Goal: Transaction & Acquisition: Purchase product/service

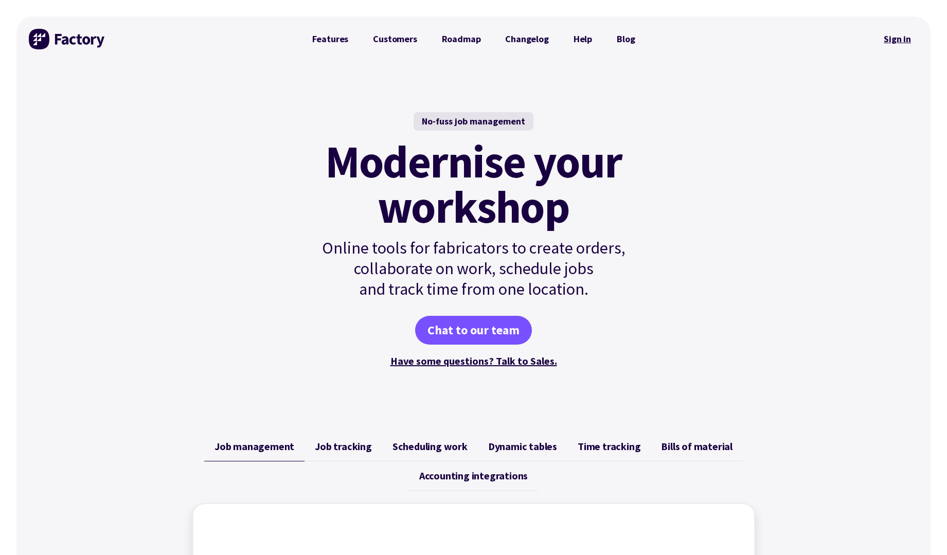
click at [893, 39] on link "Sign in" at bounding box center [897, 39] width 42 height 24
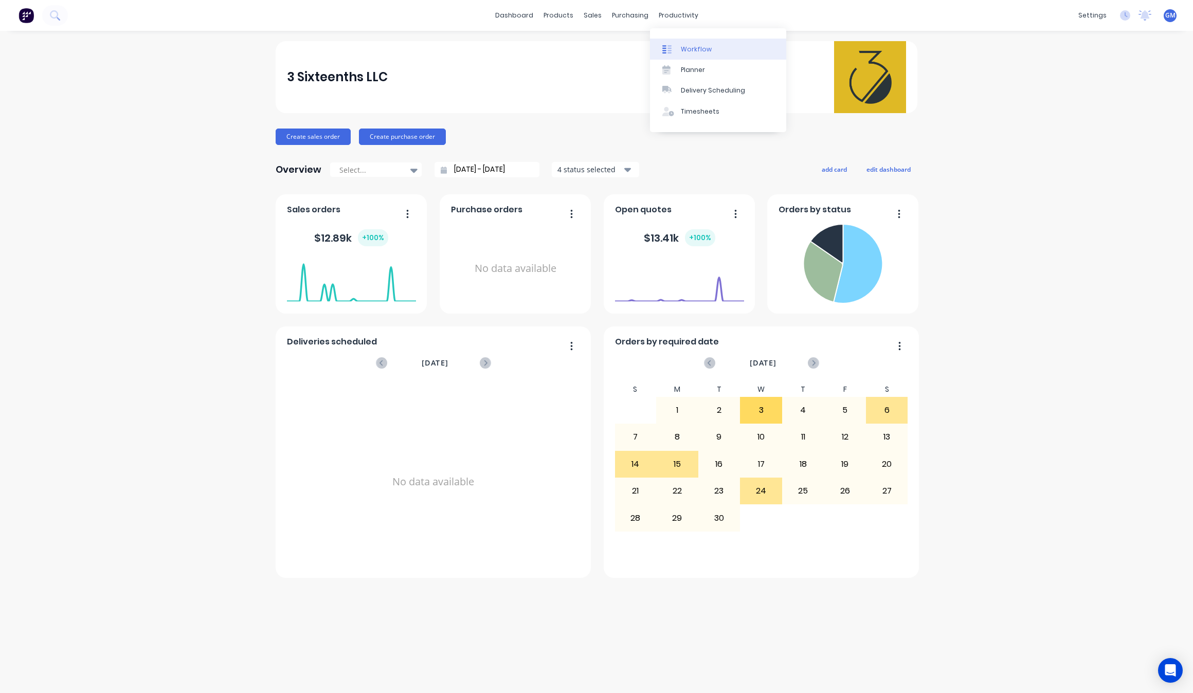
click at [692, 48] on div "Workflow" at bounding box center [696, 49] width 31 height 9
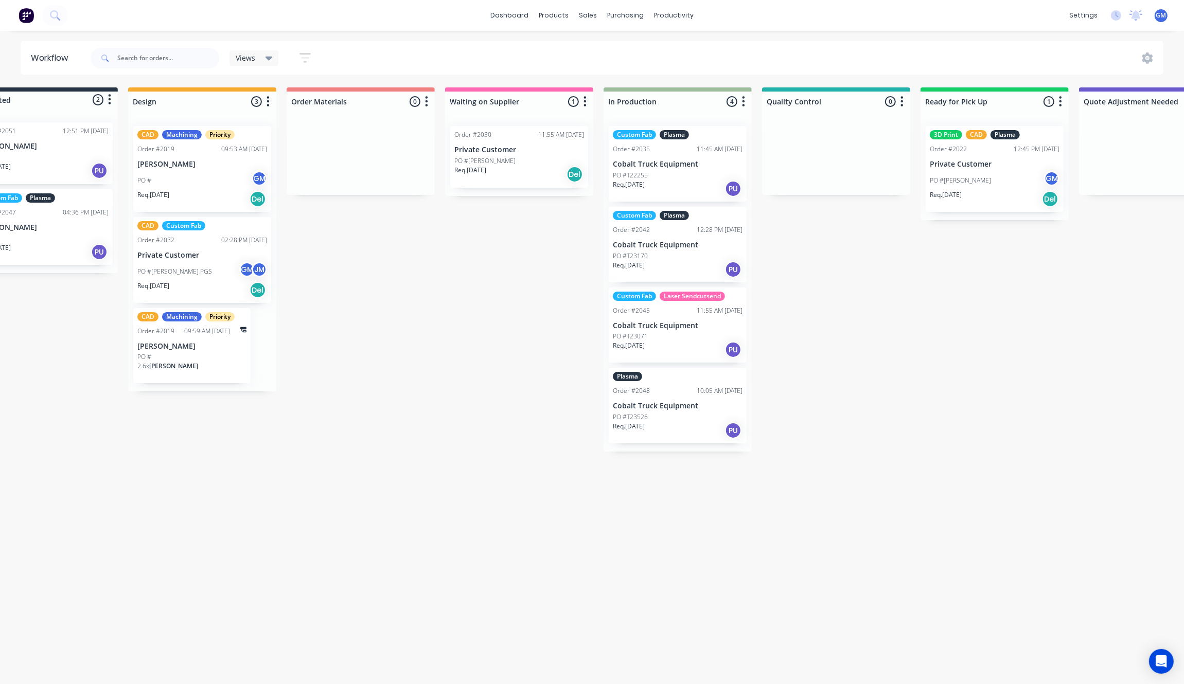
scroll to position [0, 261]
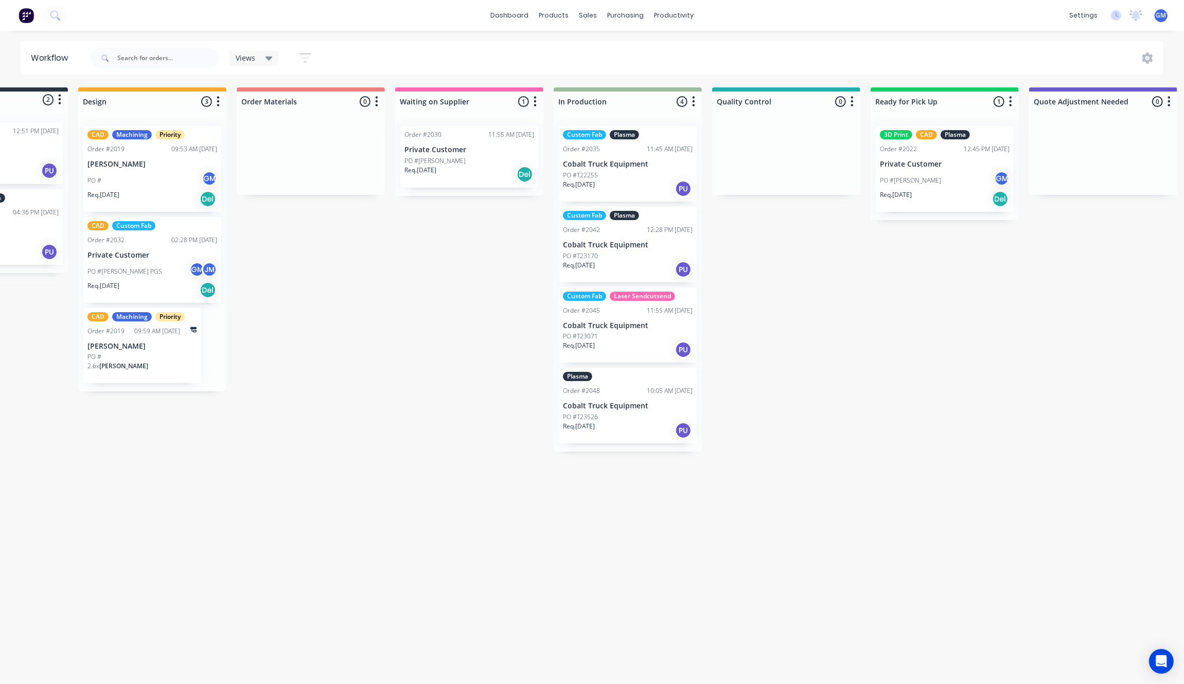
click at [789, 495] on div "Waiting on Customer 0 Status colour #FF4949 hex #FF4949 Save Cancel Notificatio…" at bounding box center [739, 382] width 2014 height 591
click at [649, 320] on div "Custom Fab Laser Sendcutsend Order #2045 11:55 AM [DATE] Cobalt Truck Equipment…" at bounding box center [628, 326] width 138 height 76
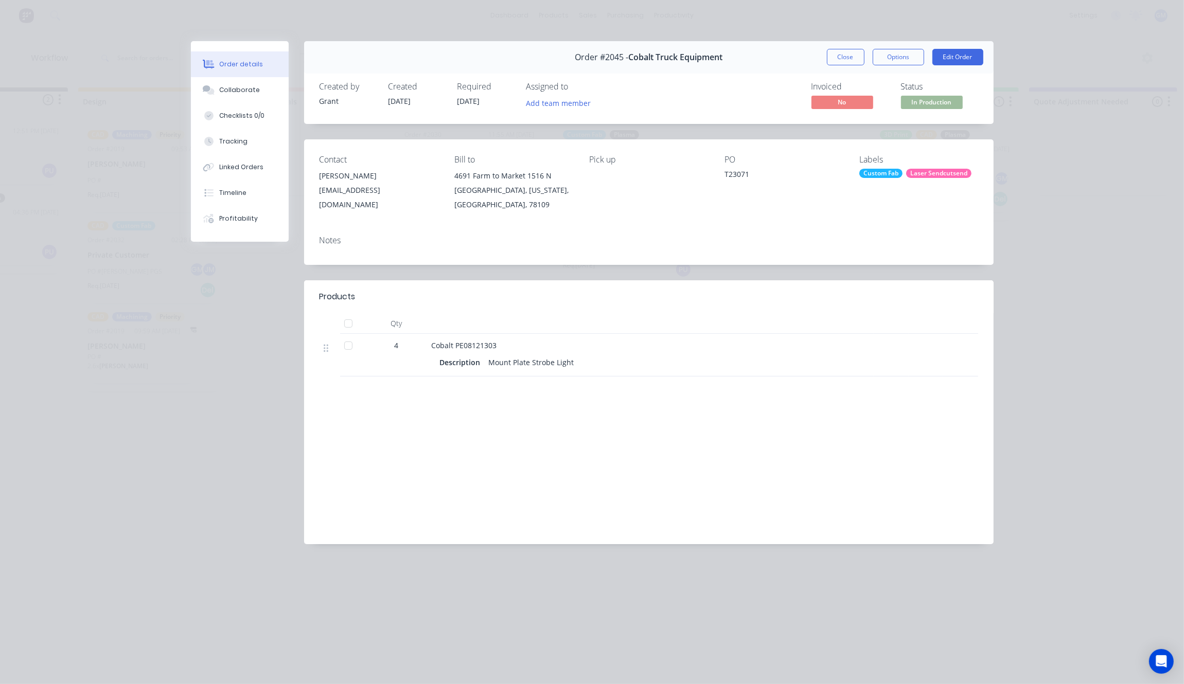
click at [846, 54] on button "Close" at bounding box center [846, 57] width 38 height 16
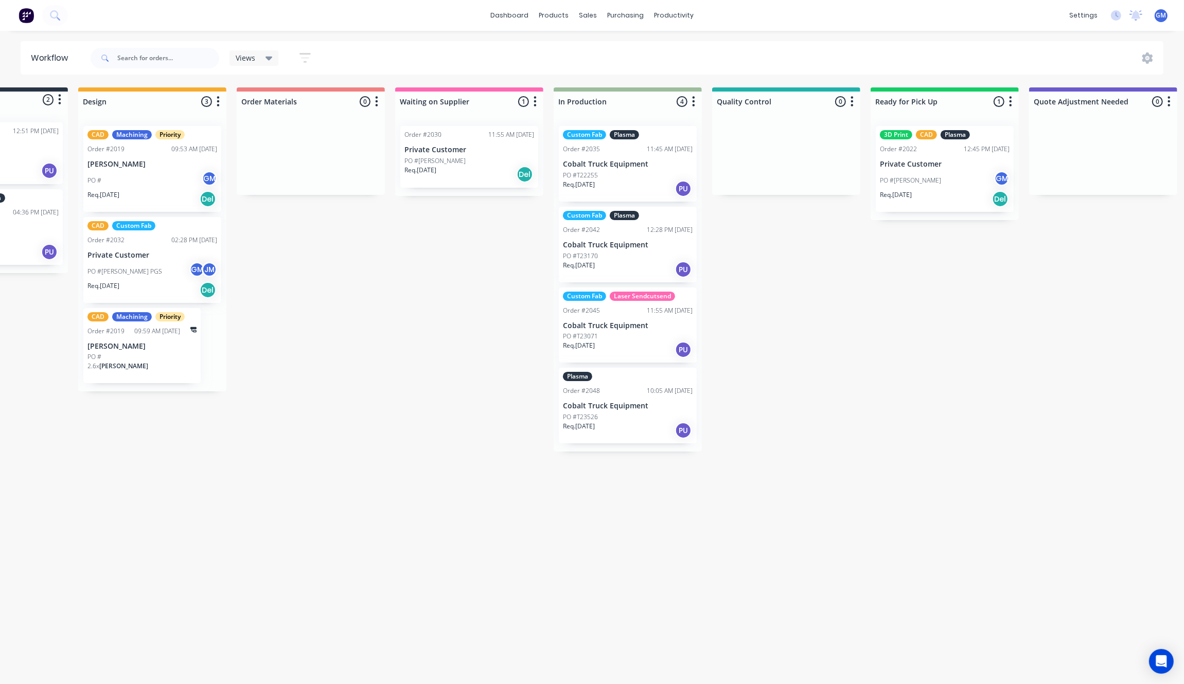
click at [639, 191] on div "Req. [DATE] PU" at bounding box center [628, 188] width 130 height 17
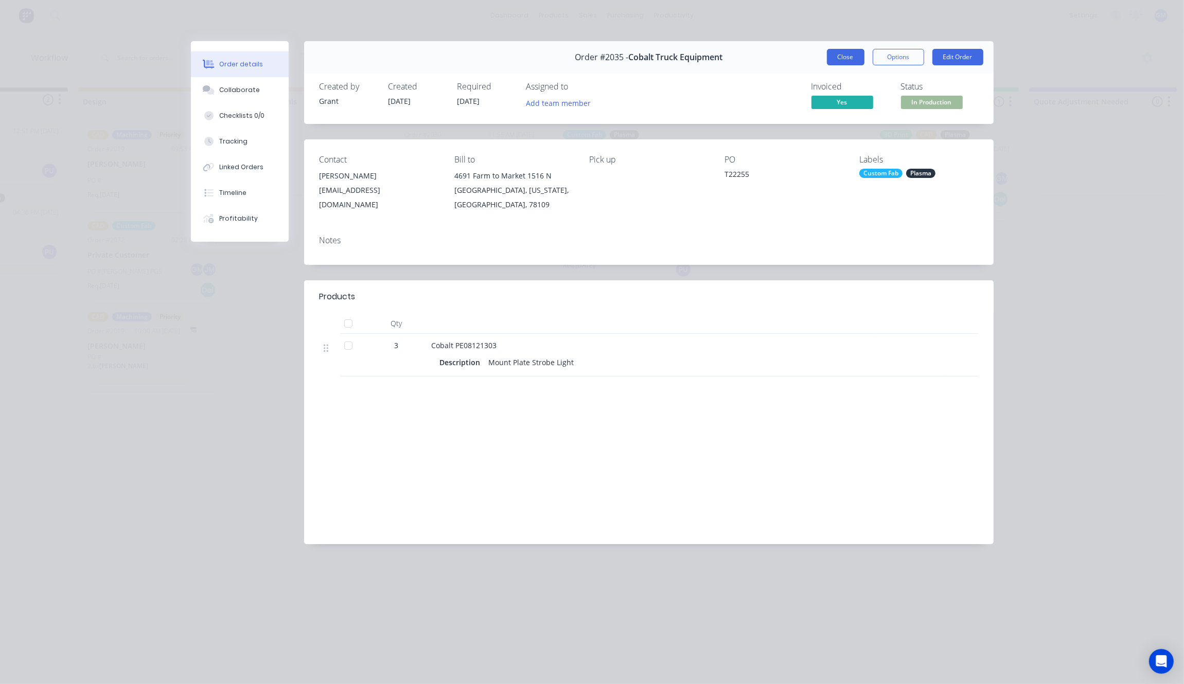
click at [831, 57] on button "Close" at bounding box center [846, 57] width 38 height 16
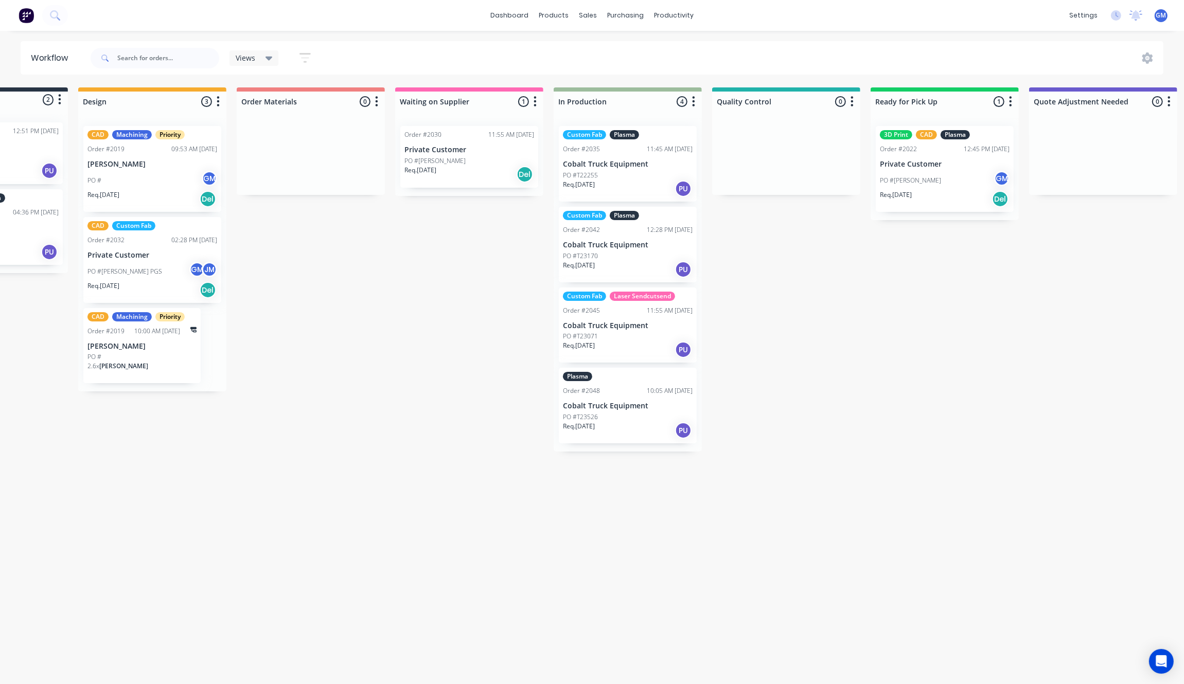
click at [634, 263] on div "Req. [DATE] PU" at bounding box center [628, 269] width 130 height 17
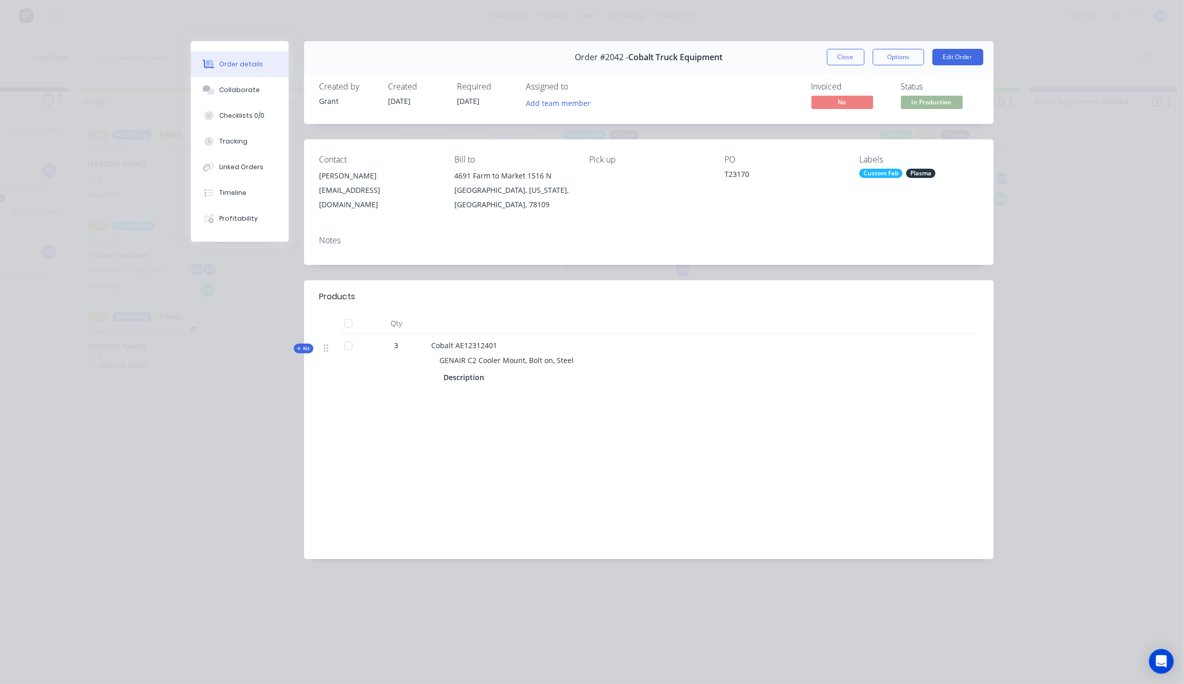
click at [368, 397] on div "Products Qty Kit 3 Cobalt AE12312401 GENAIR C2 Cooler Mount, Bolt on, Steel Des…" at bounding box center [648, 419] width 689 height 279
click at [846, 54] on button "Close" at bounding box center [846, 57] width 38 height 16
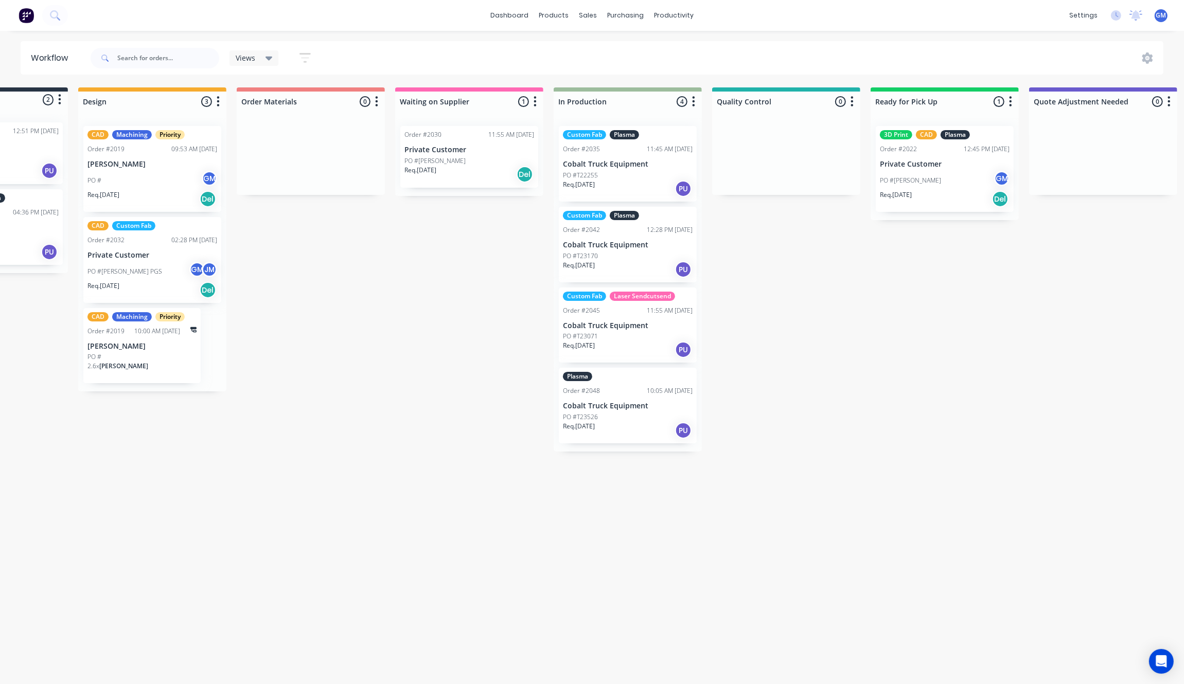
click at [626, 268] on div "Req. [DATE] PU" at bounding box center [628, 269] width 130 height 17
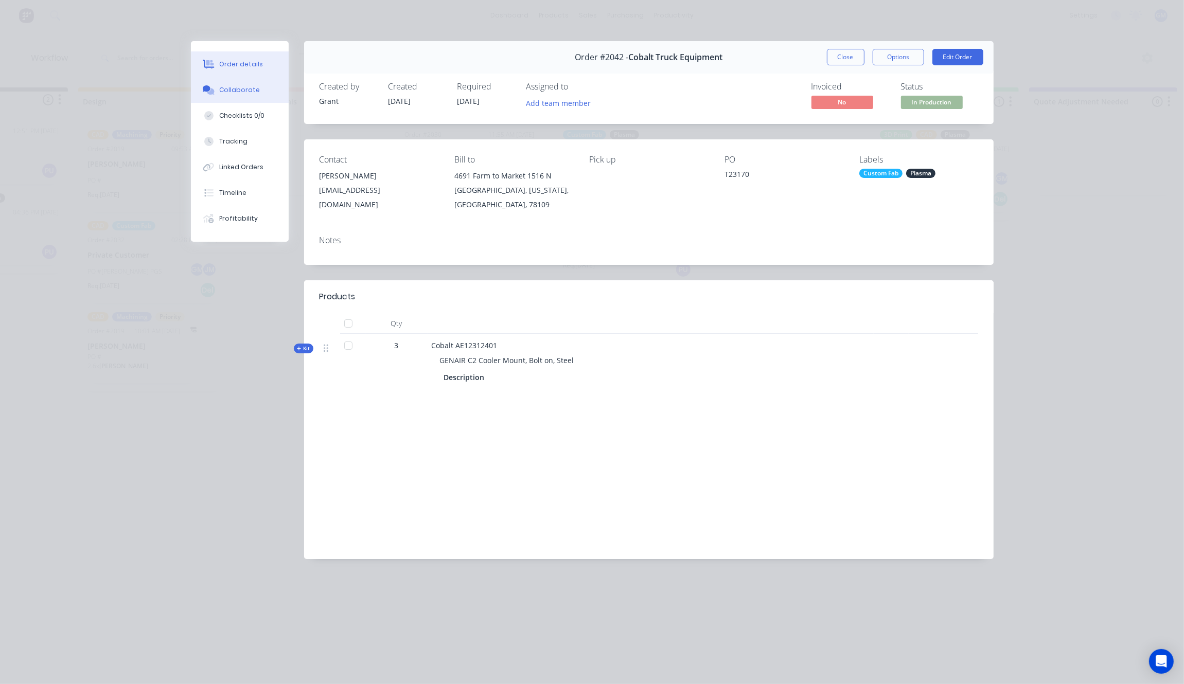
click at [240, 91] on div "Collaborate" at bounding box center [239, 89] width 41 height 9
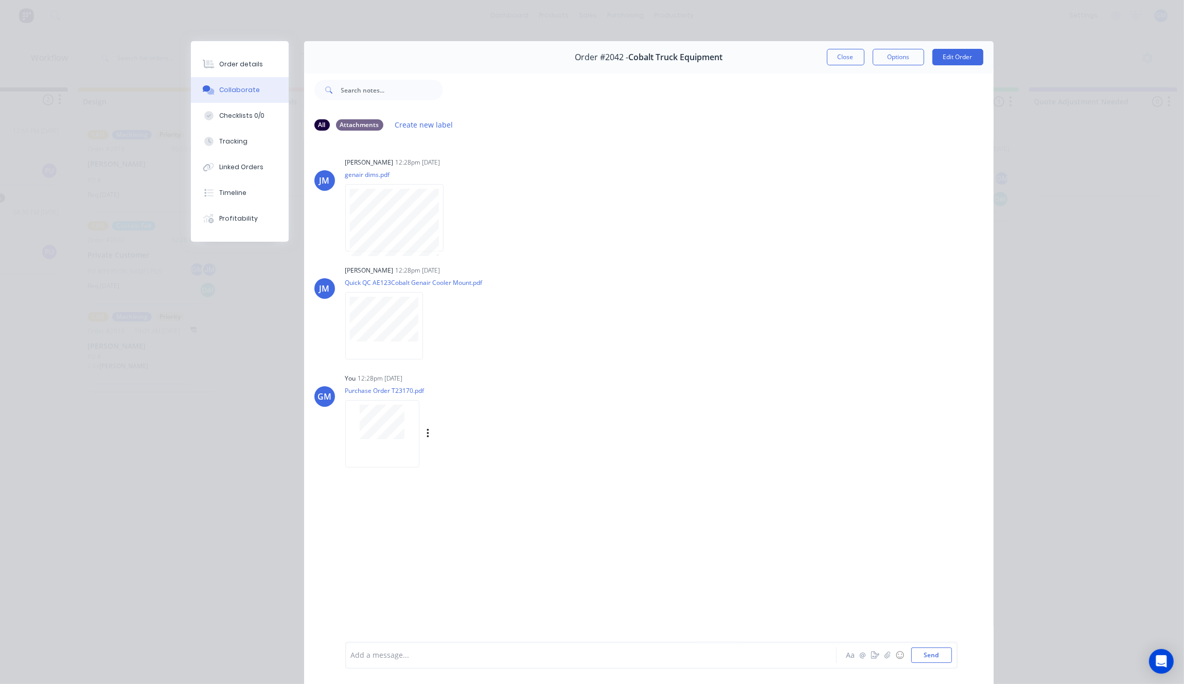
click at [350, 425] on div at bounding box center [382, 422] width 65 height 34
click at [827, 53] on button "Close" at bounding box center [846, 57] width 38 height 16
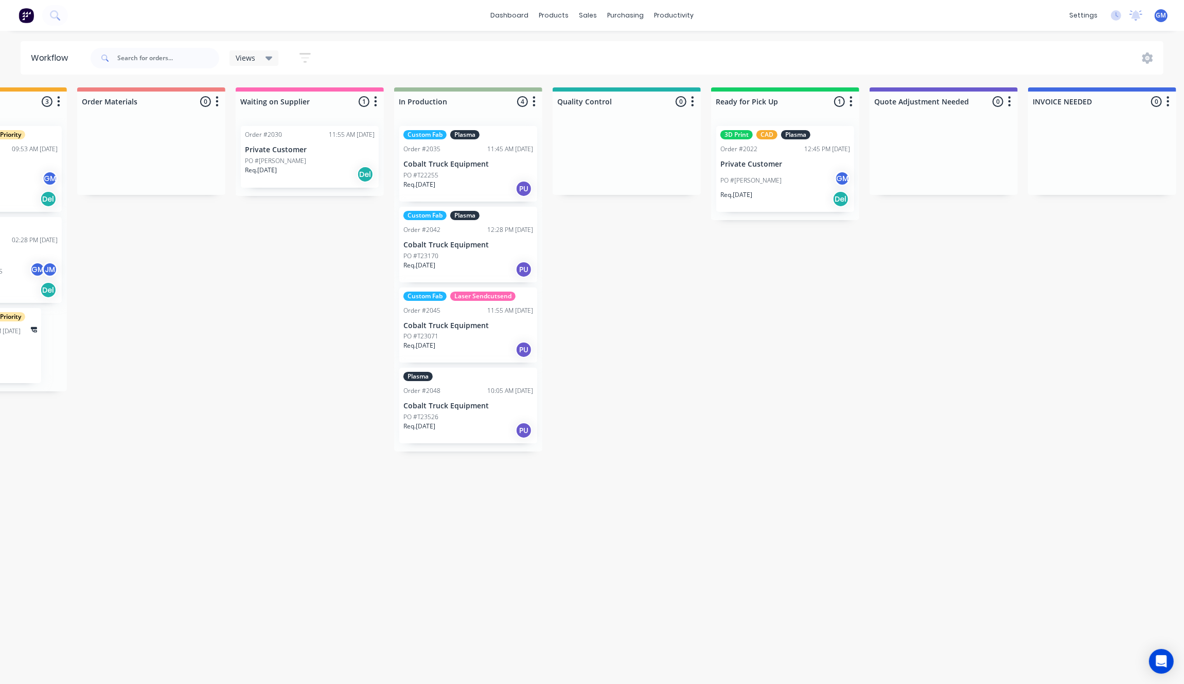
scroll to position [0, 407]
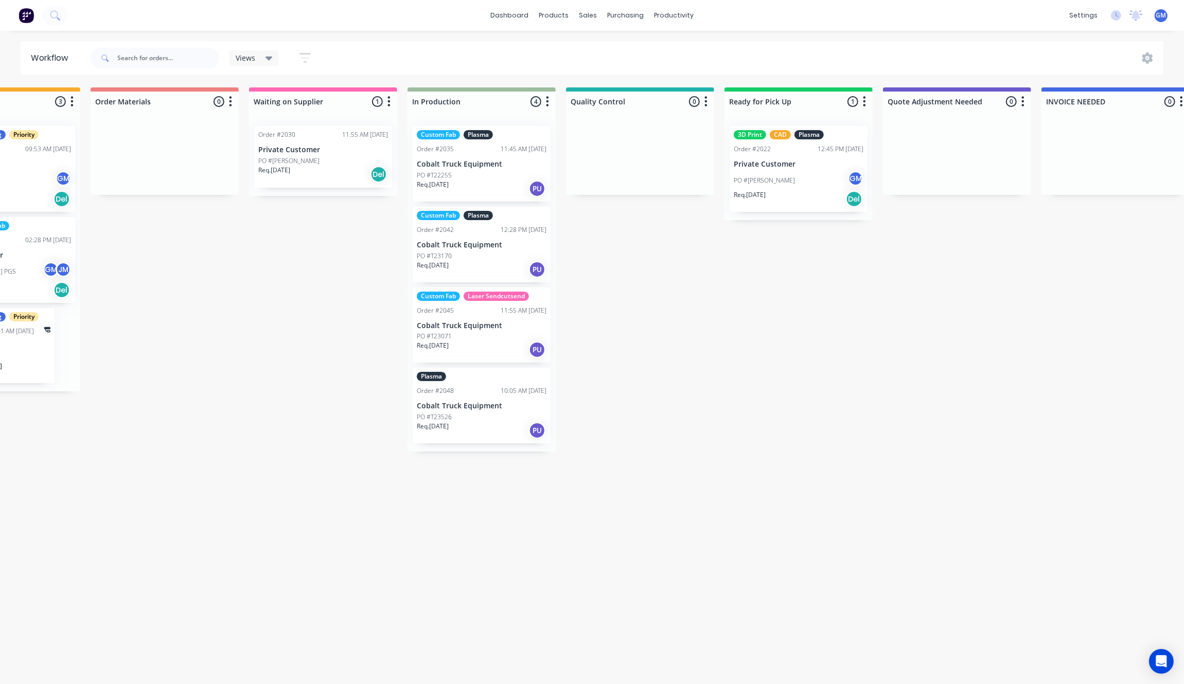
click at [502, 402] on p "Cobalt Truck Equipment" at bounding box center [482, 406] width 130 height 9
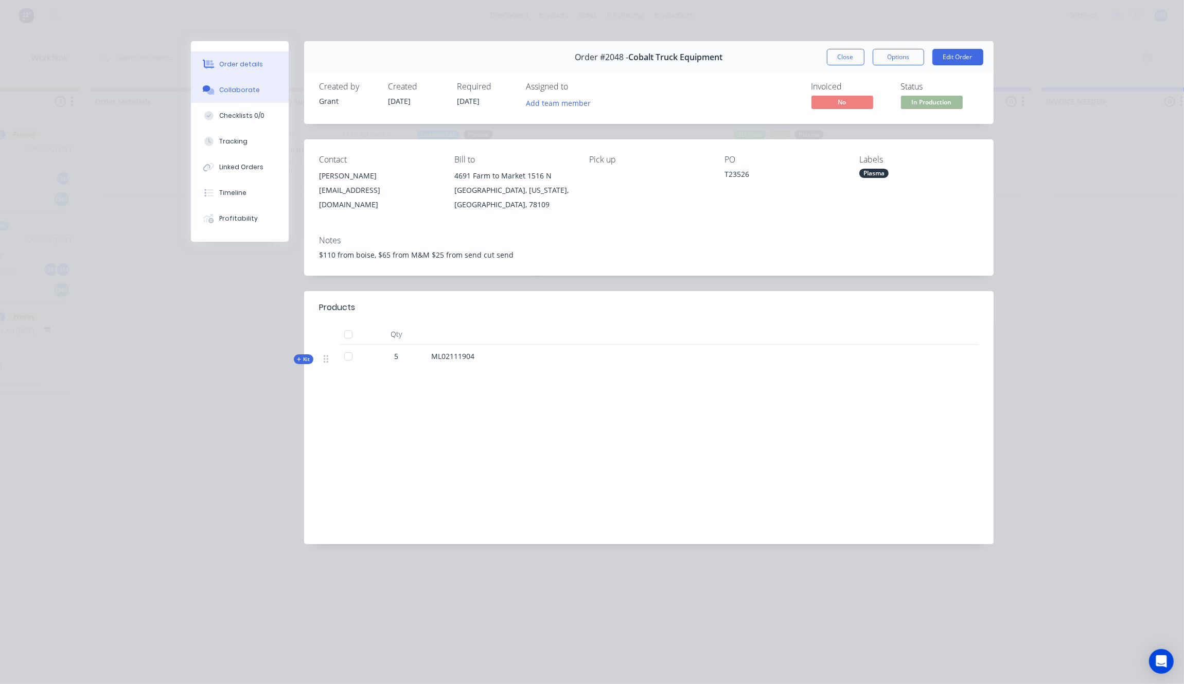
click at [245, 88] on div "Collaborate" at bounding box center [239, 89] width 41 height 9
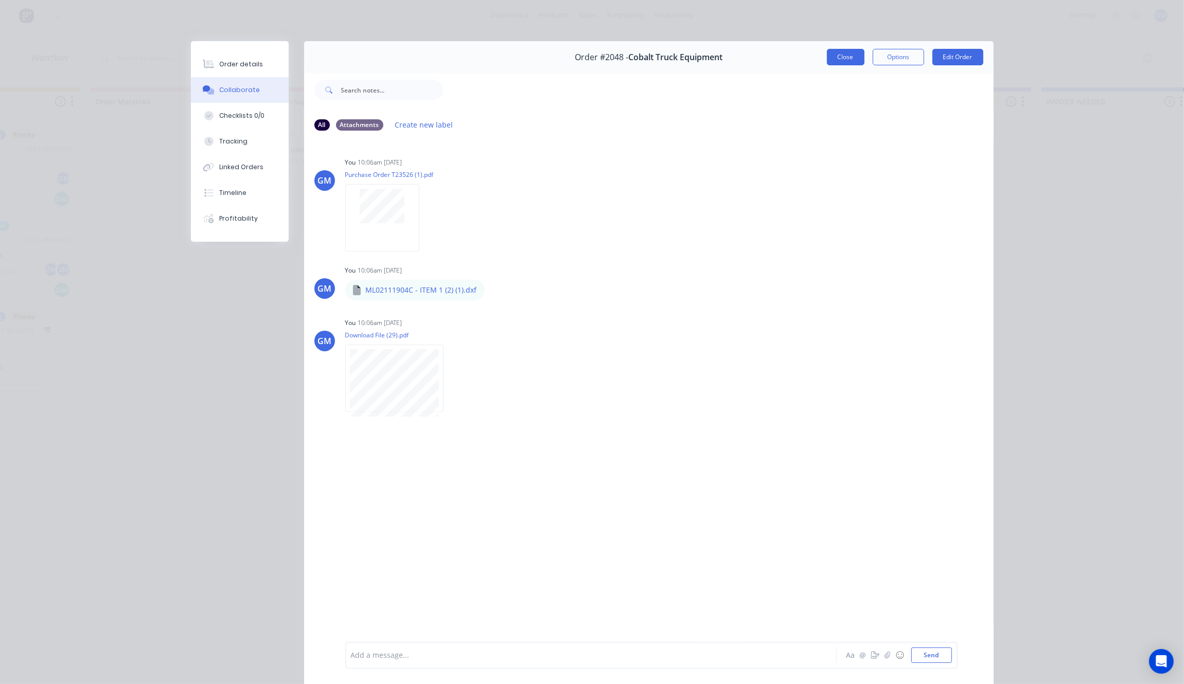
click at [842, 52] on button "Close" at bounding box center [846, 57] width 38 height 16
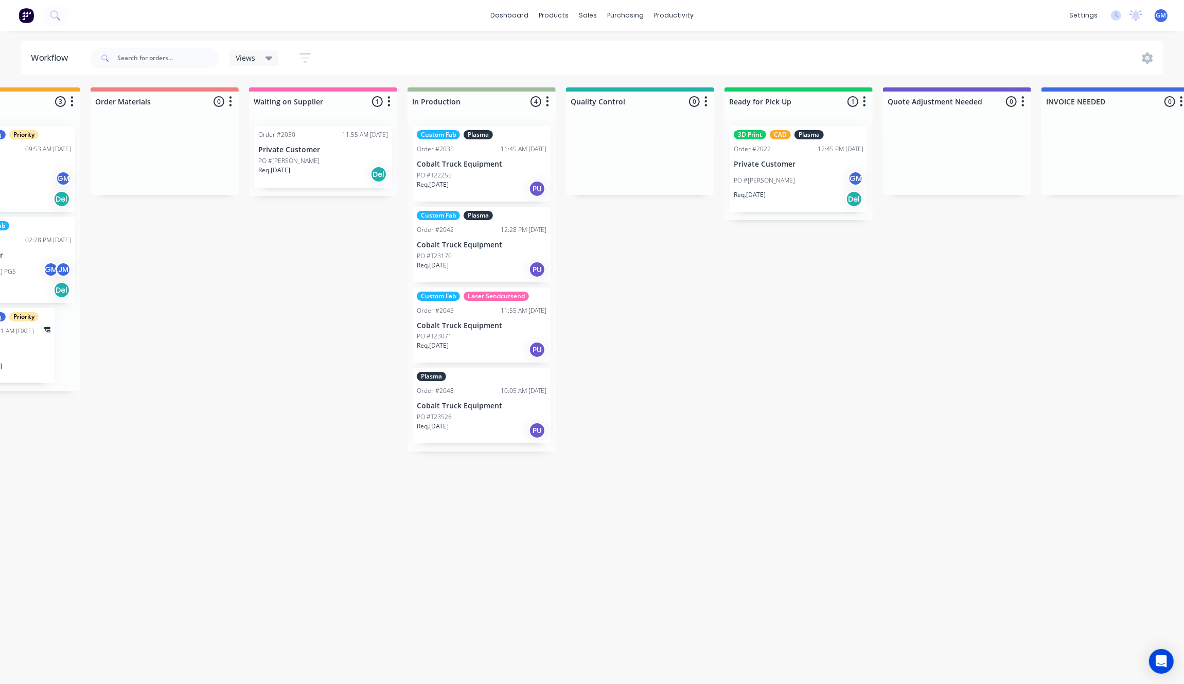
click at [470, 413] on div "PO #T23526" at bounding box center [482, 417] width 130 height 9
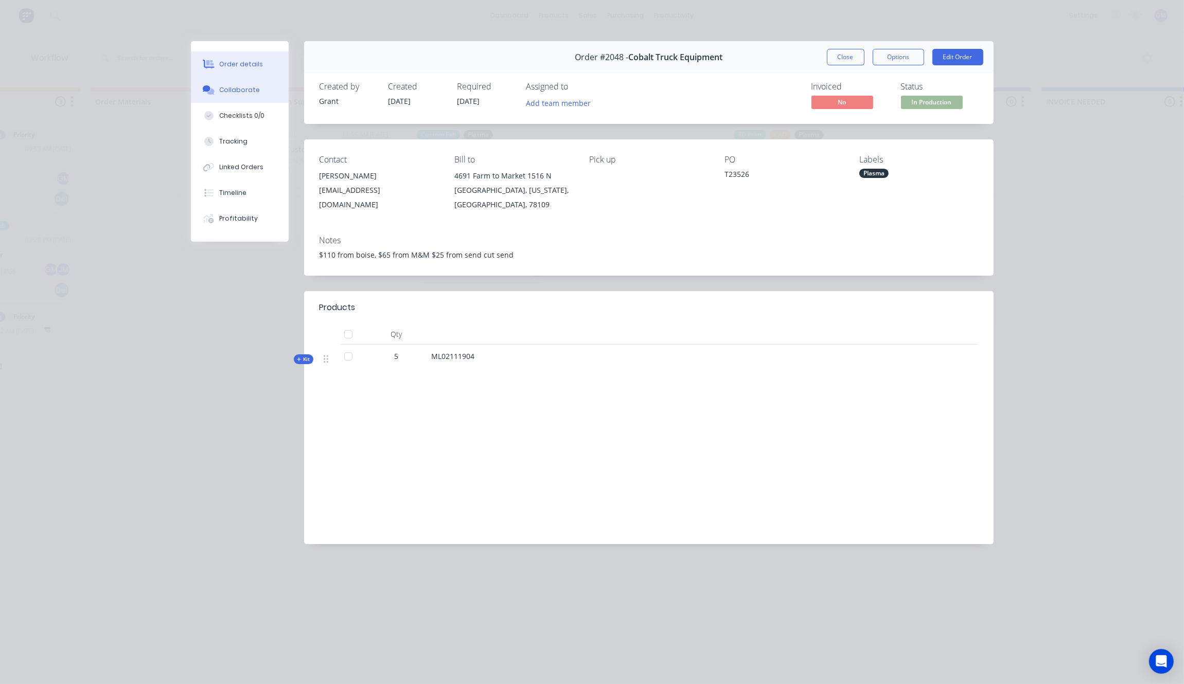
drag, startPoint x: 217, startPoint y: 85, endPoint x: 217, endPoint y: 91, distance: 5.2
click at [217, 85] on button "Collaborate" at bounding box center [240, 90] width 98 height 26
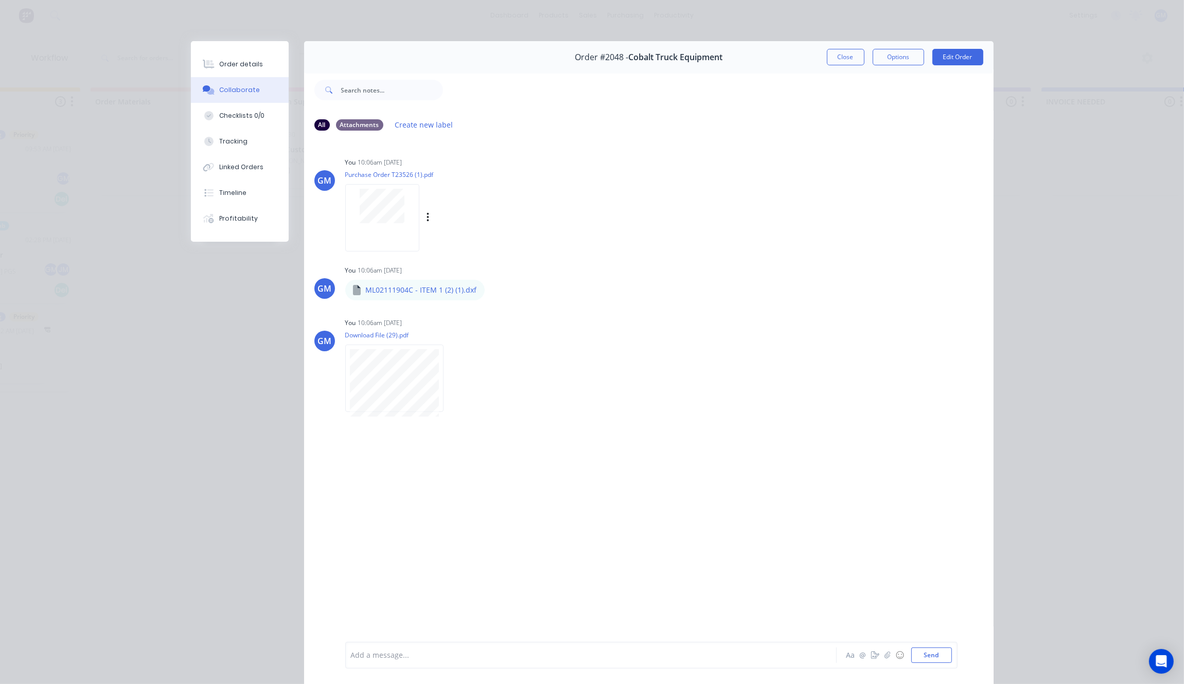
click at [377, 224] on div at bounding box center [382, 217] width 74 height 67
click at [222, 60] on div "Order details" at bounding box center [241, 64] width 44 height 9
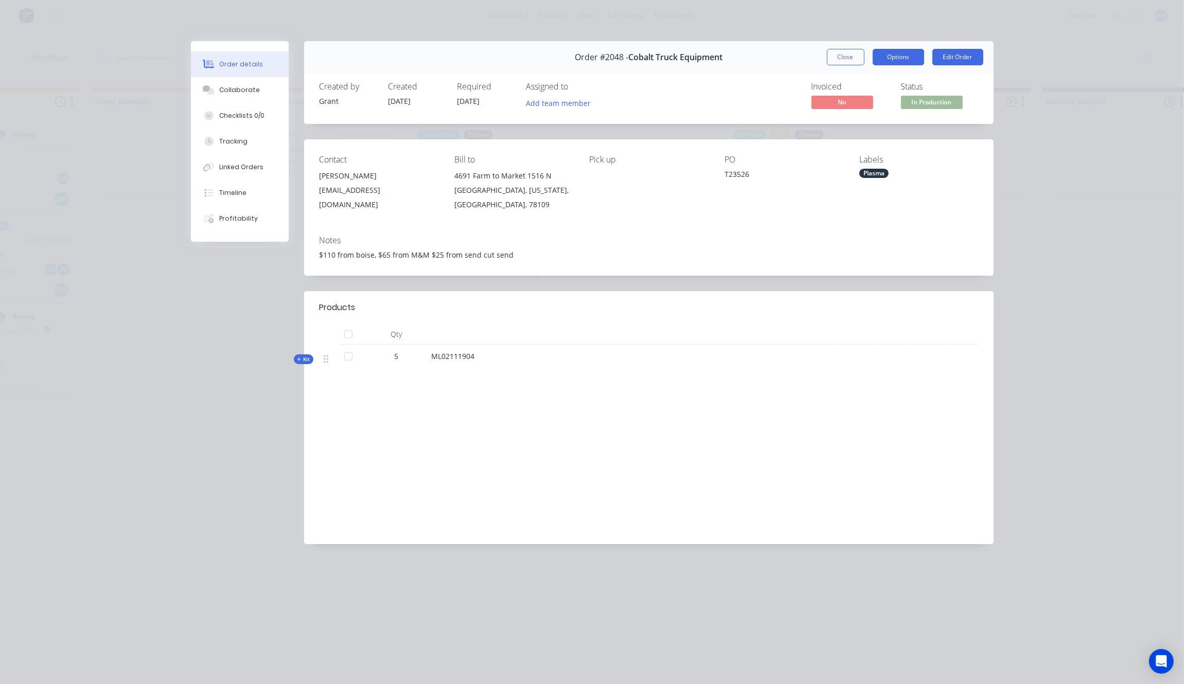
click at [886, 57] on button "Options" at bounding box center [897, 57] width 51 height 16
click at [846, 58] on button "Close" at bounding box center [846, 57] width 38 height 16
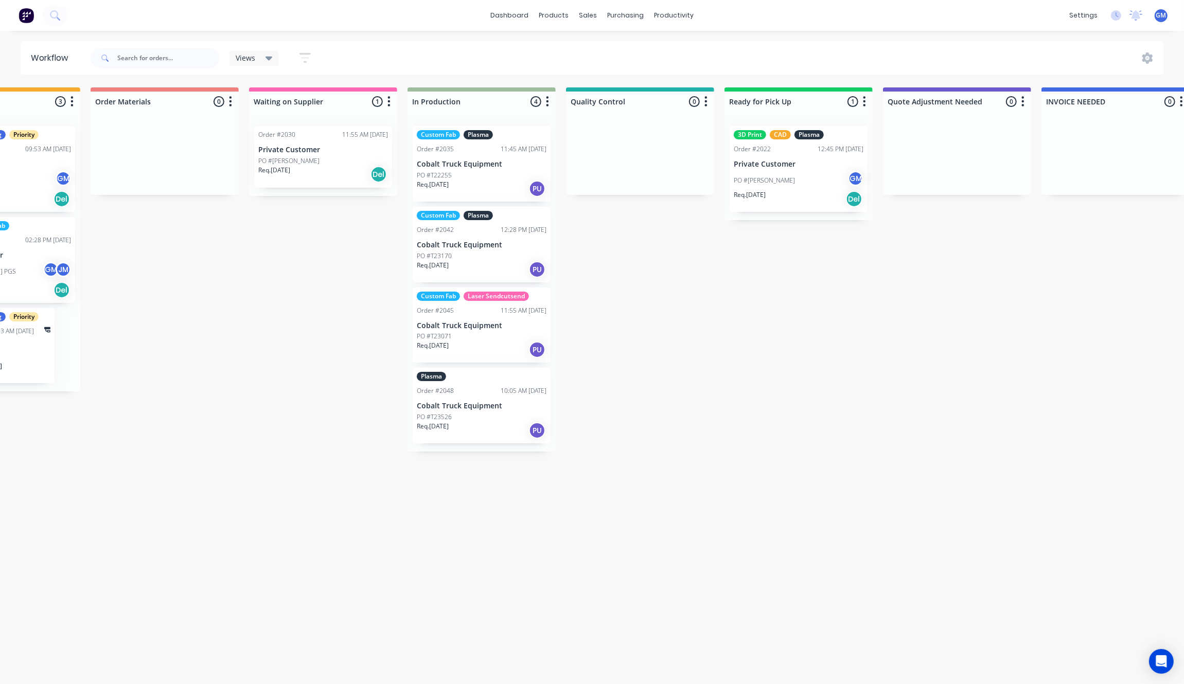
click at [473, 395] on div "Order #2048 10:05 AM [DATE]" at bounding box center [482, 390] width 130 height 9
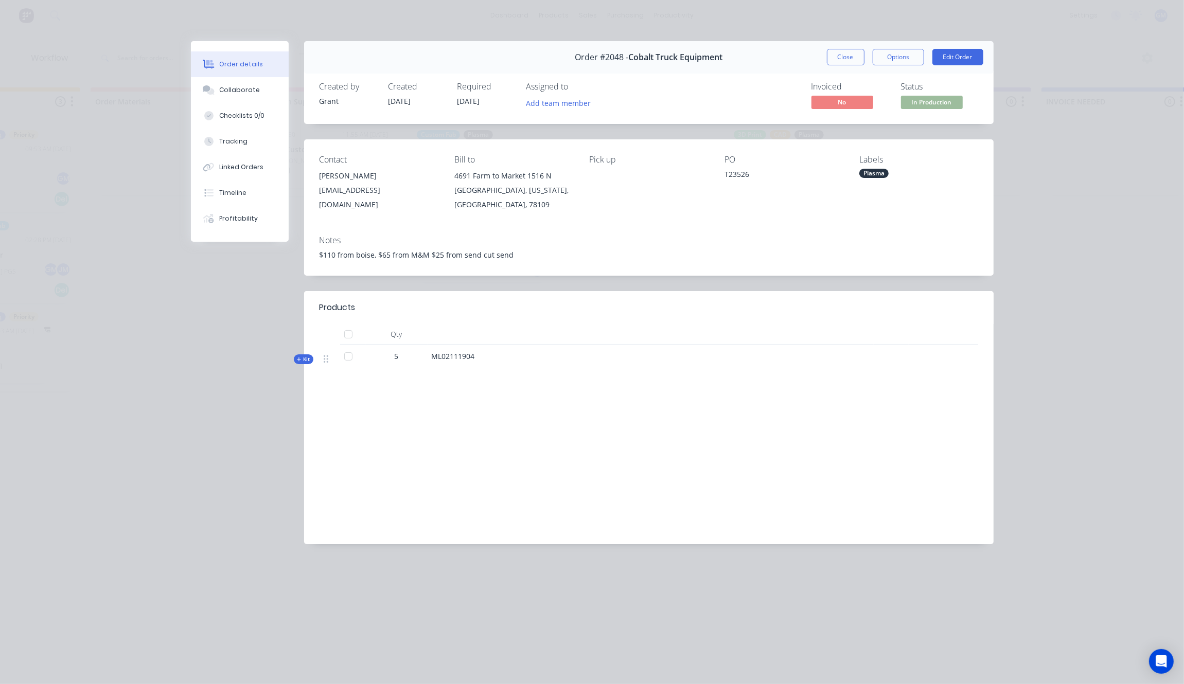
click at [838, 51] on button "Close" at bounding box center [846, 57] width 38 height 16
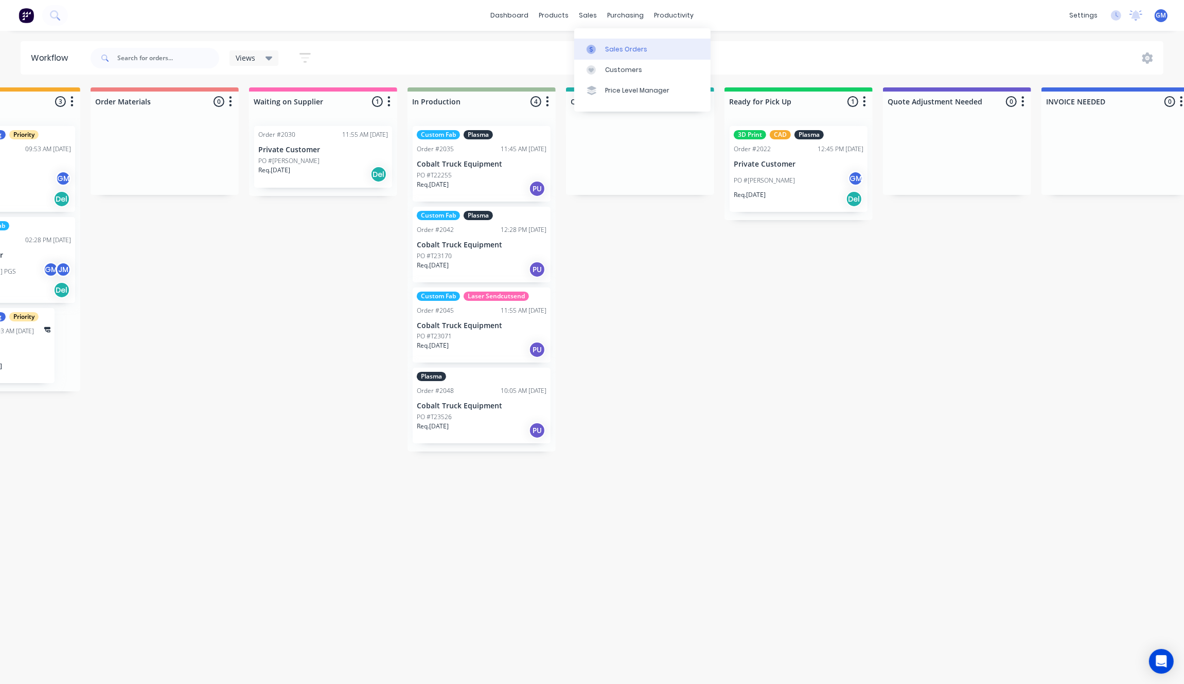
click at [628, 49] on div "Sales Orders" at bounding box center [626, 49] width 42 height 9
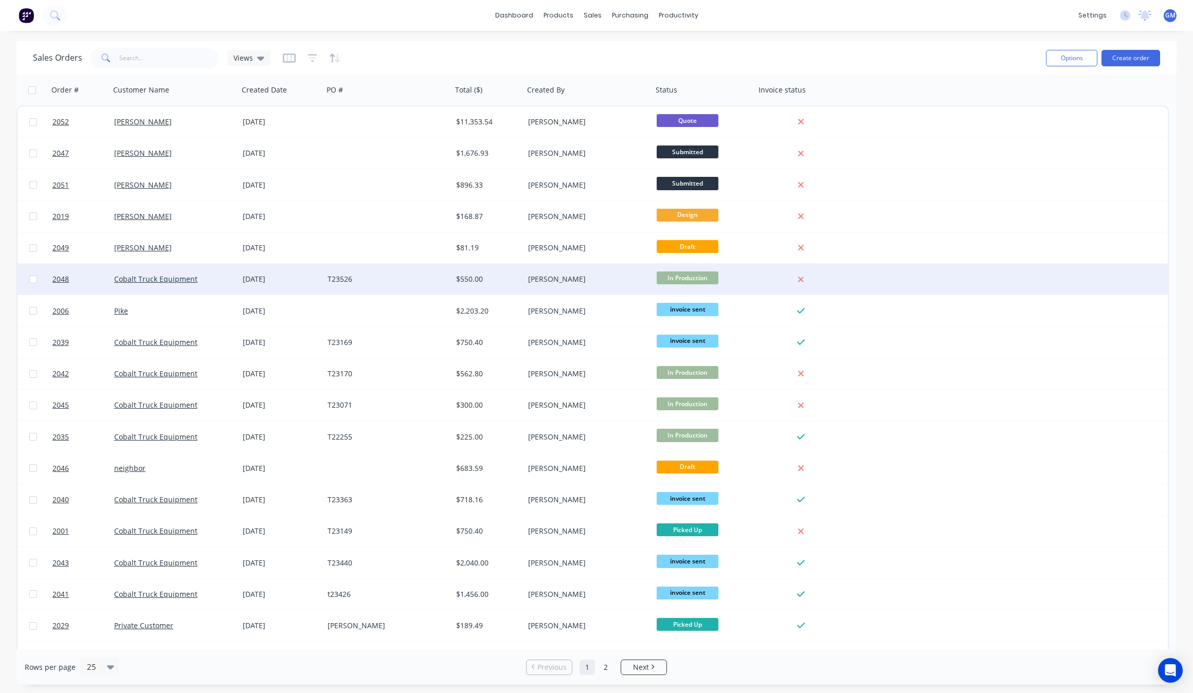
click at [258, 283] on div "[DATE]" at bounding box center [281, 279] width 77 height 10
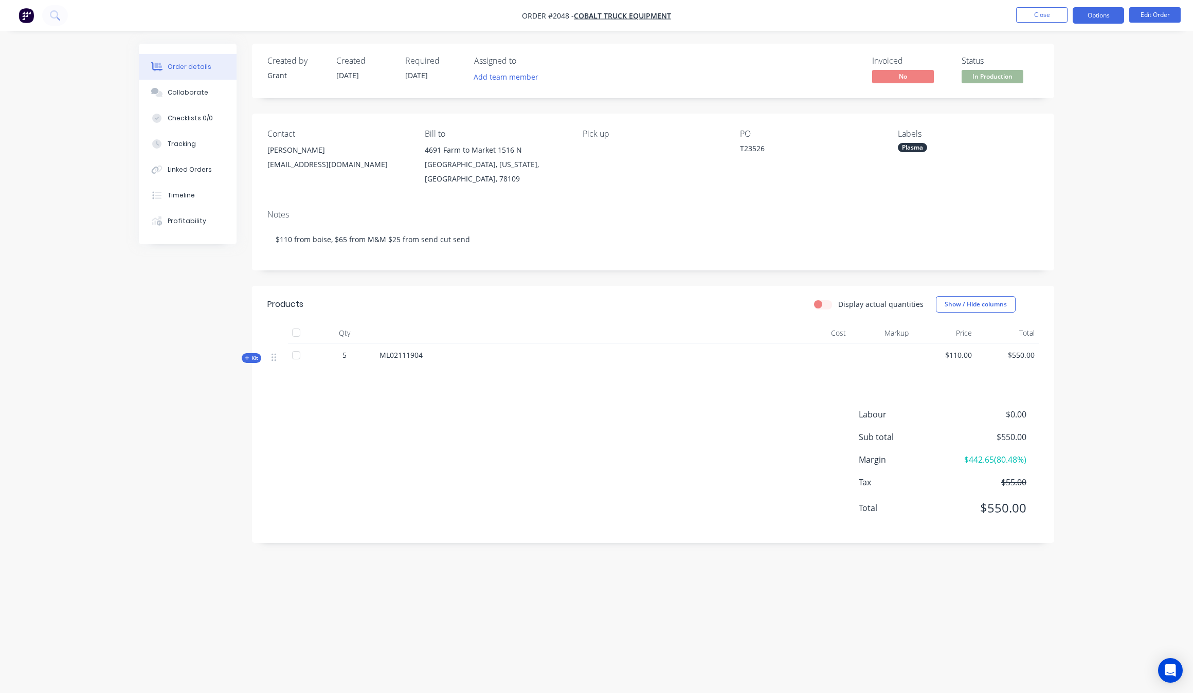
click at [1107, 22] on button "Options" at bounding box center [1098, 15] width 51 height 16
click at [1075, 55] on div "Invoice" at bounding box center [1068, 62] width 95 height 15
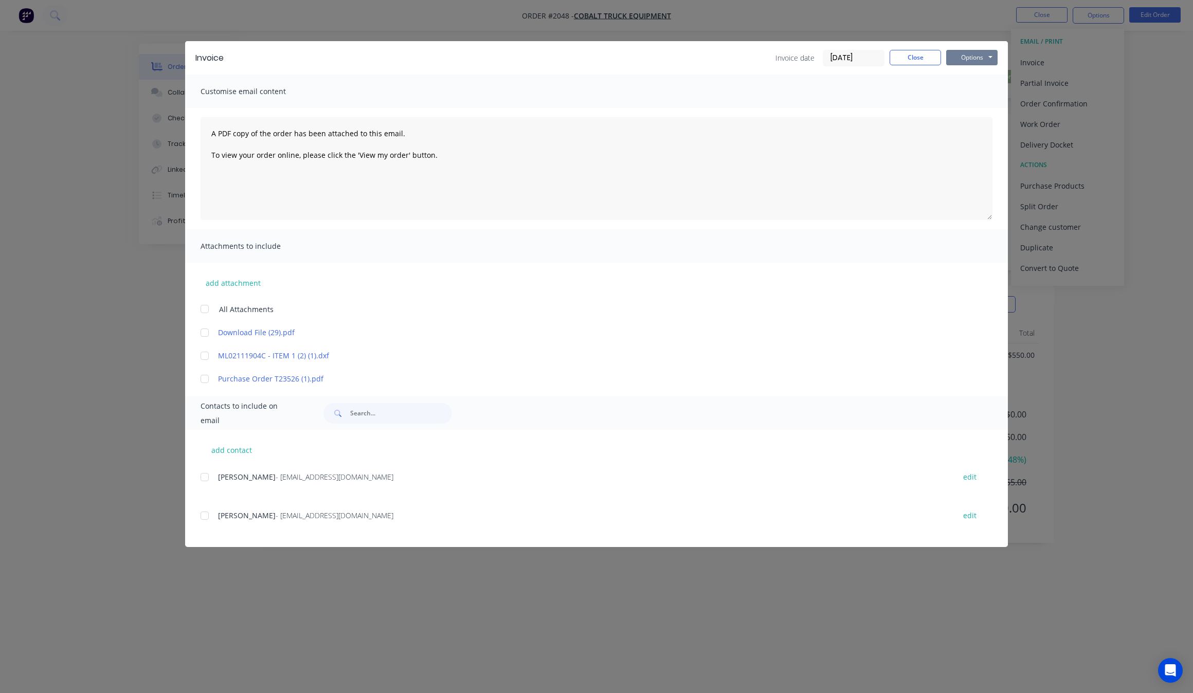
click at [991, 52] on button "Options" at bounding box center [971, 57] width 51 height 15
click at [983, 105] on button "Email" at bounding box center [979, 110] width 66 height 17
click at [207, 477] on div at bounding box center [204, 477] width 21 height 21
click at [989, 58] on button "Options" at bounding box center [971, 57] width 51 height 15
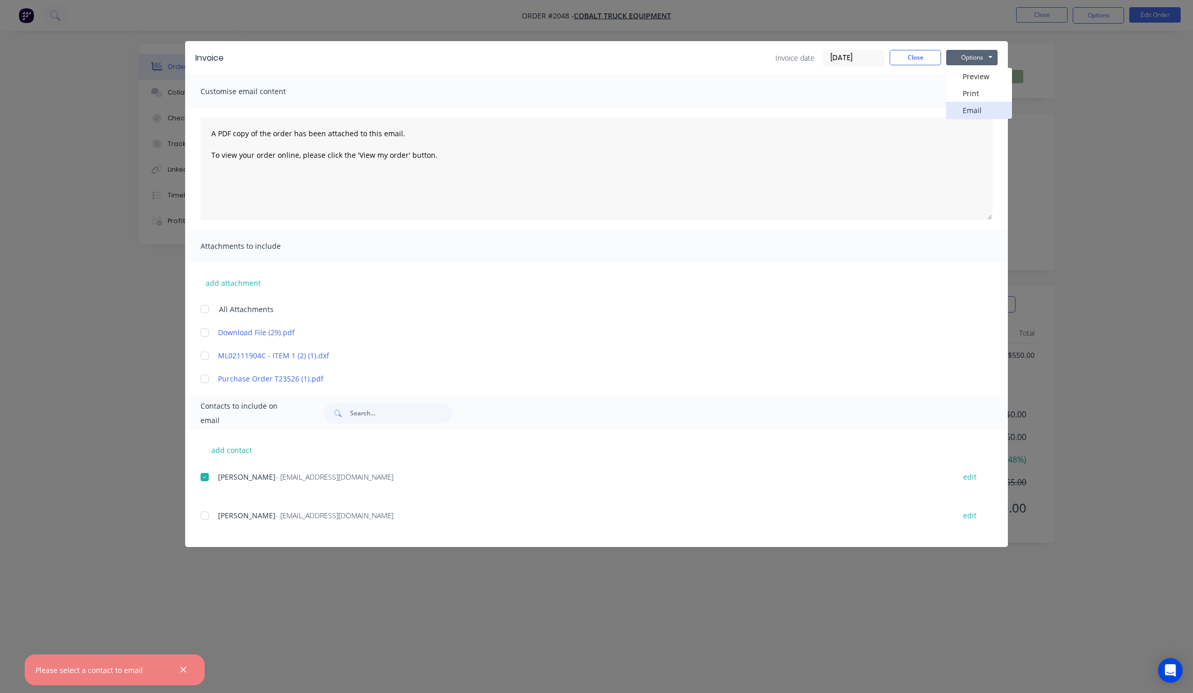
click at [978, 108] on button "Email" at bounding box center [979, 110] width 66 height 17
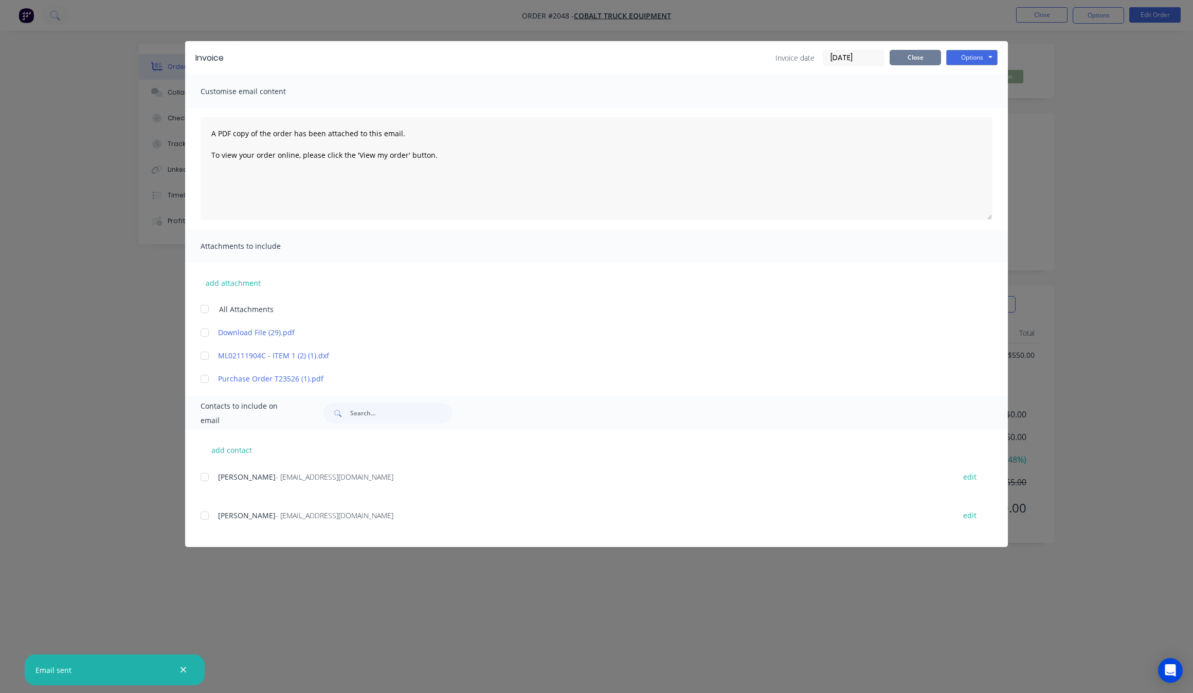
click at [911, 58] on button "Close" at bounding box center [915, 57] width 51 height 15
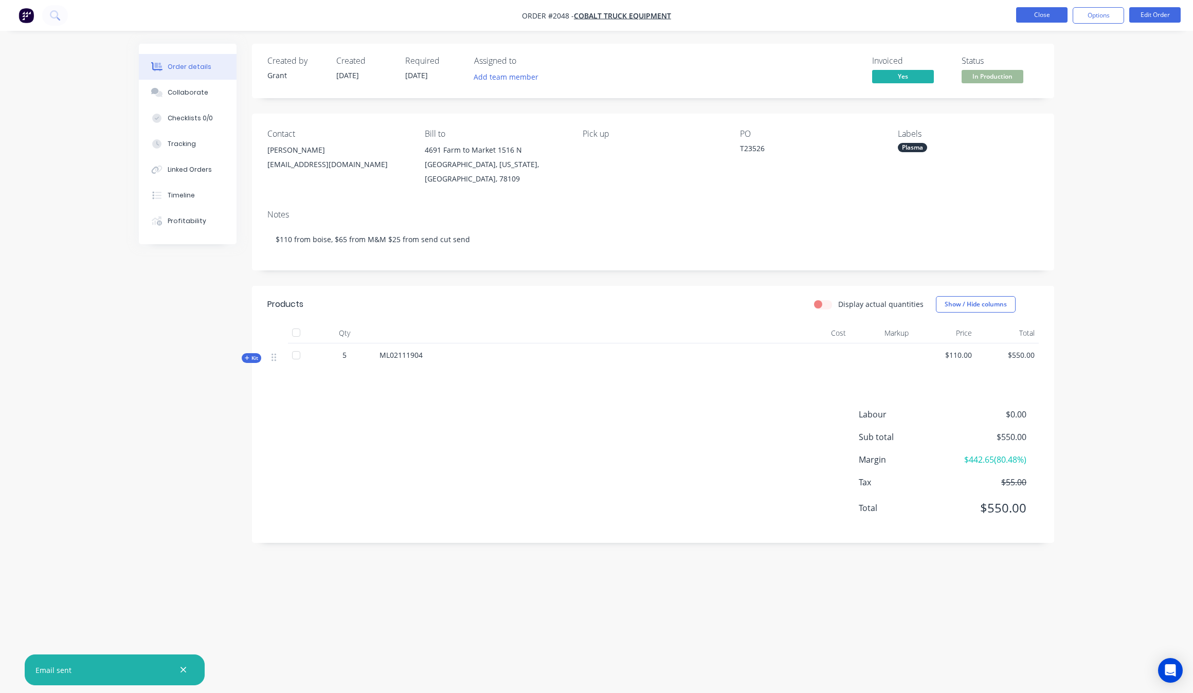
click at [1043, 12] on button "Close" at bounding box center [1041, 14] width 51 height 15
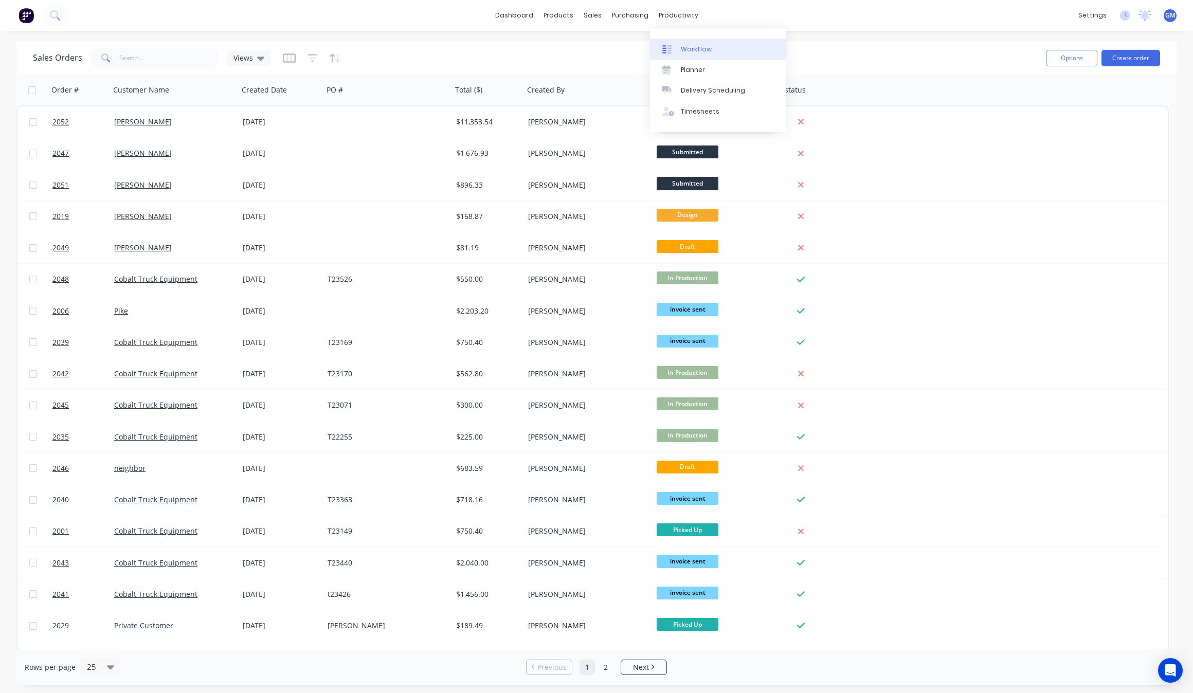
click at [696, 53] on div "Workflow" at bounding box center [696, 49] width 31 height 9
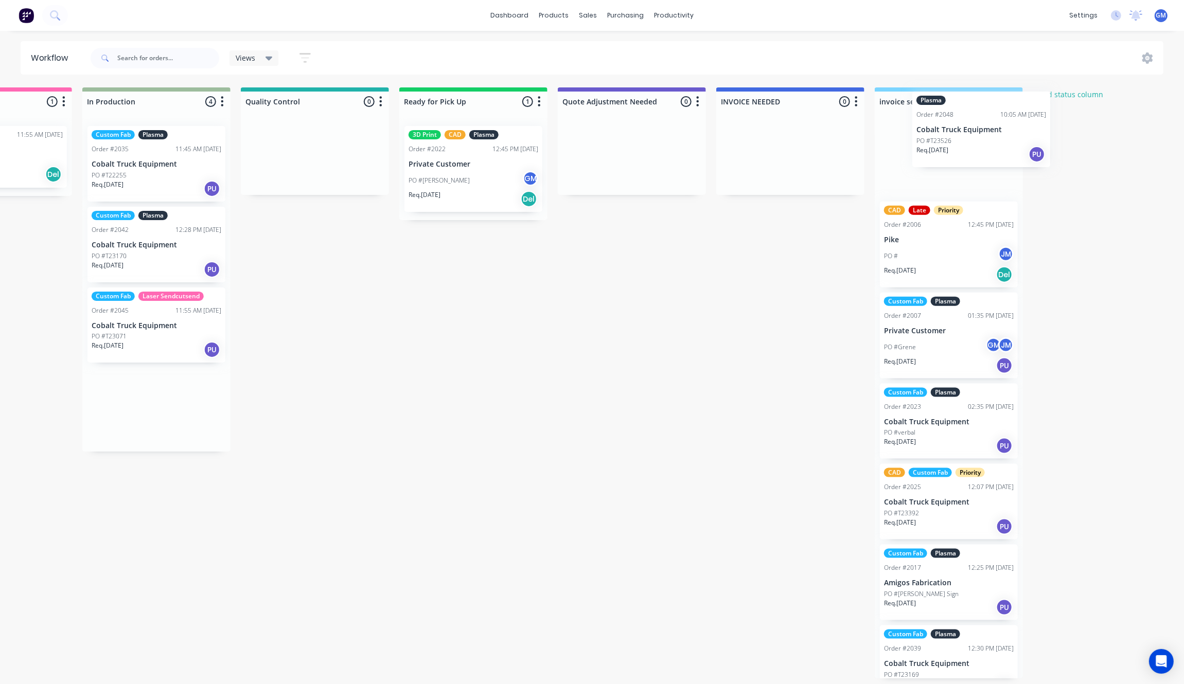
drag, startPoint x: 191, startPoint y: 410, endPoint x: 998, endPoint y: 134, distance: 852.5
click at [998, 134] on div "Waiting on Customer 0 Status colour #FF4949 hex #FF4949 Save Cancel Notificatio…" at bounding box center [267, 382] width 2014 height 591
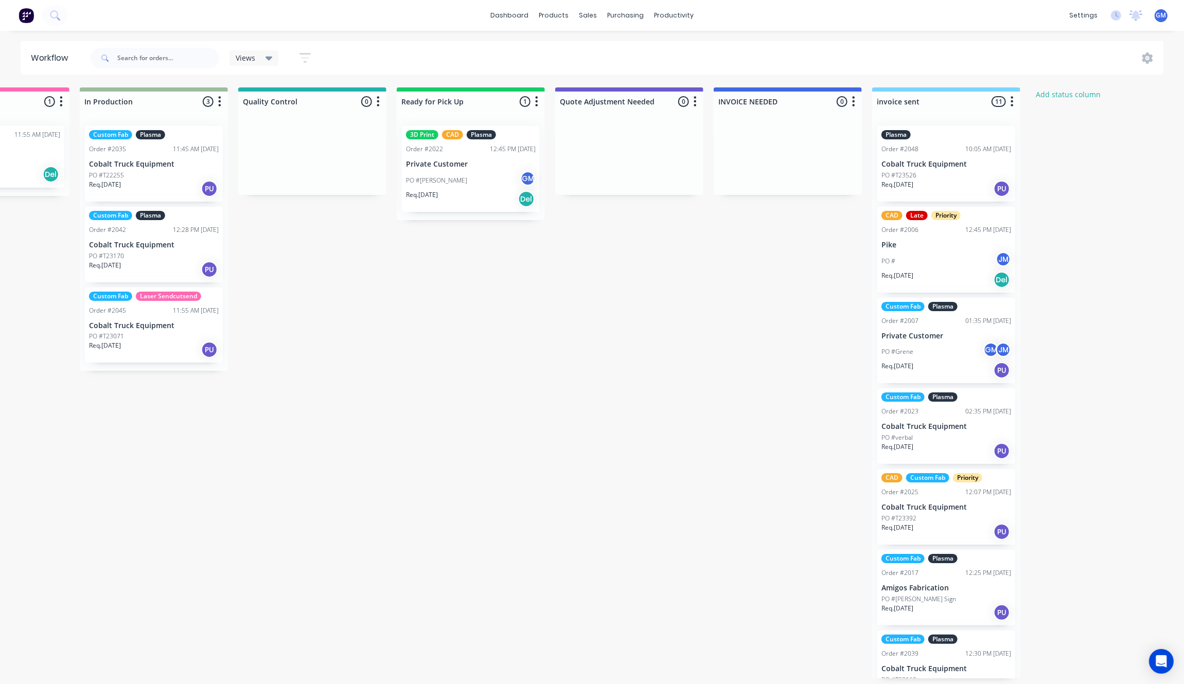
click at [133, 338] on div "PO #T23071" at bounding box center [154, 336] width 130 height 9
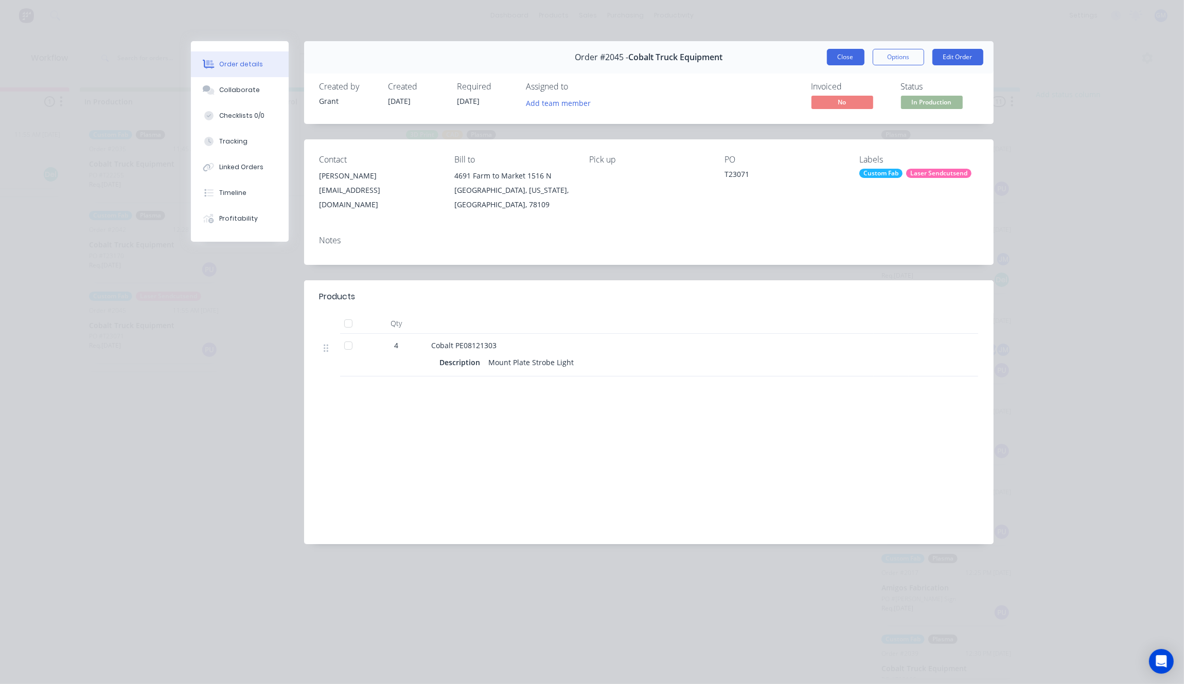
click at [861, 55] on button "Close" at bounding box center [846, 57] width 38 height 16
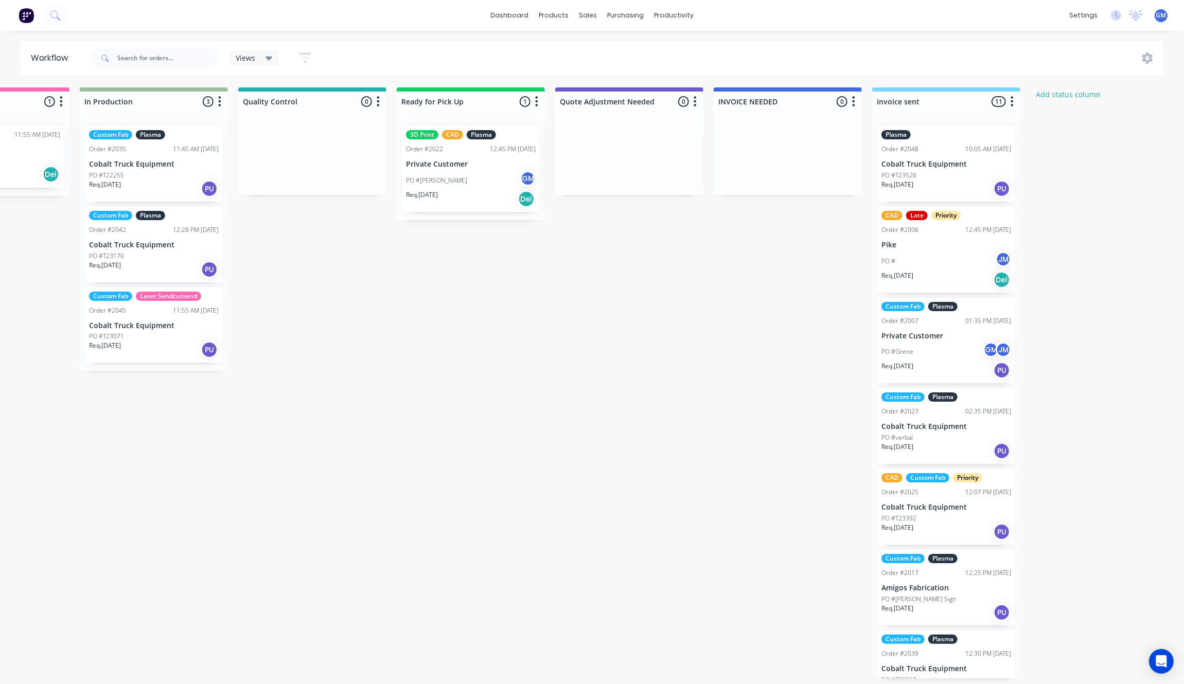
click at [124, 235] on div "Custom Fab Plasma Order #2042 12:28 PM [DATE] Cobalt Truck Equipment PO #T23170…" at bounding box center [154, 245] width 138 height 76
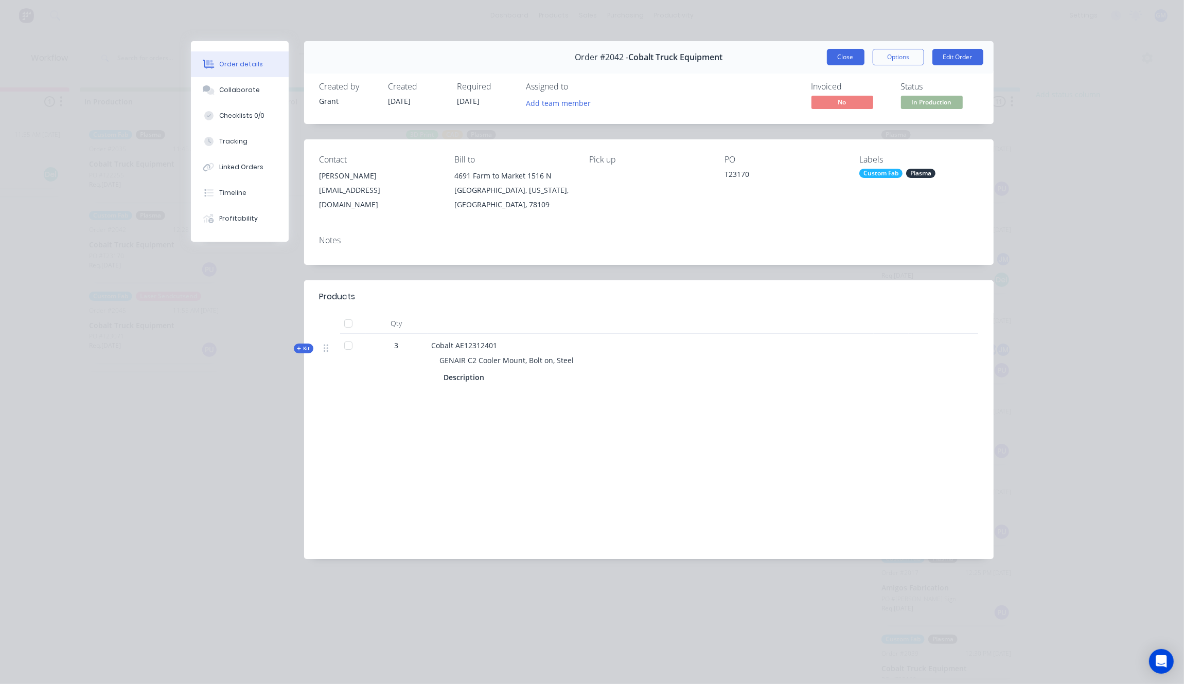
click at [828, 54] on button "Close" at bounding box center [846, 57] width 38 height 16
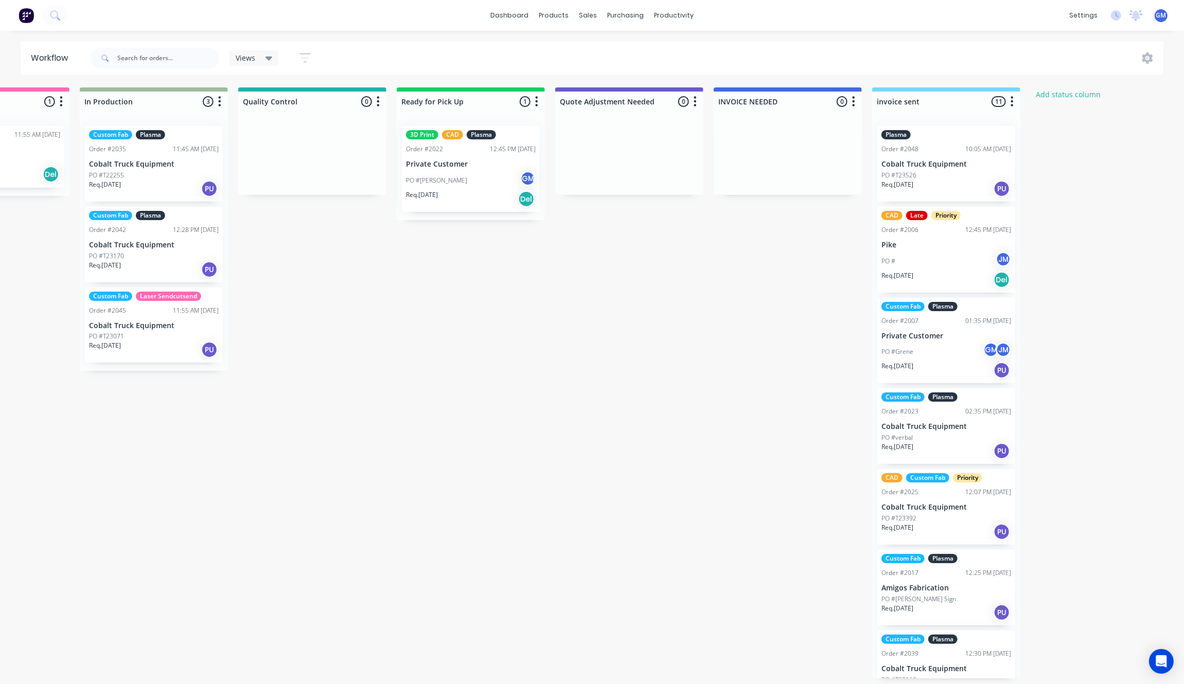
click at [133, 258] on div "PO #T23170" at bounding box center [154, 256] width 130 height 9
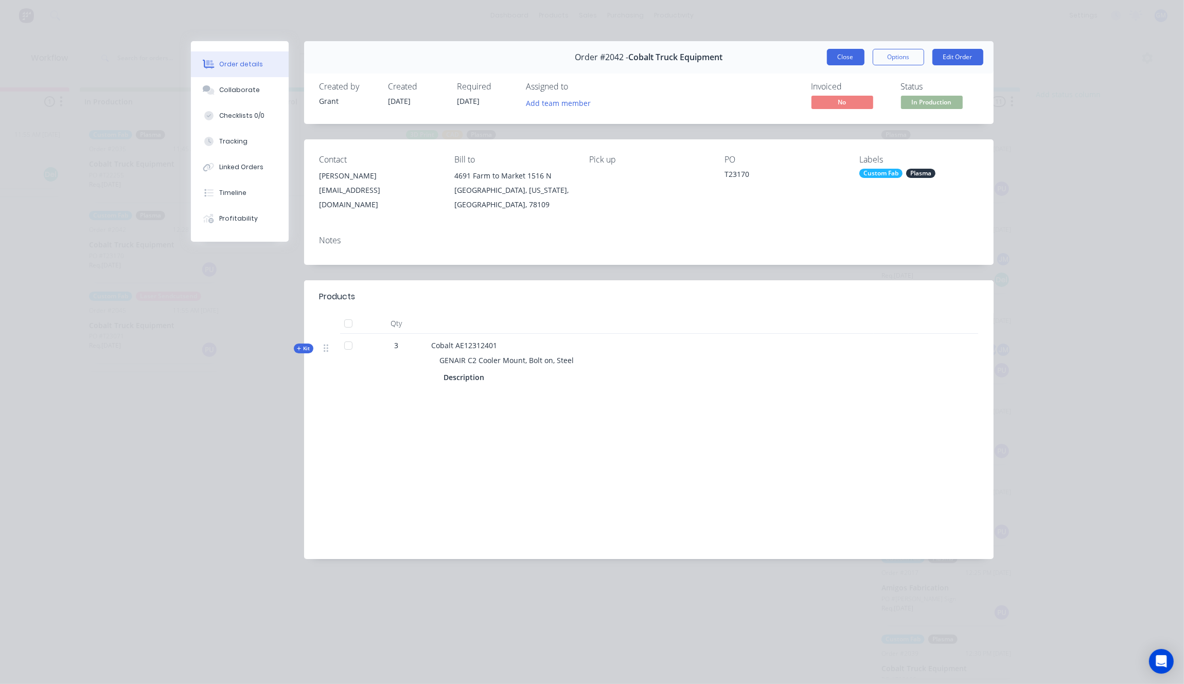
click at [846, 59] on button "Close" at bounding box center [846, 57] width 38 height 16
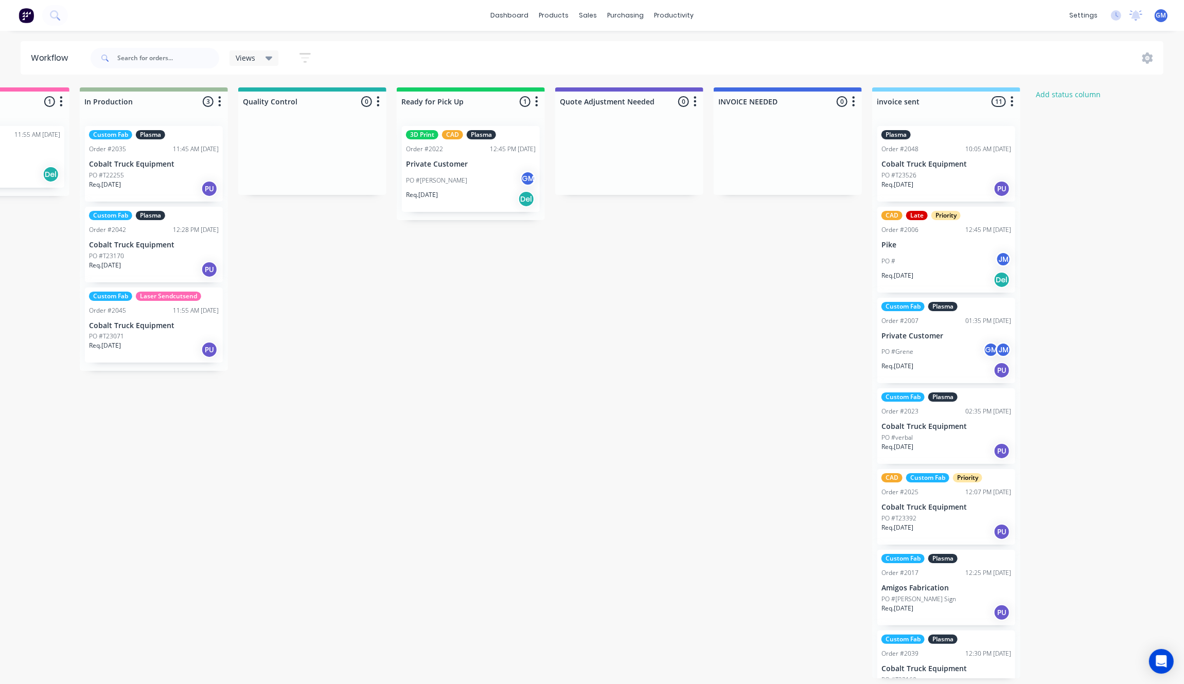
click at [145, 245] on p "Cobalt Truck Equipment" at bounding box center [154, 245] width 130 height 9
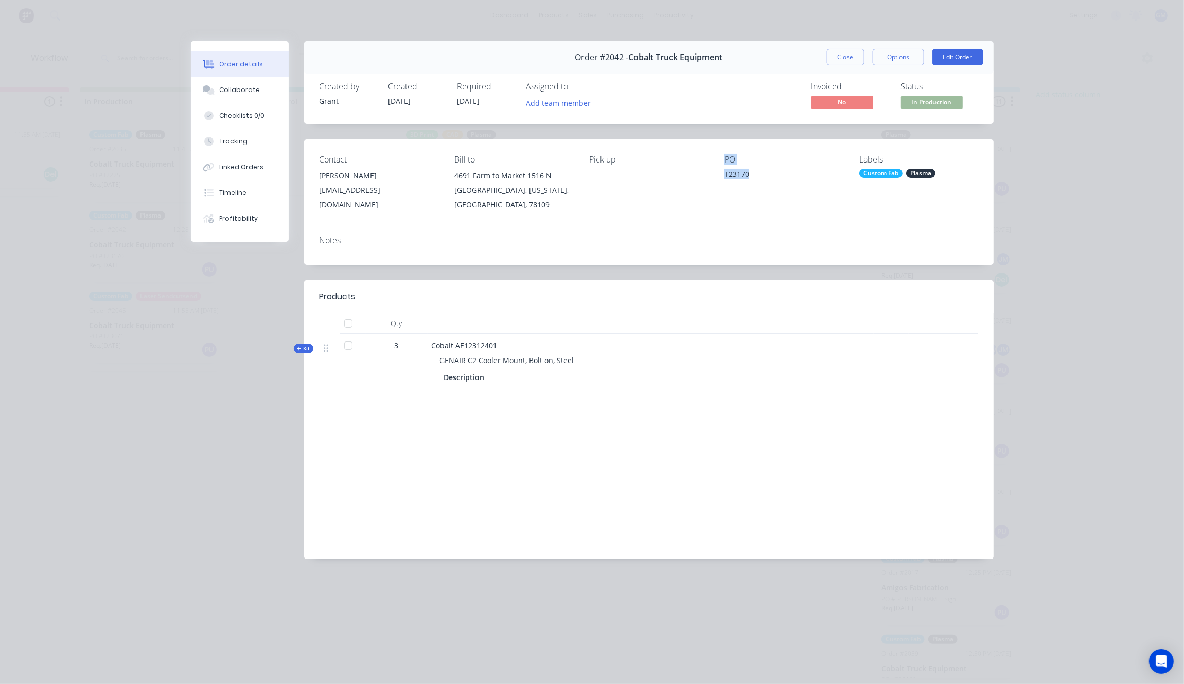
drag, startPoint x: 714, startPoint y: 178, endPoint x: 780, endPoint y: 178, distance: 66.4
click at [780, 178] on div "Contact [PERSON_NAME] [EMAIL_ADDRESS][DOMAIN_NAME] [PERSON_NAME] to [STREET_ADD…" at bounding box center [648, 183] width 689 height 88
click at [742, 178] on div "T23170" at bounding box center [783, 176] width 118 height 14
click at [835, 63] on button "Close" at bounding box center [846, 57] width 38 height 16
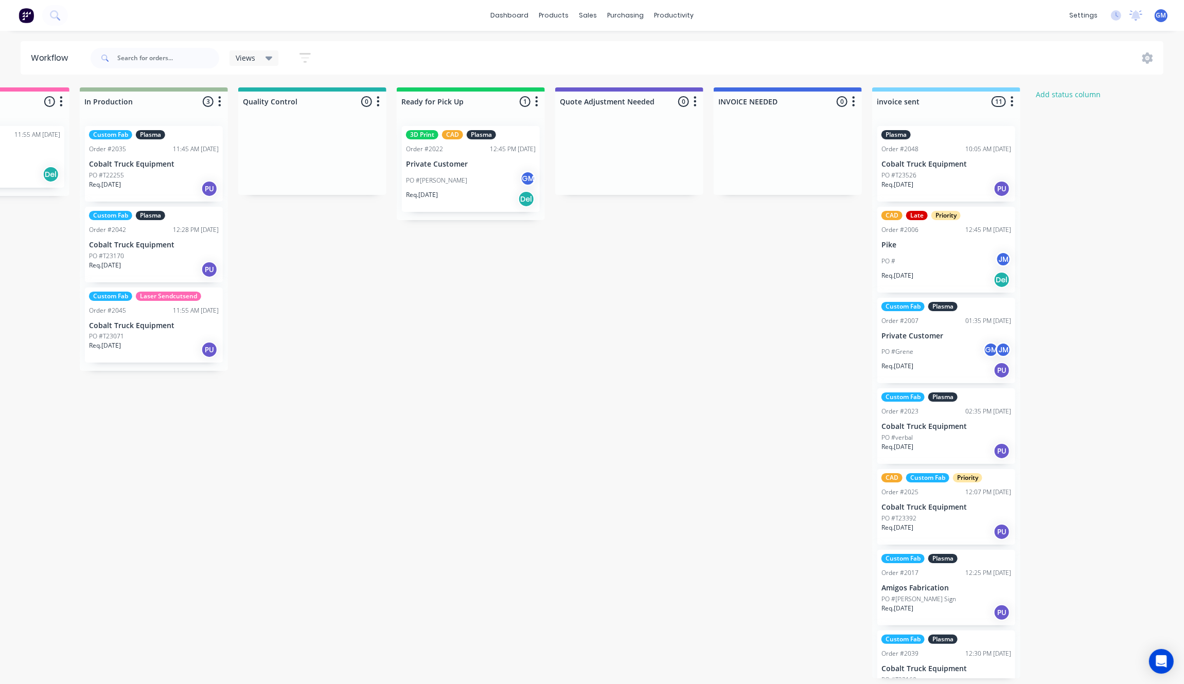
drag, startPoint x: 423, startPoint y: 440, endPoint x: 373, endPoint y: 460, distance: 54.4
click at [423, 440] on div "Waiting on Customer 0 Status colour #FF4949 hex #FF4949 Save Cancel Notificatio…" at bounding box center [265, 382] width 2014 height 591
click at [133, 189] on div "Req. [DATE] PU" at bounding box center [154, 188] width 130 height 17
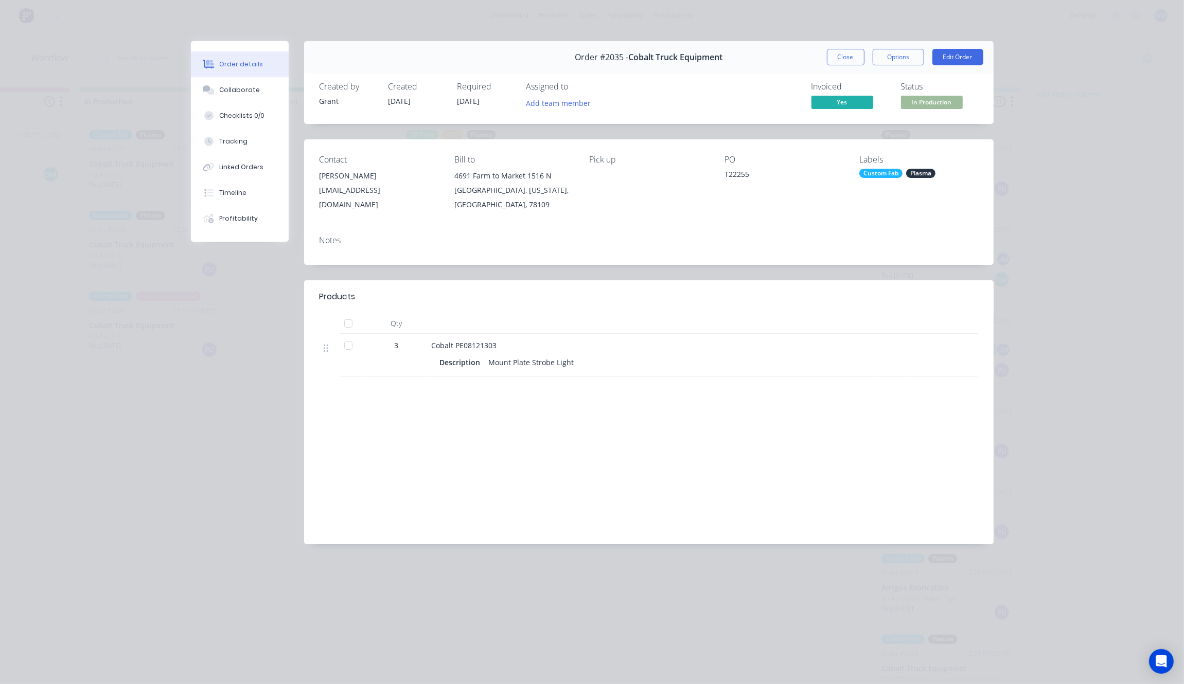
click at [850, 68] on div "Order #2035 - Cobalt Truck Equipment Close Options Edit Order" at bounding box center [648, 57] width 689 height 32
click at [850, 62] on button "Close" at bounding box center [846, 57] width 38 height 16
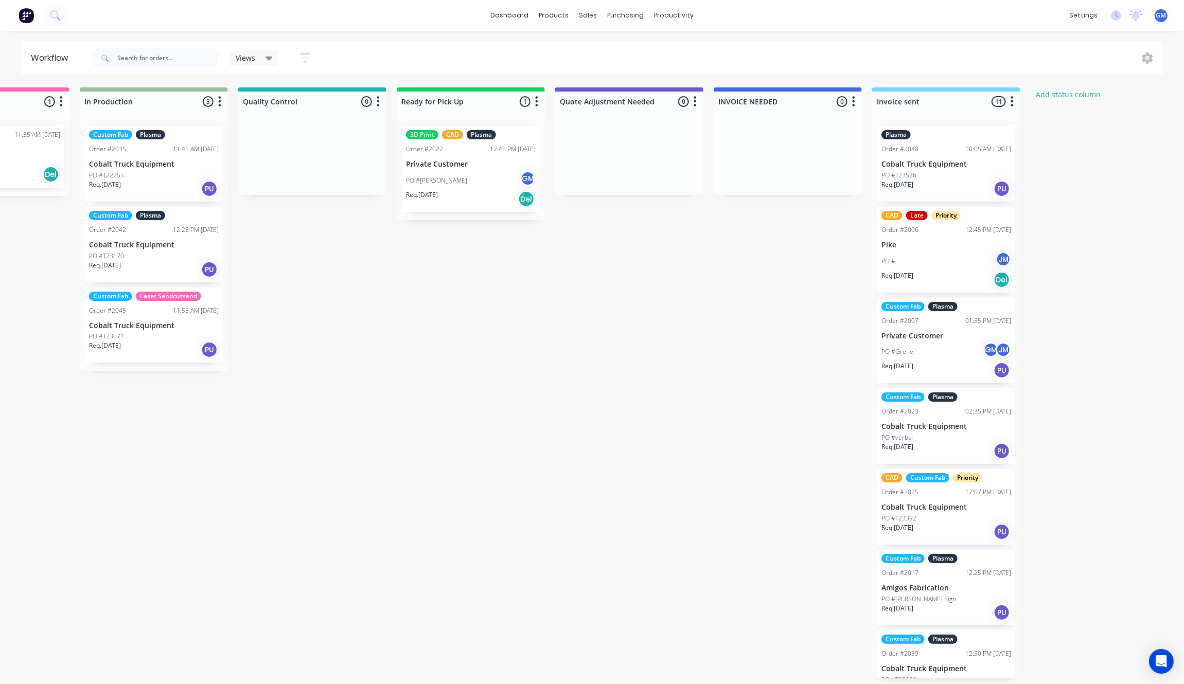
click at [132, 340] on div "PO #T23071" at bounding box center [154, 336] width 130 height 9
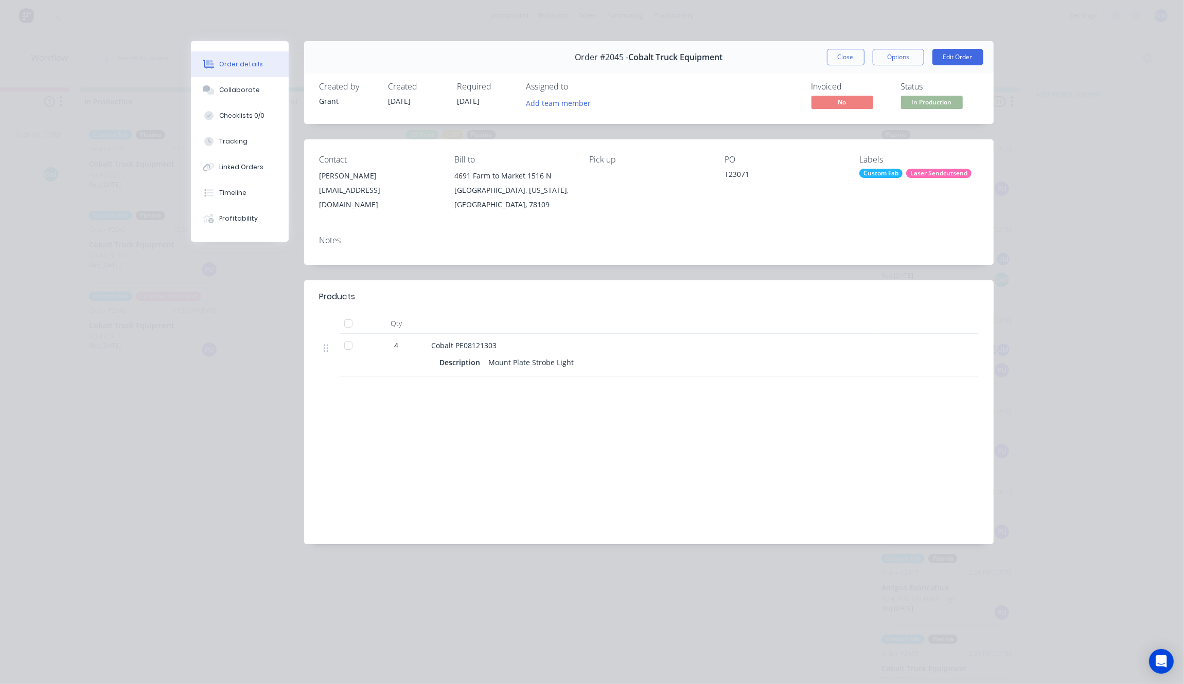
click at [849, 45] on div "Order #2045 - Cobalt Truck Equipment Close Options Edit Order" at bounding box center [648, 57] width 689 height 32
click at [849, 57] on button "Close" at bounding box center [846, 57] width 38 height 16
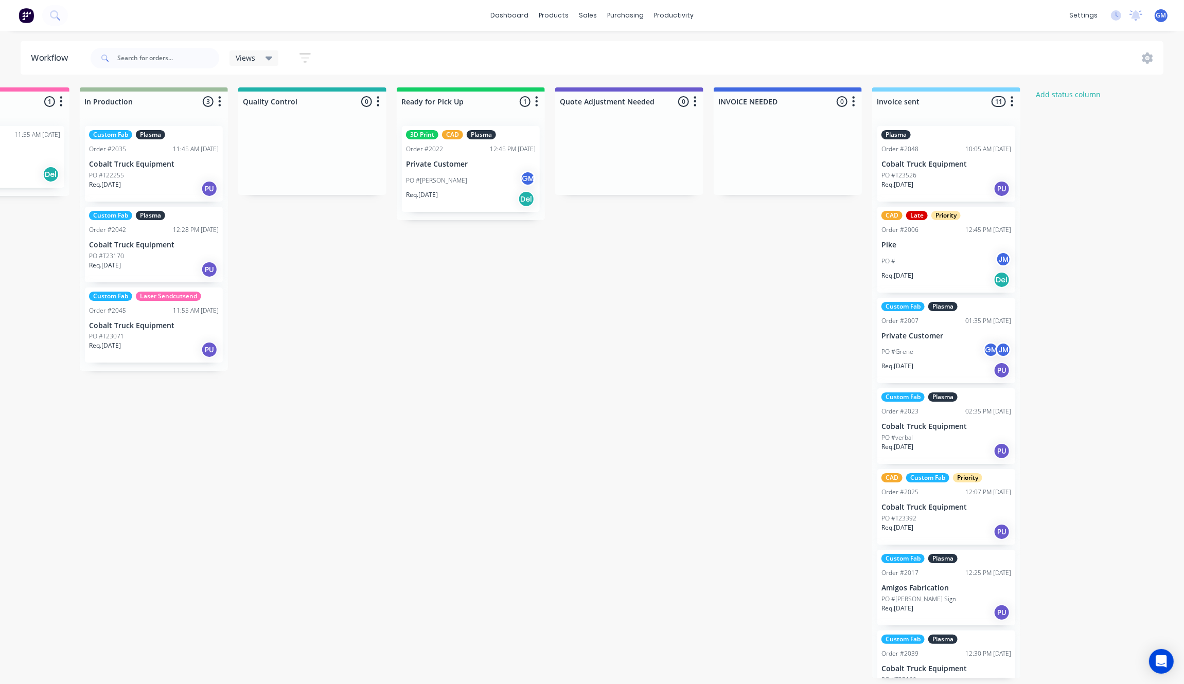
drag, startPoint x: 615, startPoint y: 445, endPoint x: 628, endPoint y: 438, distance: 15.0
click at [628, 438] on div "Waiting on Customer 0 Status colour #FF4949 hex #FF4949 Save Cancel Notificatio…" at bounding box center [265, 382] width 2014 height 591
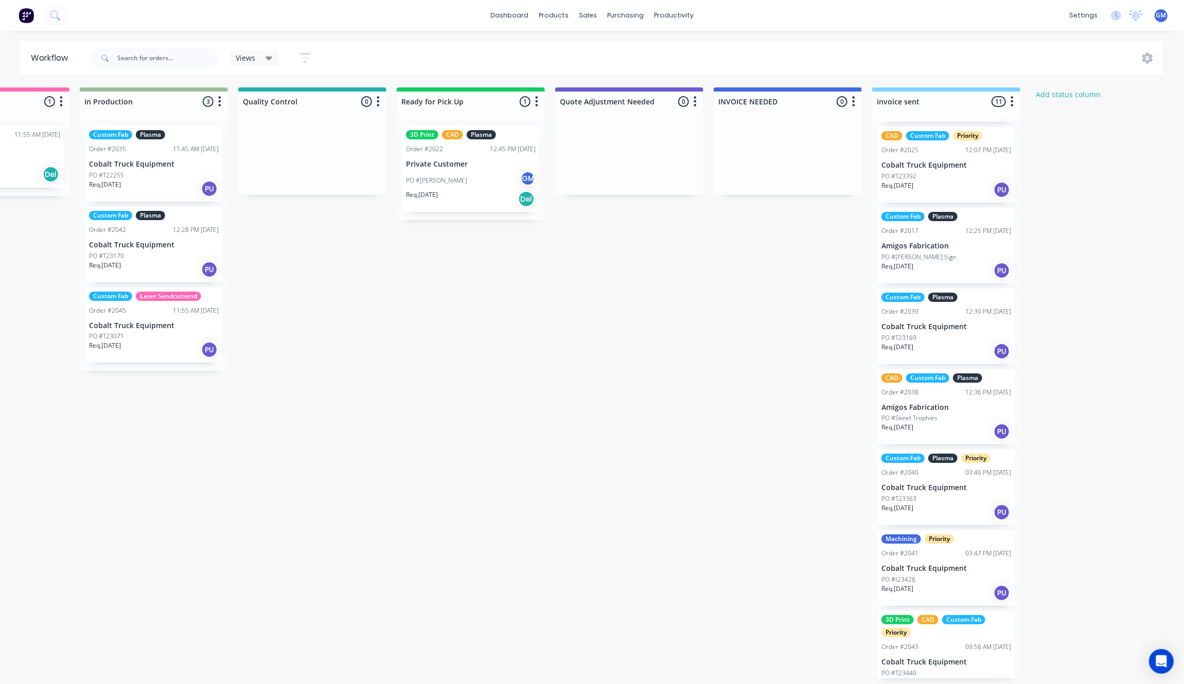
scroll to position [361, 0]
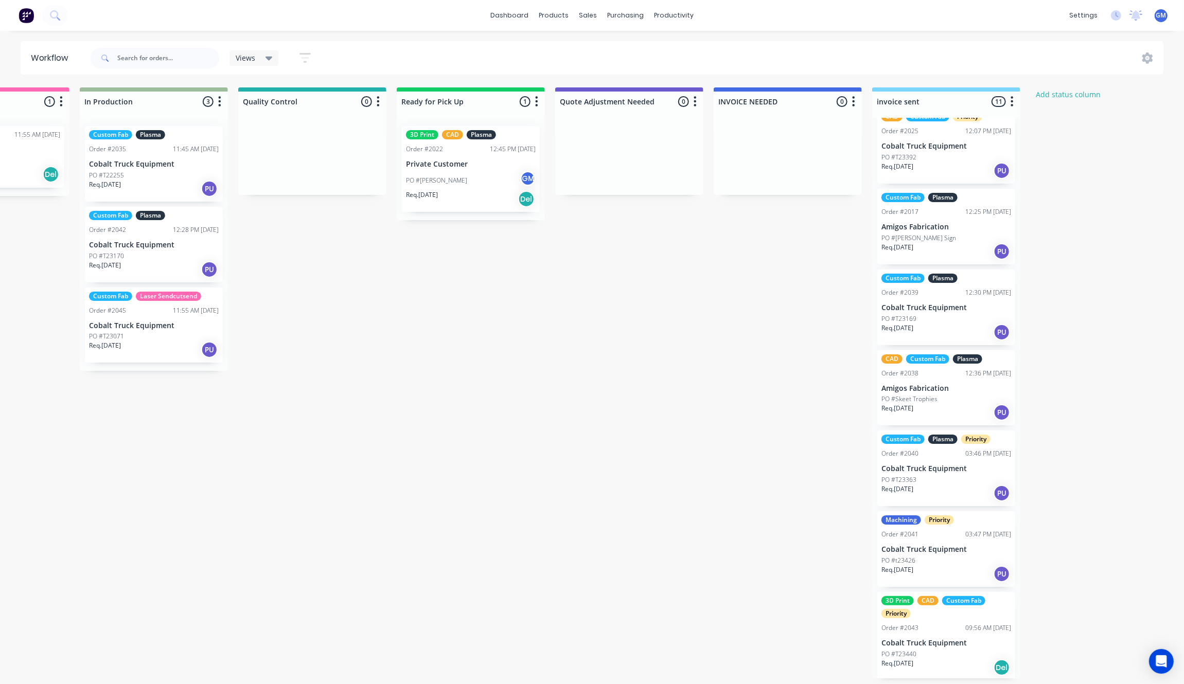
click at [933, 557] on div "PO #t23426" at bounding box center [946, 560] width 130 height 9
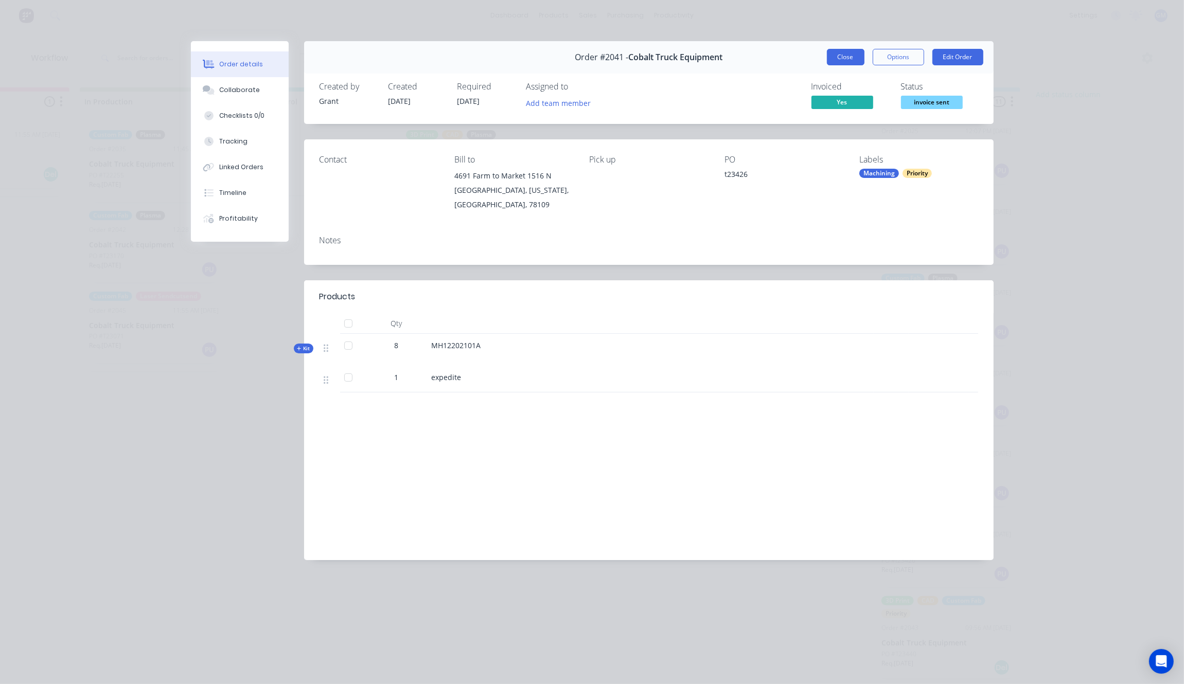
click at [849, 65] on button "Close" at bounding box center [846, 57] width 38 height 16
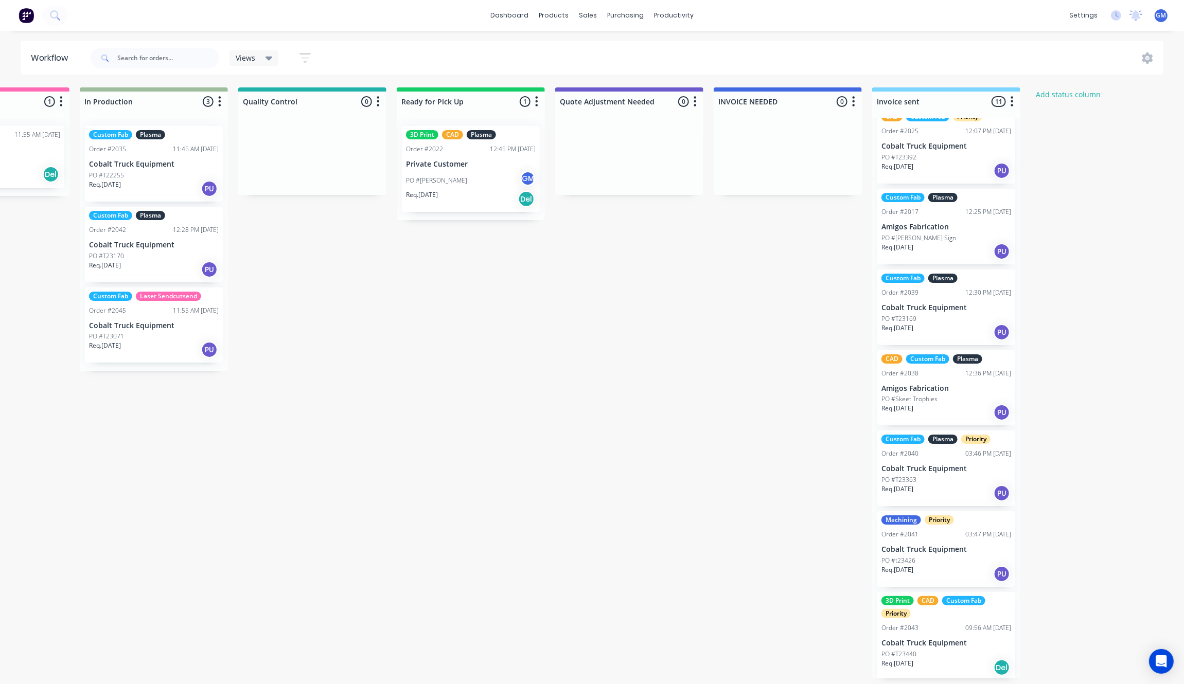
click at [951, 493] on div "Req. [DATE] PU" at bounding box center [946, 493] width 130 height 17
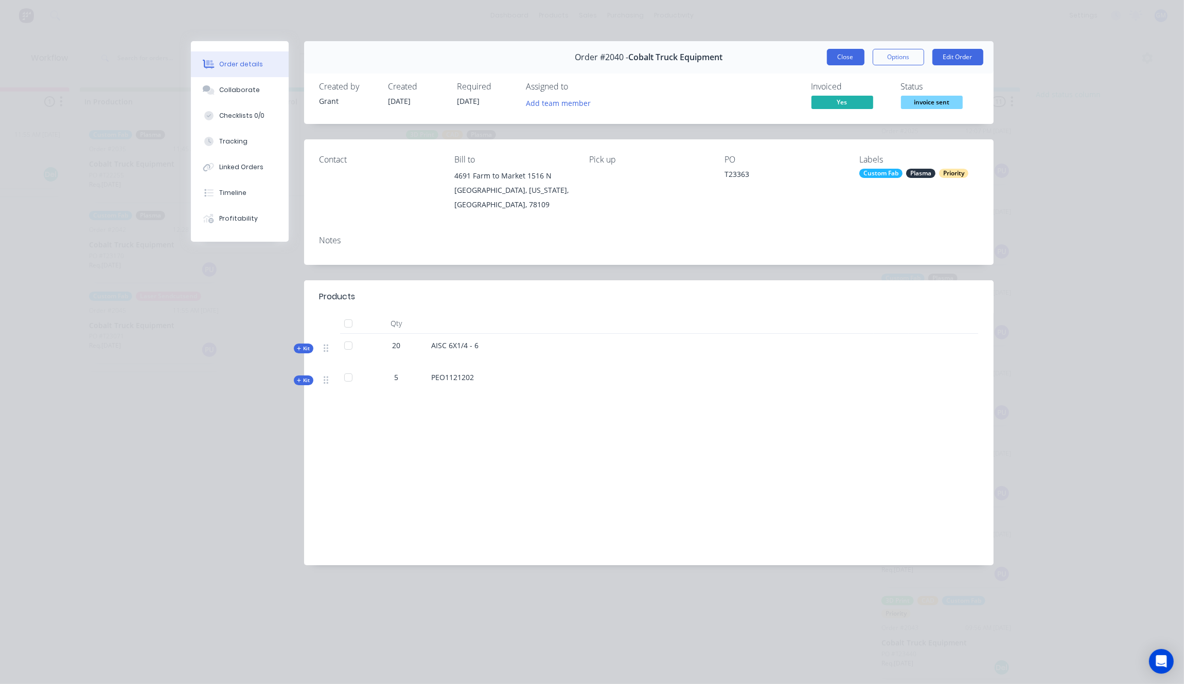
click at [851, 53] on button "Close" at bounding box center [846, 57] width 38 height 16
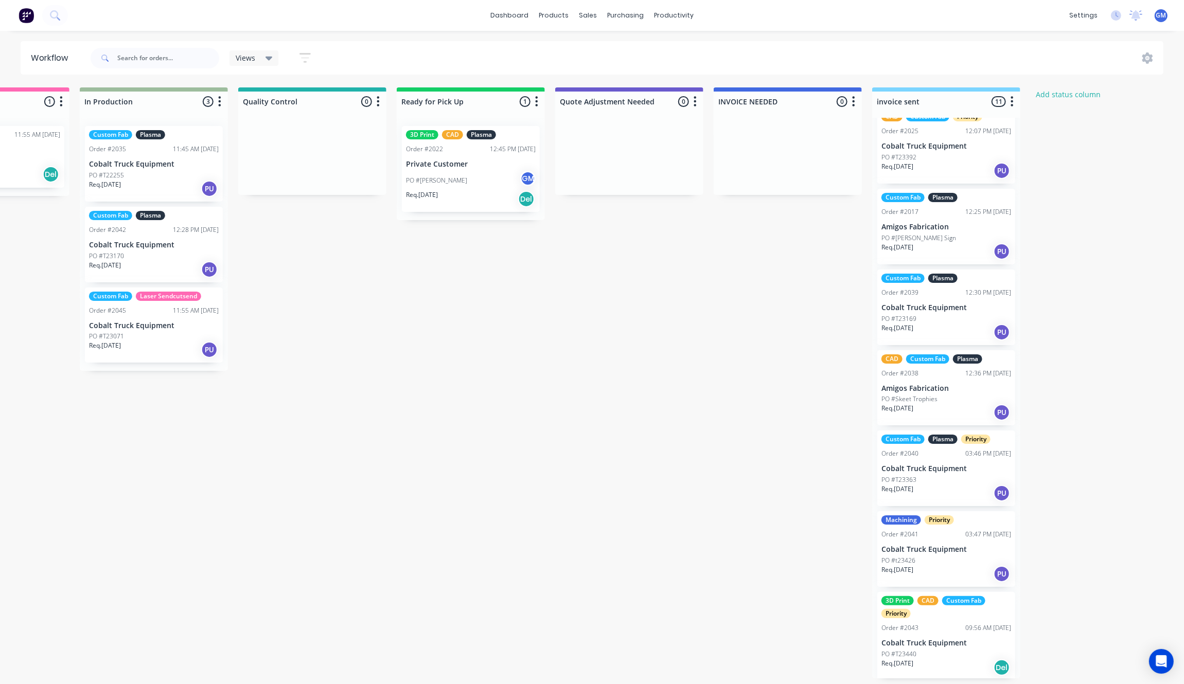
scroll to position [0, 0]
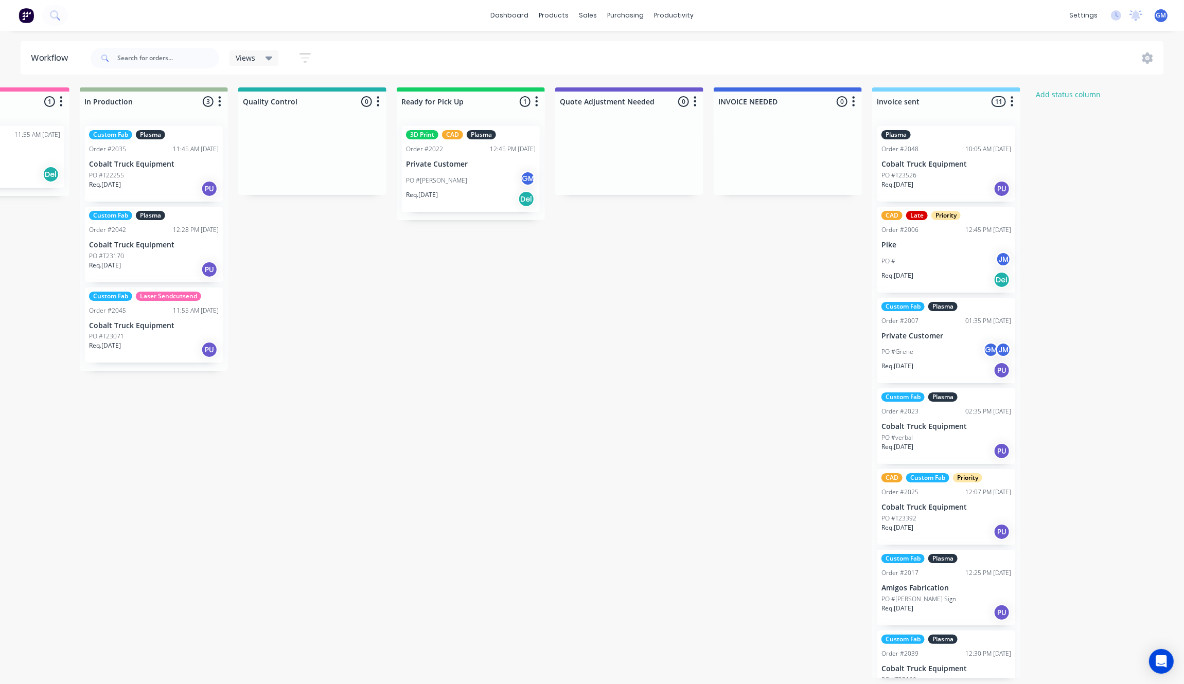
click at [975, 168] on p "Cobalt Truck Equipment" at bounding box center [946, 164] width 130 height 9
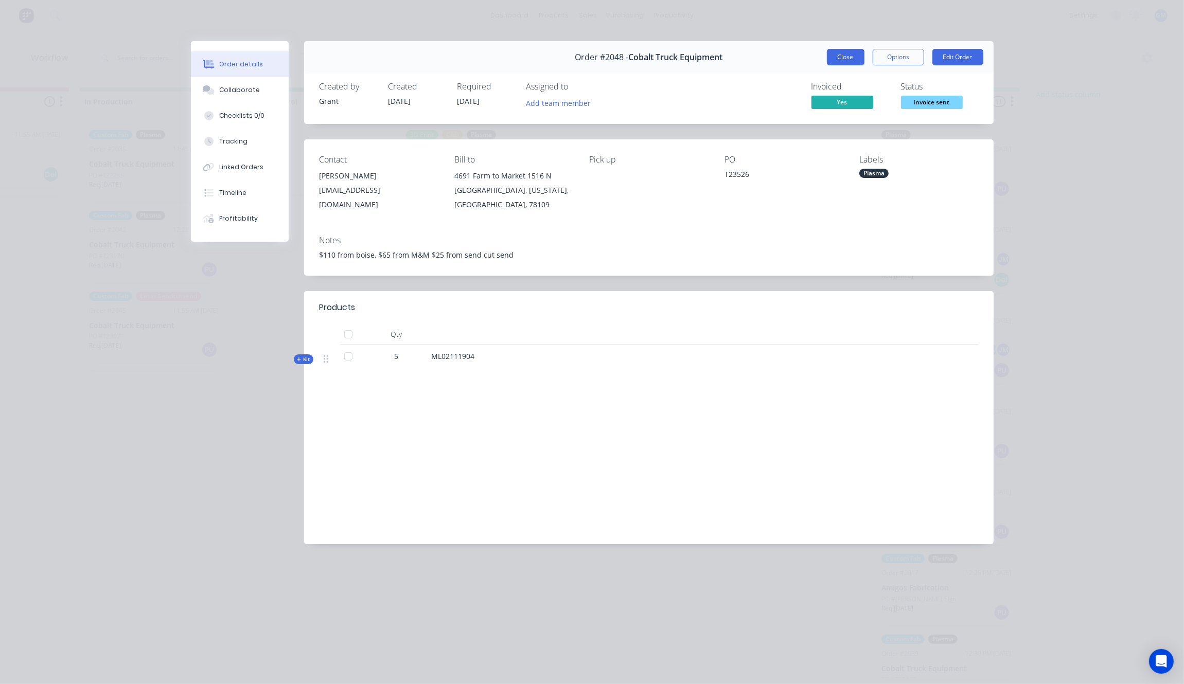
click at [835, 61] on button "Close" at bounding box center [846, 57] width 38 height 16
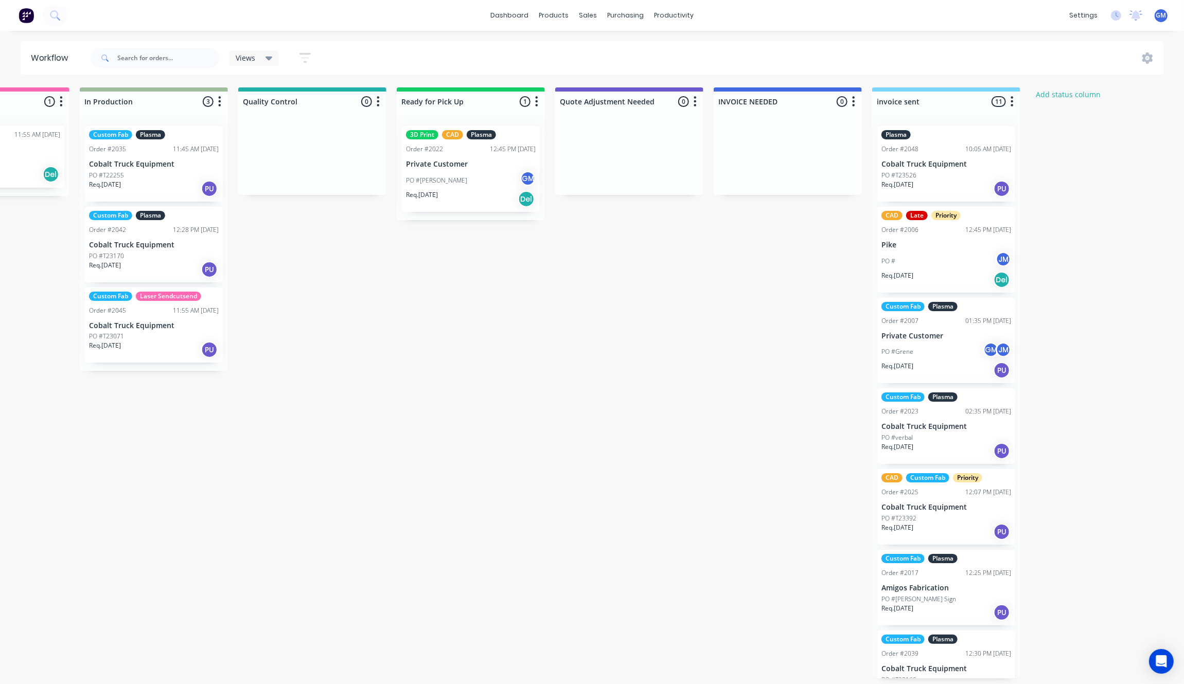
scroll to position [64, 0]
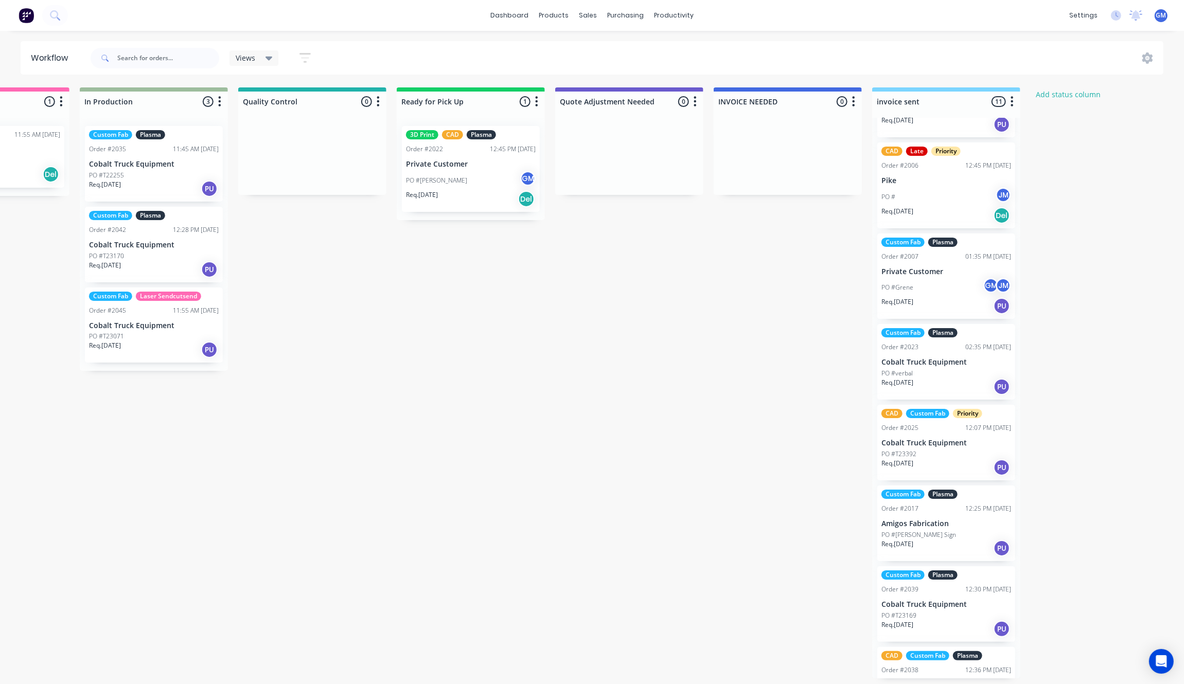
click at [950, 356] on div "Custom Fab Plasma Order #2023 02:35 PM [DATE] Cobalt Truck Equipment PO #verbal…" at bounding box center [946, 362] width 138 height 76
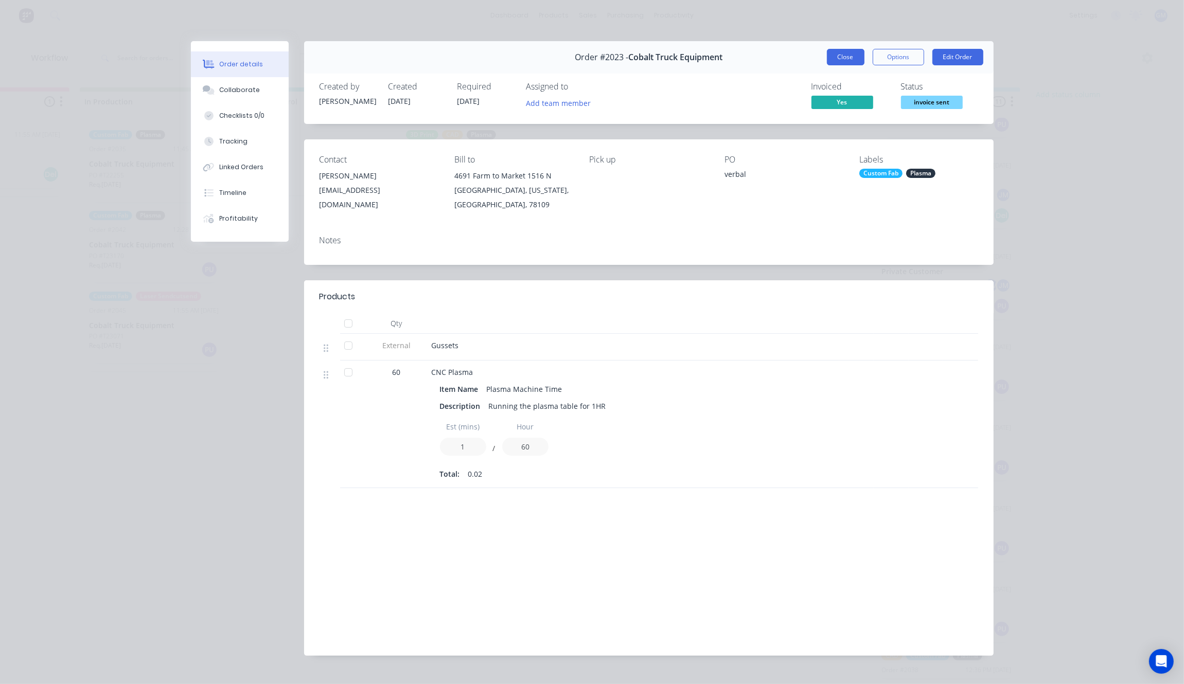
click at [831, 59] on button "Close" at bounding box center [846, 57] width 38 height 16
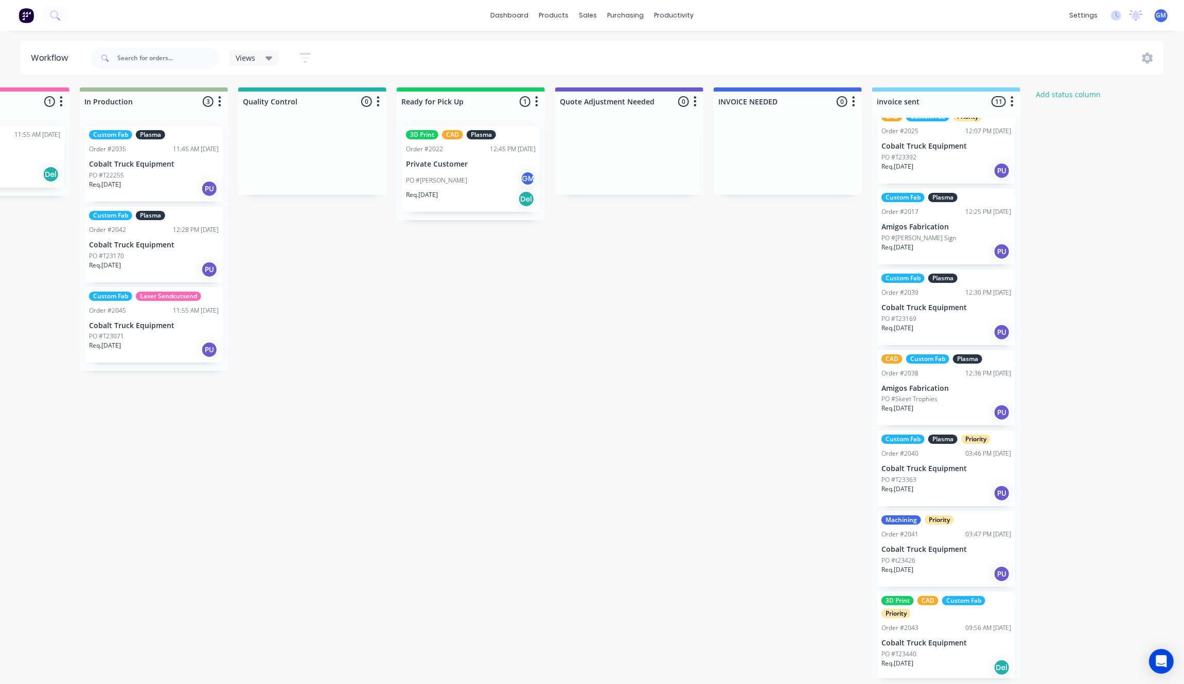
scroll to position [4, 735]
click at [954, 545] on p "Cobalt Truck Equipment" at bounding box center [946, 549] width 130 height 9
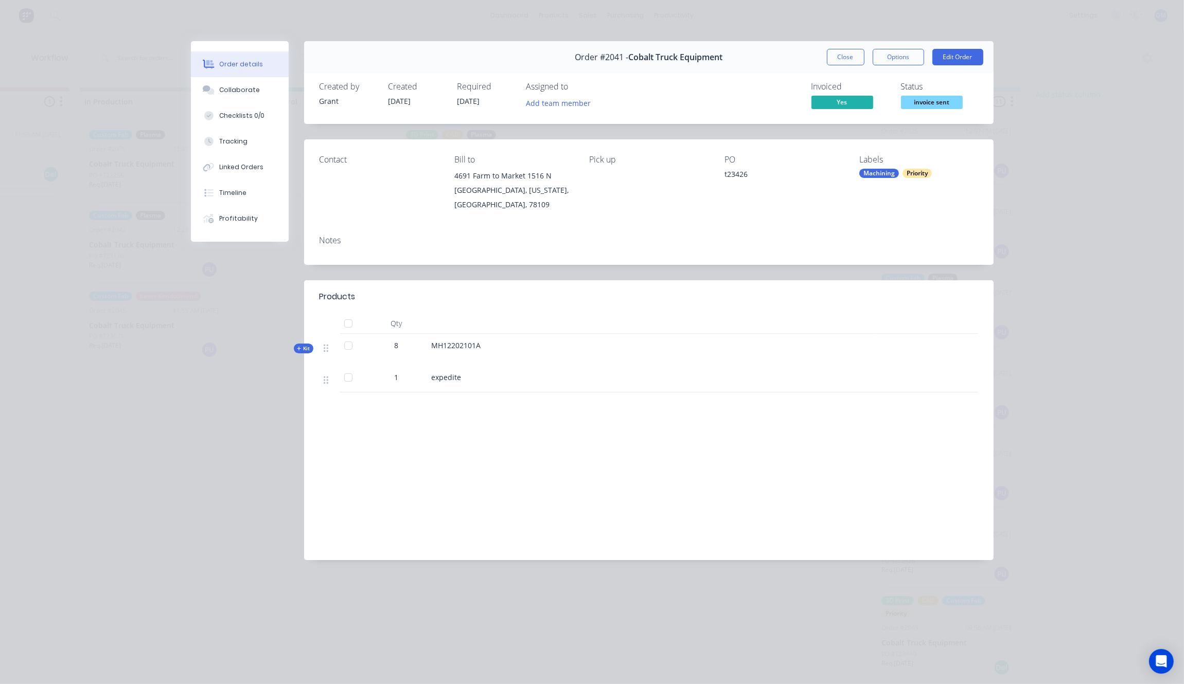
drag, startPoint x: 958, startPoint y: 524, endPoint x: 965, endPoint y: 491, distance: 33.3
drag, startPoint x: 965, startPoint y: 491, endPoint x: 692, endPoint y: 520, distance: 275.2
click at [692, 520] on div "Labour $0.00 Sub total $1,456.00 Margin $621.48 ( 42.68 %) Tax $145.60 Total $1…" at bounding box center [648, 484] width 658 height 119
click at [838, 47] on div "Order #2041 - Cobalt Truck Equipment Close Options Edit Order" at bounding box center [648, 57] width 689 height 32
click at [842, 55] on button "Close" at bounding box center [846, 57] width 38 height 16
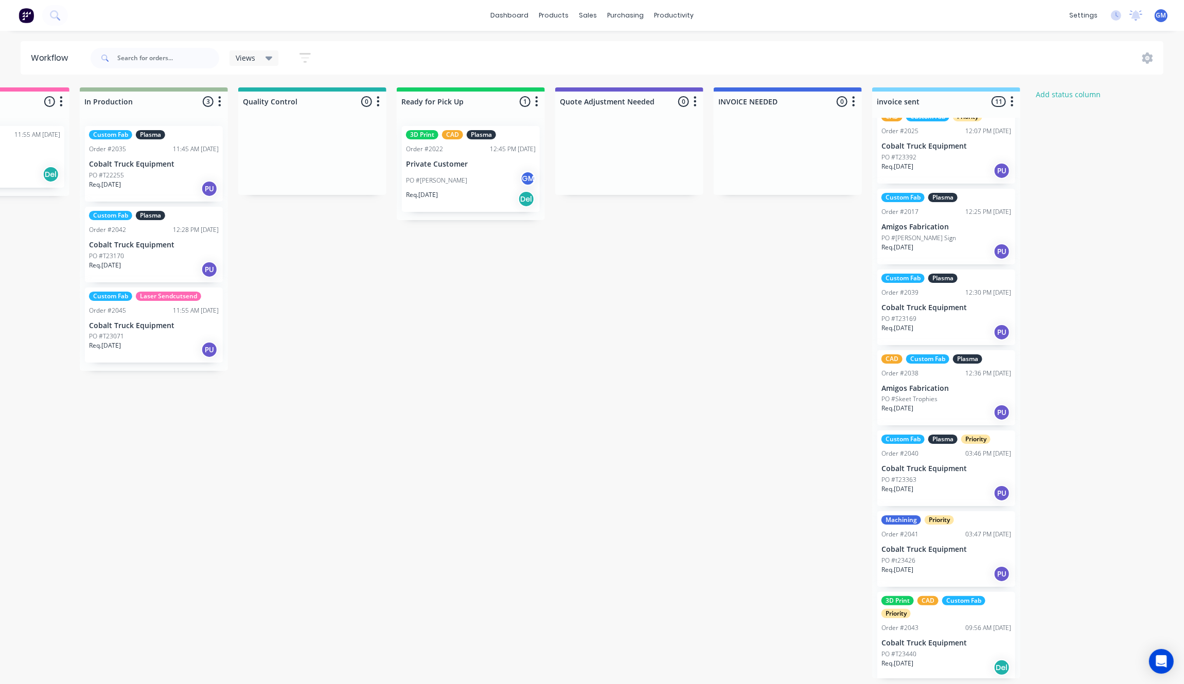
click at [935, 459] on div "Custom Fab Plasma Priority Order #2040 03:46 PM [DATE] Cobalt Truck Equipment P…" at bounding box center [946, 469] width 138 height 76
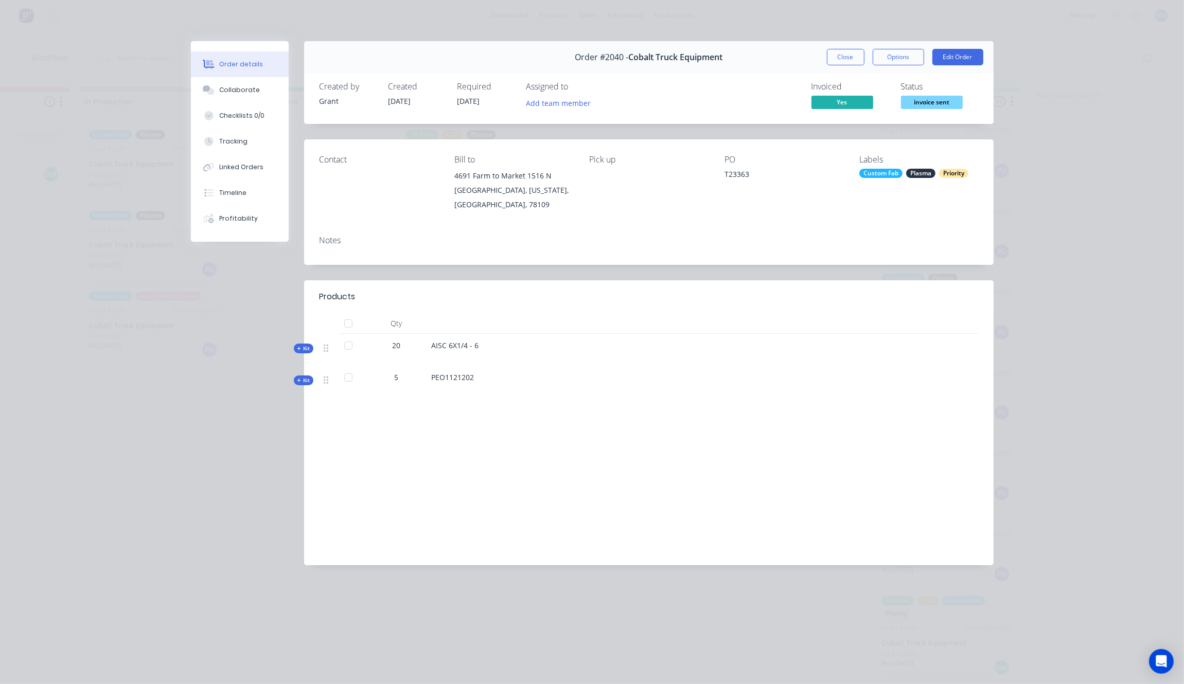
click at [844, 71] on div "Order #2040 - Cobalt Truck Equipment Close Options Edit Order" at bounding box center [648, 57] width 689 height 32
click at [842, 62] on button "Close" at bounding box center [846, 57] width 38 height 16
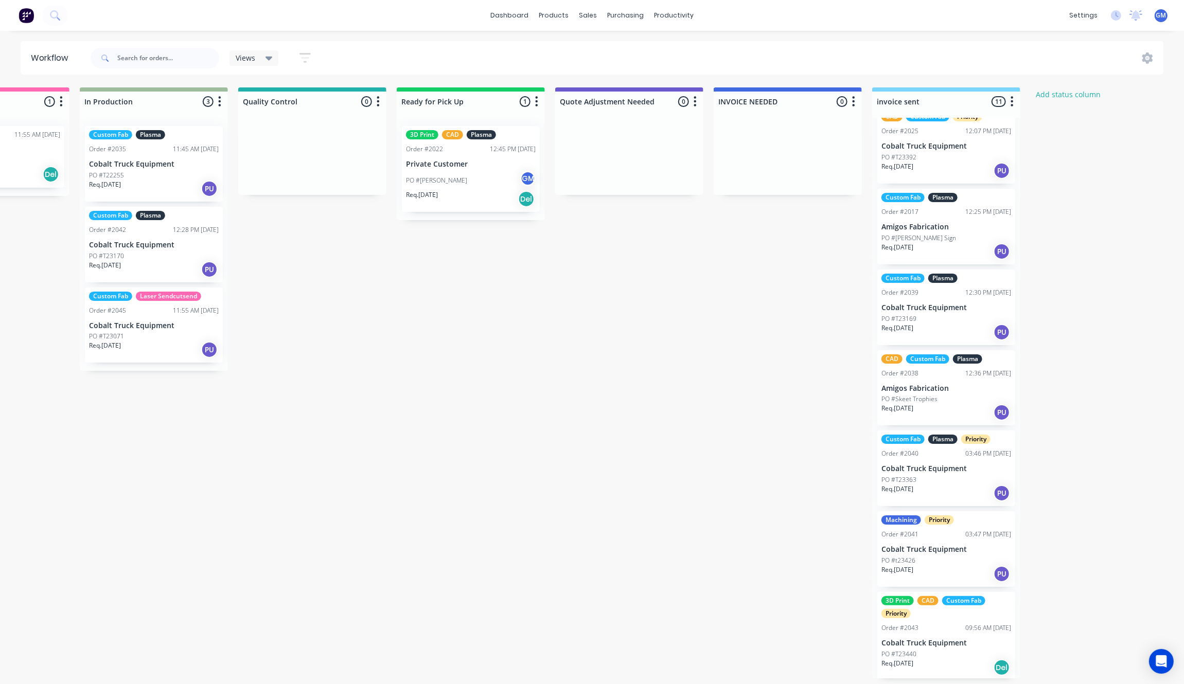
click at [948, 315] on div "PO #T23169" at bounding box center [946, 318] width 130 height 9
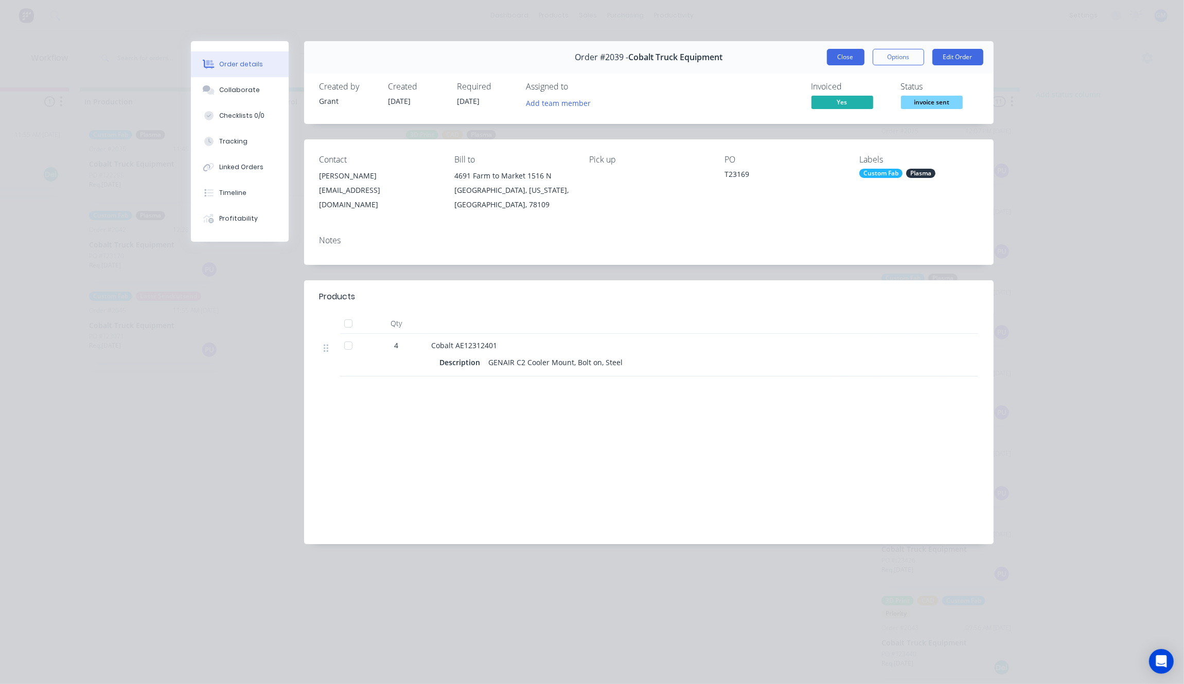
click at [845, 51] on button "Close" at bounding box center [846, 57] width 38 height 16
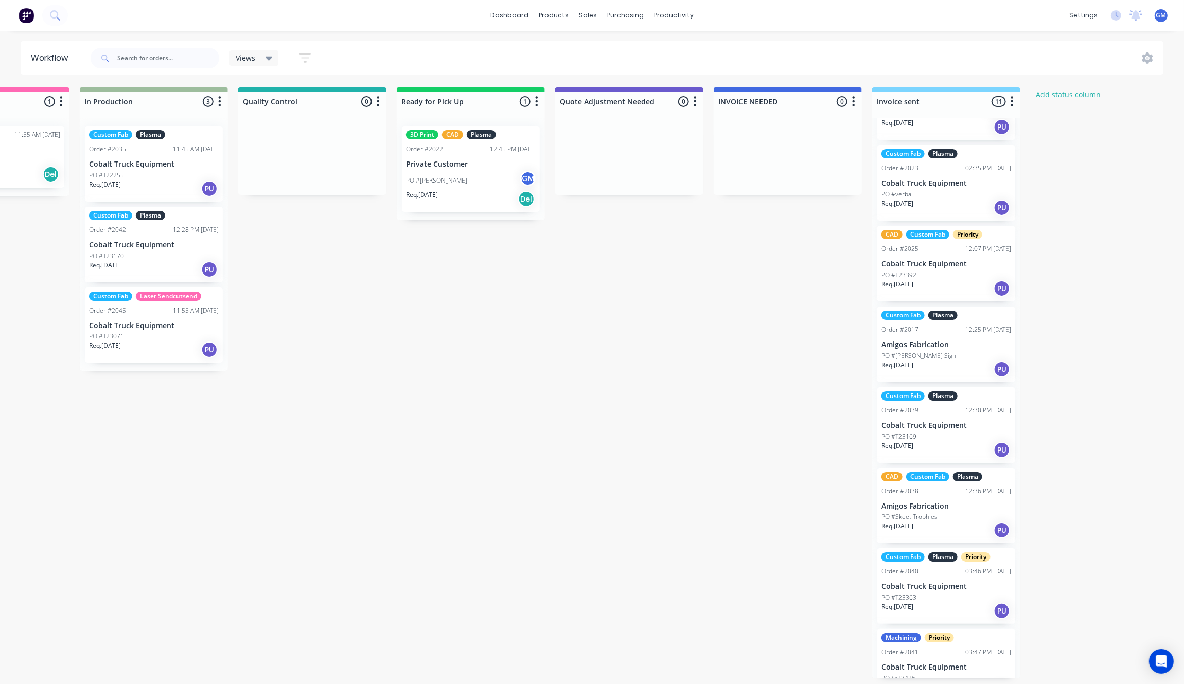
scroll to position [232, 0]
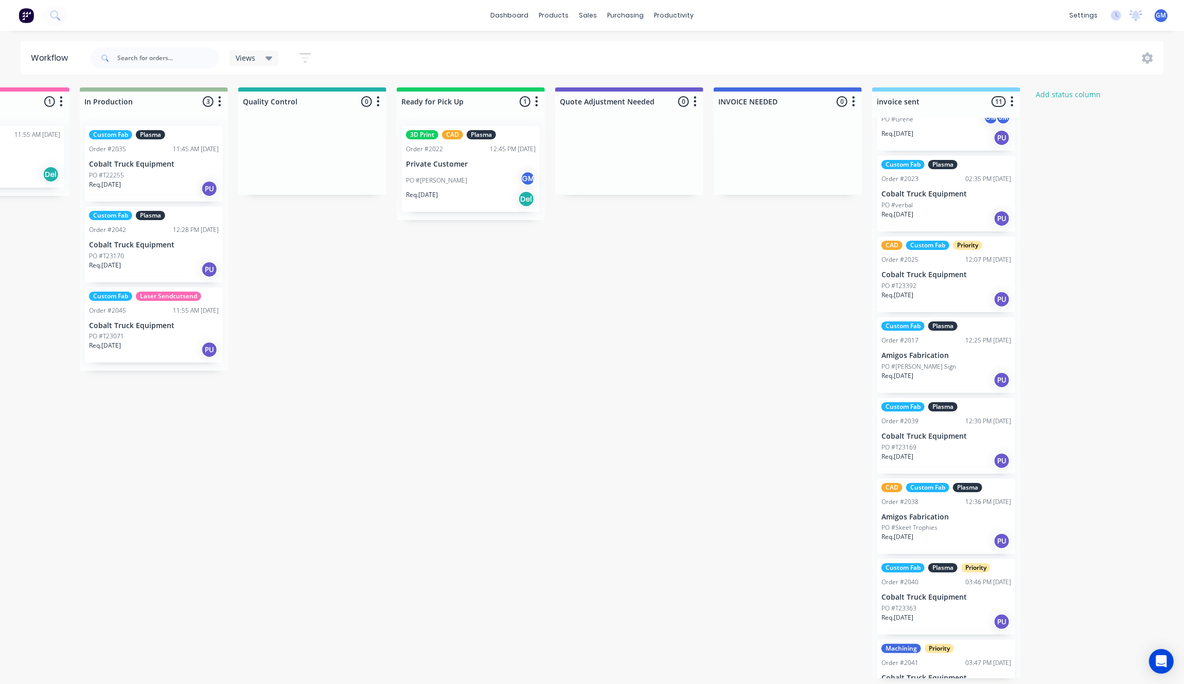
click at [981, 265] on div "CAD Custom Fab Priority Order #2025 12:07 PM [DATE] Cobalt Truck Equipment PO #…" at bounding box center [946, 275] width 138 height 76
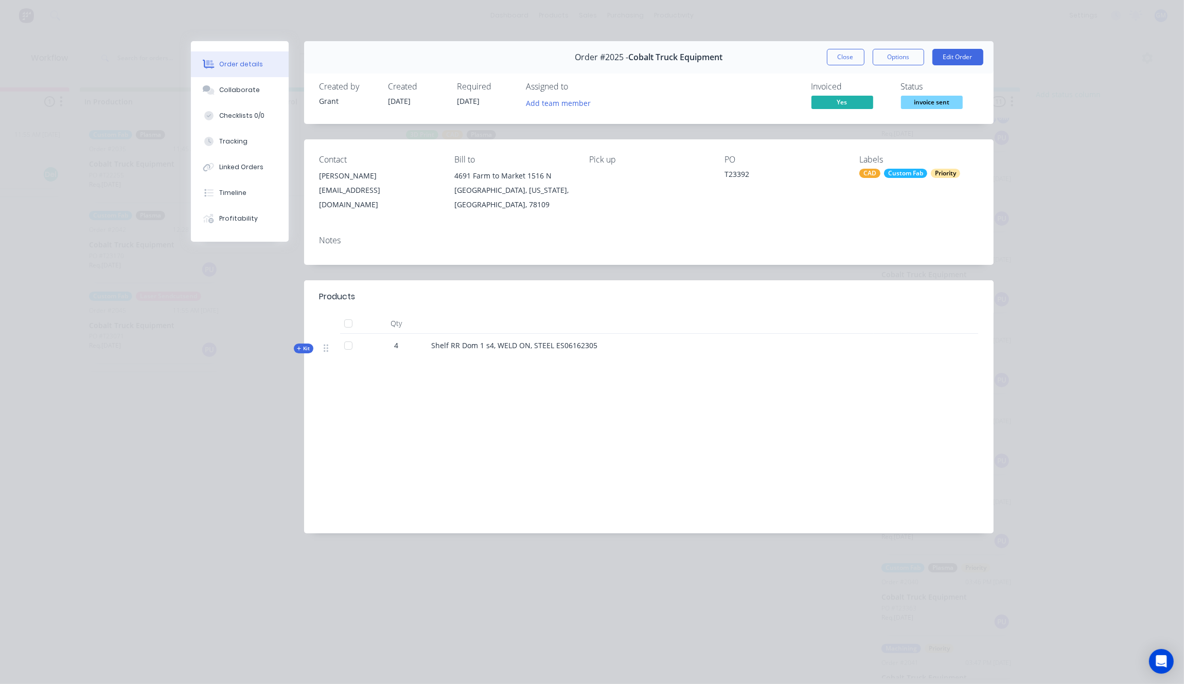
click at [855, 46] on div "Order #2025 - Cobalt Truck Equipment Close Options Edit Order" at bounding box center [648, 57] width 689 height 32
click at [856, 60] on button "Close" at bounding box center [846, 57] width 38 height 16
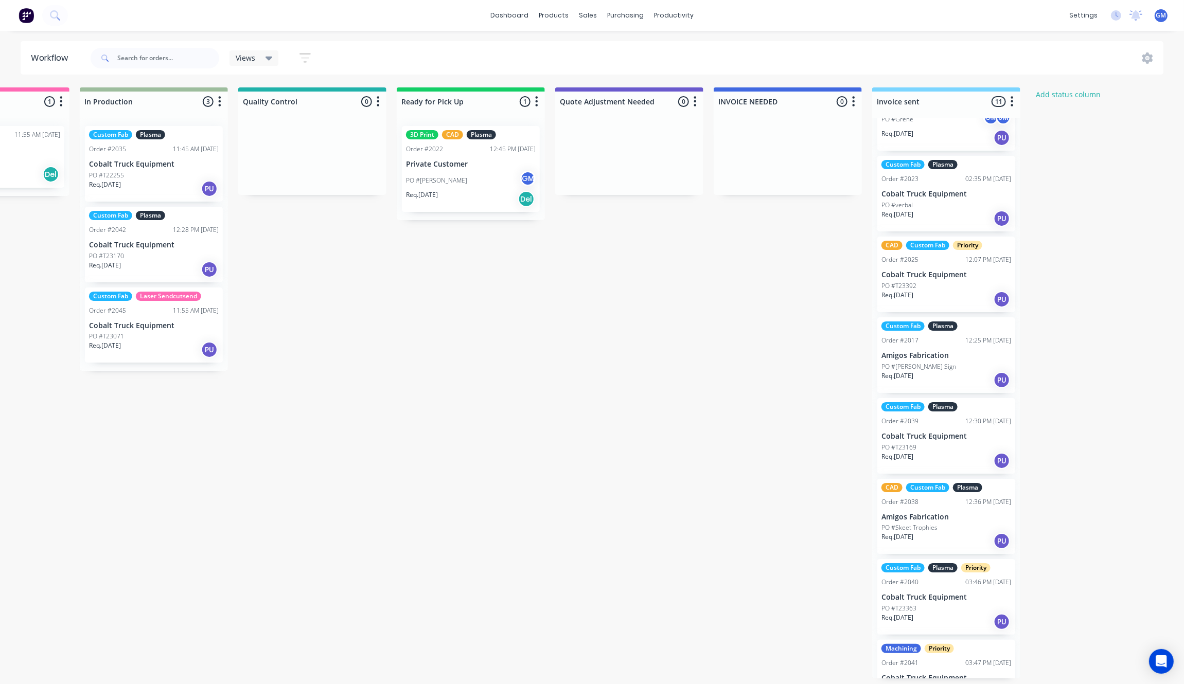
click at [926, 190] on p "Cobalt Truck Equipment" at bounding box center [946, 194] width 130 height 9
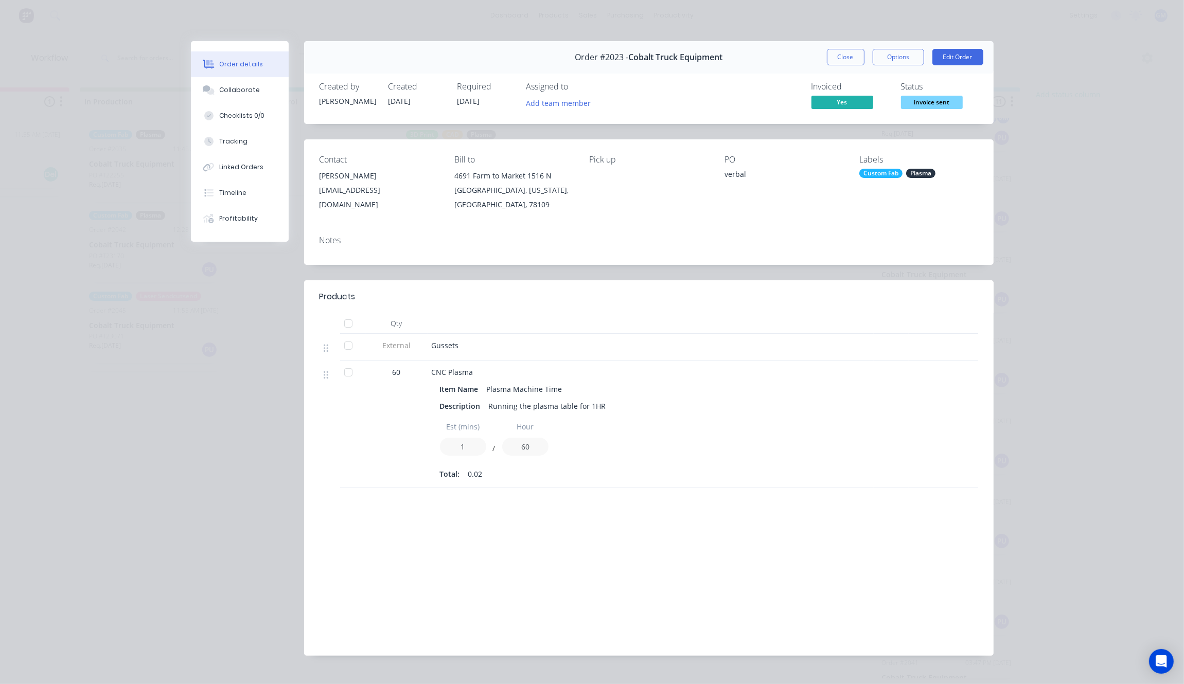
click at [844, 48] on div "Order #2023 - Cobalt Truck Equipment Close Options Edit Order" at bounding box center [648, 57] width 689 height 32
click at [846, 52] on button "Close" at bounding box center [846, 57] width 38 height 16
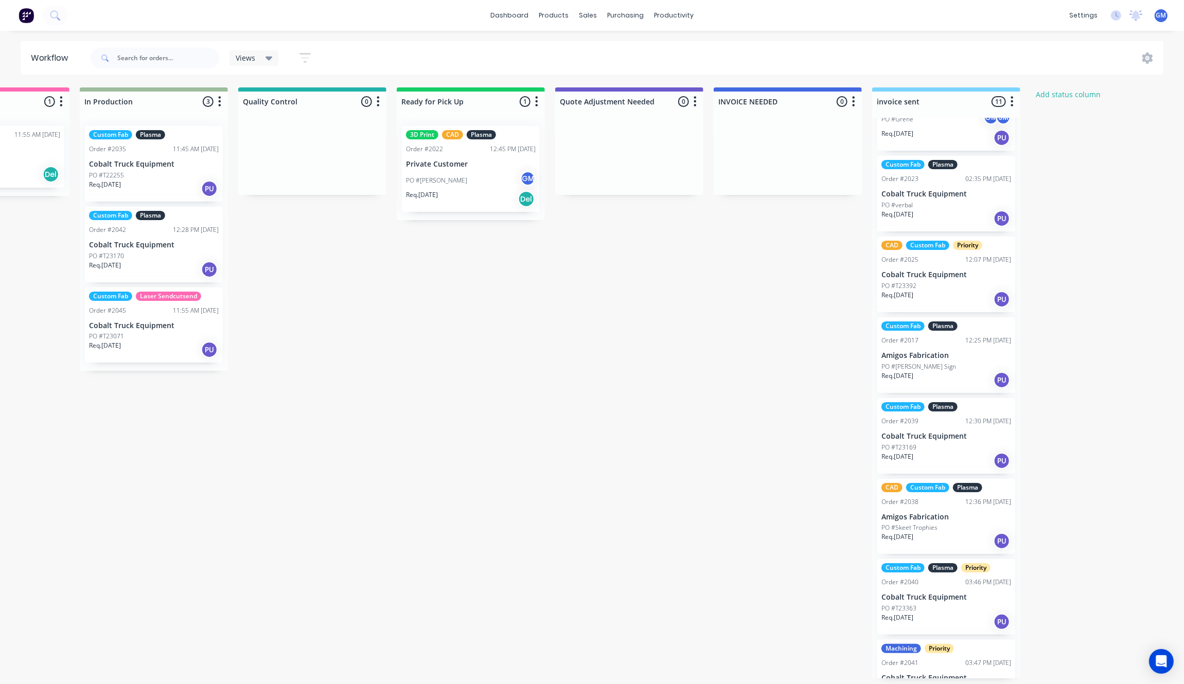
click at [154, 252] on div "PO #T23170" at bounding box center [154, 256] width 130 height 9
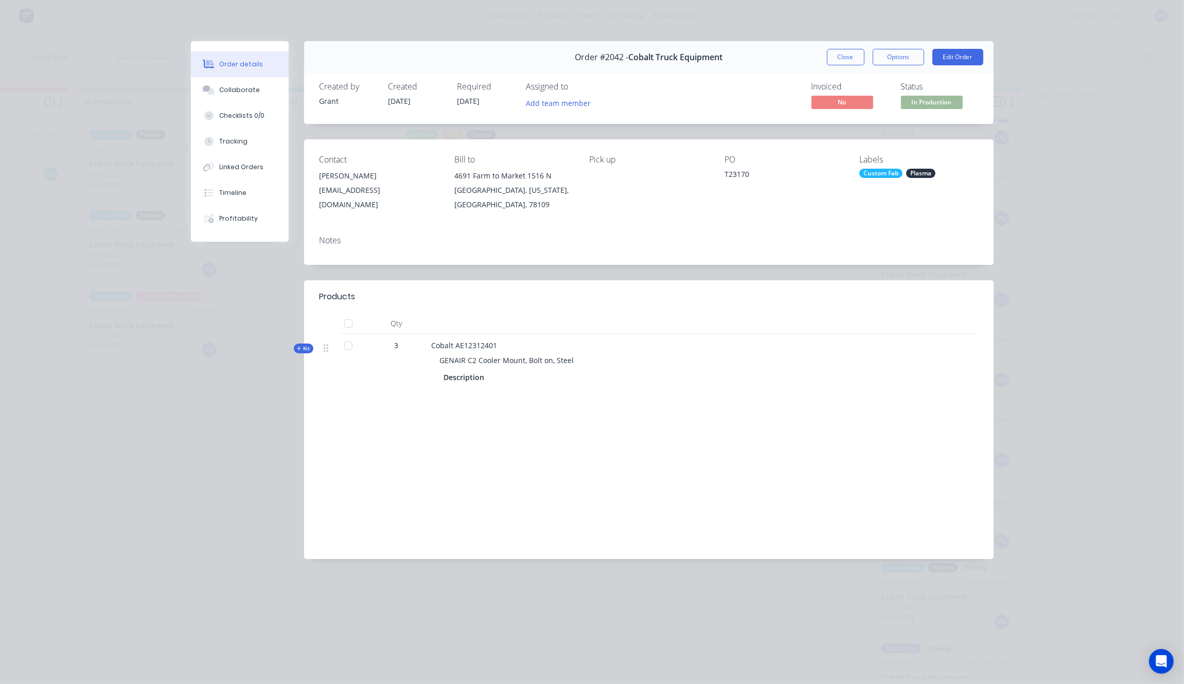
click at [181, 481] on div "Order details Collaborate Checklists 0/0 Tracking Linked Orders Timeline Profit…" at bounding box center [592, 307] width 823 height 533
click at [838, 58] on button "Close" at bounding box center [846, 57] width 38 height 16
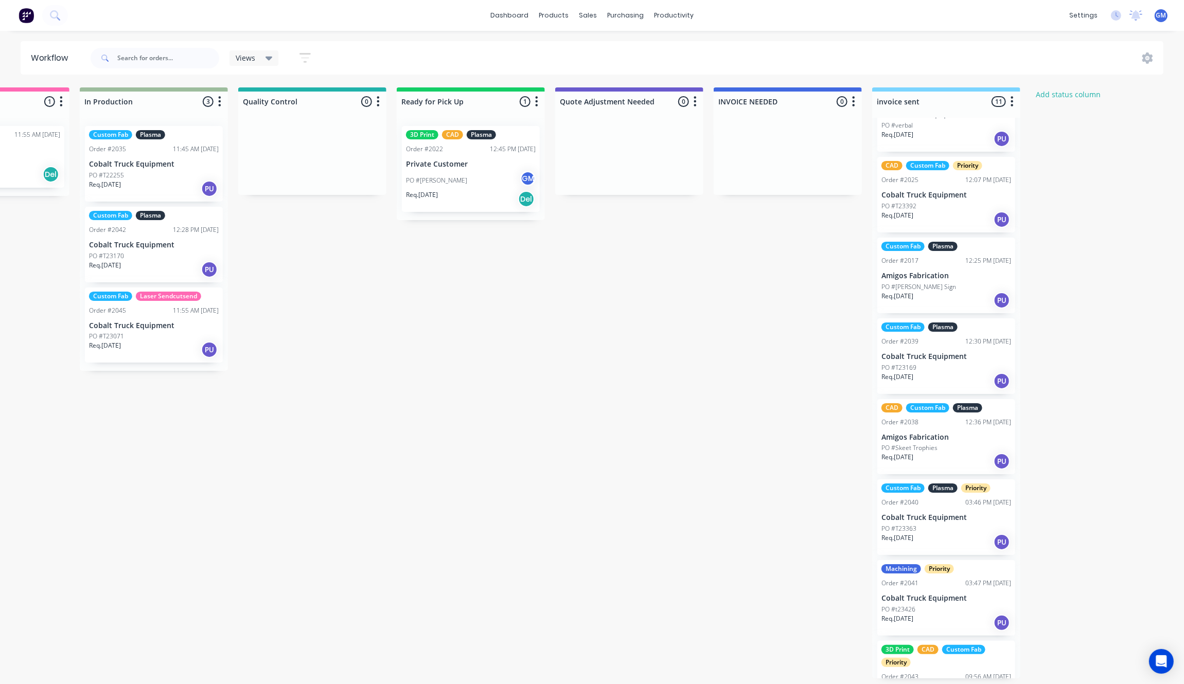
scroll to position [361, 0]
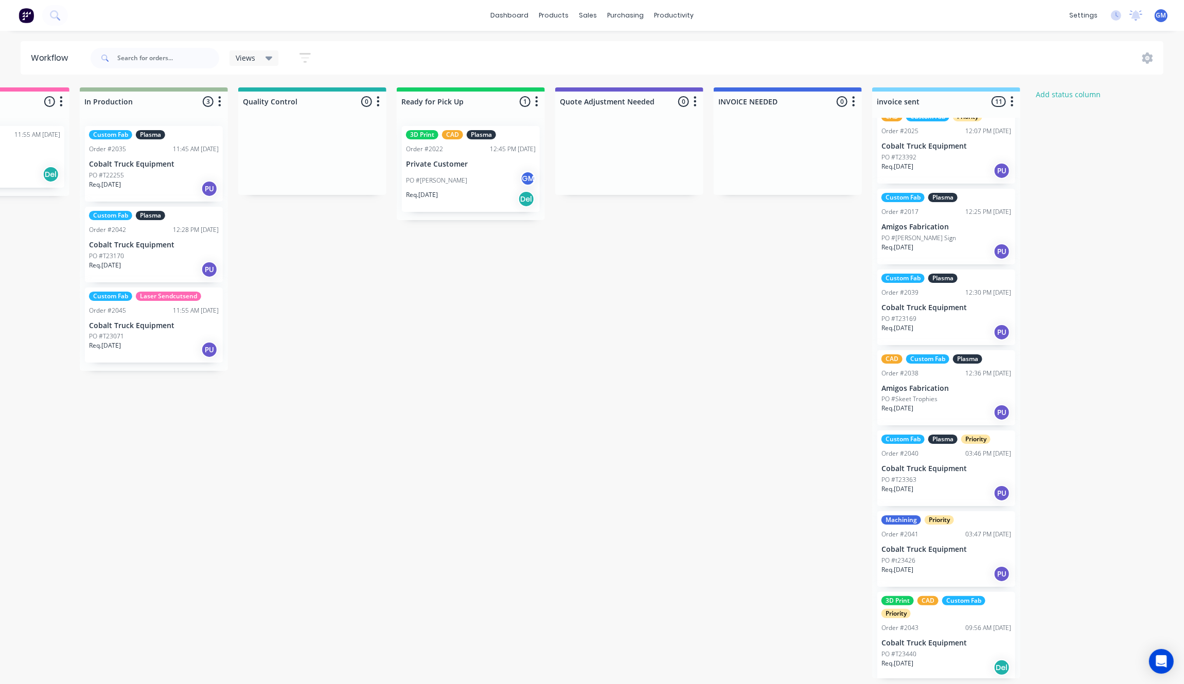
click at [158, 255] on div "PO #T23170" at bounding box center [154, 256] width 130 height 9
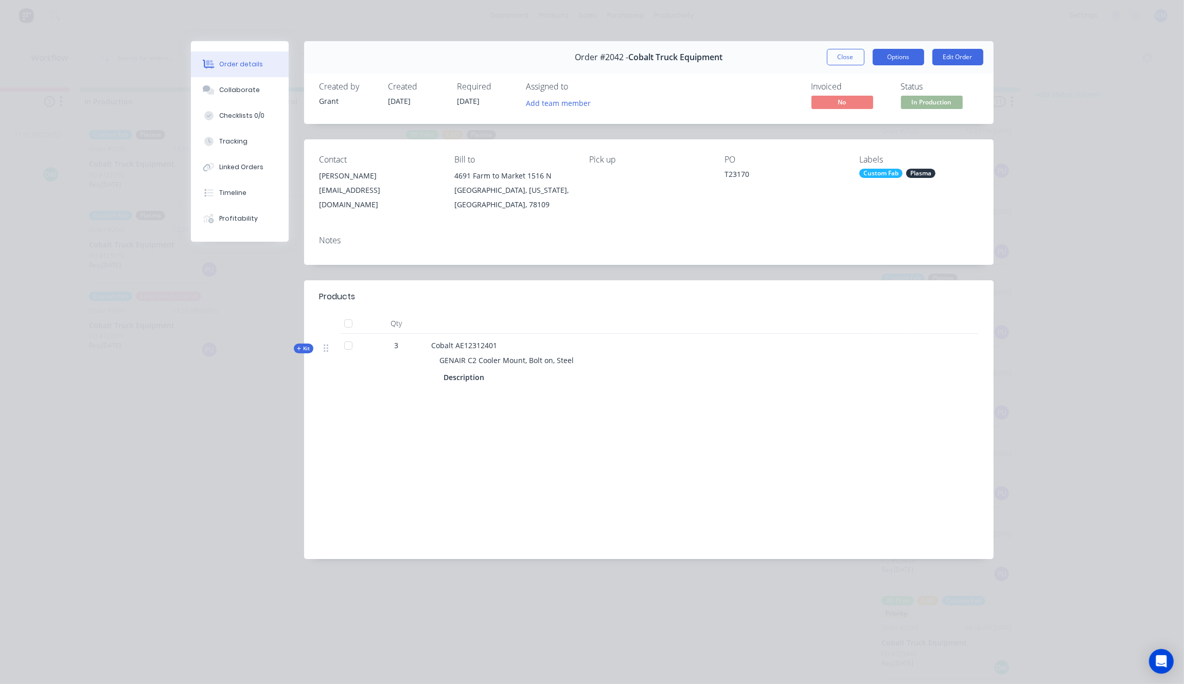
click at [914, 57] on button "Options" at bounding box center [897, 57] width 51 height 16
click at [864, 57] on div "Close Options Edit Order" at bounding box center [905, 57] width 156 height 16
click at [893, 57] on button "Options" at bounding box center [897, 57] width 51 height 16
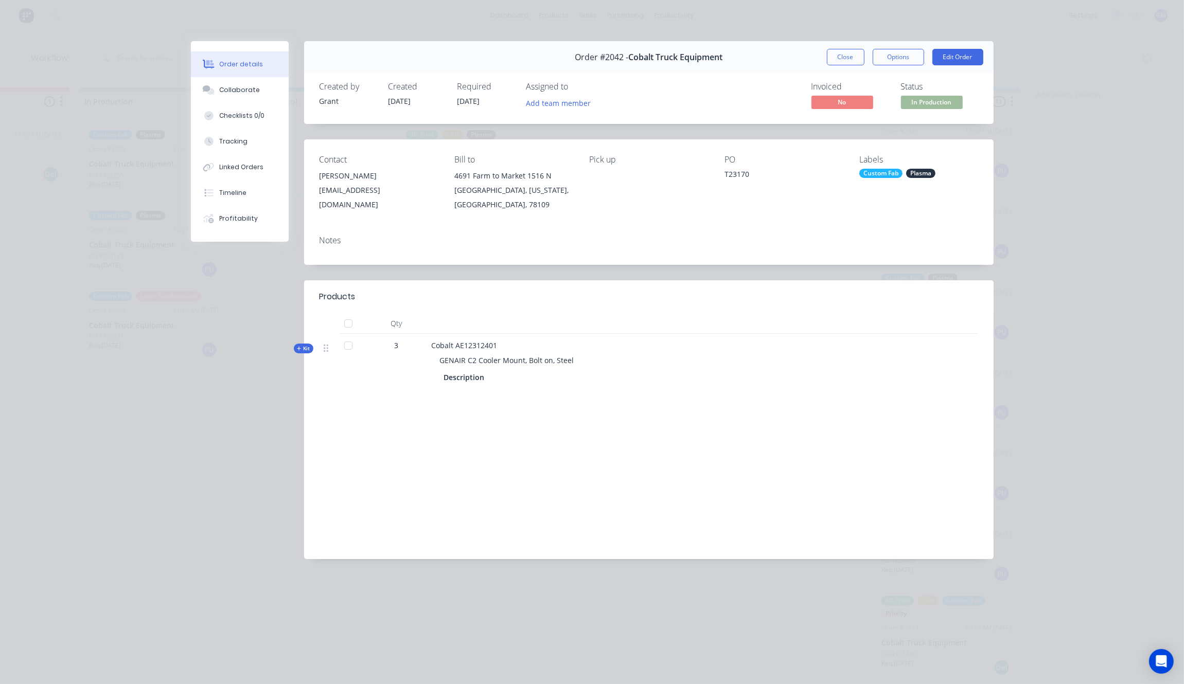
click at [638, 63] on div "Order #2042 - Cobalt Truck Equipment" at bounding box center [649, 57] width 148 height 30
click at [847, 58] on button "Close" at bounding box center [846, 57] width 38 height 16
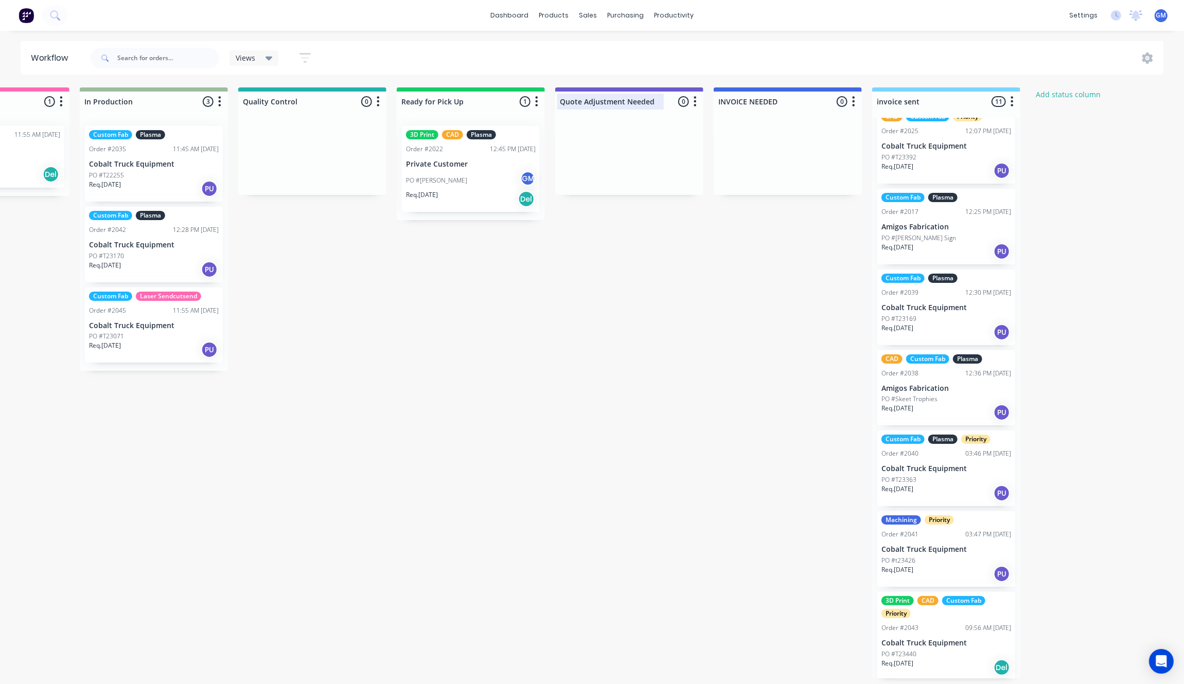
scroll to position [0, 735]
click at [592, 19] on div "sales" at bounding box center [588, 15] width 28 height 15
click at [141, 241] on p "Cobalt Truck Equipment" at bounding box center [154, 245] width 130 height 9
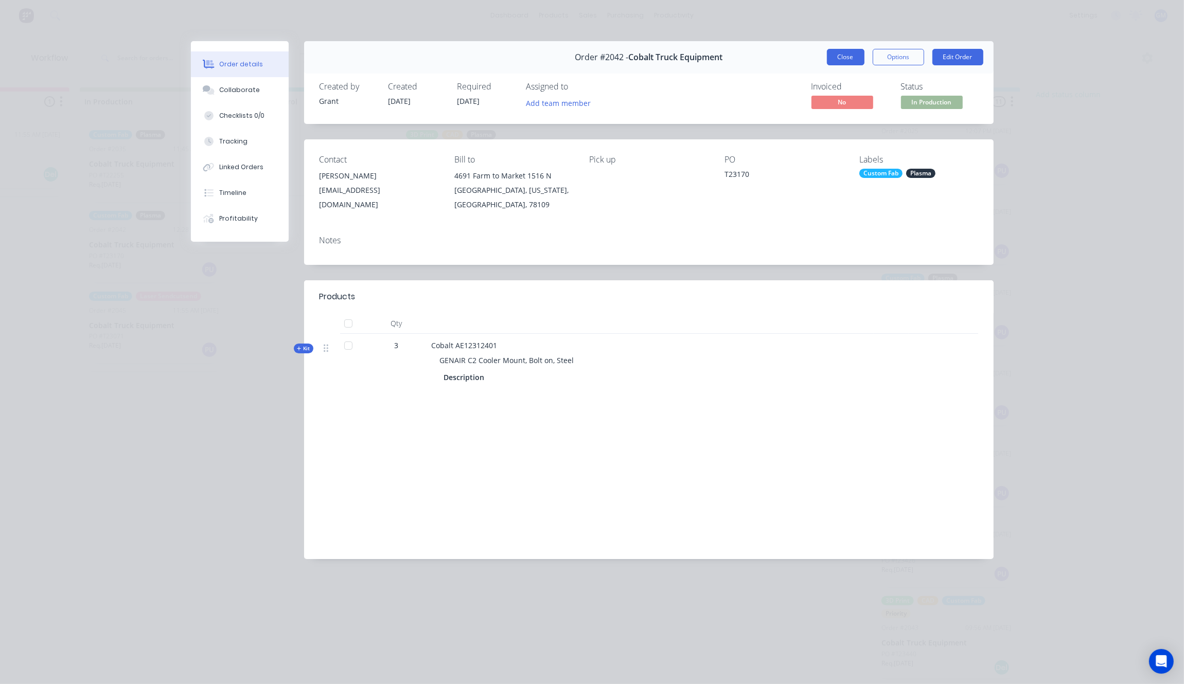
click at [858, 57] on button "Close" at bounding box center [846, 57] width 38 height 16
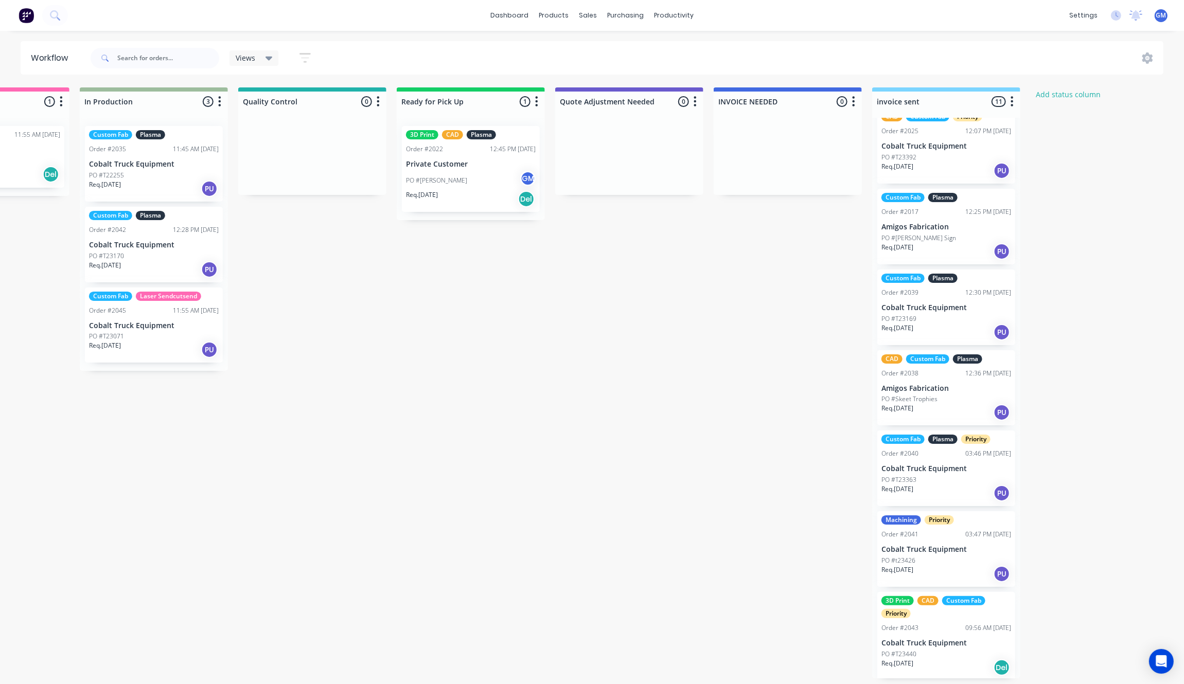
scroll to position [0, 732]
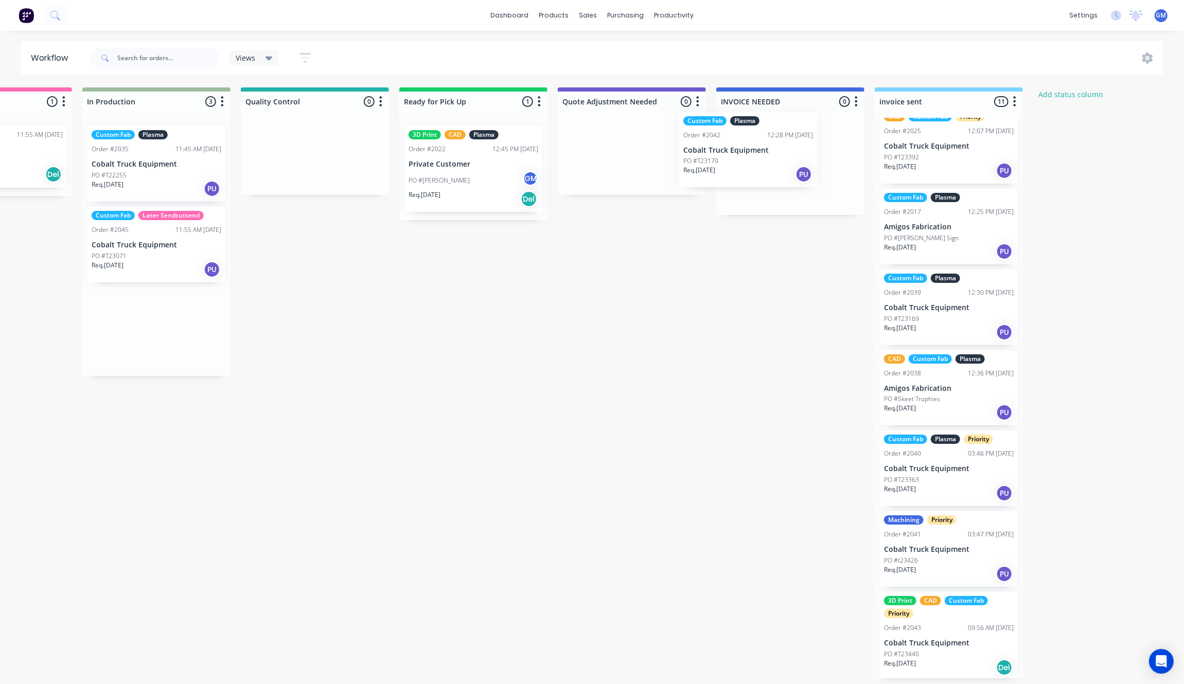
drag, startPoint x: 176, startPoint y: 237, endPoint x: 810, endPoint y: 121, distance: 644.2
click at [810, 121] on div "Waiting on Customer 0 Status colour #FF4949 hex #FF4949 Save Cancel Notificatio…" at bounding box center [267, 382] width 2014 height 591
click at [809, 142] on div "Custom Fab Plasma Order #2042 12:28 PM [DATE] Cobalt Truck Equipment PO #T23170…" at bounding box center [790, 164] width 148 height 92
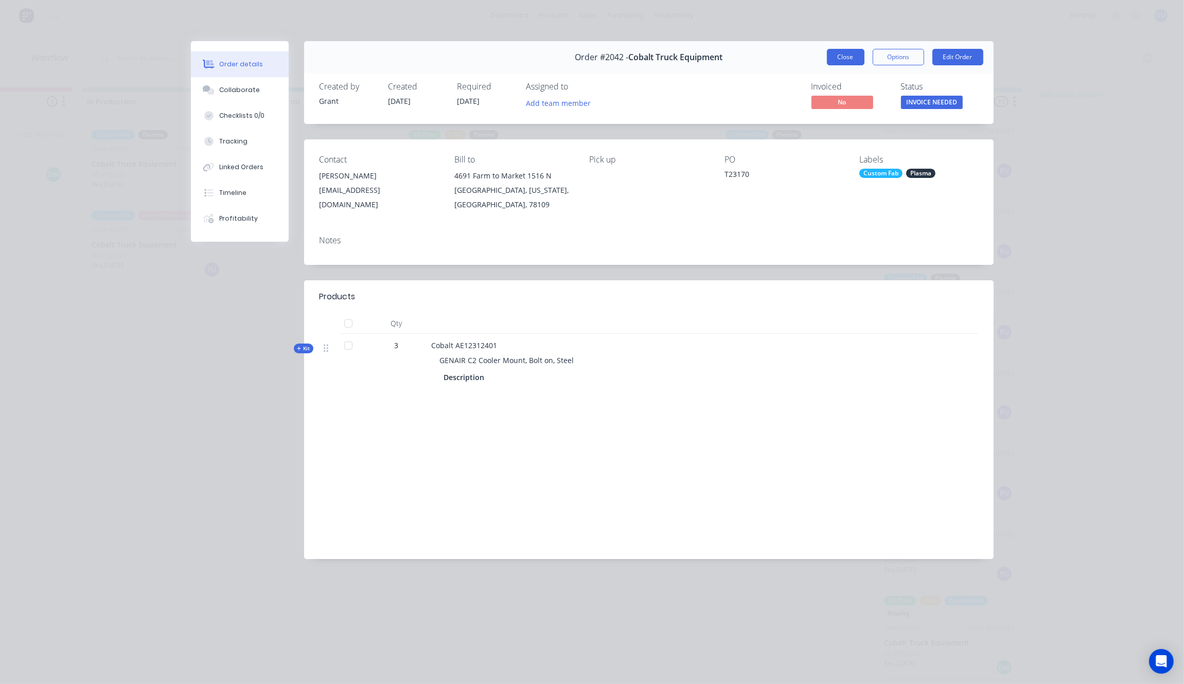
drag, startPoint x: 832, startPoint y: 57, endPoint x: 739, endPoint y: 58, distance: 93.1
click at [832, 58] on button "Close" at bounding box center [846, 57] width 38 height 16
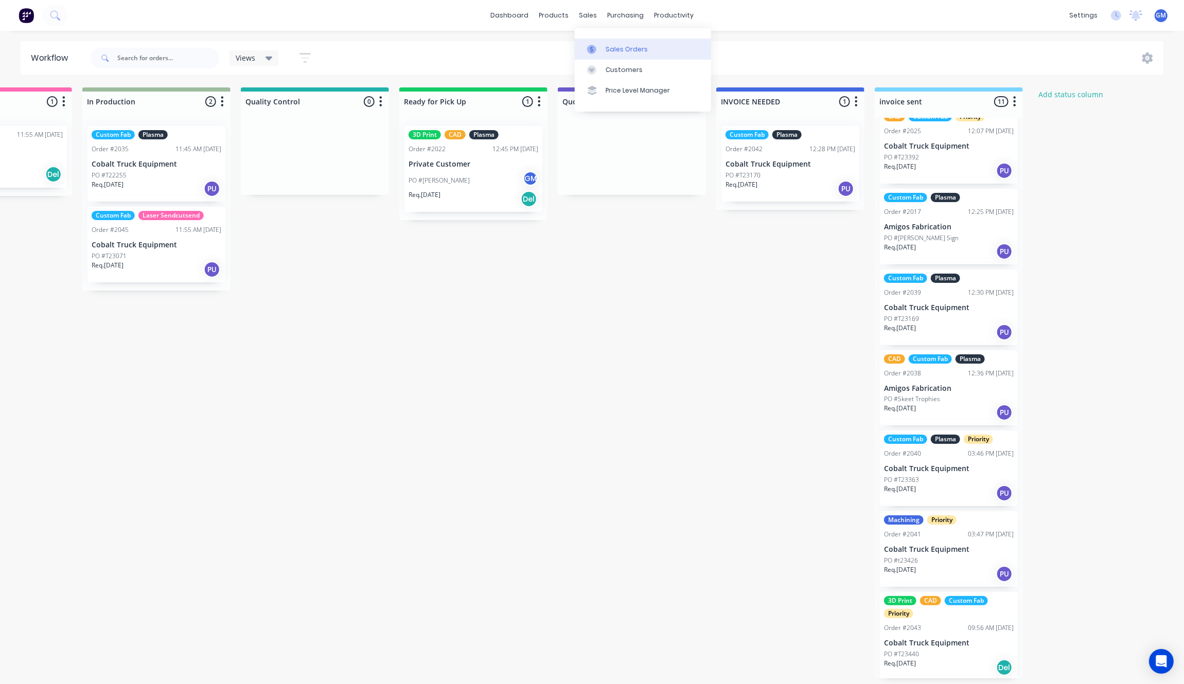
click at [615, 46] on div "Sales Orders" at bounding box center [626, 49] width 42 height 9
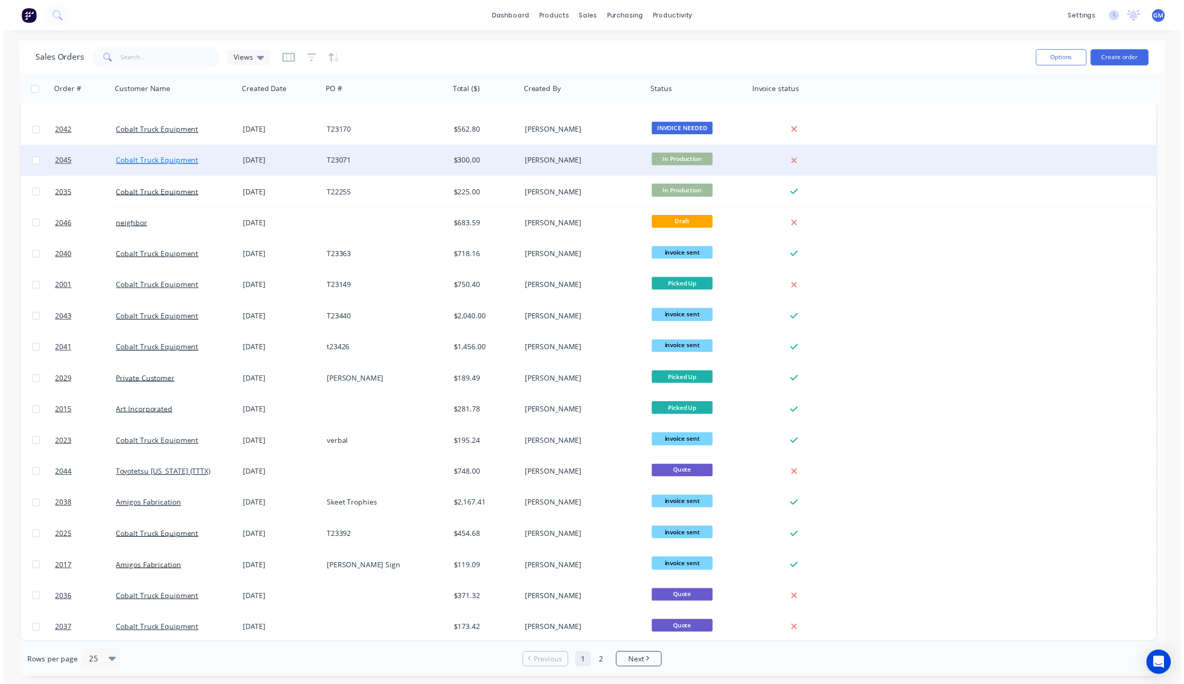
scroll to position [178, 0]
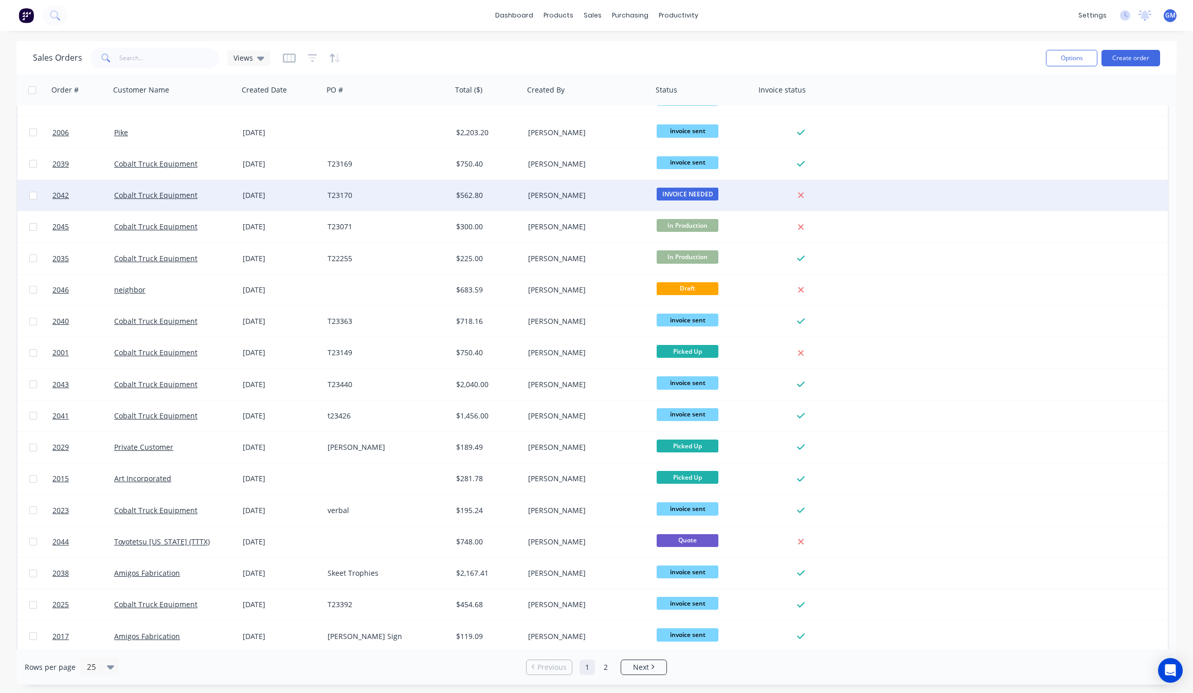
click at [279, 199] on div "[DATE]" at bounding box center [281, 195] width 77 height 10
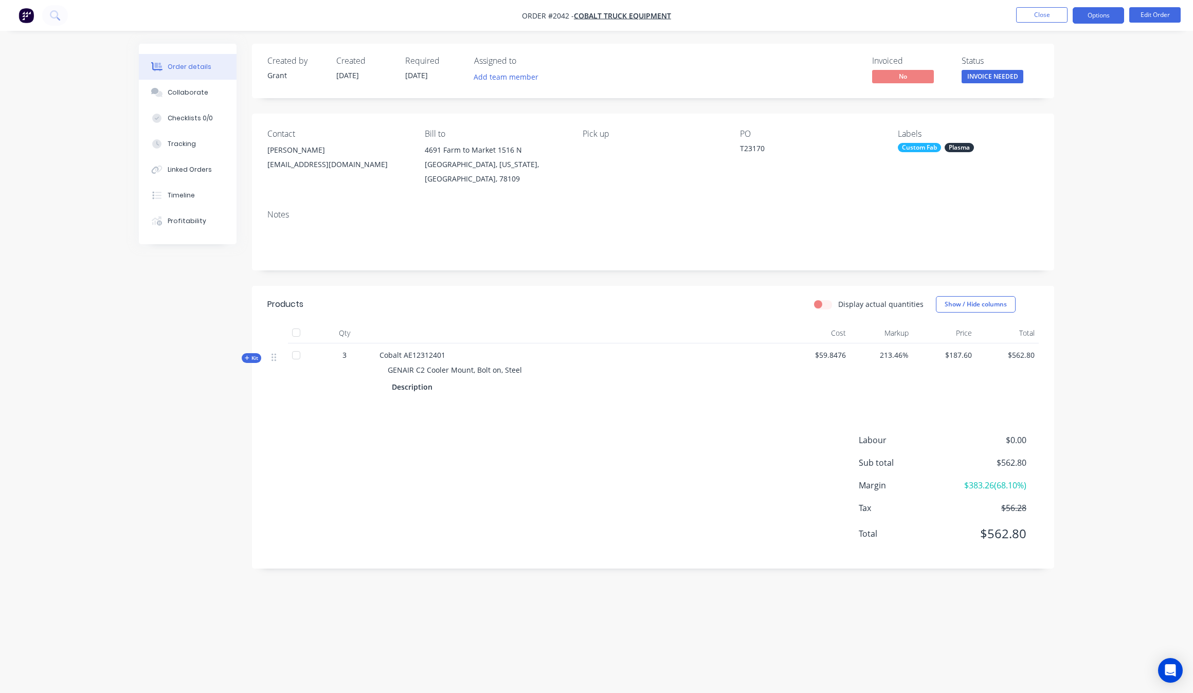
click at [1099, 23] on button "Options" at bounding box center [1098, 15] width 51 height 16
click at [1076, 61] on div "Invoice" at bounding box center [1068, 62] width 95 height 15
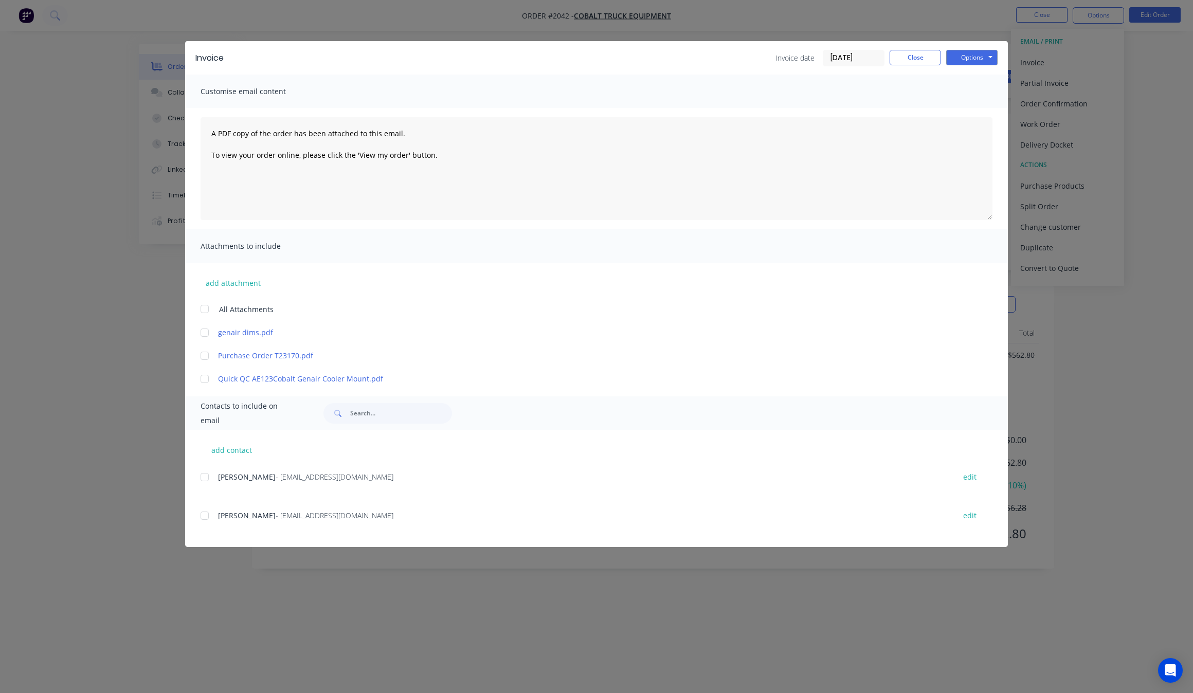
click at [207, 481] on div at bounding box center [204, 477] width 21 height 21
click at [965, 52] on button "Options" at bounding box center [971, 57] width 51 height 15
click at [978, 106] on button "Email" at bounding box center [979, 110] width 66 height 17
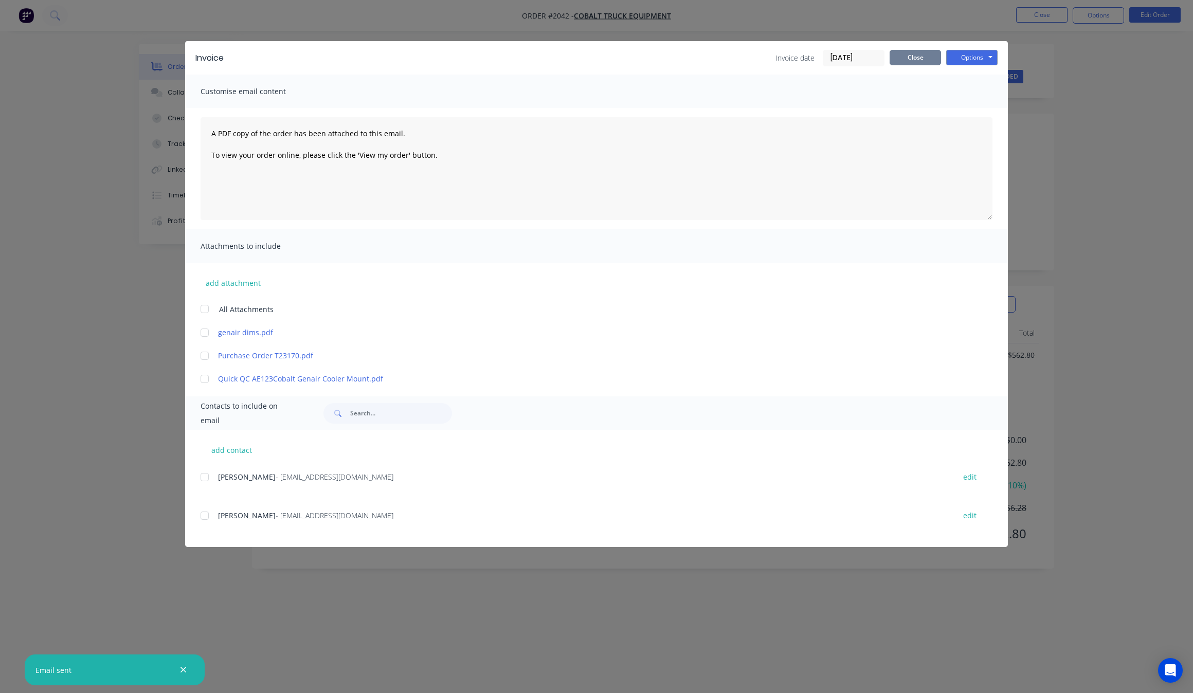
click at [917, 53] on button "Close" at bounding box center [915, 57] width 51 height 15
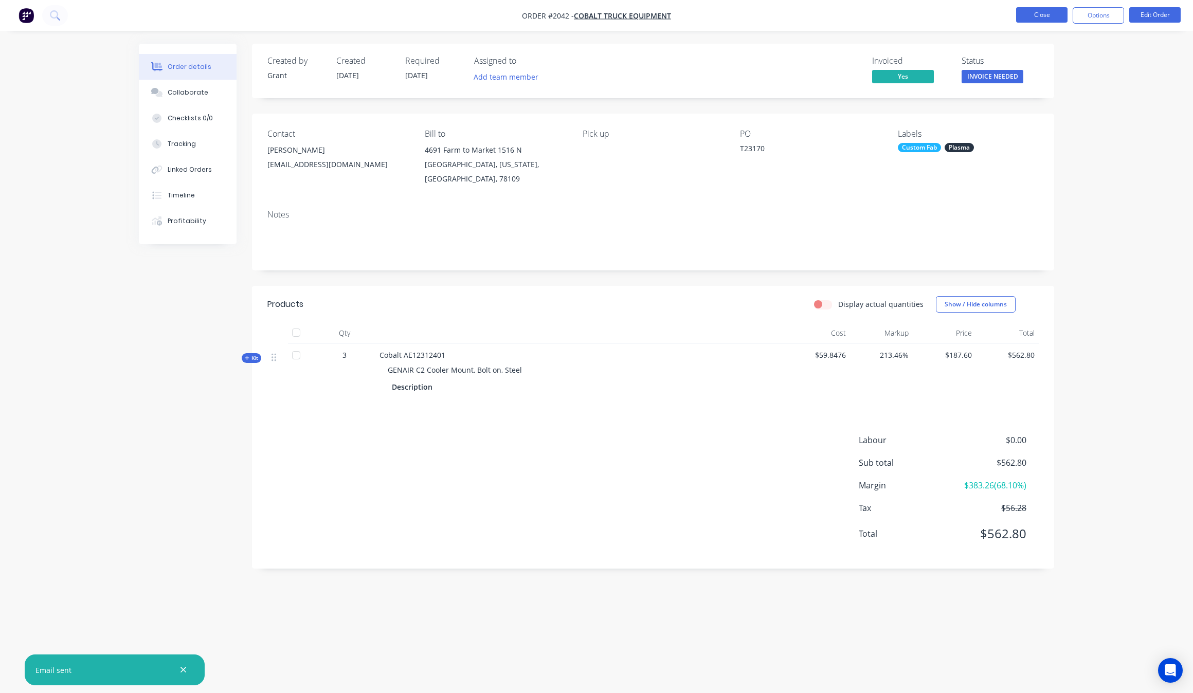
click at [1047, 18] on button "Close" at bounding box center [1041, 14] width 51 height 15
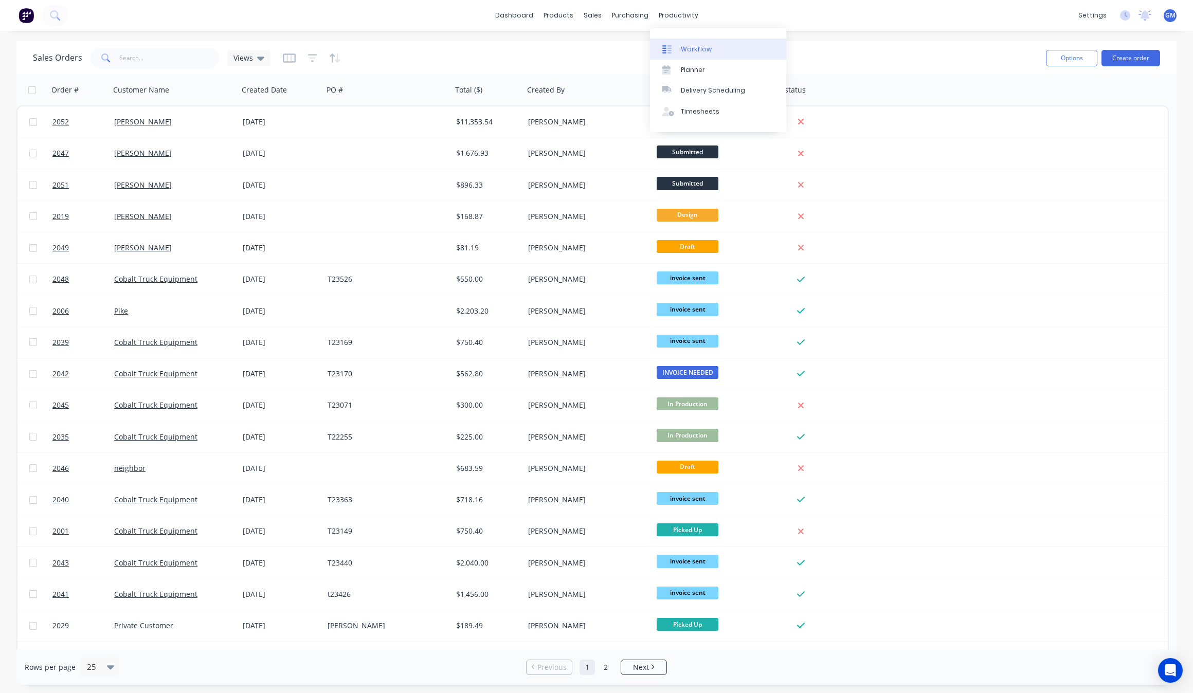
click at [705, 45] on div "Workflow" at bounding box center [696, 49] width 31 height 9
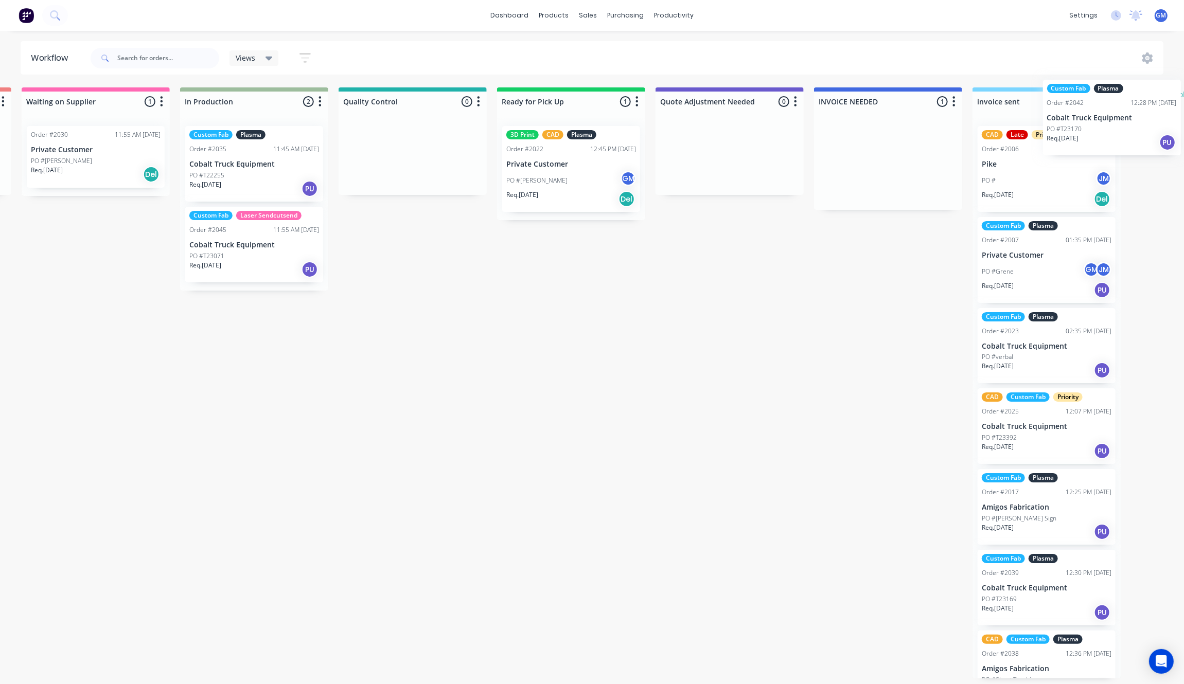
scroll to position [0, 646]
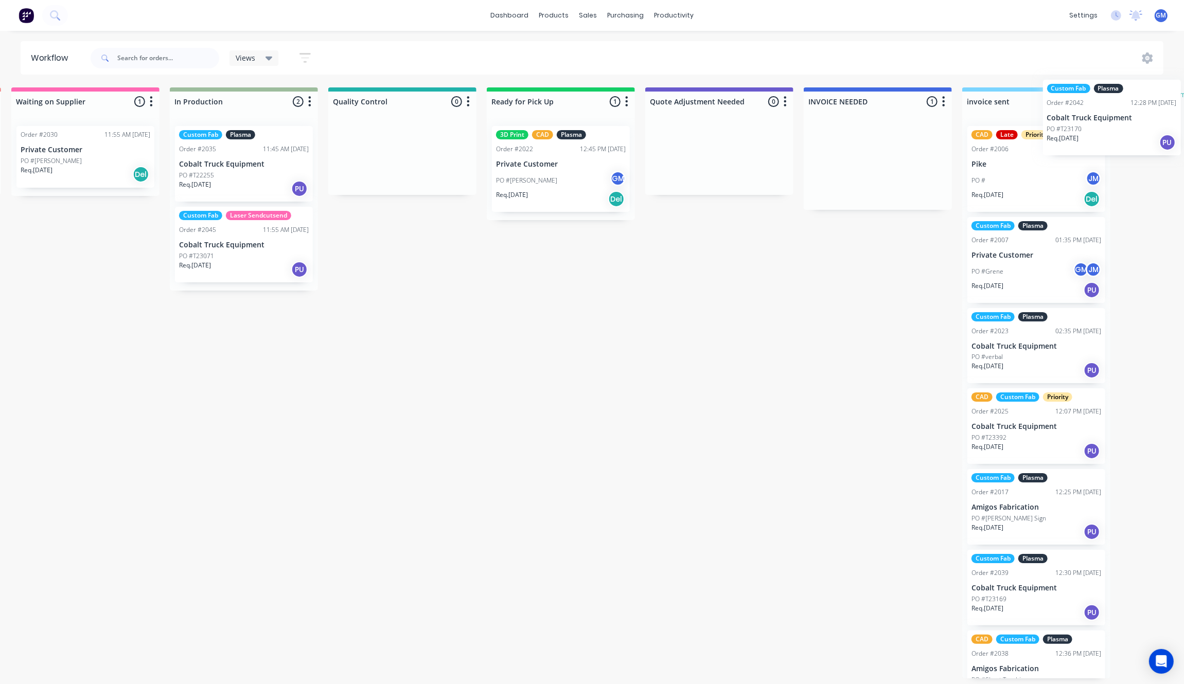
drag, startPoint x: 925, startPoint y: 161, endPoint x: 1133, endPoint y: 117, distance: 212.9
click at [1133, 117] on div "Waiting on Customer 0 Status colour #FF4949 hex #FF4949 Save Cancel Notificatio…" at bounding box center [355, 382] width 2014 height 591
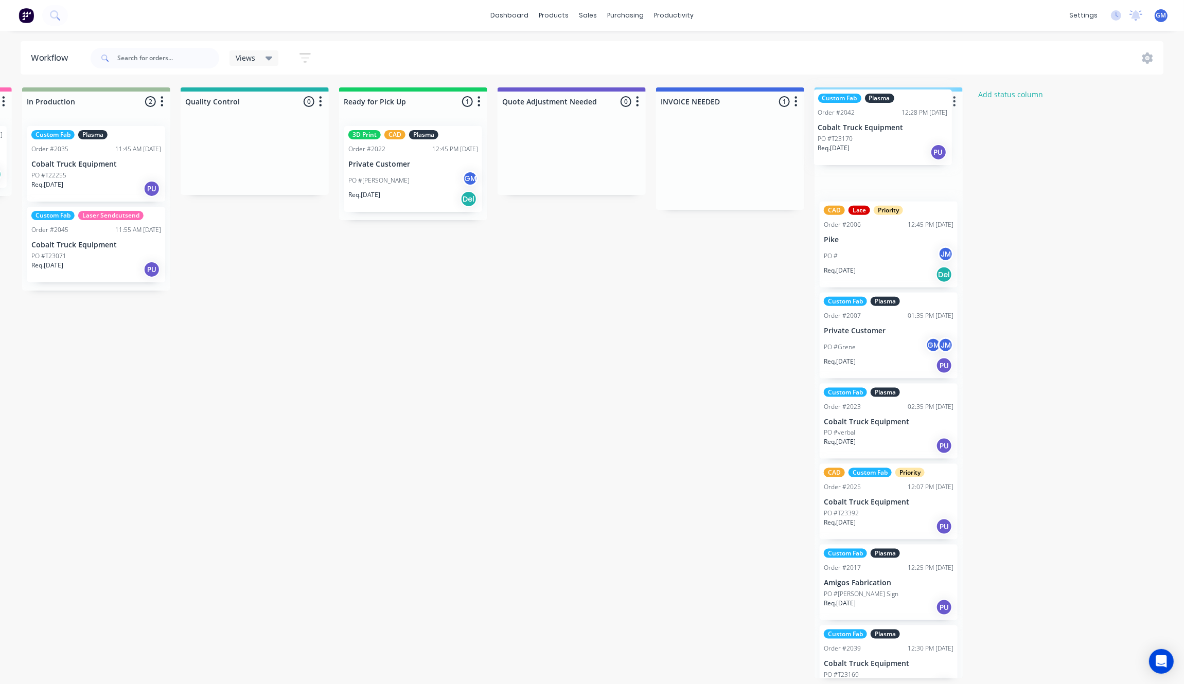
scroll to position [0, 793]
drag, startPoint x: 859, startPoint y: 181, endPoint x: 836, endPoint y: 158, distance: 32.4
click at [825, 148] on div "Waiting on Customer 0 Status colour #FF4949 hex #FF4949 Save Cancel Notificatio…" at bounding box center [207, 382] width 2014 height 591
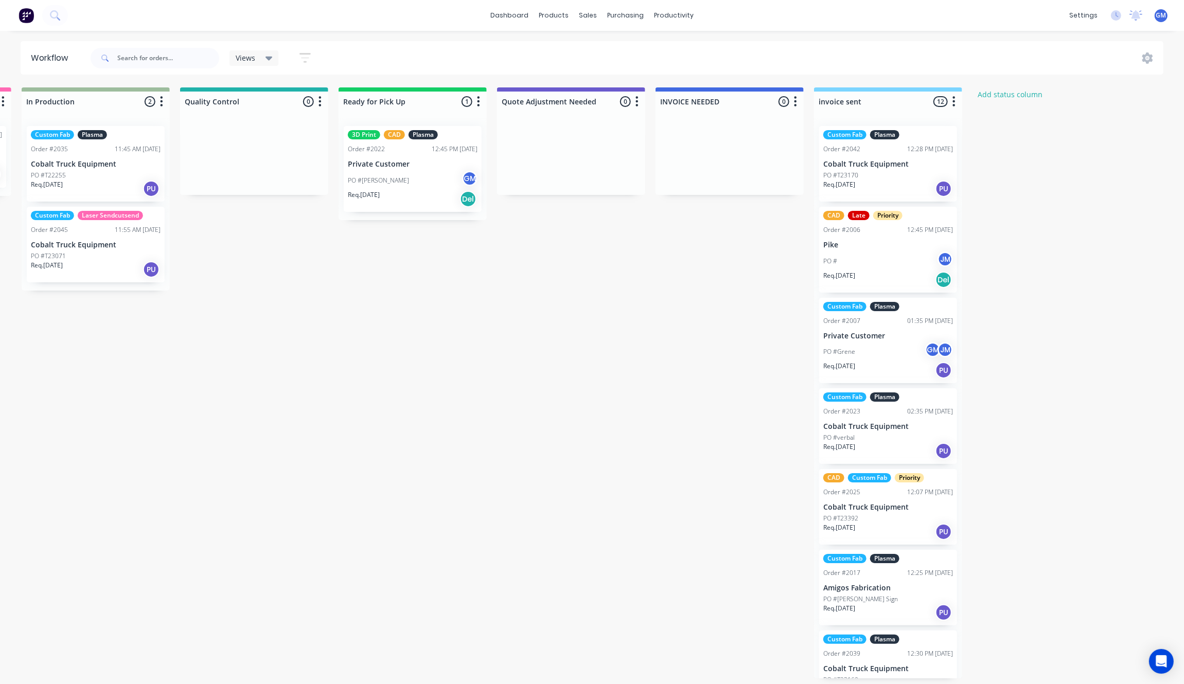
click at [780, 382] on div "Waiting on Customer 0 Status colour #FF4949 hex #FF4949 Save Cancel Notificatio…" at bounding box center [207, 382] width 2014 height 591
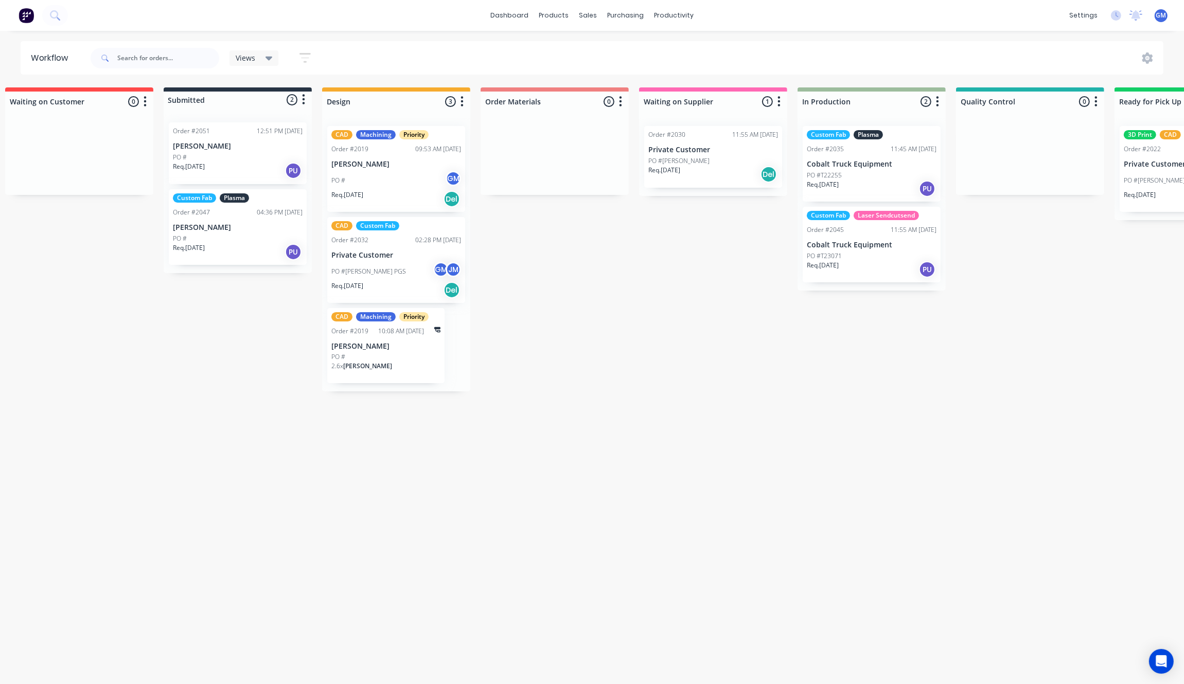
scroll to position [0, 10]
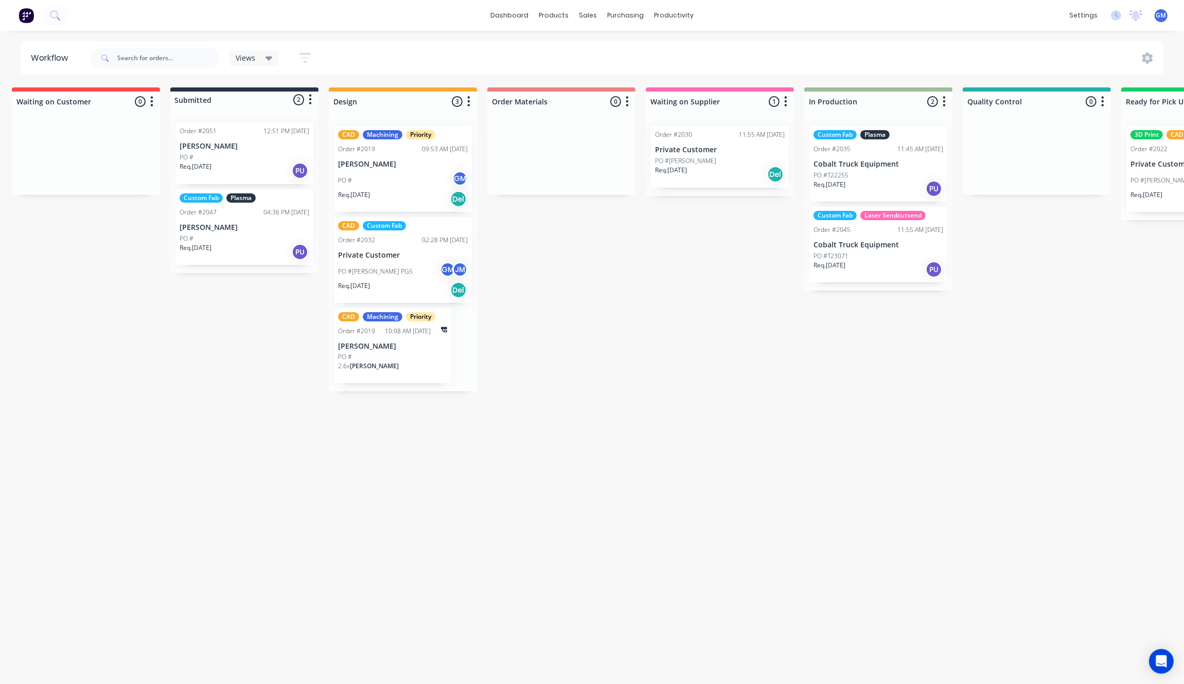
click at [258, 145] on p "[PERSON_NAME]" at bounding box center [245, 146] width 130 height 9
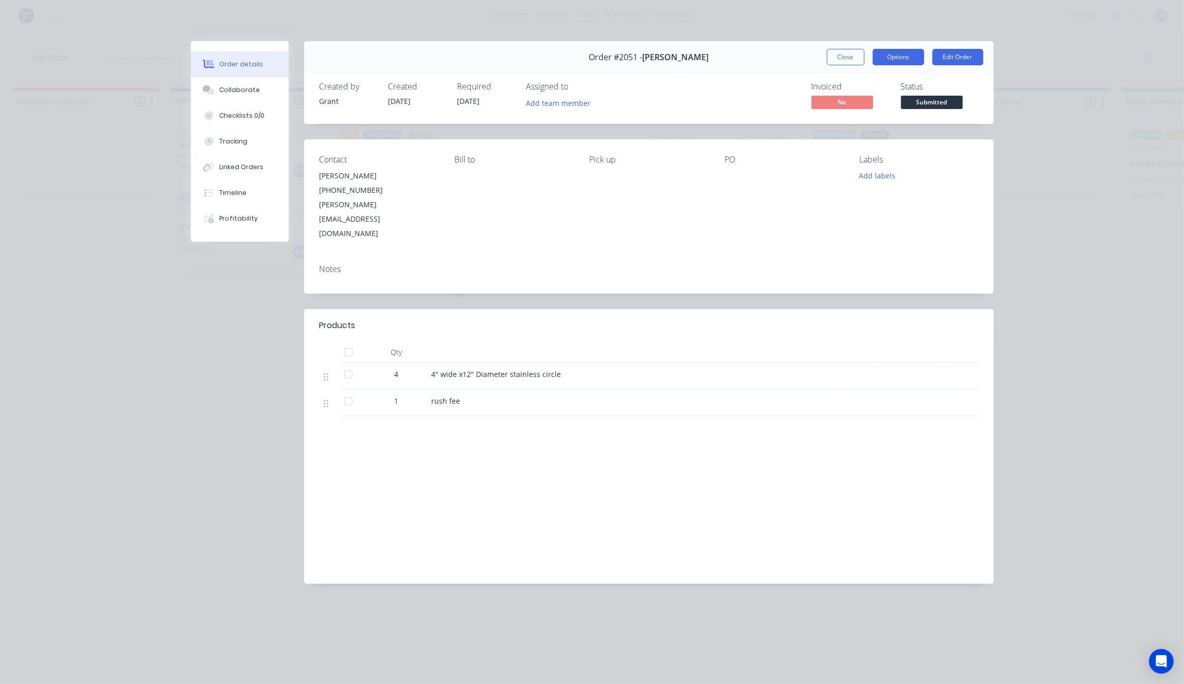
click at [905, 61] on button "Options" at bounding box center [897, 57] width 51 height 16
click at [976, 58] on button "Edit Order" at bounding box center [957, 57] width 51 height 16
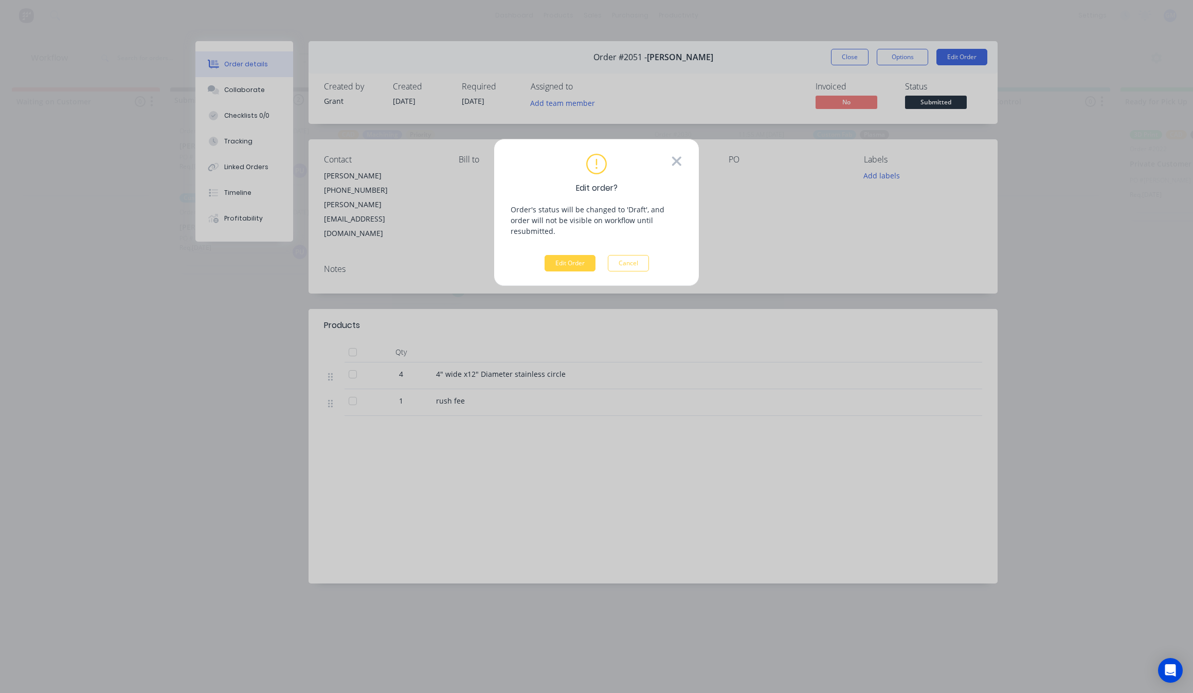
drag, startPoint x: 671, startPoint y: 157, endPoint x: 677, endPoint y: 163, distance: 8.0
click at [671, 158] on icon at bounding box center [676, 161] width 11 height 15
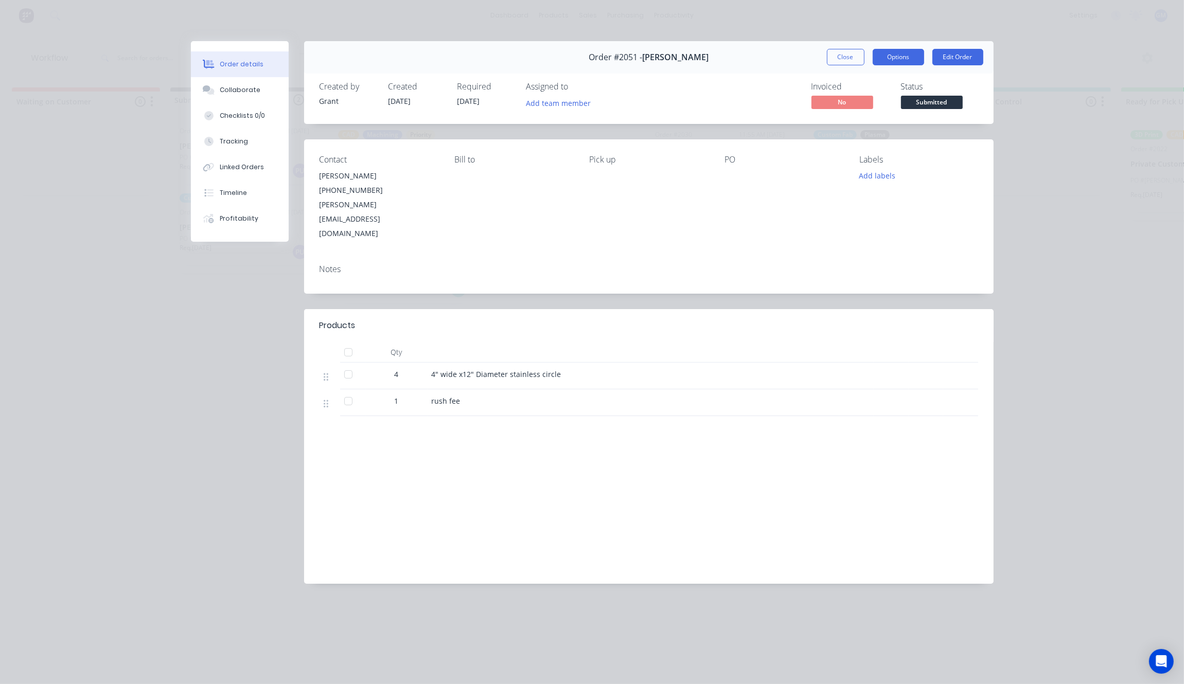
click at [879, 54] on button "Options" at bounding box center [897, 57] width 51 height 16
click at [832, 54] on button "Close" at bounding box center [846, 57] width 38 height 16
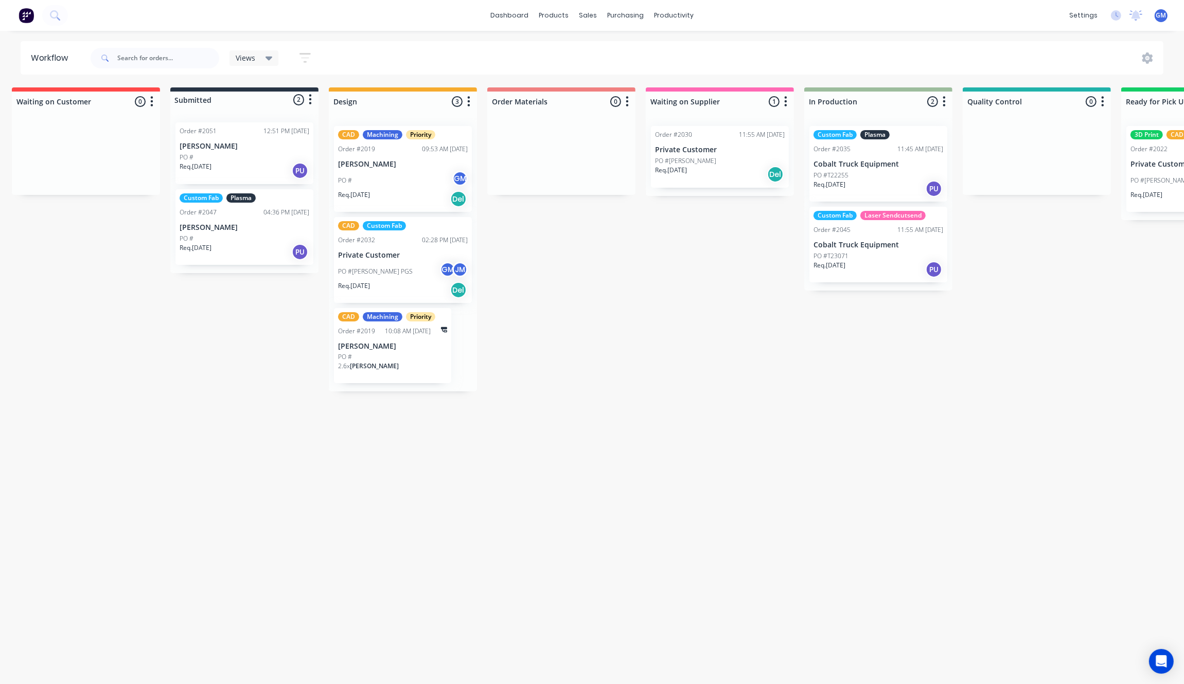
click at [269, 150] on p "[PERSON_NAME]" at bounding box center [245, 146] width 130 height 9
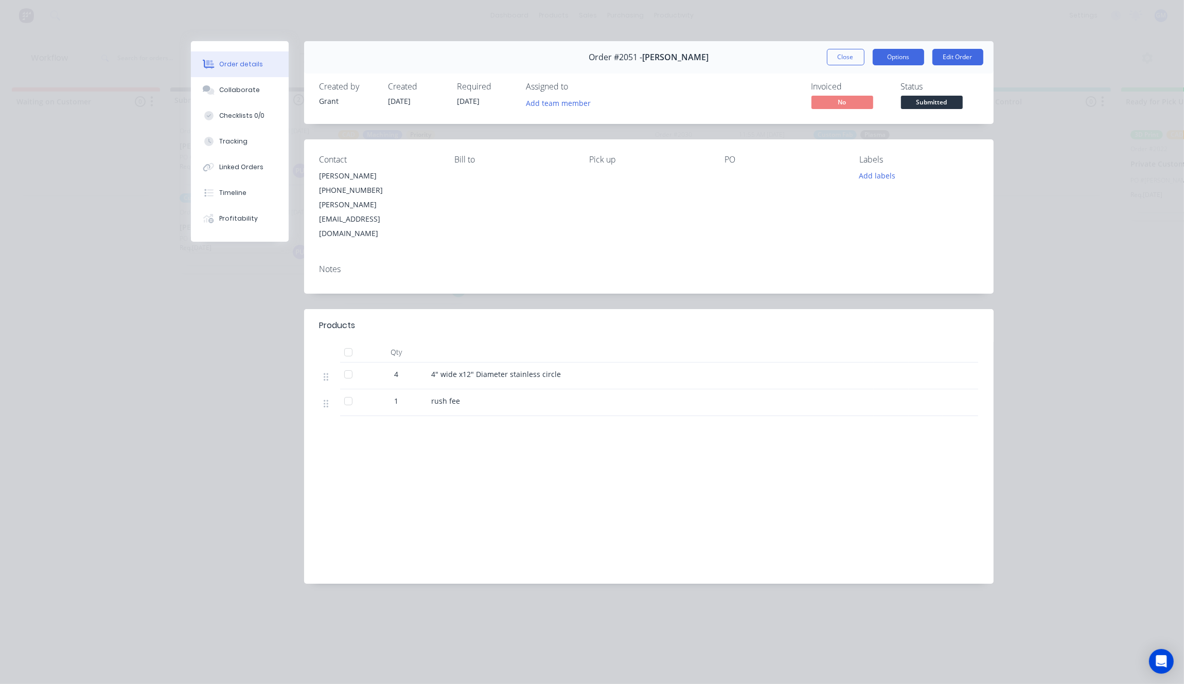
click at [896, 52] on button "Options" at bounding box center [897, 57] width 51 height 16
click at [549, 114] on div "Created by [PERSON_NAME] Created [DATE] Required [DATE] Assigned to Add team me…" at bounding box center [648, 96] width 689 height 55
click at [842, 56] on button "Close" at bounding box center [846, 57] width 38 height 16
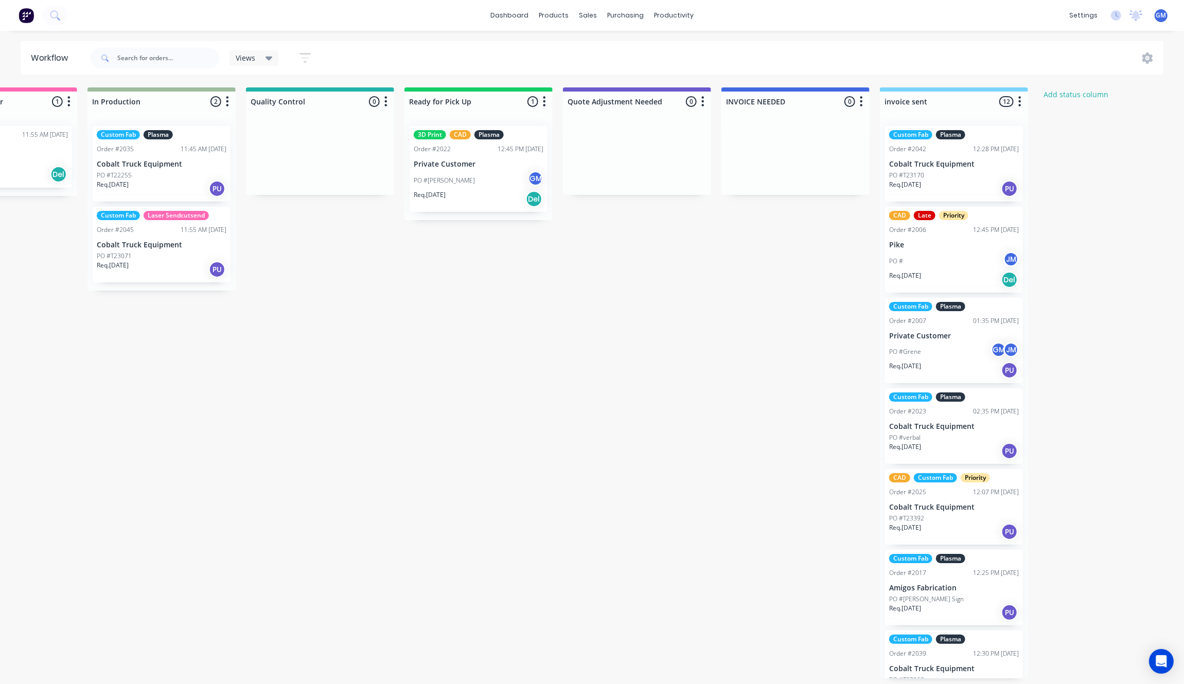
scroll to position [0, 830]
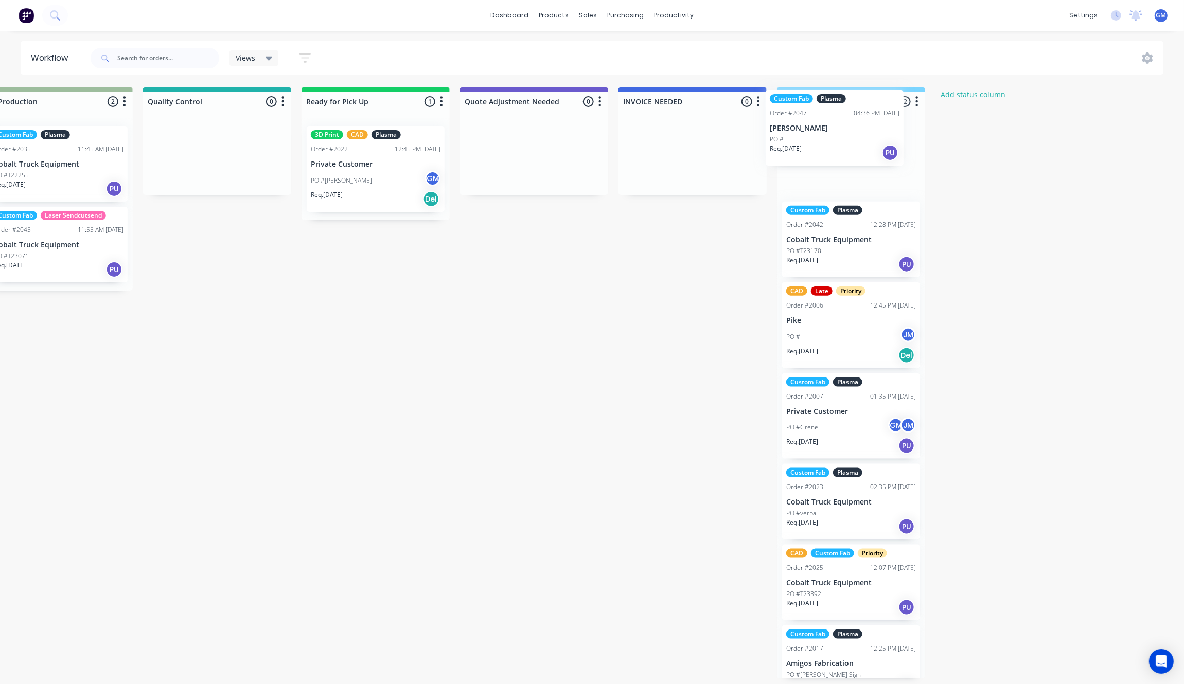
drag, startPoint x: 207, startPoint y: 237, endPoint x: 797, endPoint y: 135, distance: 598.7
click at [797, 135] on div "Waiting on Customer 0 Status colour #FF4949 hex #FF4949 Save Cancel Notificatio…" at bounding box center [170, 382] width 2014 height 591
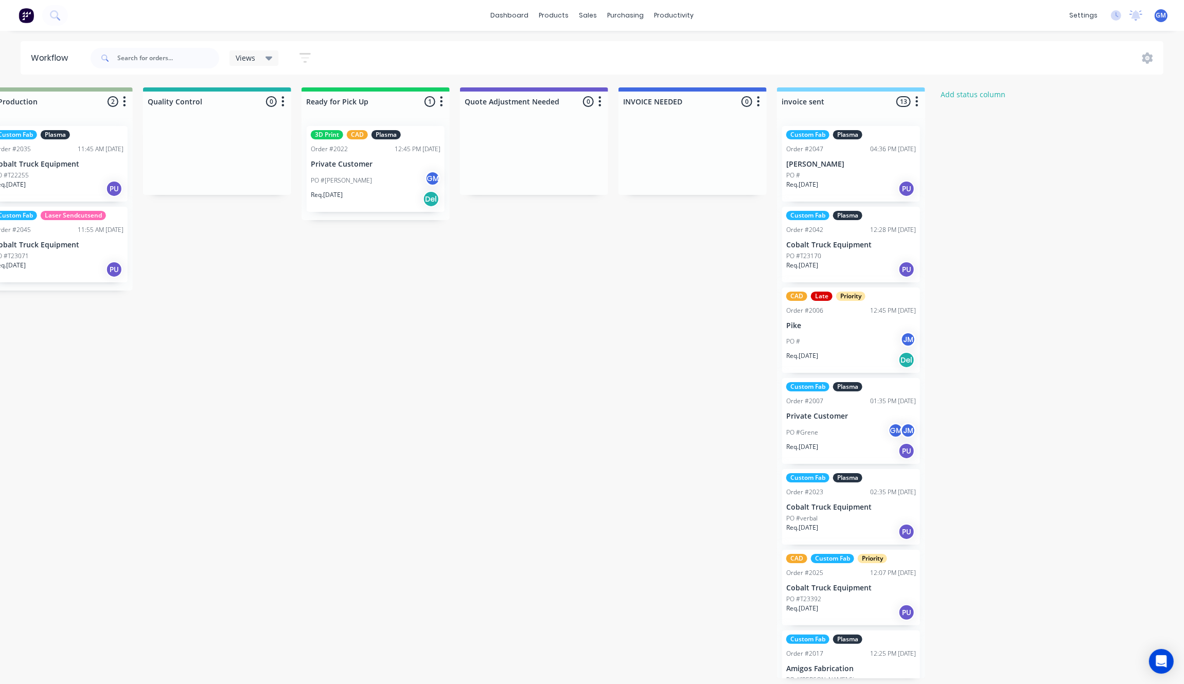
click at [845, 168] on p "[PERSON_NAME]" at bounding box center [851, 164] width 130 height 9
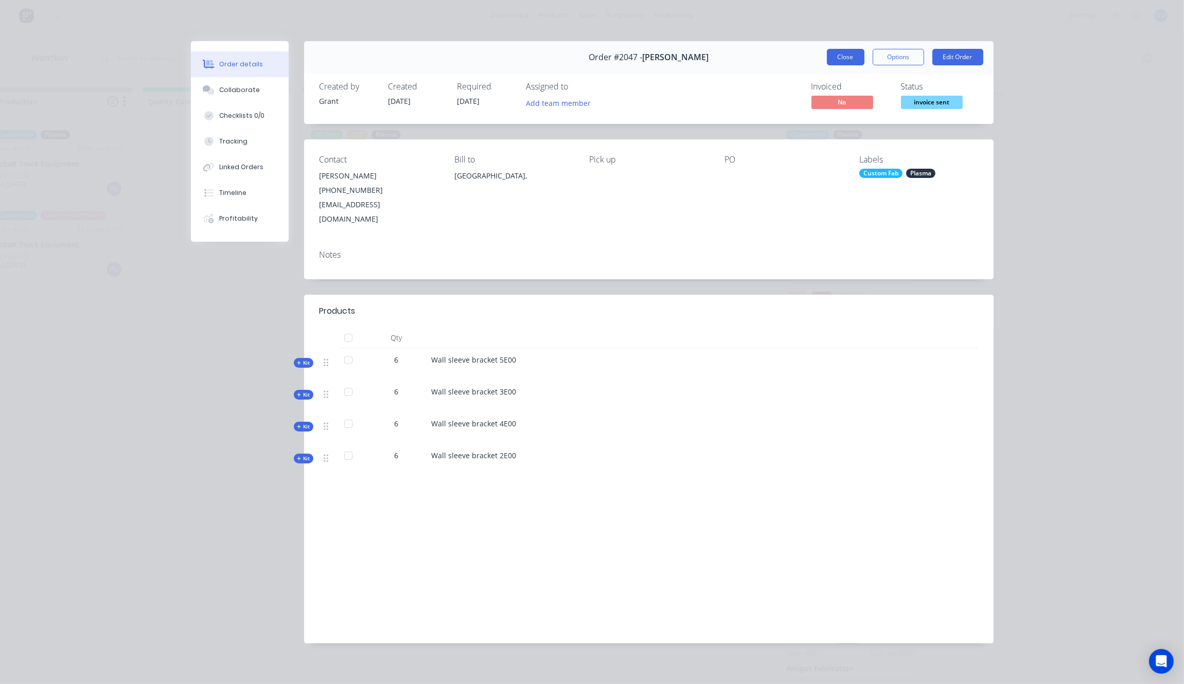
click at [842, 59] on button "Close" at bounding box center [846, 57] width 38 height 16
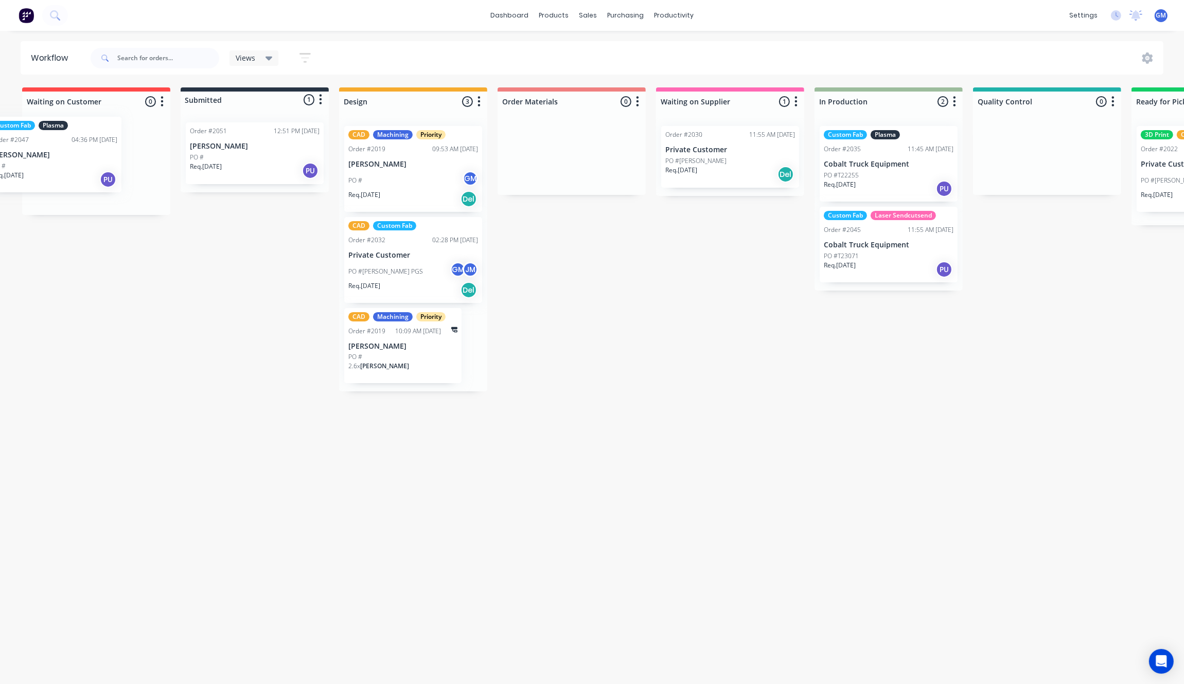
scroll to position [0, 0]
drag, startPoint x: 936, startPoint y: 150, endPoint x: 200, endPoint y: 142, distance: 736.6
click at [200, 142] on div "Waiting on Customer 0 Status colour #FF4949 hex #FF4949 Save Cancel Notificatio…" at bounding box center [999, 382] width 2014 height 591
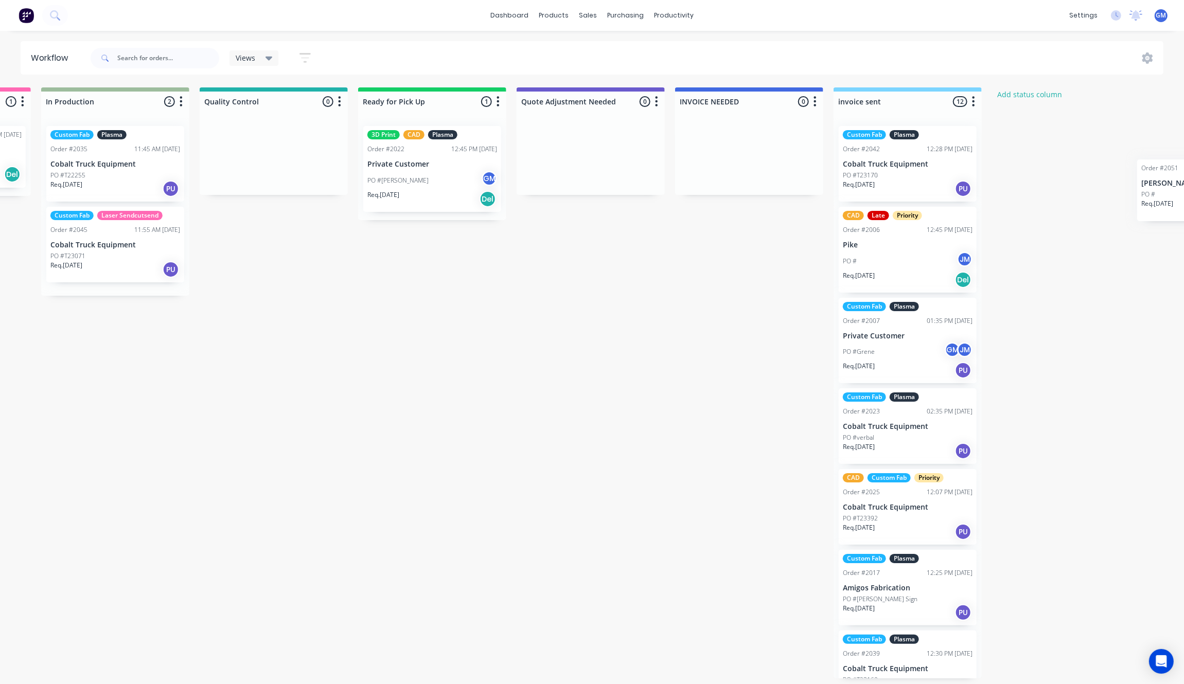
scroll to position [0, 830]
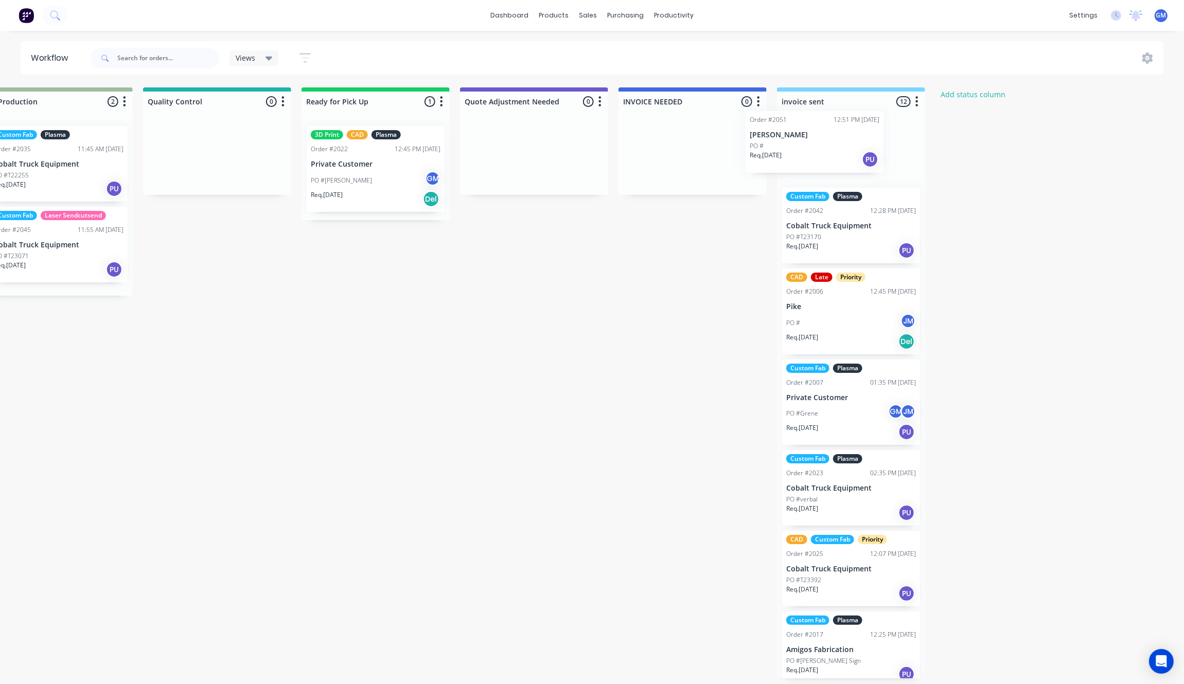
drag, startPoint x: 225, startPoint y: 238, endPoint x: 788, endPoint y: 148, distance: 570.3
click at [788, 148] on div "Waiting on Customer 0 Status colour #FF4949 hex #FF4949 Save Cancel Notificatio…" at bounding box center [170, 382] width 2014 height 591
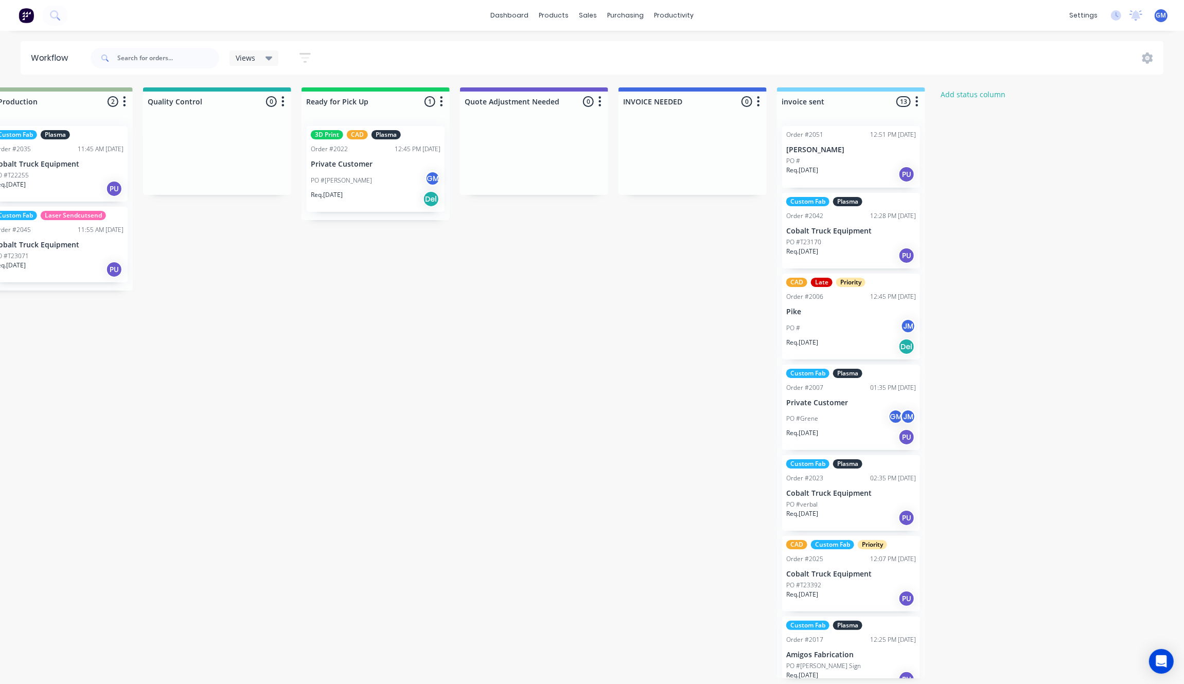
click at [846, 154] on div "Order #2051 12:51 PM [DATE] [PERSON_NAME] PO # Req. [DATE] PU" at bounding box center [851, 157] width 138 height 62
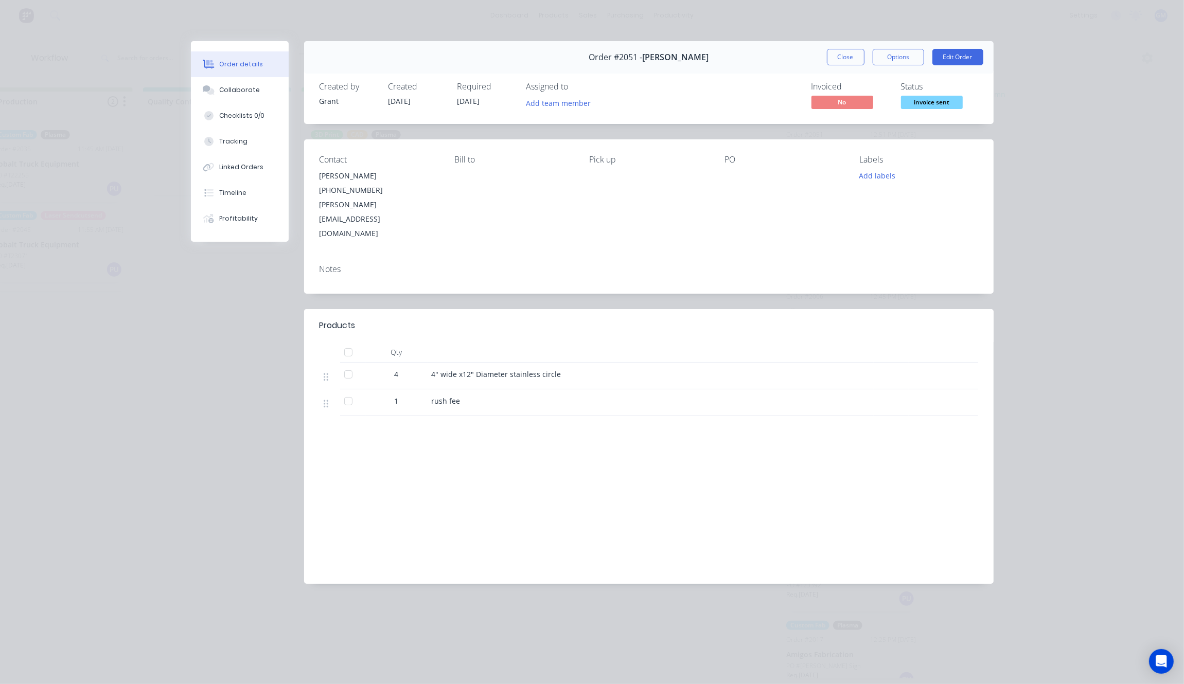
click at [927, 106] on span "invoice sent" at bounding box center [932, 102] width 62 height 13
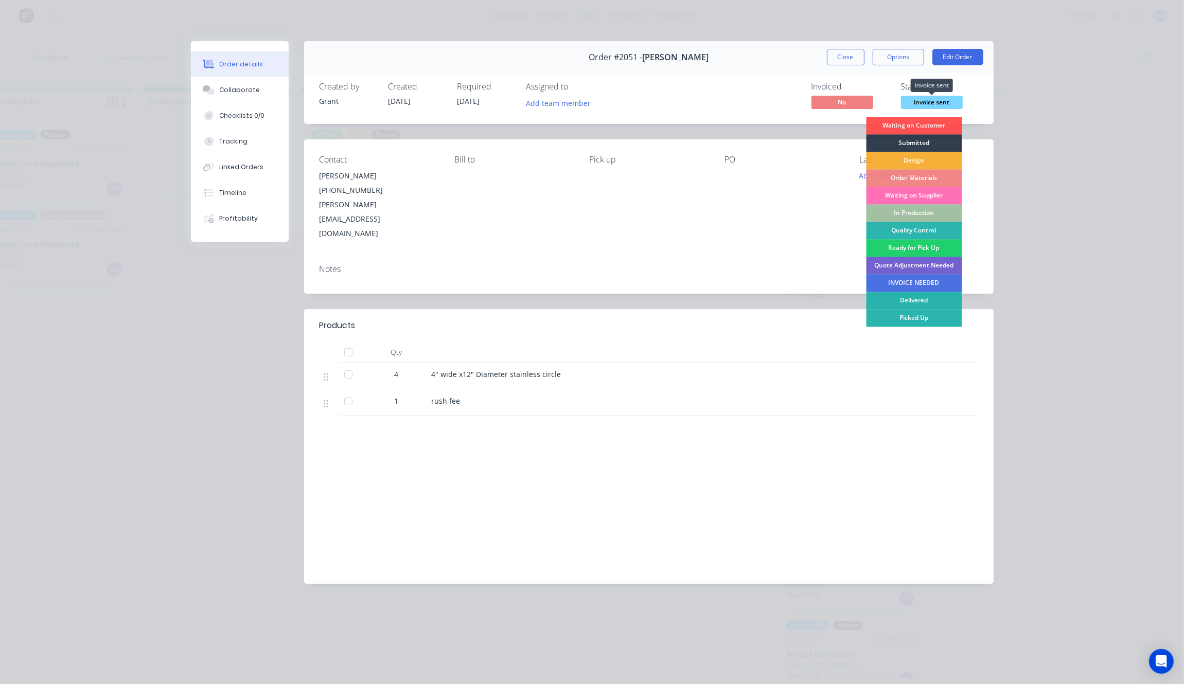
click at [927, 106] on span "invoice sent" at bounding box center [932, 102] width 62 height 13
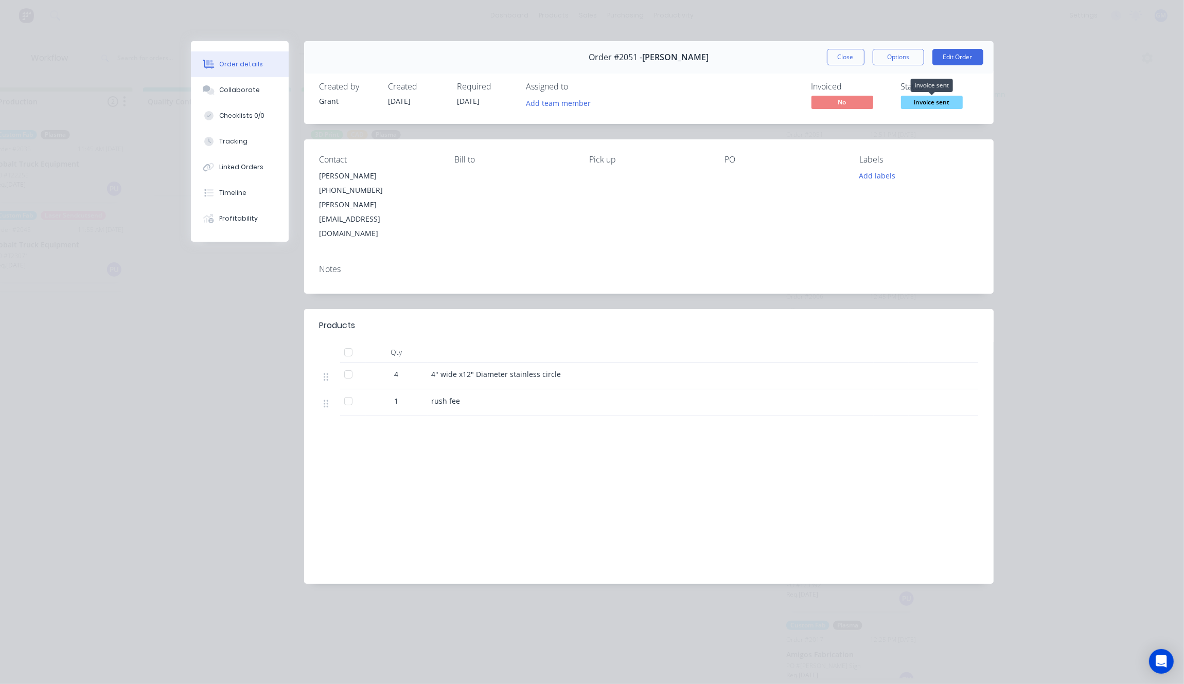
click at [927, 106] on span "invoice sent" at bounding box center [932, 102] width 62 height 13
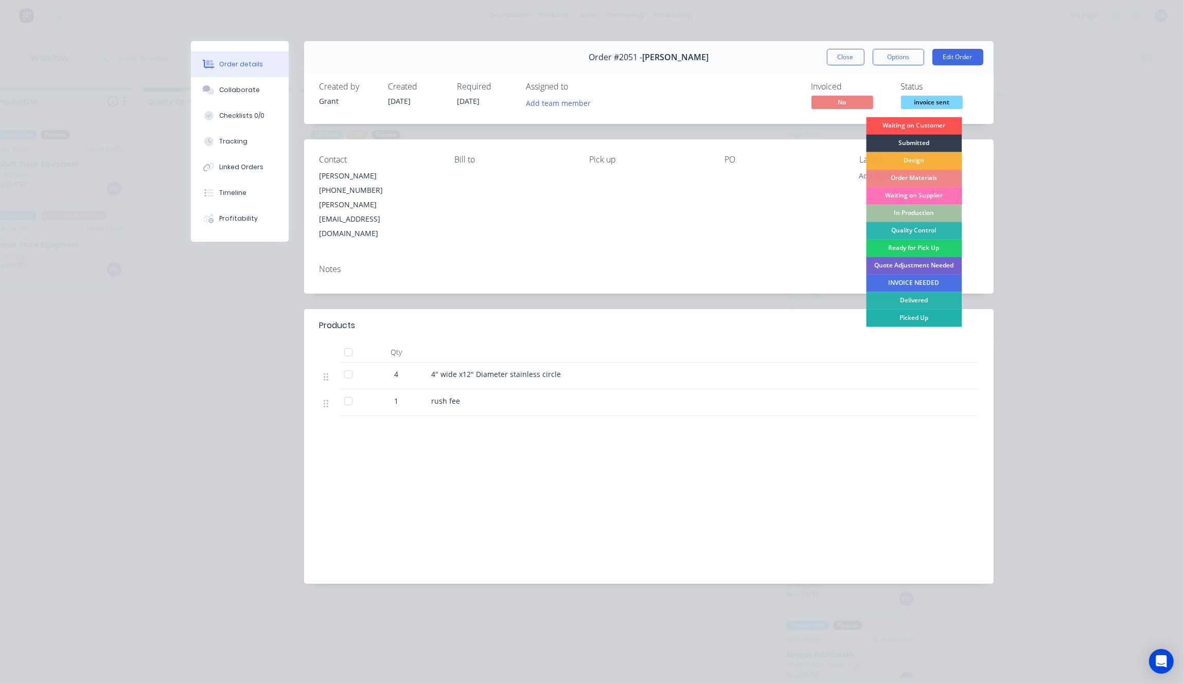
click at [922, 323] on div "Picked Up" at bounding box center [914, 318] width 96 height 17
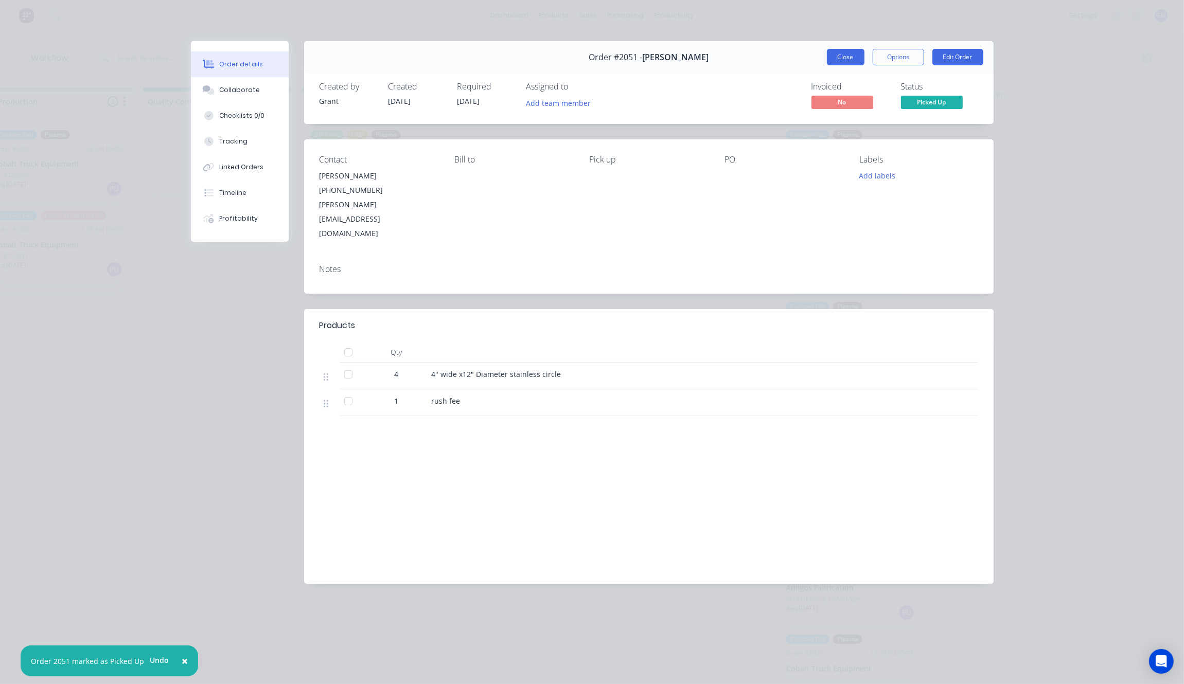
click at [843, 49] on button "Close" at bounding box center [846, 57] width 38 height 16
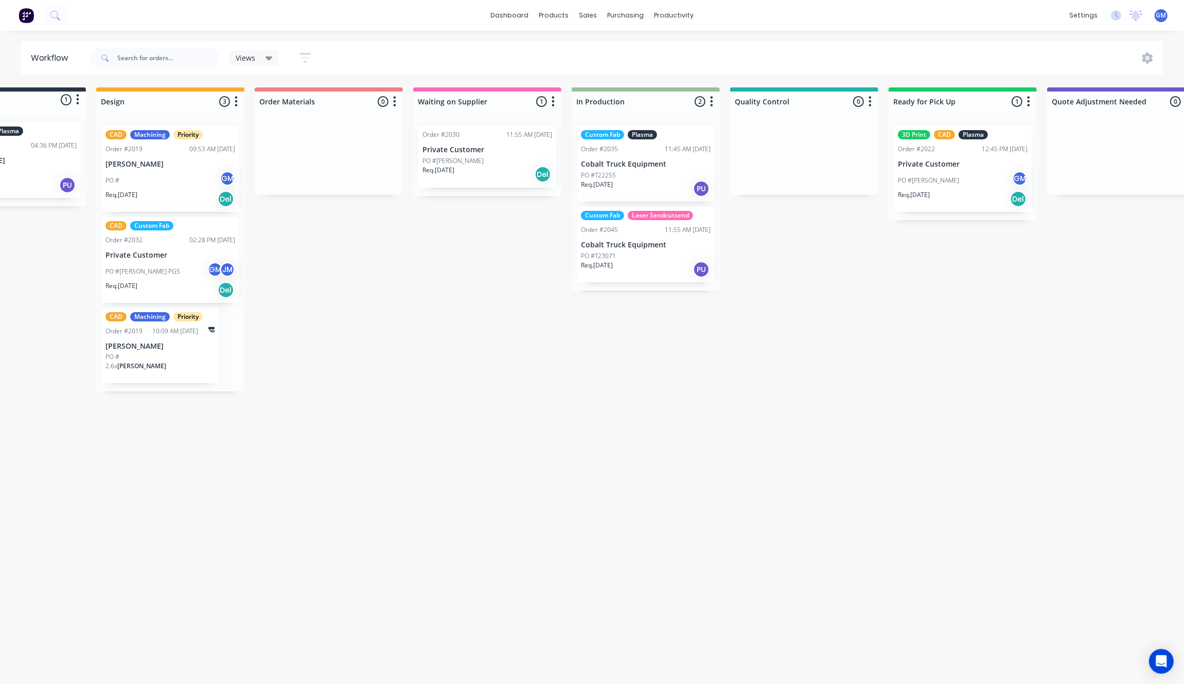
scroll to position [0, 250]
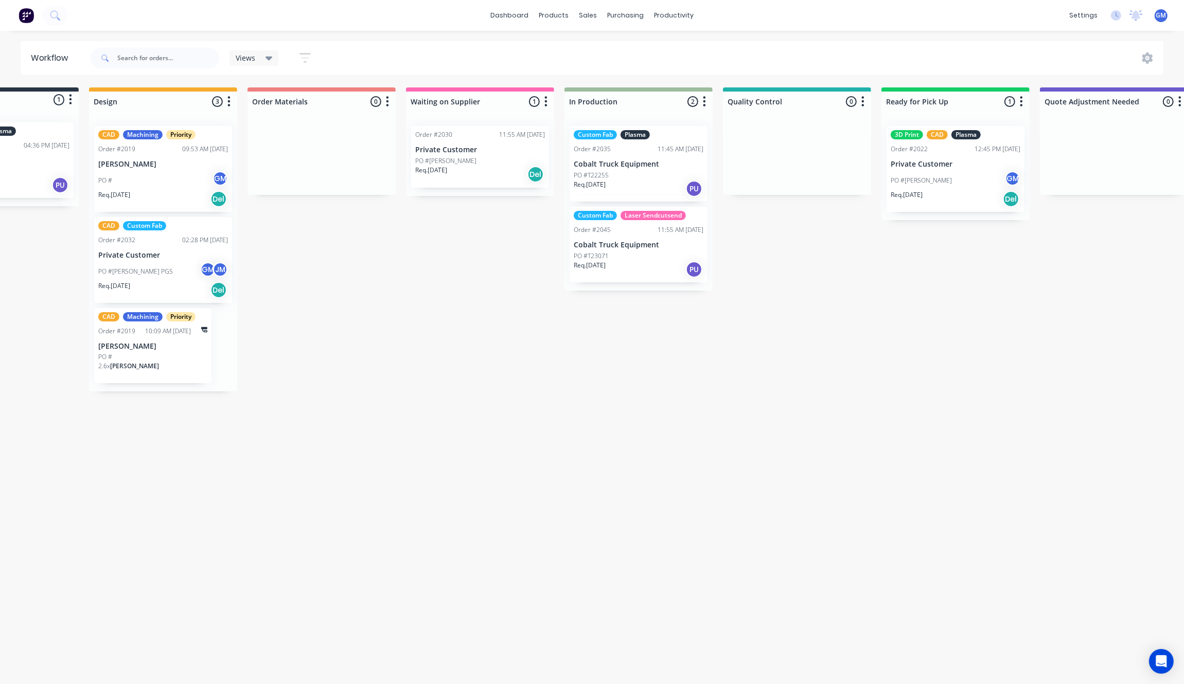
click at [485, 156] on div "PO #[PERSON_NAME]" at bounding box center [480, 160] width 130 height 9
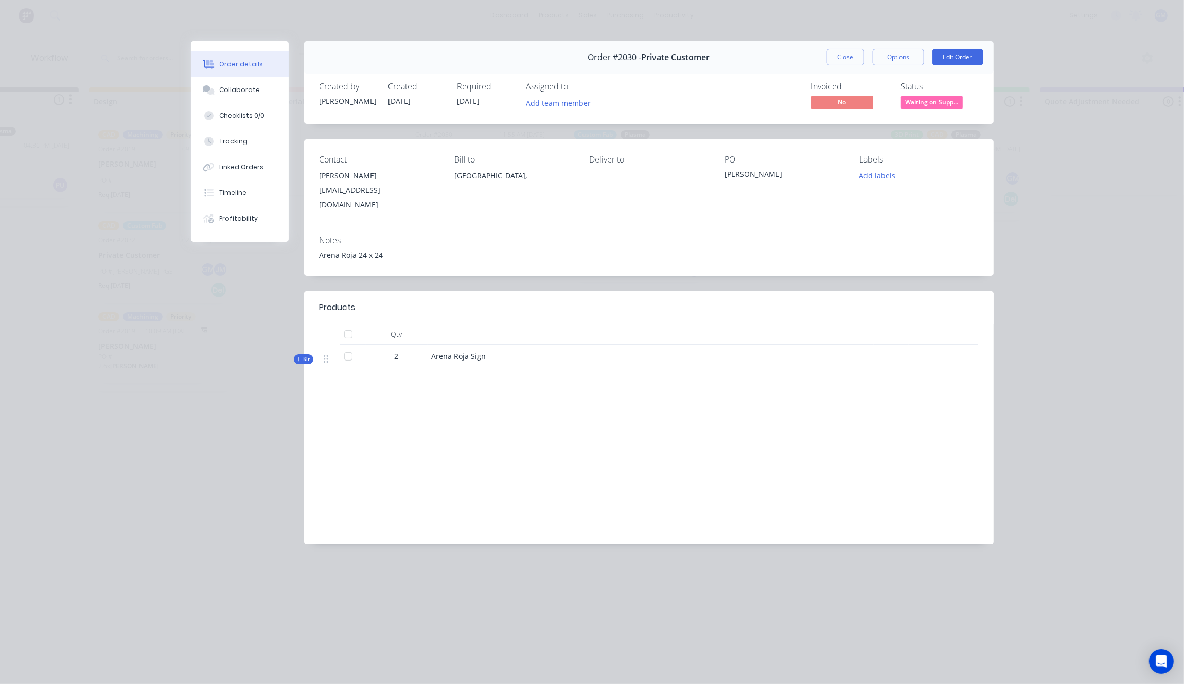
click at [848, 46] on div "Order #2030 - Private Customer Close Options Edit Order" at bounding box center [648, 57] width 689 height 32
drag, startPoint x: 848, startPoint y: 46, endPoint x: 850, endPoint y: 53, distance: 7.0
click at [850, 53] on div "Order #2030 - Private Customer Close Options Edit Order" at bounding box center [648, 57] width 689 height 32
click at [850, 53] on button "Close" at bounding box center [846, 57] width 38 height 16
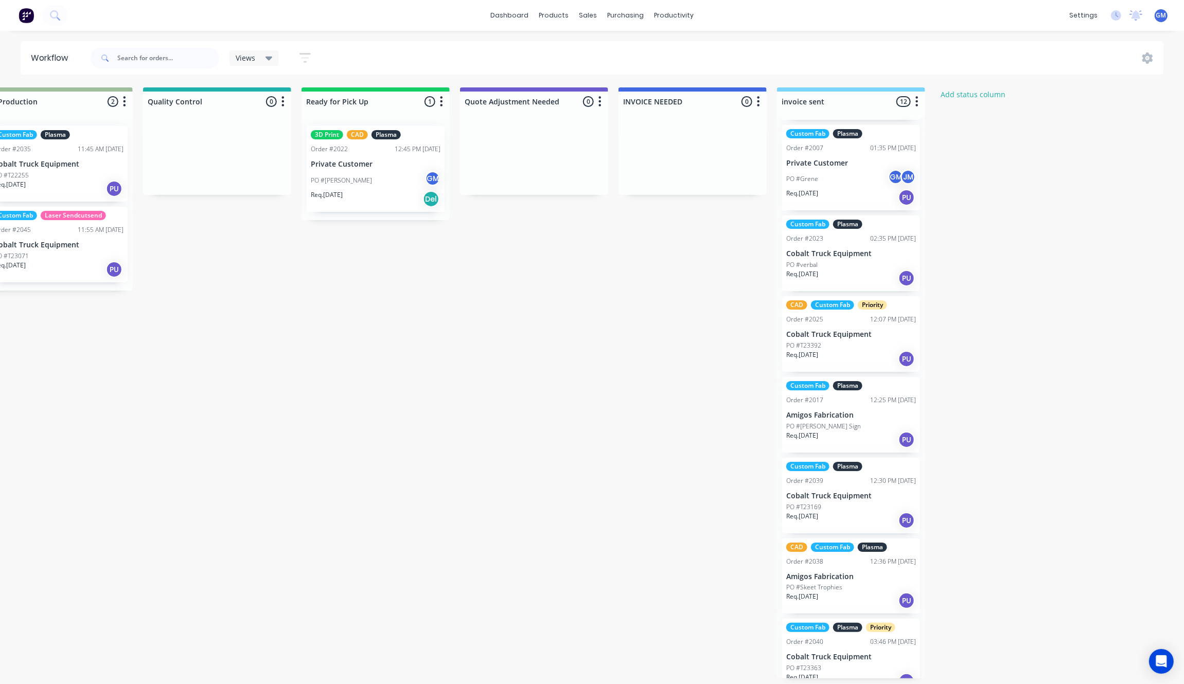
scroll to position [0, 0]
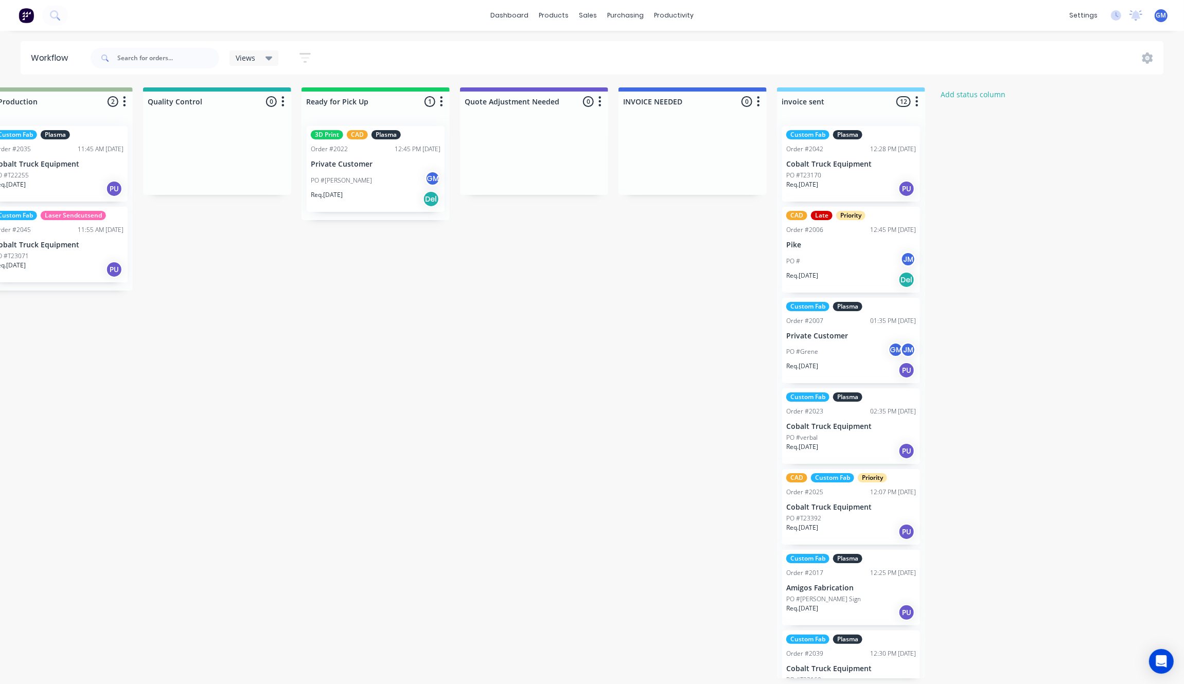
click at [1027, 678] on div "Waiting on Customer 0 Status colour #FF4949 hex #FF4949 Save Cancel Notificatio…" at bounding box center [170, 382] width 2014 height 591
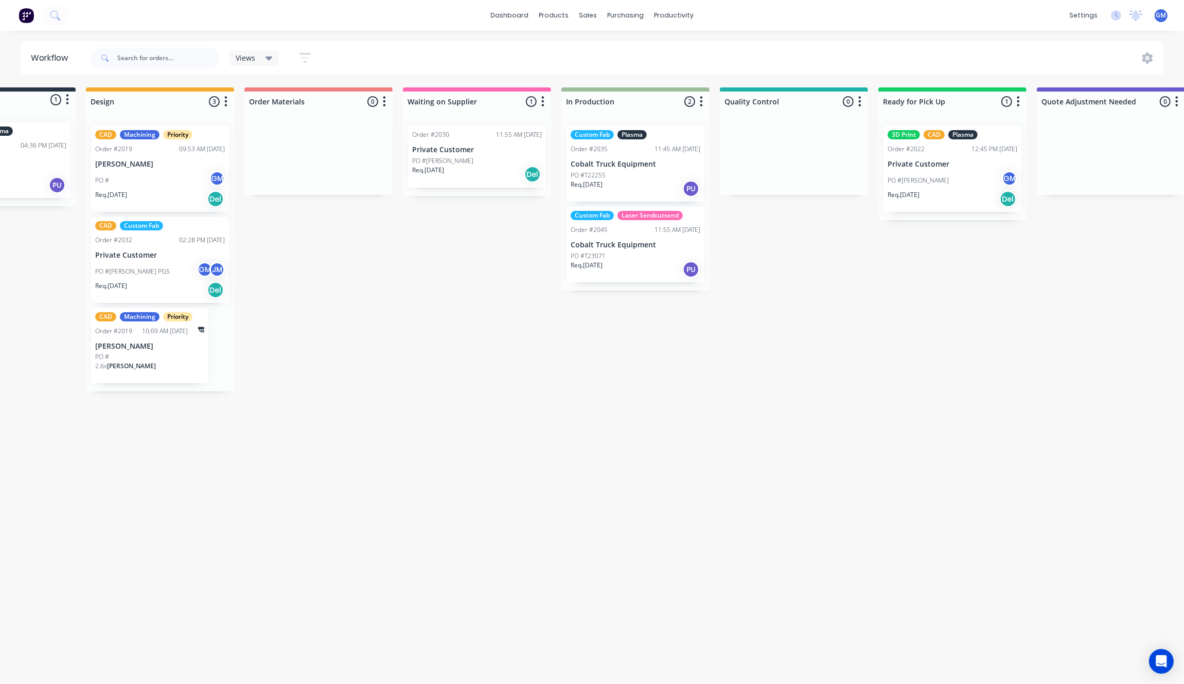
scroll to position [4, 96]
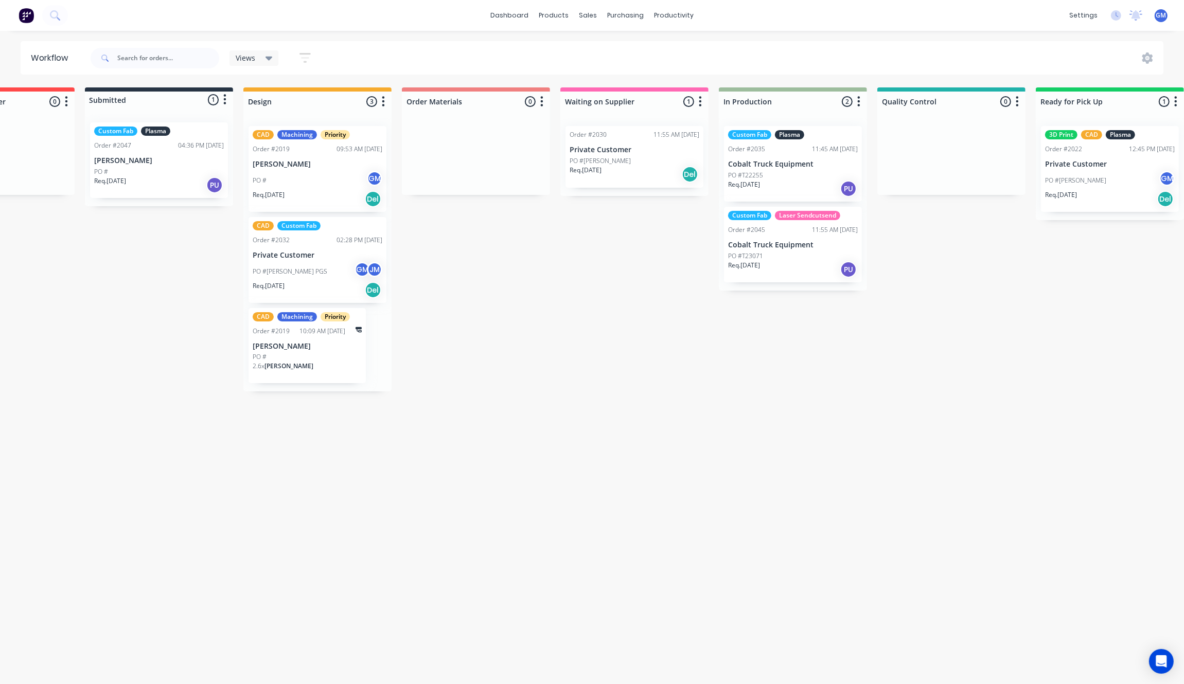
click at [762, 410] on div "Waiting on Customer 0 Status colour #FF4949 hex #FF4949 Save Cancel Notificatio…" at bounding box center [904, 382] width 2014 height 591
click at [805, 285] on div "Custom Fab Plasma Order #2035 11:45 AM [DATE] Cobalt Truck Equipment PO #T22255…" at bounding box center [793, 204] width 148 height 173
click at [806, 243] on p "Cobalt Truck Equipment" at bounding box center [793, 245] width 130 height 9
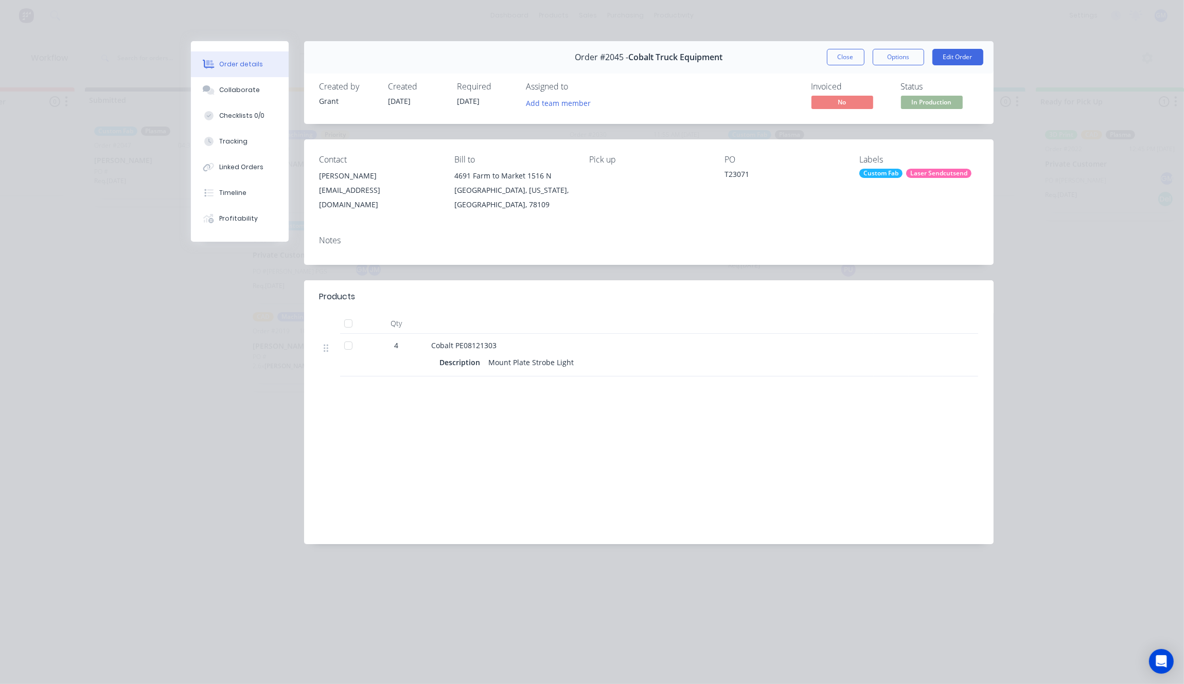
click at [960, 177] on div "Laser Sendcutsend" at bounding box center [938, 173] width 65 height 9
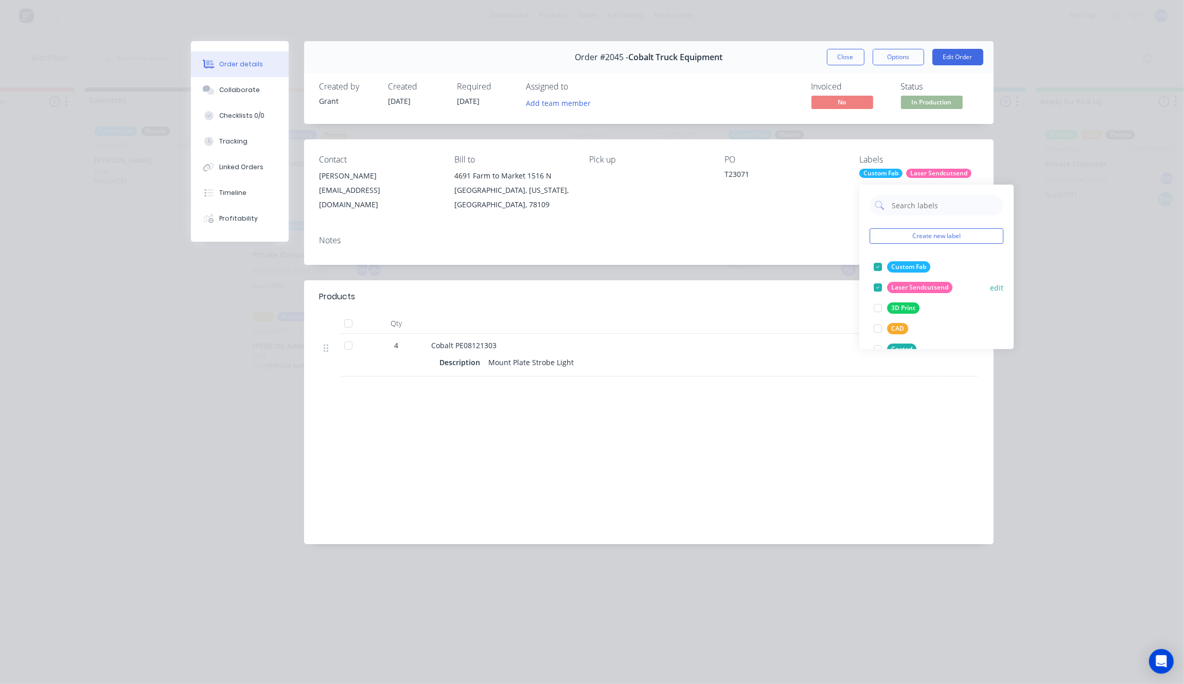
click at [878, 283] on div at bounding box center [877, 287] width 21 height 21
click at [839, 49] on button "Close" at bounding box center [846, 57] width 38 height 16
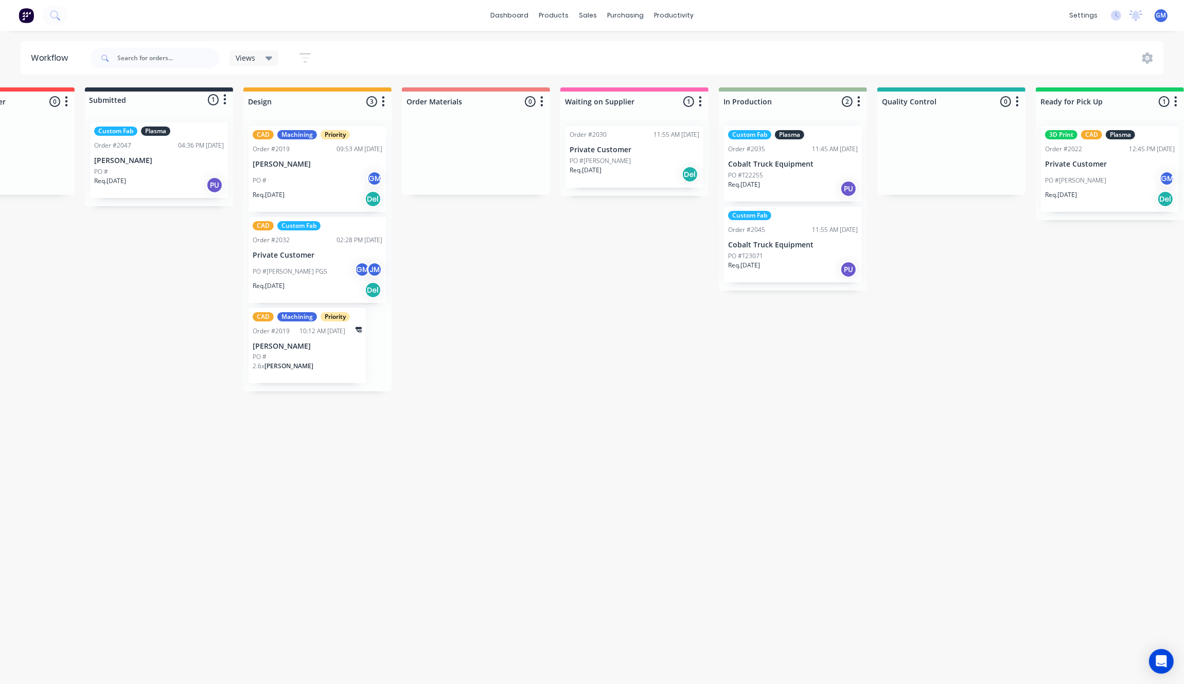
click at [809, 463] on div "Waiting on Customer 0 Status colour #FF4949 hex #FF4949 Save Cancel Notificatio…" at bounding box center [904, 382] width 2014 height 591
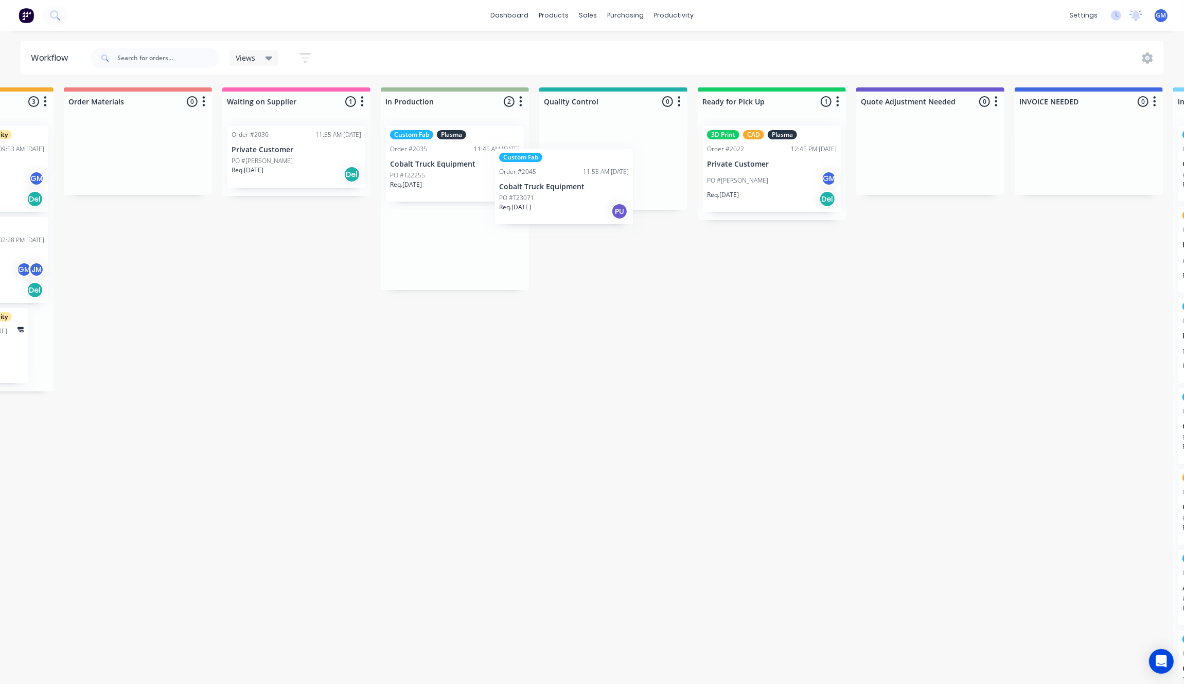
scroll to position [0, 434]
drag, startPoint x: 453, startPoint y: 236, endPoint x: 594, endPoint y: 140, distance: 170.5
click at [594, 140] on div "Waiting on Customer 0 Status colour #FF4949 hex #FF4949 Save Cancel Notificatio…" at bounding box center [566, 382] width 2014 height 591
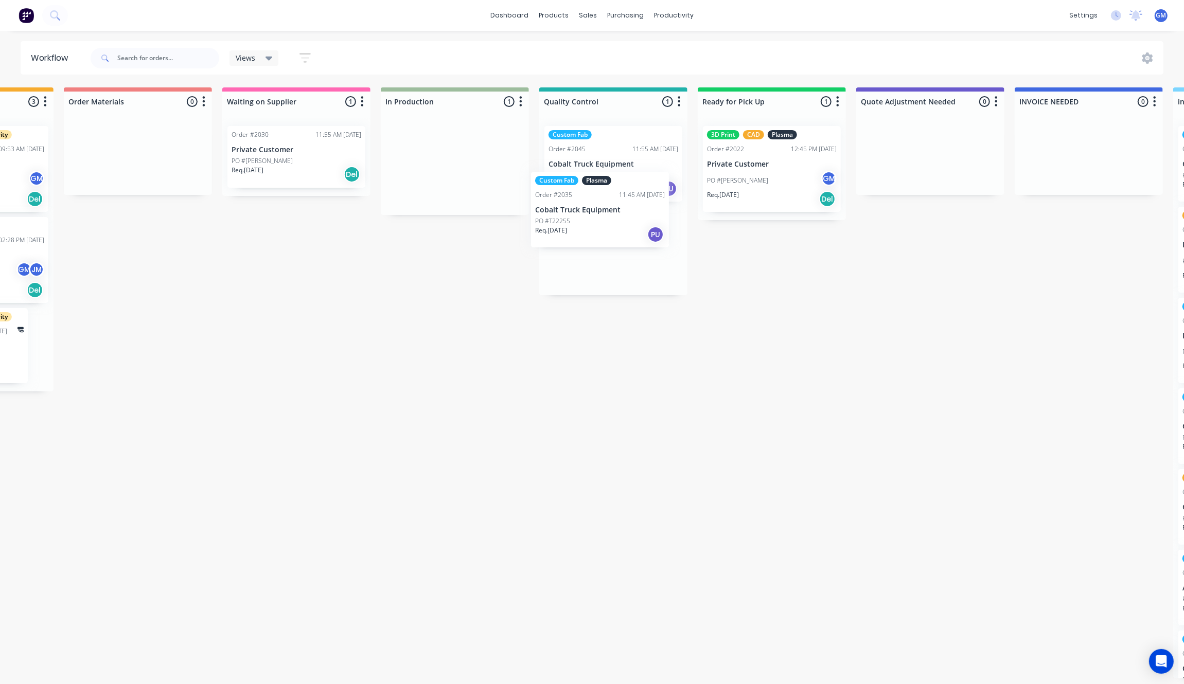
drag, startPoint x: 437, startPoint y: 167, endPoint x: 586, endPoint y: 214, distance: 156.5
click at [586, 214] on div "Waiting on Customer 0 Status colour #FF4949 hex #FF4949 Save Cancel Notificatio…" at bounding box center [566, 382] width 2014 height 591
click at [621, 416] on div "Waiting on Customer 0 Status colour #FF4949 hex #FF4949 Save Cancel Notificatio…" at bounding box center [566, 382] width 2014 height 591
click at [632, 151] on div "11:55 AM [DATE]" at bounding box center [655, 149] width 46 height 9
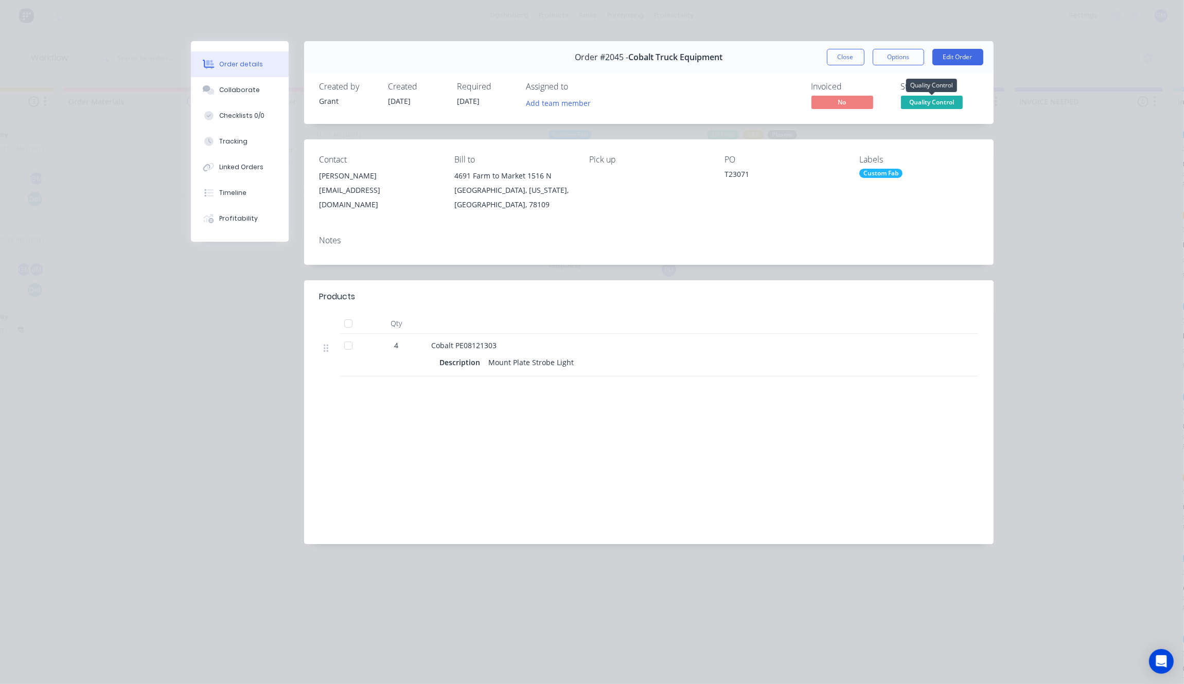
click at [951, 101] on span "Quality Control" at bounding box center [932, 102] width 62 height 13
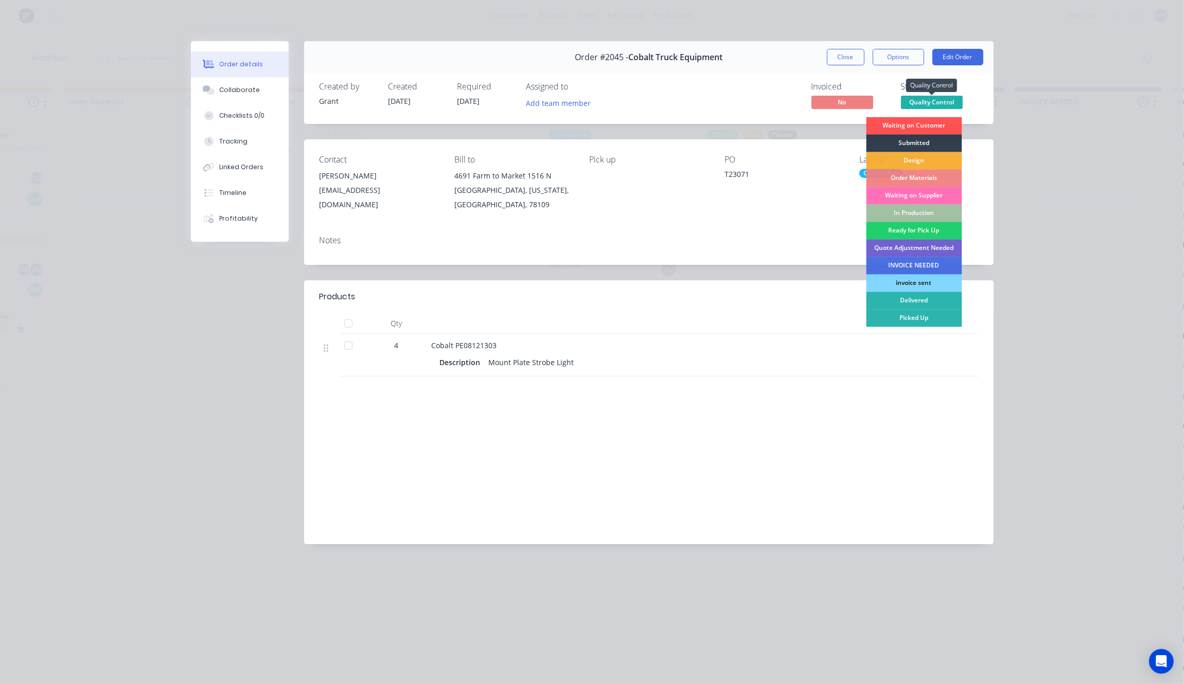
click at [953, 103] on span "Quality Control" at bounding box center [932, 102] width 62 height 13
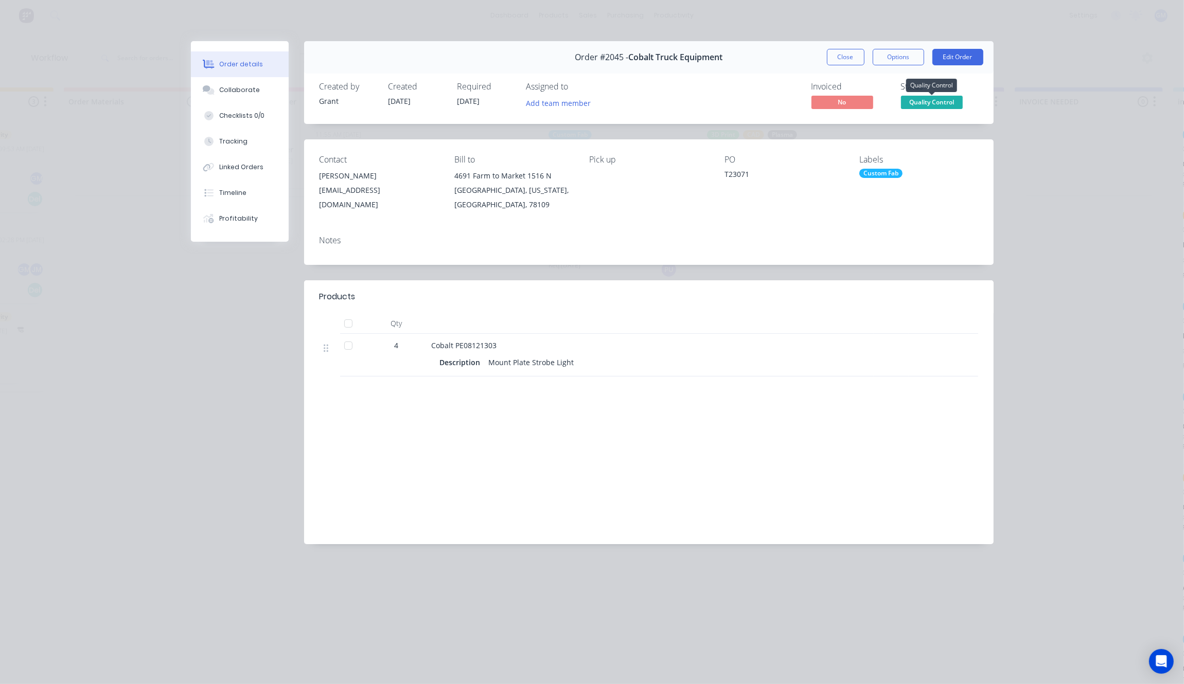
click at [832, 99] on span "No" at bounding box center [842, 102] width 62 height 13
click at [939, 109] on span "Quality Control" at bounding box center [932, 102] width 62 height 13
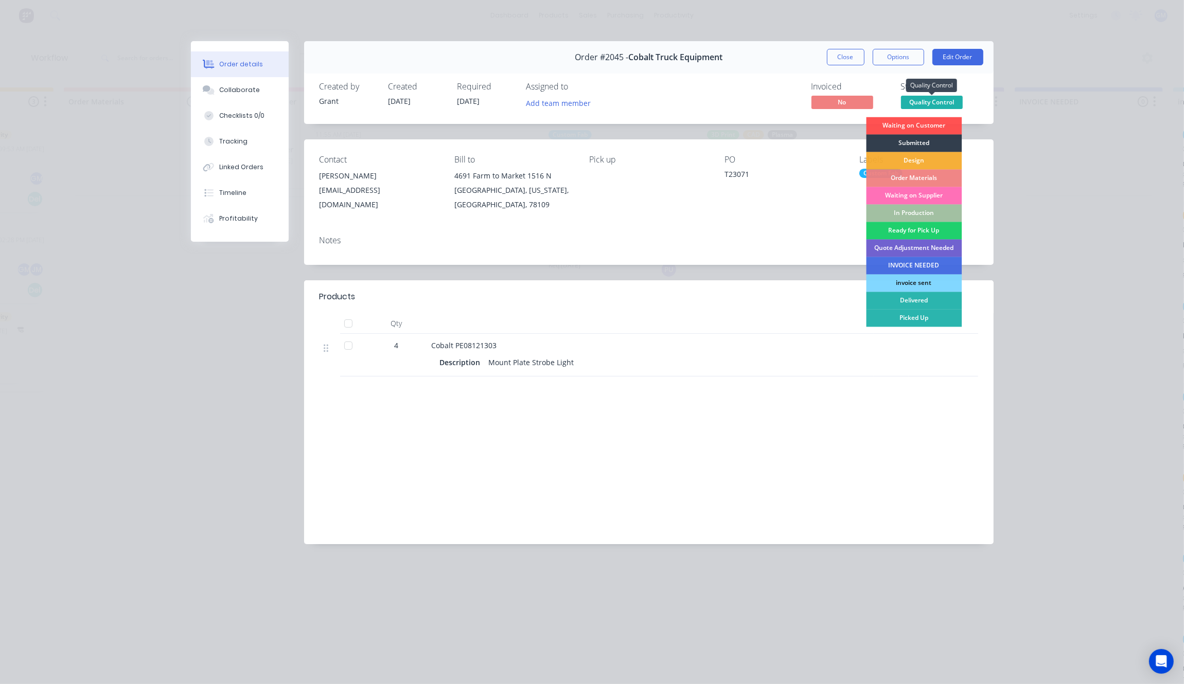
click at [939, 109] on span "Quality Control" at bounding box center [932, 102] width 62 height 13
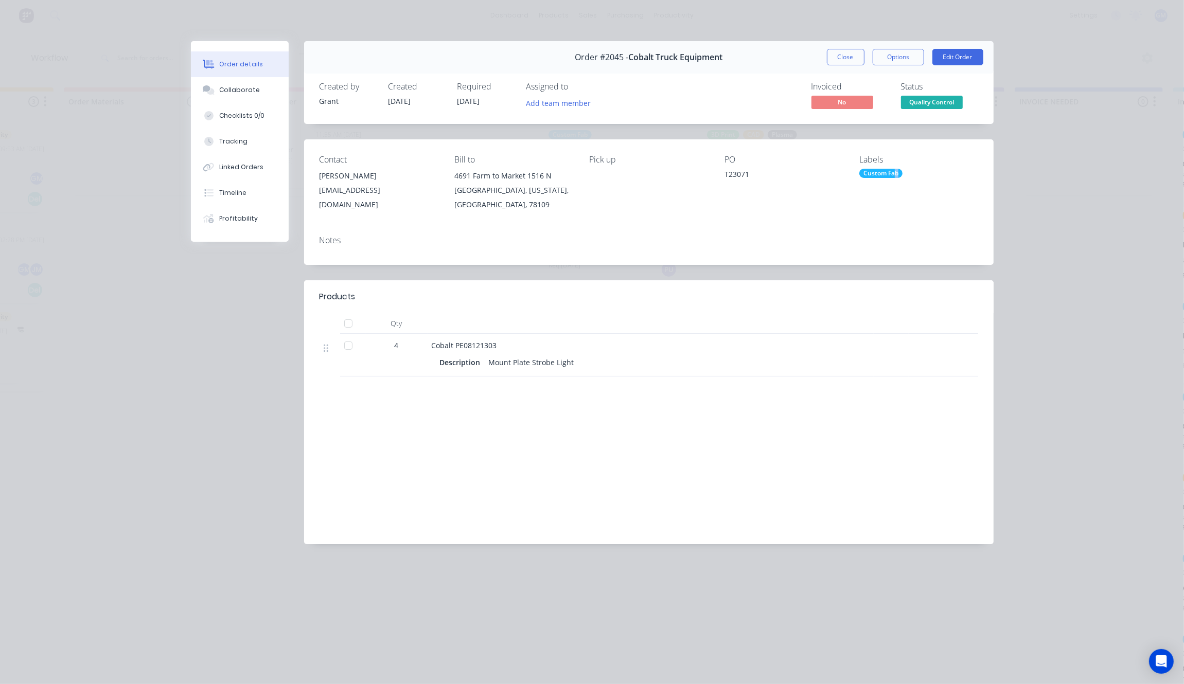
click at [896, 173] on div "Custom Fab" at bounding box center [880, 173] width 43 height 9
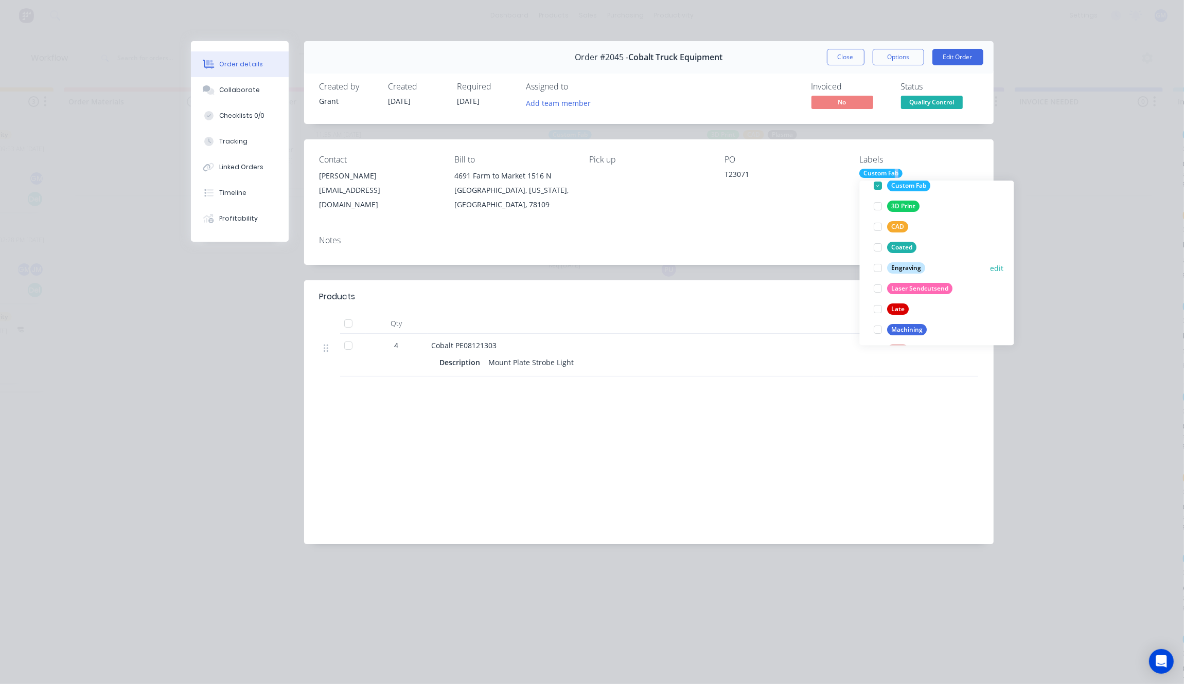
scroll to position [185, 0]
click at [877, 257] on div at bounding box center [878, 263] width 21 height 21
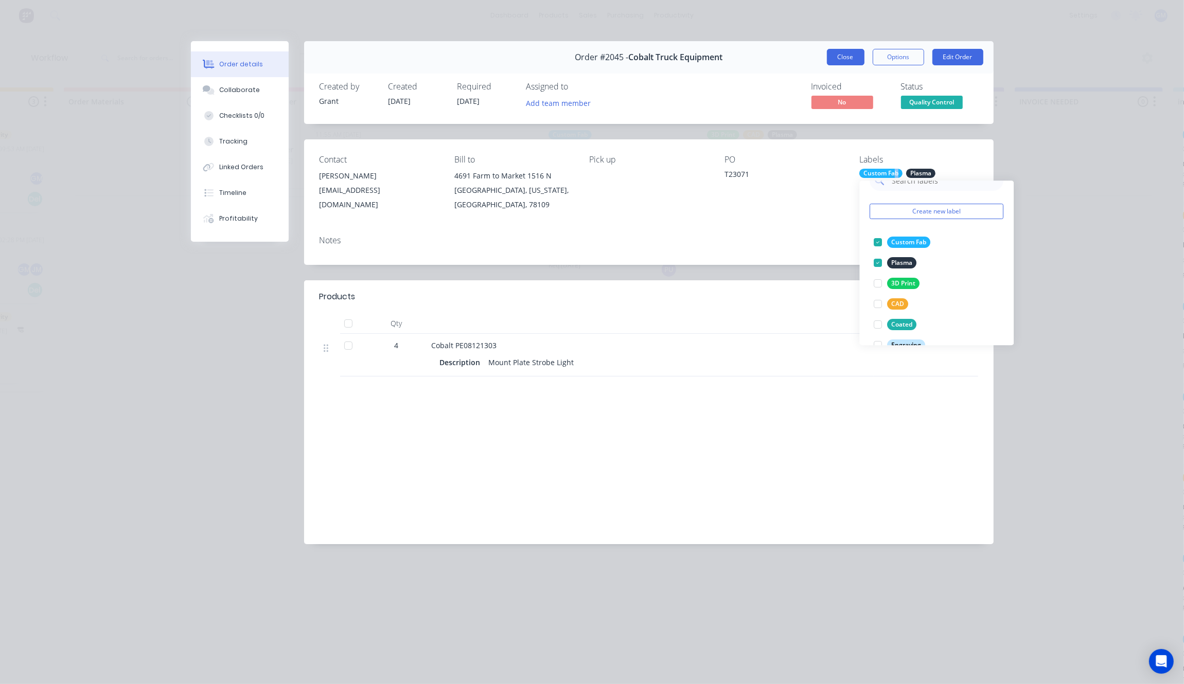
click at [853, 60] on button "Close" at bounding box center [846, 57] width 38 height 16
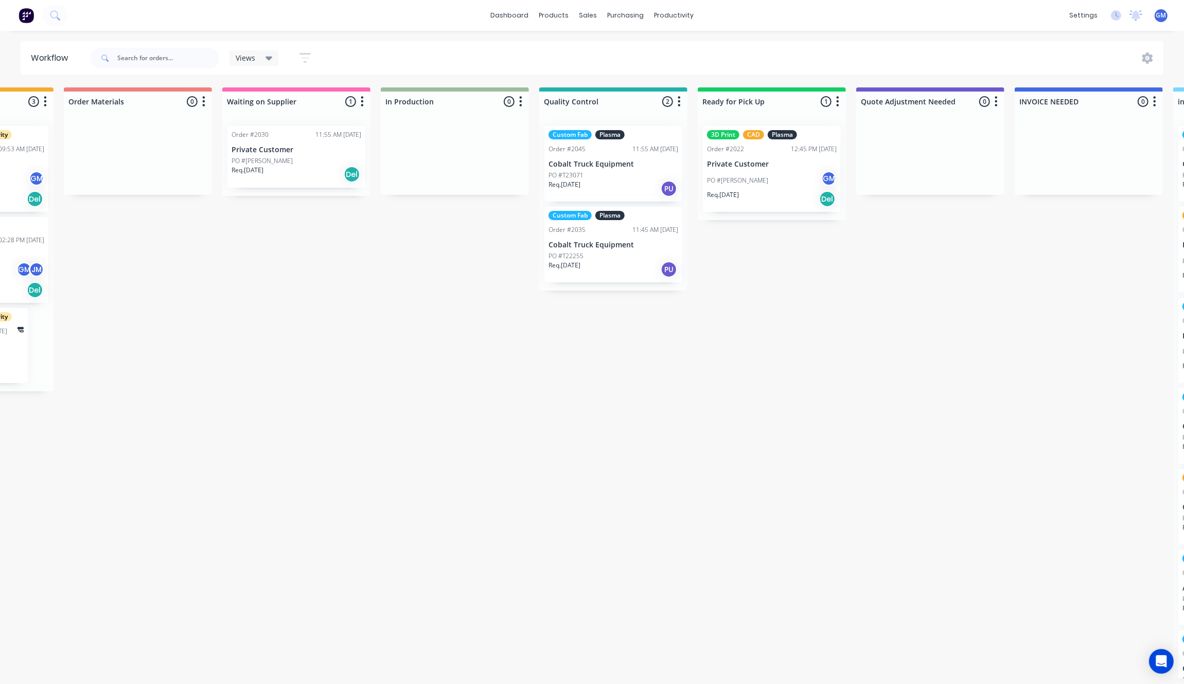
click at [675, 456] on div "Waiting on Customer 0 Status colour #FF4949 hex #FF4949 Save Cancel Notificatio…" at bounding box center [566, 382] width 2014 height 591
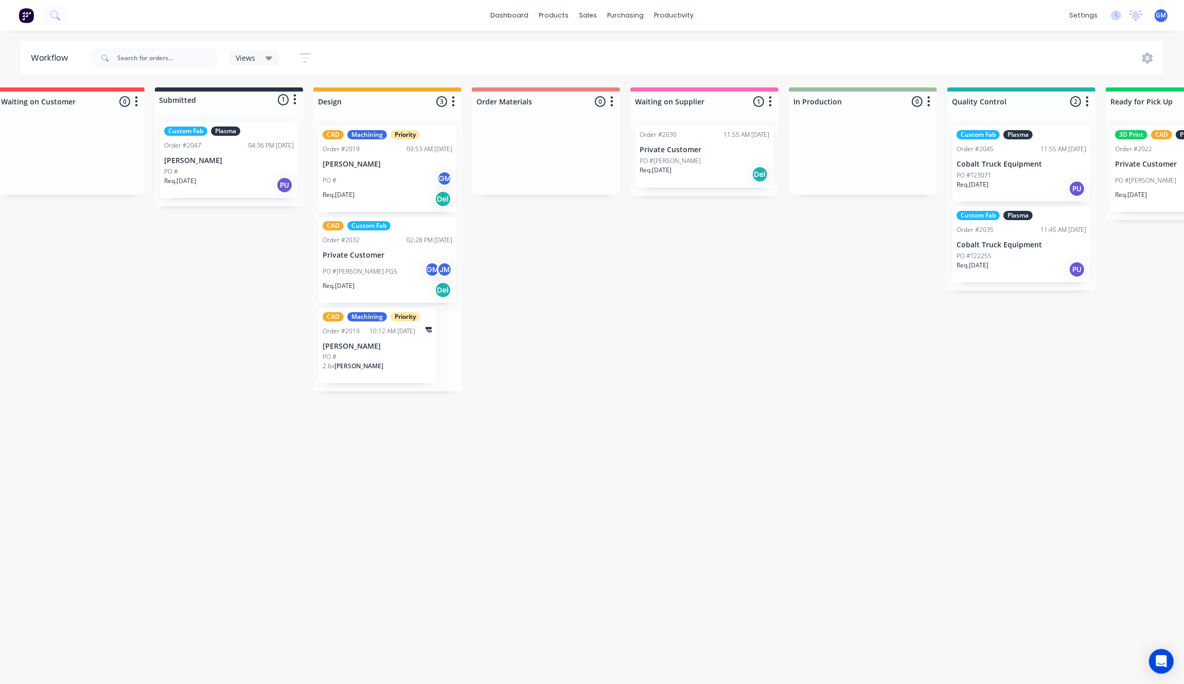
scroll to position [0, 21]
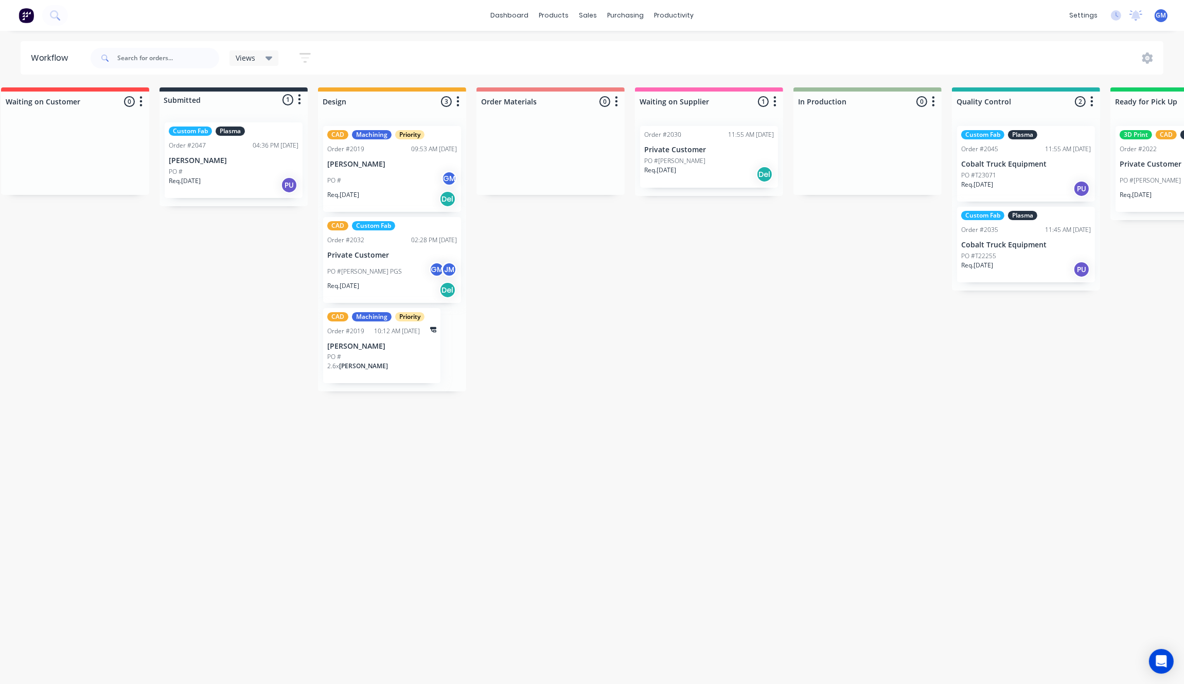
click at [611, 419] on div "Waiting on Customer 0 Status colour #FF4949 hex #FF4949 Save Cancel Notificatio…" at bounding box center [978, 382] width 2014 height 591
click at [222, 165] on p "[PERSON_NAME]" at bounding box center [234, 160] width 130 height 9
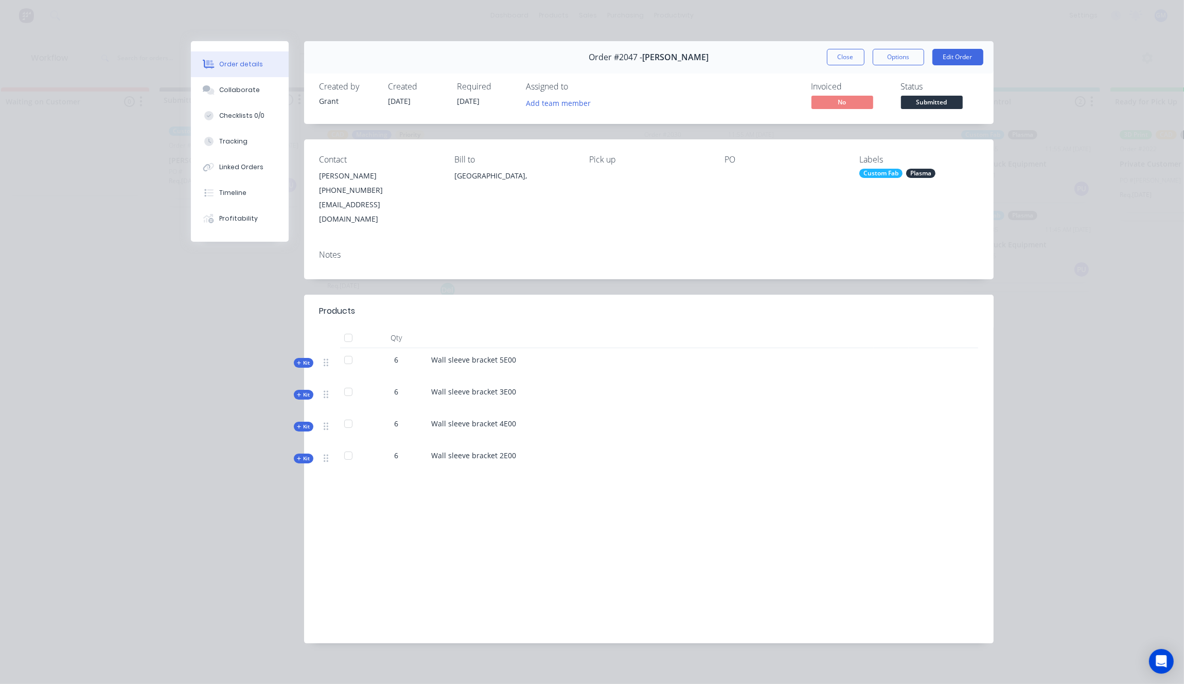
drag, startPoint x: 454, startPoint y: 571, endPoint x: 458, endPoint y: 584, distance: 13.0
click at [454, 574] on div "Labour $0.00 Sub total $1,549.10 Margin $578.05 ( 37.32 %) Tax $127.83 Total $1…" at bounding box center [648, 568] width 658 height 119
click at [835, 53] on button "Close" at bounding box center [846, 57] width 38 height 16
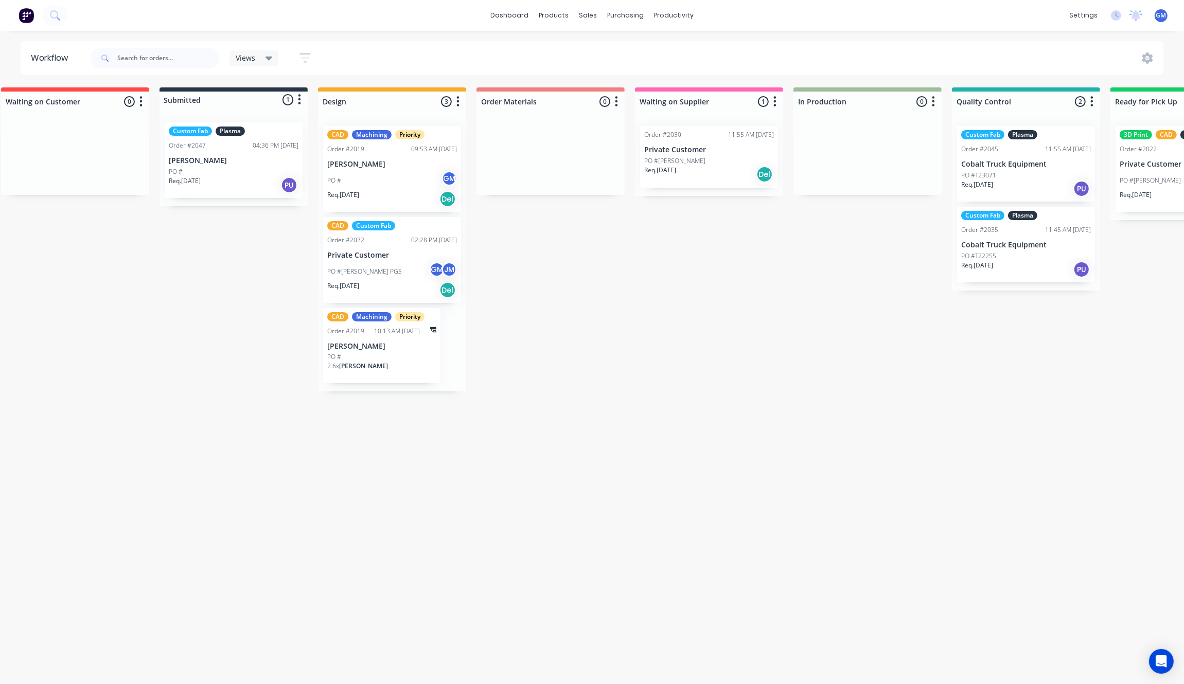
click at [241, 178] on div "Req. [DATE] PU" at bounding box center [234, 184] width 130 height 17
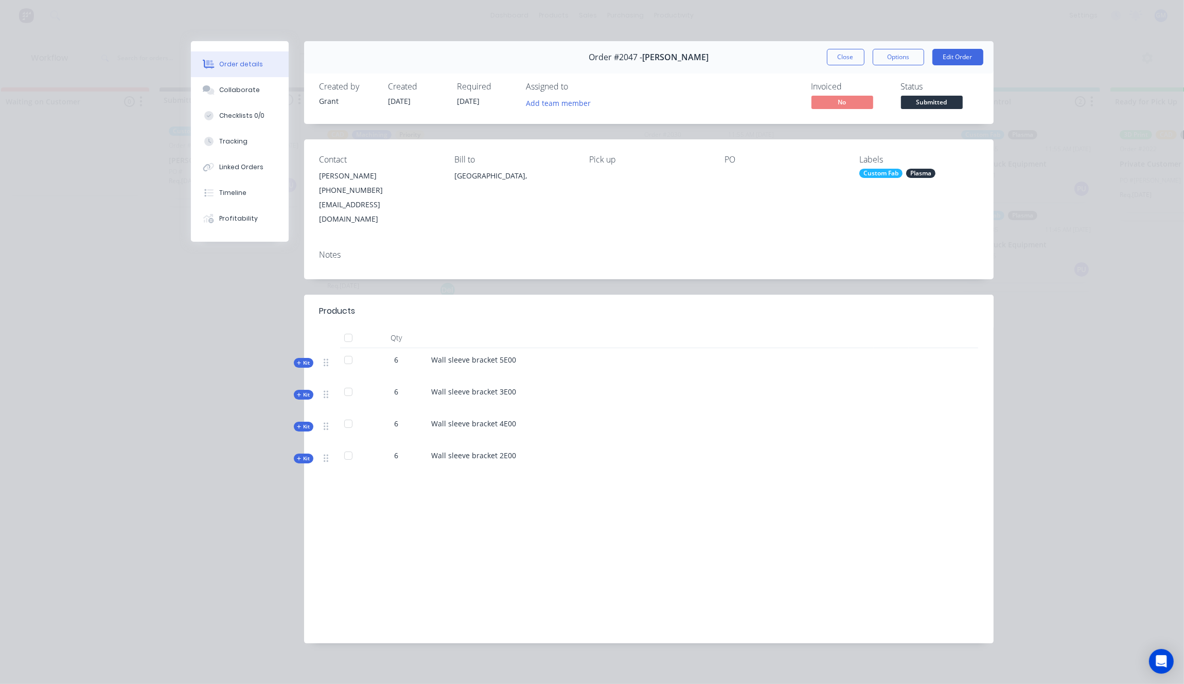
click at [795, 362] on div "Wall sleeve bracket 5E00" at bounding box center [632, 364] width 411 height 32
click at [849, 63] on button "Close" at bounding box center [846, 57] width 38 height 16
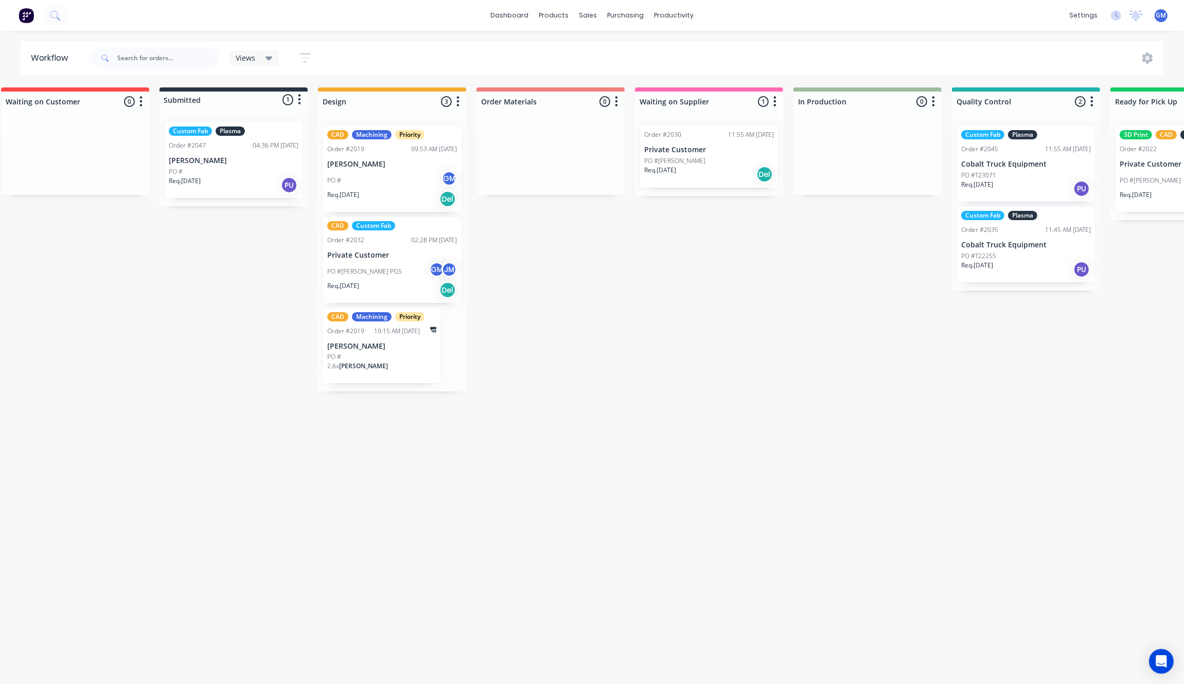
drag, startPoint x: 238, startPoint y: 472, endPoint x: 244, endPoint y: 500, distance: 29.0
click at [242, 473] on div "Waiting on Customer 0 Status colour #FF4949 hex #FF4949 Save Cancel Notificatio…" at bounding box center [978, 382] width 2014 height 591
click at [585, 17] on div "sales" at bounding box center [588, 15] width 28 height 15
click at [634, 57] on link "Sales Orders" at bounding box center [642, 49] width 136 height 21
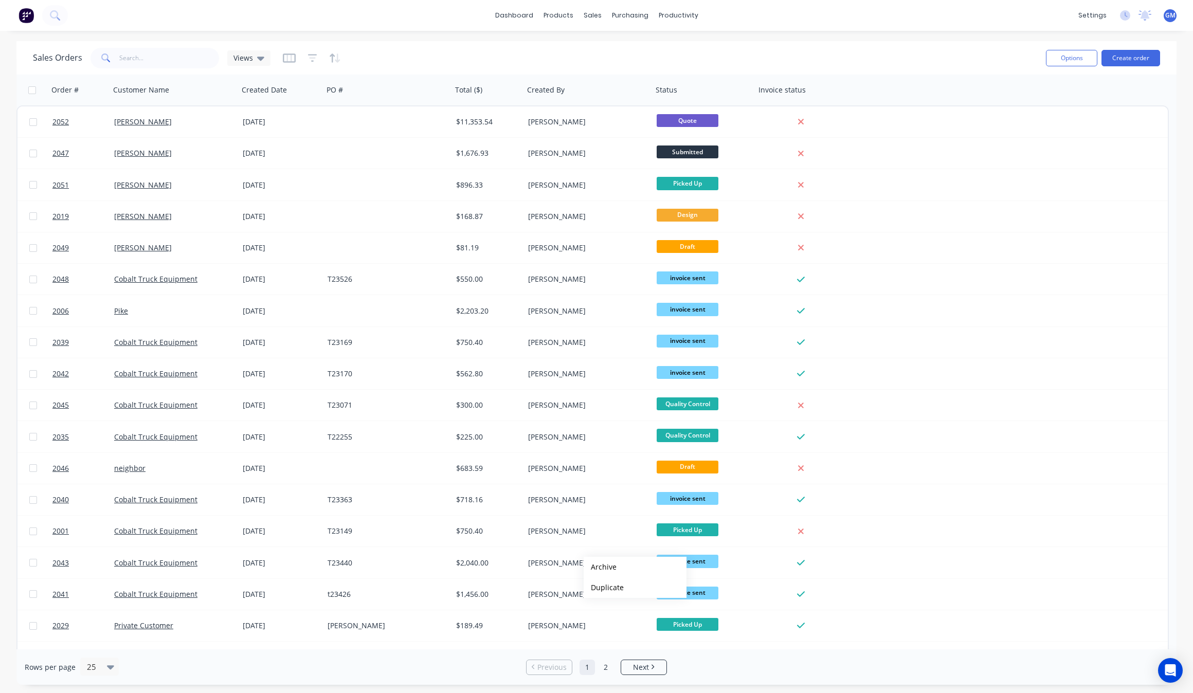
click at [796, 16] on div "dashboard products sales purchasing productivity dashboard products Product Cat…" at bounding box center [596, 15] width 1193 height 31
click at [510, 20] on link "dashboard" at bounding box center [514, 15] width 48 height 15
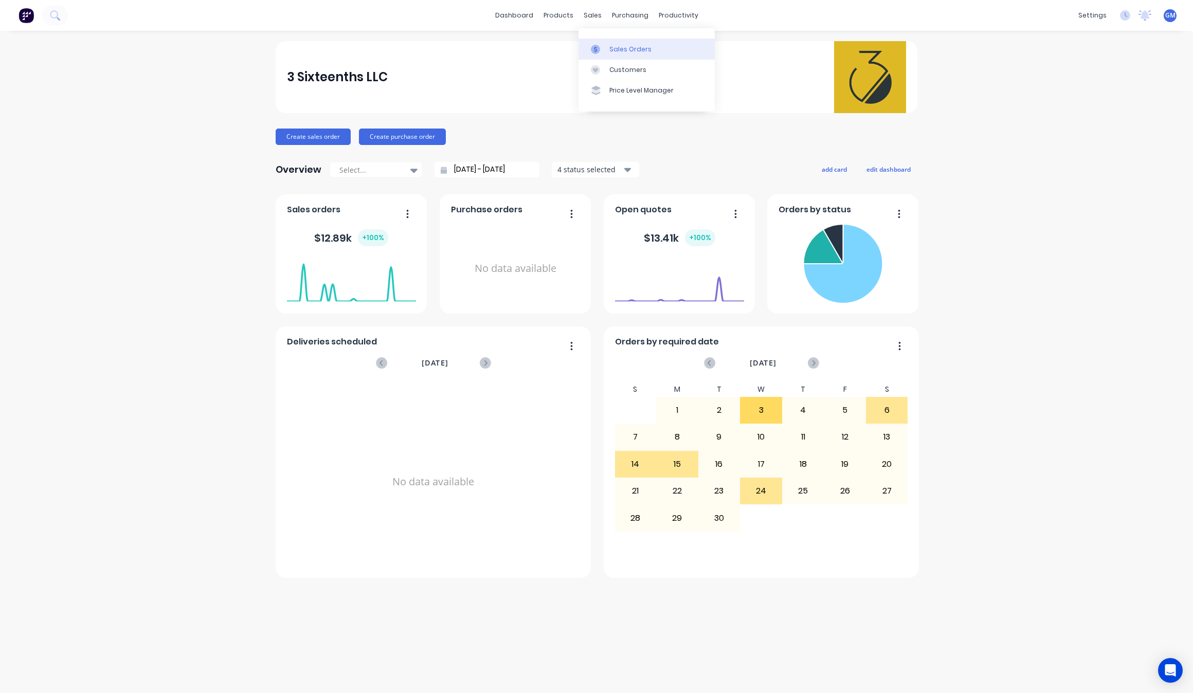
click at [641, 47] on div "Sales Orders" at bounding box center [631, 49] width 42 height 9
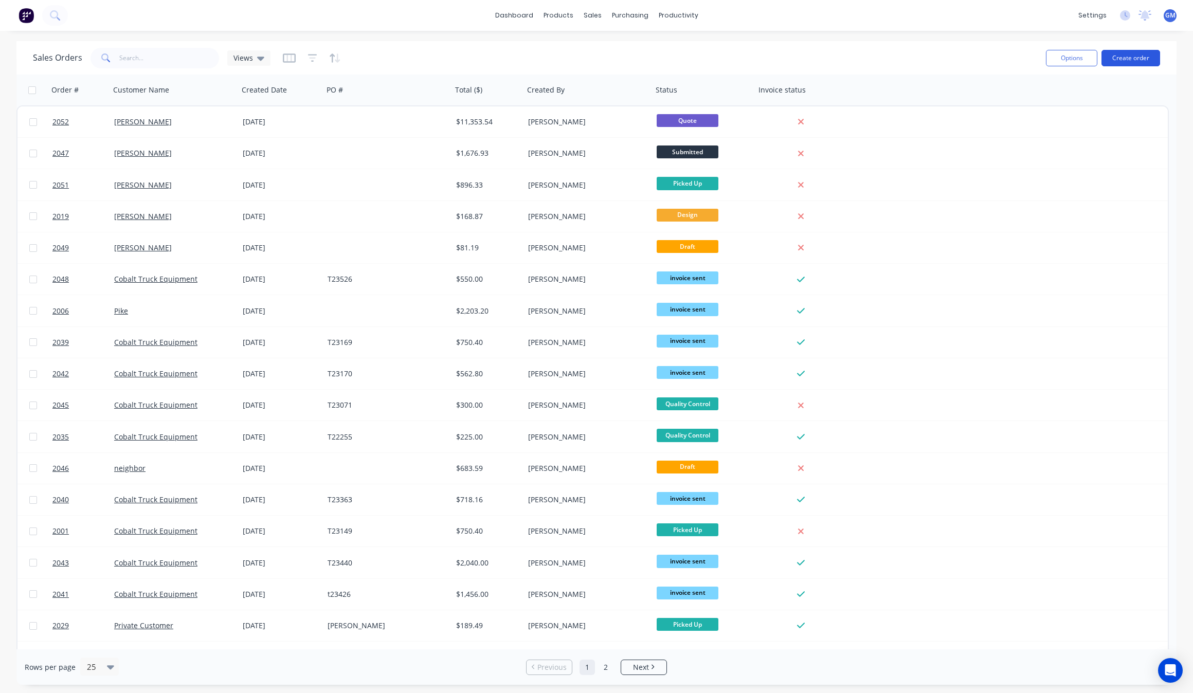
click at [1139, 53] on button "Create order" at bounding box center [1131, 58] width 59 height 16
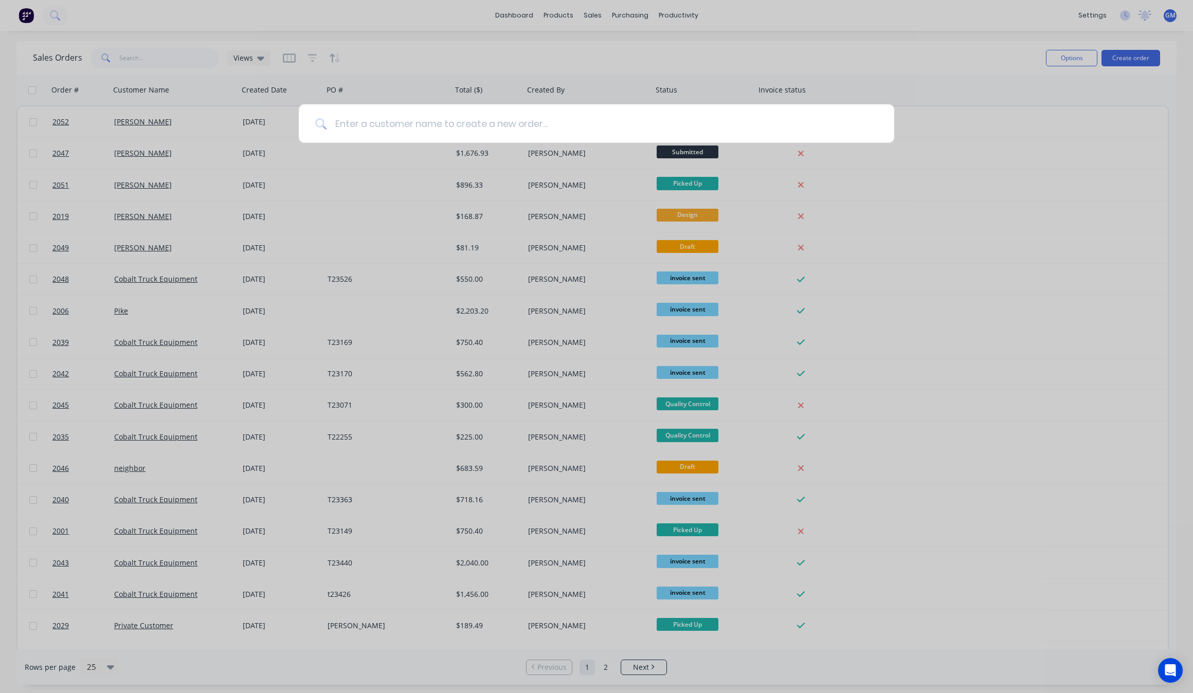
click at [484, 121] on input at bounding box center [602, 123] width 551 height 39
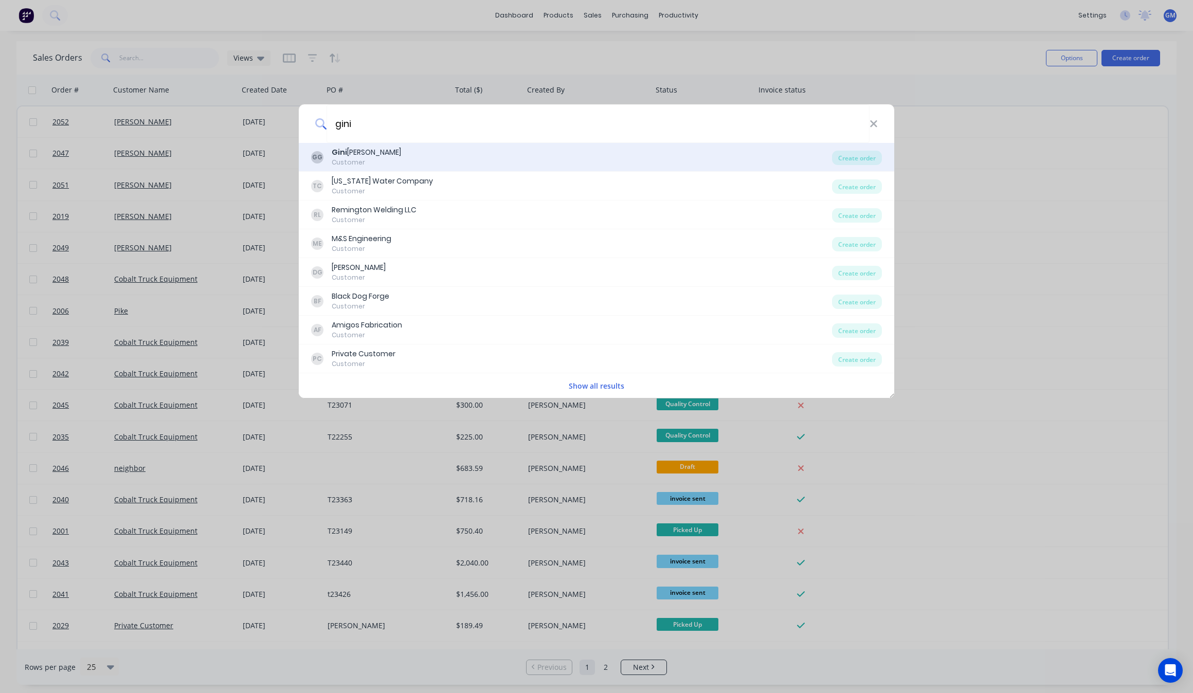
type input "gini"
click at [416, 153] on div "GG [PERSON_NAME] Customer" at bounding box center [571, 157] width 521 height 20
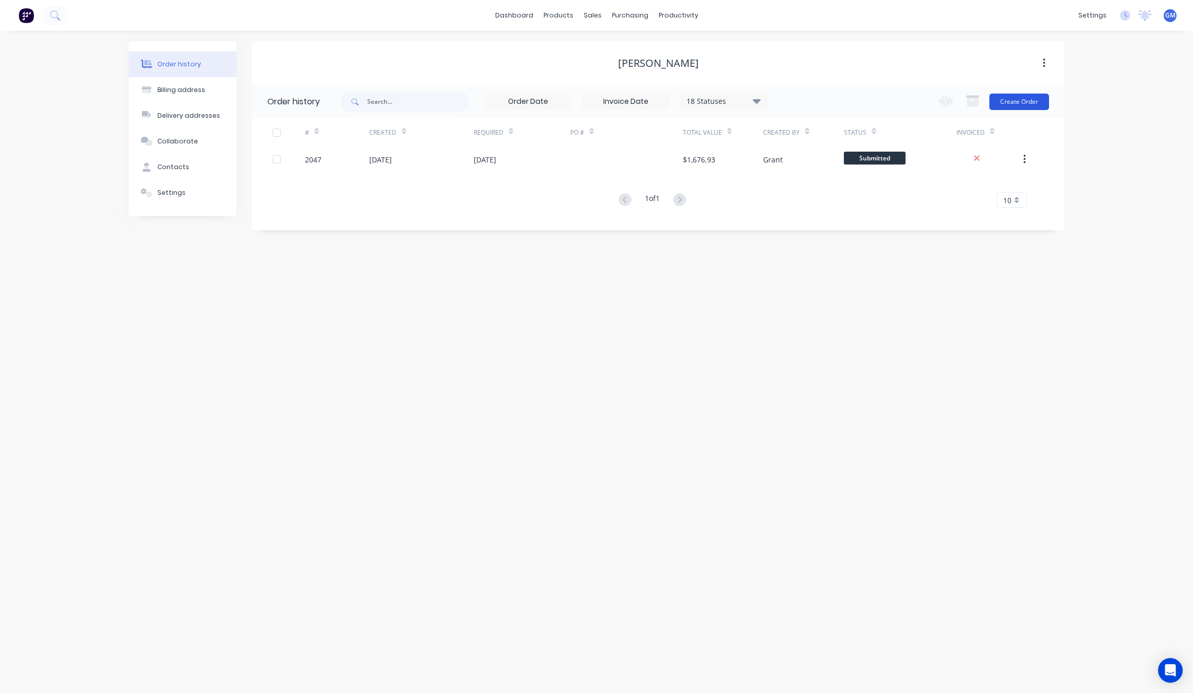
click at [1012, 101] on button "Create Order" at bounding box center [1020, 102] width 60 height 16
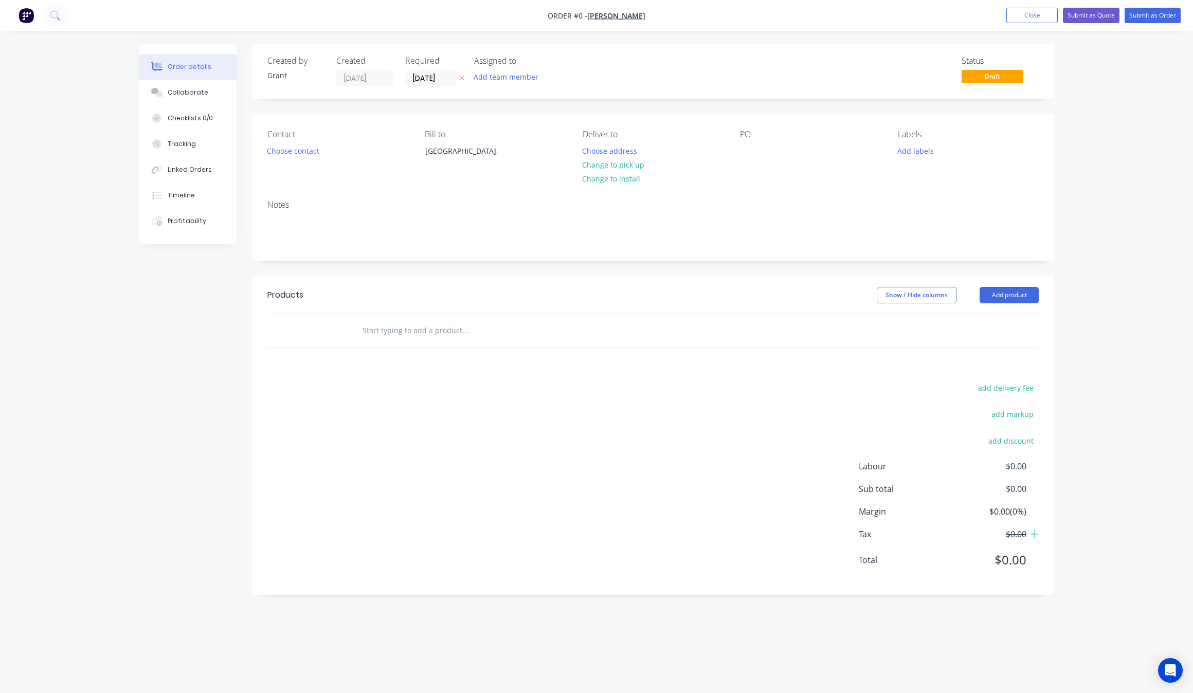
click at [402, 335] on input "text" at bounding box center [465, 330] width 206 height 21
click at [402, 328] on input "text" at bounding box center [465, 330] width 206 height 21
type input "gini"
click at [399, 336] on input "gini" at bounding box center [465, 330] width 206 height 21
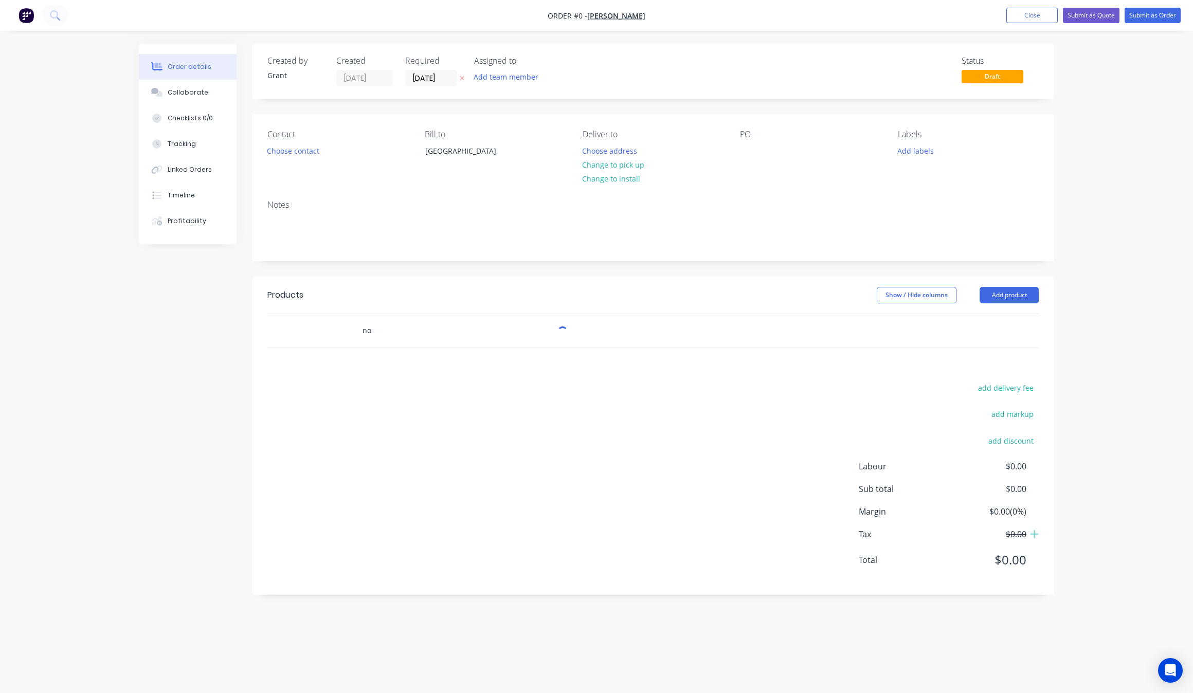
type input "n"
type input "N"
type input "n"
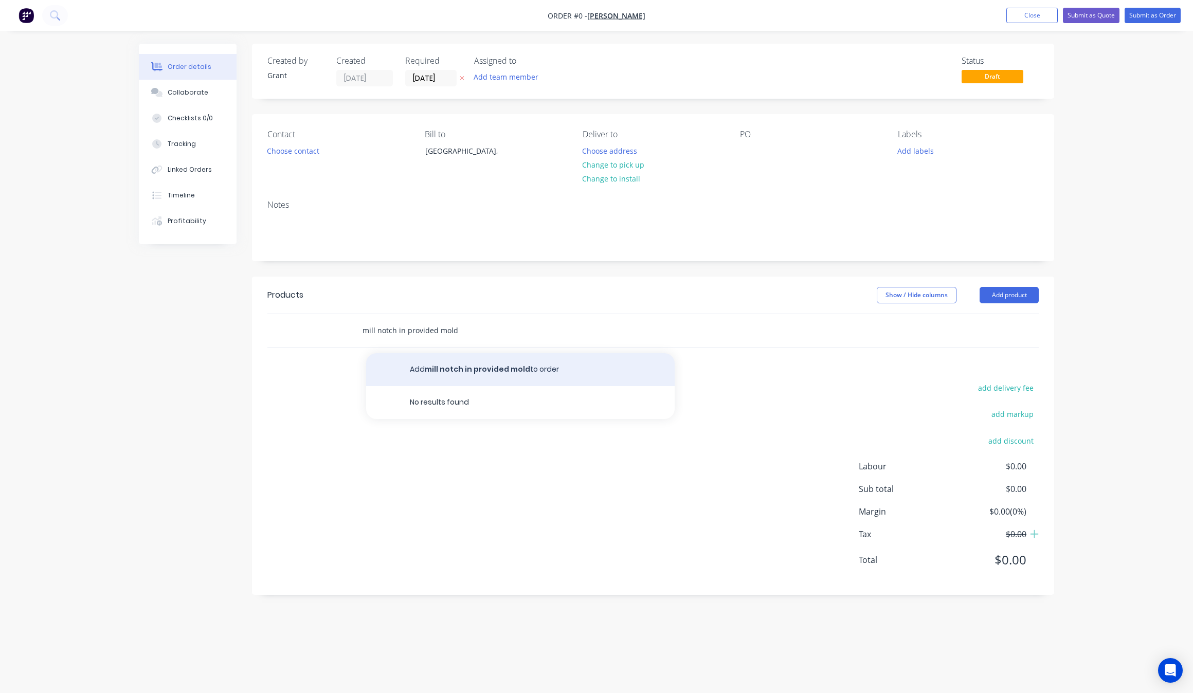
type input "mill notch in provided mold"
click at [515, 358] on button "Add mill notch in provided mold to order" at bounding box center [520, 369] width 309 height 33
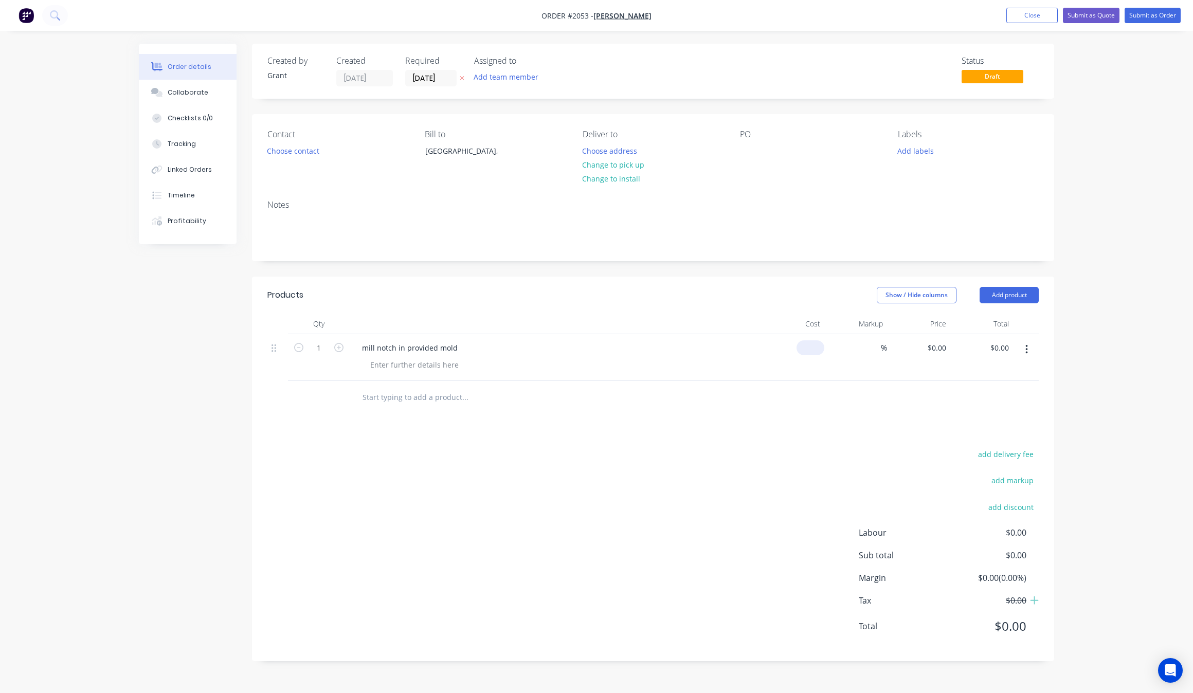
click at [814, 345] on input at bounding box center [813, 348] width 24 height 15
type input "$64.00"
click at [883, 425] on div "Products Show / Hide columns Add product Qty Cost Markup Price Total 1 mill not…" at bounding box center [653, 469] width 802 height 385
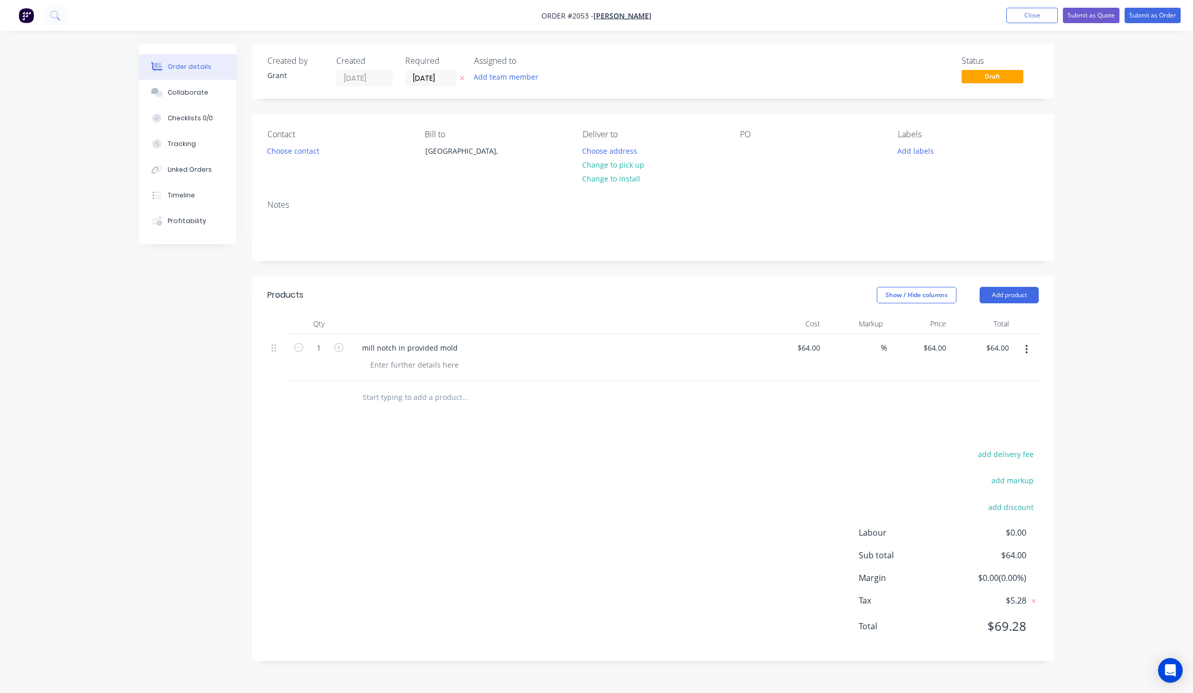
drag, startPoint x: 881, startPoint y: 348, endPoint x: 855, endPoint y: 353, distance: 26.1
click at [870, 348] on div "%" at bounding box center [876, 348] width 22 height 15
type input "50"
type input "$96.00"
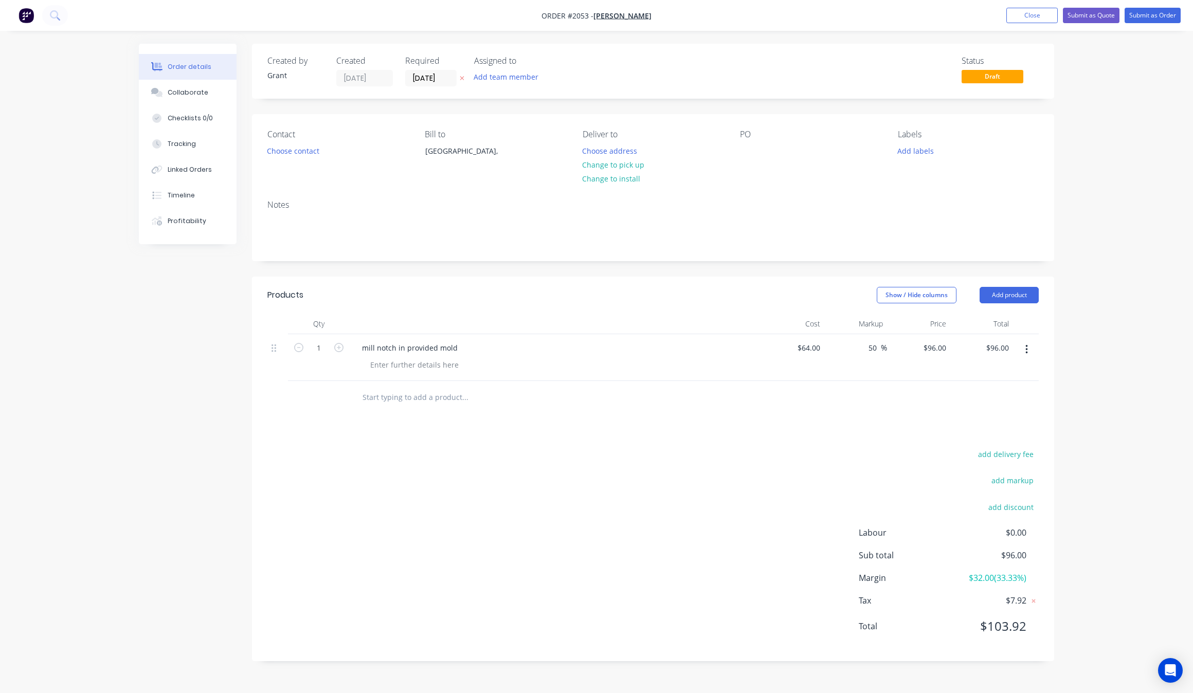
drag, startPoint x: 661, startPoint y: 383, endPoint x: 664, endPoint y: 369, distance: 14.1
click at [667, 371] on div "Qty Cost Markup Price Total 1 mill notch in provided mold $64.00 $64.00 50 50 %…" at bounding box center [653, 364] width 802 height 101
click at [404, 513] on div "add delivery fee add markup add discount Labour $0.00 Sub total $96.00 Margin $…" at bounding box center [653, 546] width 772 height 199
click at [801, 356] on div "$64.00 $64.00" at bounding box center [792, 357] width 63 height 47
click at [690, 479] on div "add delivery fee add markup add discount Labour $0.00 Sub total $96.00 Margin $…" at bounding box center [653, 546] width 772 height 199
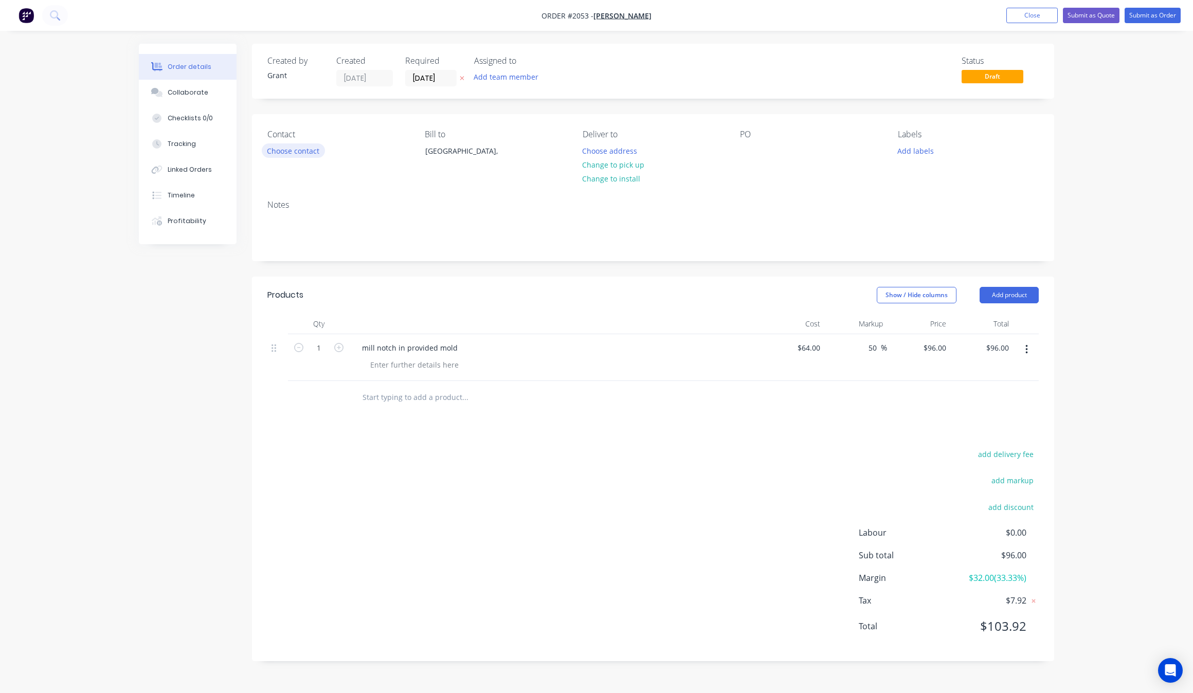
click at [297, 153] on button "Choose contact" at bounding box center [293, 151] width 63 height 14
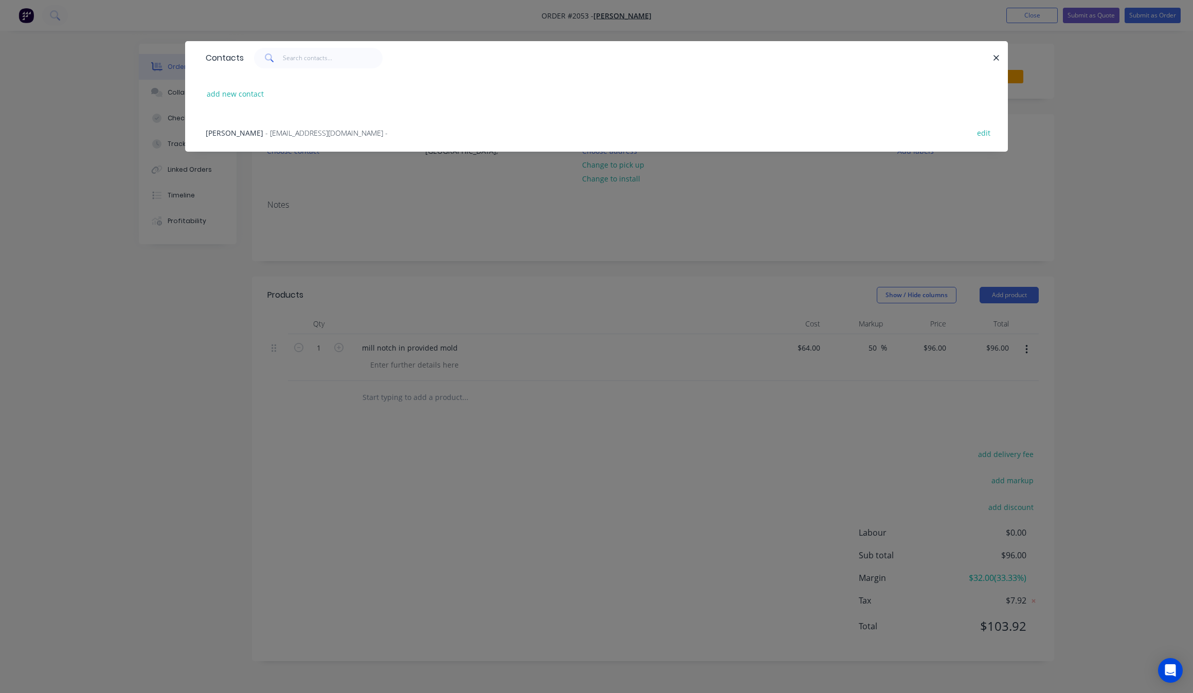
click at [261, 138] on div "Gini Garcia - [EMAIL_ADDRESS][DOMAIN_NAME] - edit" at bounding box center [597, 132] width 792 height 39
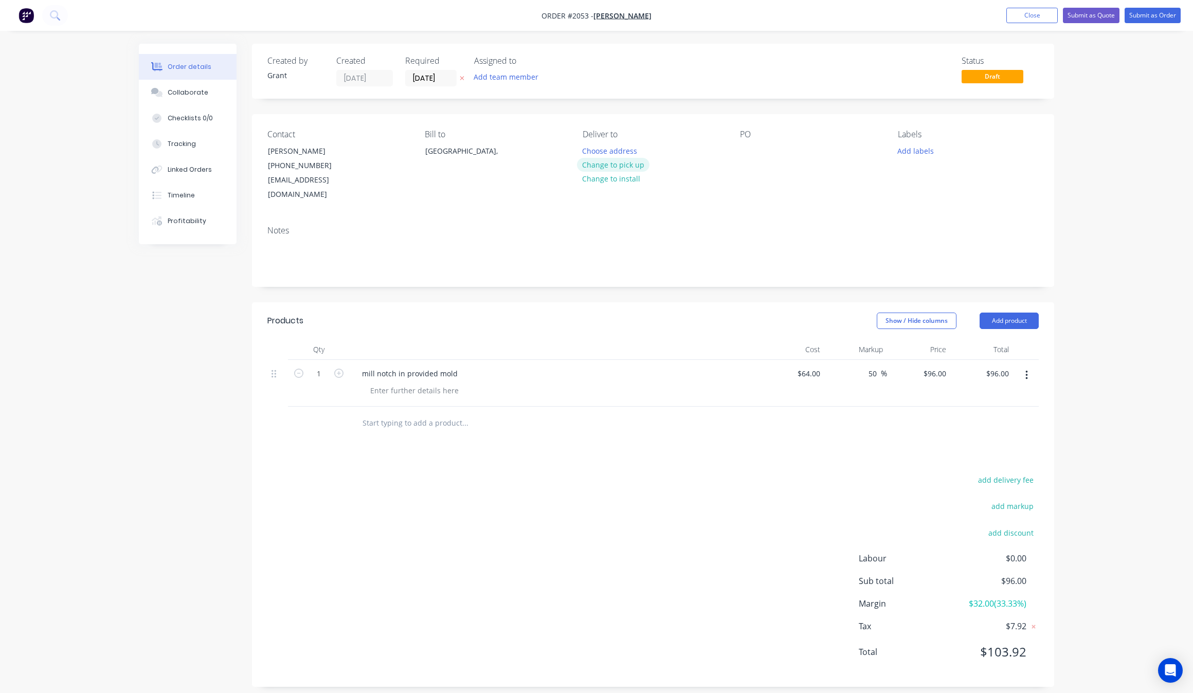
click at [625, 168] on button "Change to pick up" at bounding box center [613, 165] width 73 height 14
click at [749, 157] on div at bounding box center [748, 151] width 16 height 15
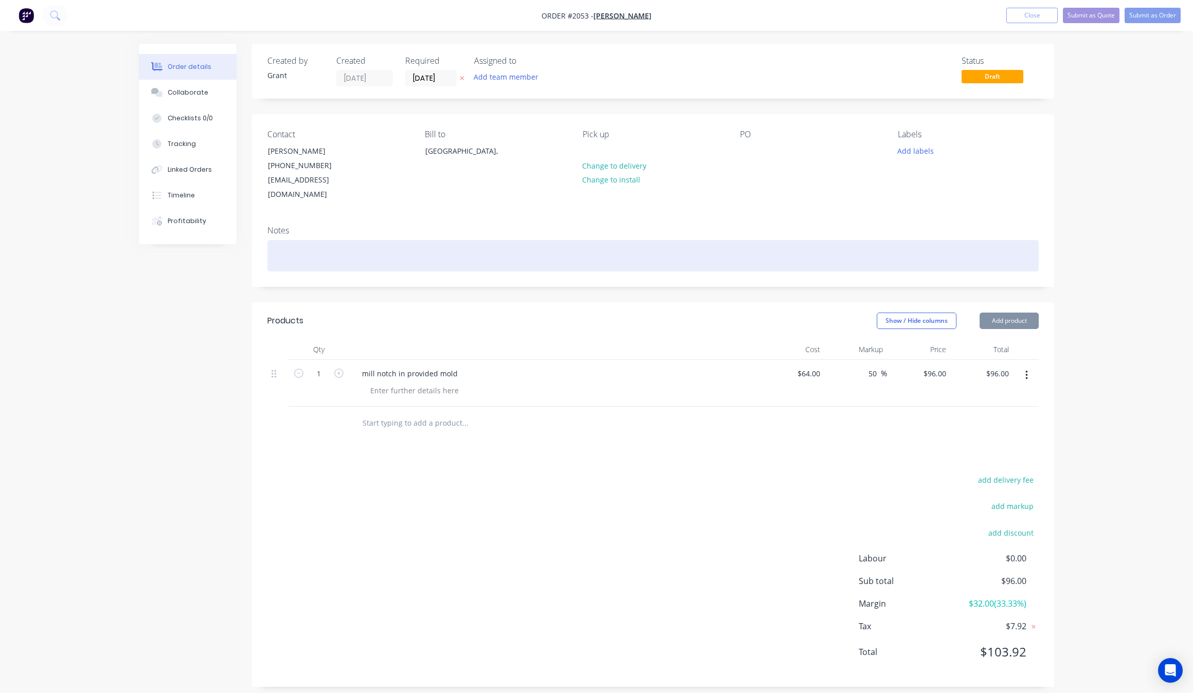
click at [703, 240] on div at bounding box center [653, 255] width 772 height 31
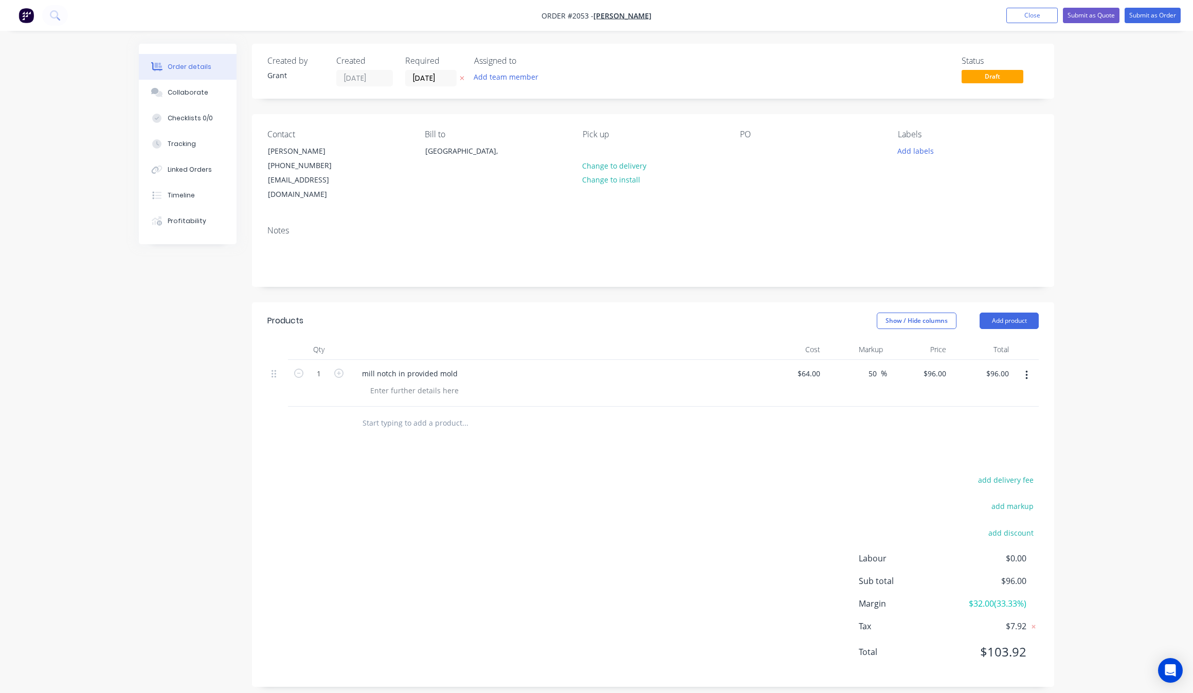
drag, startPoint x: 608, startPoint y: 296, endPoint x: 632, endPoint y: 296, distance: 23.1
click at [608, 302] on header "Products Show / Hide columns Add product" at bounding box center [653, 320] width 802 height 37
click at [868, 366] on div "50 50" at bounding box center [874, 373] width 13 height 15
click at [879, 366] on input "50" at bounding box center [874, 373] width 13 height 15
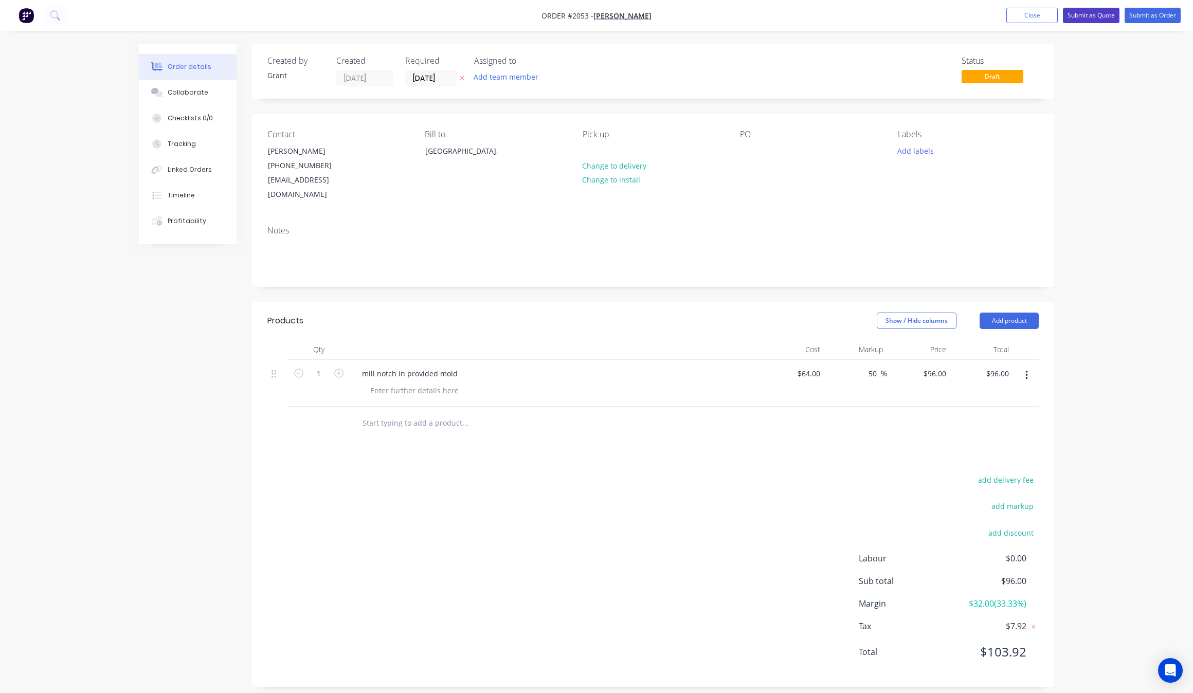
click at [1094, 14] on button "Submit as Quote" at bounding box center [1091, 15] width 57 height 15
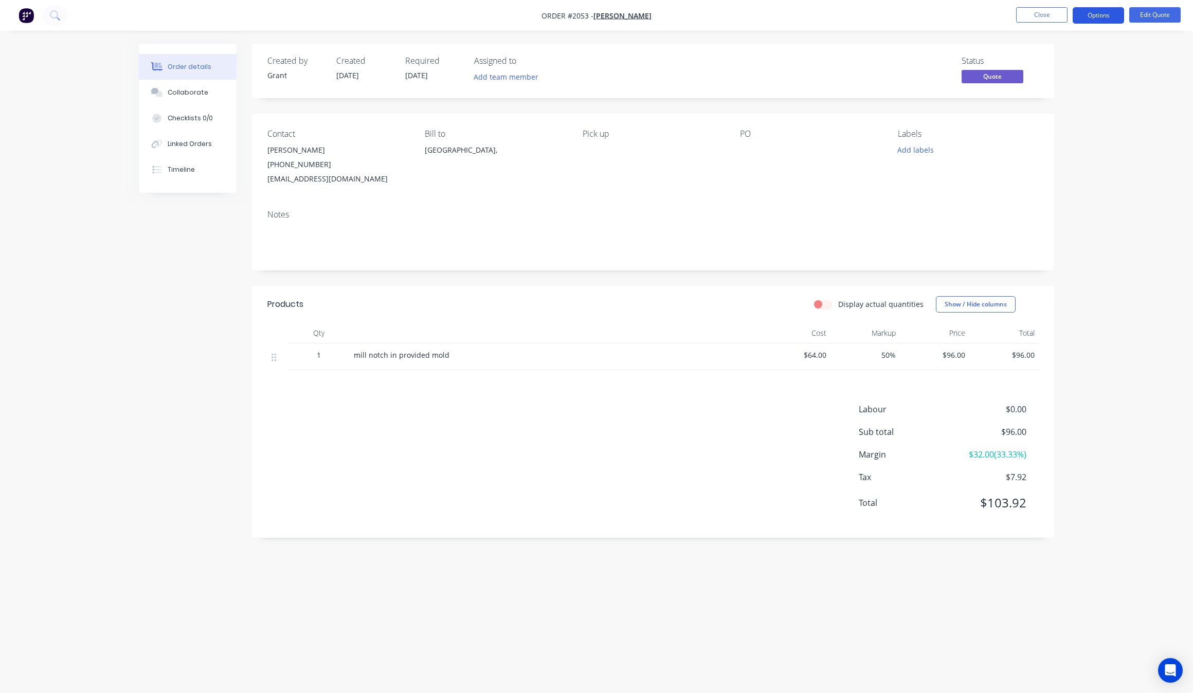
click at [1107, 7] on button "Options" at bounding box center [1098, 15] width 51 height 16
click at [1047, 62] on div "Quote" at bounding box center [1068, 62] width 95 height 15
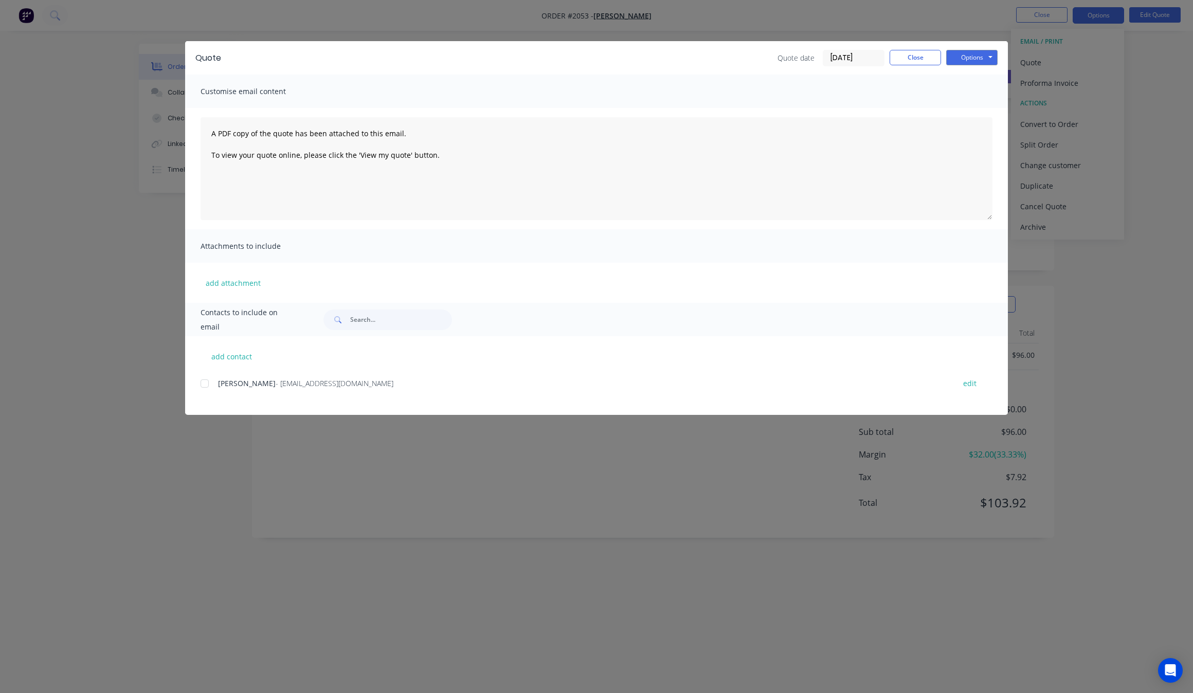
click at [201, 386] on div at bounding box center [204, 383] width 21 height 21
click at [968, 57] on button "Options" at bounding box center [971, 57] width 51 height 15
click at [989, 92] on button "Print" at bounding box center [979, 93] width 66 height 17
click at [911, 58] on button "Close" at bounding box center [915, 57] width 51 height 15
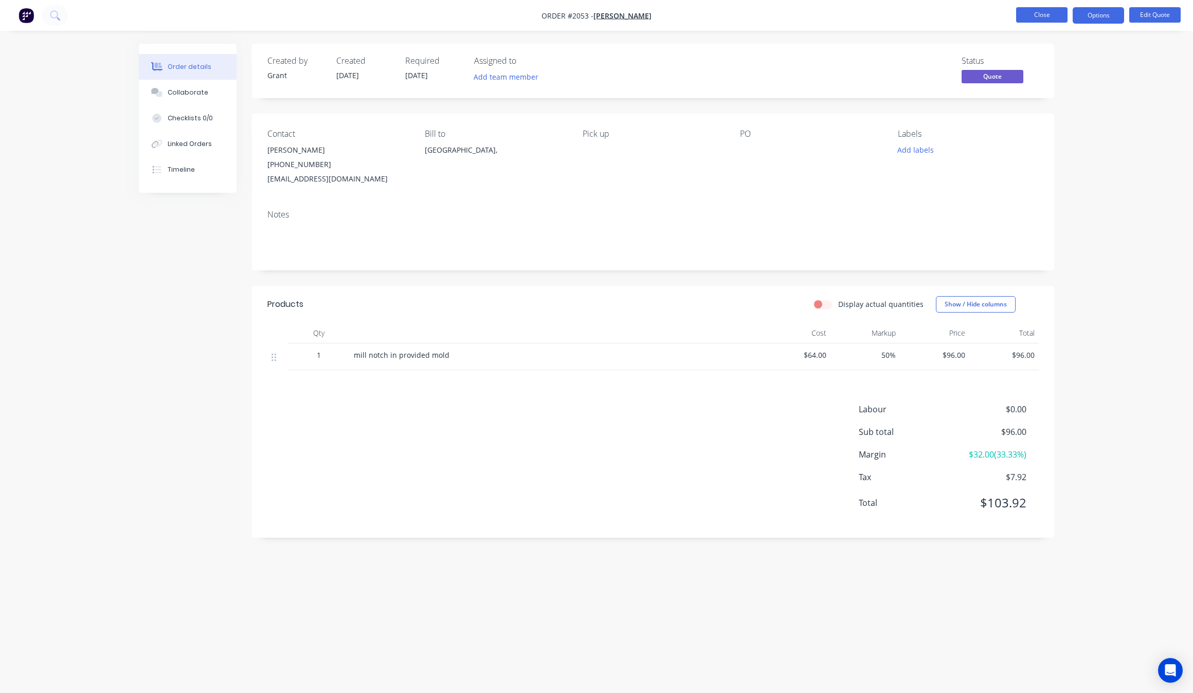
click at [1042, 9] on button "Close" at bounding box center [1041, 14] width 51 height 15
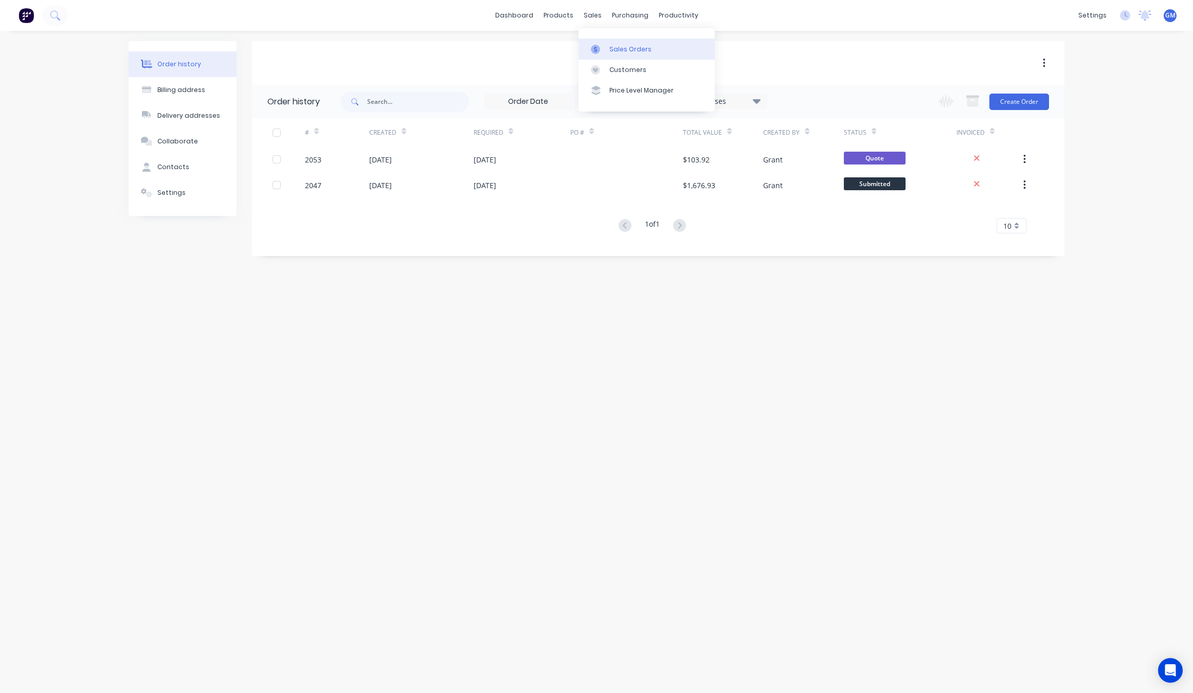
click at [618, 45] on div "Sales Orders" at bounding box center [631, 49] width 42 height 9
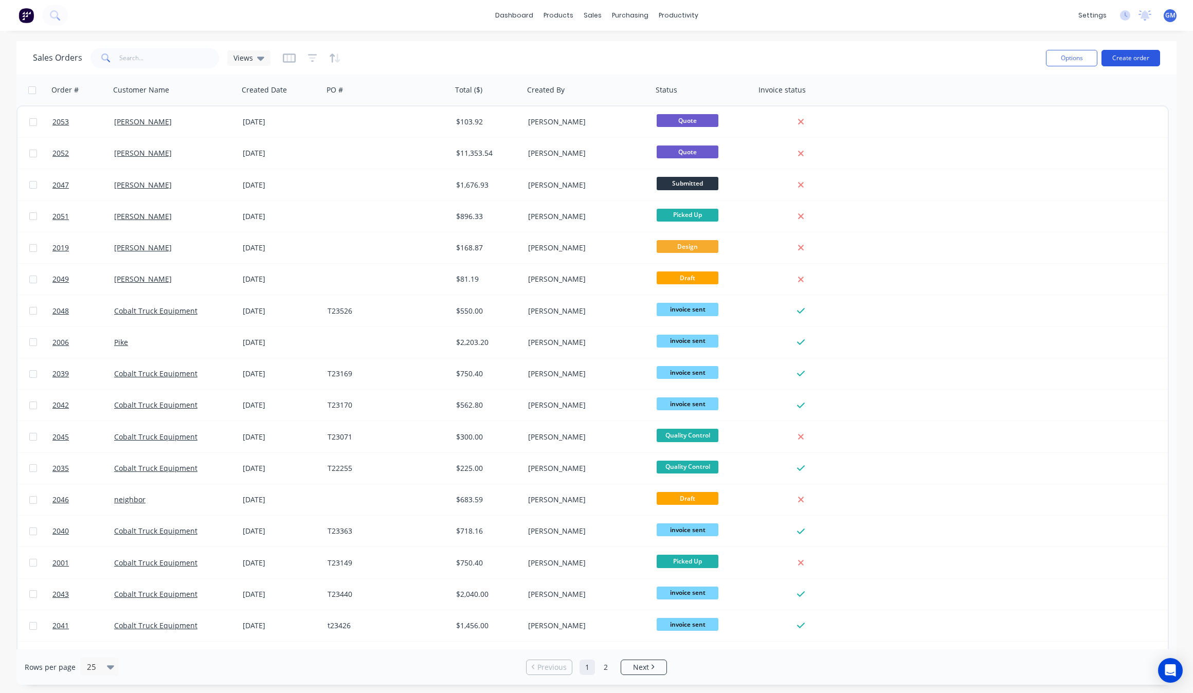
click at [1150, 58] on button "Create order" at bounding box center [1131, 58] width 59 height 16
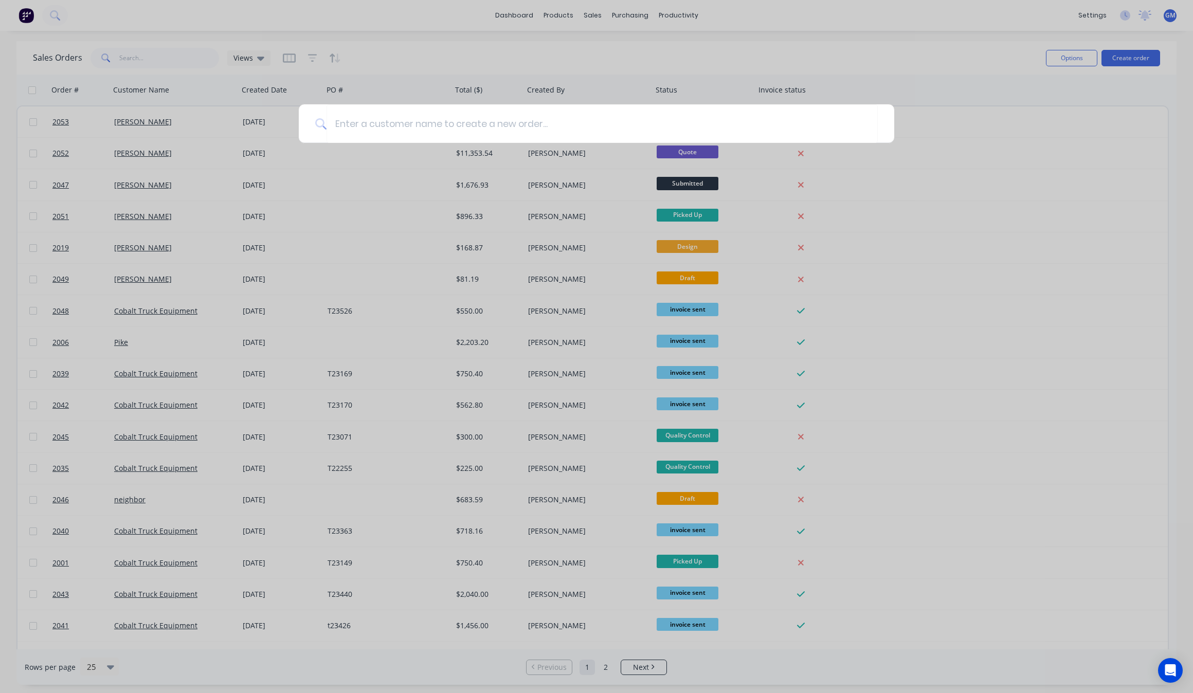
click at [850, 86] on div at bounding box center [596, 346] width 1193 height 693
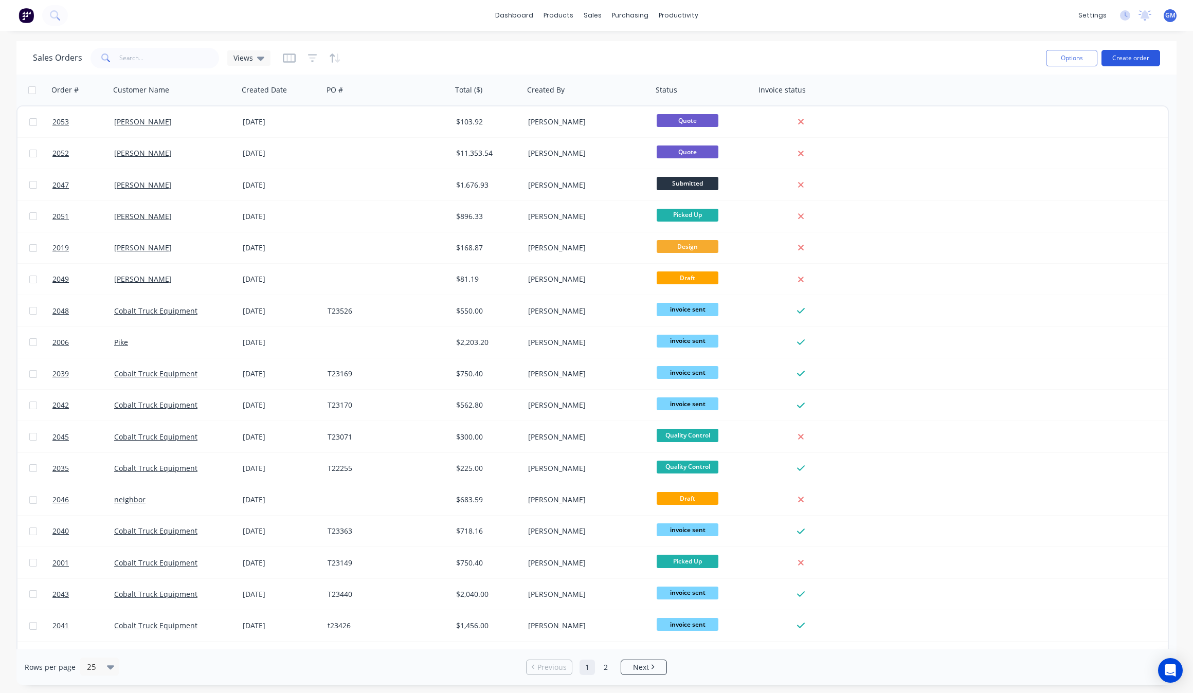
click at [1150, 54] on button "Create order" at bounding box center [1131, 58] width 59 height 16
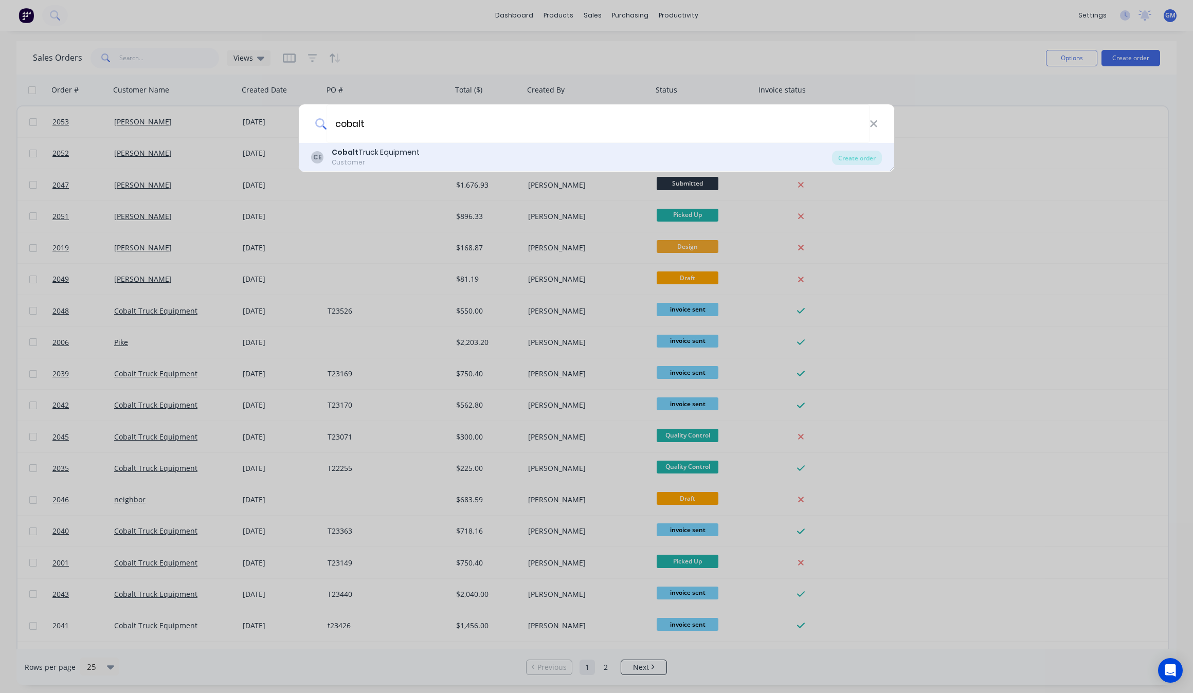
type input "cobalt"
click at [409, 160] on div "Customer" at bounding box center [376, 162] width 88 height 9
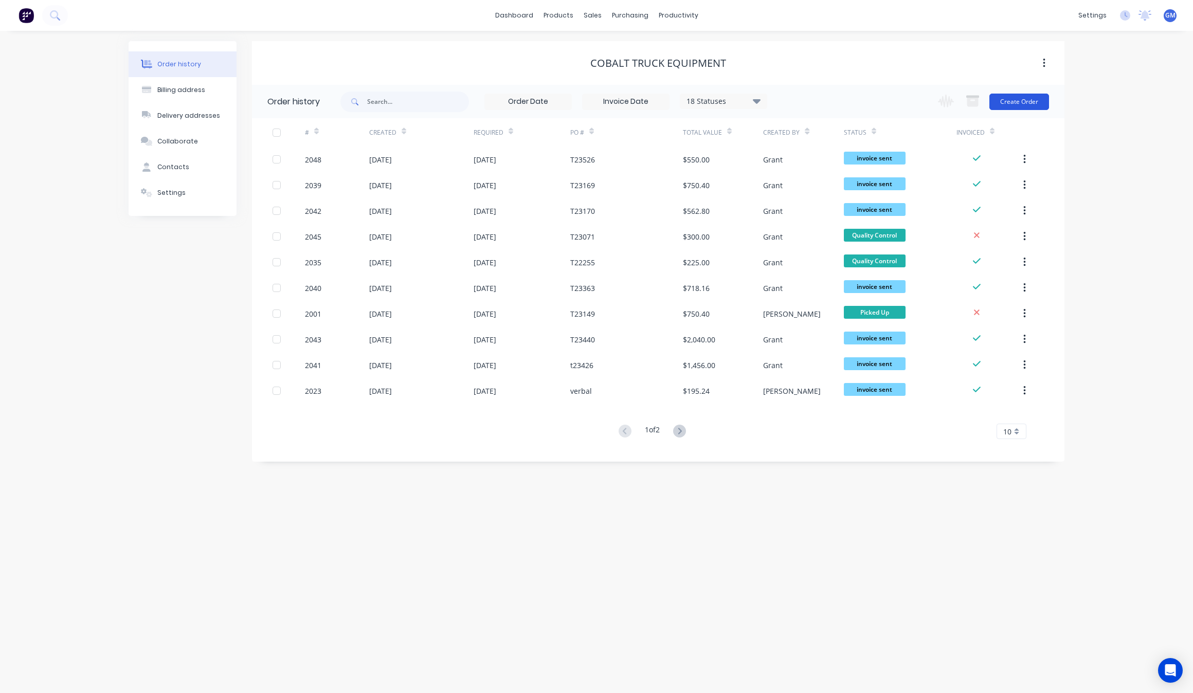
click at [1043, 106] on button "Create Order" at bounding box center [1020, 102] width 60 height 16
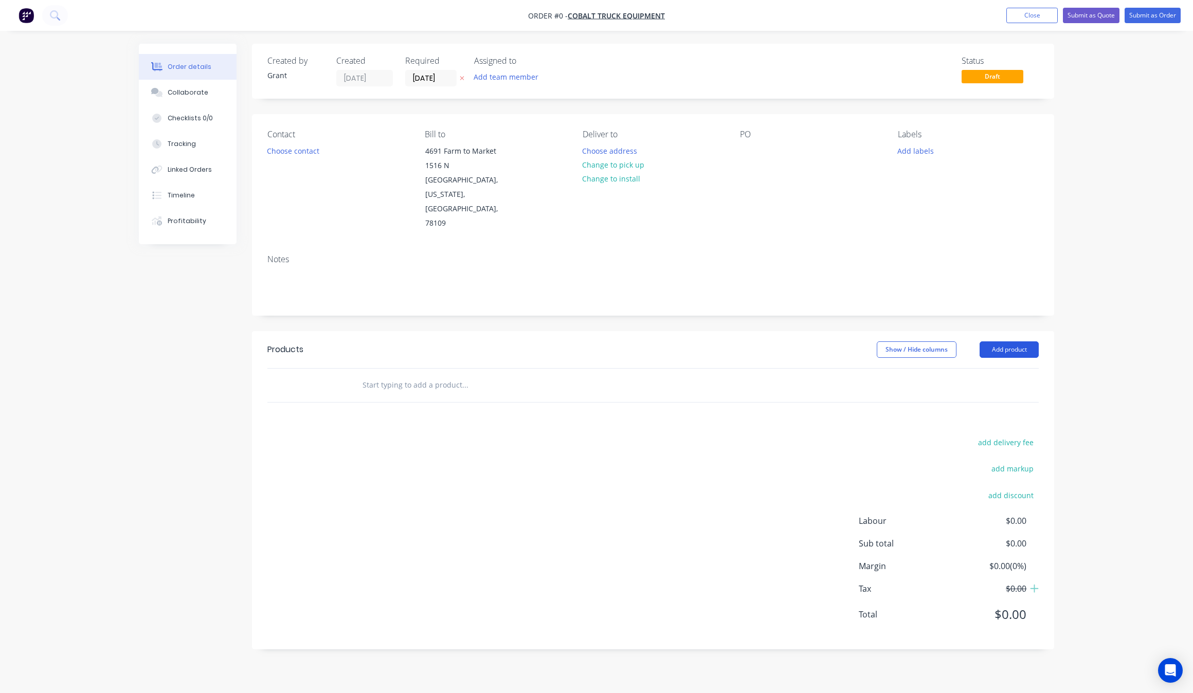
click at [1014, 342] on button "Add product" at bounding box center [1009, 350] width 59 height 16
click at [1004, 409] on div "Product Kit" at bounding box center [990, 416] width 79 height 15
click at [1014, 389] on div "Standard pricing" at bounding box center [990, 396] width 79 height 15
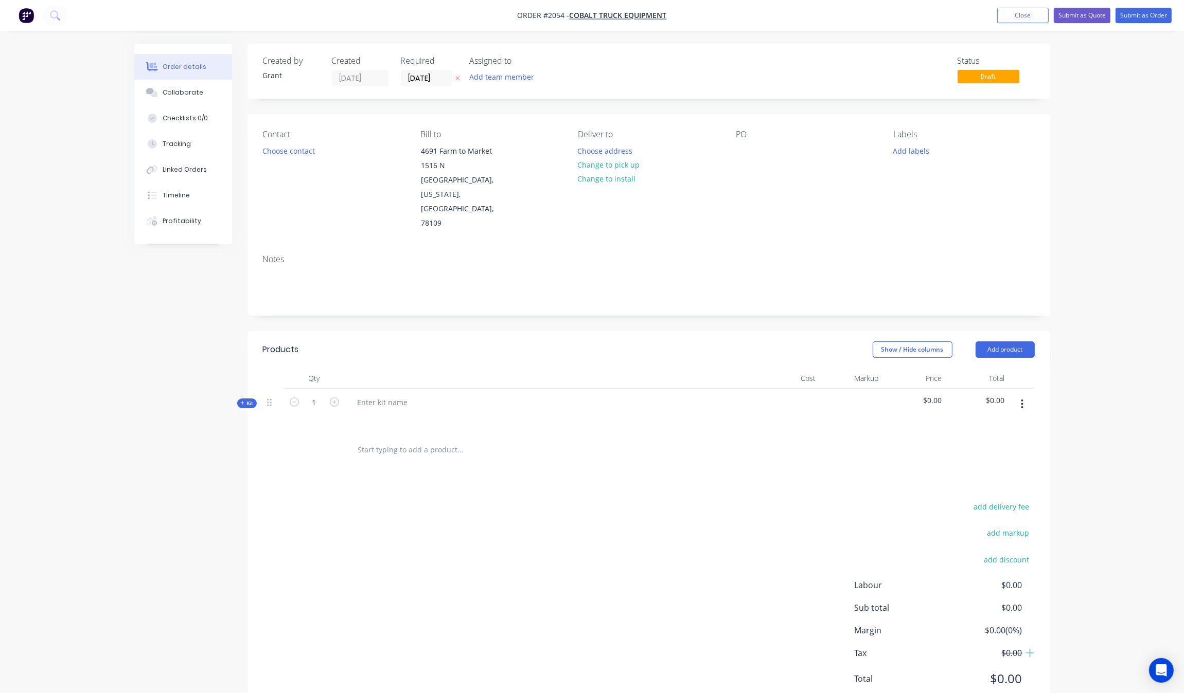
click at [420, 410] on div at bounding box center [550, 417] width 403 height 15
click at [426, 389] on div at bounding box center [550, 411] width 411 height 45
click at [434, 389] on div at bounding box center [550, 411] width 411 height 45
click at [379, 410] on div at bounding box center [550, 417] width 403 height 15
click at [387, 395] on div at bounding box center [382, 402] width 67 height 15
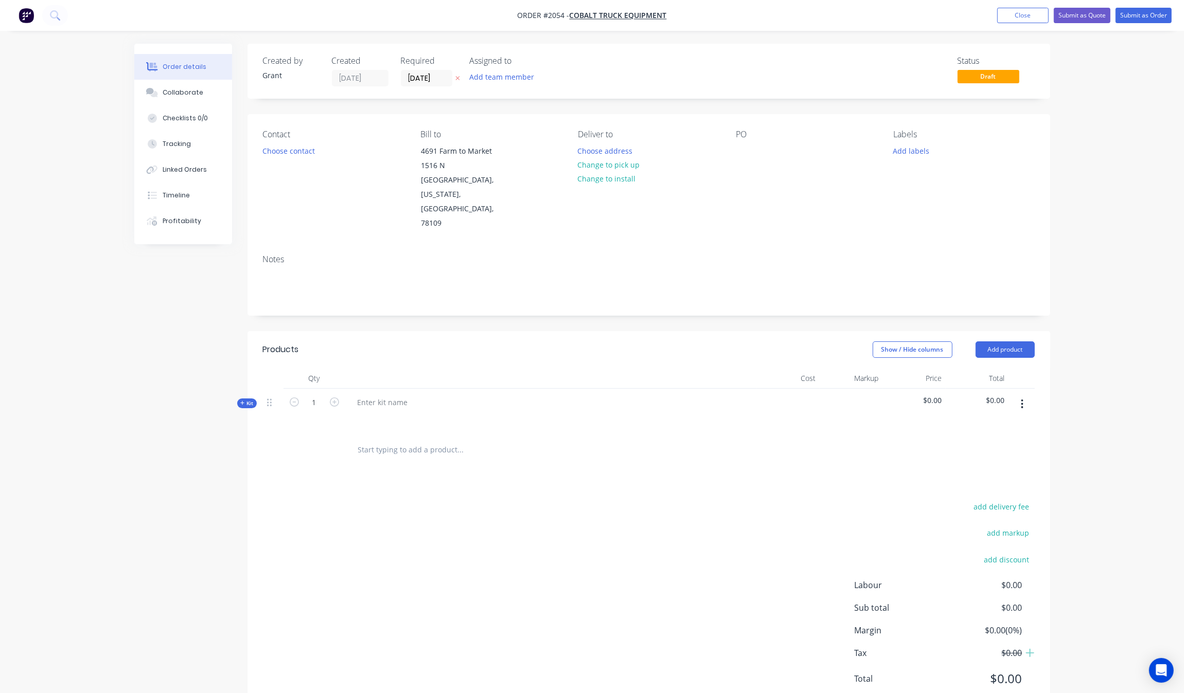
click at [390, 410] on div at bounding box center [550, 417] width 403 height 15
click at [407, 395] on div at bounding box center [382, 402] width 67 height 15
paste div
click at [359, 532] on div "add delivery fee add markup add discount Labour $0.00 Sub total $0.00 Margin $0…" at bounding box center [649, 599] width 772 height 199
click at [252, 400] on span "Kit" at bounding box center [246, 404] width 13 height 8
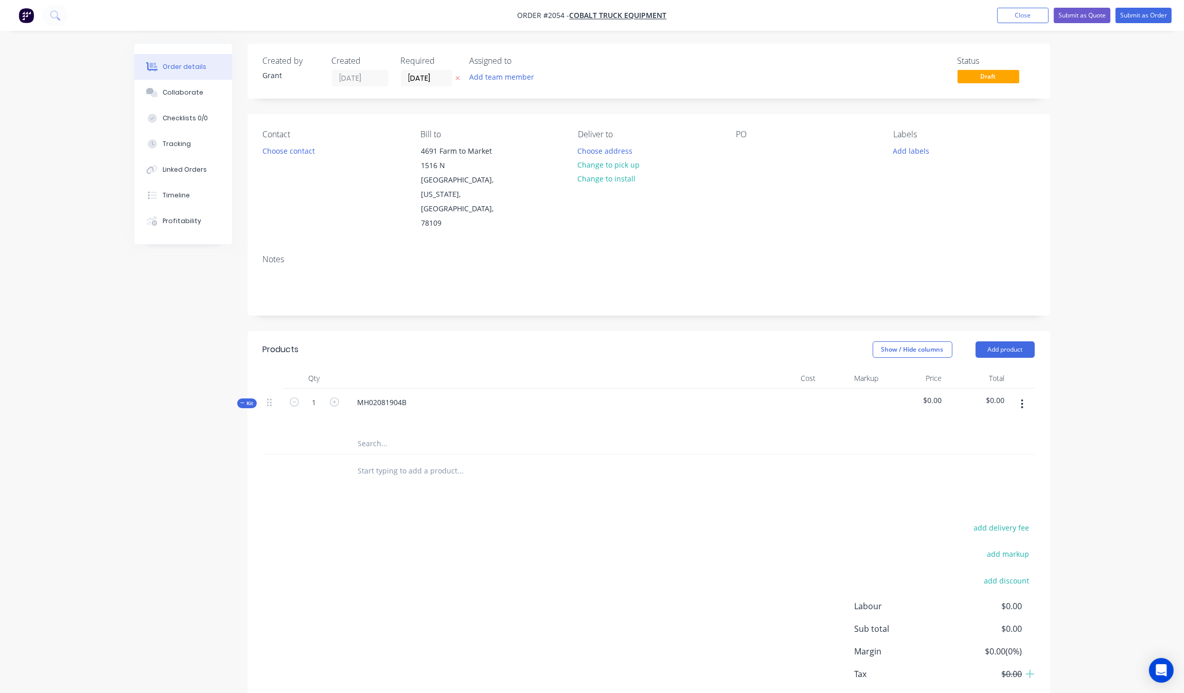
click at [368, 434] on input "text" at bounding box center [460, 444] width 206 height 21
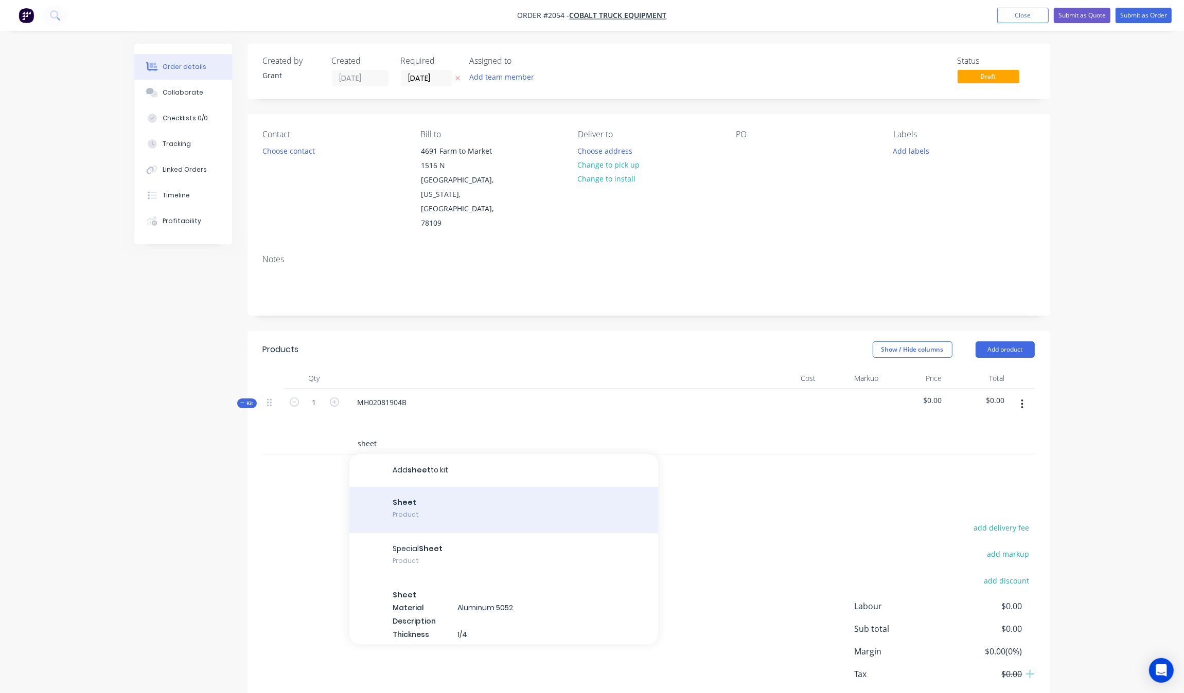
type input "sheet"
click at [470, 487] on div "Sheet Product" at bounding box center [503, 510] width 309 height 46
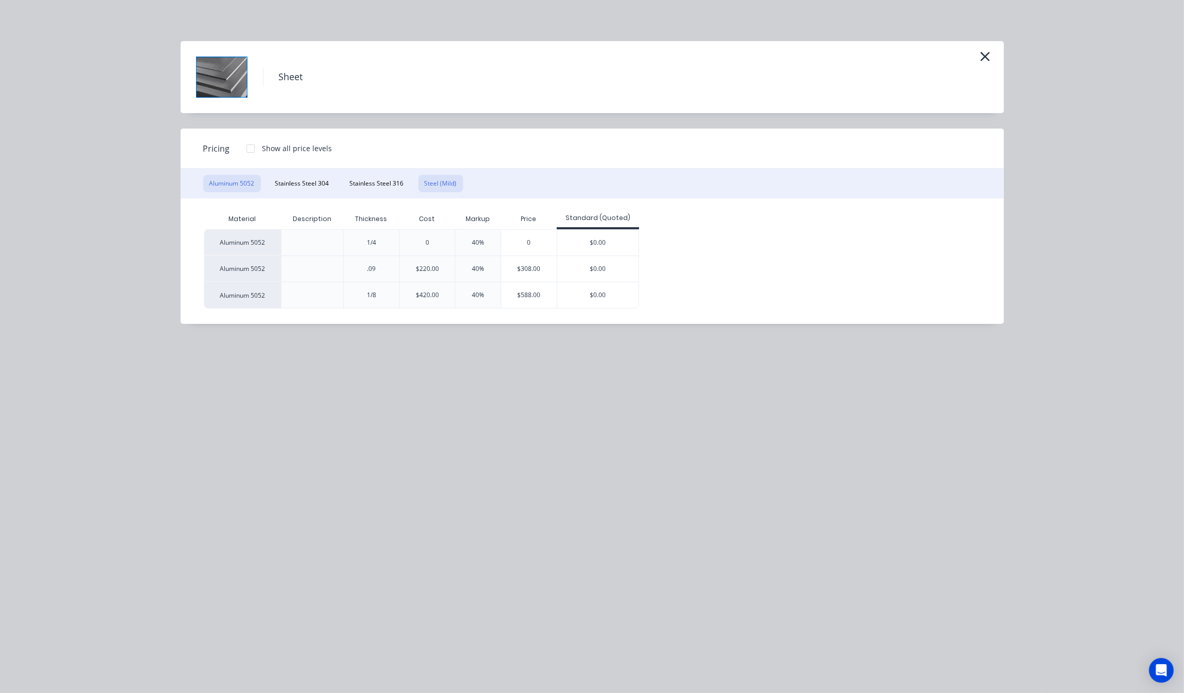
click at [439, 184] on button "Steel (Mild)" at bounding box center [440, 183] width 45 height 17
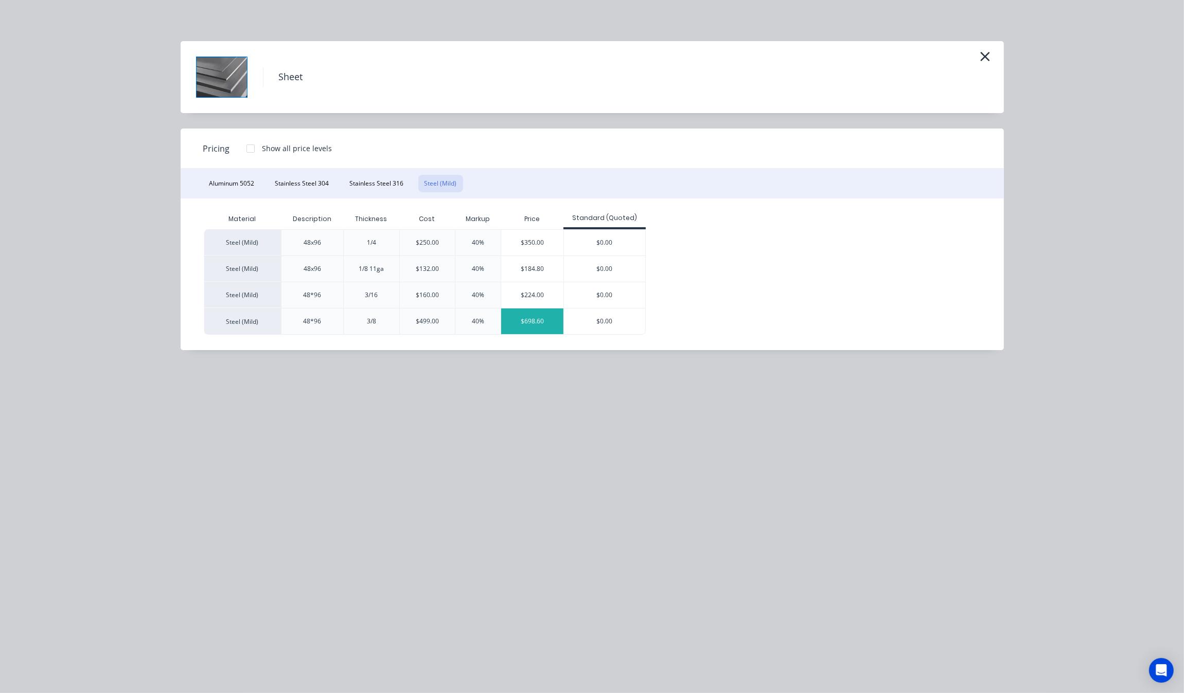
click at [523, 320] on div "$698.60" at bounding box center [532, 322] width 62 height 26
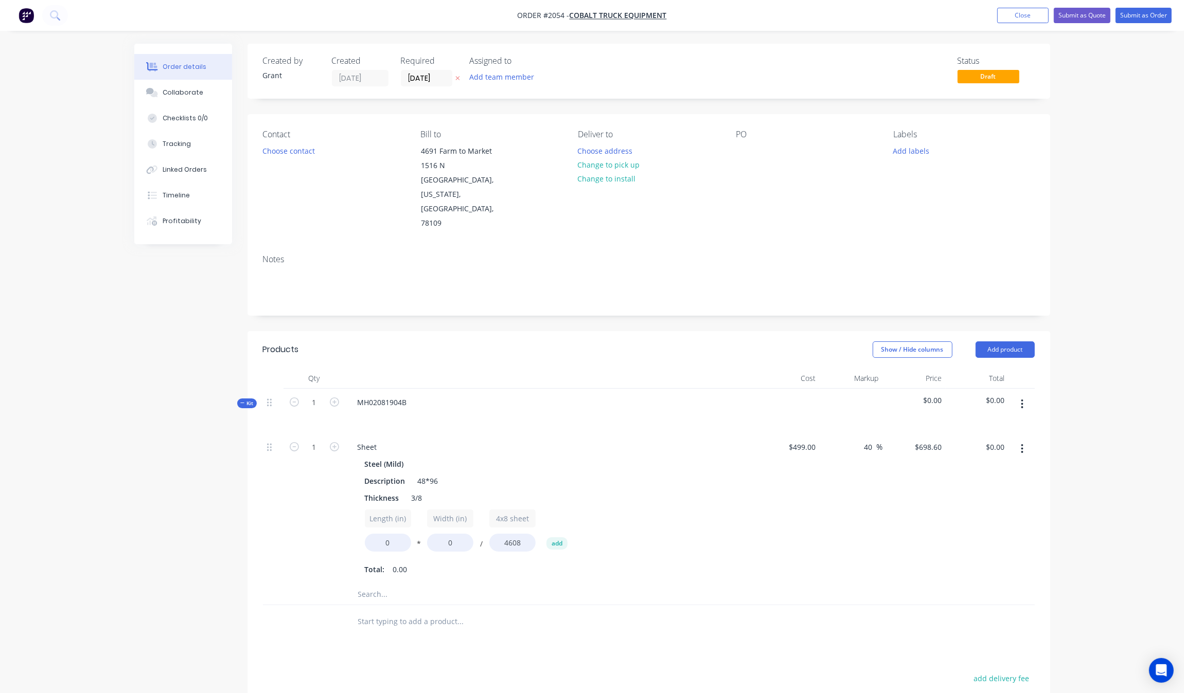
click at [381, 584] on input "text" at bounding box center [460, 594] width 206 height 21
type input "sheet"
click at [413, 631] on div "Products Show / Hide columns Add product Qty Cost Markup Price Total Kit 1 MH02…" at bounding box center [648, 608] width 802 height 554
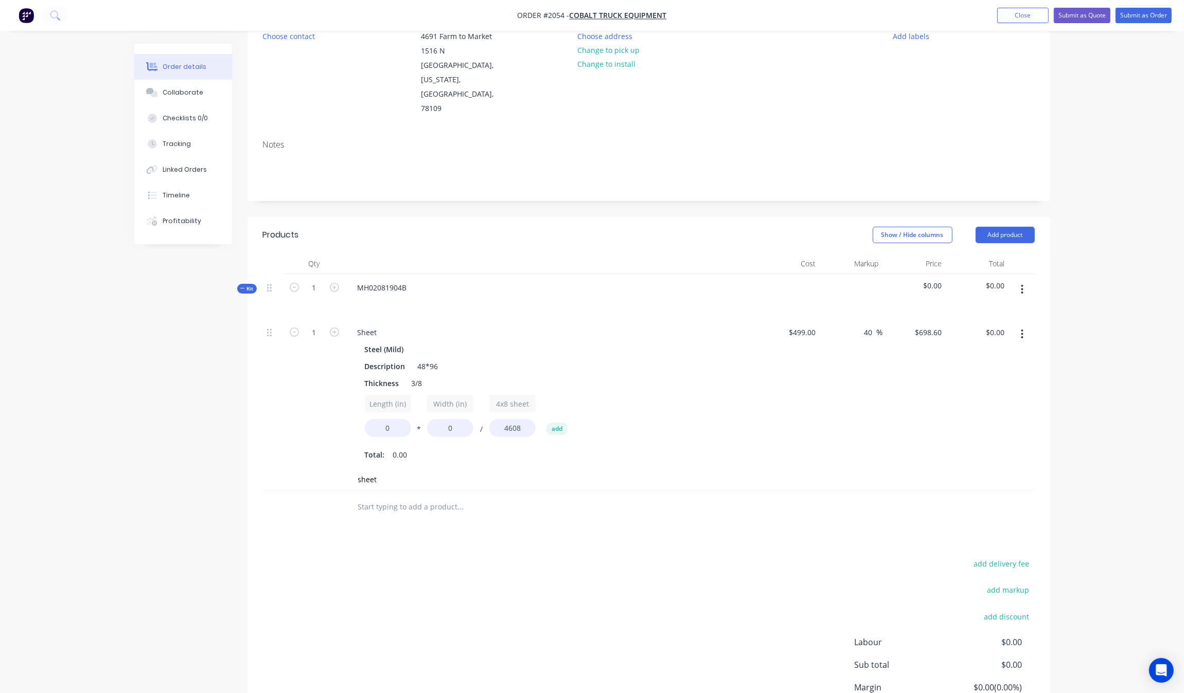
scroll to position [129, 0]
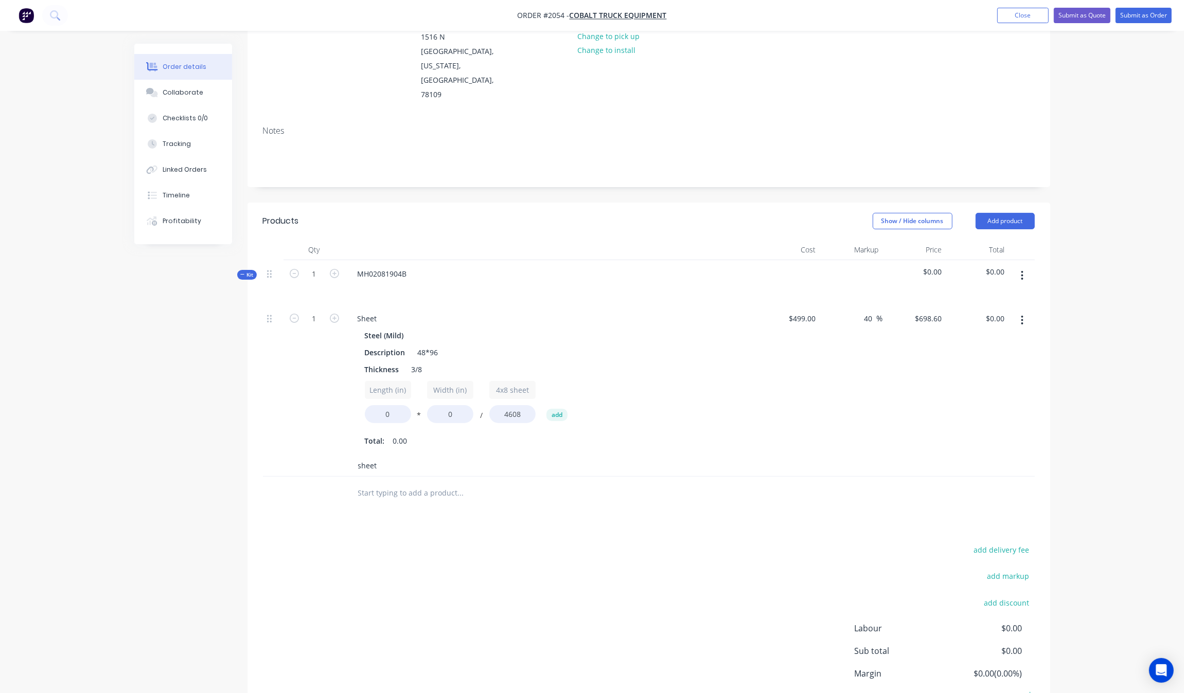
click at [404, 456] on input "sheet" at bounding box center [460, 466] width 206 height 21
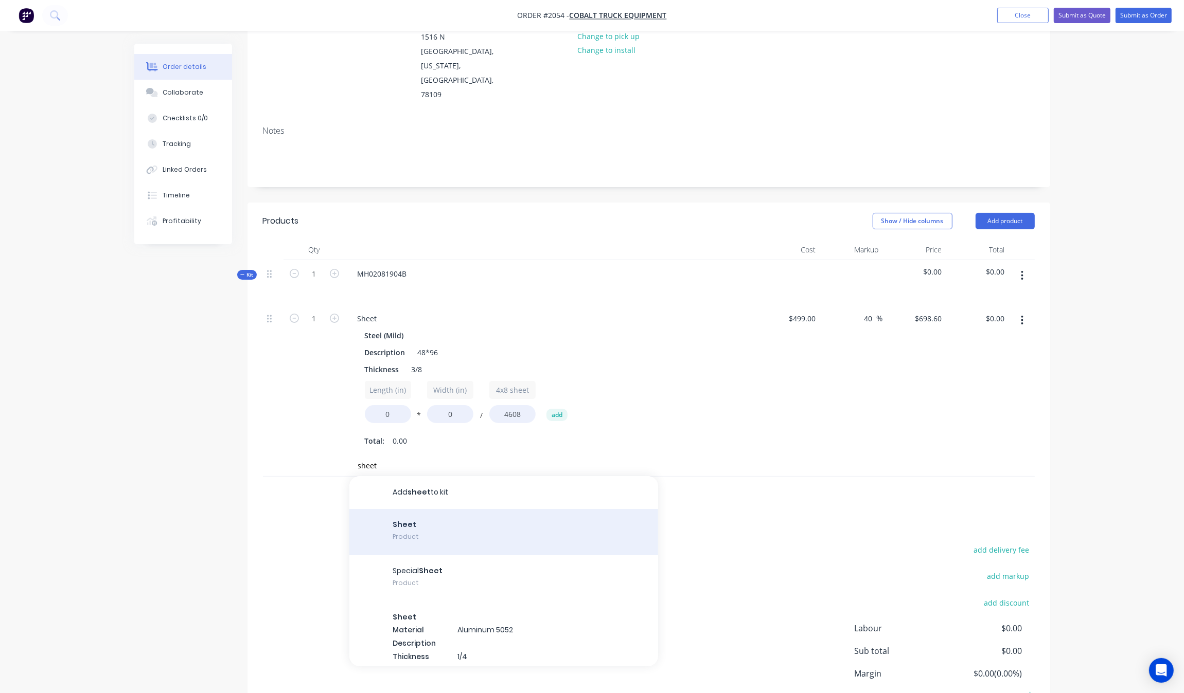
click at [431, 511] on div "Sheet Product" at bounding box center [503, 532] width 309 height 46
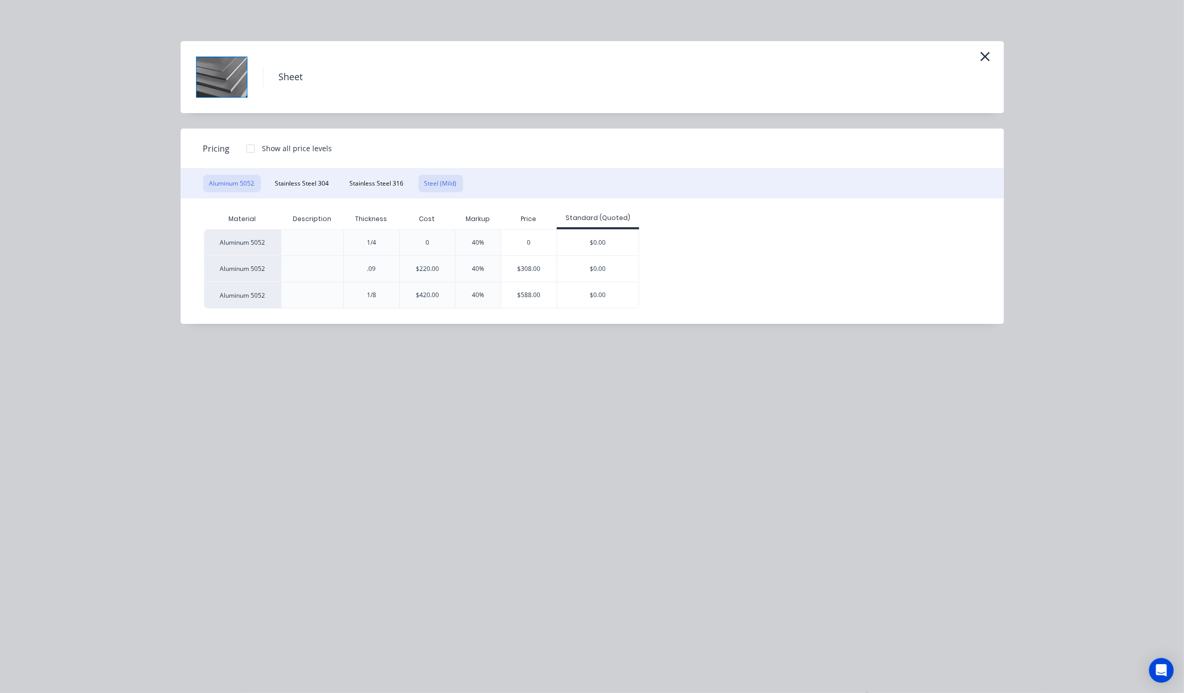
click at [423, 178] on button "Steel (Mild)" at bounding box center [440, 183] width 45 height 17
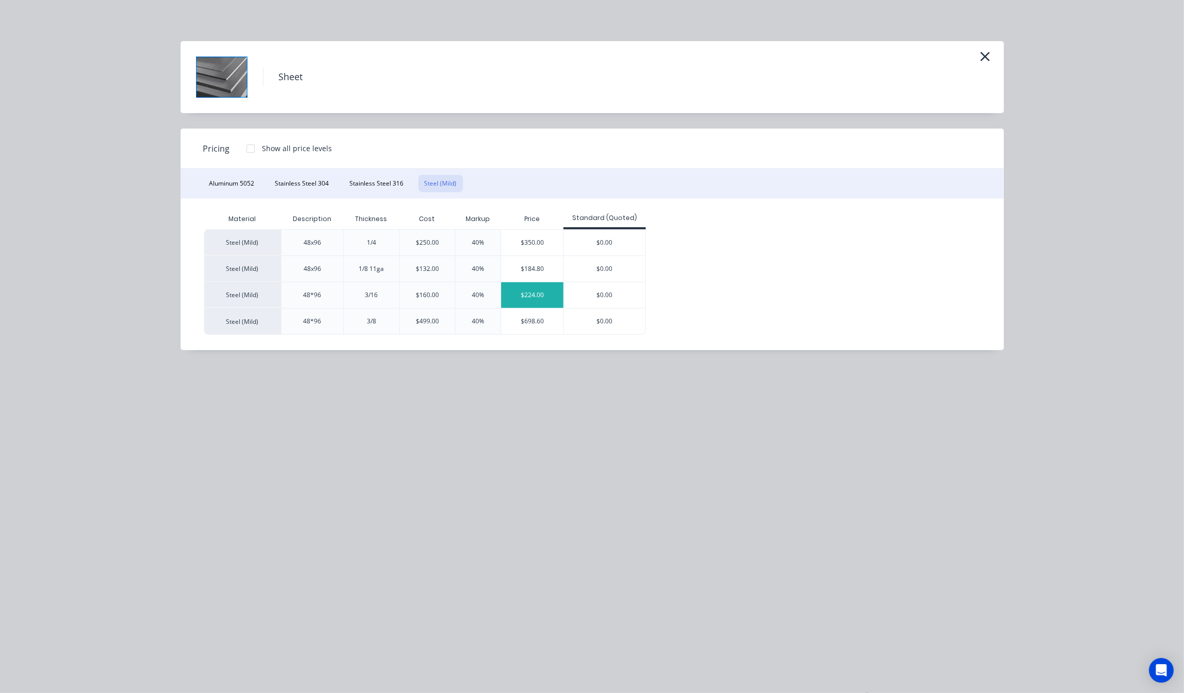
click at [520, 291] on div "$224.00" at bounding box center [532, 295] width 62 height 26
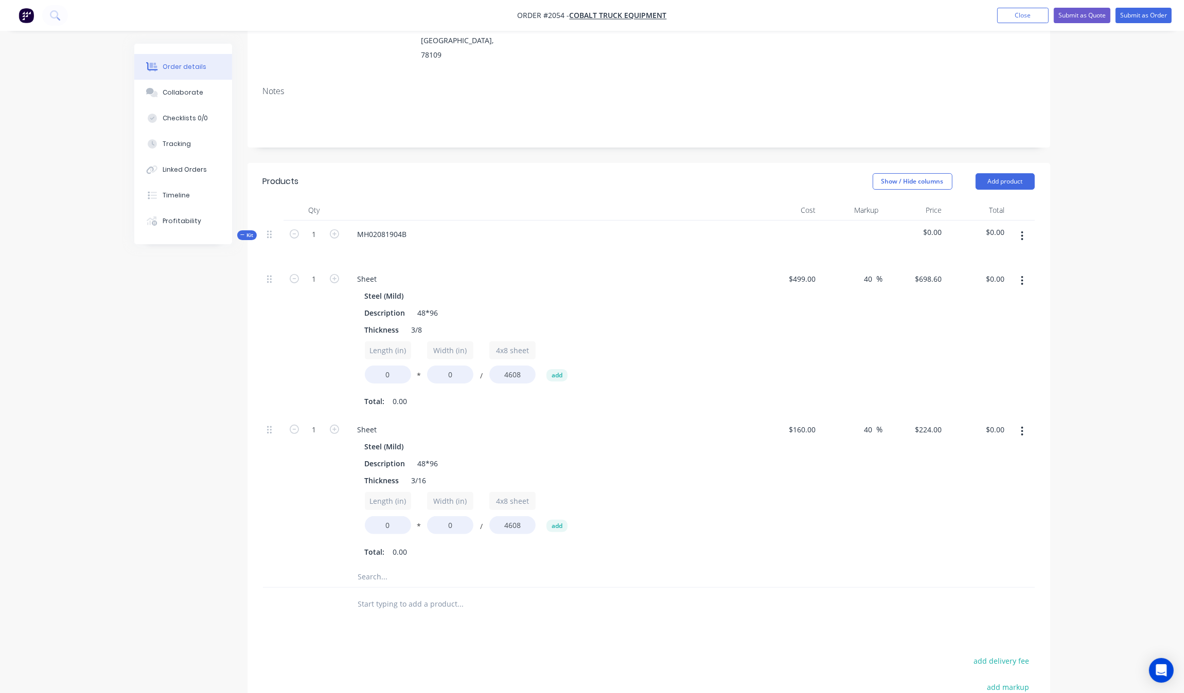
scroll to position [257, 0]
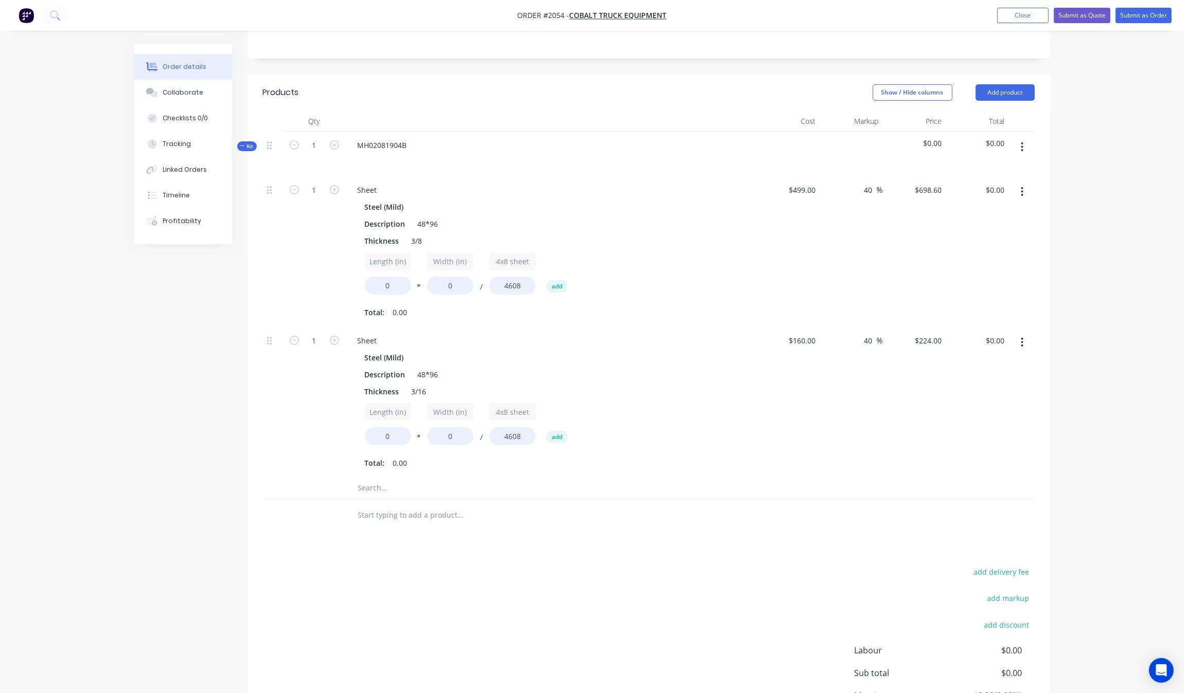
click at [358, 478] on input "text" at bounding box center [460, 488] width 206 height 21
click at [373, 478] on input "text" at bounding box center [460, 488] width 206 height 21
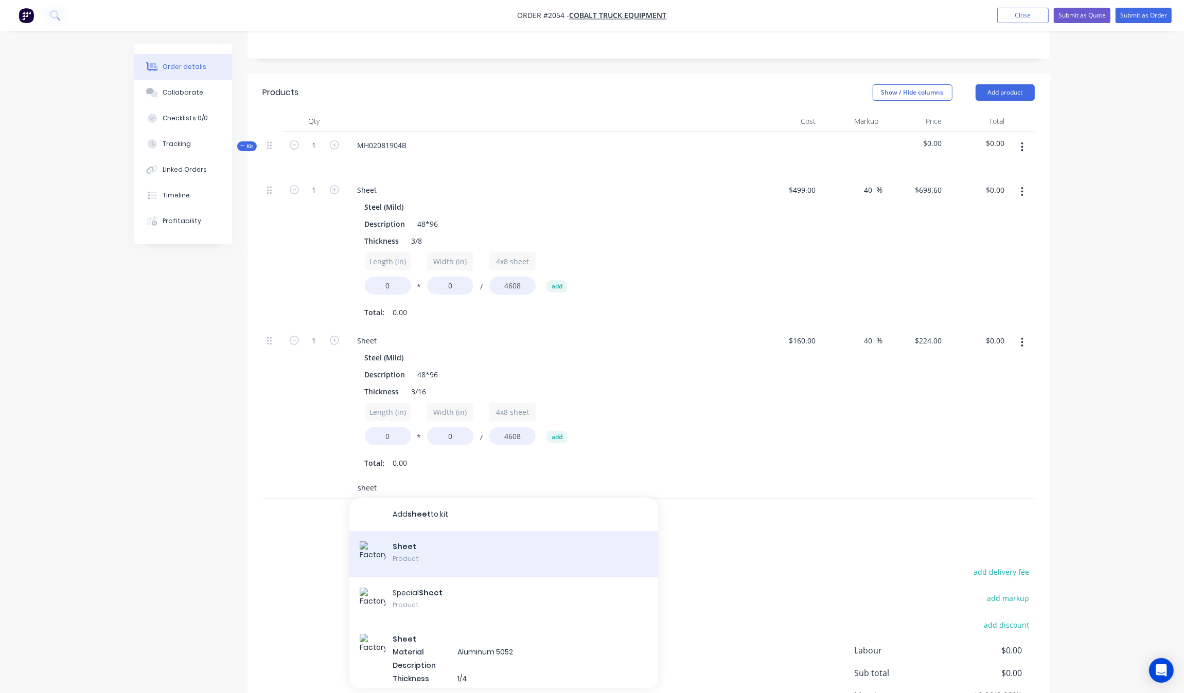
type input "sheet"
click at [485, 531] on div "Sheet Product" at bounding box center [503, 554] width 309 height 46
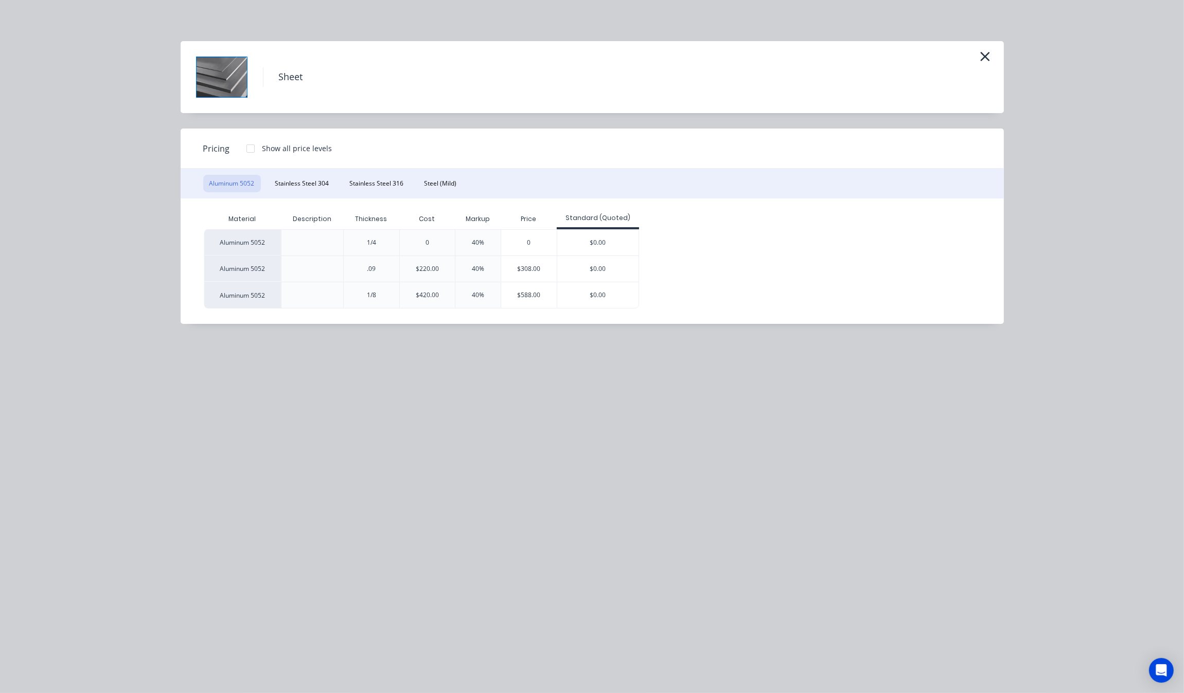
click at [445, 193] on div "Aluminum 5052 Stainless Steel 304 Stainless Steel 316 Steel (Mild)" at bounding box center [592, 184] width 823 height 30
click at [445, 191] on button "Steel (Mild)" at bounding box center [440, 183] width 45 height 17
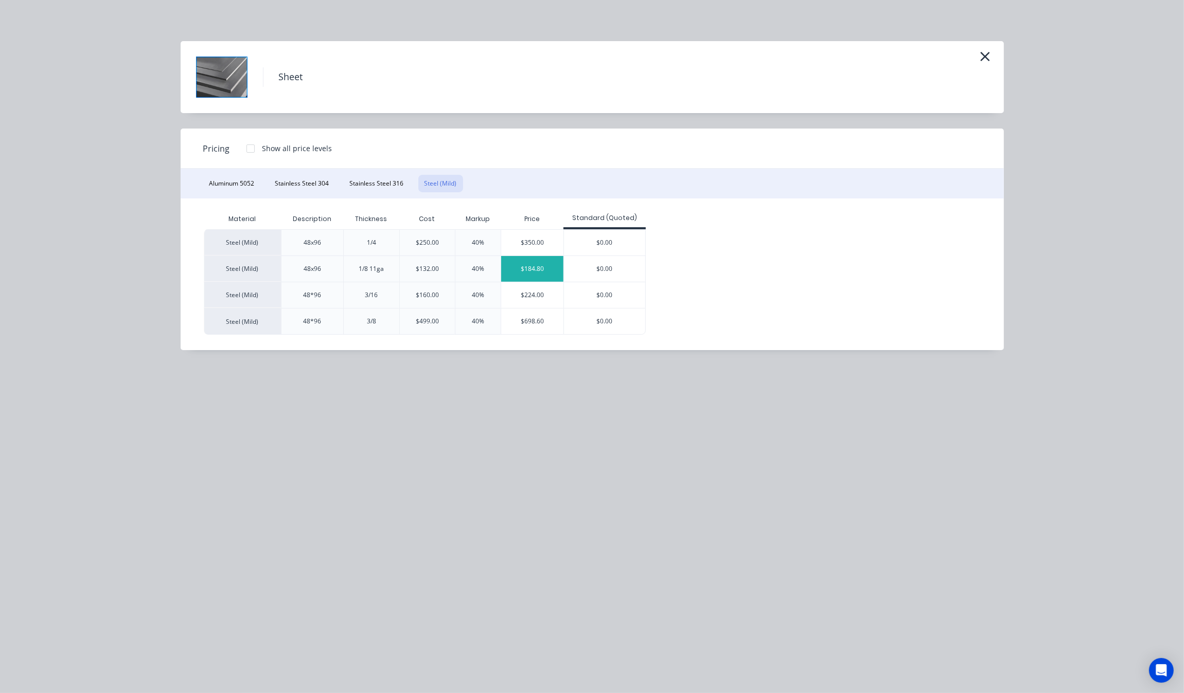
click at [521, 272] on div "$184.80" at bounding box center [532, 269] width 62 height 26
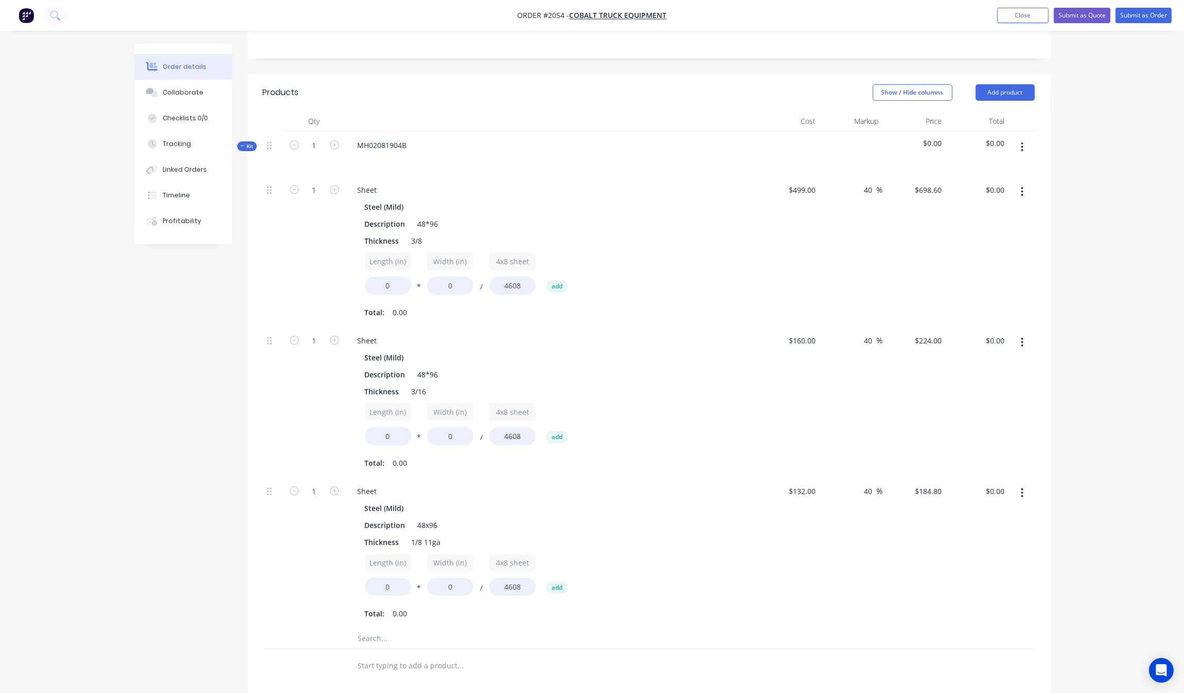
click at [241, 144] on icon at bounding box center [242, 146] width 5 height 5
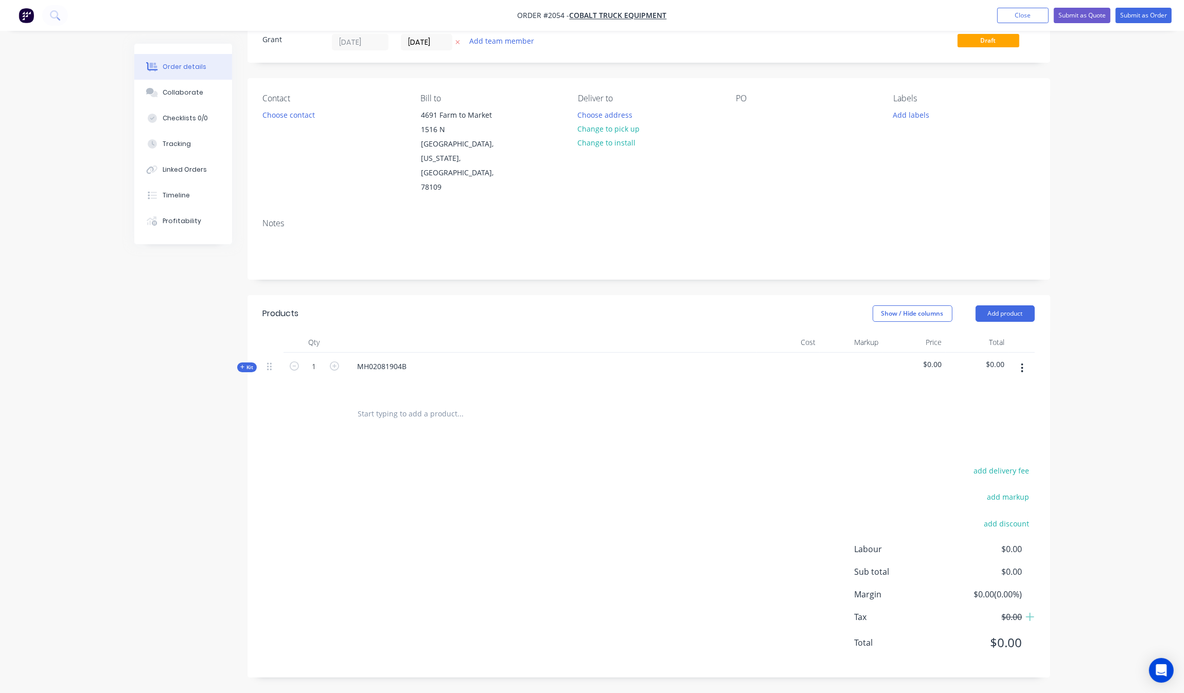
scroll to position [8, 0]
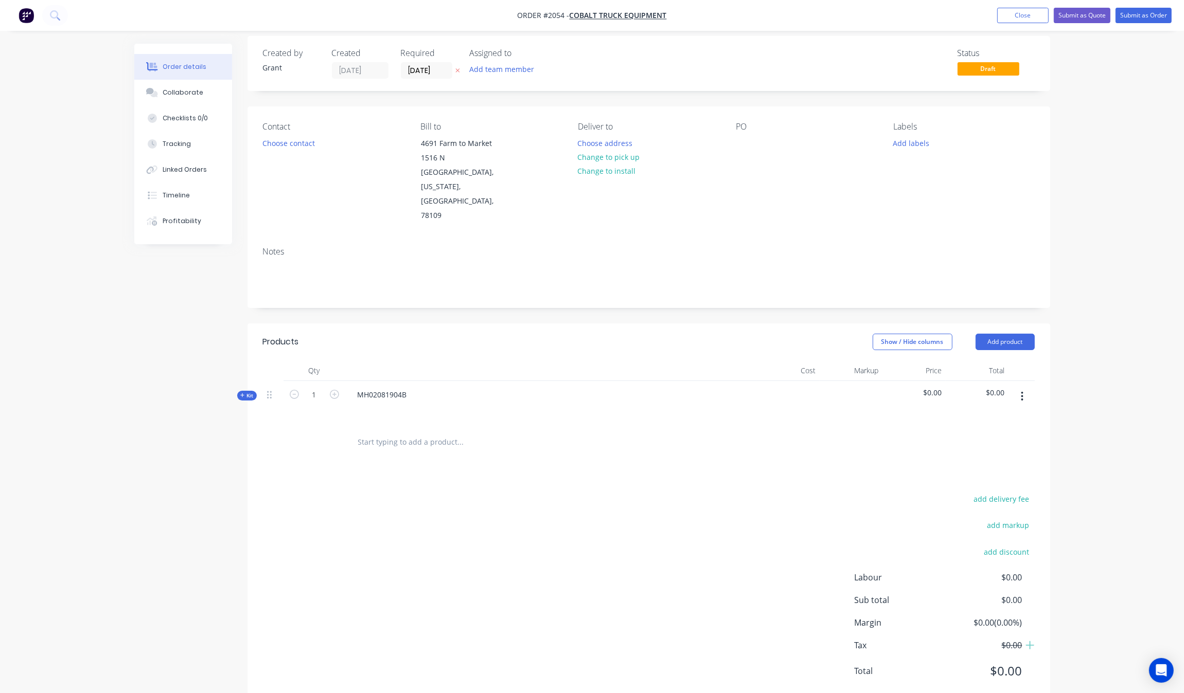
click at [240, 393] on icon at bounding box center [242, 395] width 5 height 5
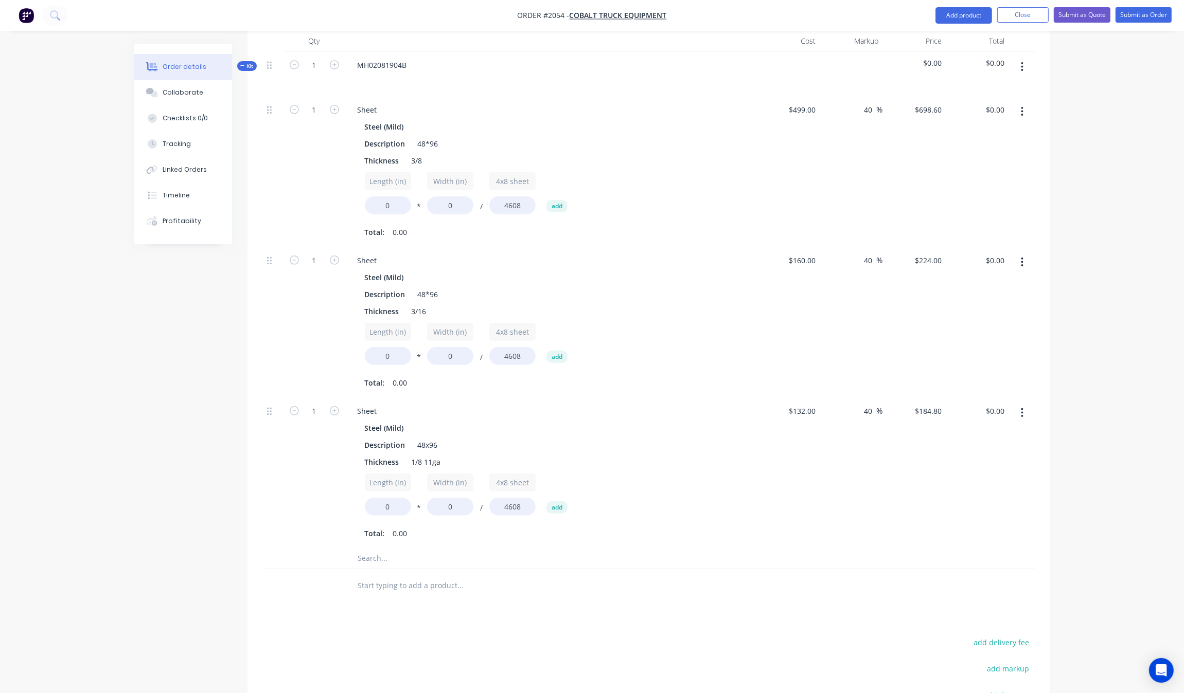
scroll to position [481, 0]
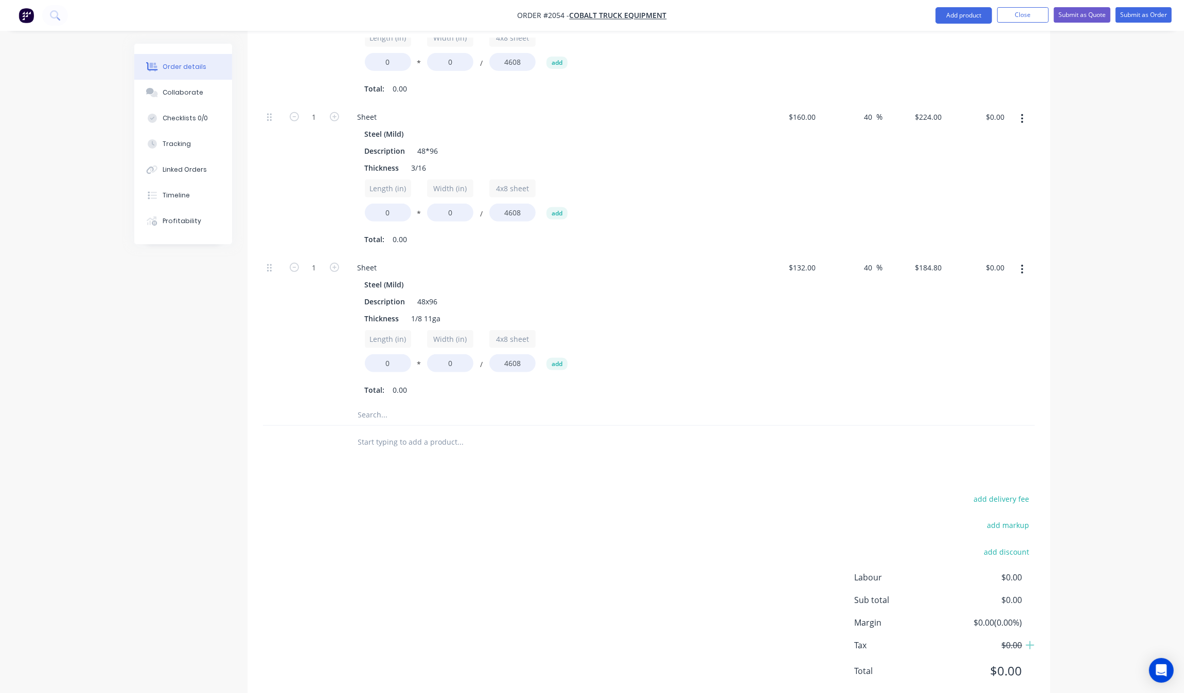
click at [421, 405] on input "text" at bounding box center [460, 415] width 206 height 21
click at [397, 405] on input "sheet" at bounding box center [460, 415] width 206 height 21
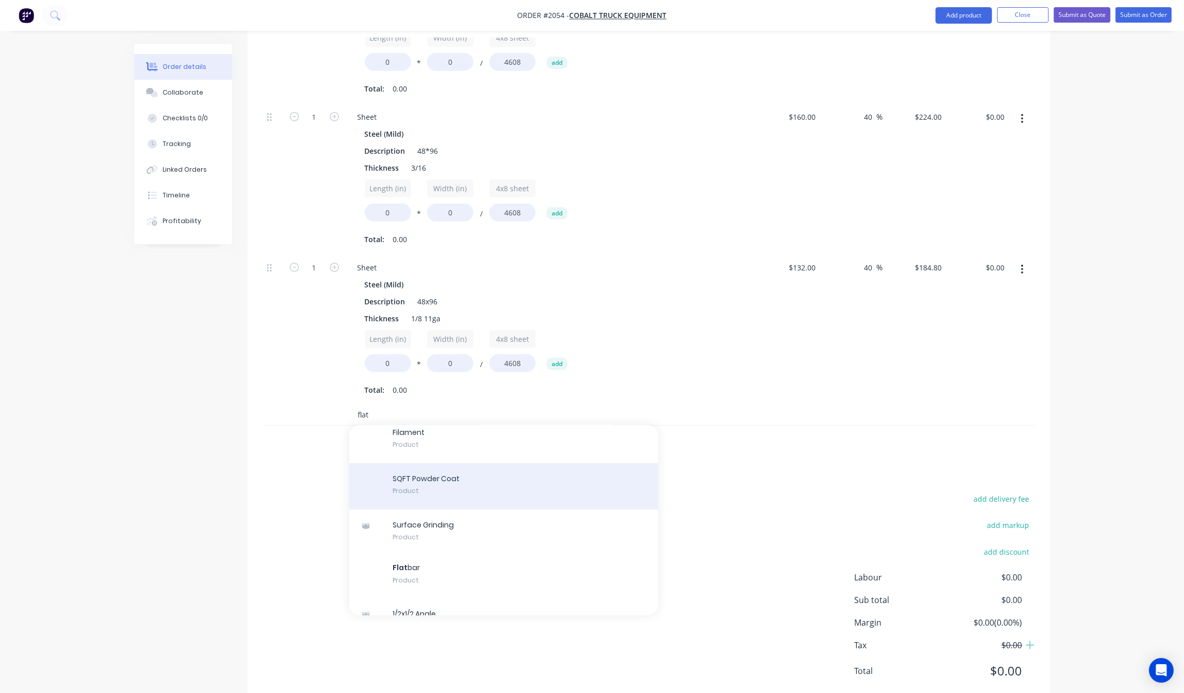
scroll to position [64, 0]
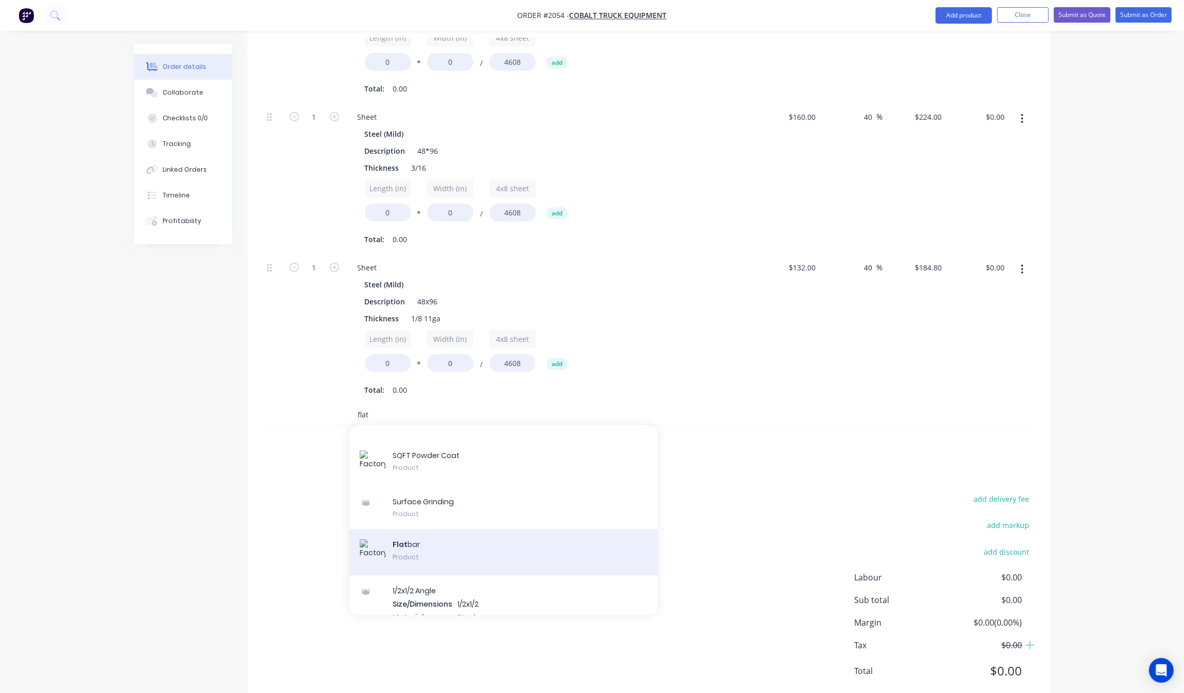
type input "flat"
click at [438, 529] on div "Flat bar Product" at bounding box center [503, 552] width 309 height 46
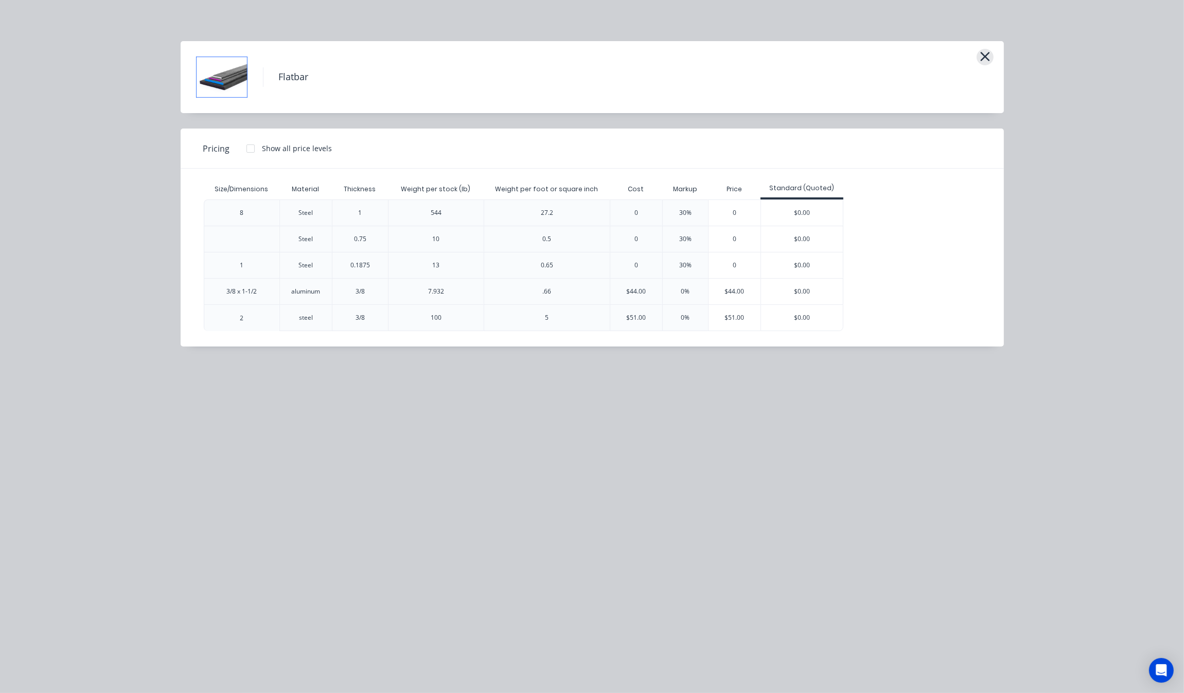
click at [981, 58] on icon "button" at bounding box center [984, 56] width 11 height 14
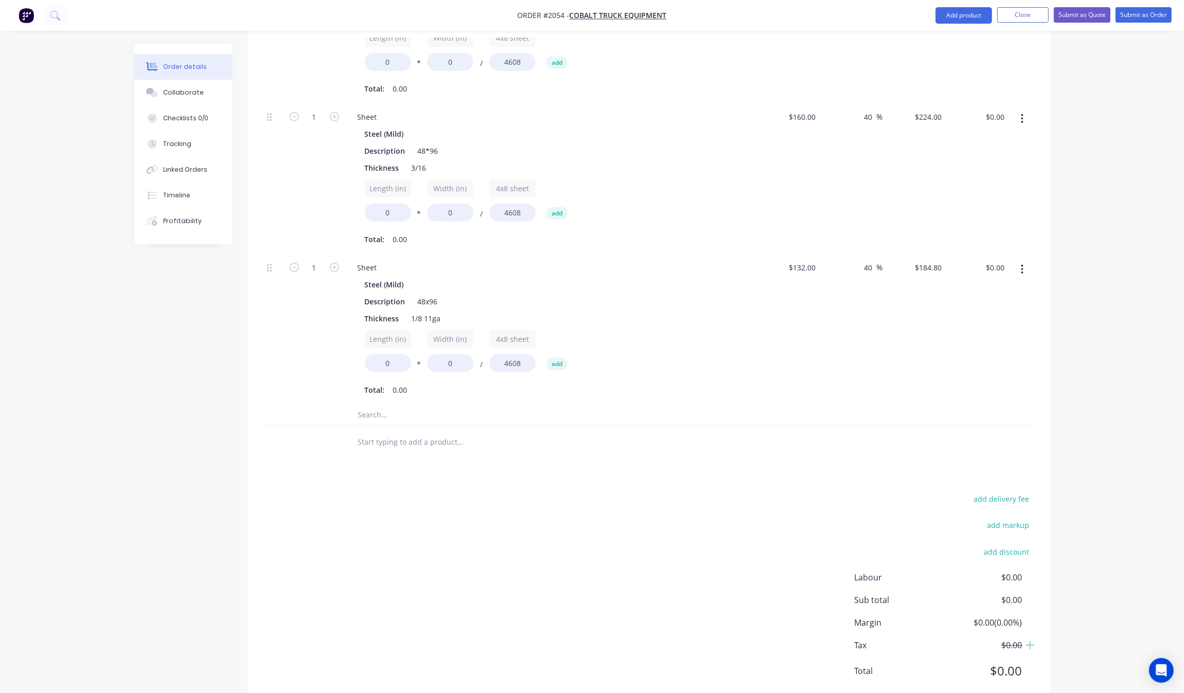
click at [386, 405] on input "text" at bounding box center [460, 415] width 206 height 21
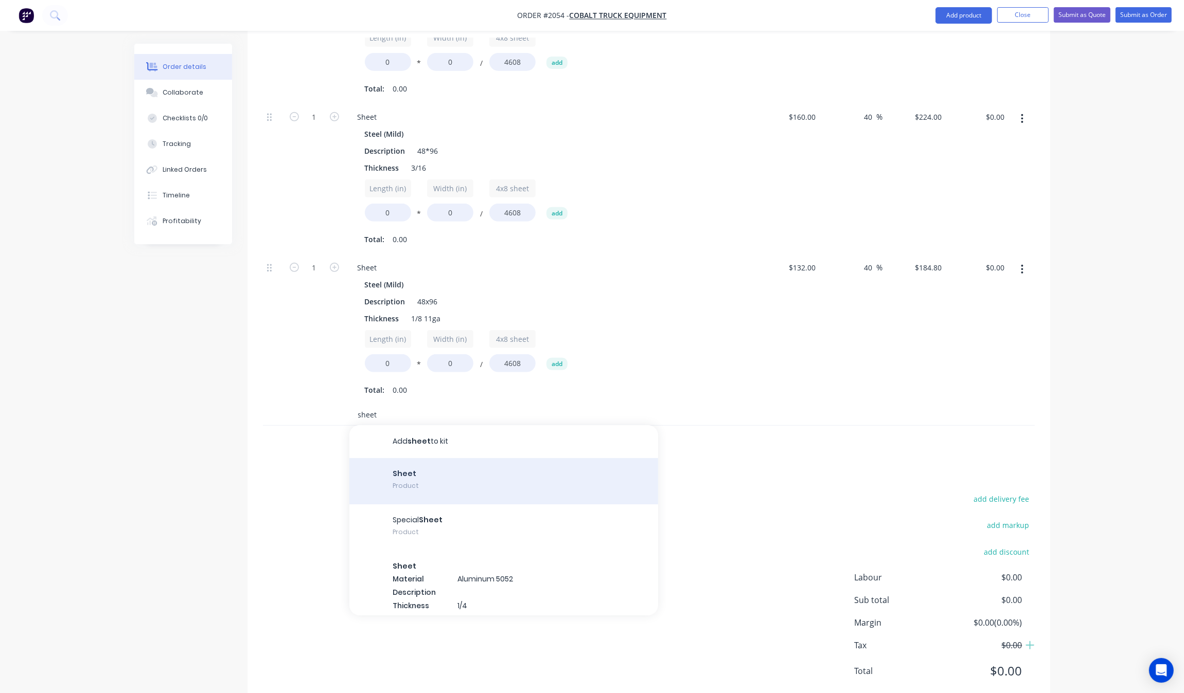
type input "sheet"
click at [402, 458] on div "Sheet Product" at bounding box center [503, 481] width 309 height 46
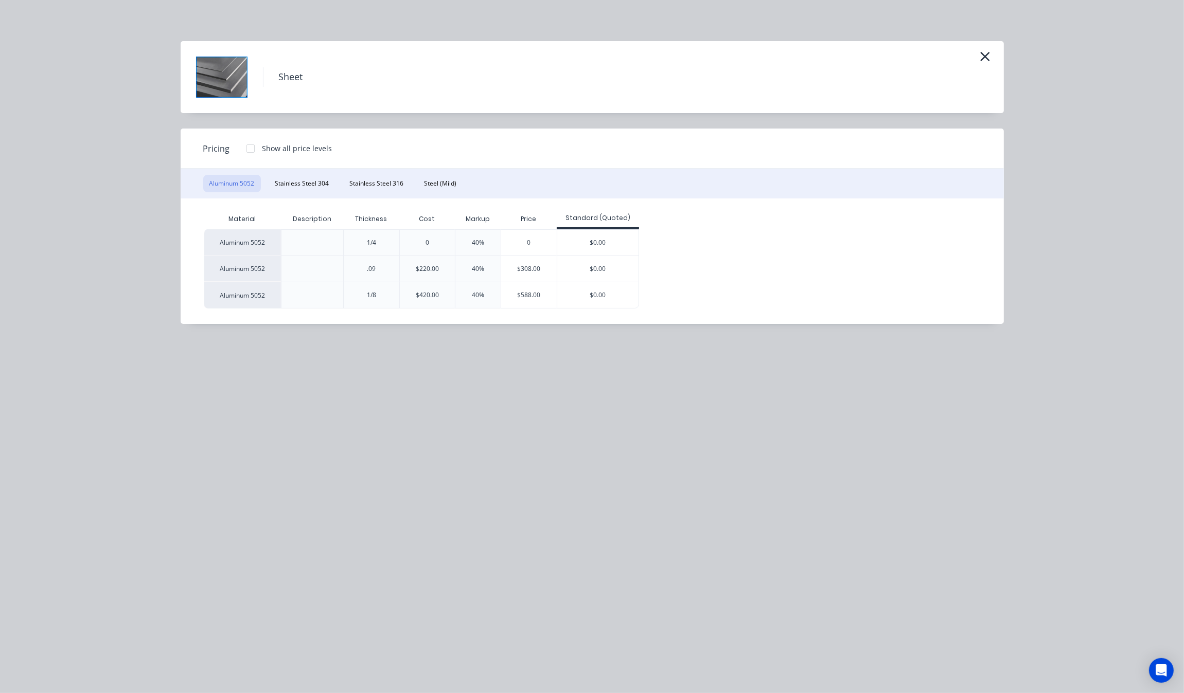
click at [438, 174] on div "Aluminum 5052 Stainless Steel 304 Stainless Steel 316 Steel (Mild)" at bounding box center [592, 184] width 823 height 30
click at [436, 178] on button "Steel (Mild)" at bounding box center [440, 183] width 45 height 17
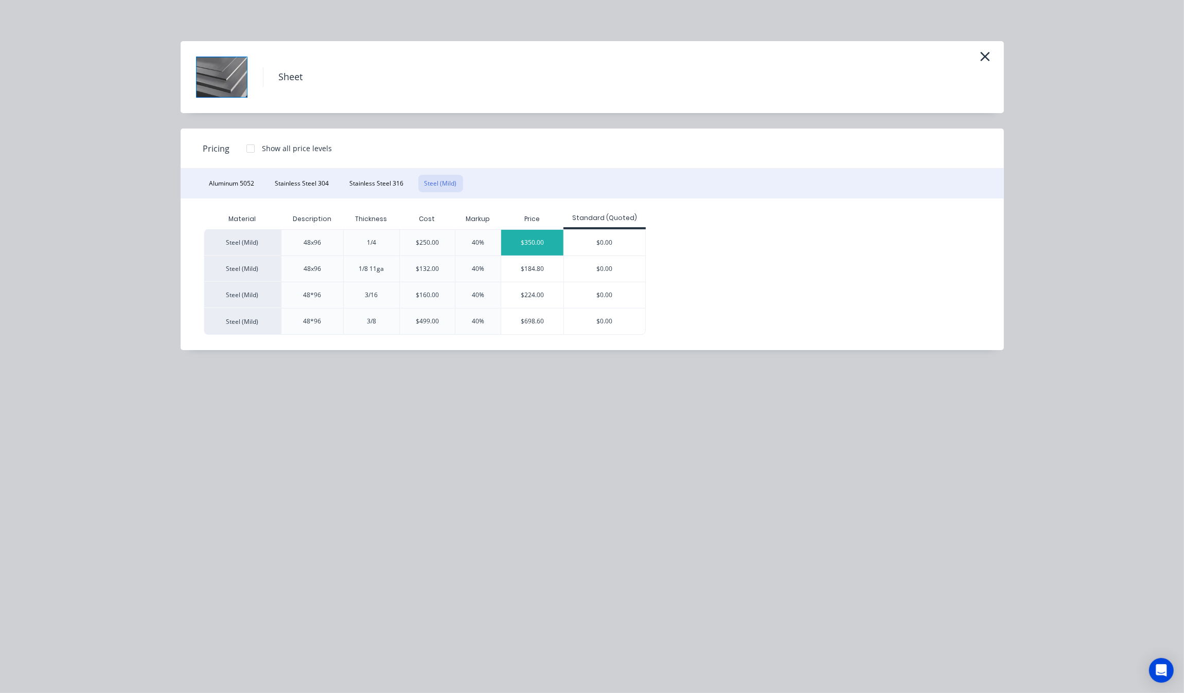
click at [516, 239] on div "$350.00" at bounding box center [532, 243] width 62 height 26
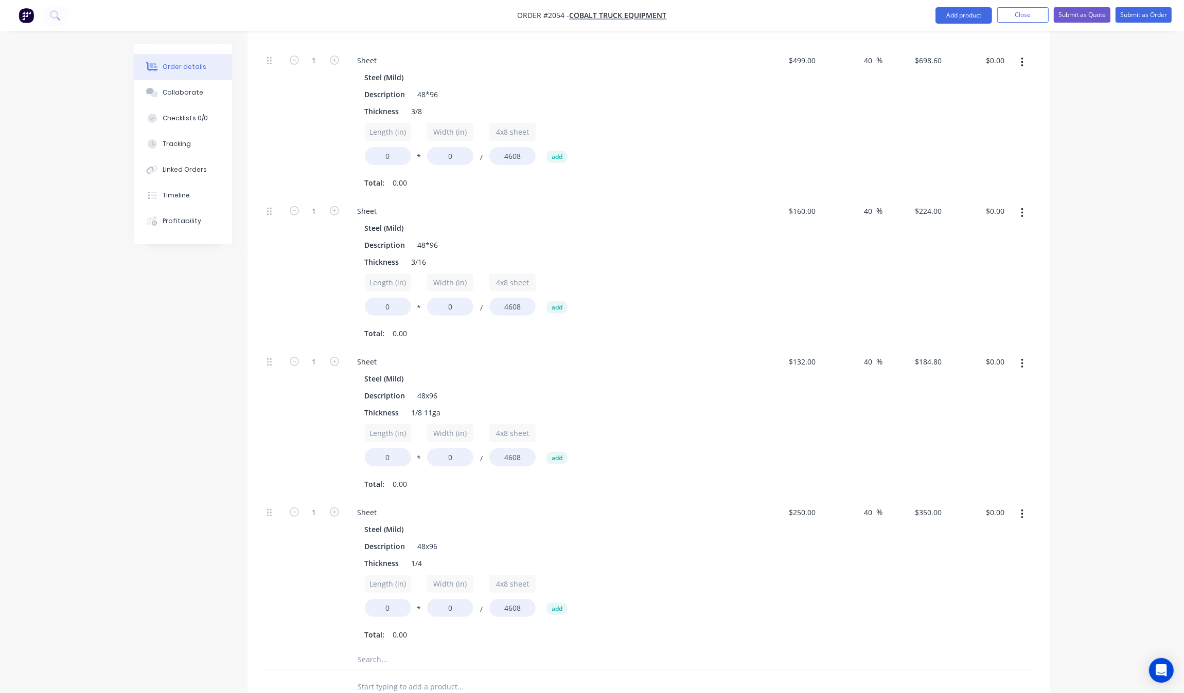
scroll to position [159, 0]
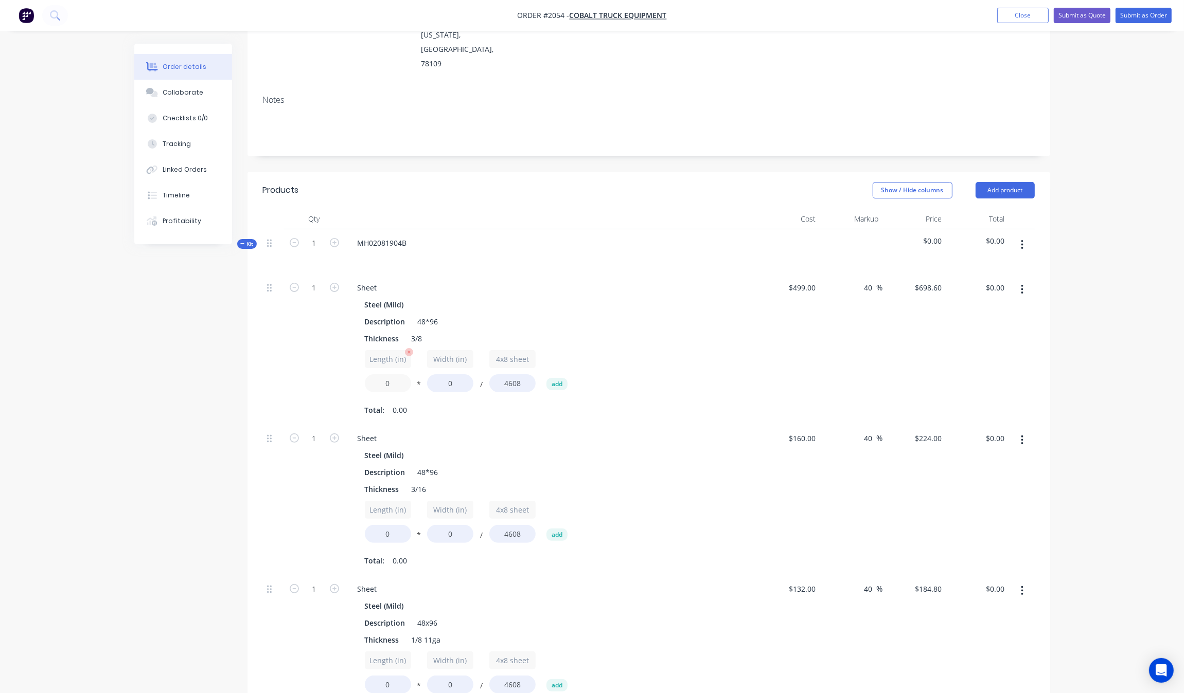
click at [389, 374] on input "0" at bounding box center [388, 383] width 46 height 18
drag, startPoint x: 393, startPoint y: 356, endPoint x: 367, endPoint y: 359, distance: 26.8
click at [367, 374] on input "0" at bounding box center [388, 383] width 46 height 18
type input "14"
click at [447, 374] on input "0" at bounding box center [450, 383] width 46 height 18
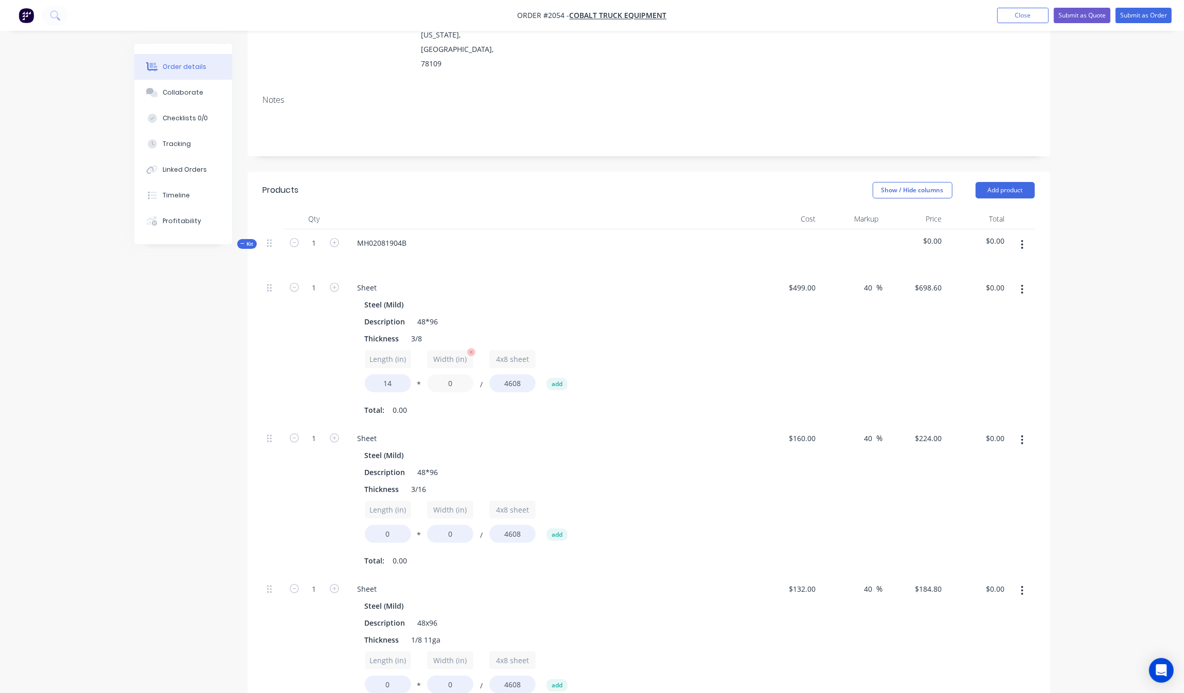
click at [447, 374] on input "0" at bounding box center [450, 383] width 46 height 18
type input "10"
type input "$21.24"
drag, startPoint x: 631, startPoint y: 246, endPoint x: 640, endPoint y: 244, distance: 9.4
click at [634, 244] on div "Kit 1 MH02081904B $21.24 $21.24 1 Sheet Steel (Mild) Description 48*96 Thicknes…" at bounding box center [649, 563] width 772 height 669
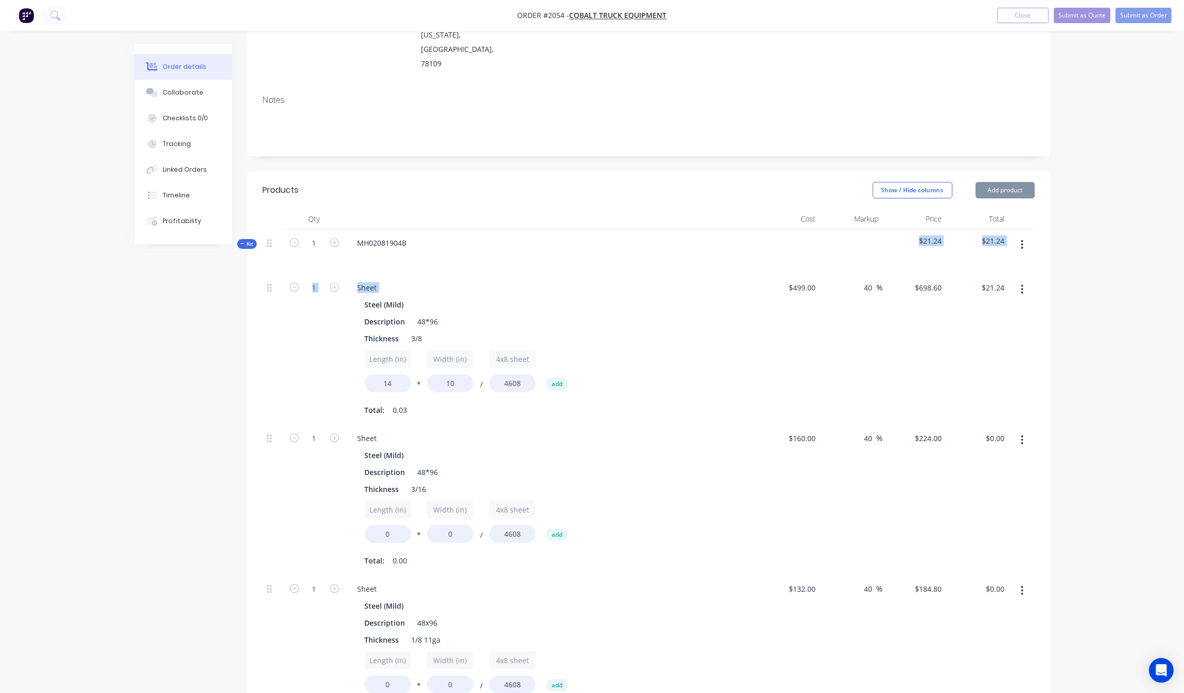
click at [648, 280] on div "Sheet" at bounding box center [550, 287] width 403 height 15
drag, startPoint x: 400, startPoint y: 506, endPoint x: 346, endPoint y: 504, distance: 54.5
click at [346, 504] on div "Sheet Steel (Mild) Description 48*96 Thickness 3/16 Length (in) 0 * Width (in) …" at bounding box center [550, 500] width 411 height 151
type input "12"
drag, startPoint x: 453, startPoint y: 506, endPoint x: 405, endPoint y: 506, distance: 47.8
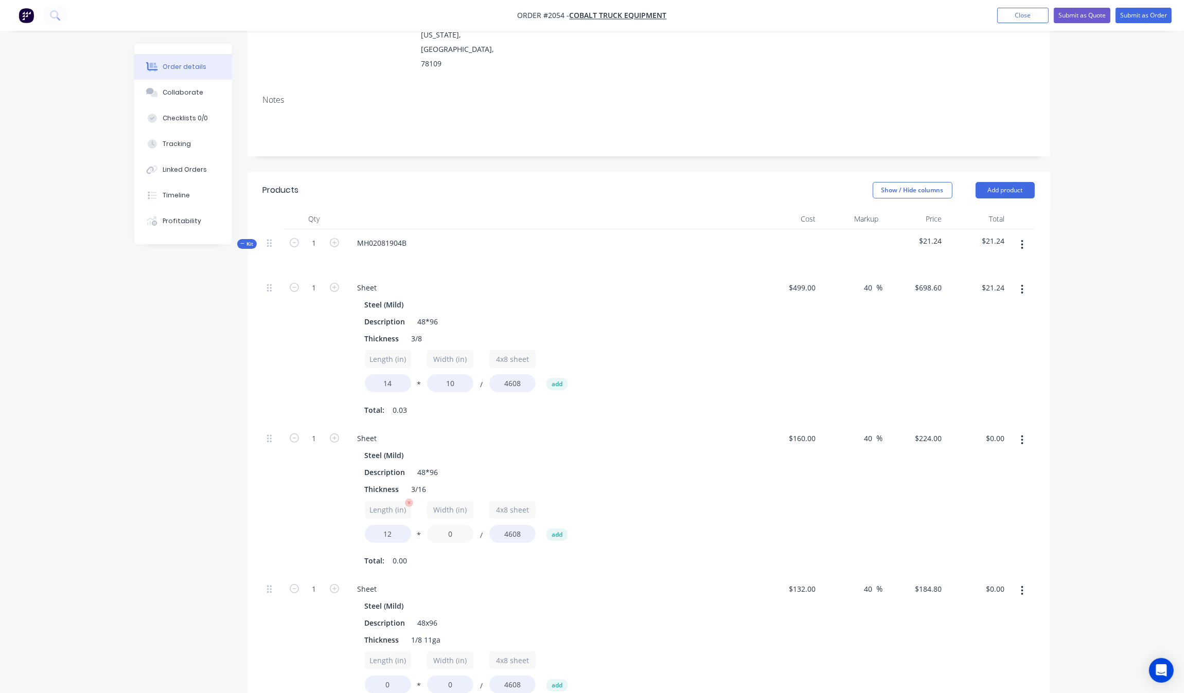
click at [400, 506] on div "Length (in) 12 * Width (in) 0 / 4x8 sheet 4608 add" at bounding box center [551, 524] width 372 height 46
type input "12"
type input "$7.01"
drag, startPoint x: 389, startPoint y: 503, endPoint x: 348, endPoint y: 508, distance: 41.4
click at [348, 508] on div "Sheet Steel (Mild) Description 48*96 Thickness 3/16 Length (in) 12 * Width (in)…" at bounding box center [550, 500] width 411 height 151
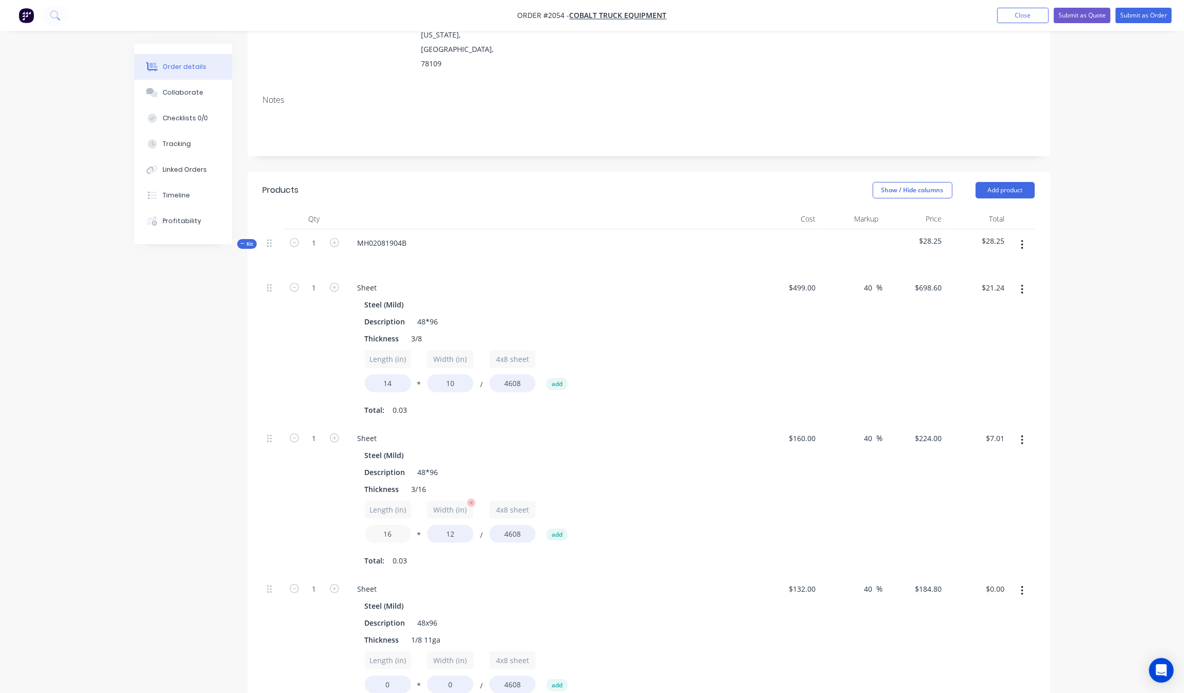
type input "16"
type input "$9.34"
drag, startPoint x: 459, startPoint y: 510, endPoint x: 429, endPoint y: 510, distance: 29.8
click at [429, 525] on input "12" at bounding box center [450, 534] width 46 height 18
type input "16"
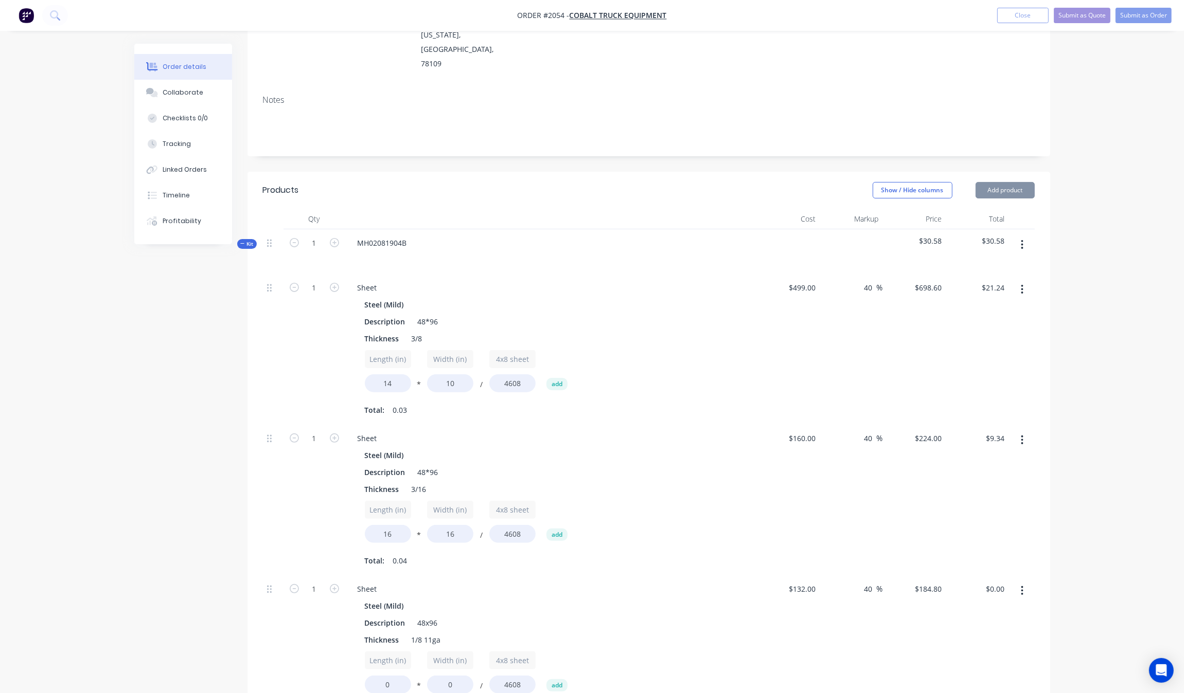
type input "$12.45"
click at [476, 576] on div "Sheet Steel (Mild) Description 48x96 Thickness 1/8 11ga Length (in) 0 * Width (…" at bounding box center [550, 651] width 411 height 151
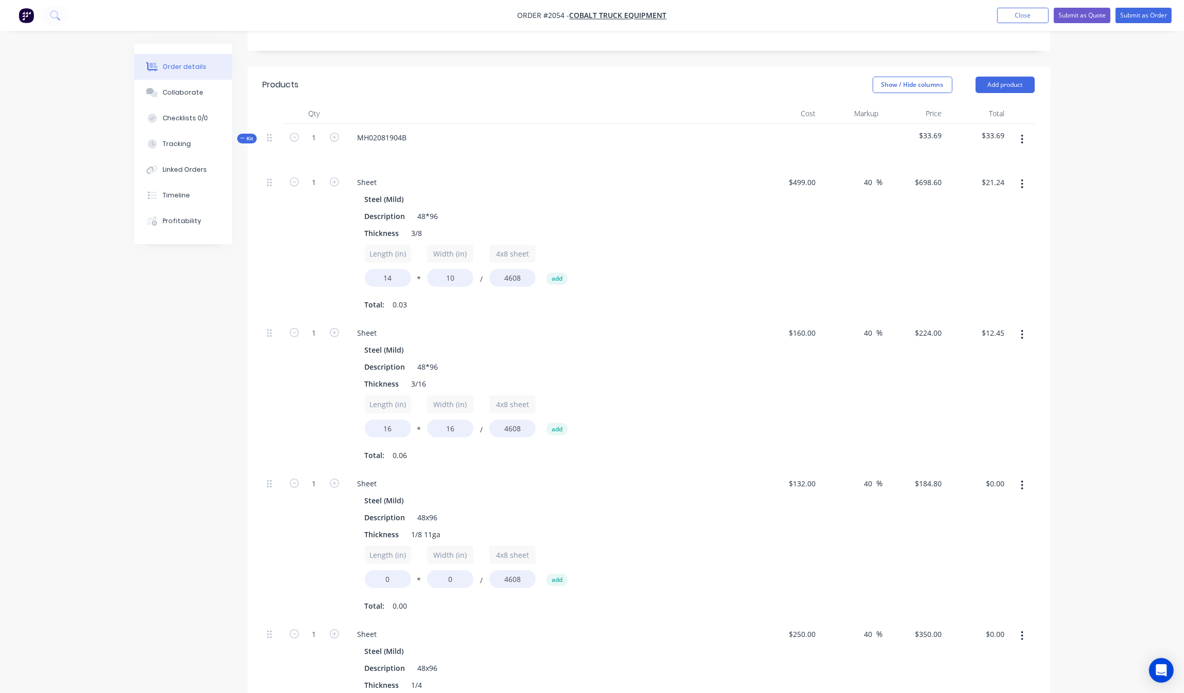
scroll to position [288, 0]
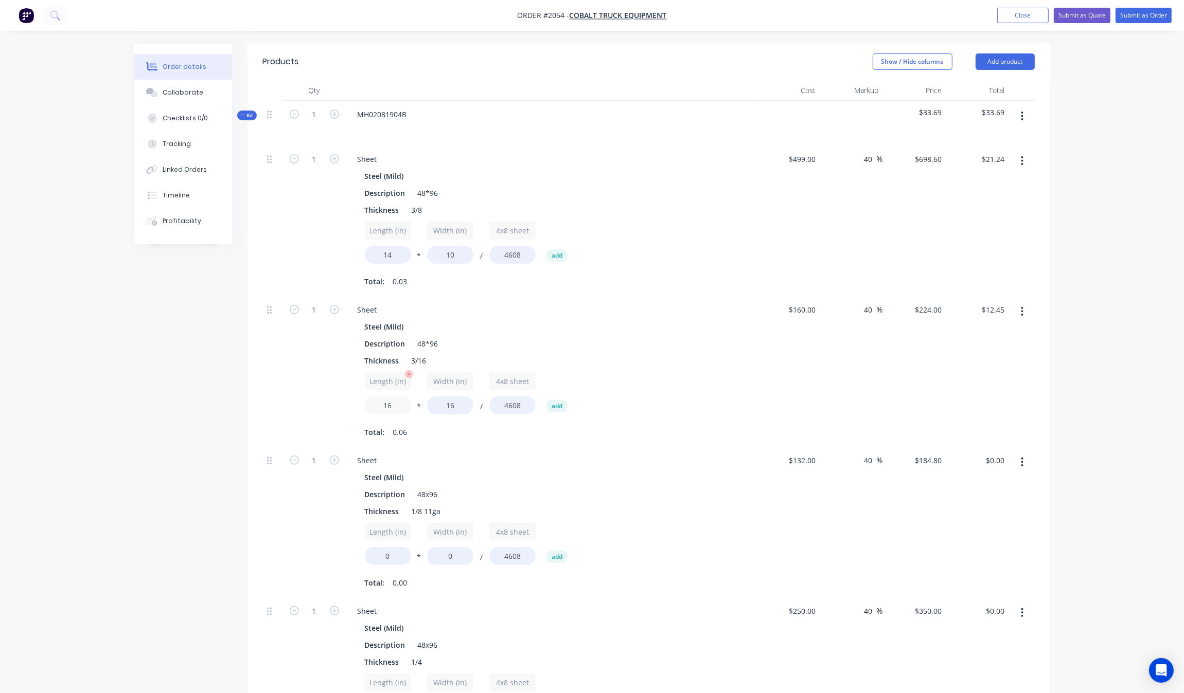
click at [399, 397] on input "16" at bounding box center [388, 406] width 46 height 18
type input "1"
type input "48"
type input "$37.34"
click at [260, 366] on div "Qty Cost Markup Price Total Kit 1 MH02081904B $33.69 $33.69 1 Sheet Steel (Mild…" at bounding box center [648, 441] width 802 height 723
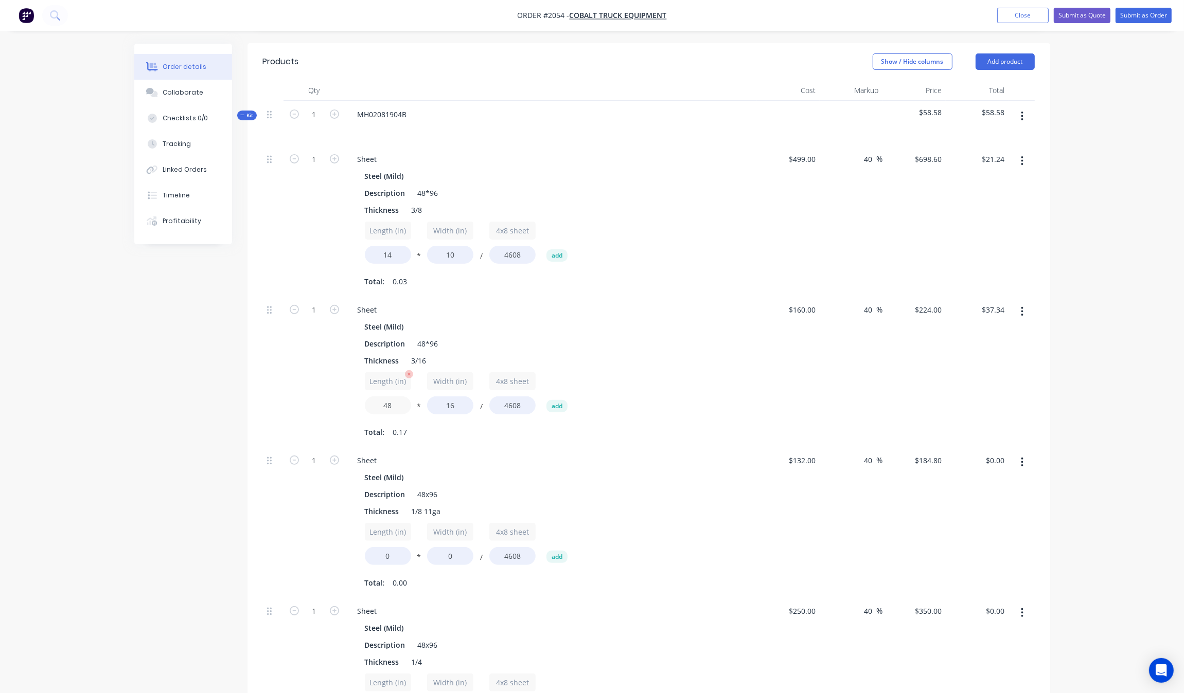
click at [400, 397] on input "48" at bounding box center [388, 406] width 46 height 18
click at [332, 382] on div "1" at bounding box center [314, 371] width 62 height 151
drag, startPoint x: 394, startPoint y: 533, endPoint x: 377, endPoint y: 535, distance: 17.6
click at [377, 547] on input "0" at bounding box center [388, 556] width 46 height 18
type input "11"
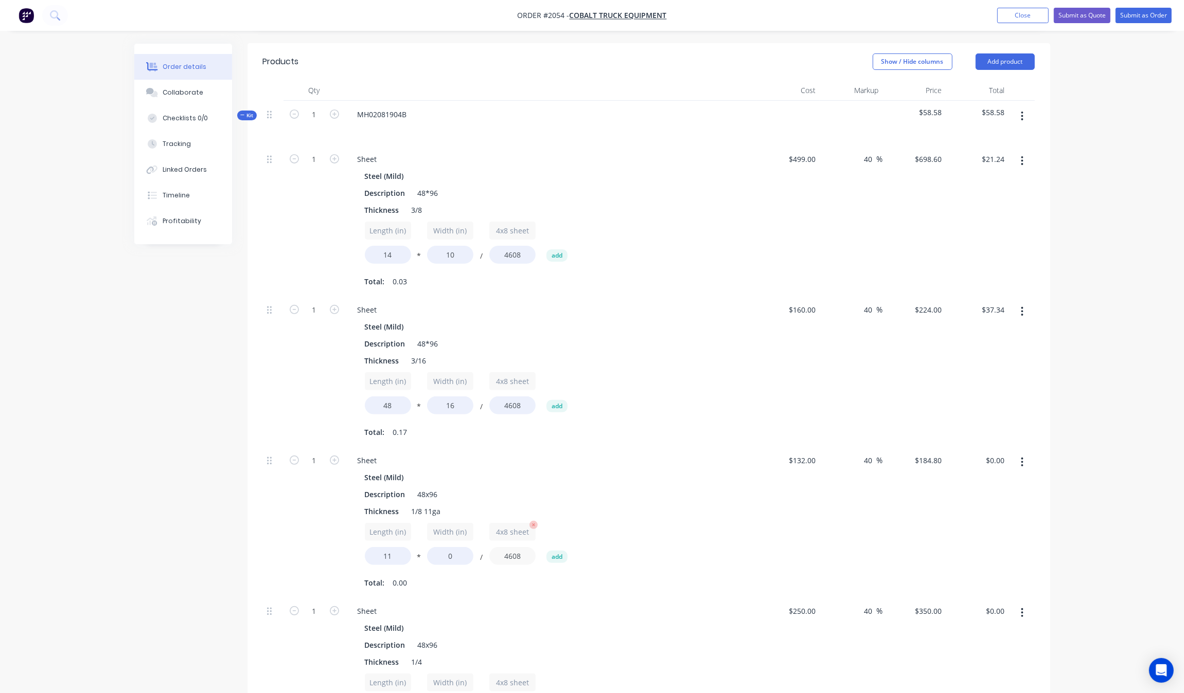
click at [499, 547] on input "4608" at bounding box center [512, 556] width 46 height 18
click at [470, 547] on input "0" at bounding box center [450, 556] width 46 height 18
click at [456, 547] on input "0" at bounding box center [450, 556] width 46 height 18
drag, startPoint x: 456, startPoint y: 530, endPoint x: 431, endPoint y: 528, distance: 25.3
click at [431, 547] on input "0" at bounding box center [450, 556] width 46 height 18
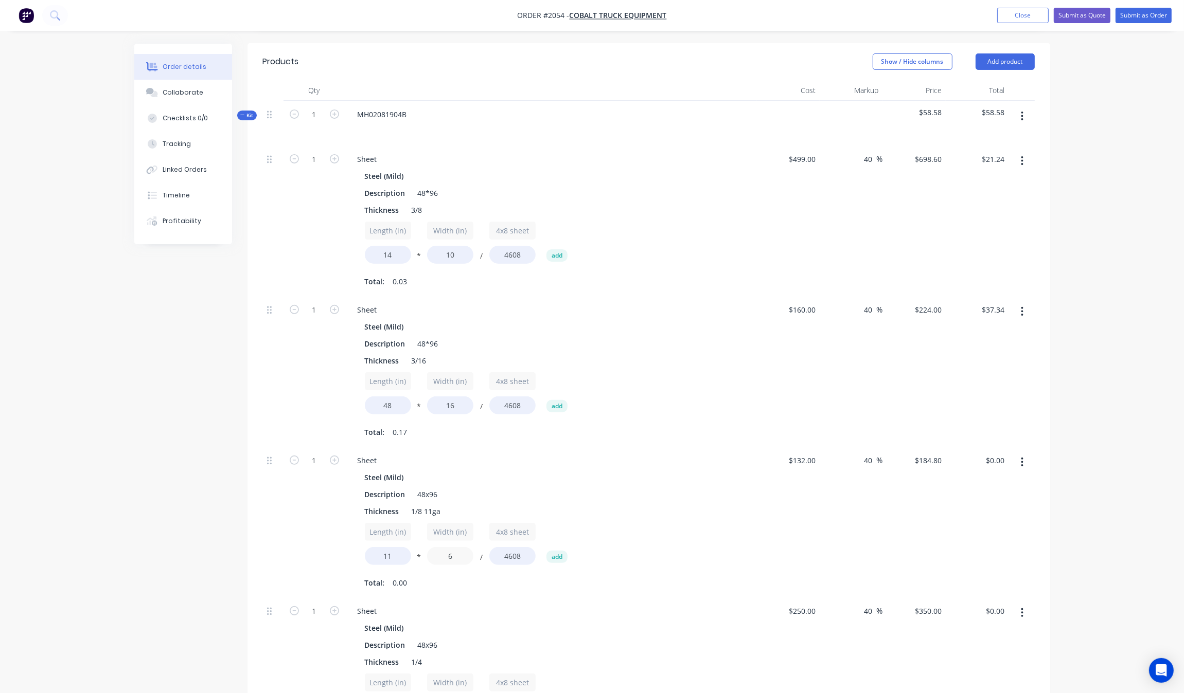
type input "6"
type input "$2.64"
click at [621, 523] on div "Length (in) 11 * Width (in) 6 / 4x8 sheet 4608 add" at bounding box center [551, 546] width 372 height 46
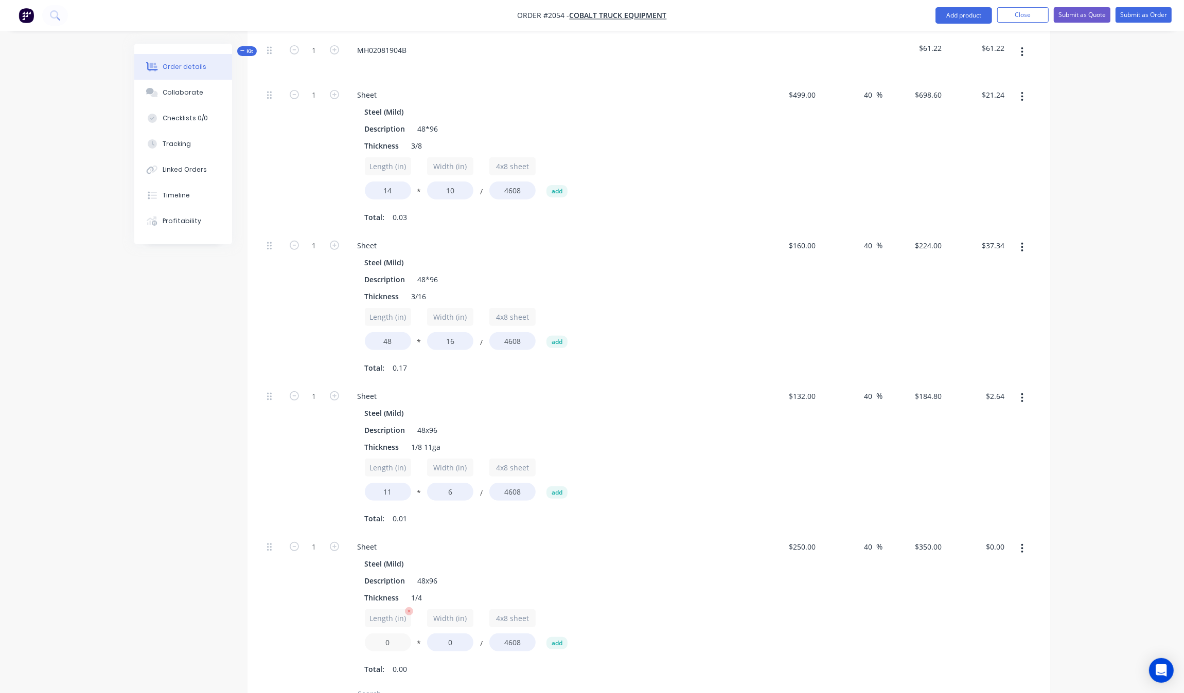
drag, startPoint x: 399, startPoint y: 612, endPoint x: 386, endPoint y: 603, distance: 15.6
click at [360, 612] on div "Steel (Mild) Description 48x96 Thickness 1/4 Length (in) 0 * Width (in) 0 / 4x8…" at bounding box center [550, 617] width 403 height 121
click at [392, 634] on input "0" at bounding box center [388, 643] width 46 height 18
type input "2.5"
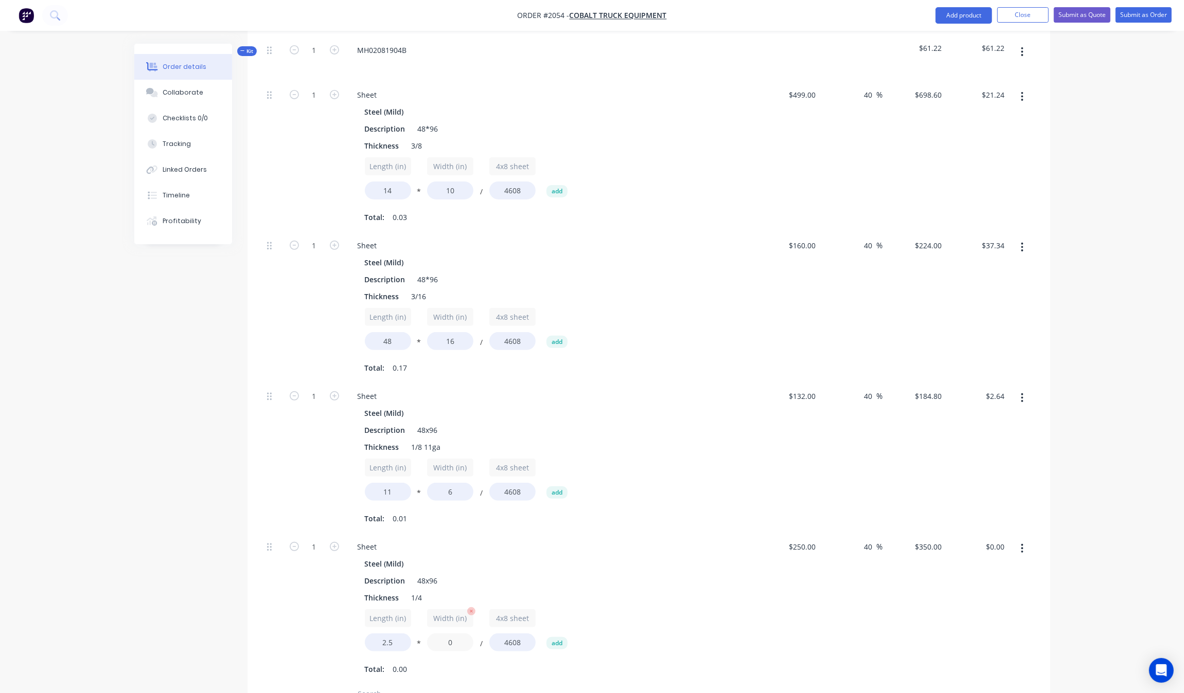
click at [456, 634] on input "0" at bounding box center [450, 643] width 46 height 18
type input "2.5"
type input "$0.49"
click at [350, 600] on div "Steel (Mild) Description 48x96 Thickness 1/4 Length (in) 2.5 * Width (in) 2.5 /…" at bounding box center [550, 617] width 403 height 121
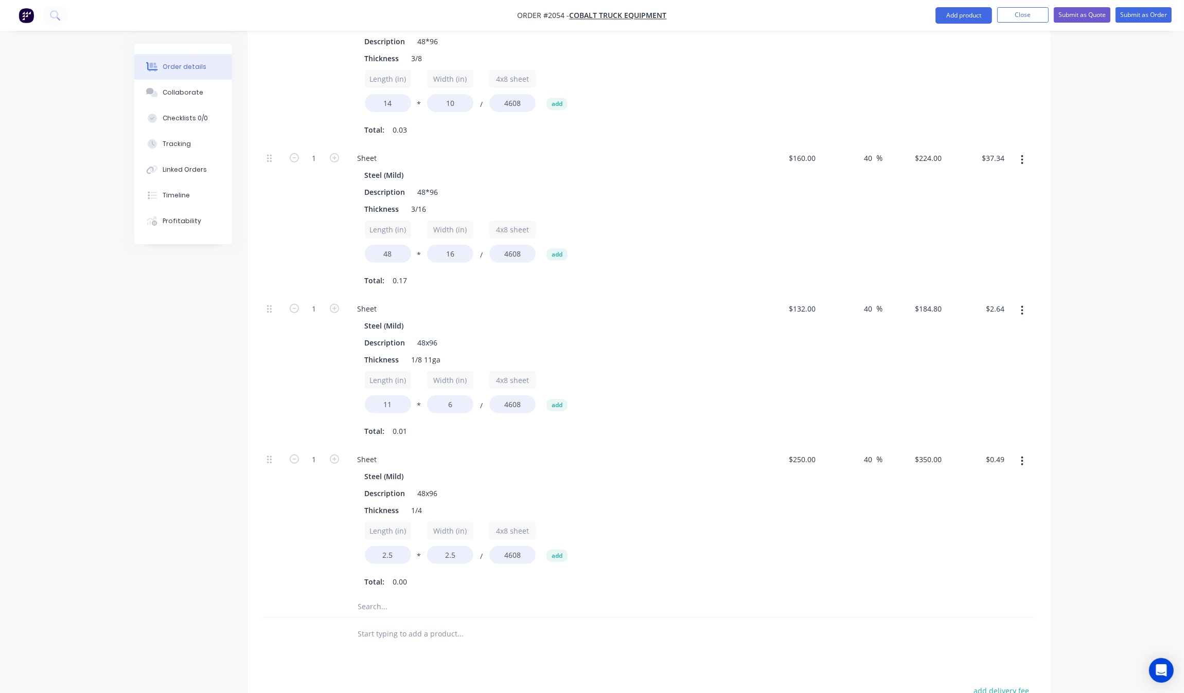
scroll to position [417, 0]
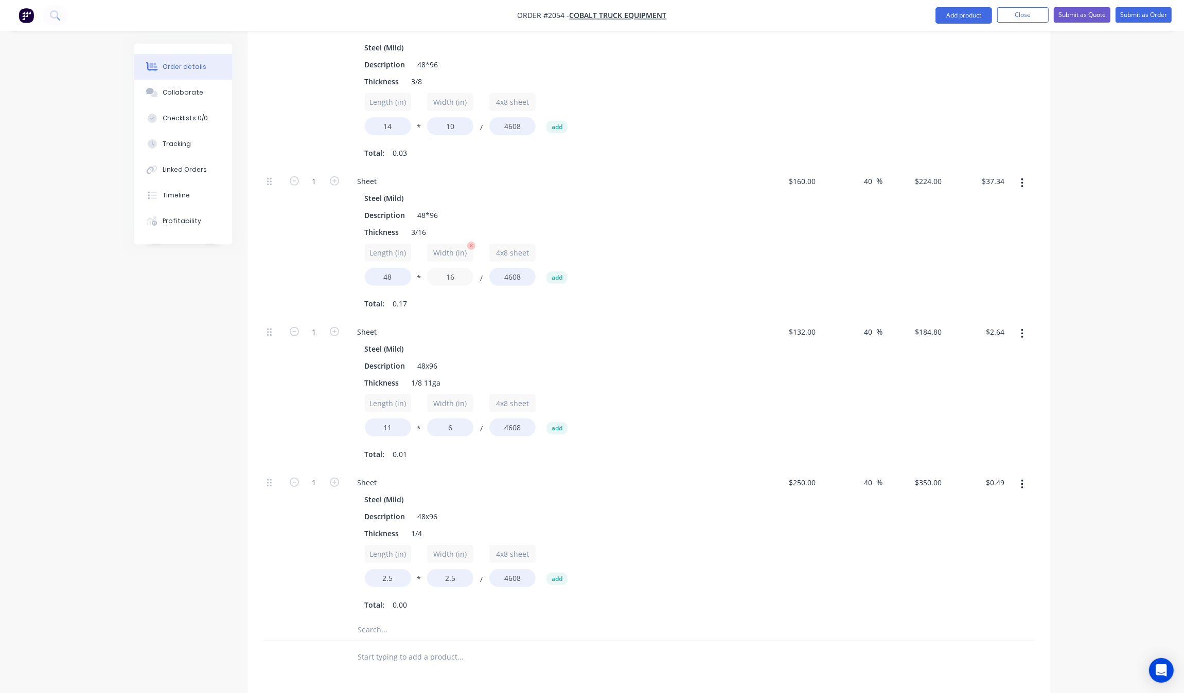
drag, startPoint x: 436, startPoint y: 251, endPoint x: 428, endPoint y: 249, distance: 7.9
click at [428, 268] on input "16" at bounding box center [450, 277] width 46 height 18
type input "32"
type input "$74.66"
click at [659, 325] on div "Sheet" at bounding box center [550, 332] width 403 height 15
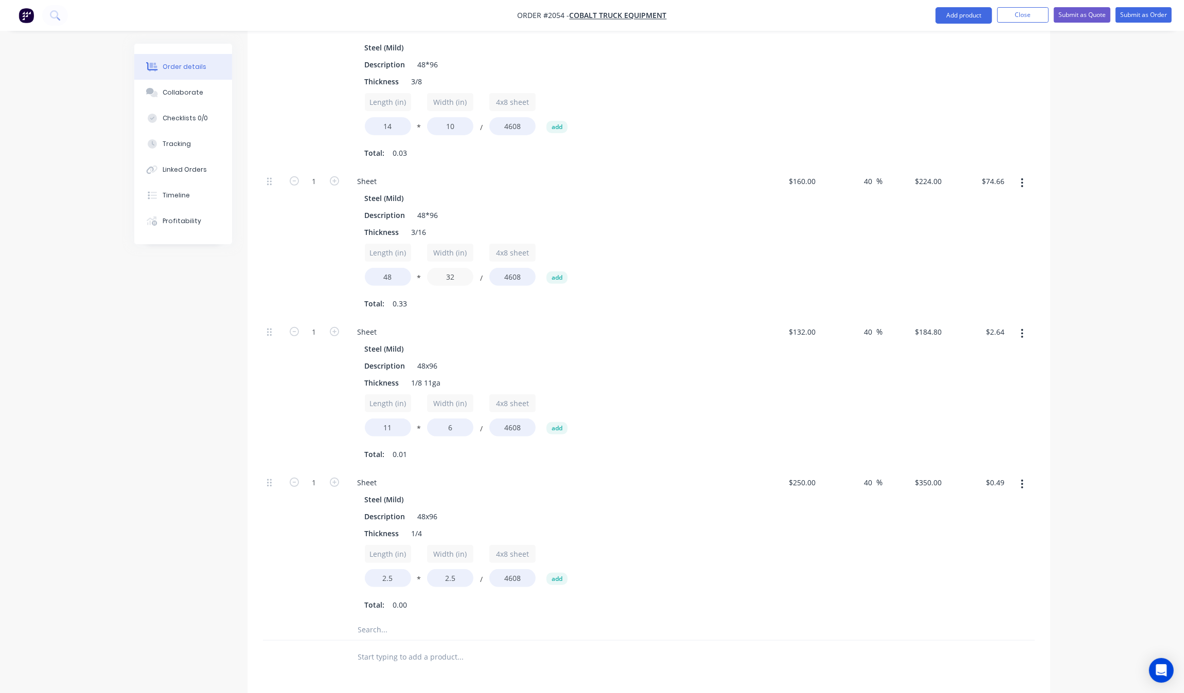
drag, startPoint x: 454, startPoint y: 248, endPoint x: 421, endPoint y: 248, distance: 32.9
click at [421, 248] on div "Length (in) 48 * Width (in) 32 / 4x8 sheet 4608 add" at bounding box center [551, 267] width 372 height 46
type input "48"
type input "$112.00"
click at [649, 325] on div "Sheet" at bounding box center [550, 332] width 403 height 15
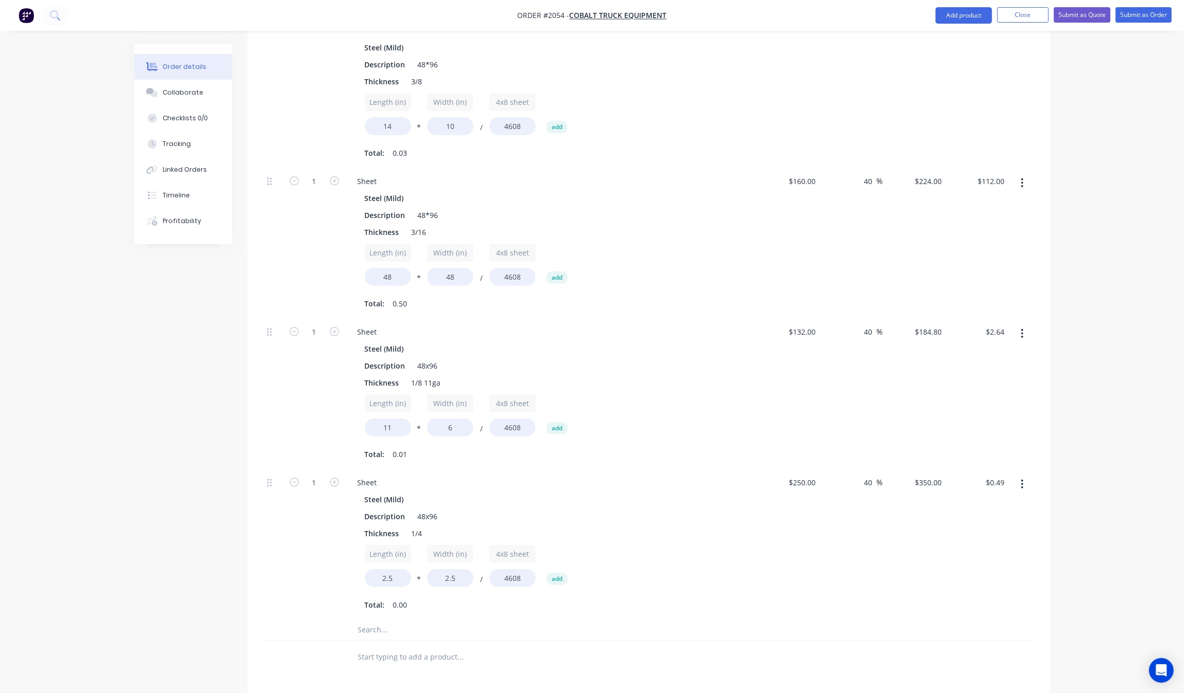
click at [1025, 325] on button "button" at bounding box center [1022, 334] width 24 height 19
click at [1000, 353] on div "Duplicate" at bounding box center [985, 360] width 79 height 15
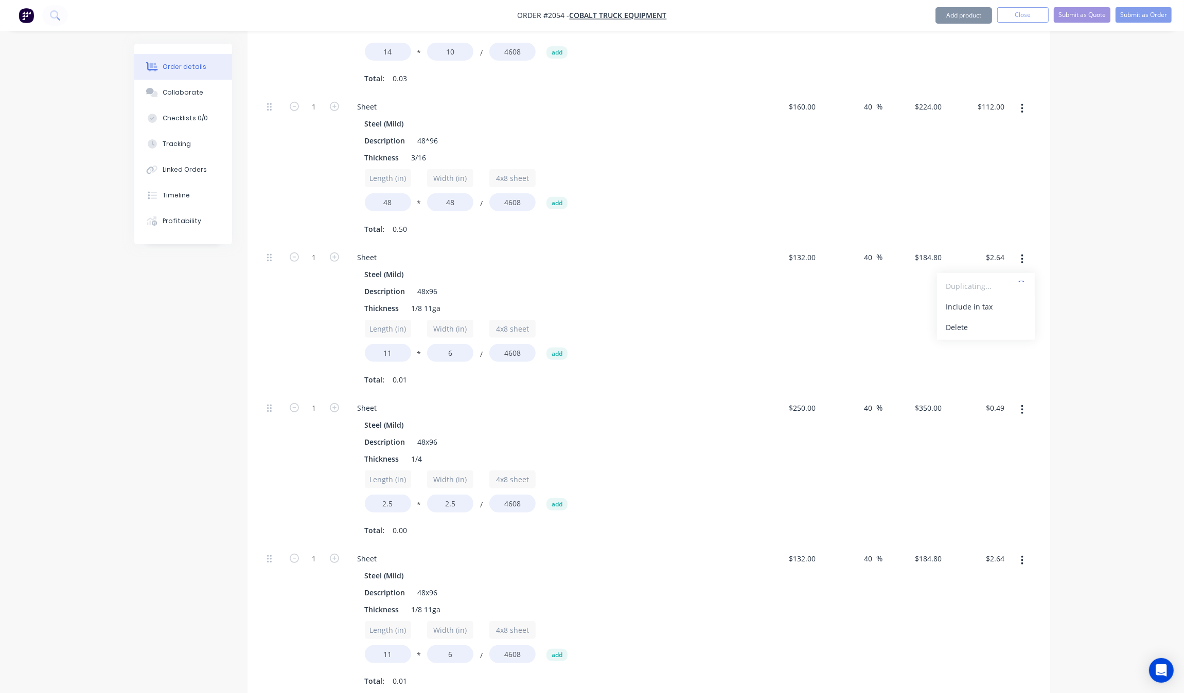
scroll to position [610, 0]
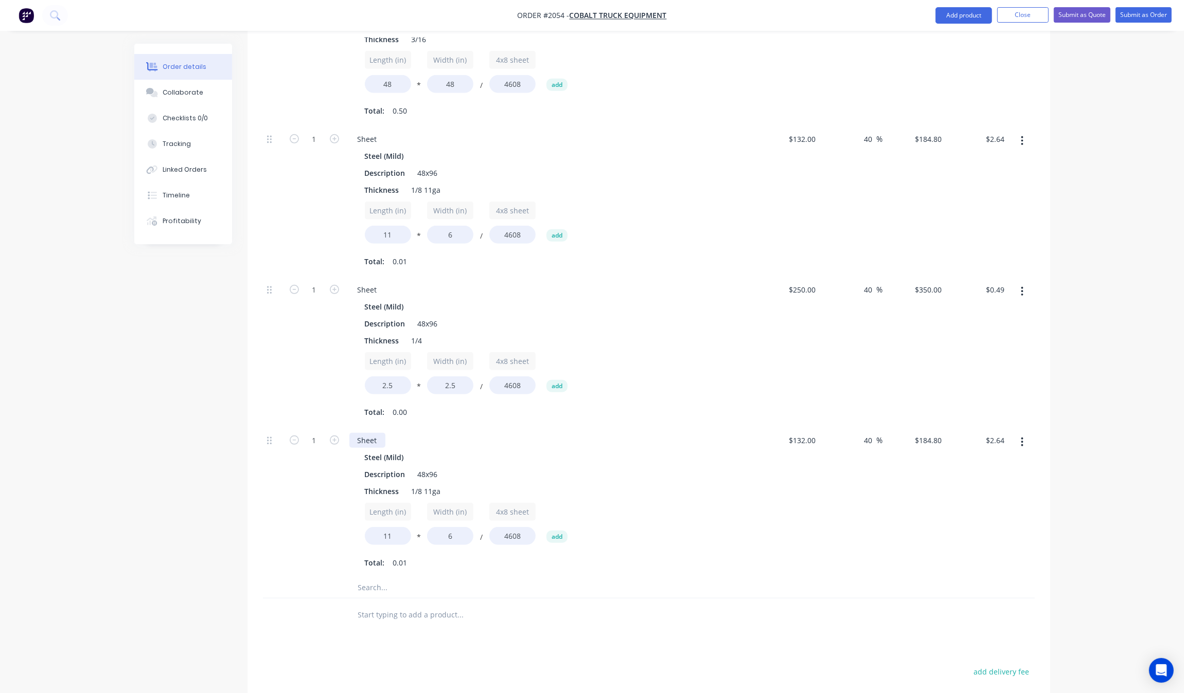
click at [381, 433] on div "Sheet" at bounding box center [367, 440] width 36 height 15
drag, startPoint x: 296, startPoint y: 481, endPoint x: 312, endPoint y: 484, distance: 16.6
click at [297, 481] on div "1" at bounding box center [314, 502] width 62 height 151
click at [400, 527] on input "11" at bounding box center [388, 536] width 46 height 18
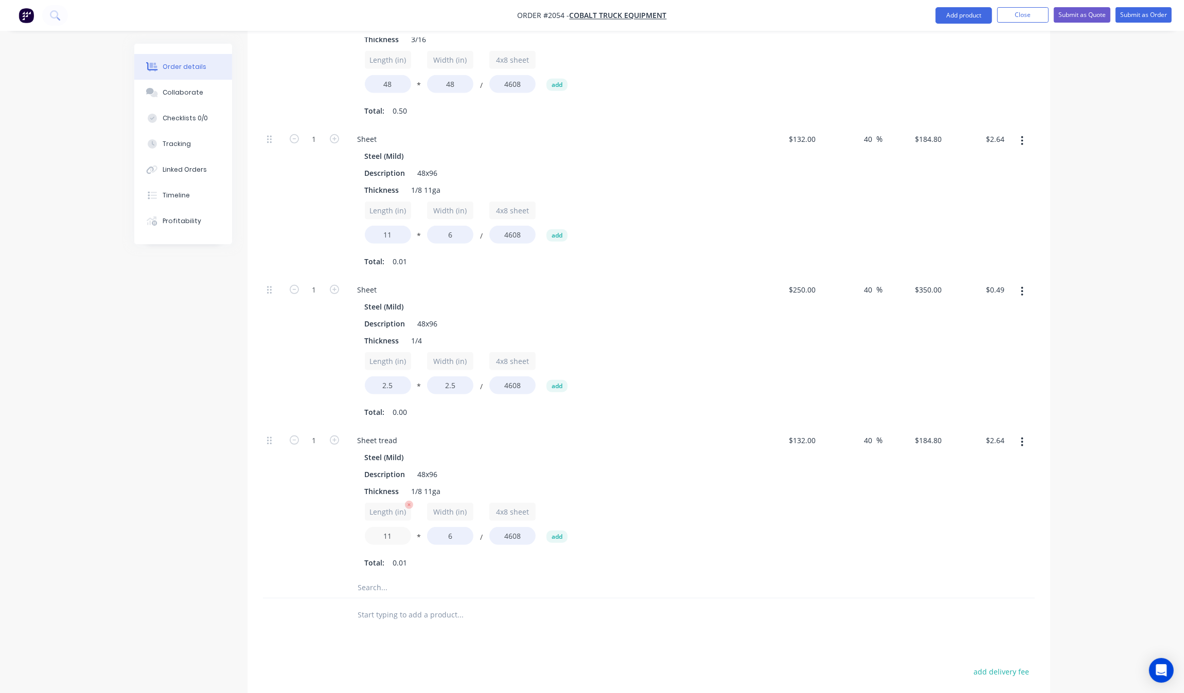
click at [400, 527] on input "11" at bounding box center [388, 536] width 46 height 18
click at [398, 527] on input "11" at bounding box center [388, 536] width 46 height 18
type input "77"
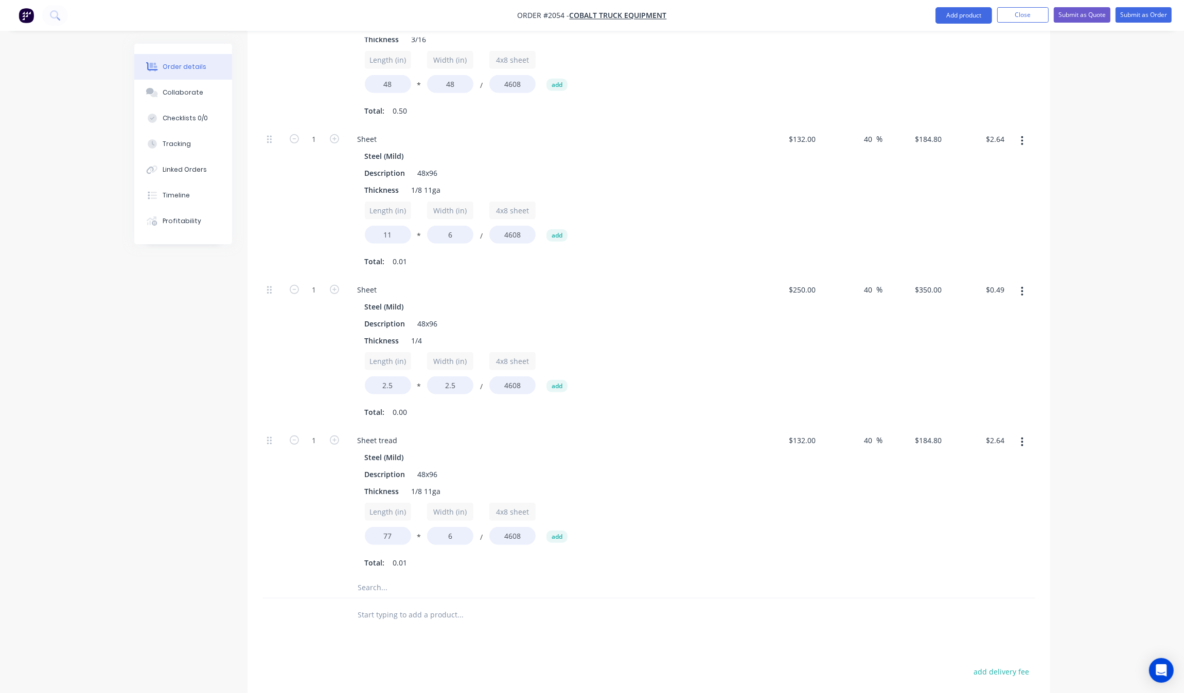
type input "$18.54"
click at [319, 514] on div "1" at bounding box center [314, 502] width 62 height 151
click at [454, 527] on input "6" at bounding box center [450, 536] width 46 height 18
click at [450, 527] on input "36" at bounding box center [450, 536] width 46 height 18
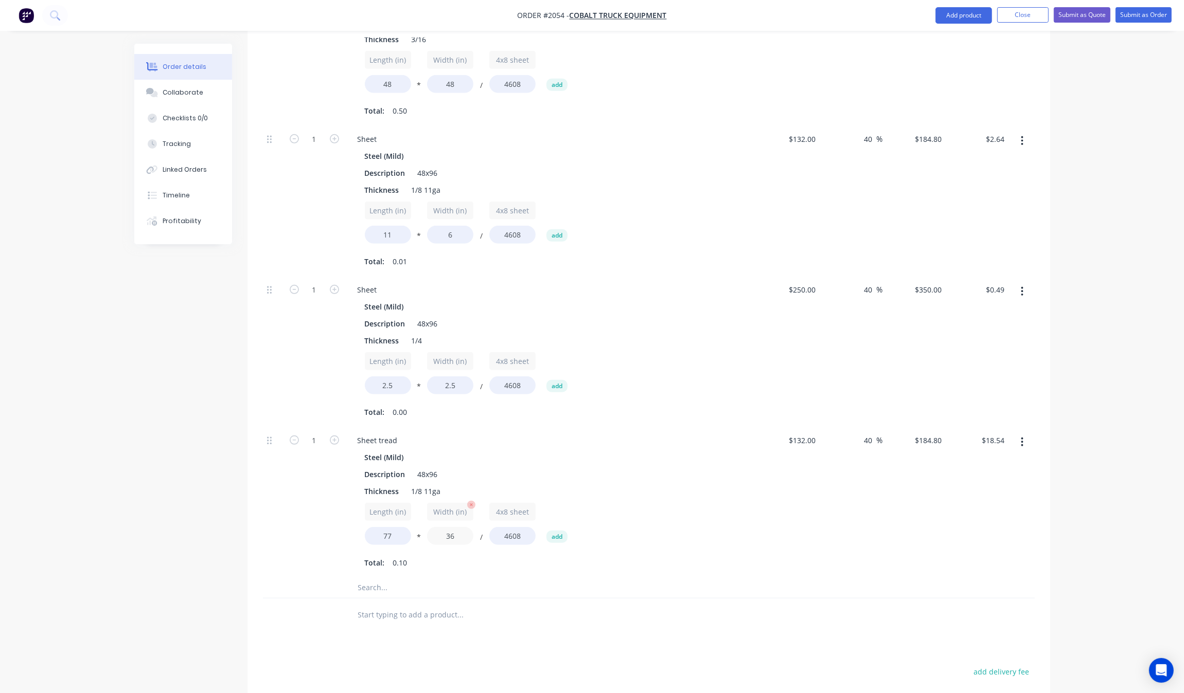
click at [450, 527] on input "36" at bounding box center [450, 536] width 46 height 18
type input "42"
type input "$129.69"
click at [773, 510] on div "$132.00 $132.00" at bounding box center [788, 502] width 63 height 151
click at [814, 433] on input "132" at bounding box center [803, 440] width 32 height 15
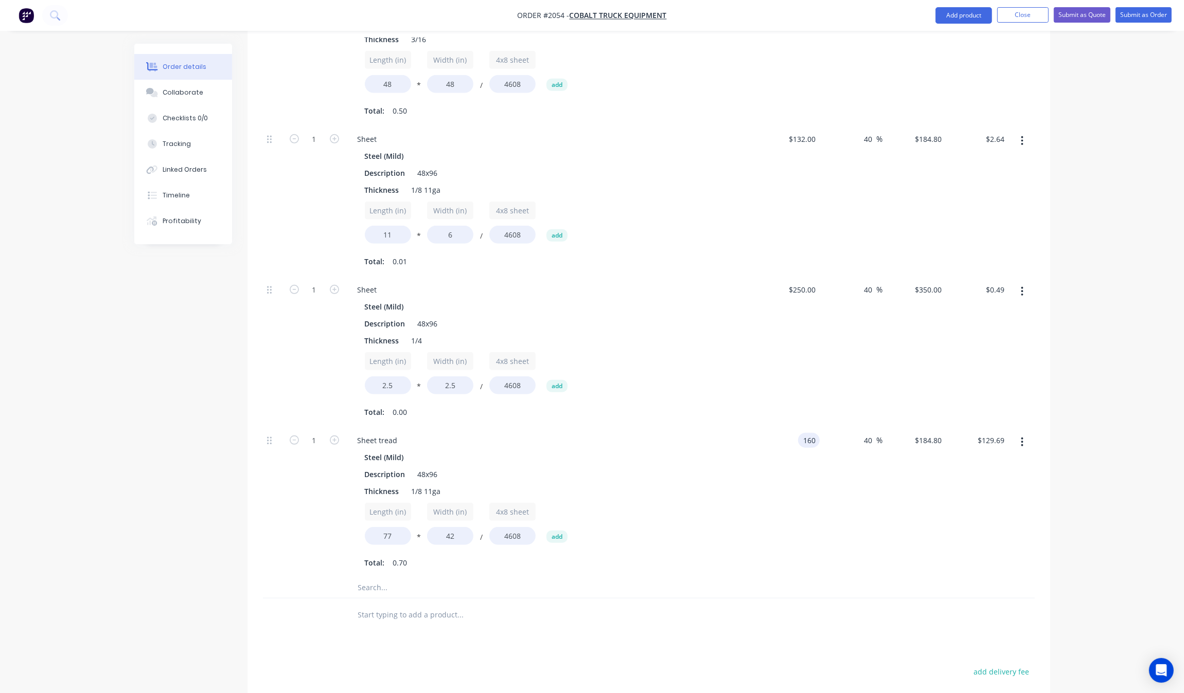
type input "$160.00"
type input "$224.00"
type input "$157.20"
click at [944, 505] on div "$224.00 $184.80" at bounding box center [914, 502] width 63 height 151
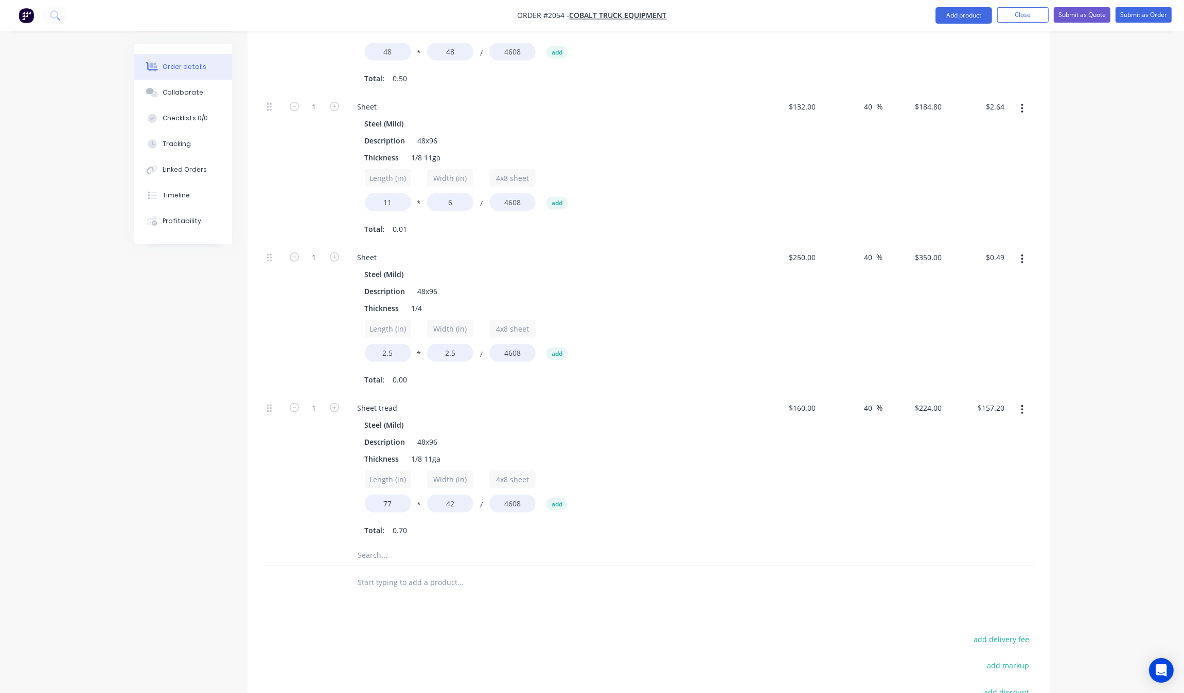
scroll to position [643, 0]
click at [394, 343] on input "2.5" at bounding box center [388, 352] width 46 height 18
click at [395, 343] on input "2.5" at bounding box center [388, 352] width 46 height 18
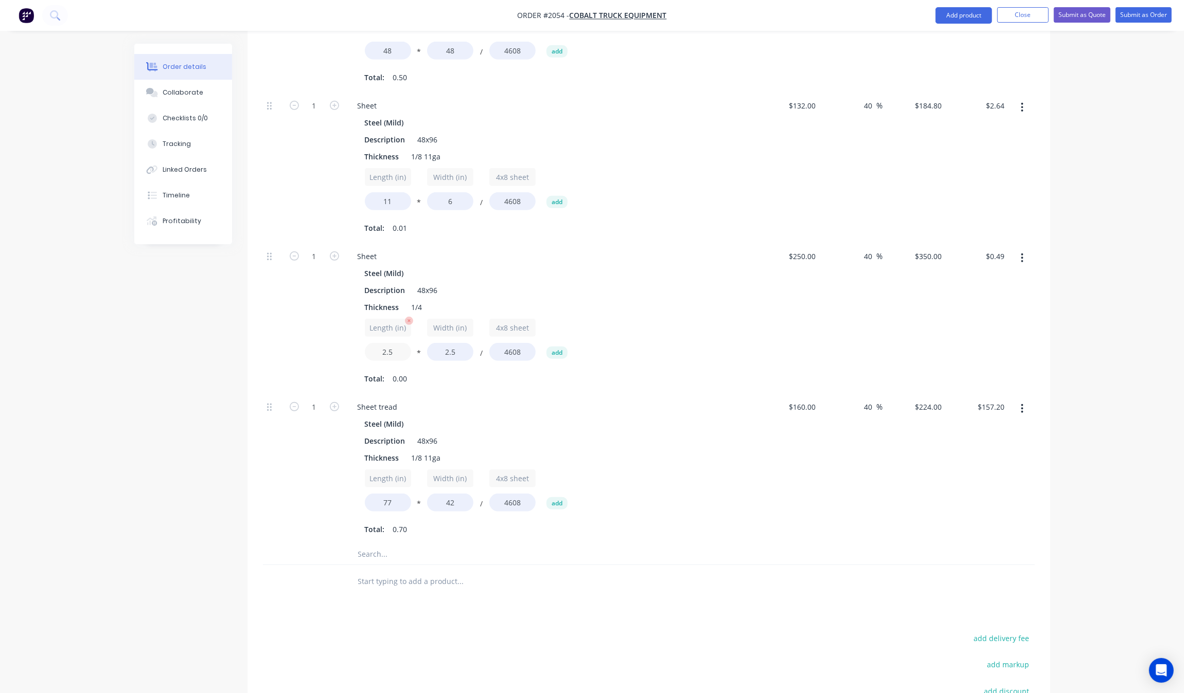
click at [392, 343] on input "2.5" at bounding box center [388, 352] width 46 height 18
click at [391, 343] on input "2.5" at bounding box center [388, 352] width 46 height 18
type input "12.5"
type input "$2.38"
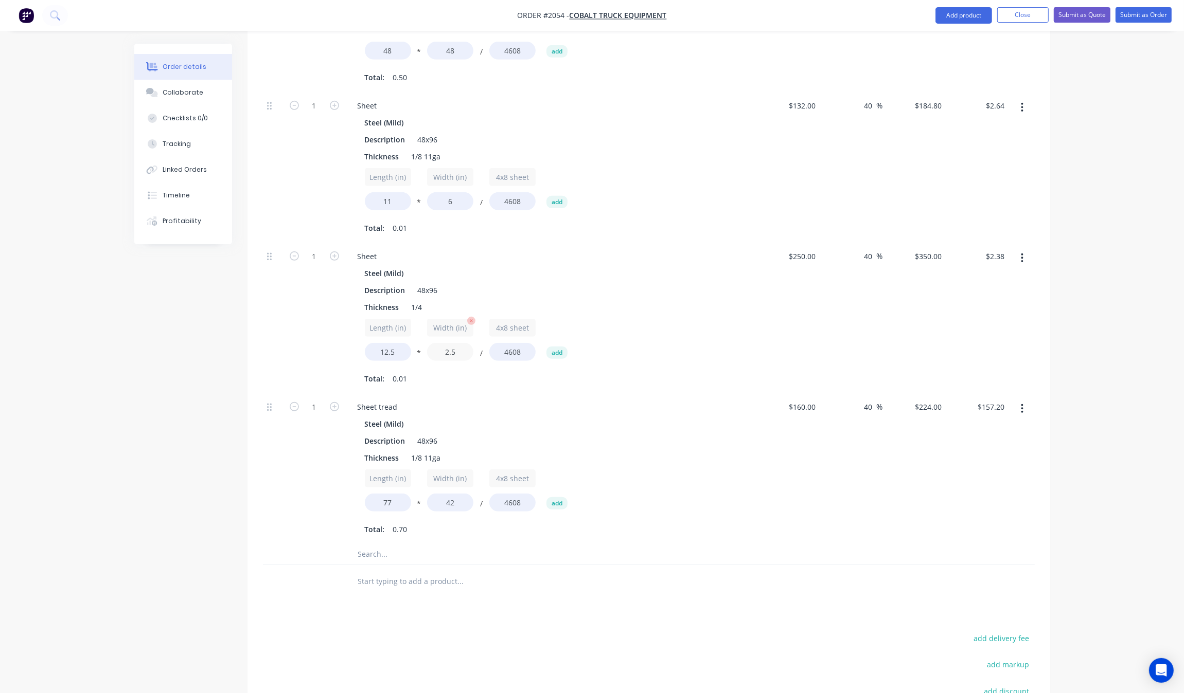
click at [463, 343] on input "2.5" at bounding box center [450, 352] width 46 height 18
type input "8"
type input "$7.60"
click at [469, 400] on div "Sheet tread" at bounding box center [550, 407] width 403 height 15
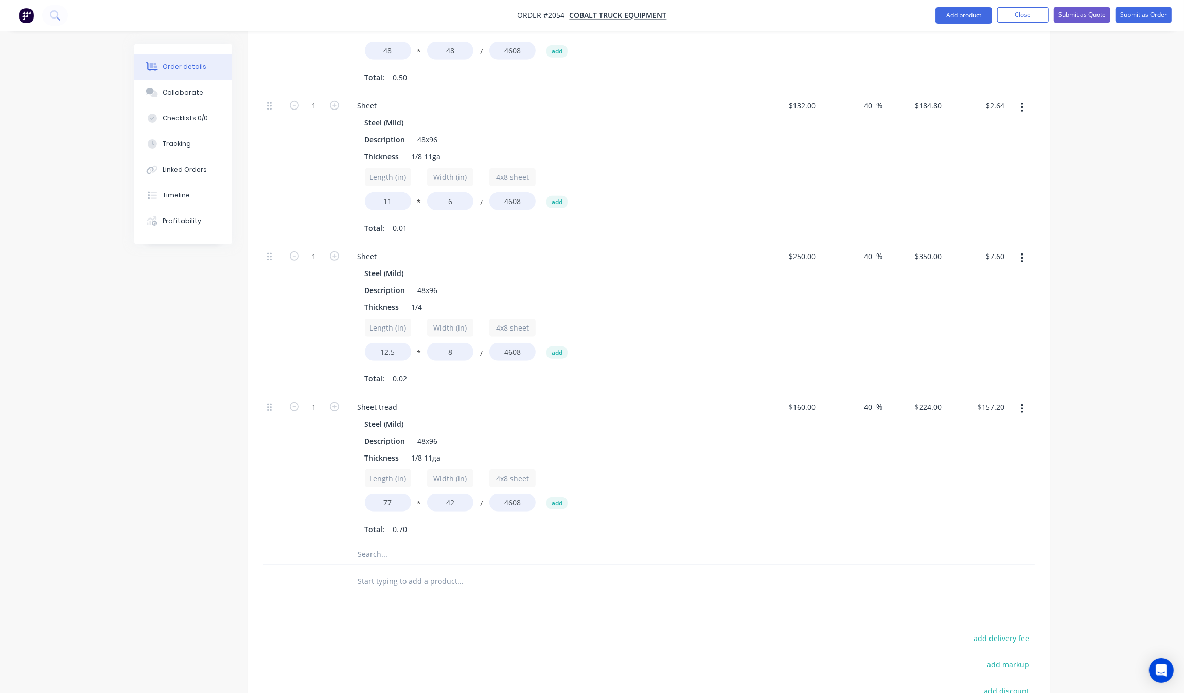
click at [452, 333] on div "Length (in) 12.5 * Width (in) 8 / 4x8 sheet 4608 add" at bounding box center [551, 342] width 372 height 46
click at [452, 343] on input "8" at bounding box center [450, 352] width 46 height 18
type input "12"
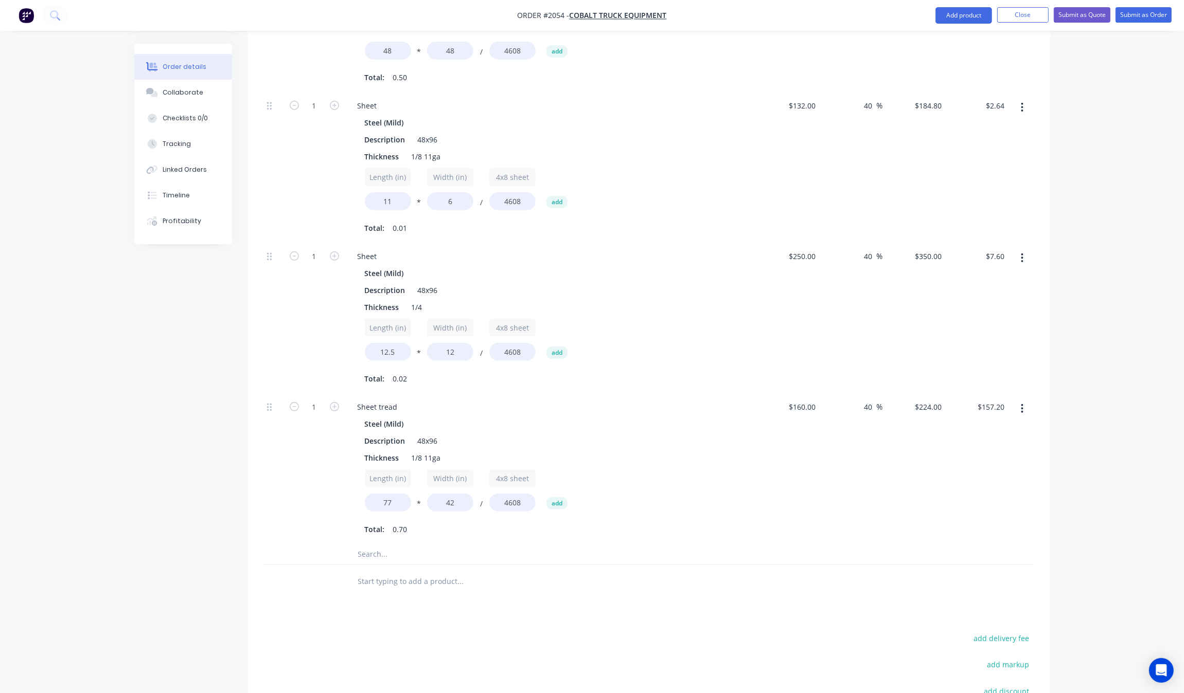
type input "$11.41"
click at [463, 371] on div "Total: 0.03" at bounding box center [551, 378] width 372 height 15
click at [394, 343] on input "12.5" at bounding box center [388, 352] width 46 height 18
type input "16"
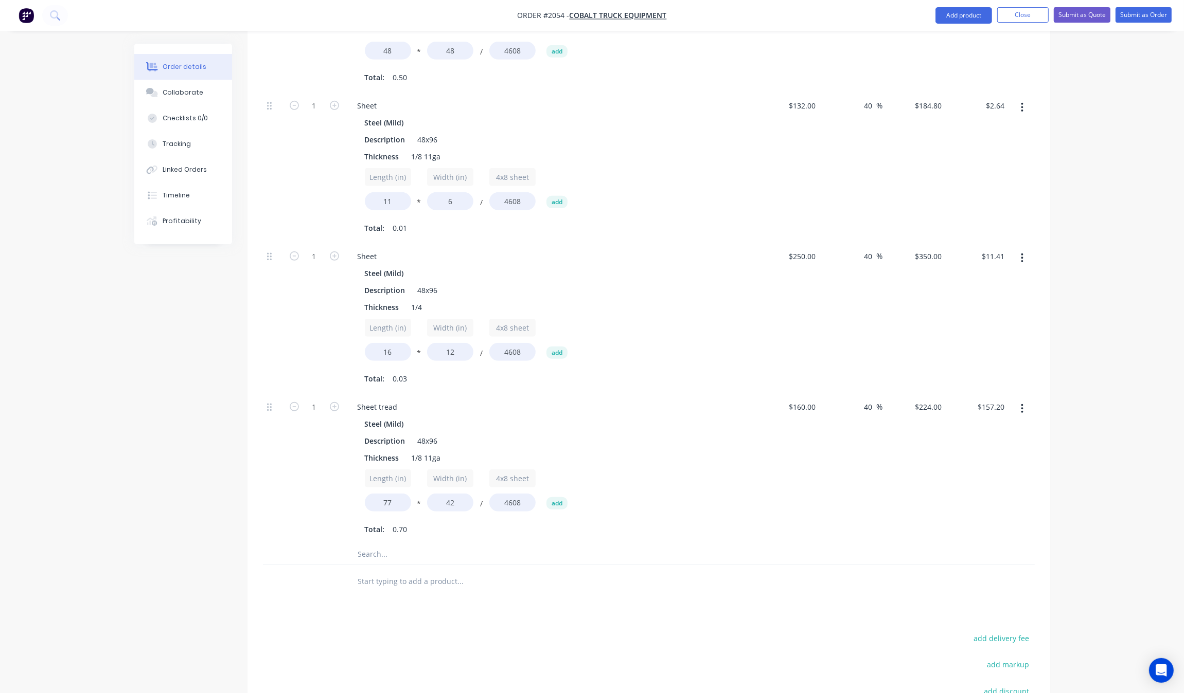
type input "$14.60"
click at [453, 393] on div "Sheet tread Steel (Mild) Description 48x96 Thickness 1/8 11ga Length (in) 77 * …" at bounding box center [550, 468] width 411 height 151
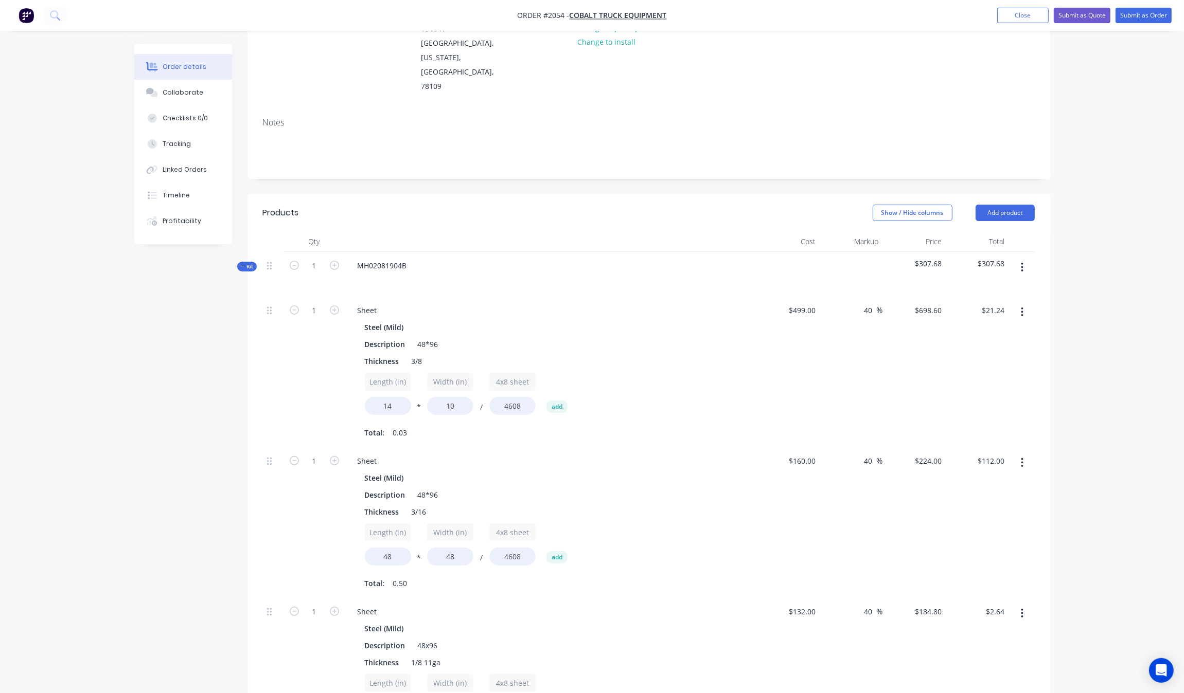
scroll to position [257, 0]
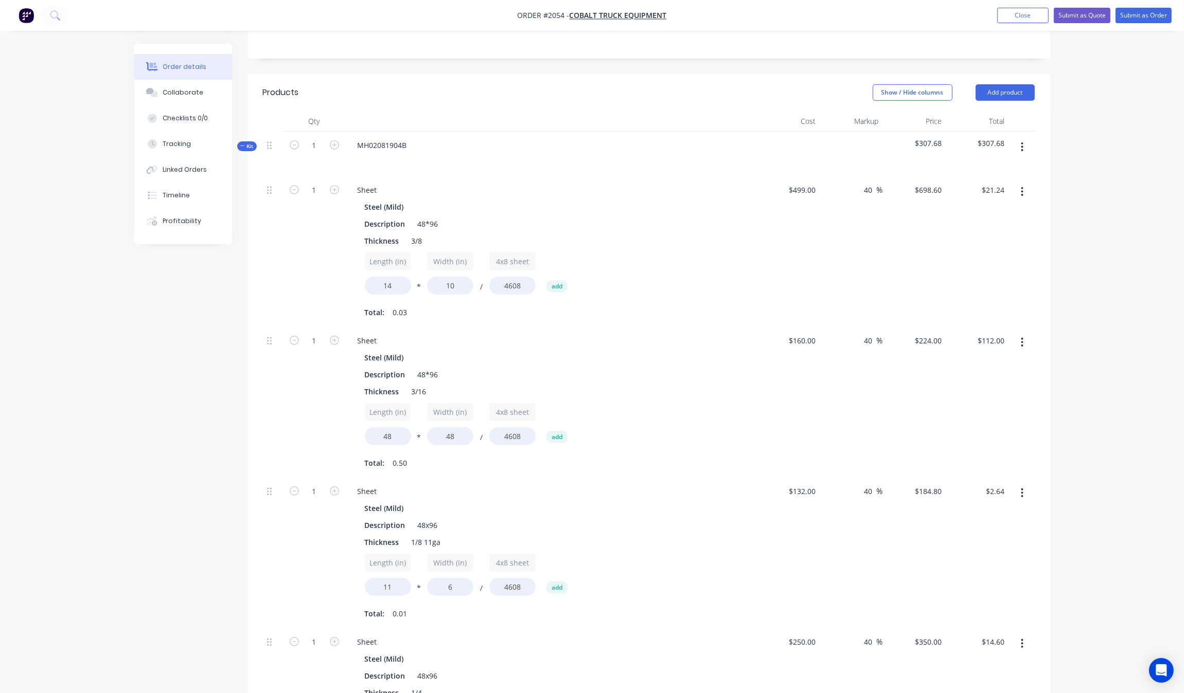
click at [1017, 138] on button "button" at bounding box center [1022, 147] width 24 height 19
click at [1010, 187] on div "Add product to kit" at bounding box center [985, 194] width 79 height 15
click at [978, 208] on div "Product catalogue" at bounding box center [985, 215] width 79 height 15
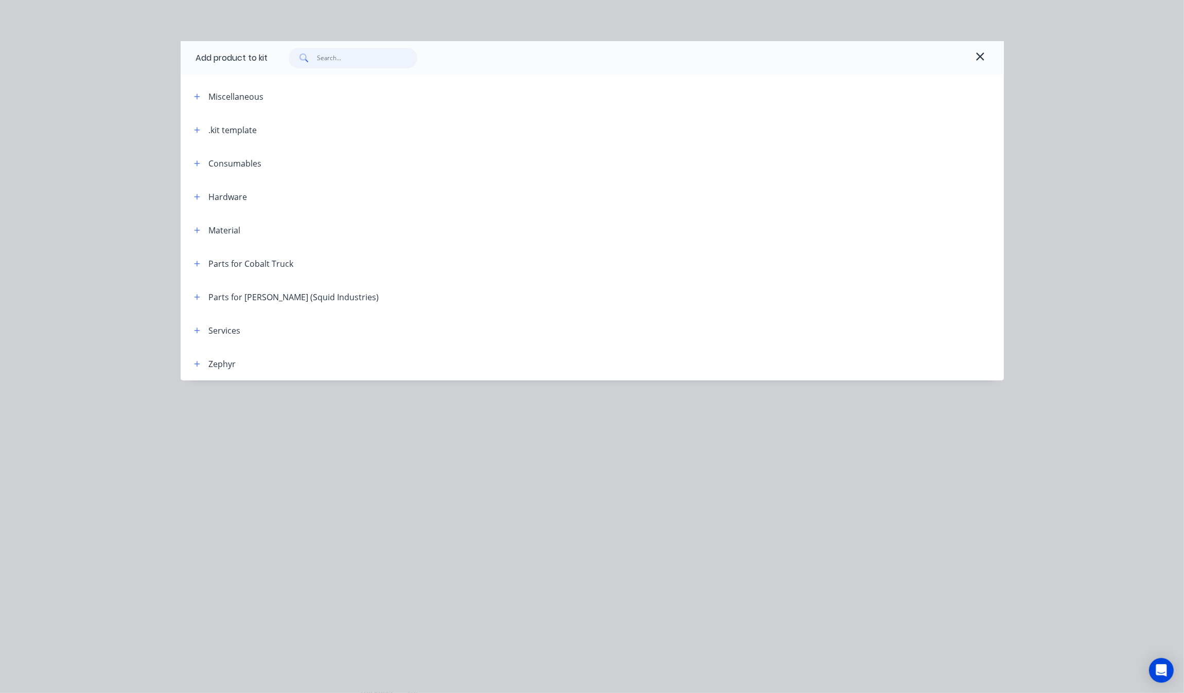
click at [375, 60] on input "text" at bounding box center [367, 58] width 100 height 21
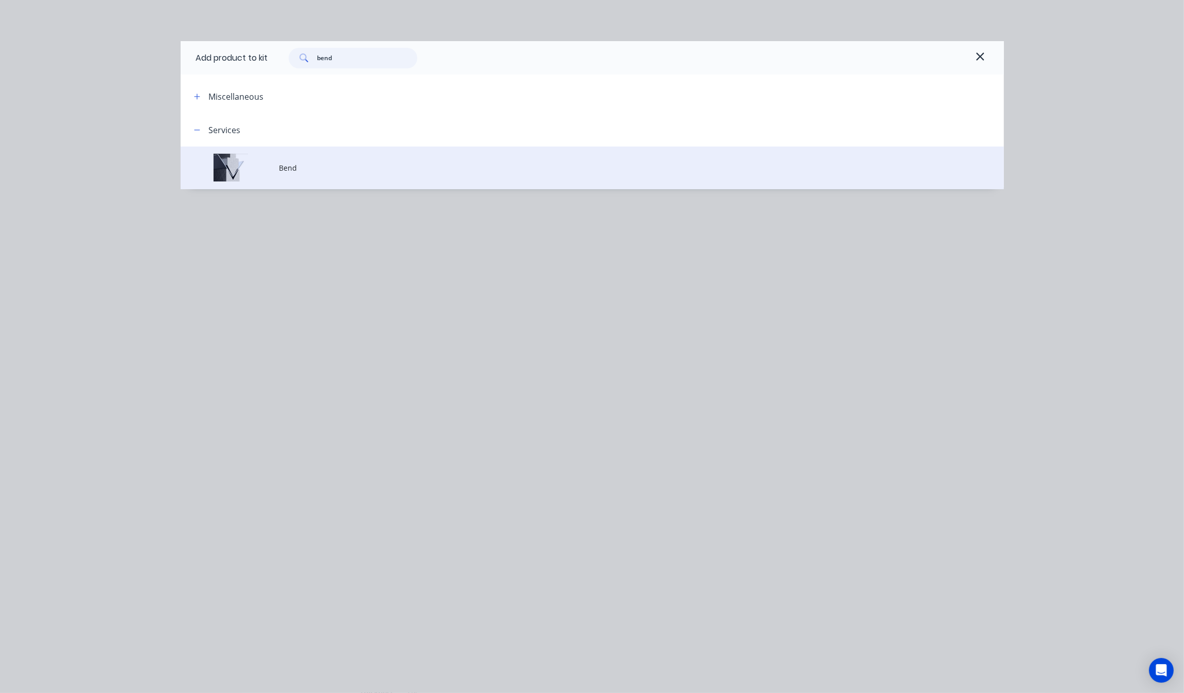
type input "bend"
click at [339, 163] on span "Bend" at bounding box center [568, 168] width 579 height 11
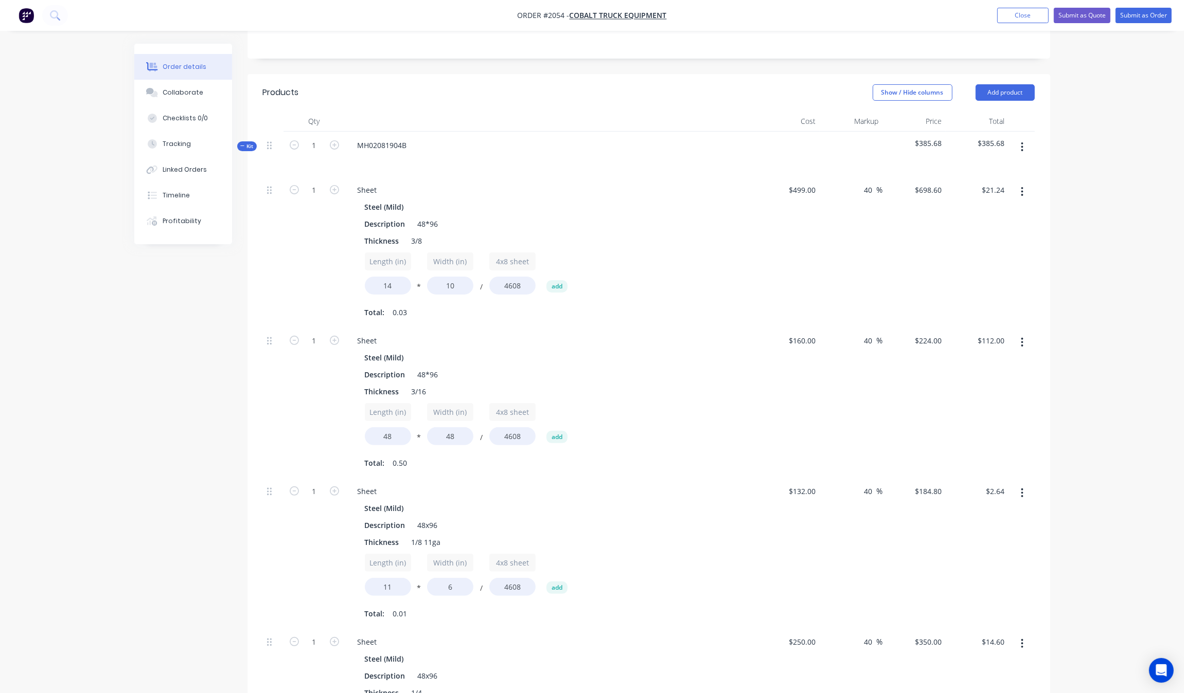
click at [1029, 138] on button "button" at bounding box center [1022, 147] width 24 height 19
click at [1008, 187] on div "Add product to kit" at bounding box center [985, 194] width 79 height 15
click at [991, 208] on div "Product catalogue" at bounding box center [985, 215] width 79 height 15
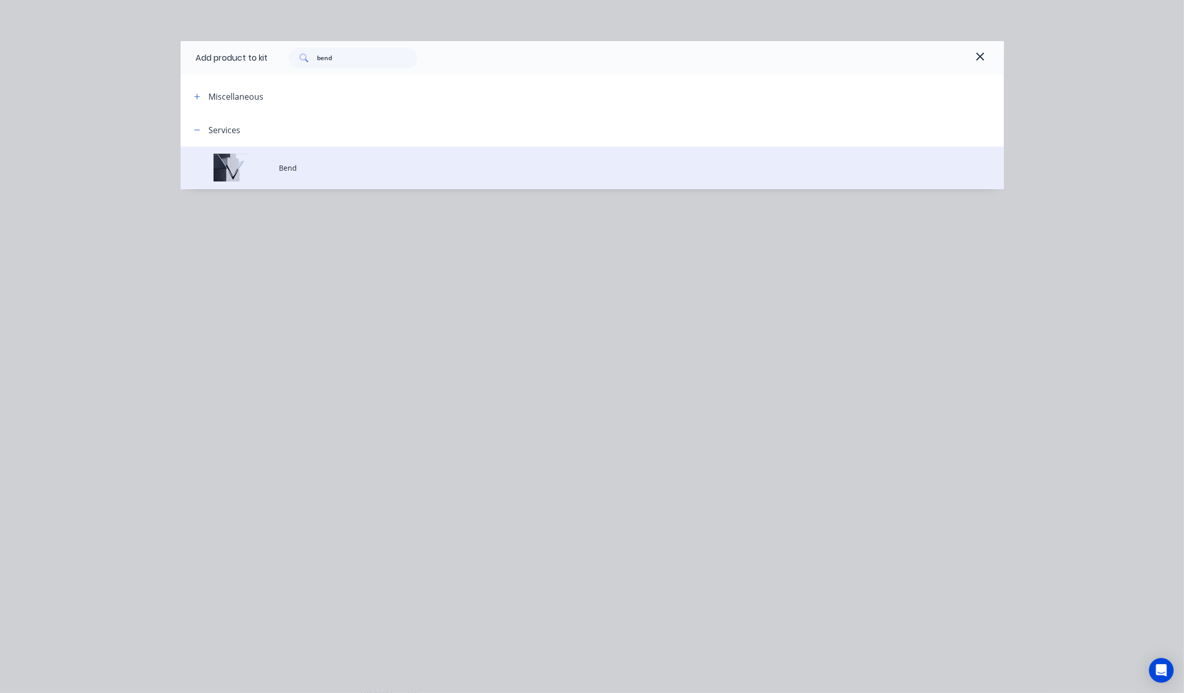
click at [319, 163] on span "Bend" at bounding box center [568, 168] width 579 height 11
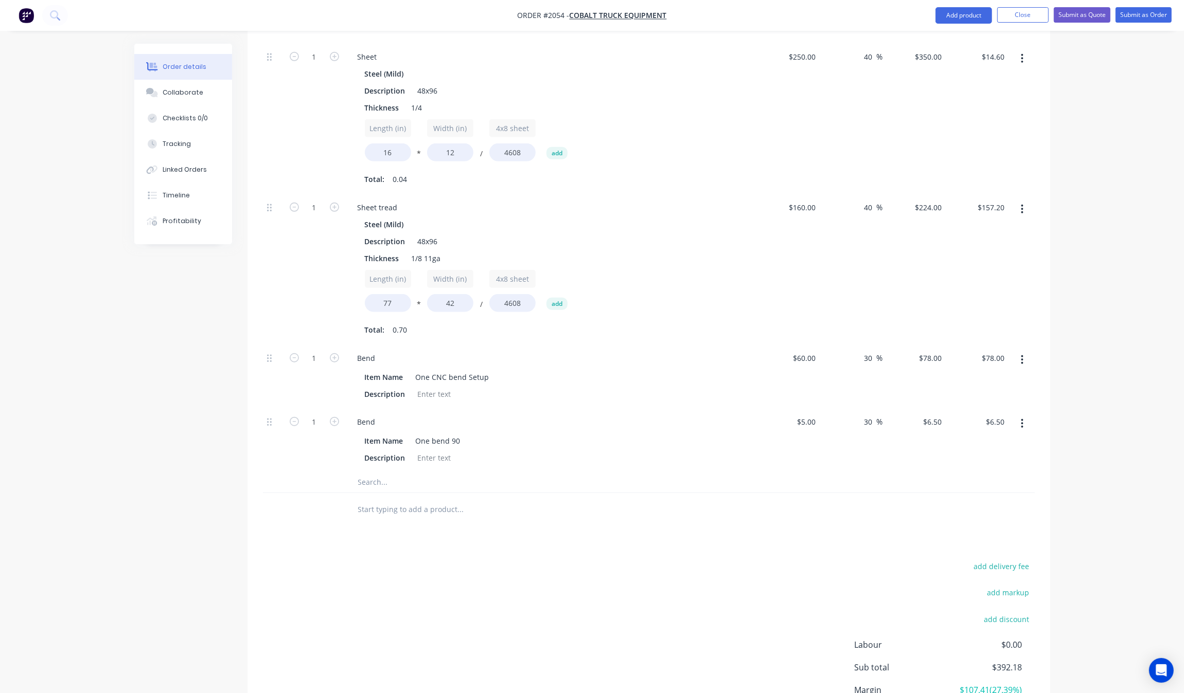
scroll to position [900, 0]
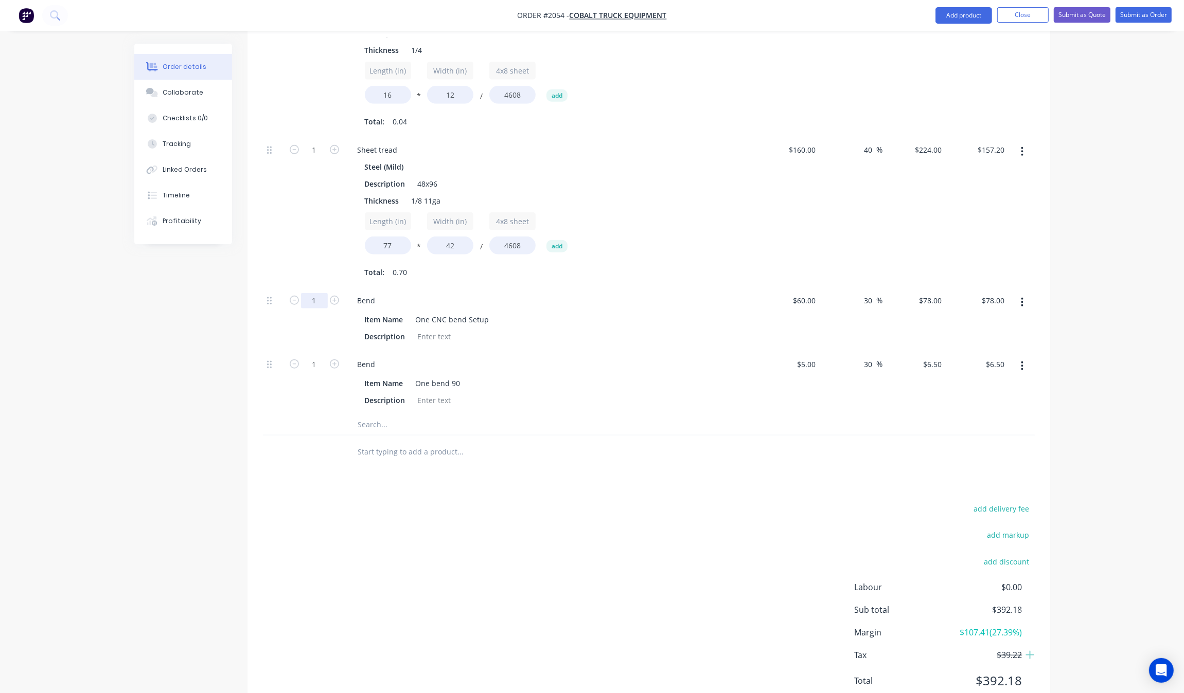
click at [319, 293] on input "1" at bounding box center [314, 300] width 27 height 15
type input "6"
type input "$468.00"
click at [371, 520] on div "add delivery fee add markup add discount Labour $0.00 Sub total $392.18 Margin …" at bounding box center [649, 601] width 772 height 199
click at [331, 296] on icon "button" at bounding box center [334, 300] width 9 height 9
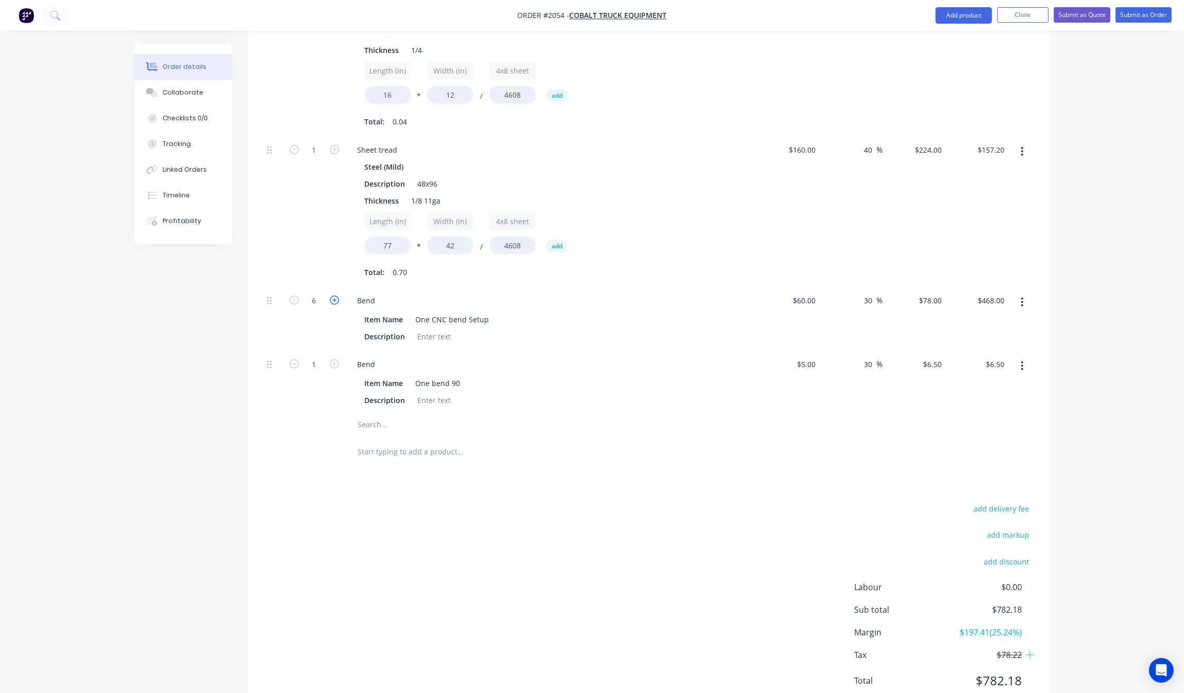
type input "7"
type input "$546.00"
click at [331, 296] on icon "button" at bounding box center [334, 300] width 9 height 9
type input "8"
type input "$624.00"
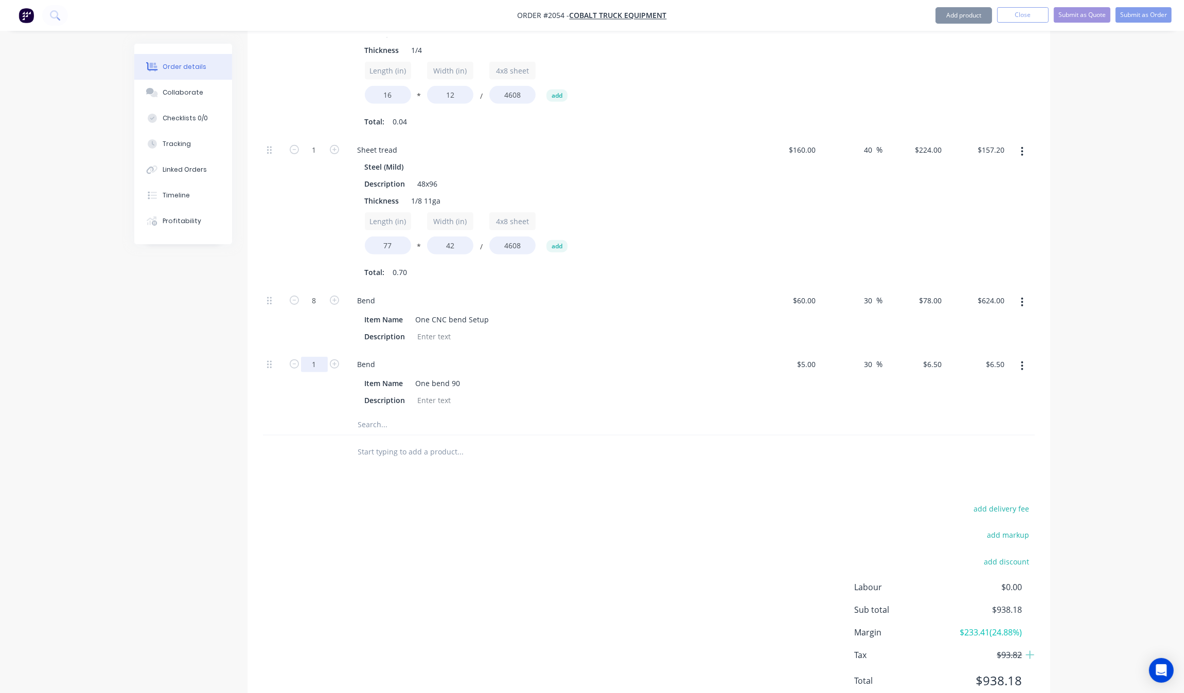
click at [314, 357] on input "1" at bounding box center [314, 364] width 27 height 15
type input "18"
type input "$117.00"
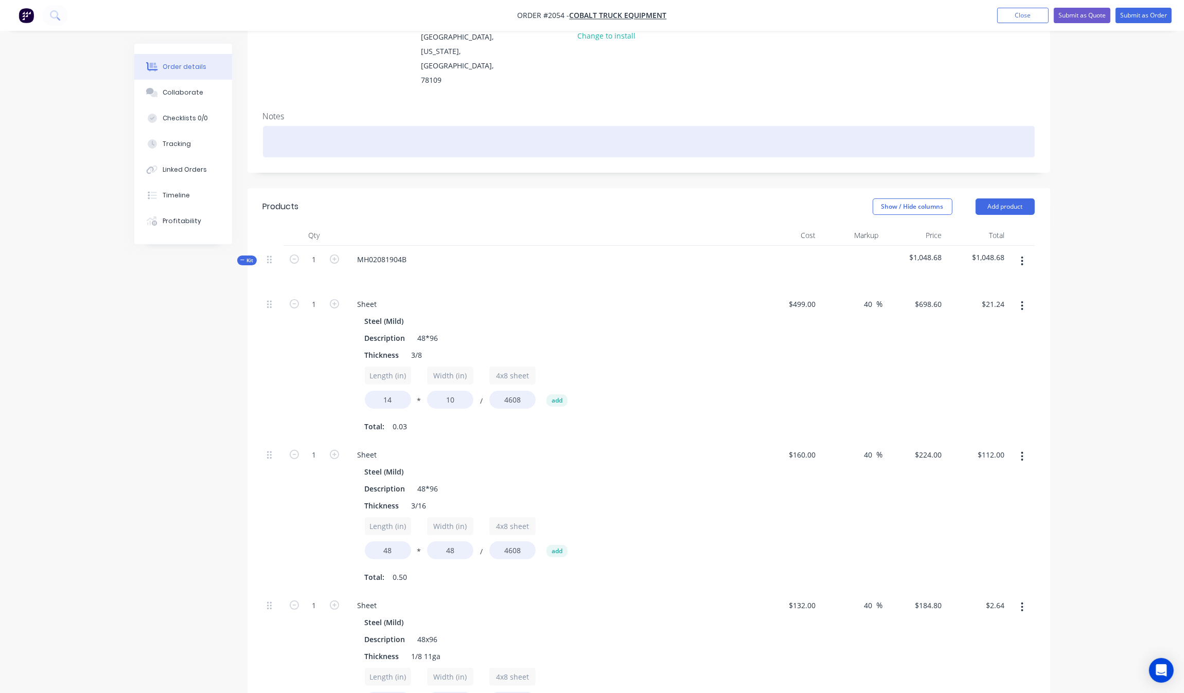
scroll to position [0, 0]
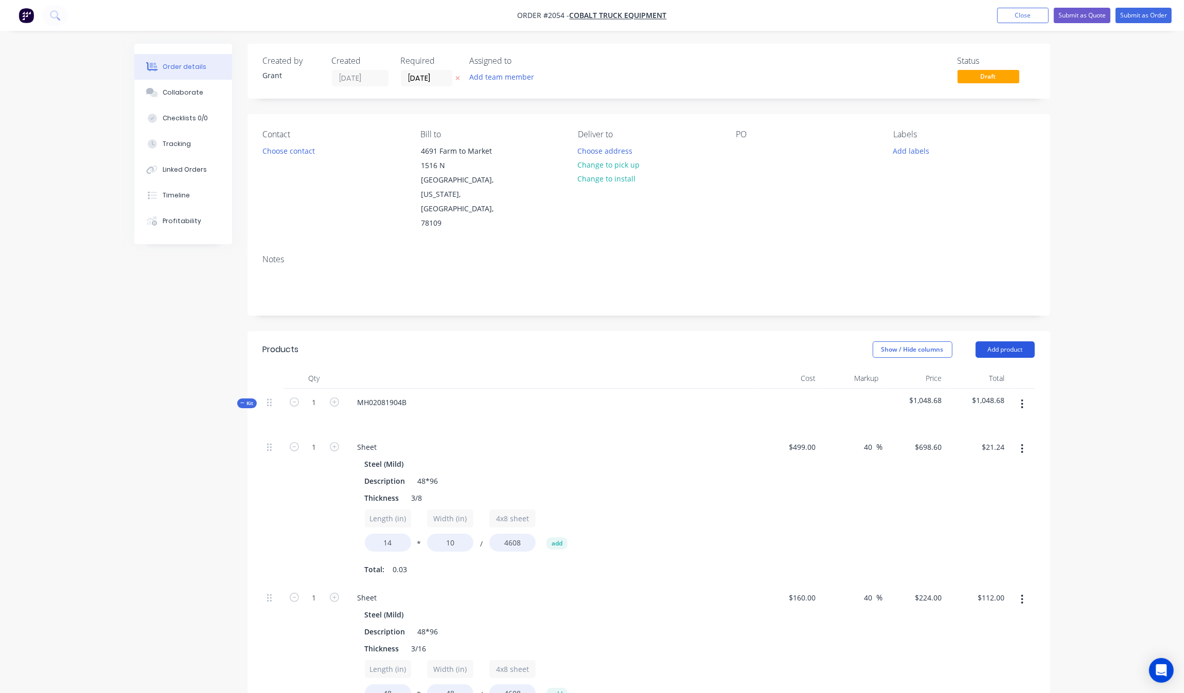
click at [1017, 342] on button "Add product" at bounding box center [1004, 350] width 59 height 16
click at [998, 368] on div "Product catalogue" at bounding box center [985, 375] width 79 height 15
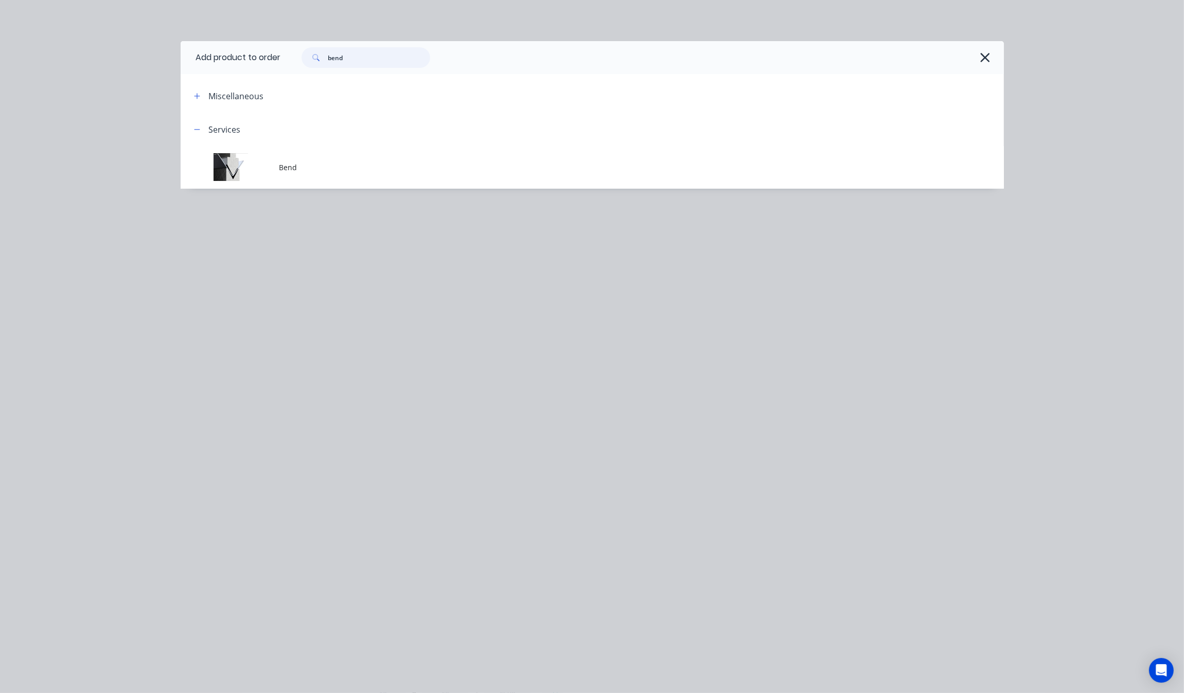
click at [368, 62] on input "bend" at bounding box center [379, 57] width 102 height 21
click at [369, 62] on input "bend" at bounding box center [379, 57] width 102 height 21
type input "weld"
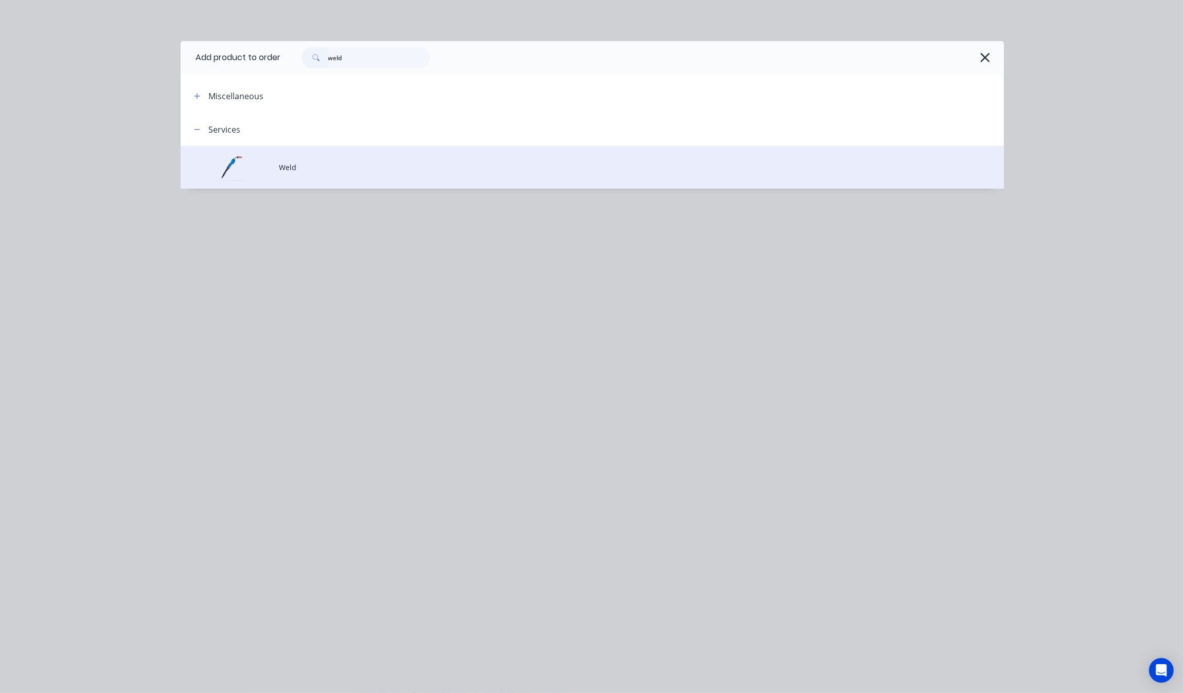
click at [327, 165] on span "Weld" at bounding box center [568, 167] width 579 height 11
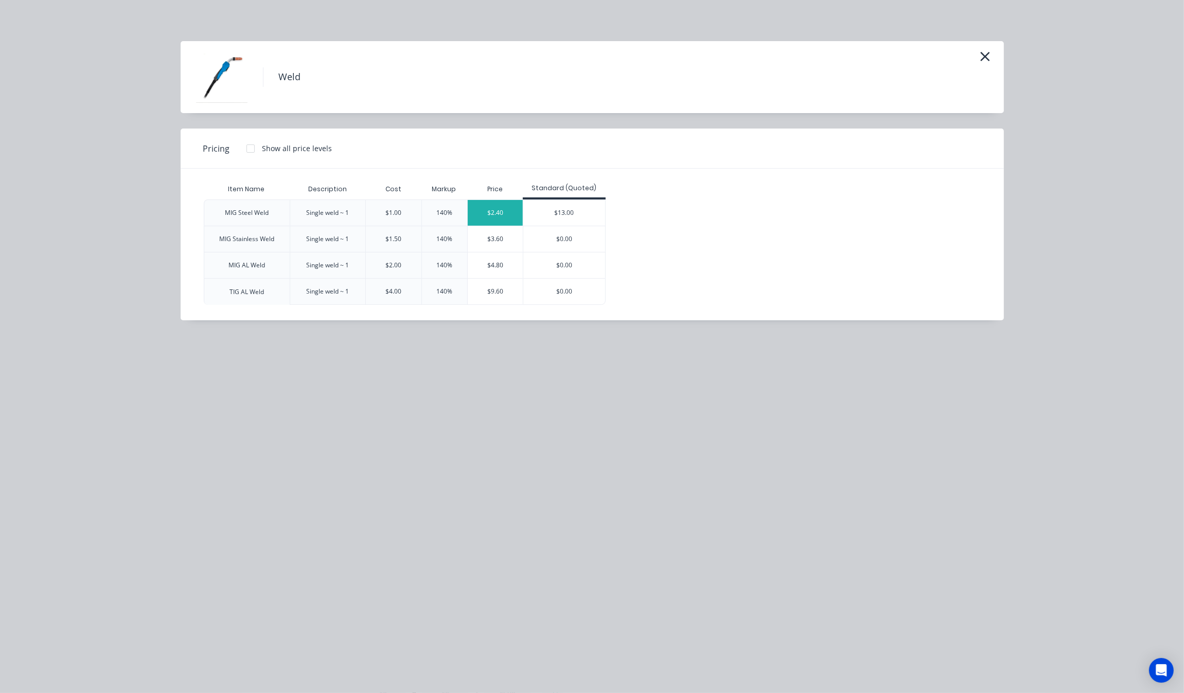
click at [490, 217] on div "$2.40" at bounding box center [496, 213] width 56 height 26
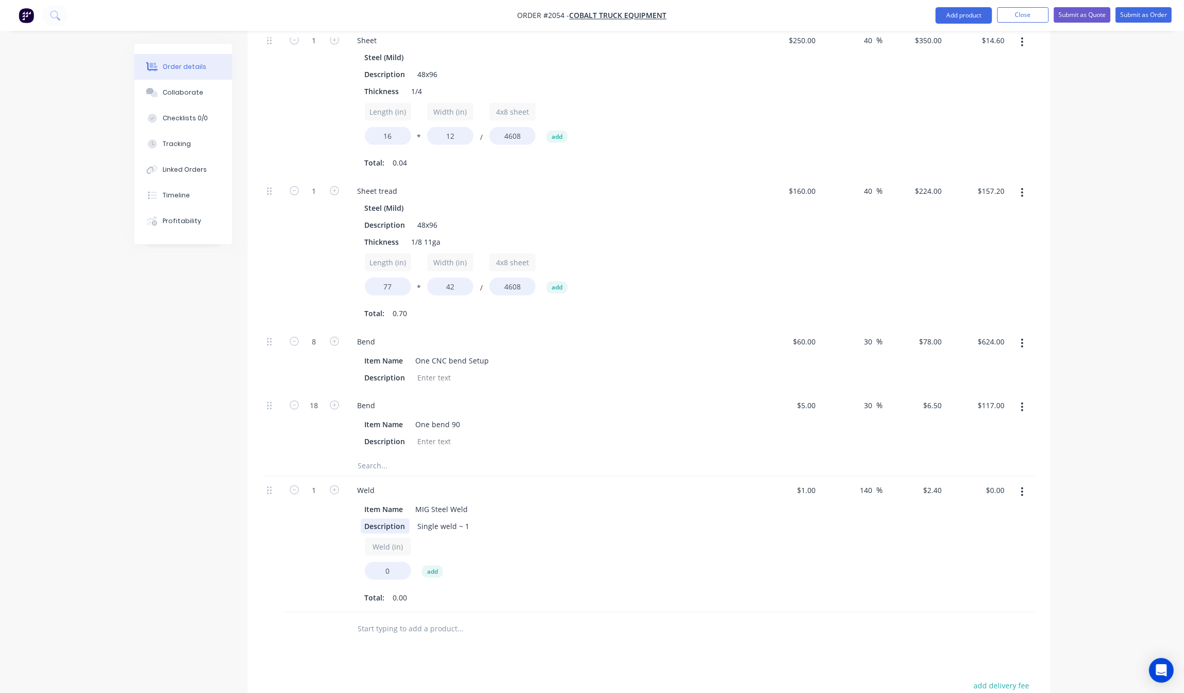
scroll to position [900, 0]
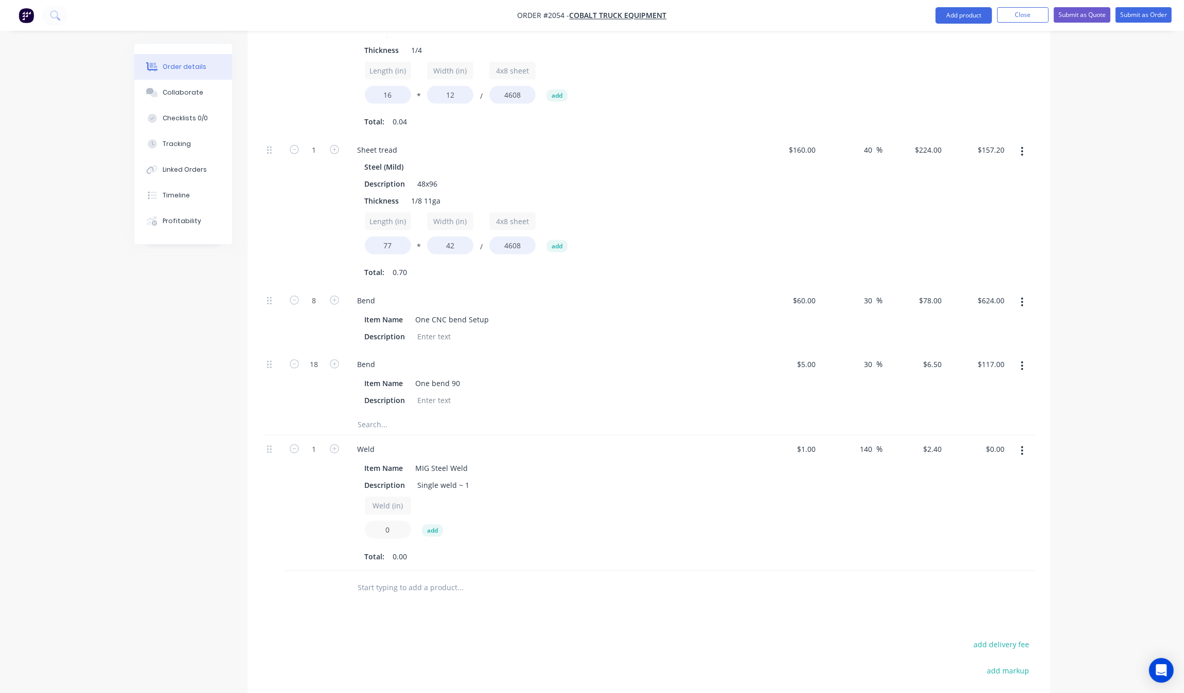
drag, startPoint x: 395, startPoint y: 500, endPoint x: 363, endPoint y: 500, distance: 31.4
click at [365, 521] on input "0" at bounding box center [388, 530] width 46 height 18
type input "8"
type input "$19.20"
click at [294, 521] on div "1" at bounding box center [314, 504] width 62 height 136
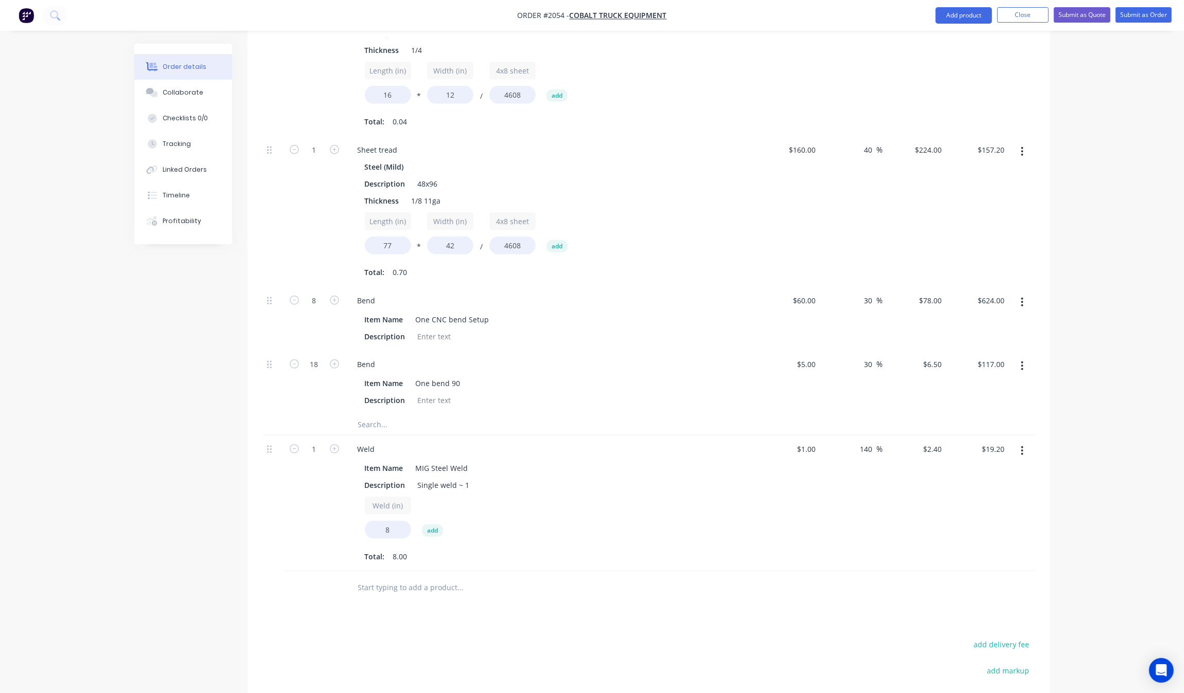
click at [343, 436] on div "1" at bounding box center [314, 504] width 62 height 136
click at [335, 444] on icon "button" at bounding box center [334, 448] width 9 height 9
type input "2"
type input "$38.40"
click at [317, 487] on div "2" at bounding box center [314, 504] width 62 height 136
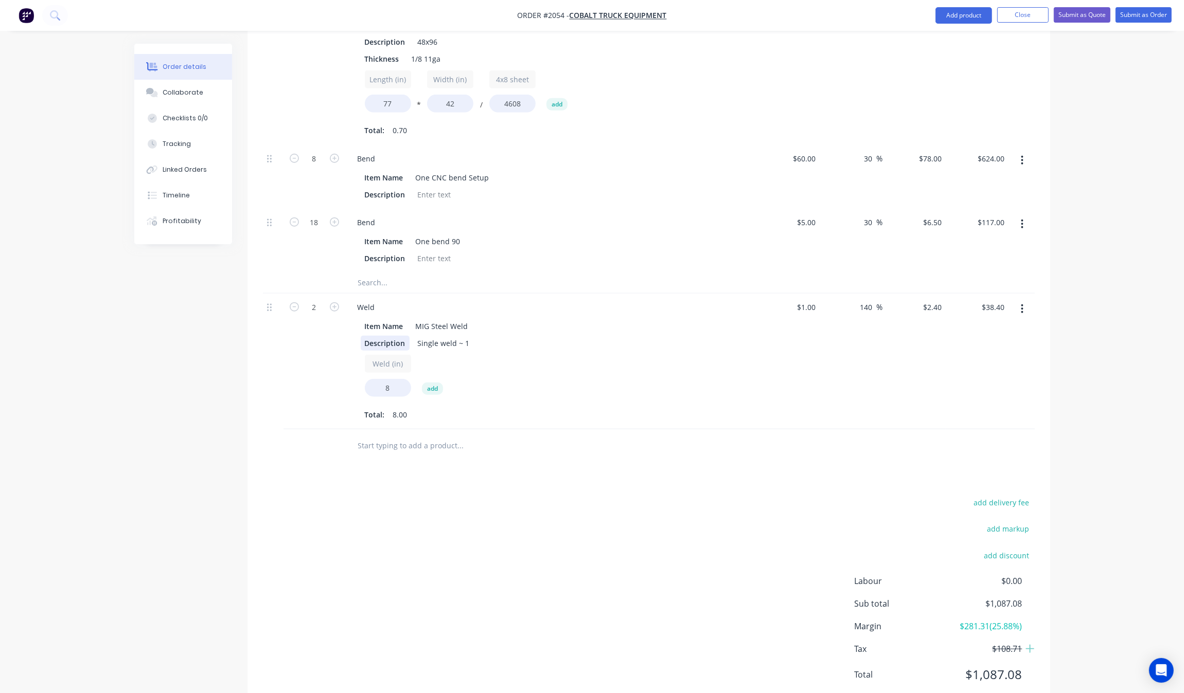
scroll to position [1045, 0]
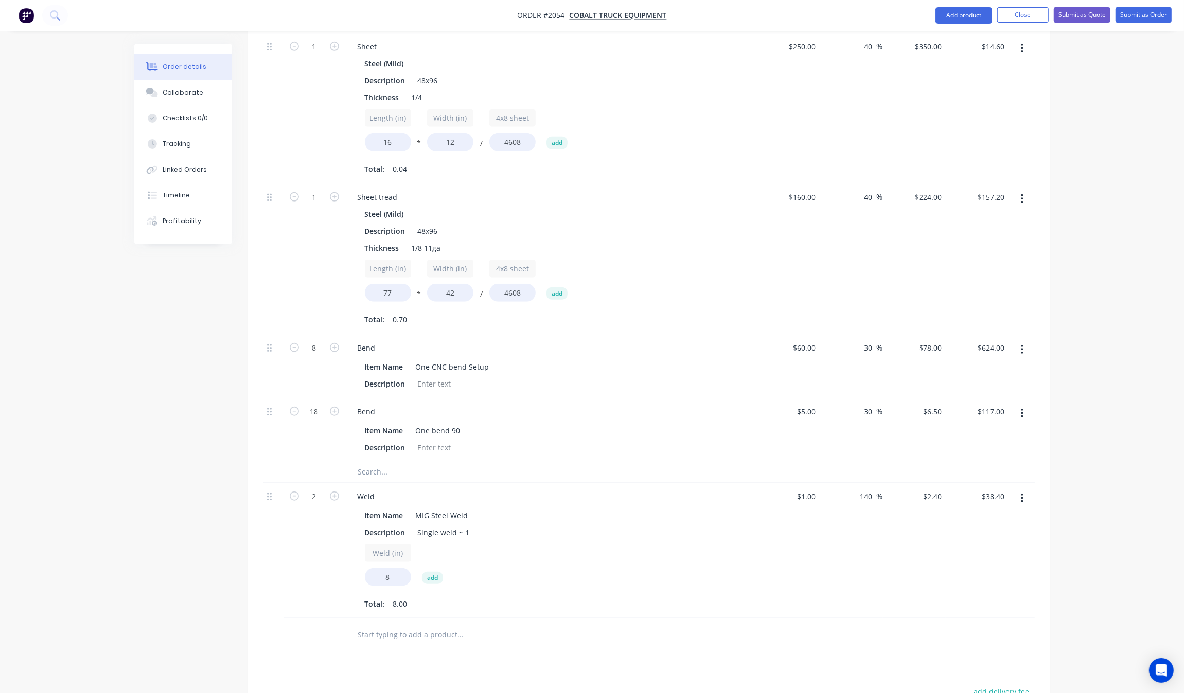
scroll to position [852, 0]
click at [867, 405] on input "30" at bounding box center [869, 412] width 13 height 15
type input "50"
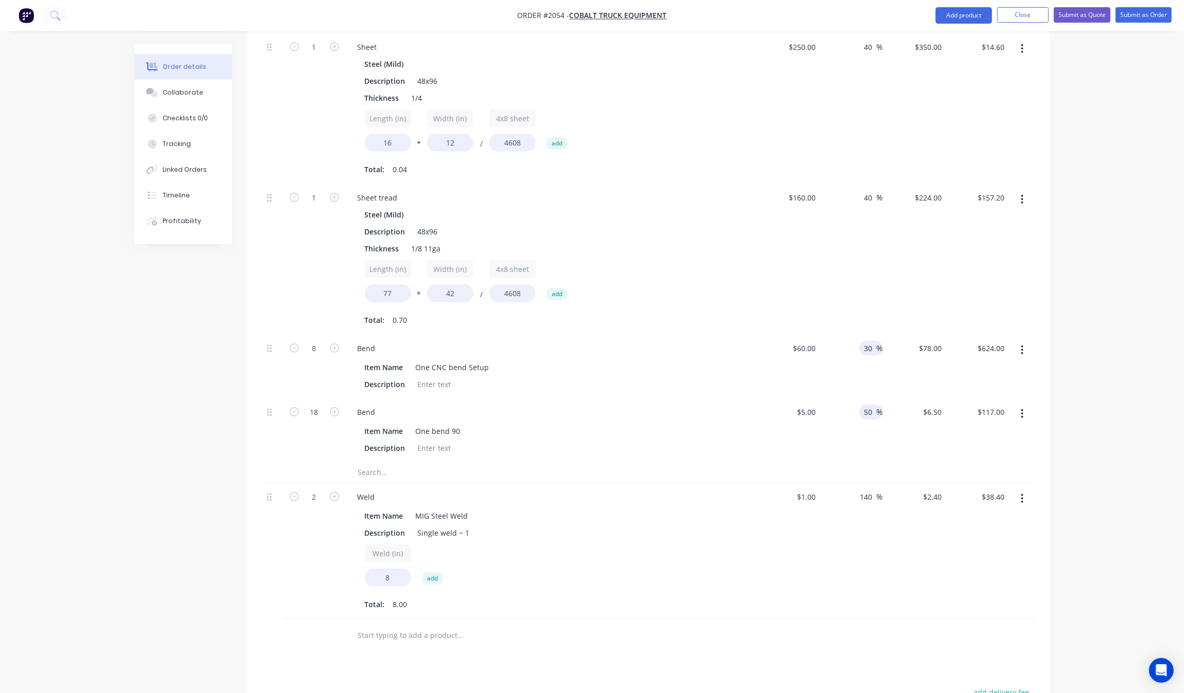
type input "$7.50"
type input "$135.00"
click at [869, 341] on input "30" at bounding box center [869, 348] width 13 height 15
type input "50"
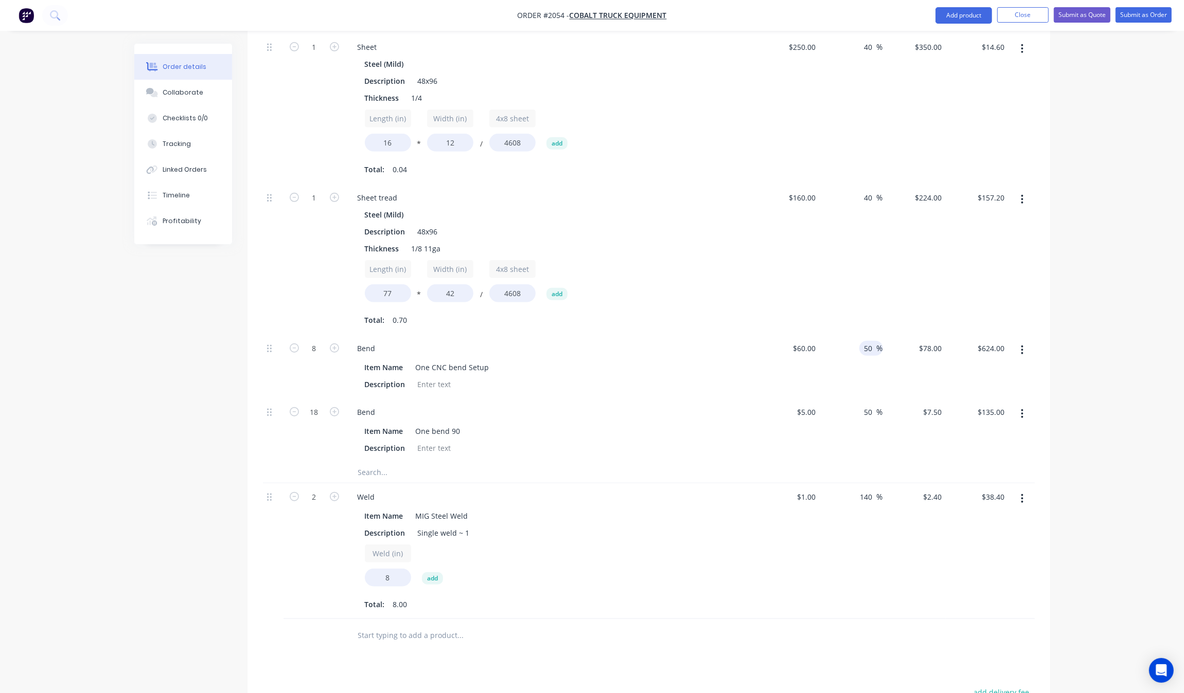
type input "$90.00"
type input "$720.00"
click at [878, 256] on div "40 40 %" at bounding box center [850, 259] width 63 height 151
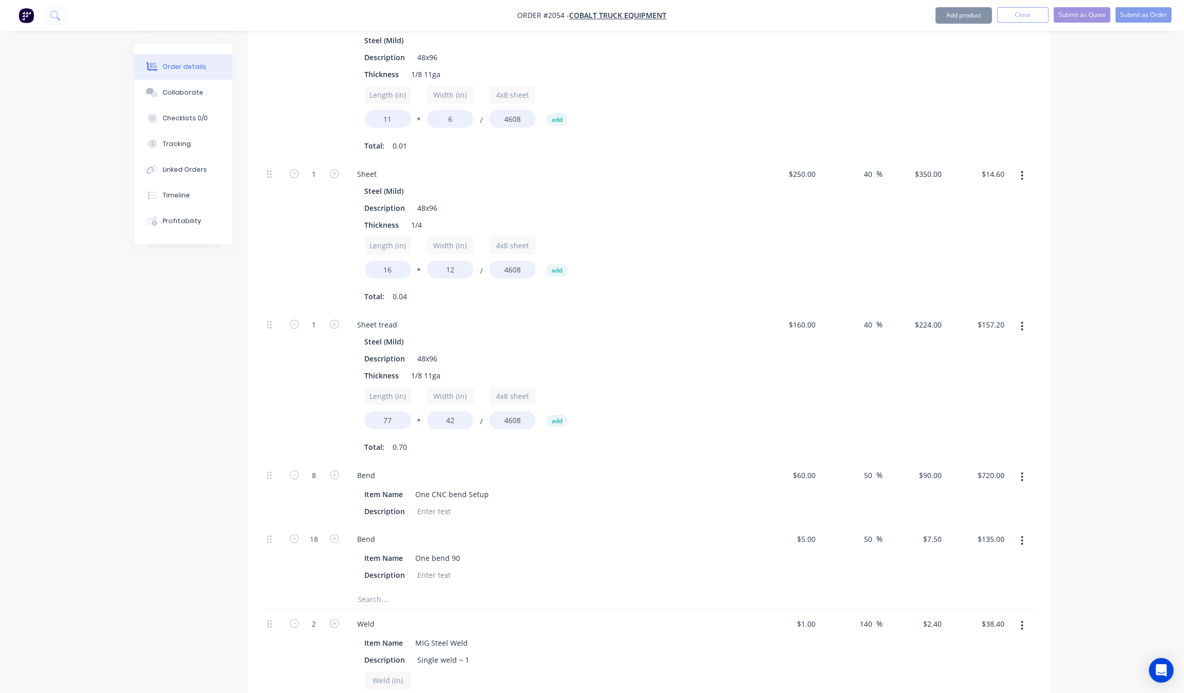
scroll to position [724, 0]
click at [868, 319] on input "40" at bounding box center [869, 326] width 13 height 15
type input "50"
type input "$240.00"
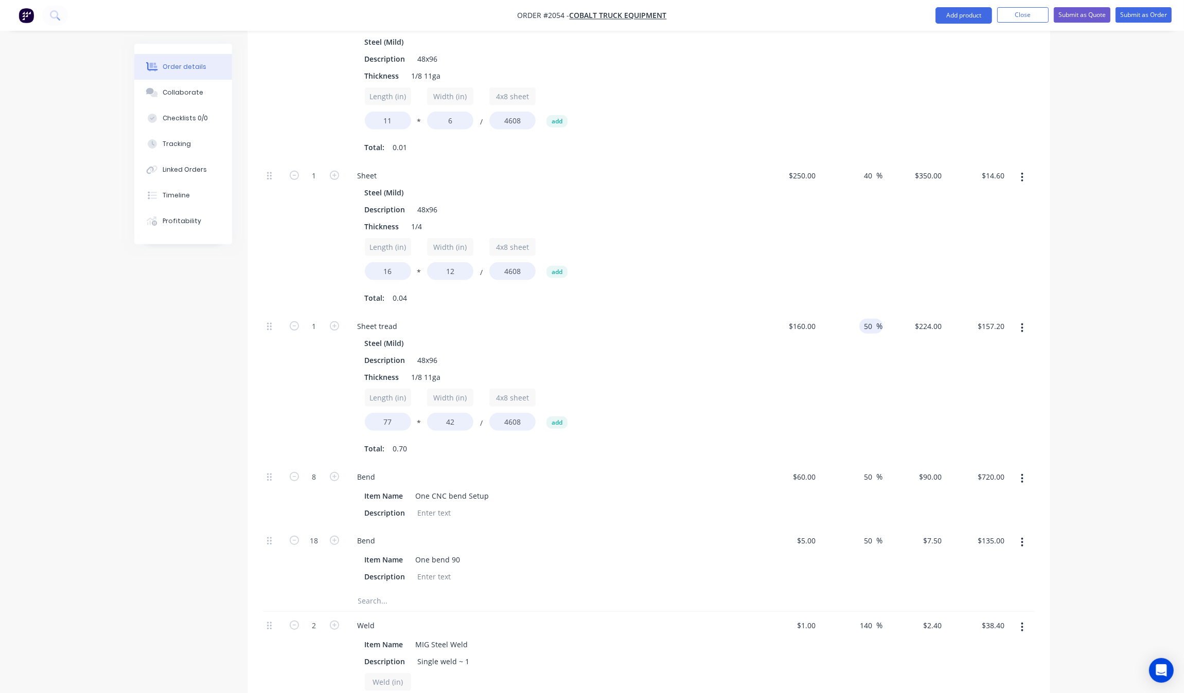
type input "$168.43"
click at [859, 323] on div "50 50 %" at bounding box center [850, 388] width 63 height 151
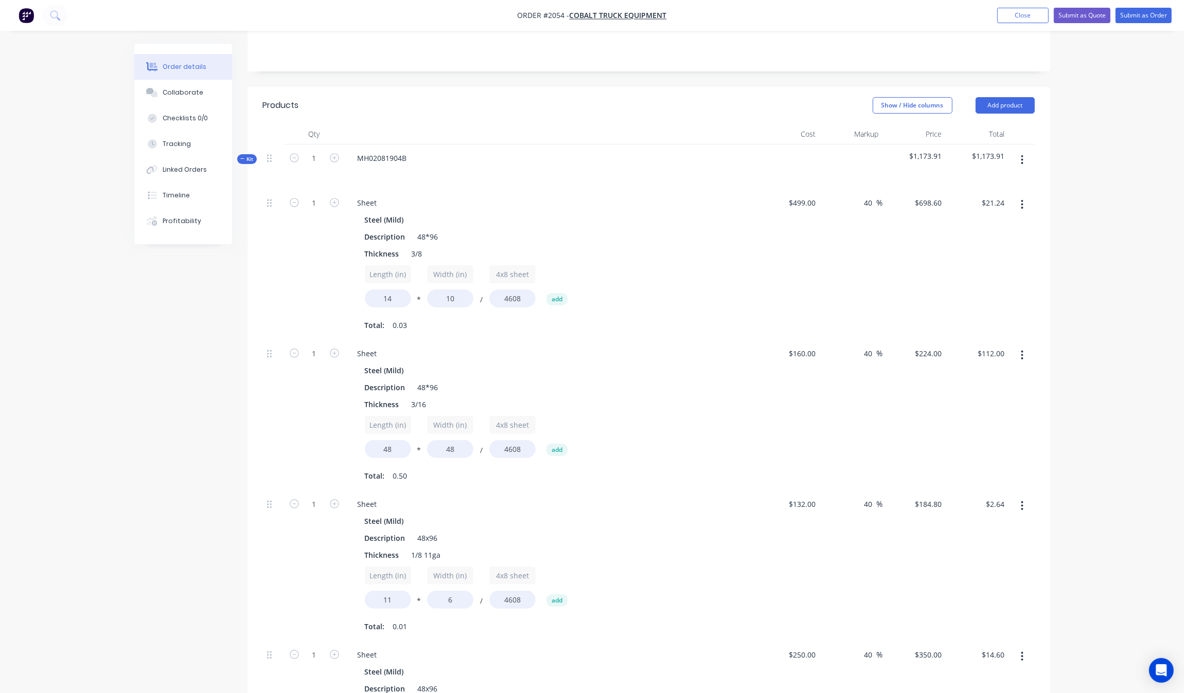
scroll to position [81, 0]
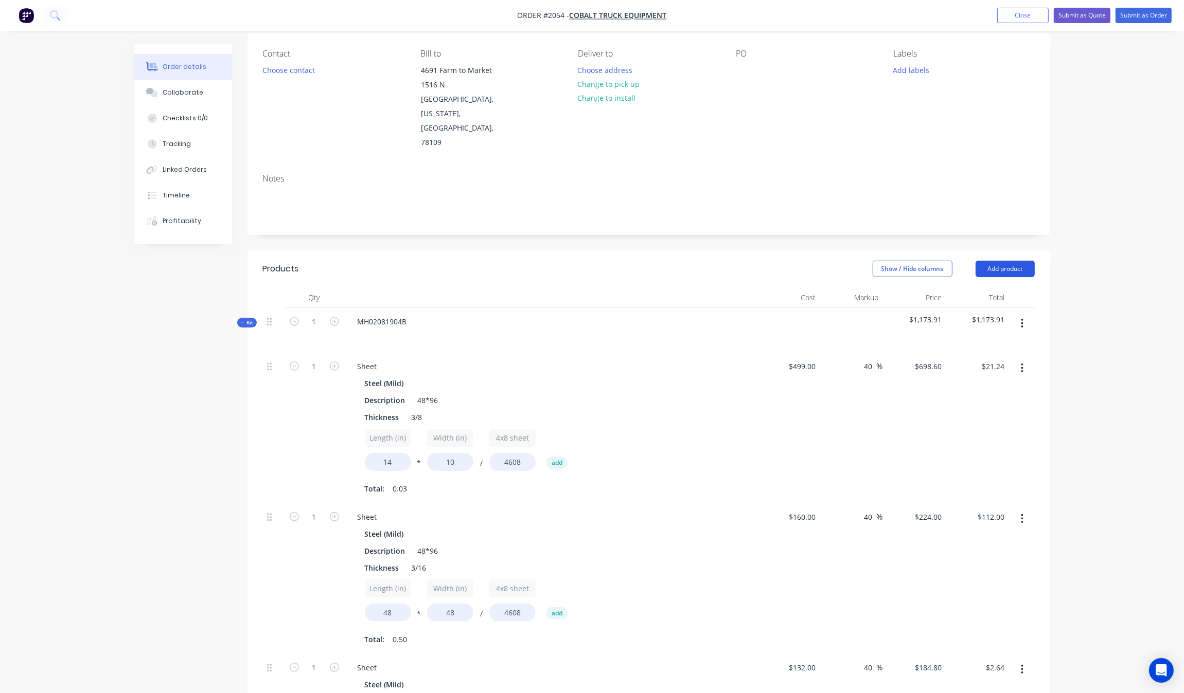
click at [1006, 261] on button "Add product" at bounding box center [1004, 269] width 59 height 16
click at [991, 288] on div "Product catalogue" at bounding box center [985, 295] width 79 height 15
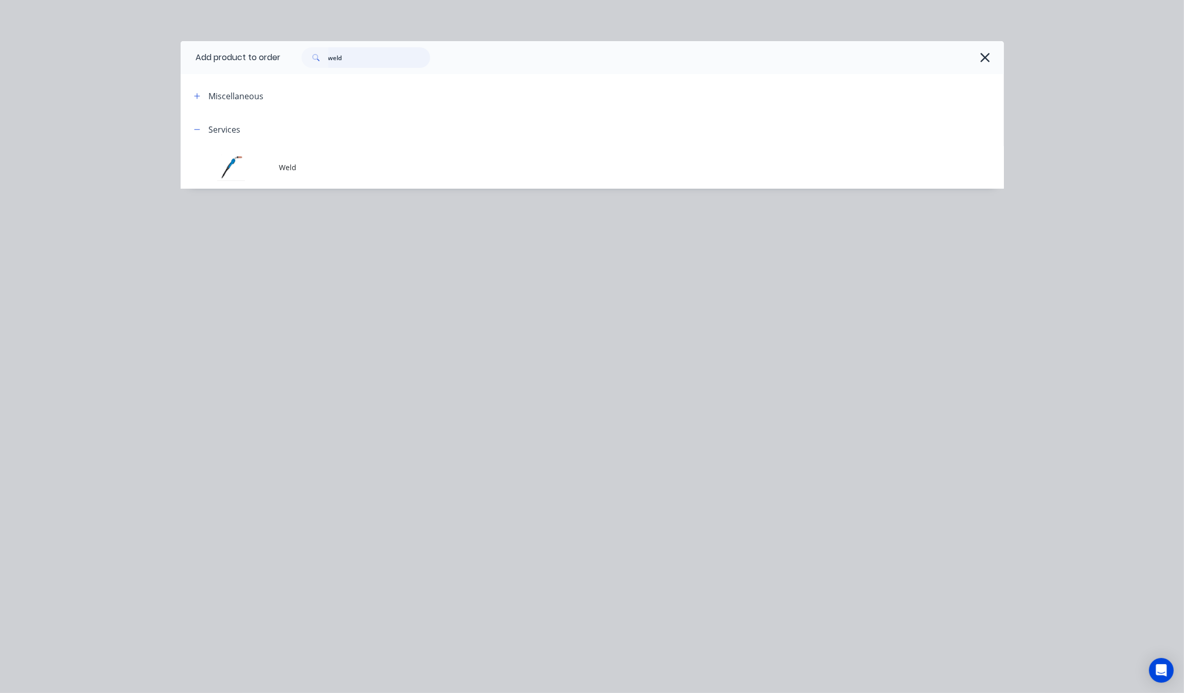
click at [371, 55] on input "weld" at bounding box center [379, 57] width 102 height 21
type input "plasma"
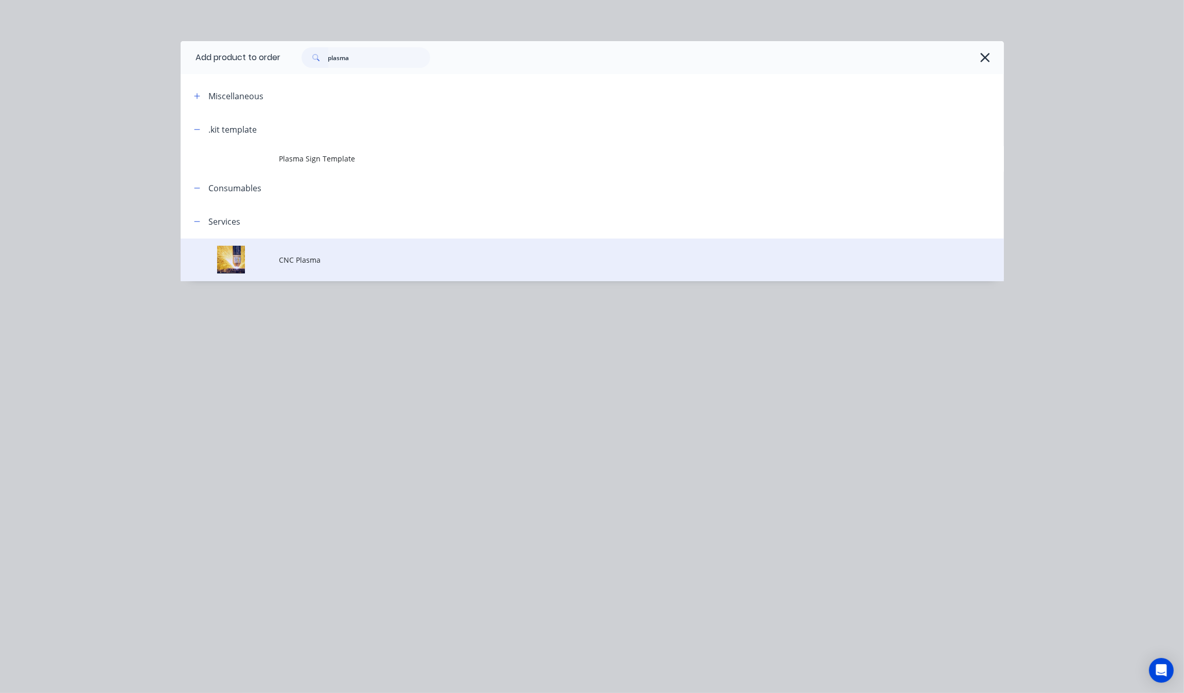
click at [324, 253] on td "CNC Plasma" at bounding box center [641, 260] width 724 height 43
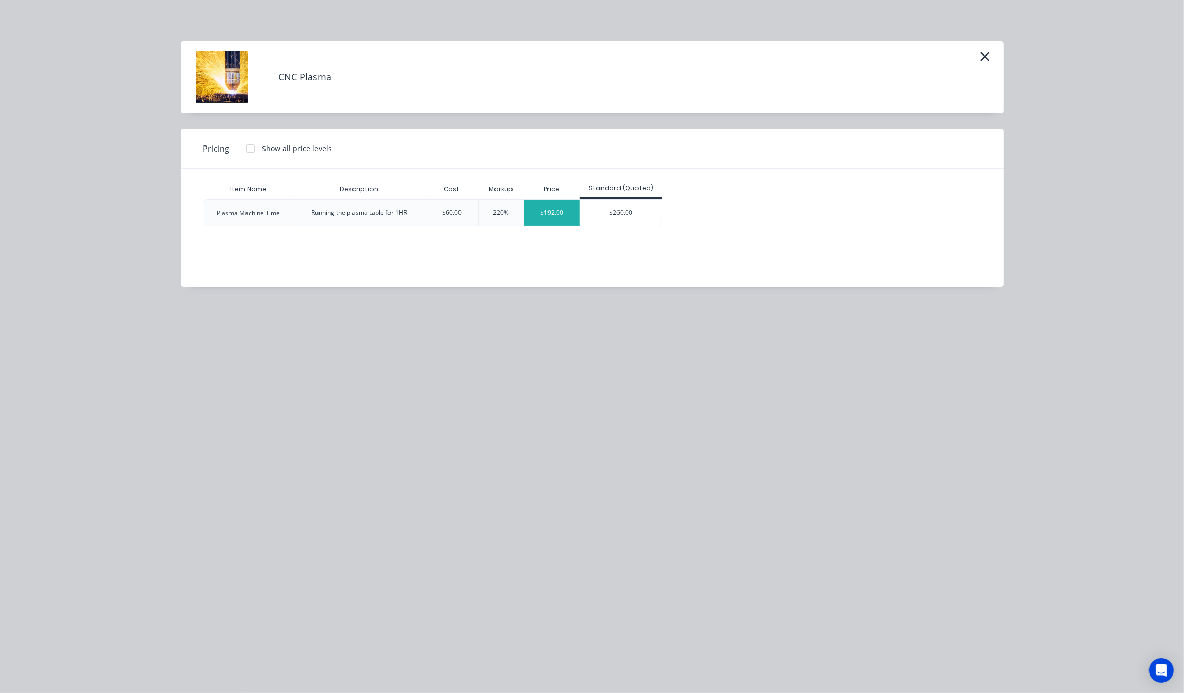
click at [554, 209] on div "$192.00" at bounding box center [552, 213] width 56 height 26
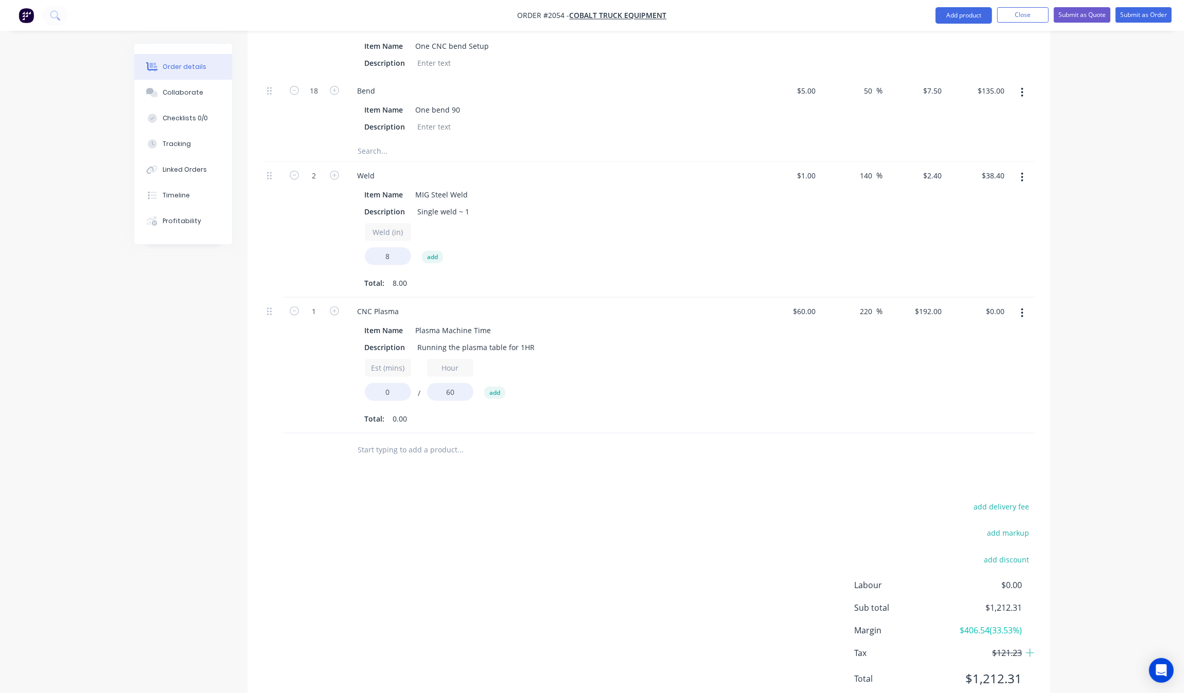
scroll to position [1181, 0]
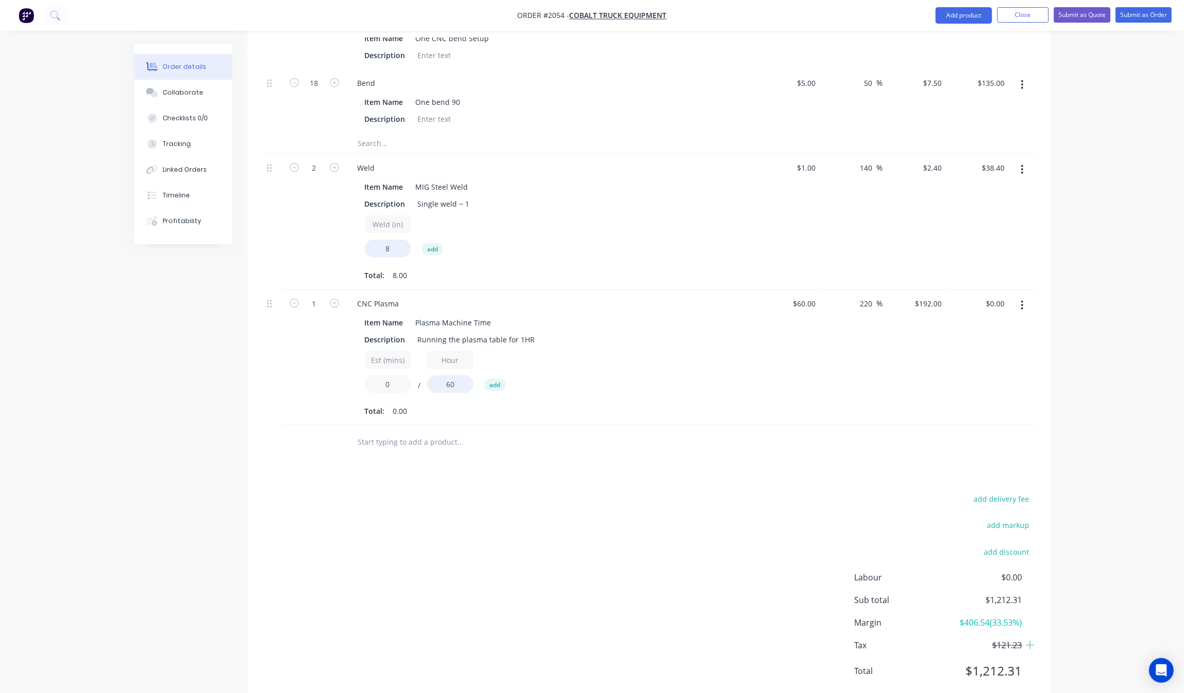
drag, startPoint x: 396, startPoint y: 363, endPoint x: 352, endPoint y: 356, distance: 44.2
click at [352, 356] on div "Item Name Plasma Machine Time Description Running the plasma table for 1HR Est …" at bounding box center [550, 366] width 403 height 106
type input "60"
type input "$192.00"
click at [505, 533] on div "add delivery fee add markup add discount Labour $0.00 Sub total $1,404.31 Margi…" at bounding box center [649, 591] width 772 height 199
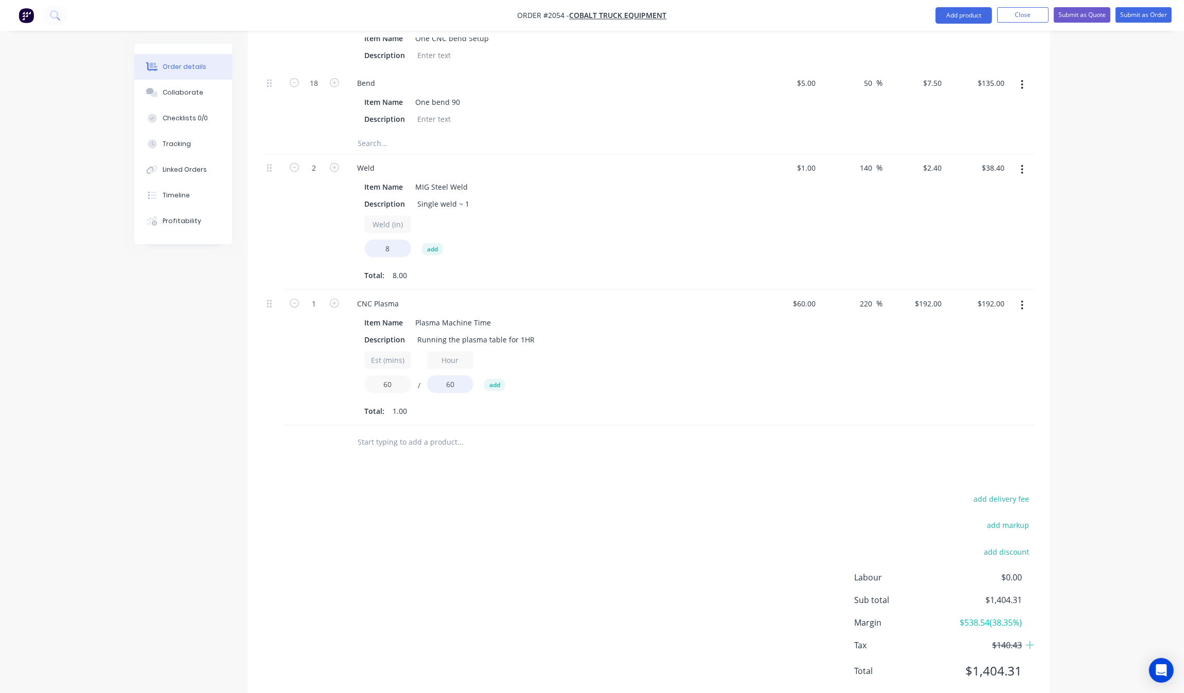
drag, startPoint x: 405, startPoint y: 353, endPoint x: 346, endPoint y: 343, distance: 60.0
click at [346, 345] on div "CNC Plasma Item Name Plasma Machine Time Description Running the plasma table f…" at bounding box center [550, 358] width 411 height 136
type input "120"
type input "$384.00"
click at [624, 492] on div "add delivery fee add markup add discount Labour $0.00 Sub total $1,596.31 Margi…" at bounding box center [649, 591] width 772 height 199
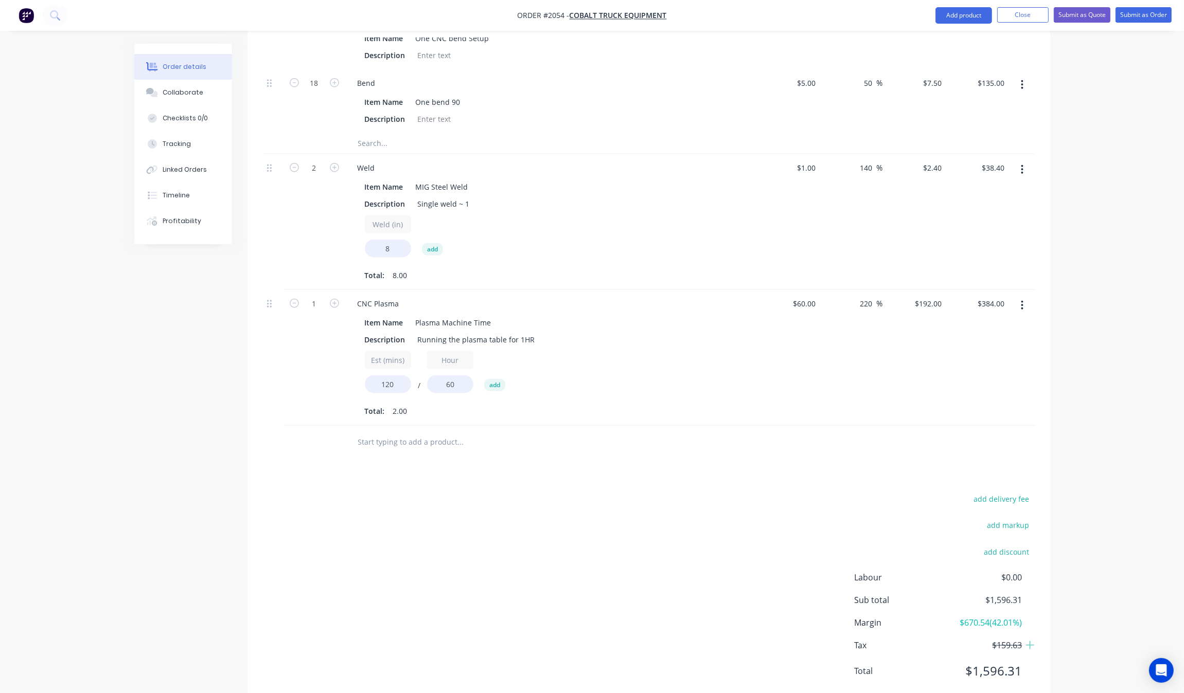
drag, startPoint x: 1110, startPoint y: 485, endPoint x: 1025, endPoint y: 597, distance: 140.2
click at [398, 375] on input "120" at bounding box center [388, 384] width 46 height 18
type input "200"
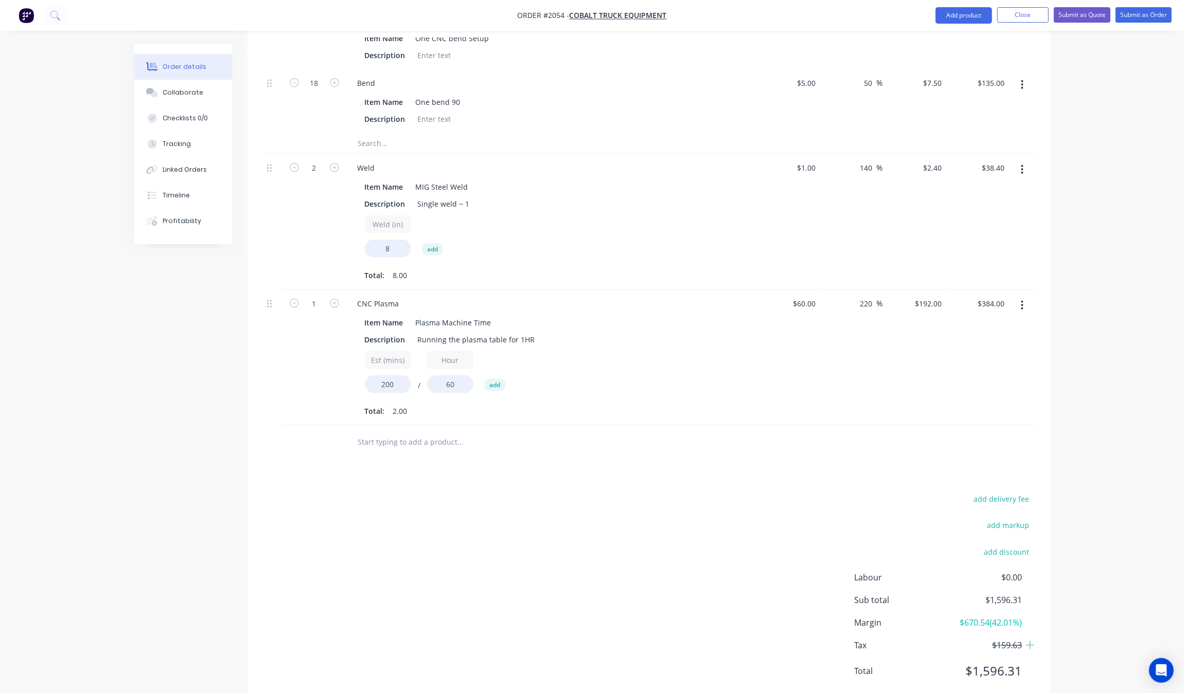
type input "$639.99"
drag, startPoint x: 827, startPoint y: 544, endPoint x: 835, endPoint y: 543, distance: 7.9
click at [832, 543] on div "add delivery fee add markup add discount Labour $0.00 Sub total $1,596.31 Margi…" at bounding box center [649, 591] width 772 height 199
click at [391, 375] on input "200" at bounding box center [388, 384] width 46 height 18
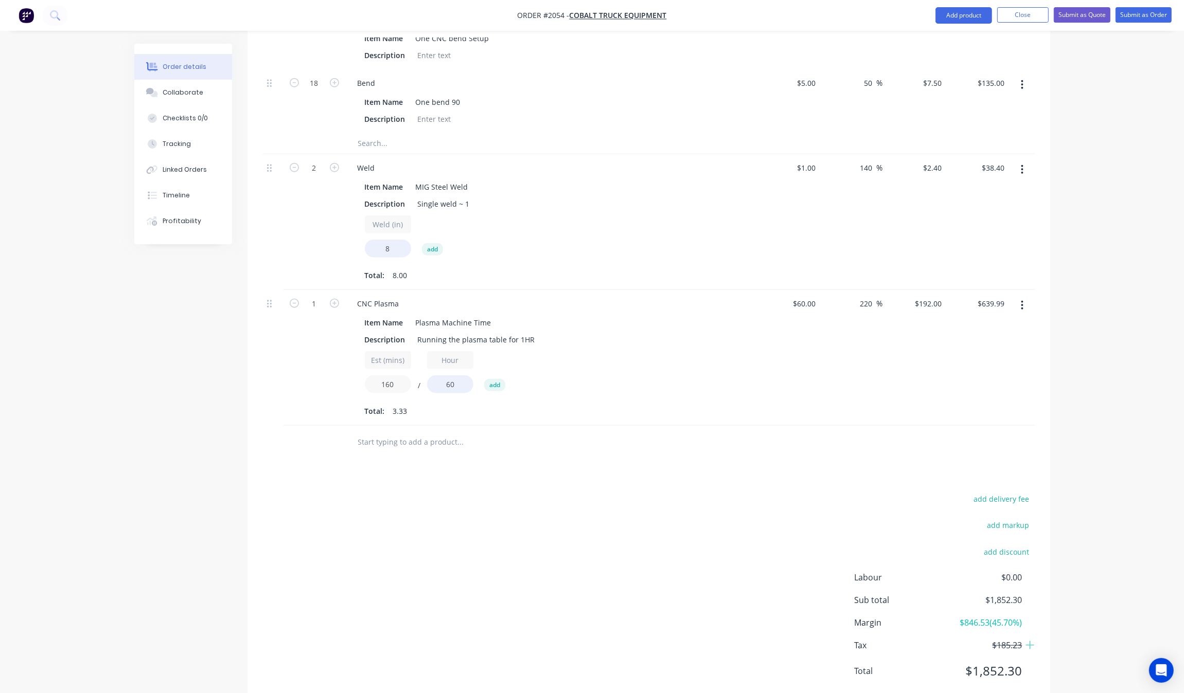
type input "160"
type input "$512.01"
click at [733, 492] on div "add delivery fee add markup add discount Labour $0.00 Sub total $1,724.32 Margi…" at bounding box center [649, 591] width 772 height 199
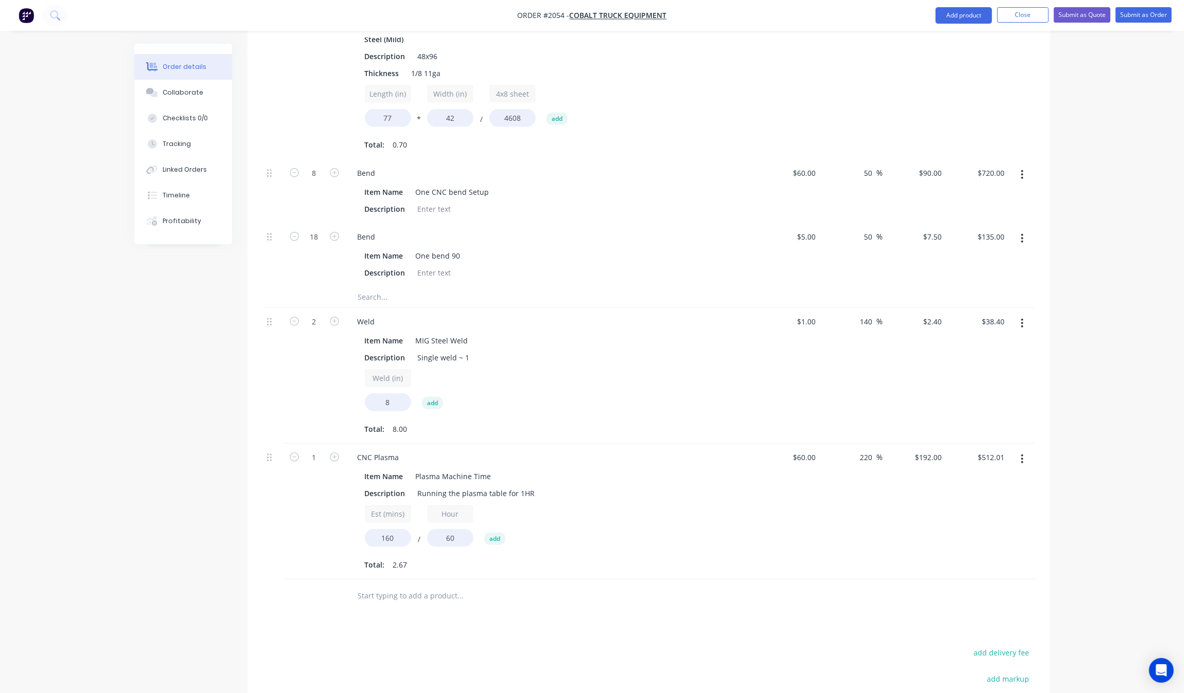
scroll to position [1117, 0]
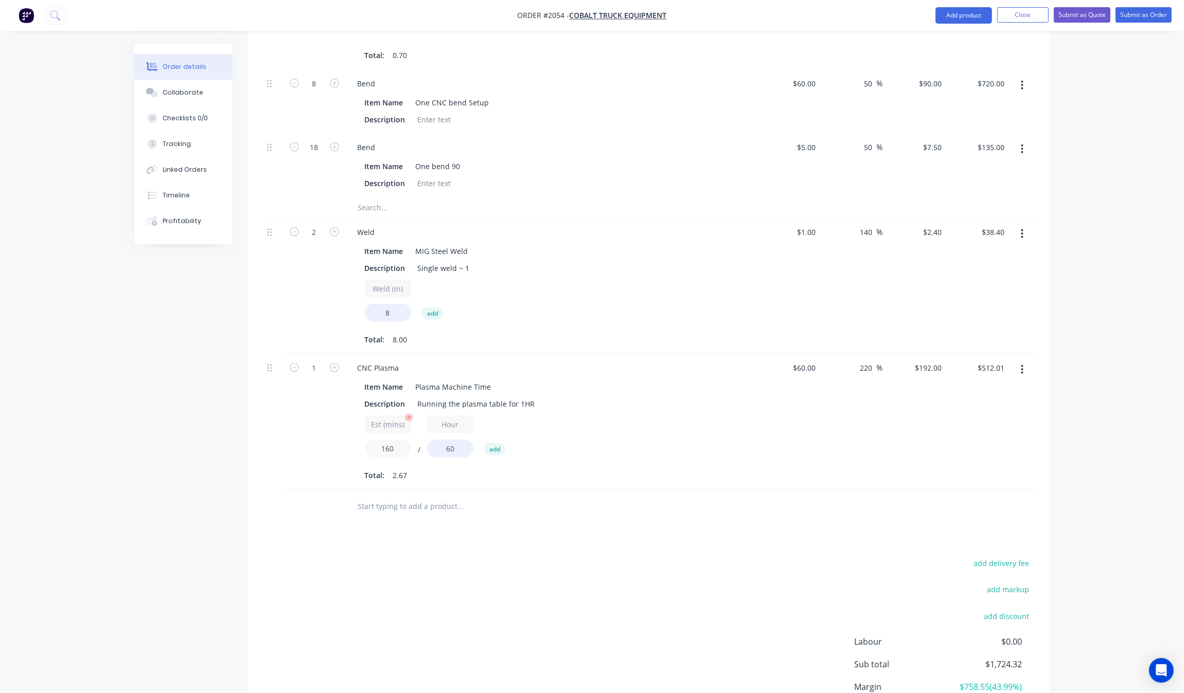
click at [392, 440] on input "160" at bounding box center [388, 449] width 46 height 18
type input "150"
type input "$480.00"
drag, startPoint x: 1035, startPoint y: 426, endPoint x: 1053, endPoint y: 426, distance: 17.5
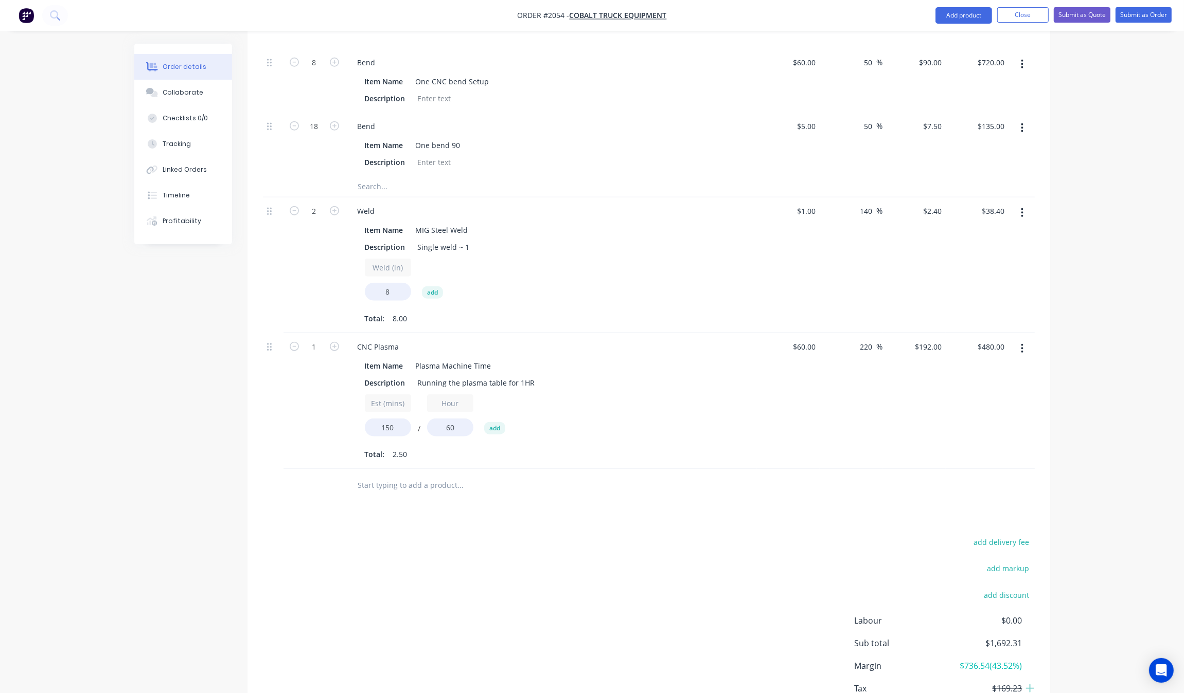
scroll to position [1053, 0]
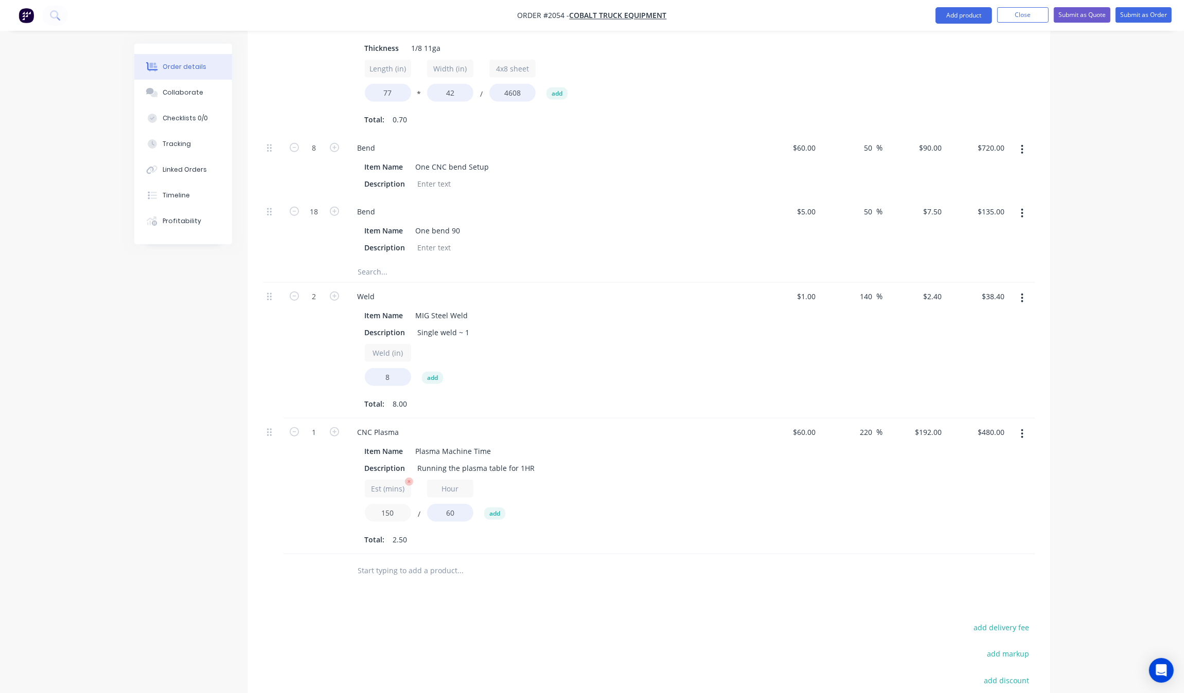
click at [389, 504] on input "150" at bounding box center [388, 513] width 46 height 18
type input "130"
type input "$416.01"
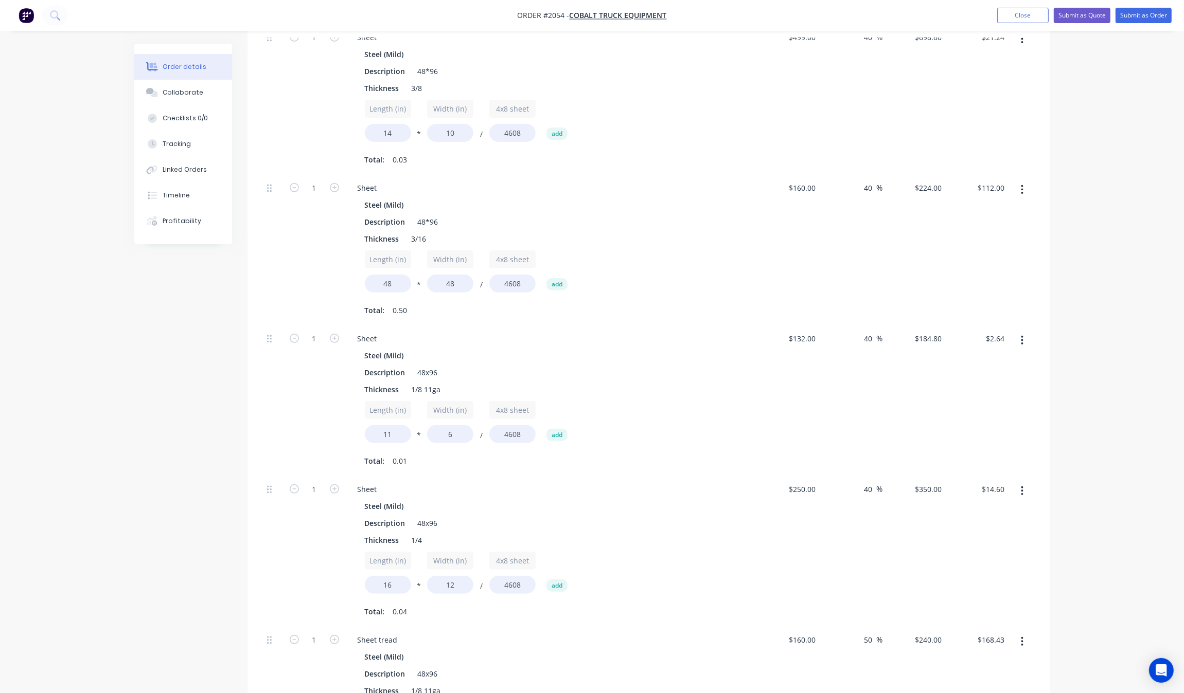
scroll to position [24, 0]
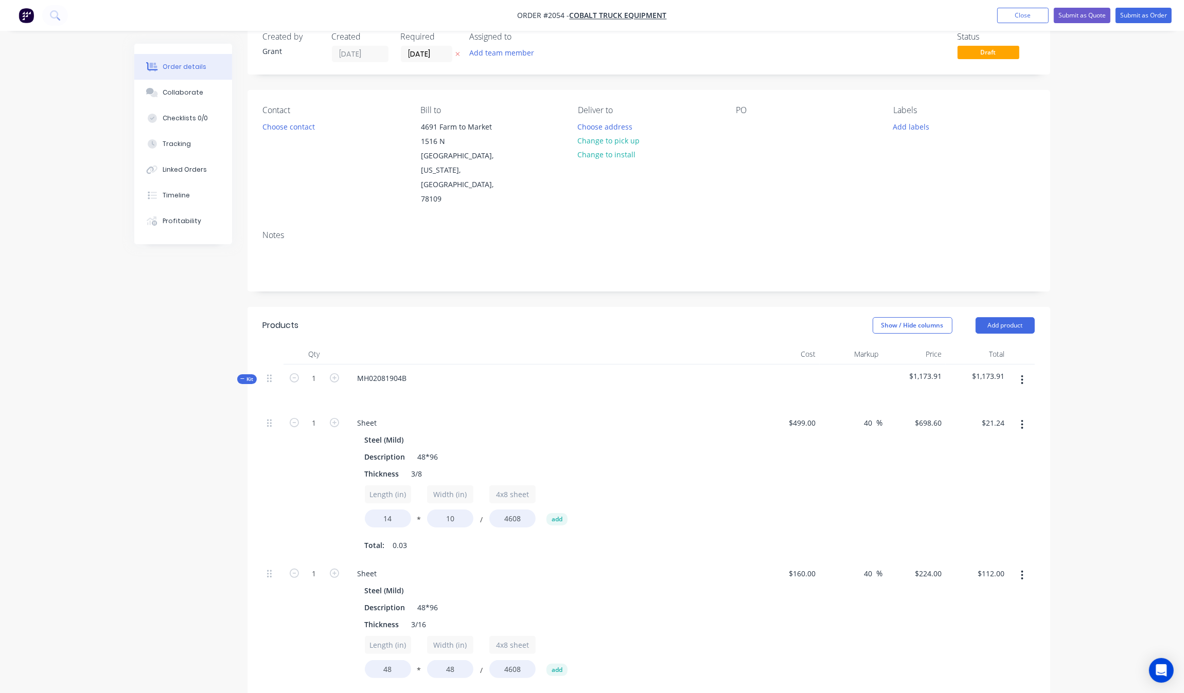
click at [248, 375] on span "Kit" at bounding box center [246, 379] width 13 height 8
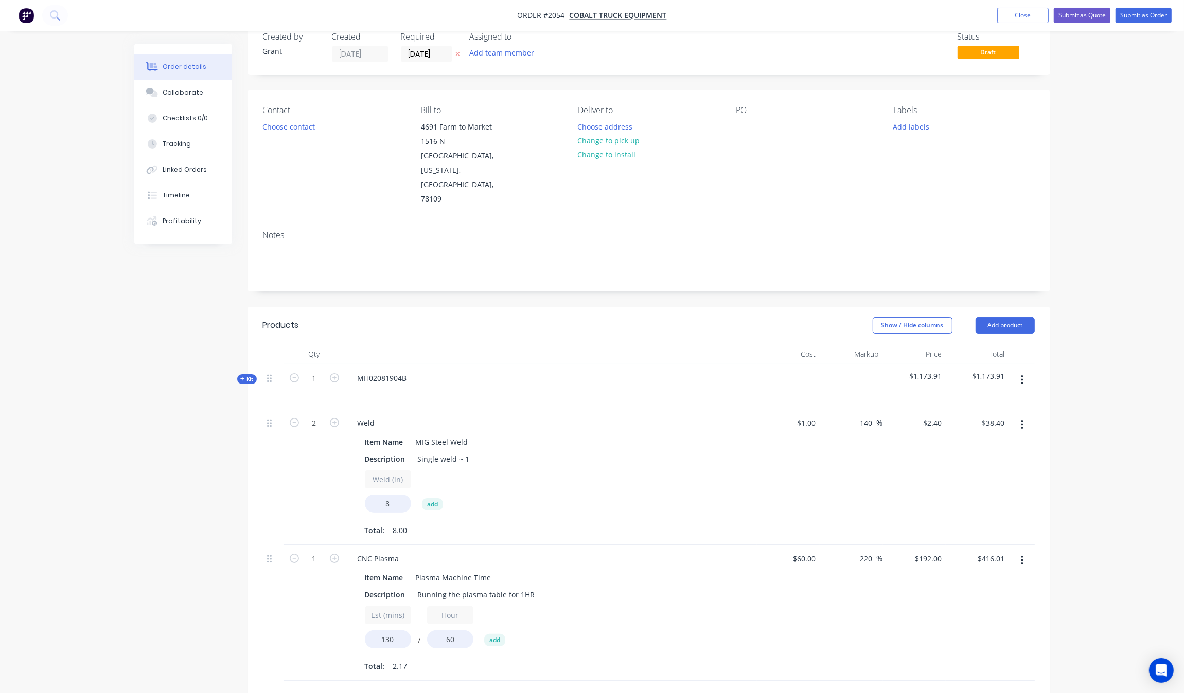
click at [244, 377] on icon at bounding box center [242, 379] width 5 height 5
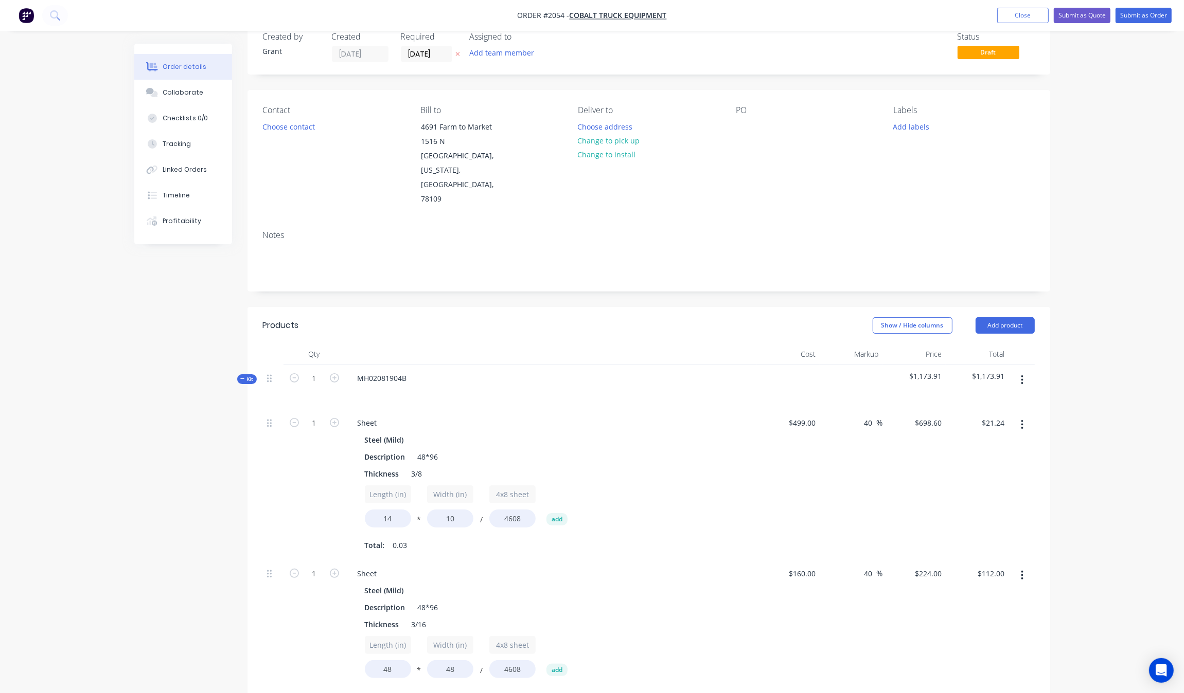
click at [244, 377] on icon at bounding box center [242, 379] width 5 height 5
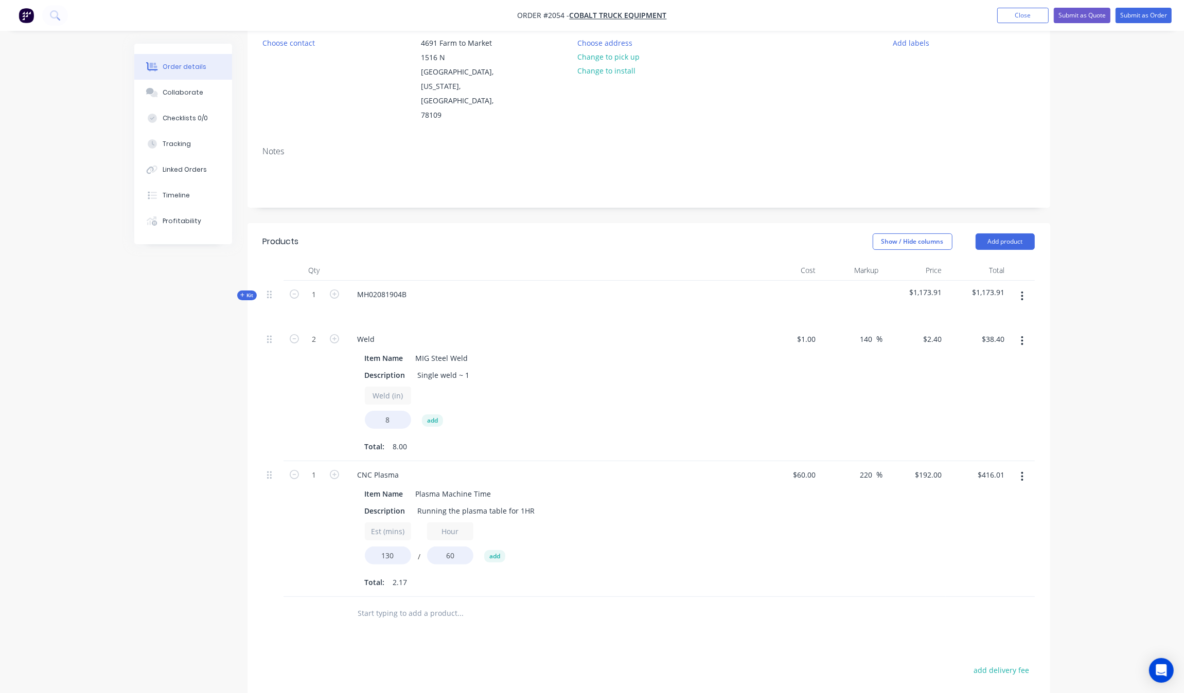
scroll to position [279, 0]
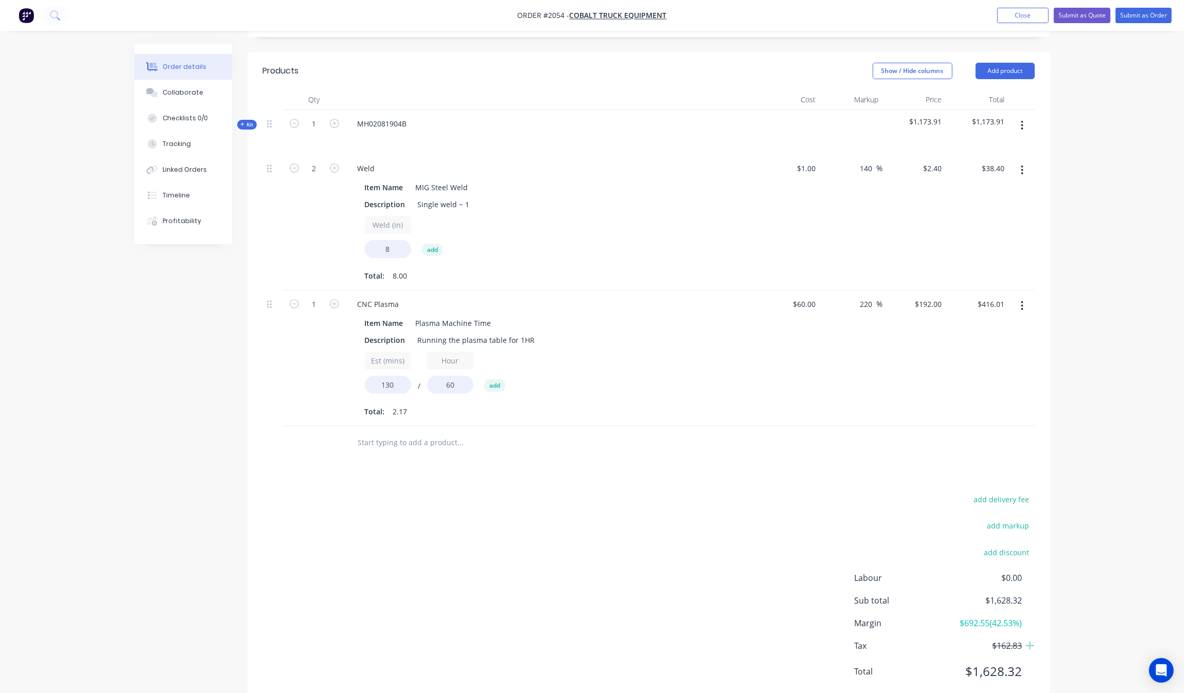
click at [1017, 116] on button "button" at bounding box center [1022, 125] width 24 height 19
click at [982, 166] on div "Add product to kit" at bounding box center [985, 173] width 79 height 15
click at [980, 186] on div "Product catalogue" at bounding box center [985, 193] width 79 height 15
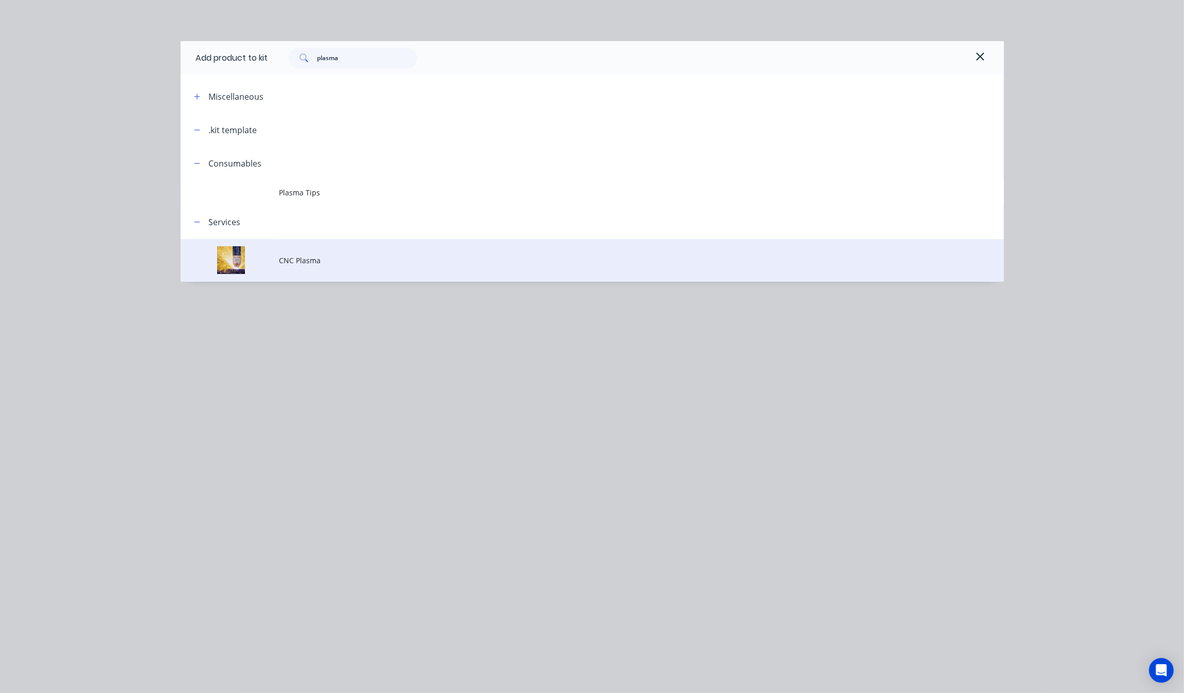
click at [307, 259] on span "CNC Plasma" at bounding box center [568, 260] width 579 height 11
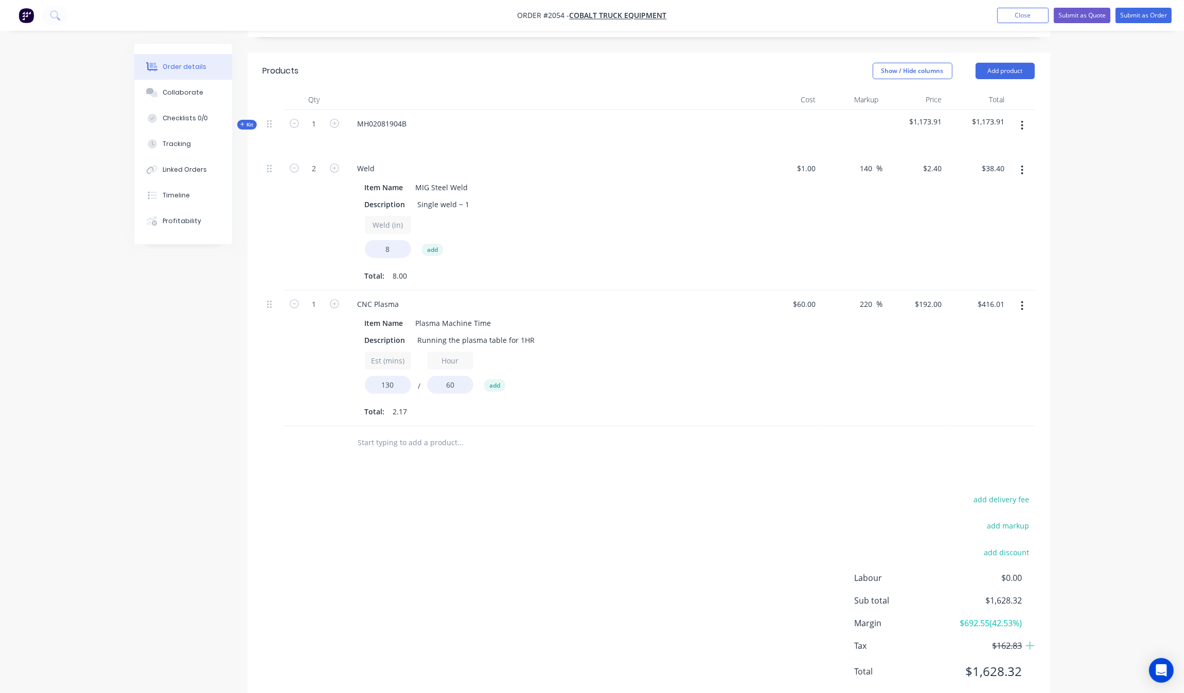
click at [1024, 116] on button "button" at bounding box center [1022, 125] width 24 height 19
click at [1000, 166] on div "Add product to kit" at bounding box center [985, 173] width 79 height 15
click at [979, 186] on div "Product catalogue" at bounding box center [985, 193] width 79 height 15
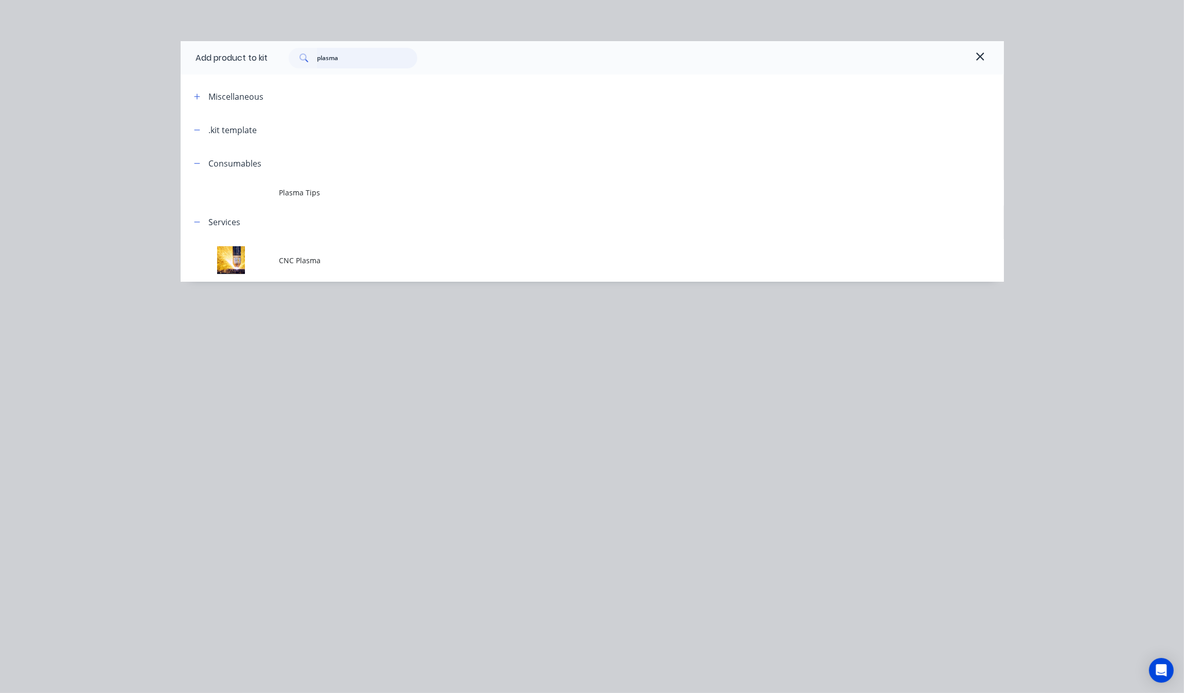
click at [360, 57] on input "plasma" at bounding box center [367, 58] width 100 height 21
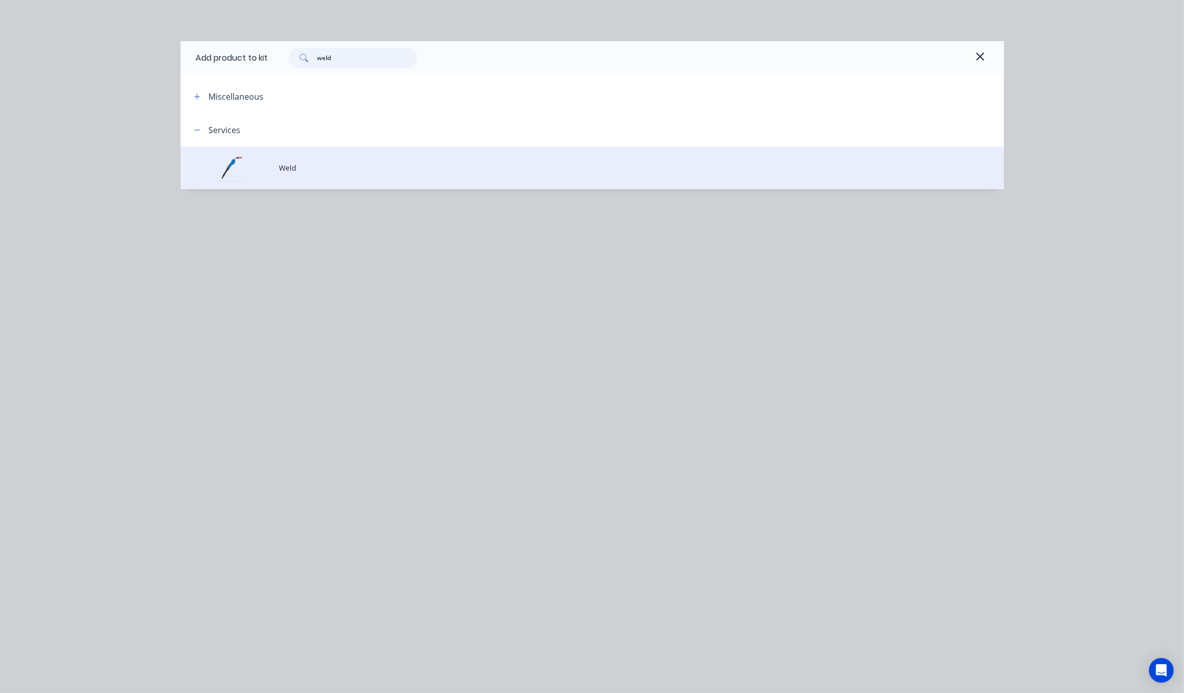
type input "weld"
click at [312, 171] on span "Weld" at bounding box center [568, 168] width 579 height 11
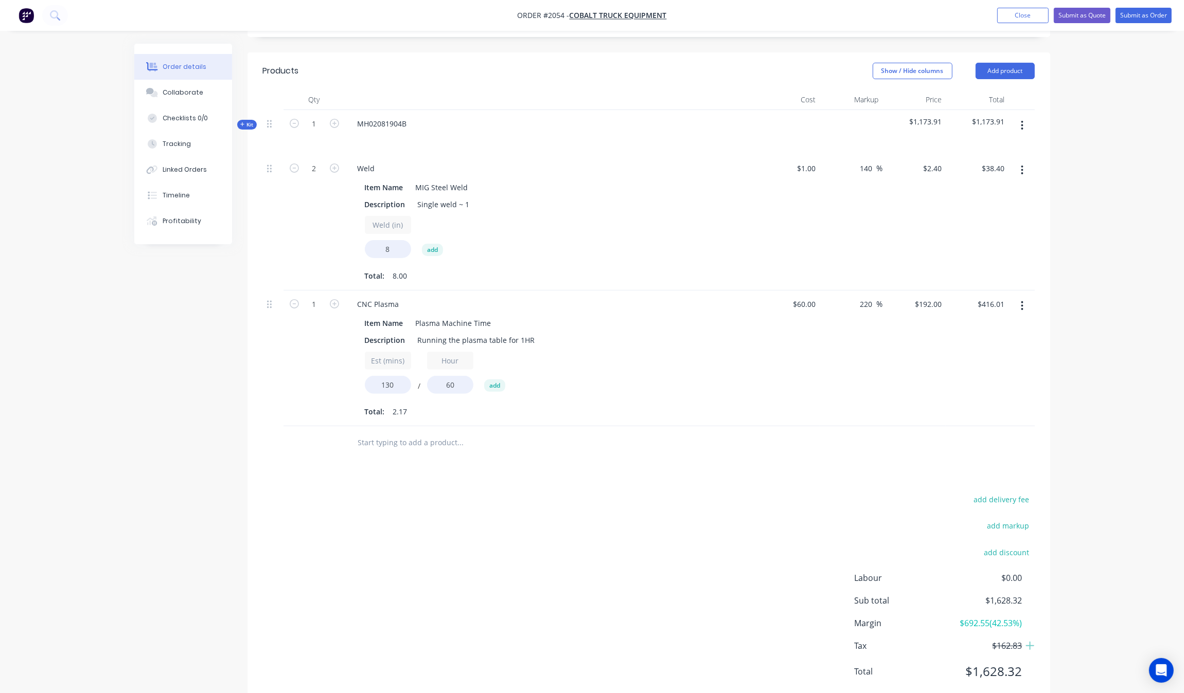
click at [242, 122] on icon at bounding box center [242, 124] width 4 height 4
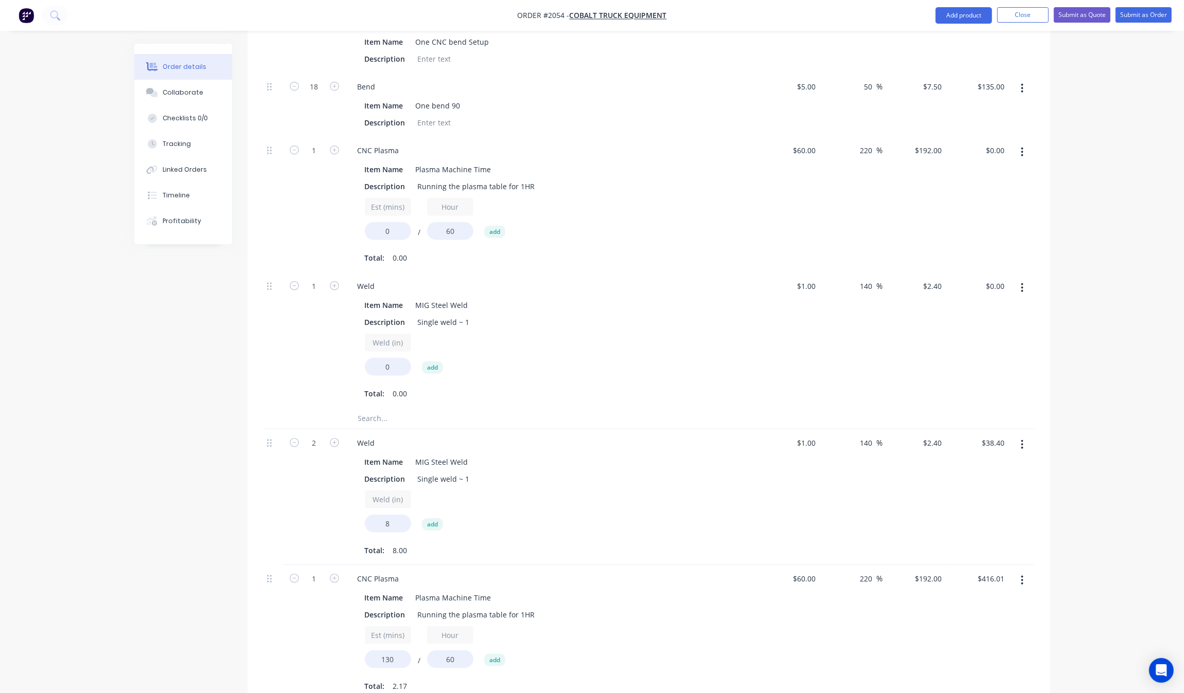
scroll to position [1179, 0]
click at [317, 278] on input "1" at bounding box center [314, 285] width 27 height 15
type input "2"
click at [497, 333] on div "Weld (in) 0 add" at bounding box center [551, 356] width 372 height 46
click at [393, 357] on input "0" at bounding box center [388, 366] width 46 height 18
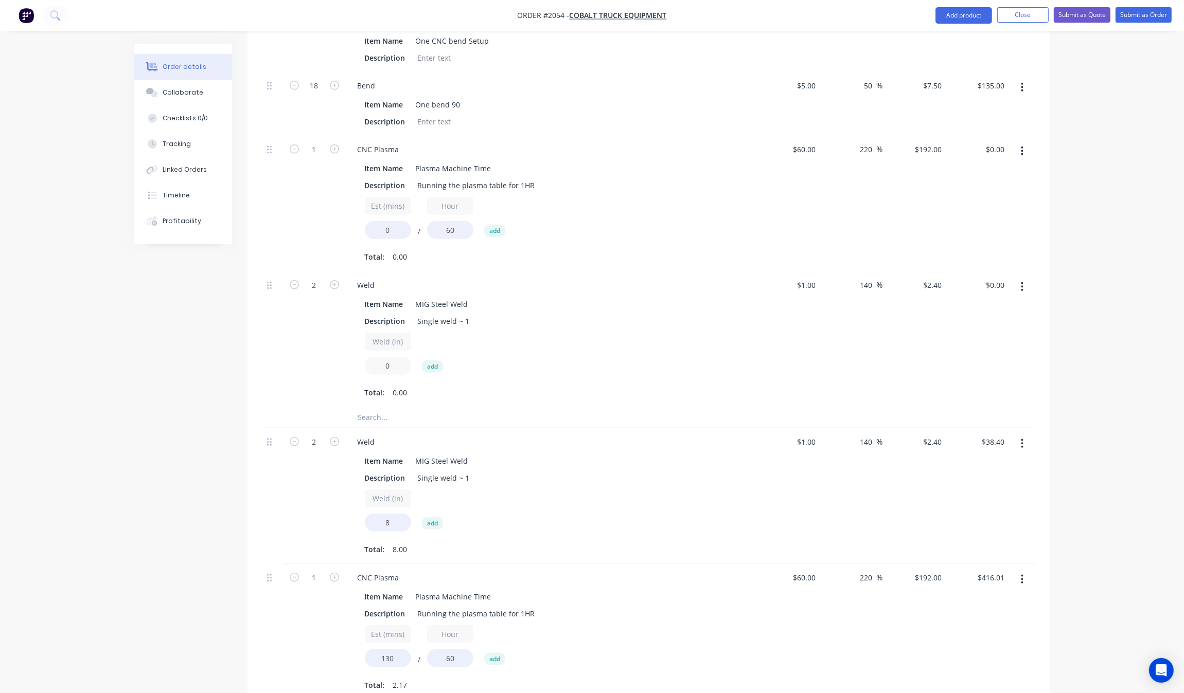
drag, startPoint x: 395, startPoint y: 330, endPoint x: 357, endPoint y: 332, distance: 37.6
click at [357, 332] on div "Item Name MIG Steel Weld Description Single weld ~ 1 Weld (in) 0 add Total: 0.00" at bounding box center [550, 348] width 403 height 106
type input "18"
type input "$86.40"
click at [319, 340] on div "2" at bounding box center [314, 340] width 62 height 136
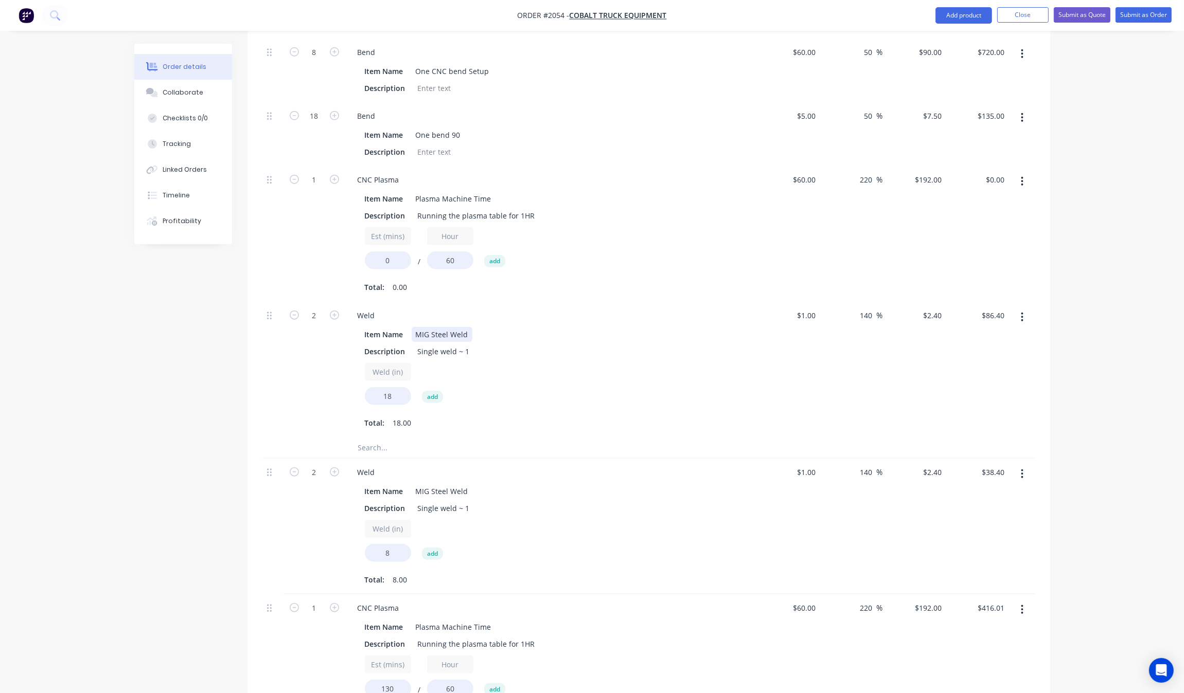
scroll to position [1115, 0]
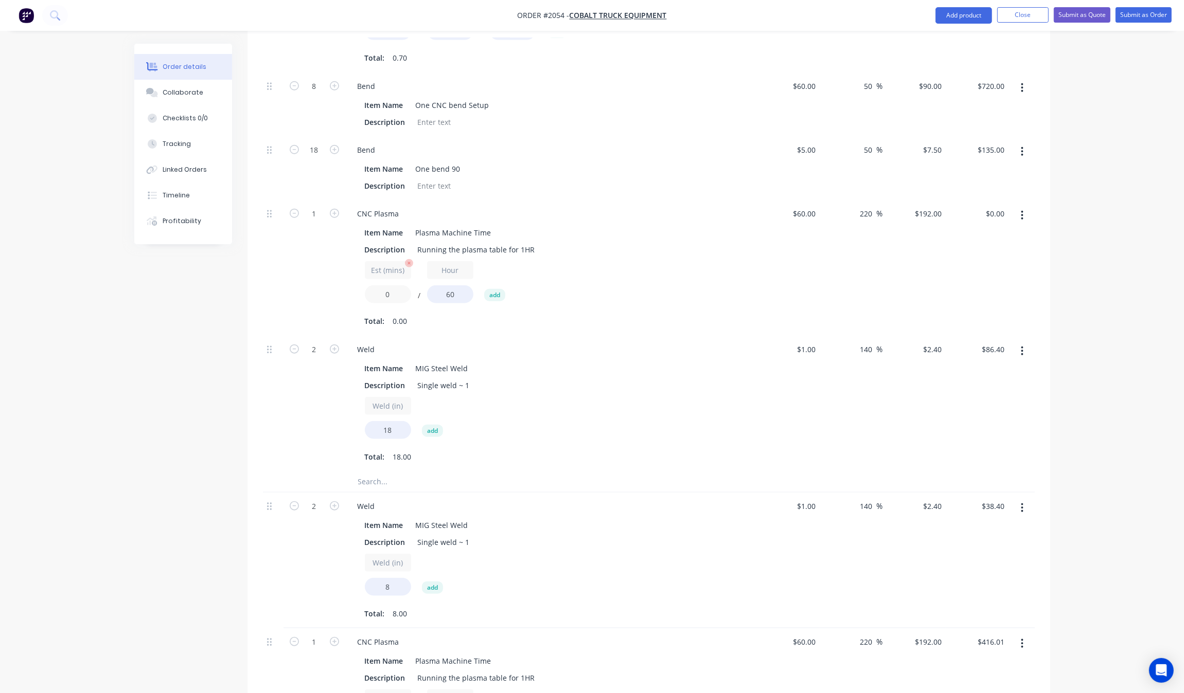
click at [392, 285] on input "0" at bounding box center [388, 294] width 46 height 18
type input "150"
type input "$480.00"
click at [544, 337] on div "Weld Item Name MIG Steel Weld Description Single weld ~ 1 Weld (in) 18 add Tota…" at bounding box center [550, 404] width 411 height 136
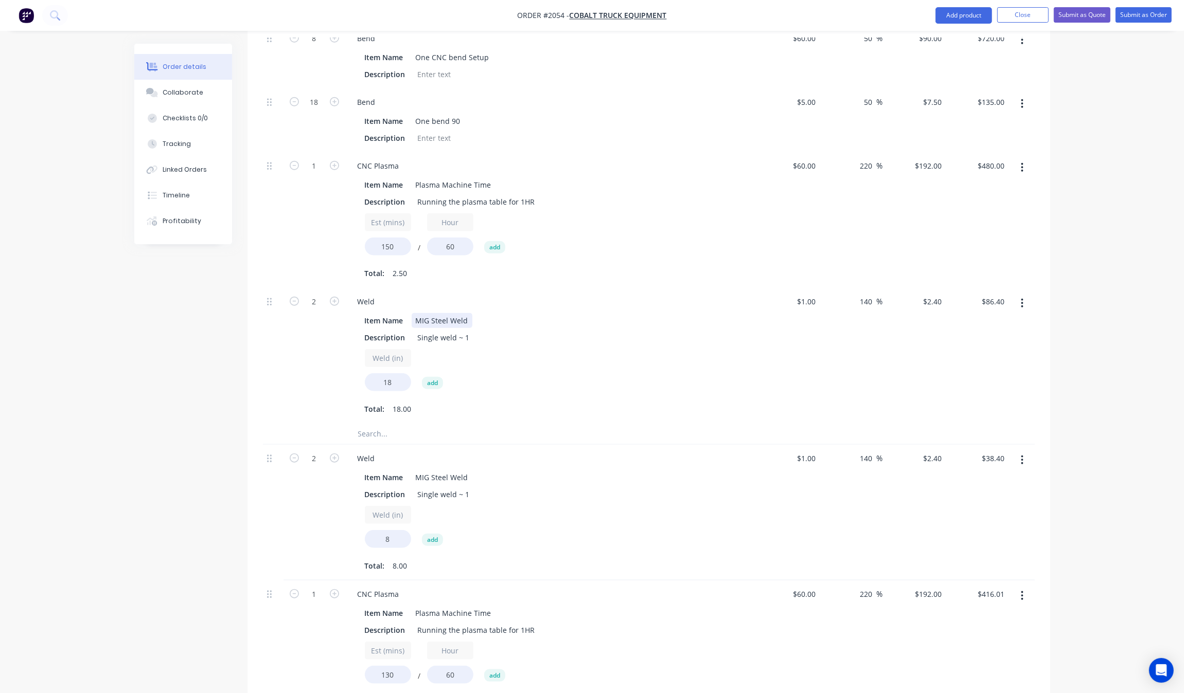
scroll to position [1243, 0]
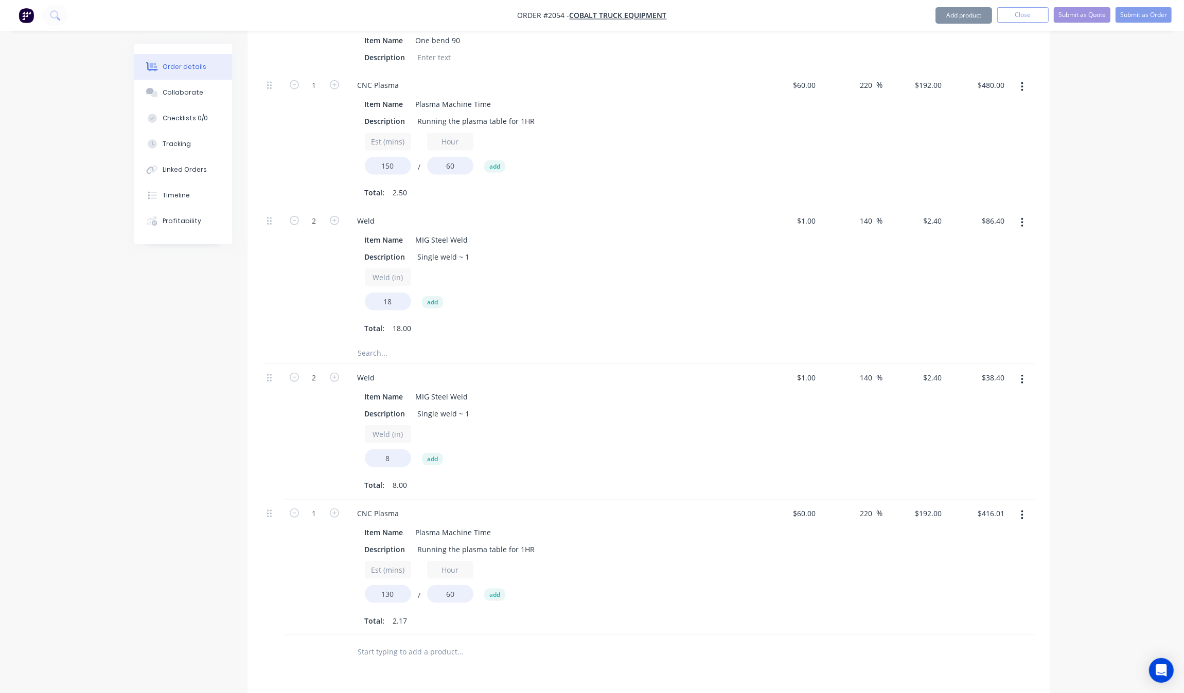
click at [1028, 506] on button "button" at bounding box center [1022, 515] width 24 height 19
click at [986, 576] on div "Include in tax" at bounding box center [985, 583] width 79 height 15
click at [1022, 370] on button "button" at bounding box center [1022, 379] width 24 height 19
click at [994, 461] on div "Delete" at bounding box center [985, 468] width 79 height 15
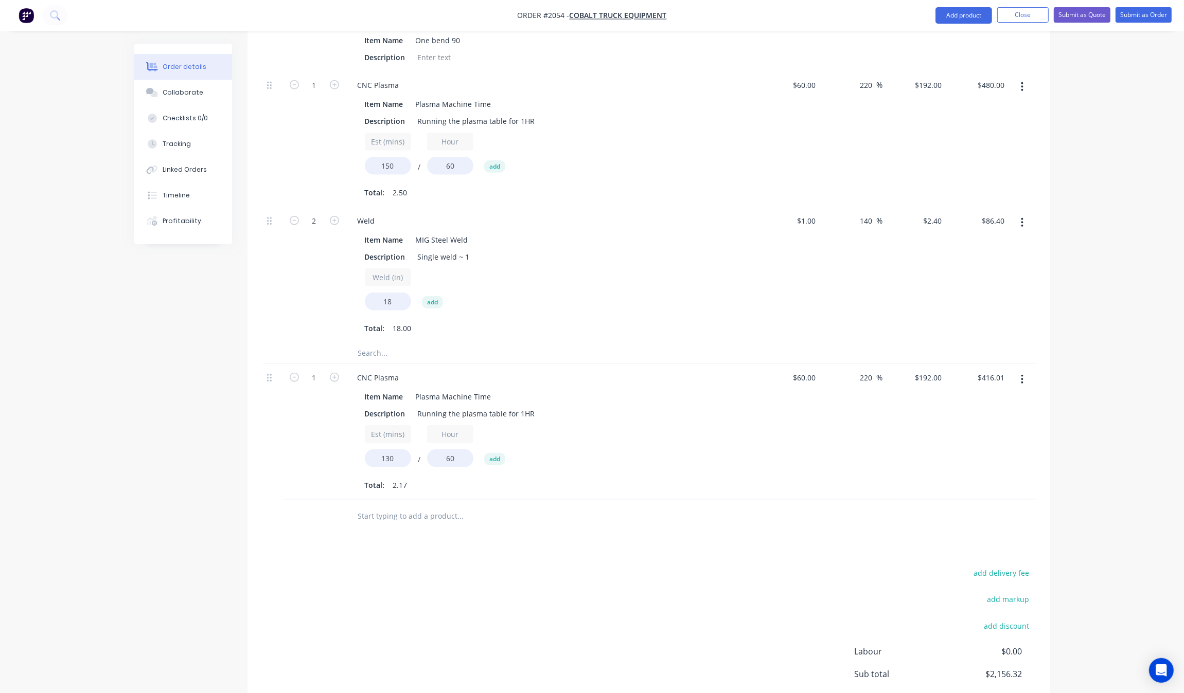
click at [1027, 370] on button "button" at bounding box center [1022, 379] width 24 height 19
click at [998, 461] on div "Delete" at bounding box center [985, 468] width 79 height 15
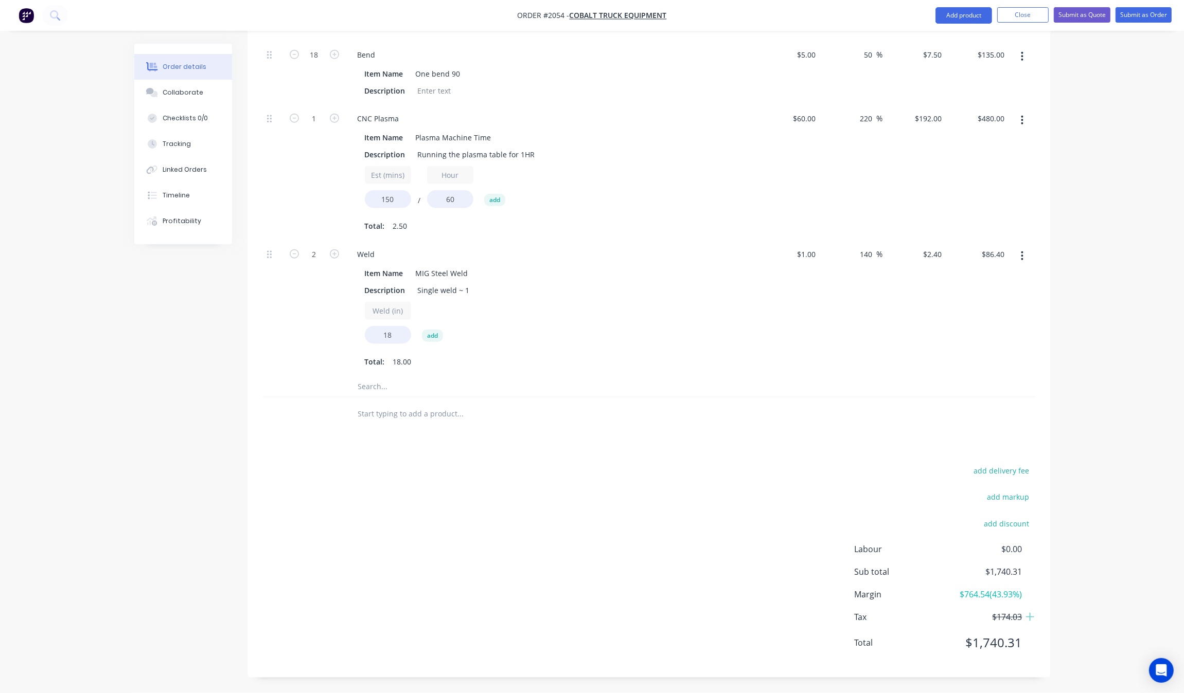
scroll to position [1181, 0]
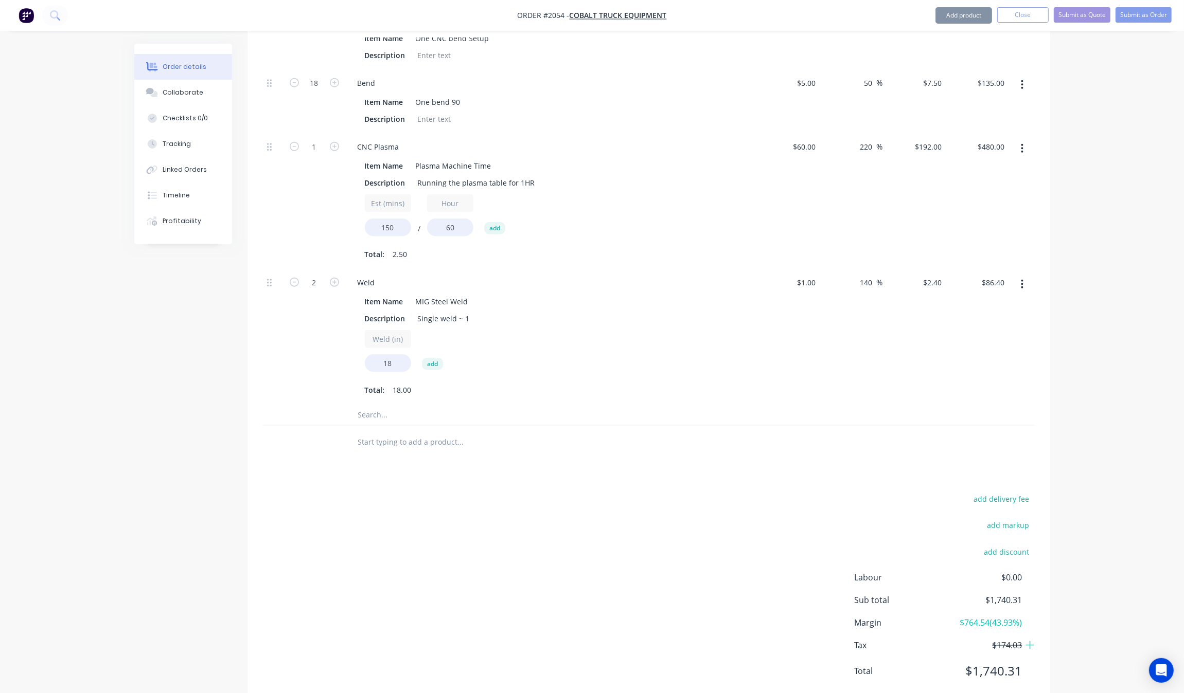
click at [1016, 662] on span "$1,740.31" at bounding box center [983, 671] width 76 height 19
click at [800, 502] on div "add delivery fee add markup add discount Labour $0.00 Sub total $1,740.31 Margi…" at bounding box center [649, 591] width 772 height 199
click at [883, 269] on div "$2.40 $2.40" at bounding box center [914, 337] width 63 height 136
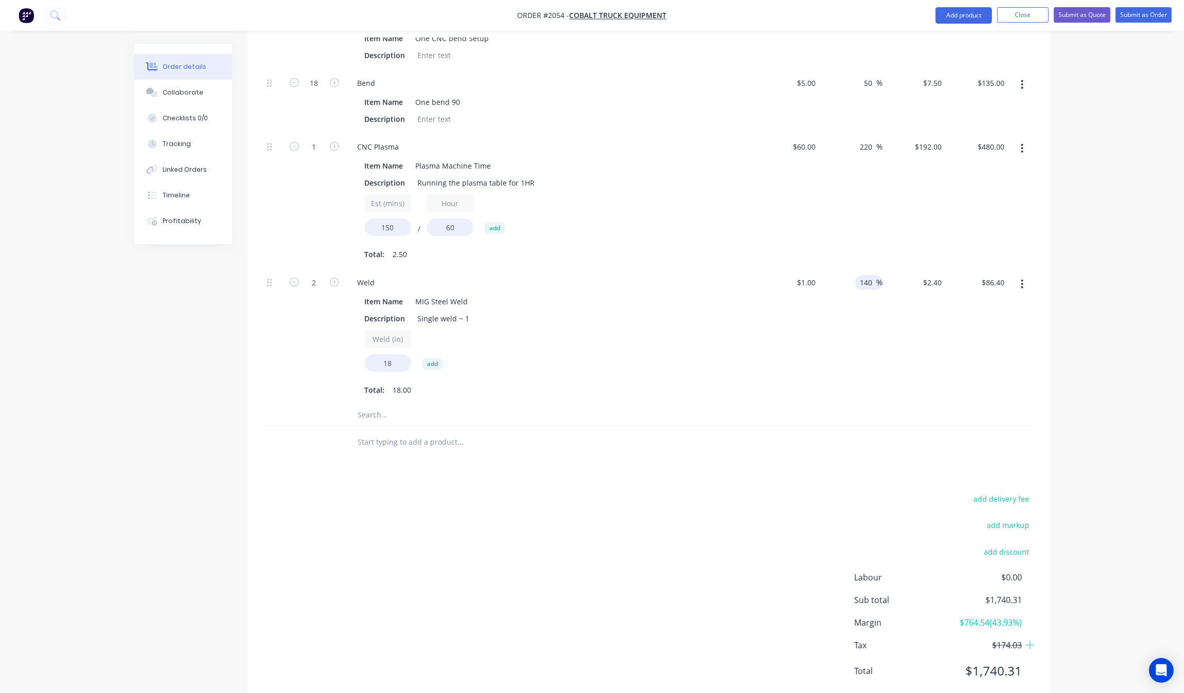
click at [863, 275] on input "140" at bounding box center [867, 282] width 17 height 15
type input "139"
type input "$2.39"
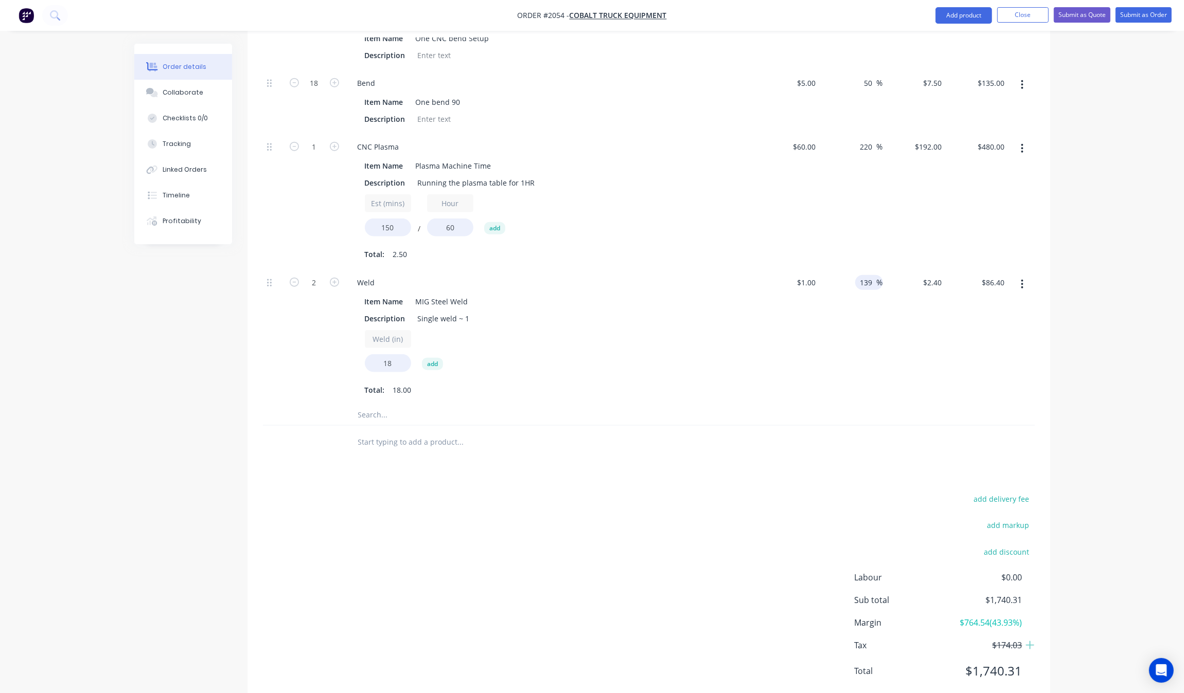
type input "$86.04"
click at [879, 277] on span "%" at bounding box center [879, 283] width 6 height 12
type input "139.1"
type input "$2.391"
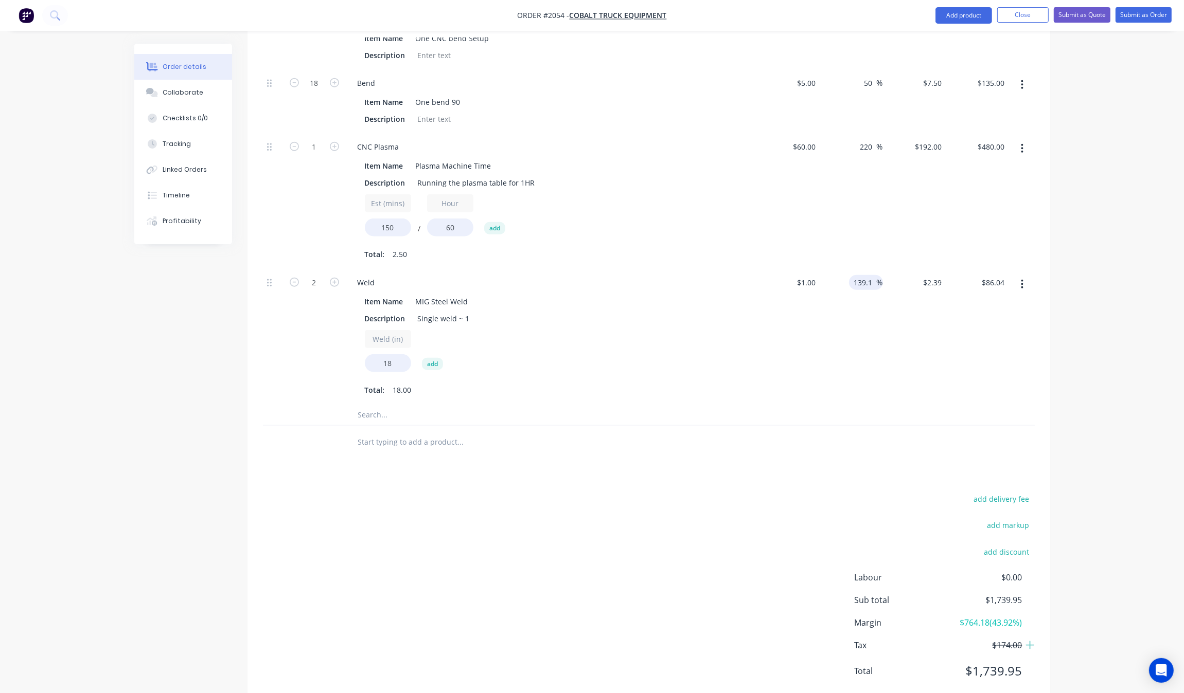
type input "$86.08"
click at [857, 275] on input "139.1" at bounding box center [865, 282] width 24 height 15
click at [873, 275] on input "139.1" at bounding box center [865, 282] width 24 height 15
type input "139.11"
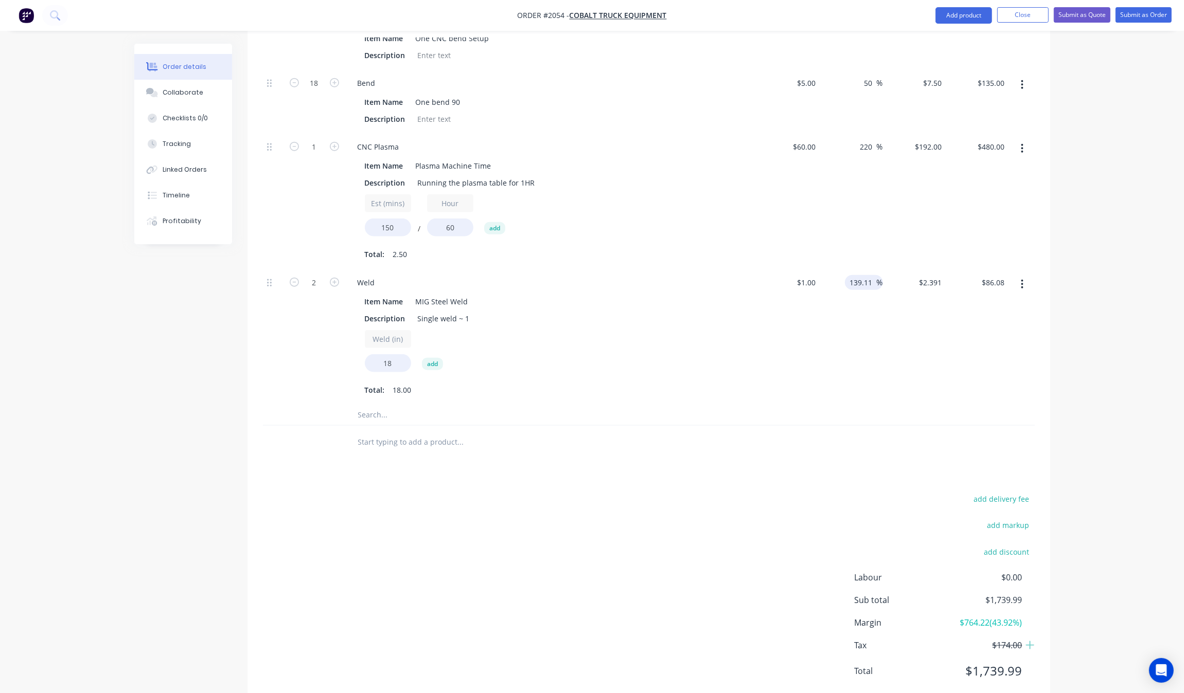
type input "$2.3911"
click at [863, 275] on input "139.11" at bounding box center [863, 282] width 28 height 15
click at [869, 275] on input "139.11" at bounding box center [863, 282] width 28 height 15
type input "139.12"
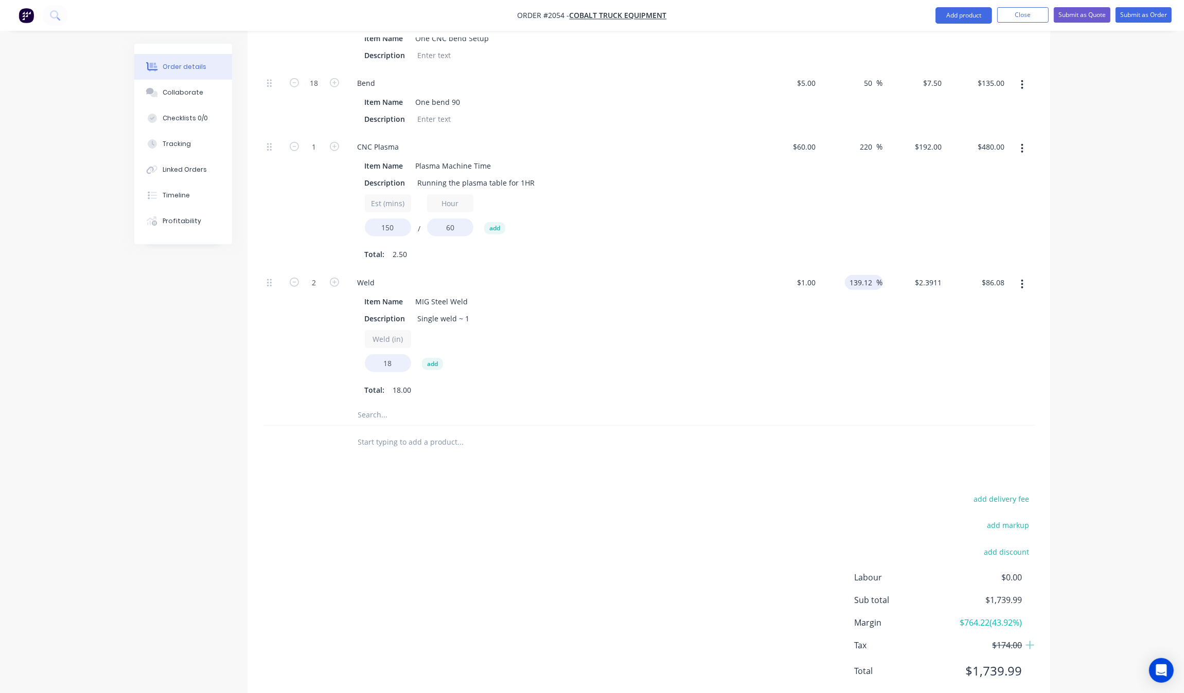
type input "$2.3912"
click at [869, 427] on div at bounding box center [649, 442] width 772 height 33
click at [873, 275] on input "139.12" at bounding box center [863, 282] width 28 height 15
type input "139.13"
type input "$2.3913"
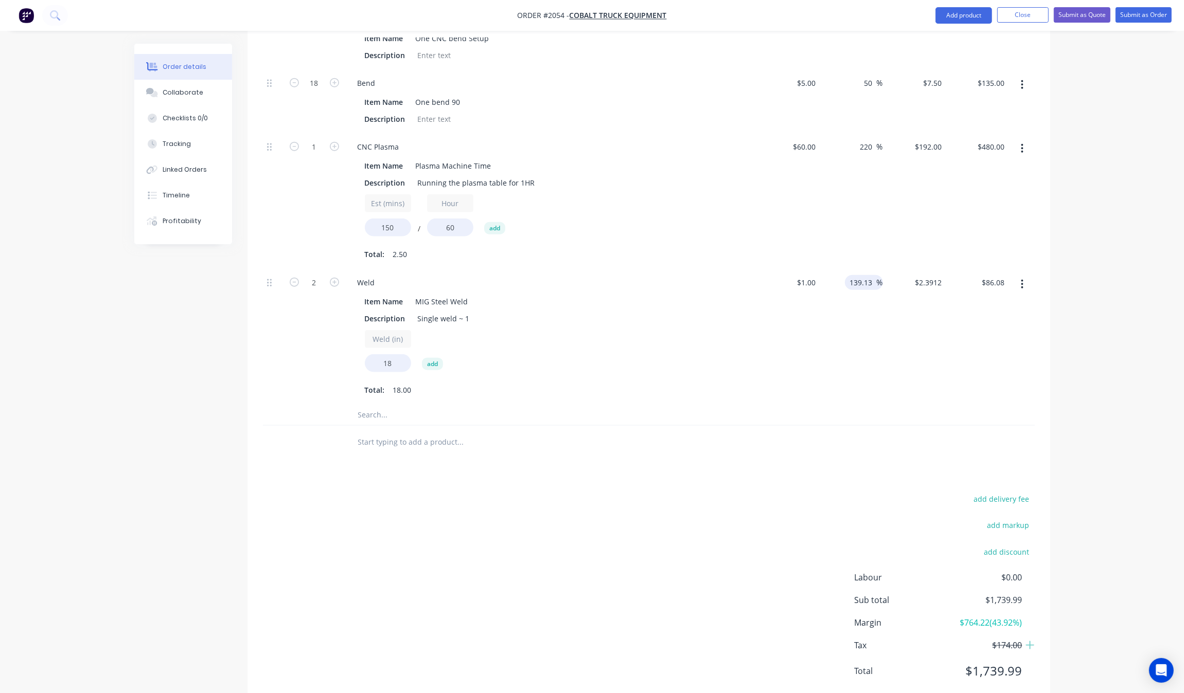
type input "$86.09"
click at [945, 405] on div at bounding box center [649, 415] width 772 height 21
click at [1064, 13] on button "Submit as Quote" at bounding box center [1081, 14] width 57 height 15
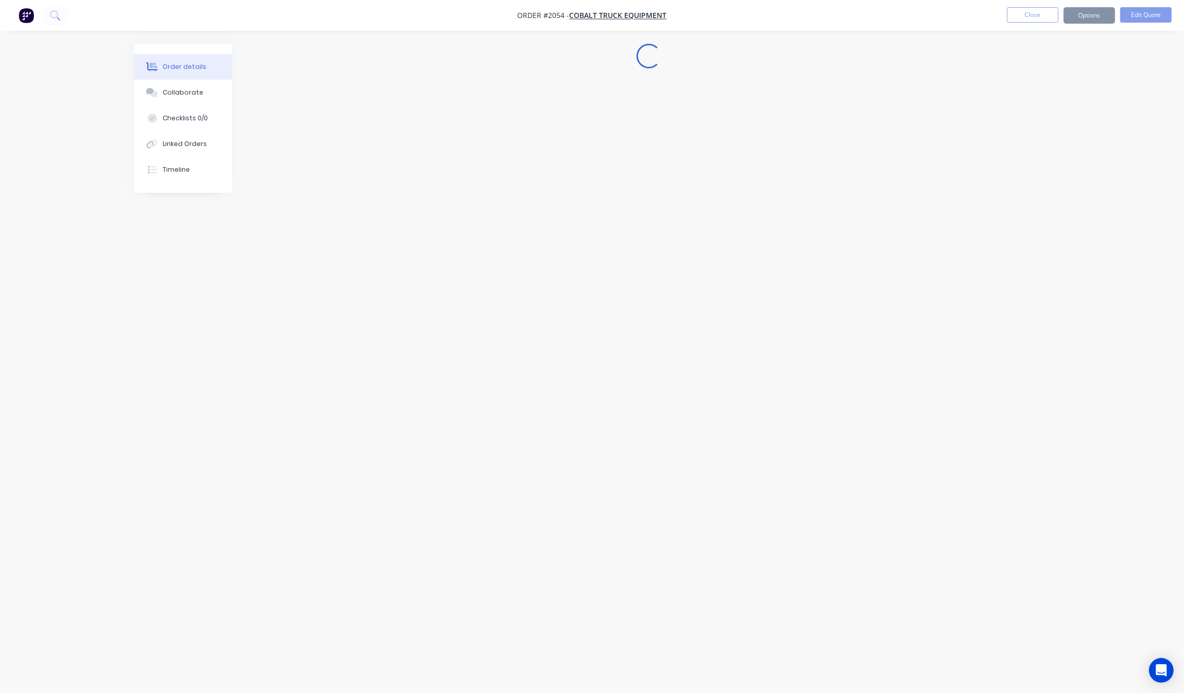
scroll to position [0, 0]
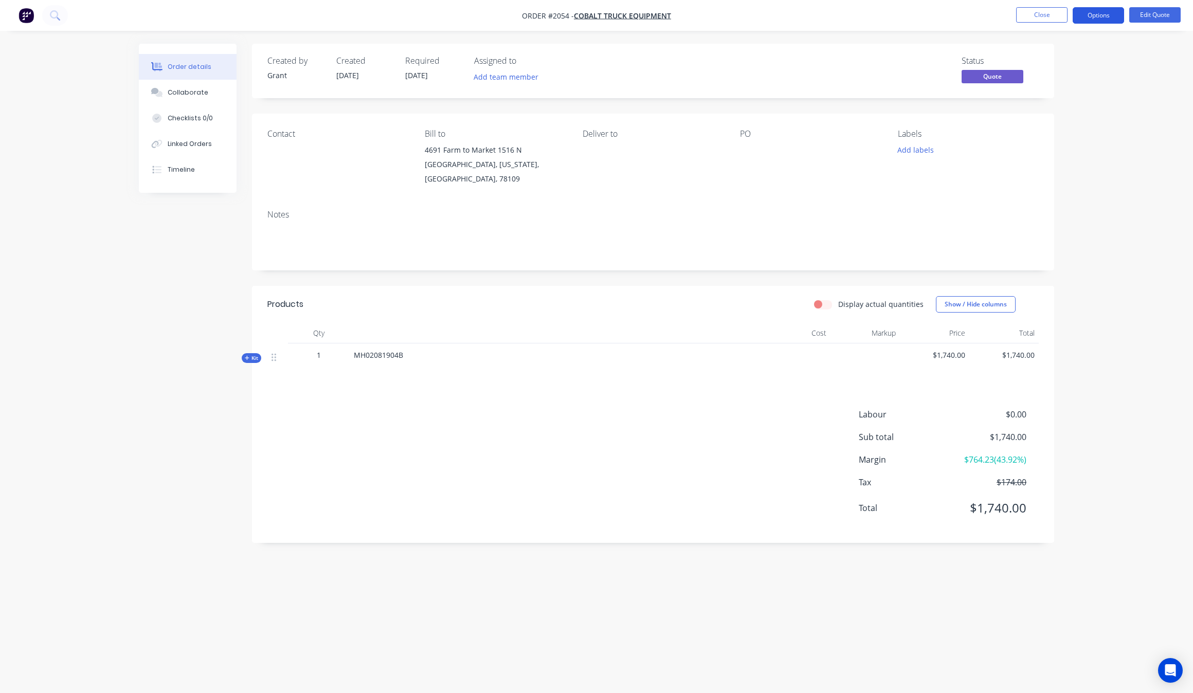
click at [1120, 11] on button "Options" at bounding box center [1098, 15] width 51 height 16
click at [1058, 66] on div "Quote" at bounding box center [1068, 62] width 95 height 15
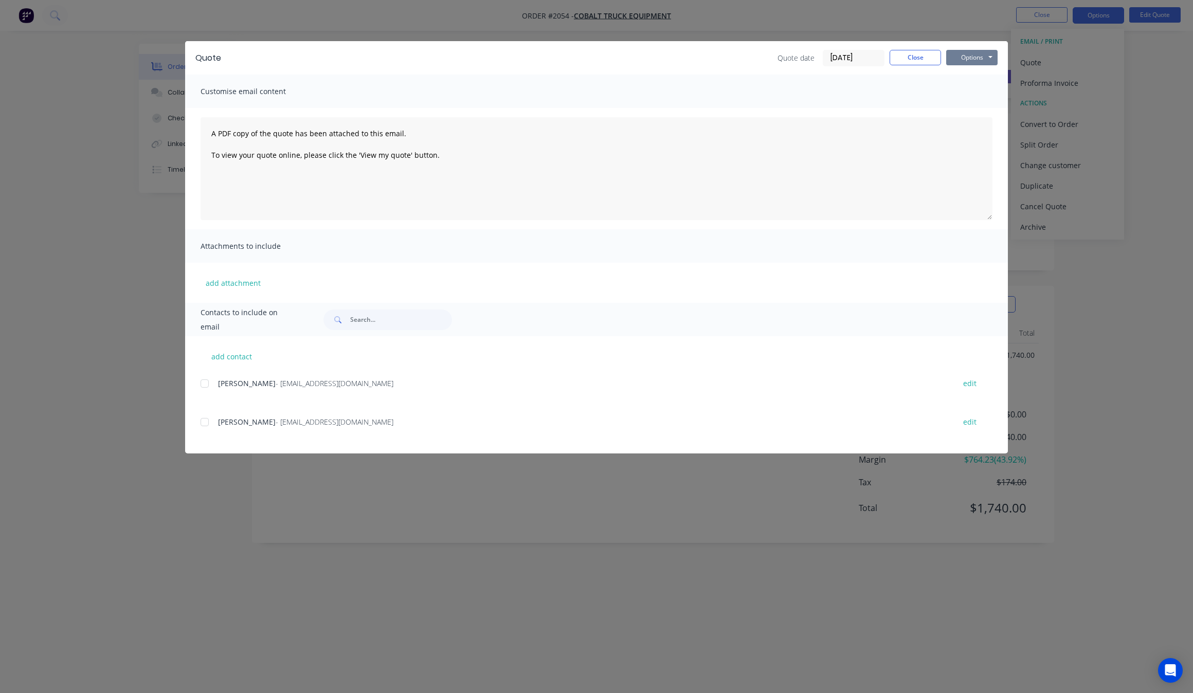
click at [995, 60] on button "Options" at bounding box center [971, 57] width 51 height 15
click at [982, 92] on button "Print" at bounding box center [979, 93] width 66 height 17
click at [678, 583] on div "Quote Quote date [DATE] Close Options Preview Print Email Customise email conte…" at bounding box center [596, 346] width 1193 height 693
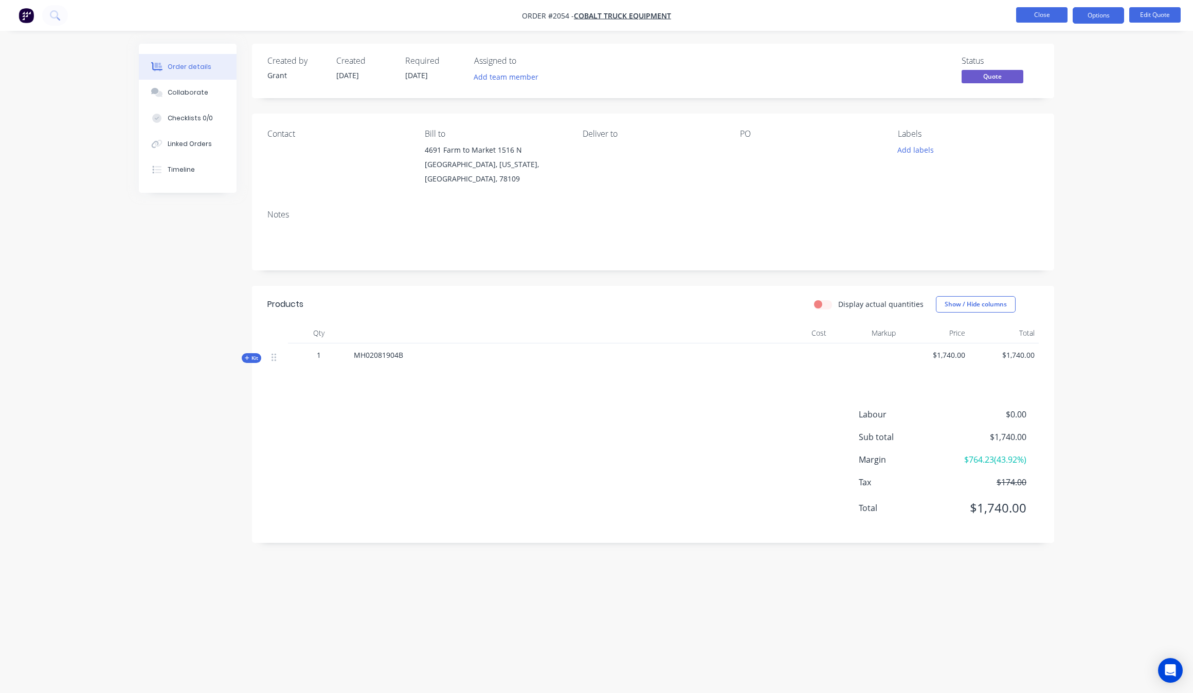
click at [1058, 16] on button "Close" at bounding box center [1041, 14] width 51 height 15
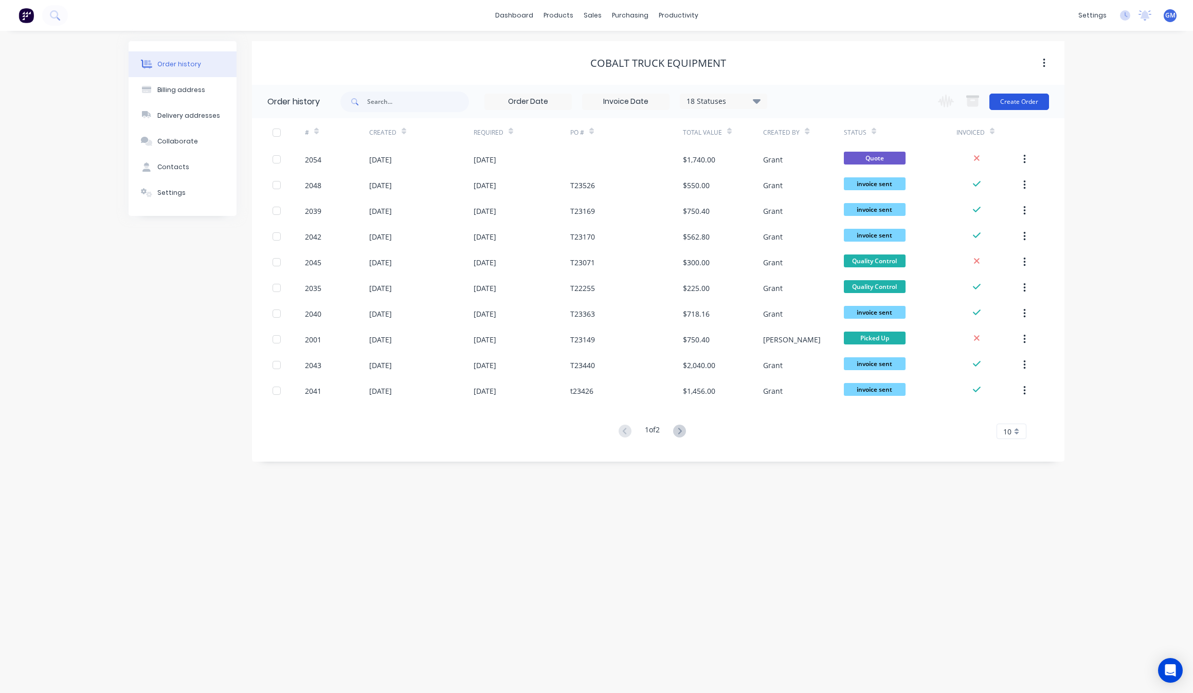
click at [1022, 99] on button "Create Order" at bounding box center [1020, 102] width 60 height 16
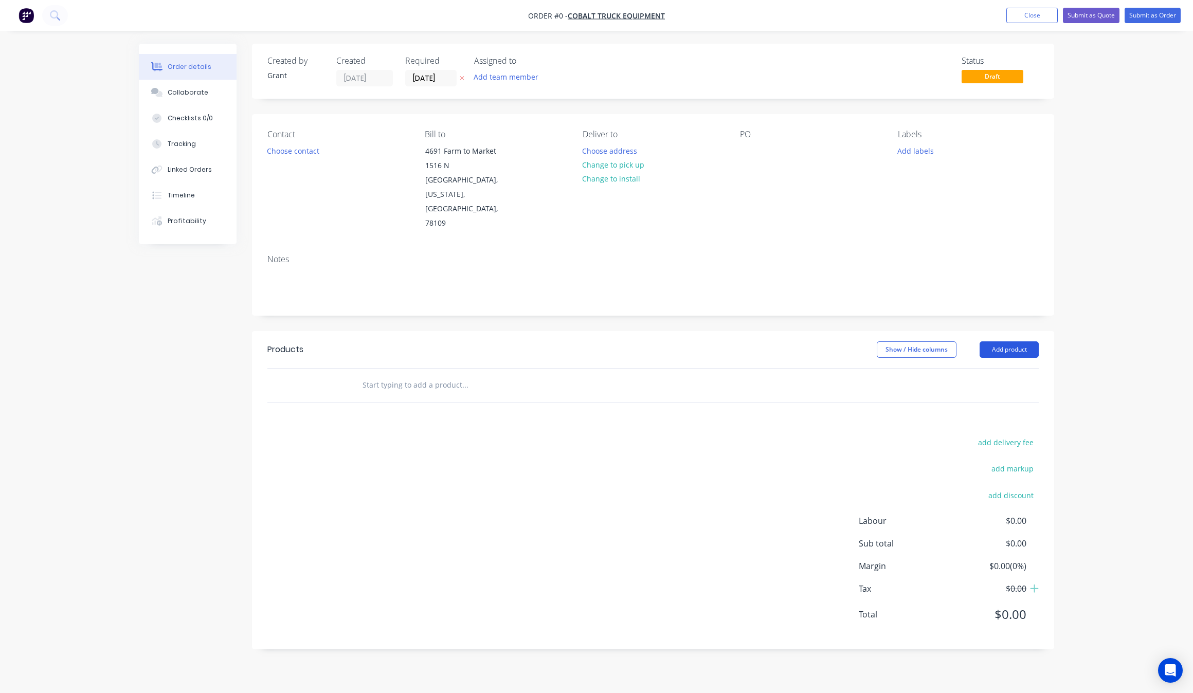
click at [1008, 342] on button "Add product" at bounding box center [1009, 350] width 59 height 16
click at [981, 409] on div "Product Kit" at bounding box center [990, 416] width 79 height 15
click at [1003, 389] on div "Standard pricing" at bounding box center [990, 396] width 79 height 15
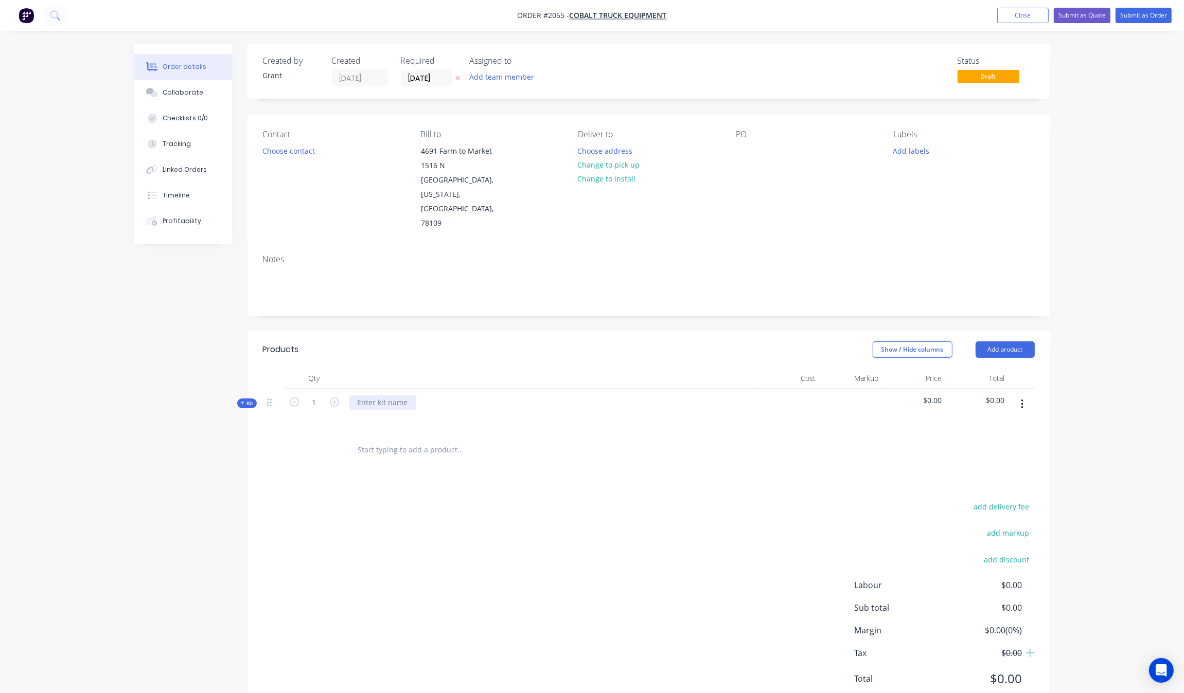
click at [373, 395] on div at bounding box center [382, 402] width 67 height 15
drag, startPoint x: 379, startPoint y: 377, endPoint x: 391, endPoint y: 377, distance: 12.9
click at [379, 395] on div at bounding box center [382, 402] width 67 height 15
paste div
click at [416, 503] on div "add delivery fee add markup add discount Labour $0.00 Sub total $0.00 Margin $0…" at bounding box center [649, 599] width 772 height 199
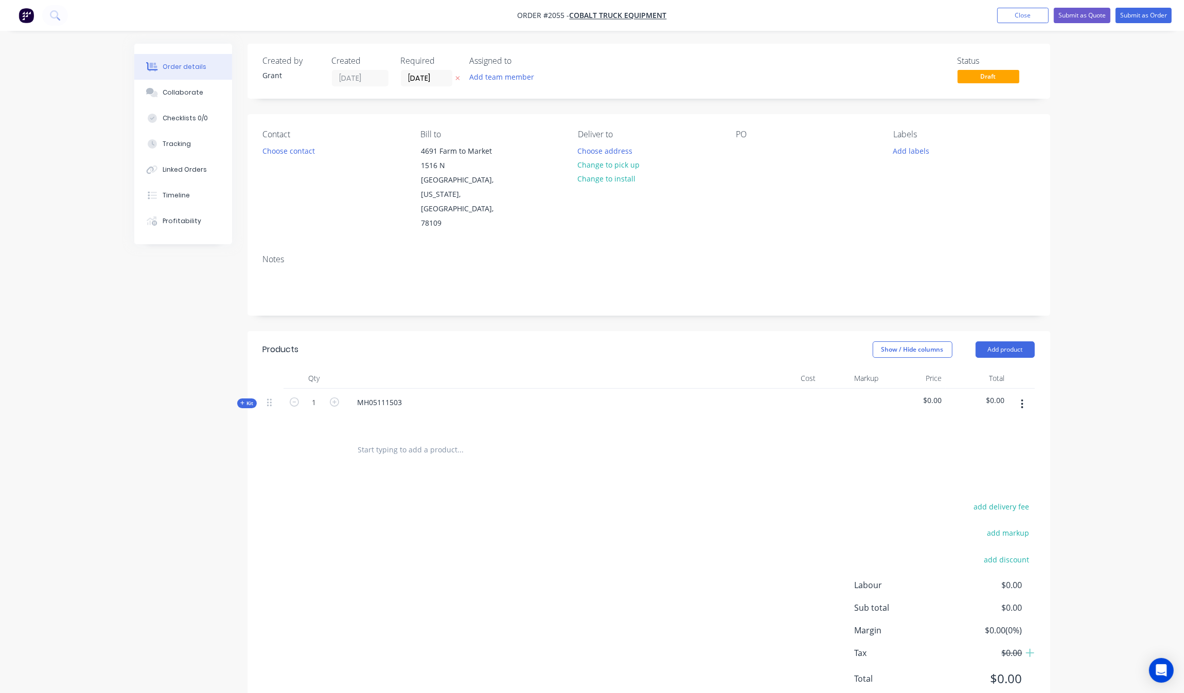
click at [1034, 395] on button "button" at bounding box center [1022, 404] width 24 height 19
click at [996, 444] on div "Add product to kit" at bounding box center [985, 451] width 79 height 15
click at [990, 465] on div "Product catalogue" at bounding box center [985, 472] width 79 height 15
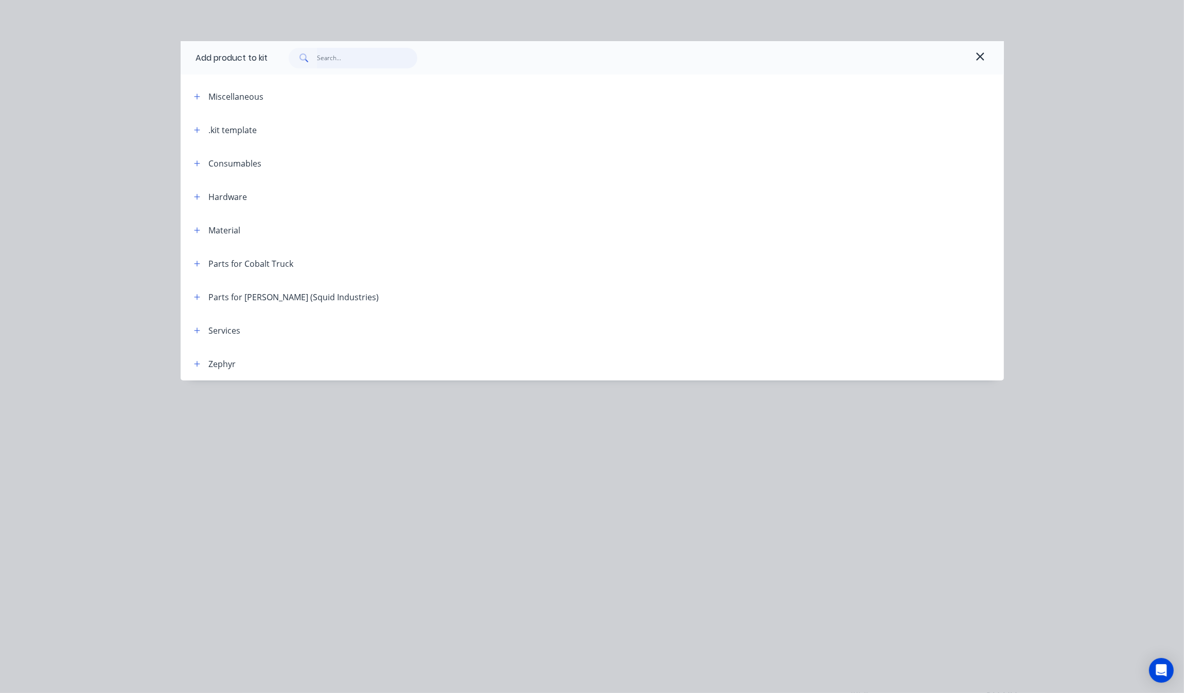
drag, startPoint x: 367, startPoint y: 49, endPoint x: 361, endPoint y: 52, distance: 6.4
click at [365, 49] on input "text" at bounding box center [367, 58] width 100 height 21
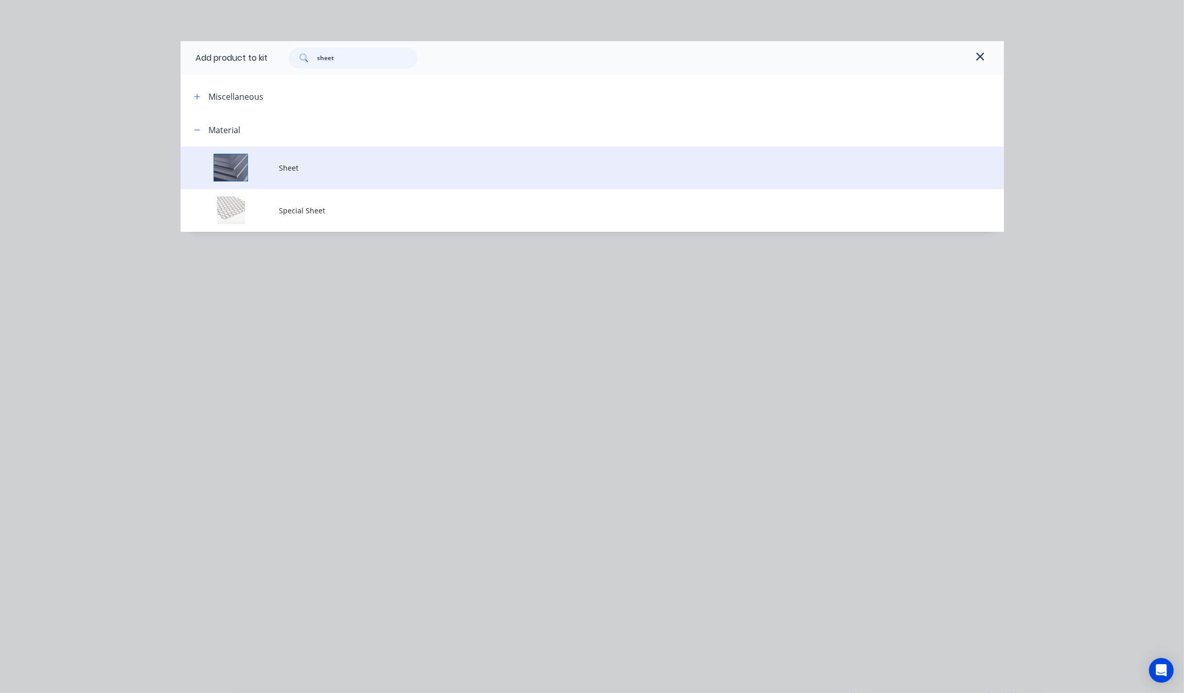
type input "sheet"
click at [331, 160] on td "Sheet" at bounding box center [641, 168] width 724 height 43
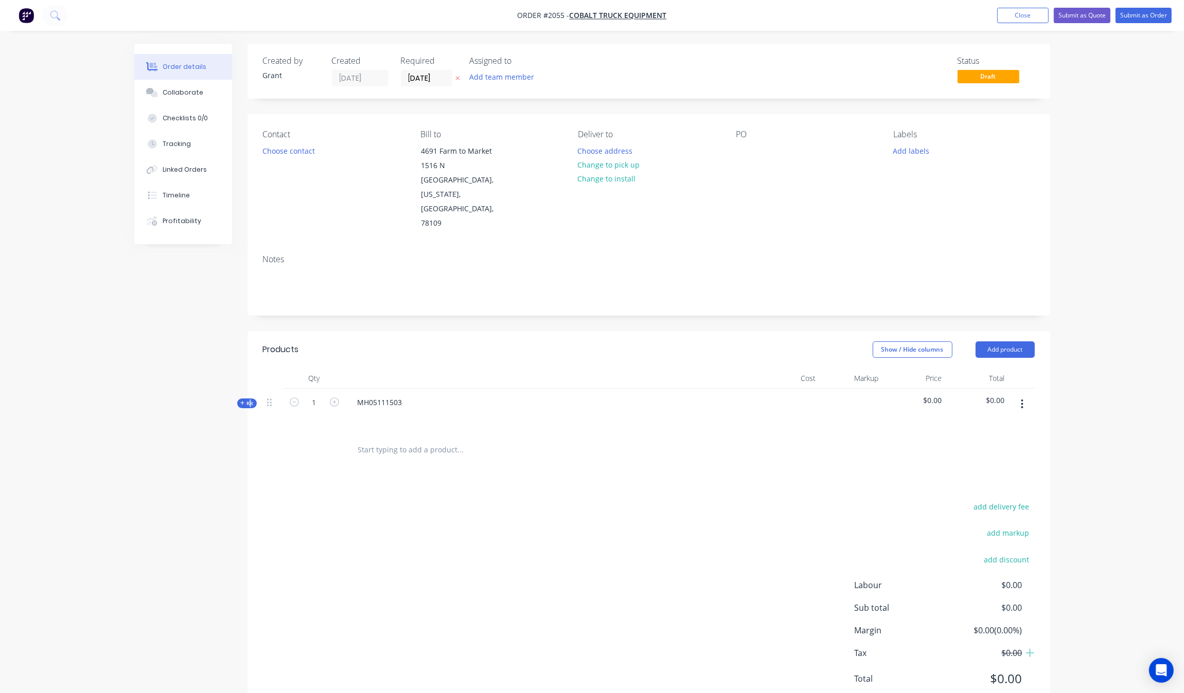
click at [248, 400] on span "Kit" at bounding box center [246, 404] width 13 height 8
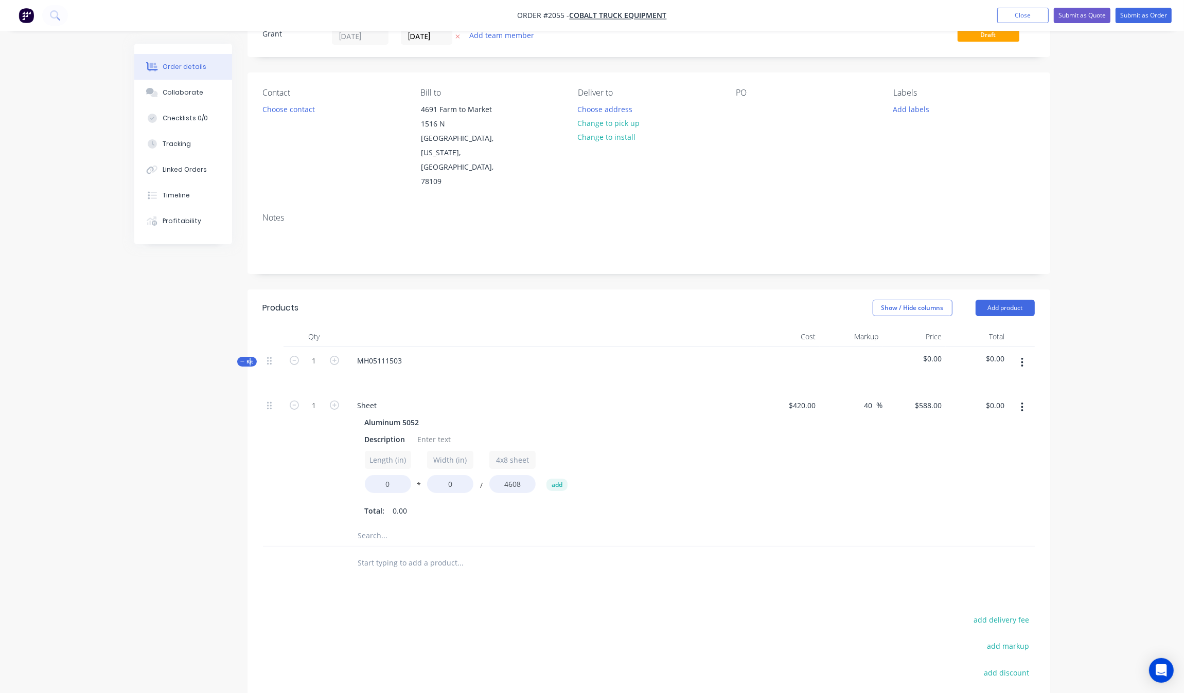
scroll to position [64, 0]
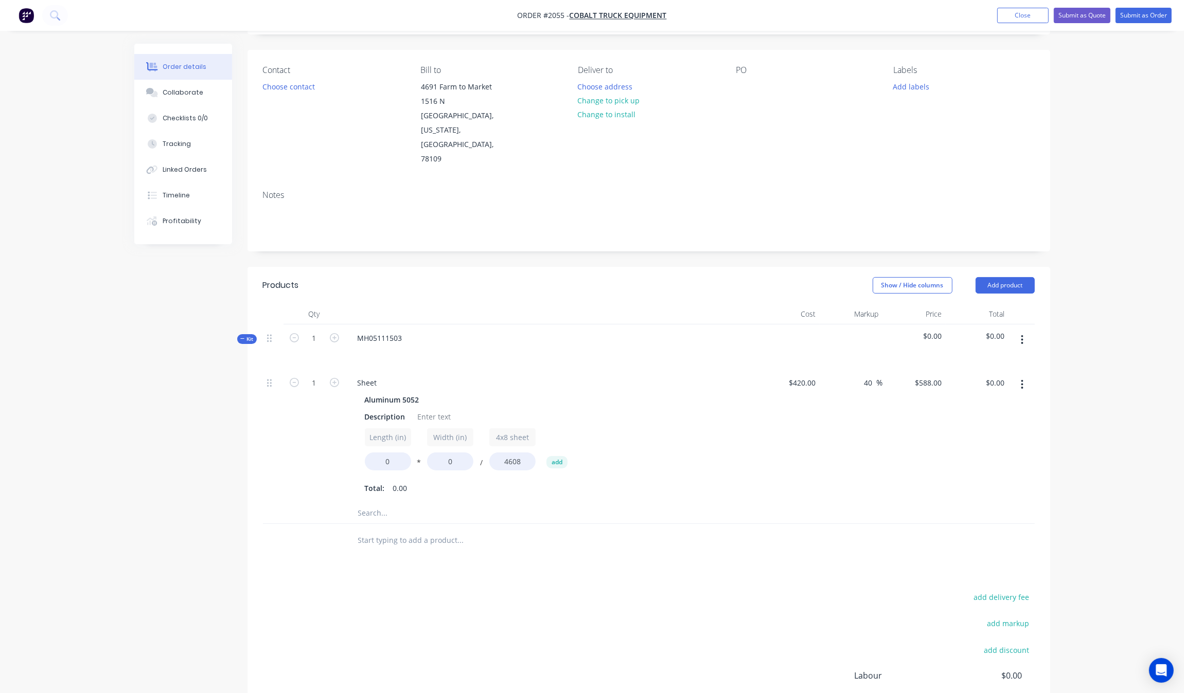
click at [393, 503] on input "text" at bounding box center [460, 513] width 206 height 21
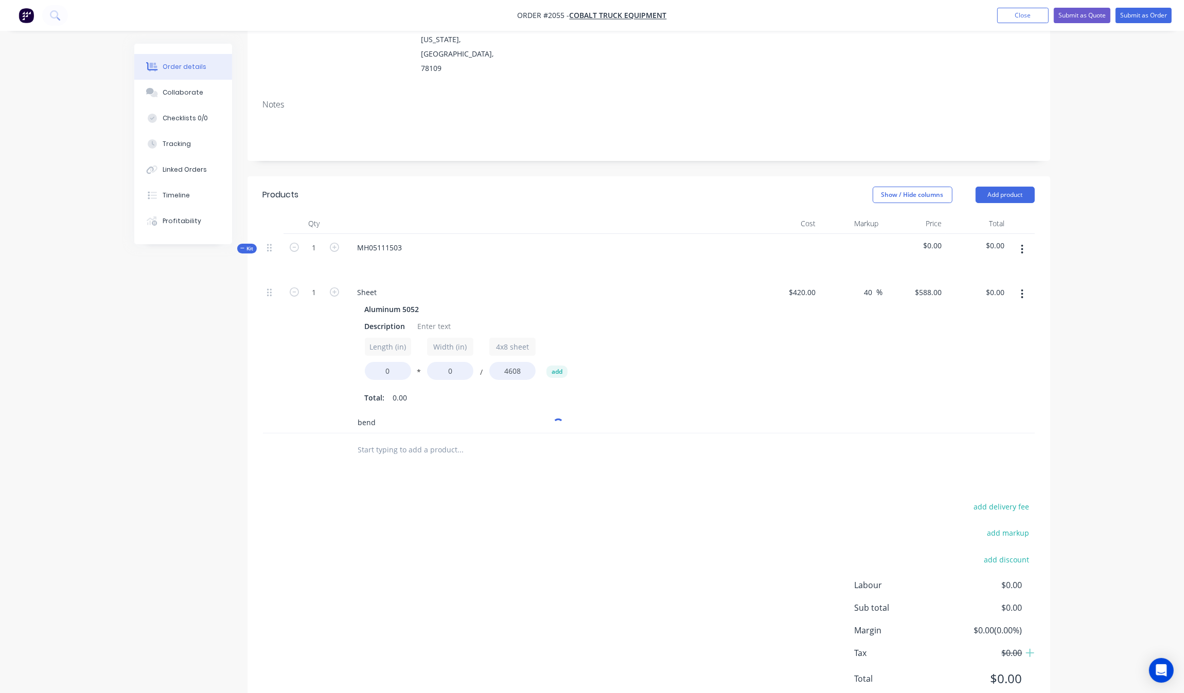
scroll to position [163, 0]
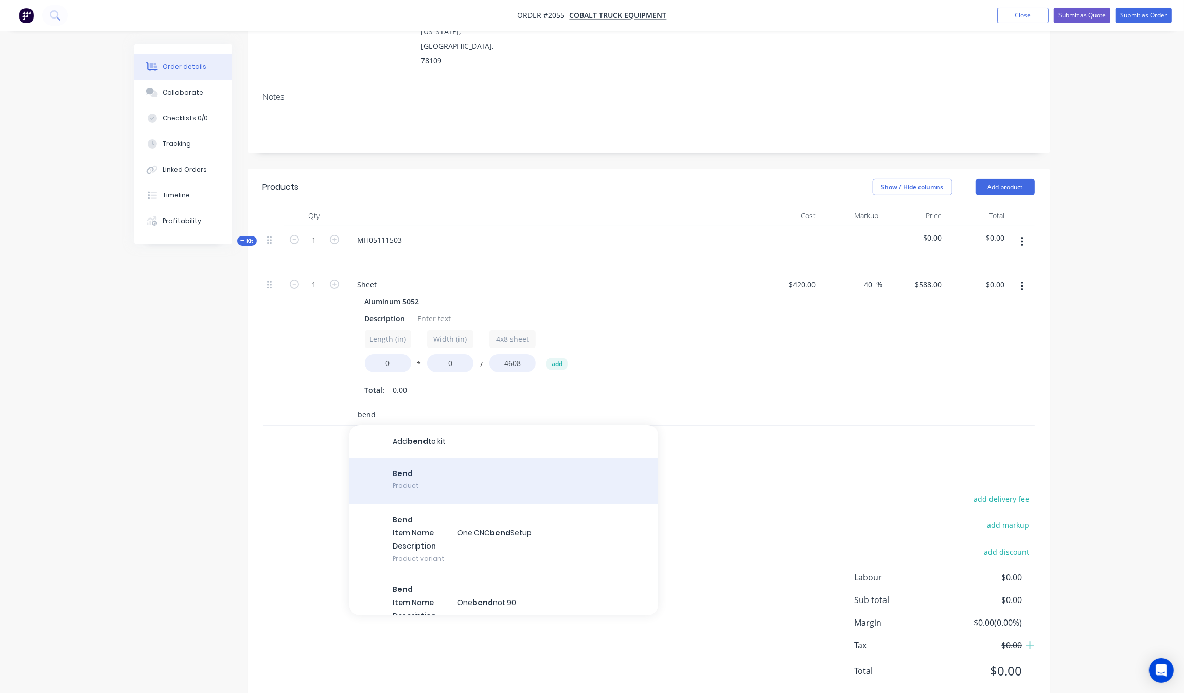
type input "bend"
click at [456, 458] on div "Bend Product" at bounding box center [503, 481] width 309 height 46
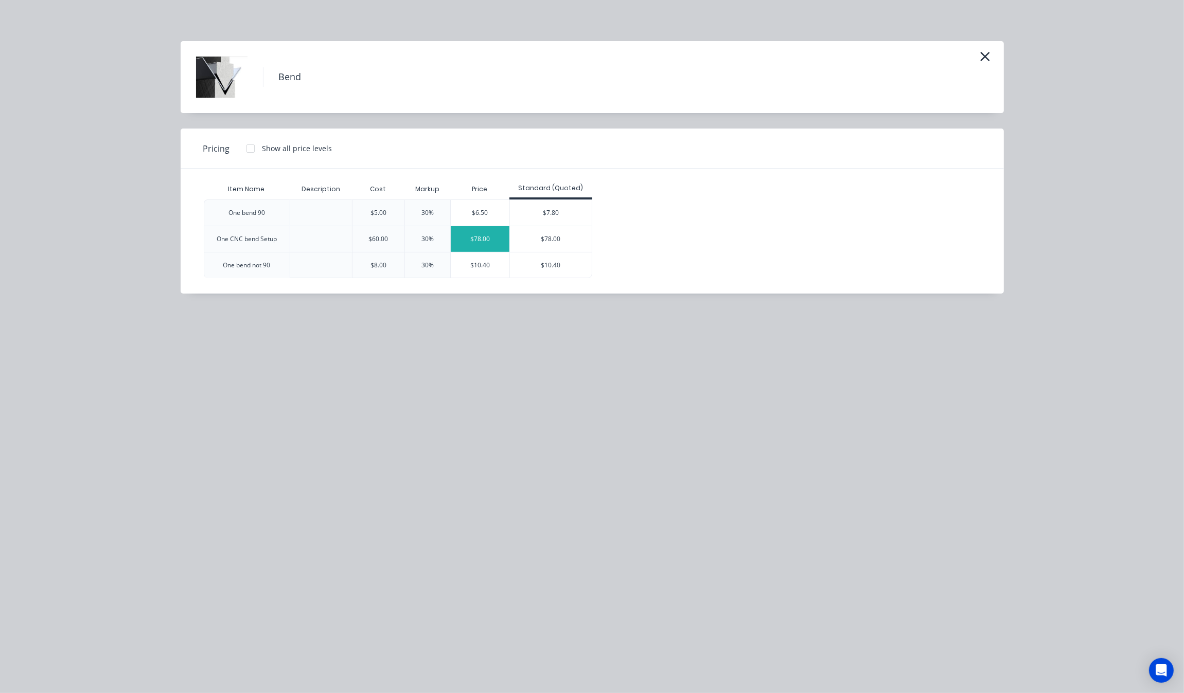
click at [467, 240] on div "$78.00" at bounding box center [480, 239] width 59 height 26
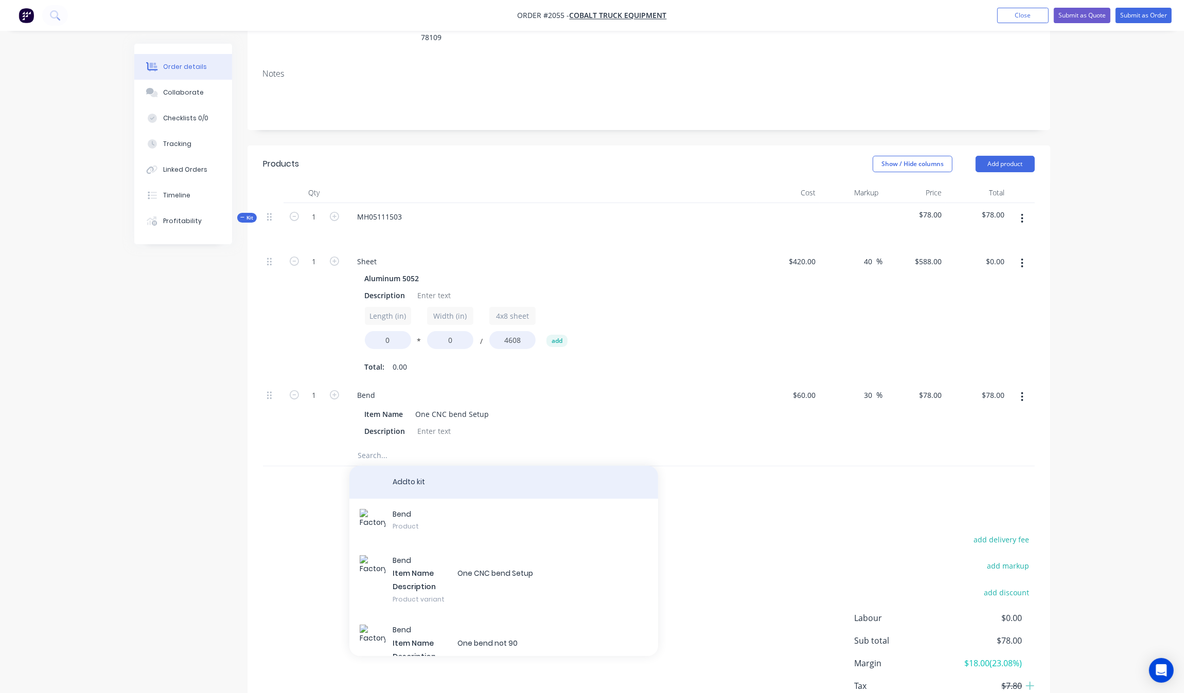
scroll to position [226, 0]
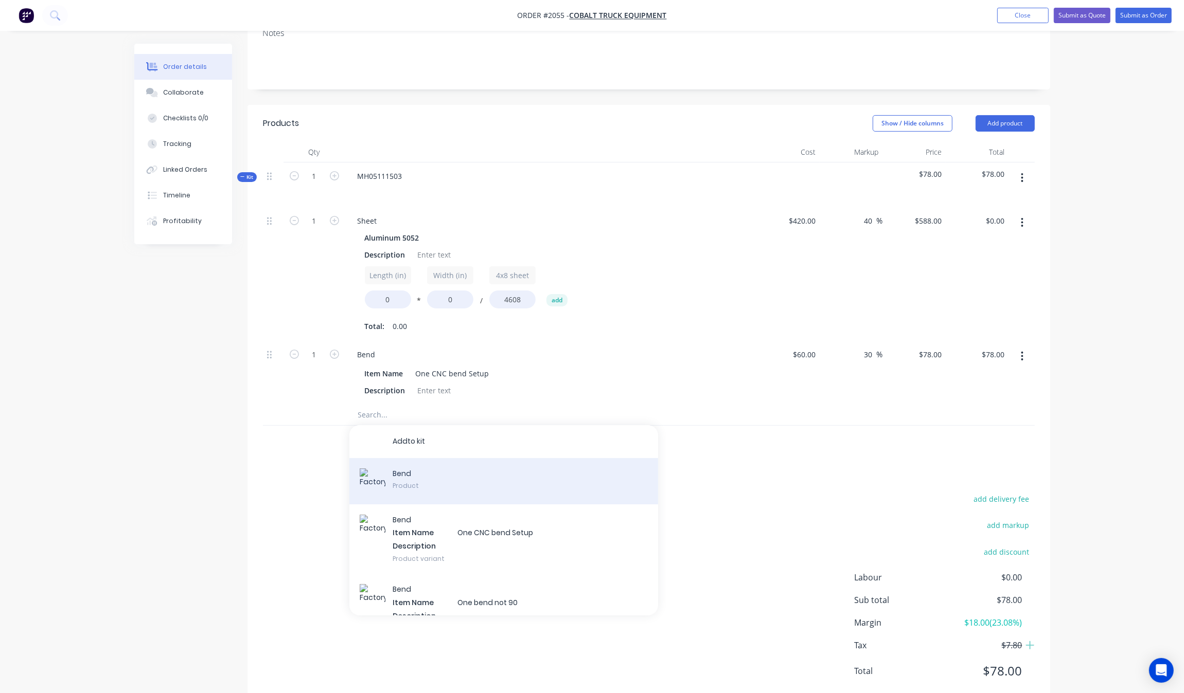
click at [416, 458] on div "B e n d Product" at bounding box center [503, 481] width 309 height 46
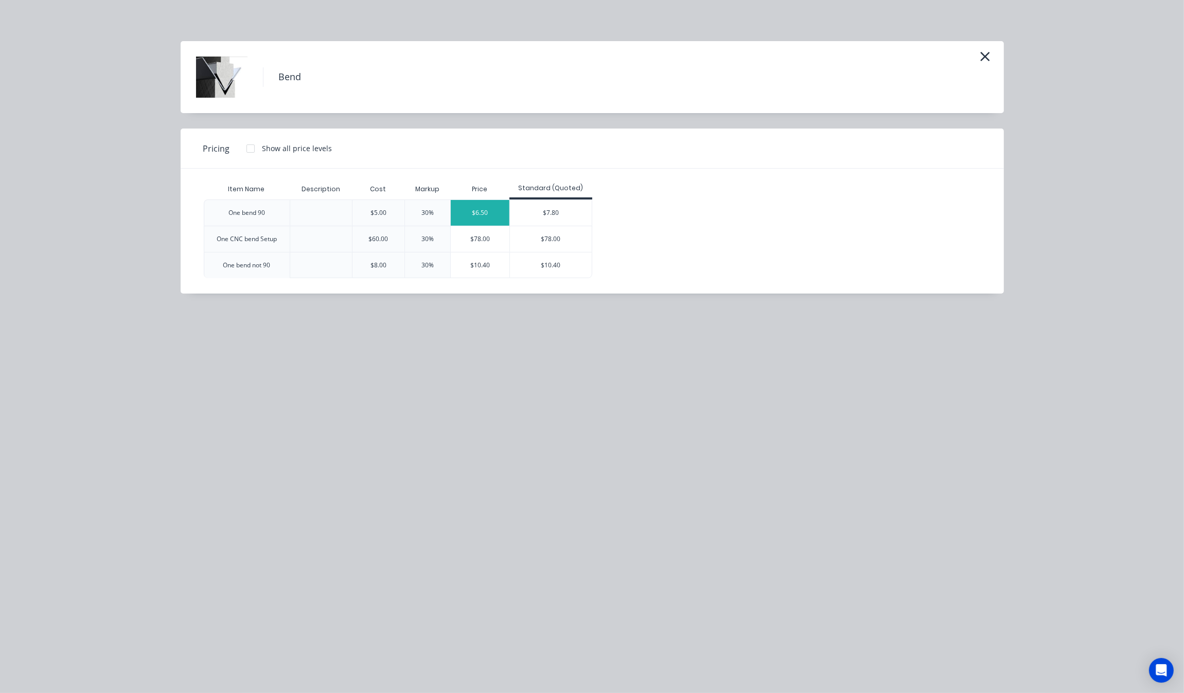
click at [474, 208] on div "$6.50" at bounding box center [480, 213] width 59 height 26
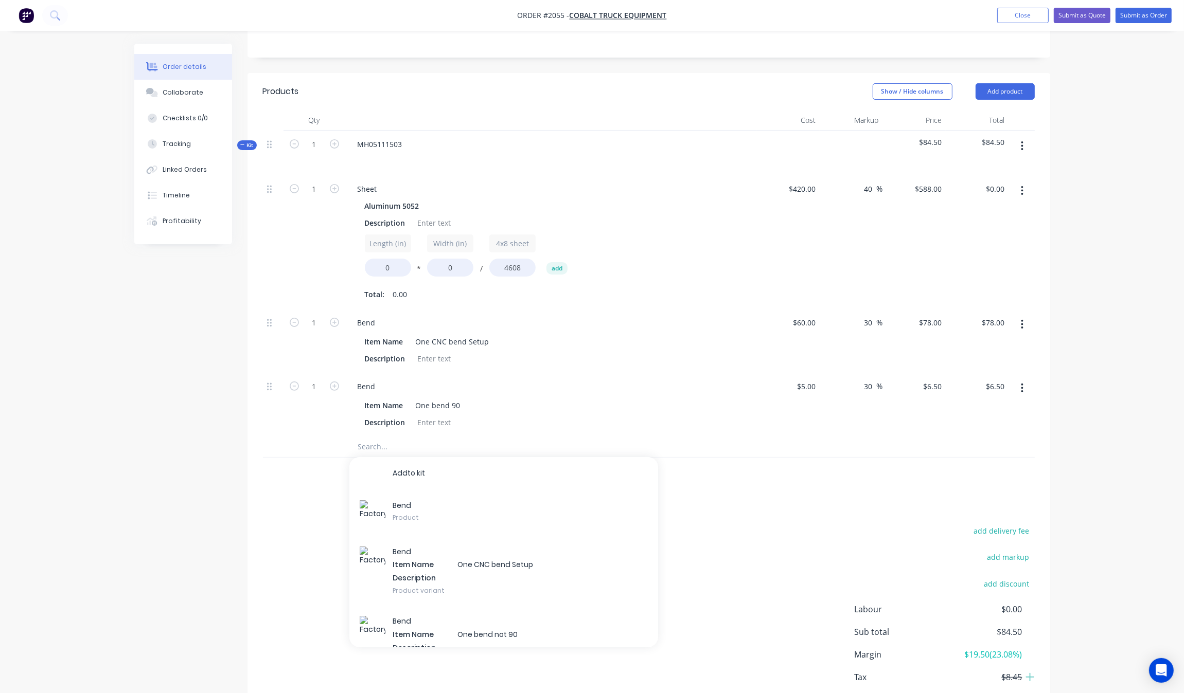
scroll to position [290, 0]
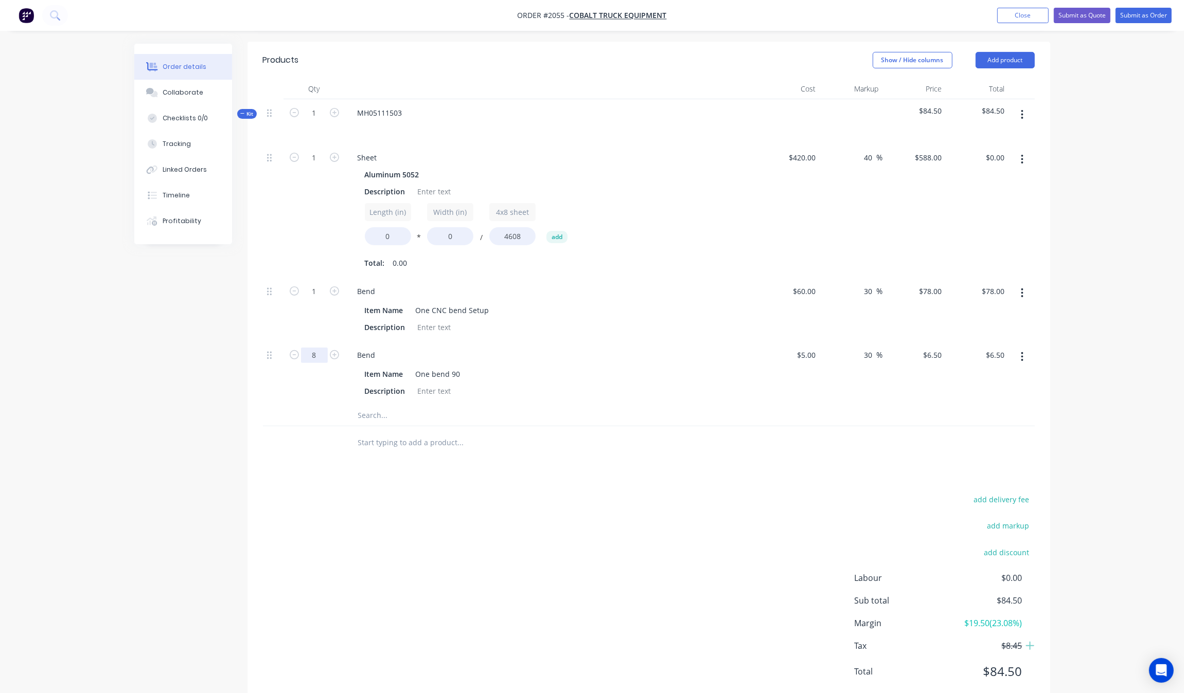
type input "8"
type input "$52.00"
click at [372, 583] on div "add delivery fee add markup add discount Labour $0.00 Sub total $130.00 Margin …" at bounding box center [649, 592] width 772 height 199
click at [323, 463] on div "Products Show / Hide columns Add product Qty Cost Markup Price Total Kit 1 MH05…" at bounding box center [648, 374] width 802 height 665
click at [410, 405] on input "text" at bounding box center [460, 415] width 206 height 21
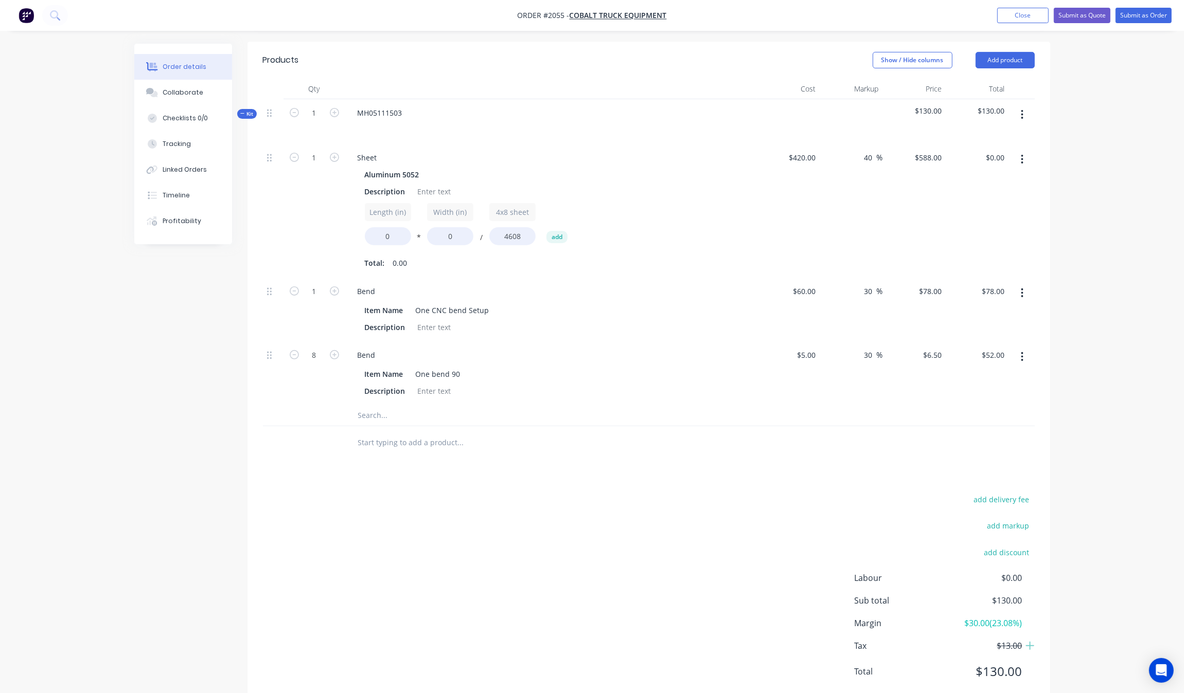
click at [341, 285] on button "button" at bounding box center [334, 290] width 13 height 11
type input "2"
type input "$156.00"
click at [330, 350] on icon "button" at bounding box center [334, 354] width 9 height 9
type input "9"
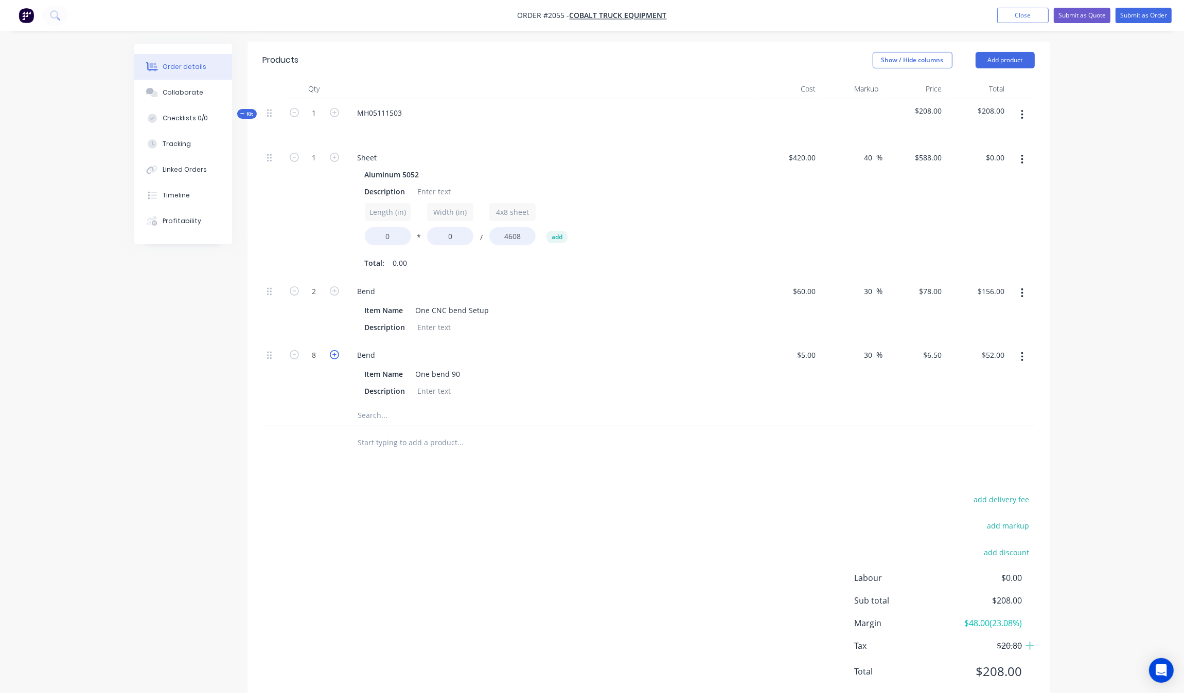
type input "$58.50"
click at [330, 350] on icon "button" at bounding box center [334, 354] width 9 height 9
type input "10"
type input "$65.00"
click at [330, 350] on icon "button" at bounding box center [334, 354] width 9 height 9
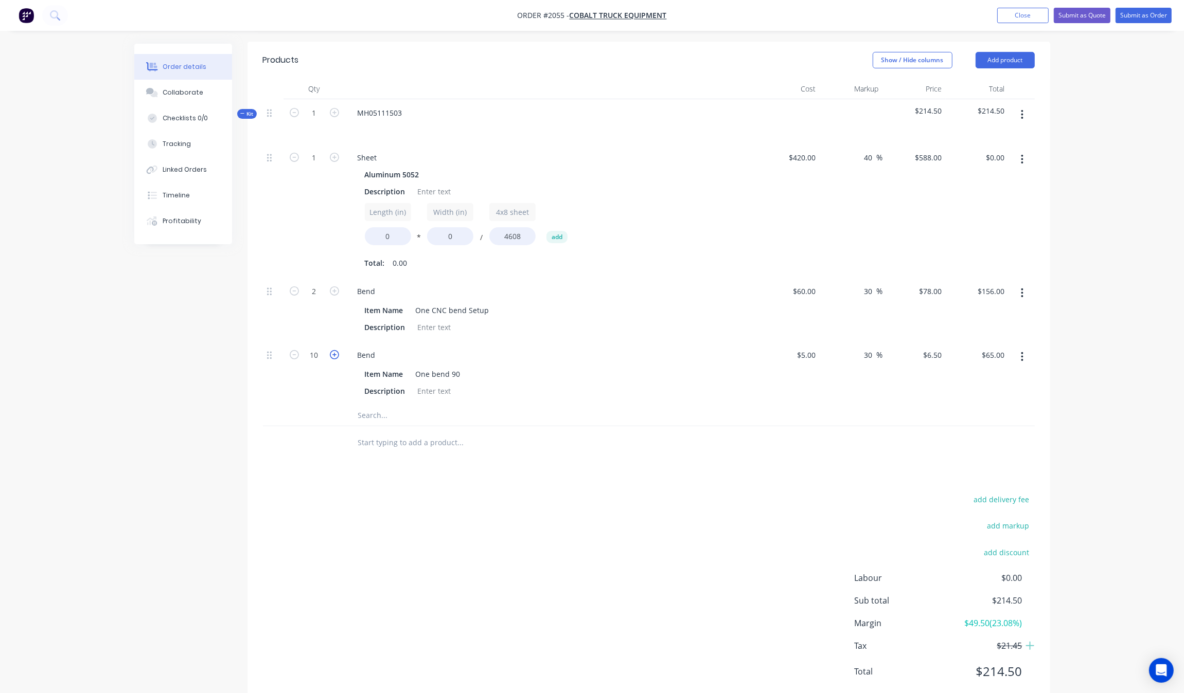
type input "11"
type input "$71.50"
click at [330, 350] on icon "button" at bounding box center [334, 354] width 9 height 9
type input "12"
type input "$78.00"
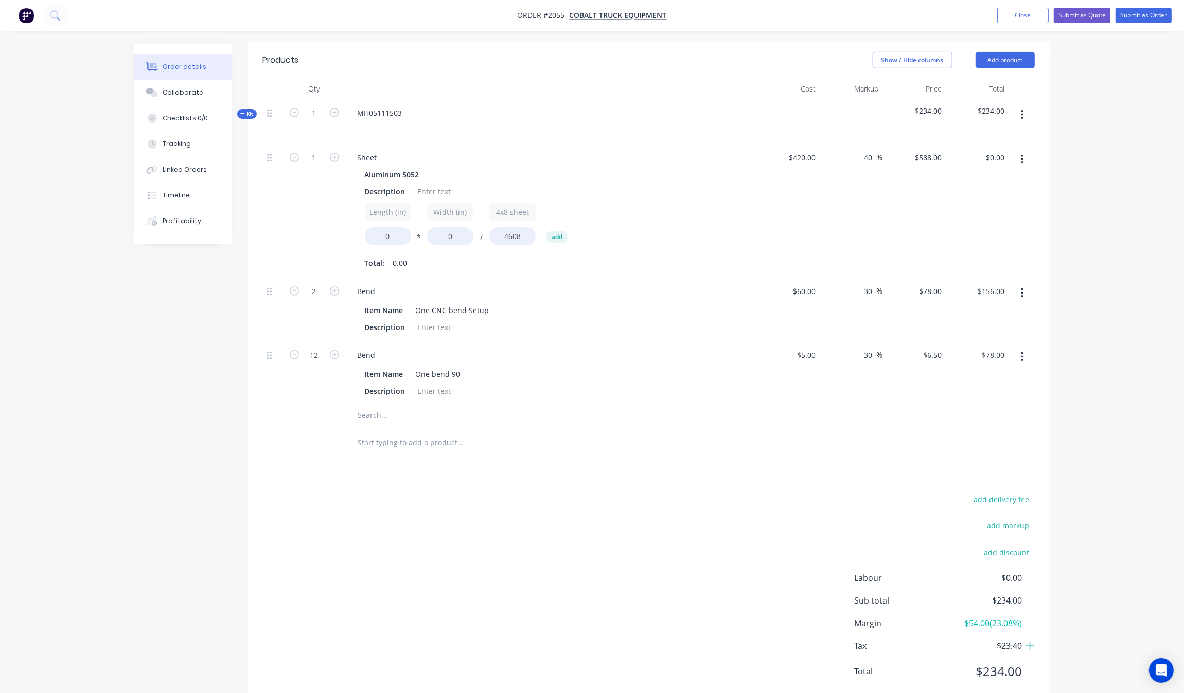
drag, startPoint x: 337, startPoint y: 538, endPoint x: 338, endPoint y: 543, distance: 5.9
click at [338, 543] on div "add delivery fee add markup add discount Labour $0.00 Sub total $234.00 Margin …" at bounding box center [649, 592] width 772 height 199
drag, startPoint x: 392, startPoint y: 209, endPoint x: 356, endPoint y: 205, distance: 36.8
click at [363, 210] on div "Aluminum 5052 Description Length (in) 0 * Width (in) 0 / 4x8 sheet 4608 add Tot…" at bounding box center [550, 219] width 403 height 104
drag, startPoint x: 404, startPoint y: 213, endPoint x: 380, endPoint y: 207, distance: 25.4
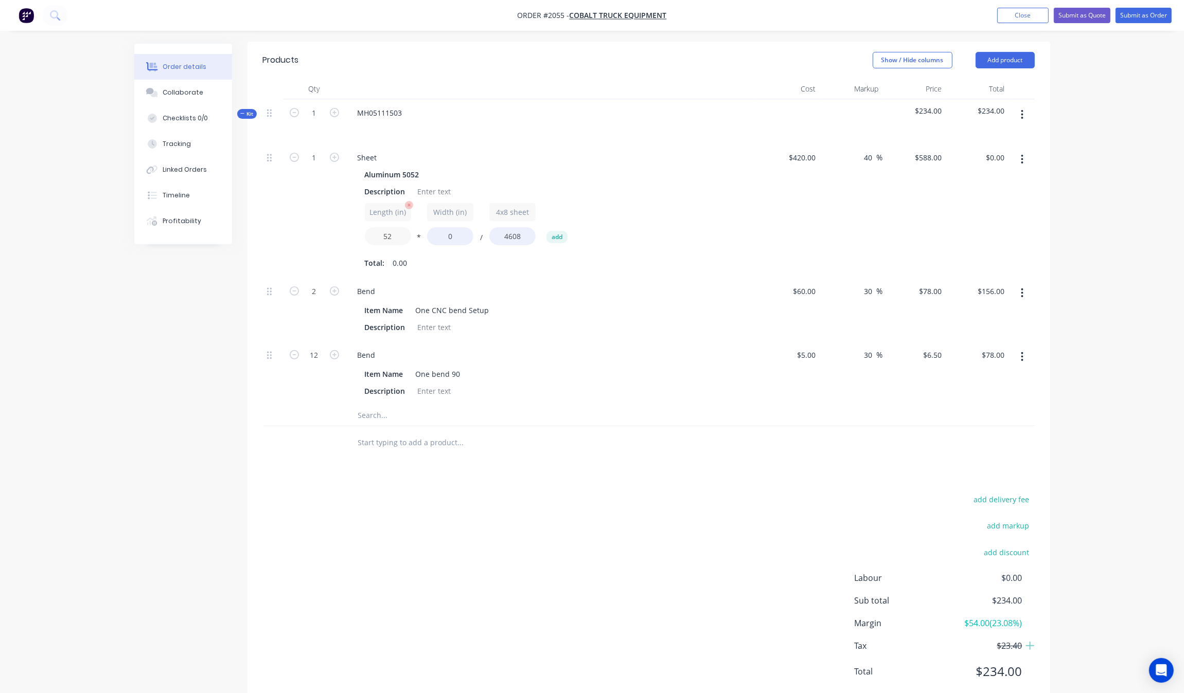
click at [351, 211] on div "Aluminum 5052 Description Length (in) 52 * Width (in) 0 / 4x8 sheet 4608 add To…" at bounding box center [550, 219] width 403 height 104
drag, startPoint x: 390, startPoint y: 206, endPoint x: 338, endPoint y: 211, distance: 52.2
click at [350, 211] on div "Aluminum 5052 Description Length (in) 52 * Width (in) 0 / 4x8 sheet 4608 add To…" at bounding box center [550, 219] width 403 height 104
type input "53"
click at [447, 227] on input "0" at bounding box center [450, 236] width 46 height 18
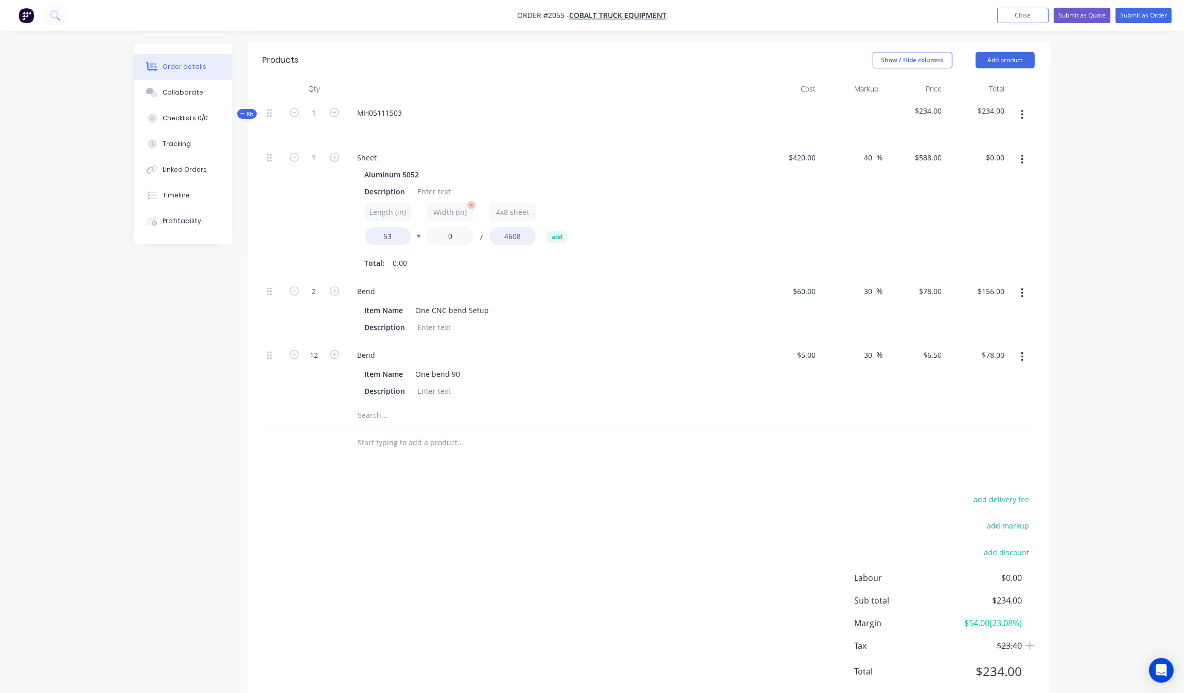
click at [447, 227] on input "0" at bounding box center [450, 236] width 46 height 18
click at [453, 227] on input "22" at bounding box center [450, 236] width 46 height 18
drag, startPoint x: 454, startPoint y: 212, endPoint x: 420, endPoint y: 214, distance: 34.0
click at [420, 214] on div "Length (in) 53 * Width (in) 22 / 4x8 sheet 4608 add" at bounding box center [551, 226] width 372 height 46
type input "22"
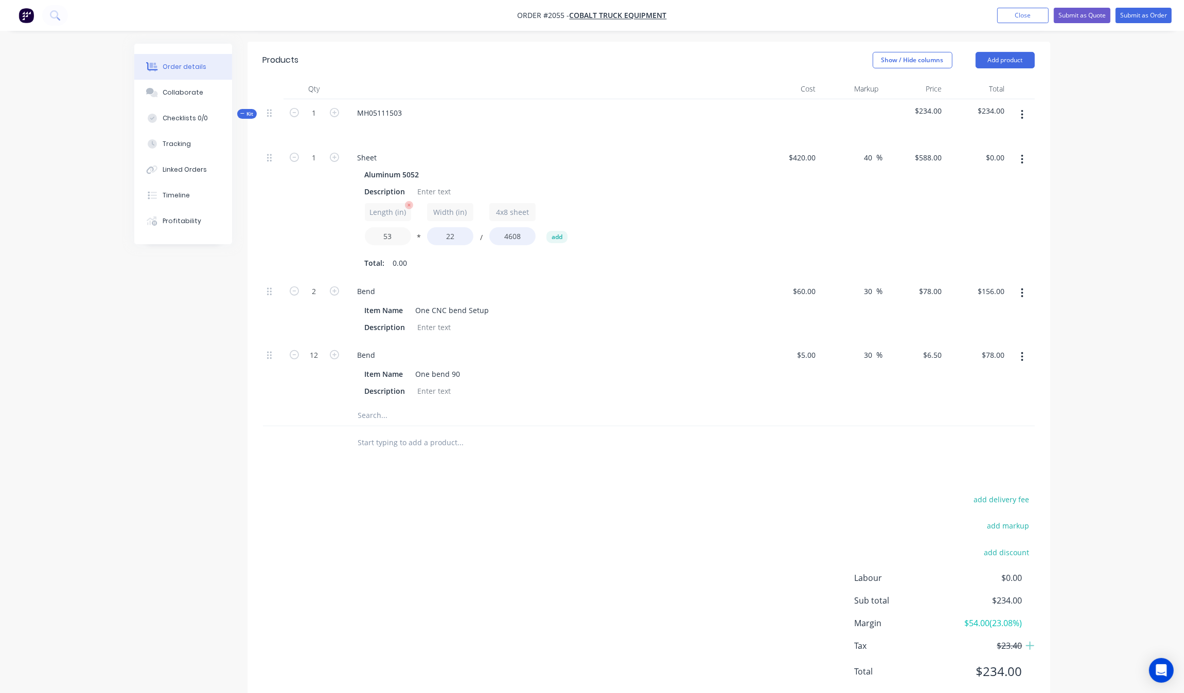
type input "$148.76"
click at [387, 227] on input "53" at bounding box center [388, 236] width 46 height 18
click at [393, 227] on input "53" at bounding box center [388, 236] width 46 height 18
drag, startPoint x: 397, startPoint y: 207, endPoint x: 379, endPoint y: 206, distance: 18.6
click at [379, 227] on input "53" at bounding box center [388, 236] width 46 height 18
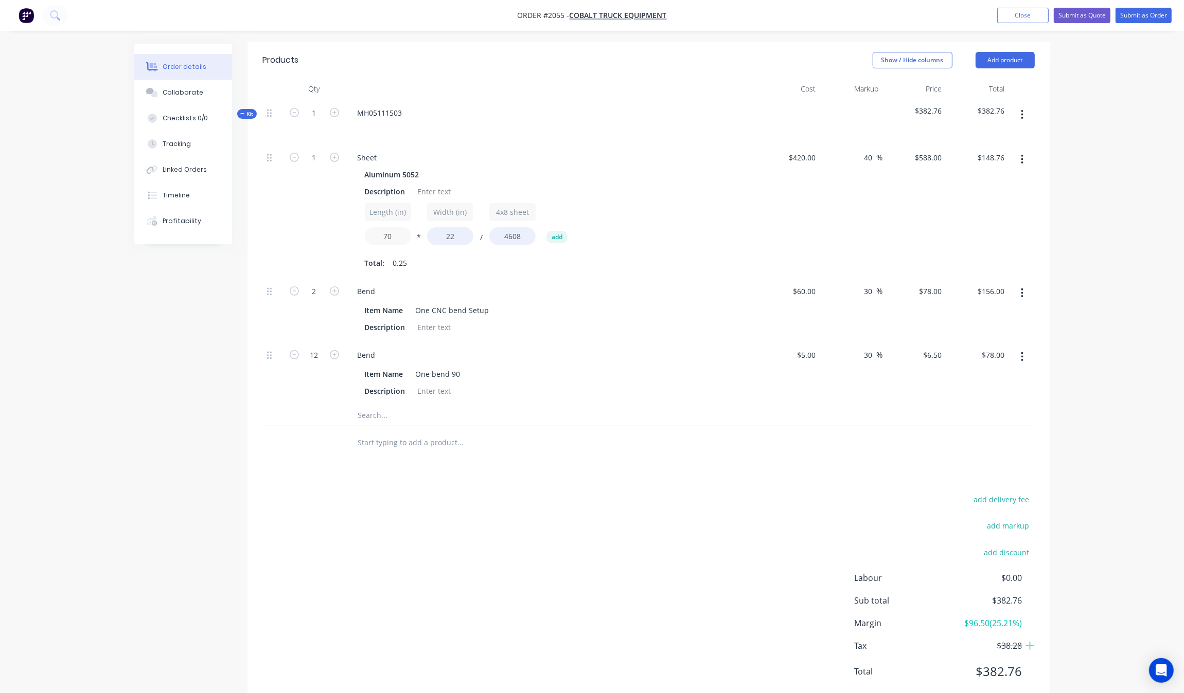
type input "70"
type input "$196.51"
click at [575, 505] on div "add delivery fee add markup add discount Labour $0.00 Sub total $430.51 Margin …" at bounding box center [649, 592] width 772 height 199
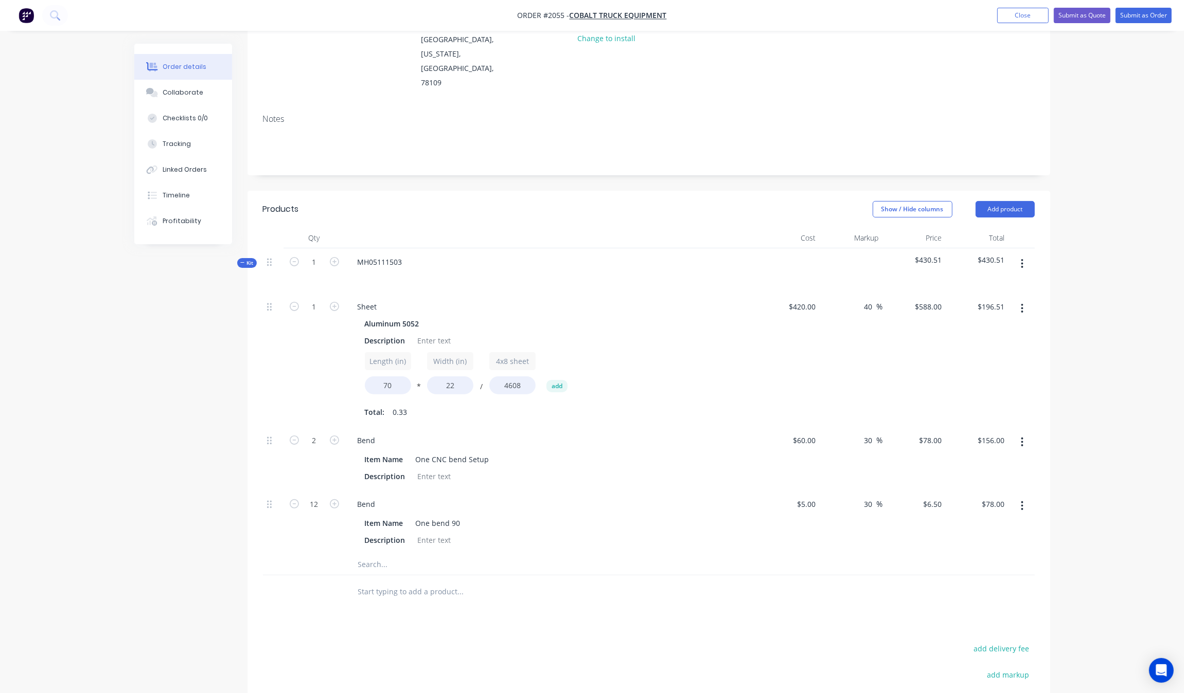
scroll to position [161, 0]
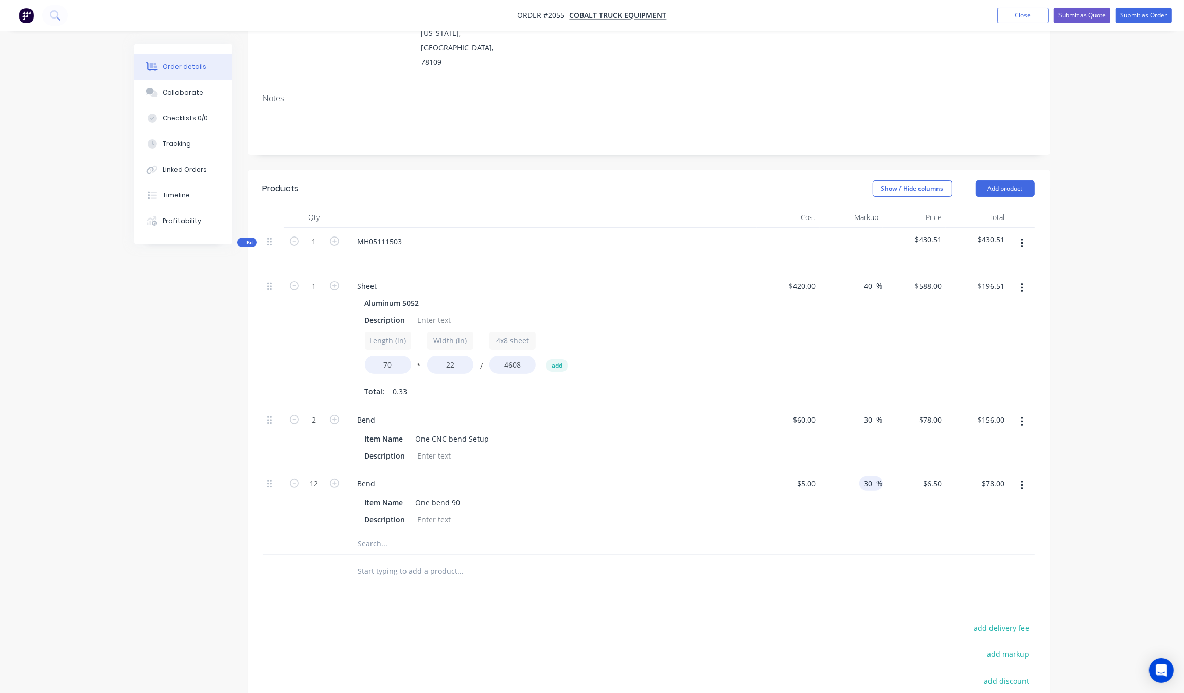
click at [879, 478] on span "%" at bounding box center [879, 484] width 6 height 12
click at [867, 476] on input "30" at bounding box center [869, 483] width 13 height 15
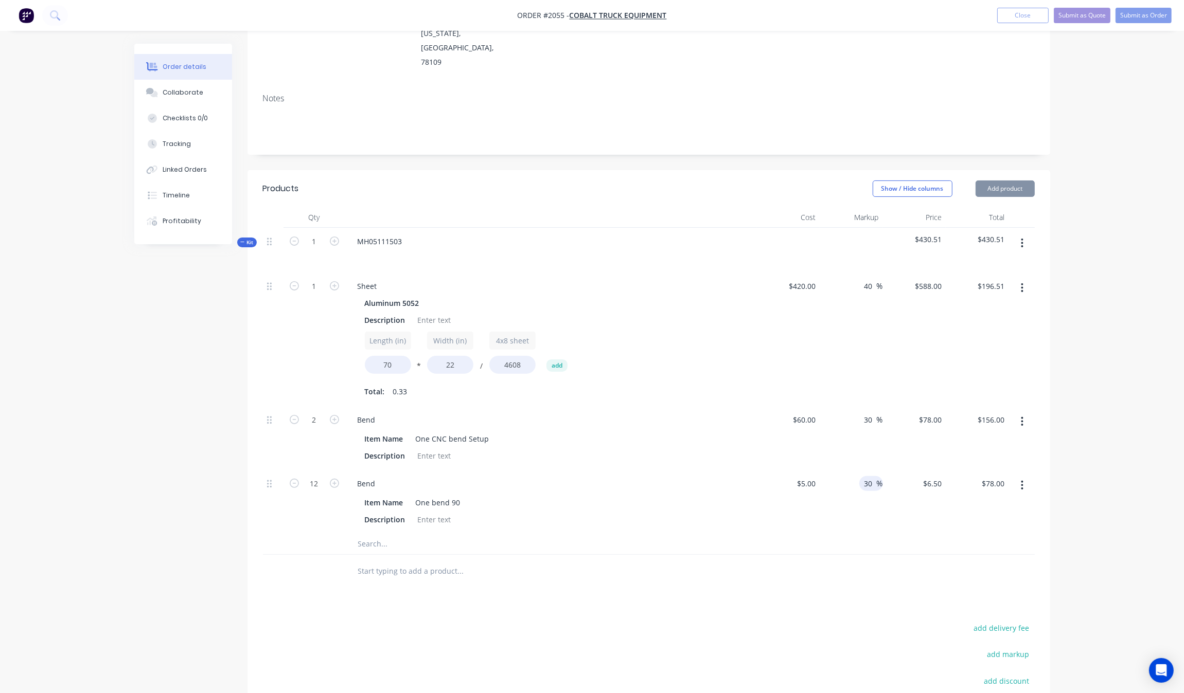
click at [867, 476] on input "30" at bounding box center [869, 483] width 13 height 15
type input "60"
type input "$8.00"
type input "$96.00"
click at [877, 414] on span "%" at bounding box center [879, 420] width 6 height 12
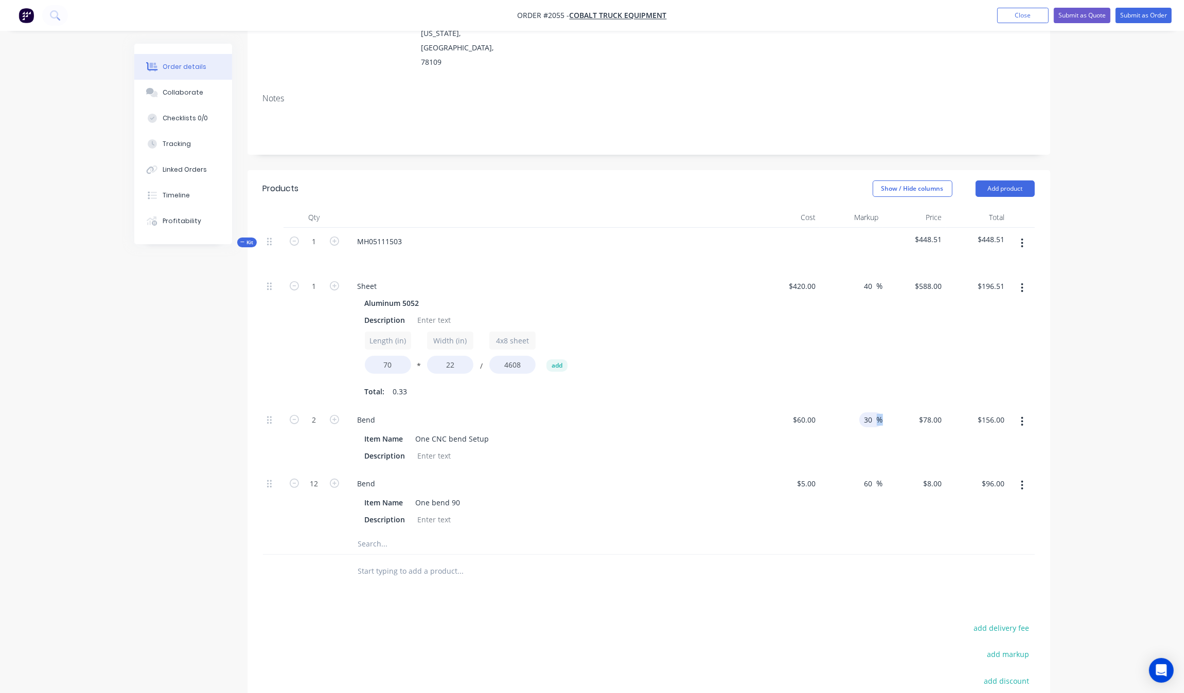
click at [877, 414] on span "%" at bounding box center [879, 420] width 6 height 12
click at [867, 413] on input "306" at bounding box center [867, 420] width 17 height 15
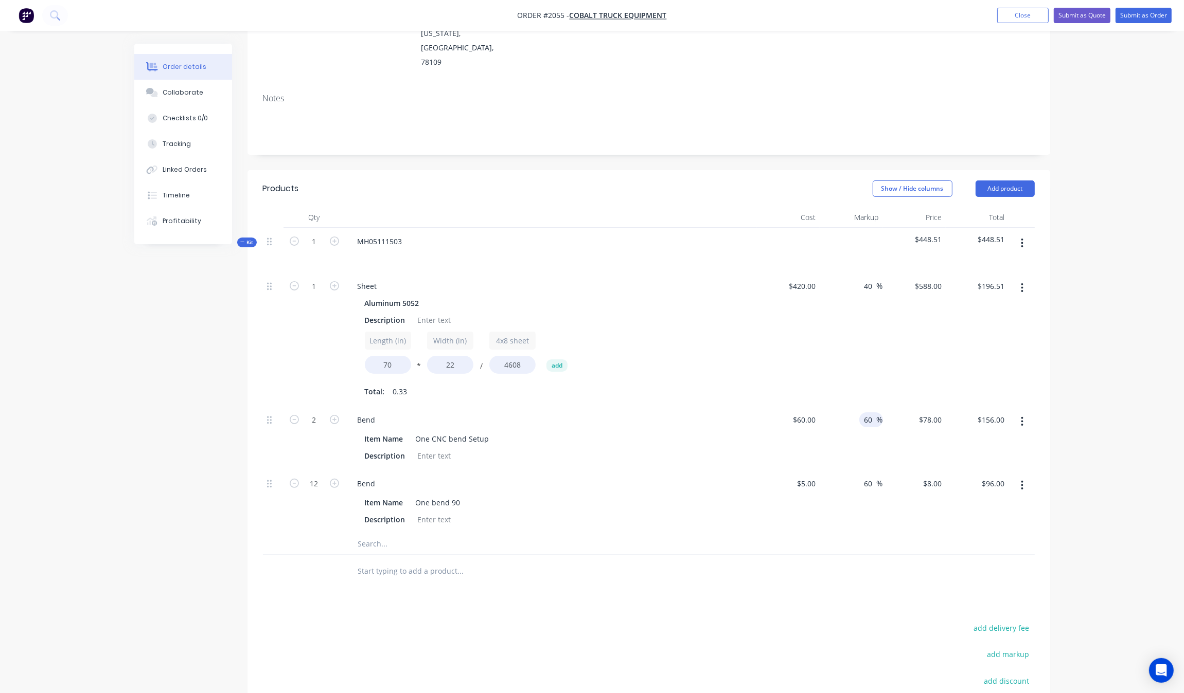
type input "60"
type input "$96.00"
type input "$192.00"
click at [873, 298] on div "40 40 %" at bounding box center [850, 340] width 63 height 134
click at [869, 279] on input "40" at bounding box center [869, 286] width 13 height 15
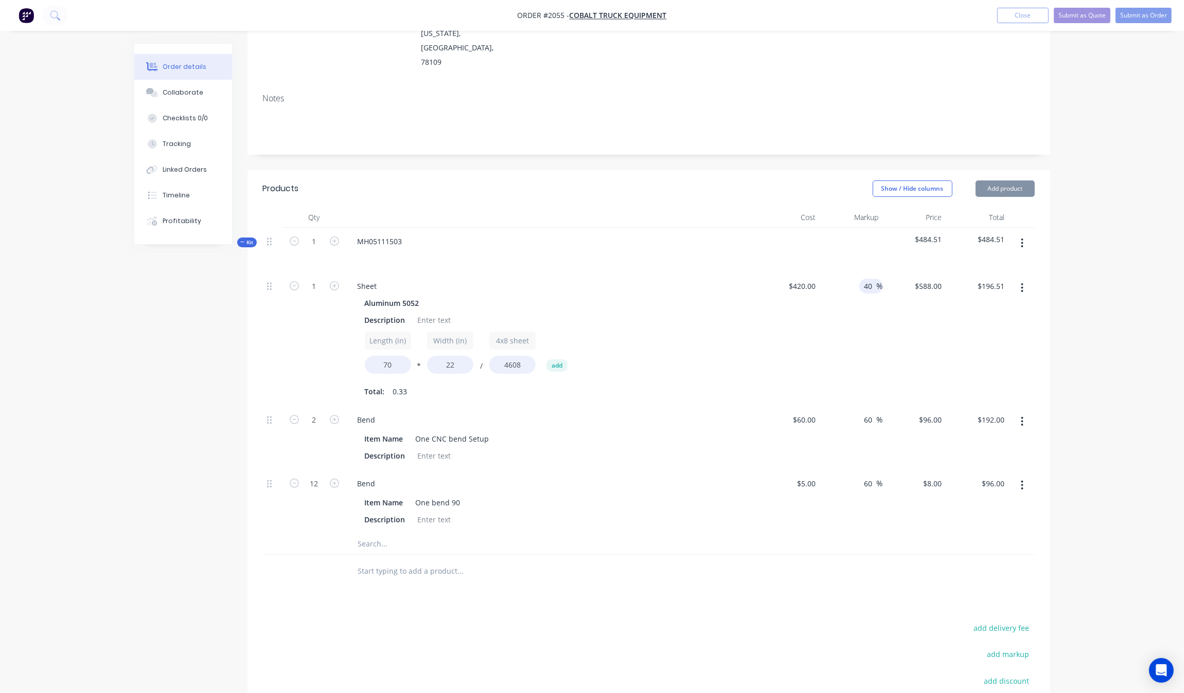
click at [869, 279] on input "40" at bounding box center [869, 286] width 13 height 15
type input "50"
type input "$630.00"
type input "$210.55"
drag, startPoint x: 878, startPoint y: 307, endPoint x: 883, endPoint y: 316, distance: 10.9
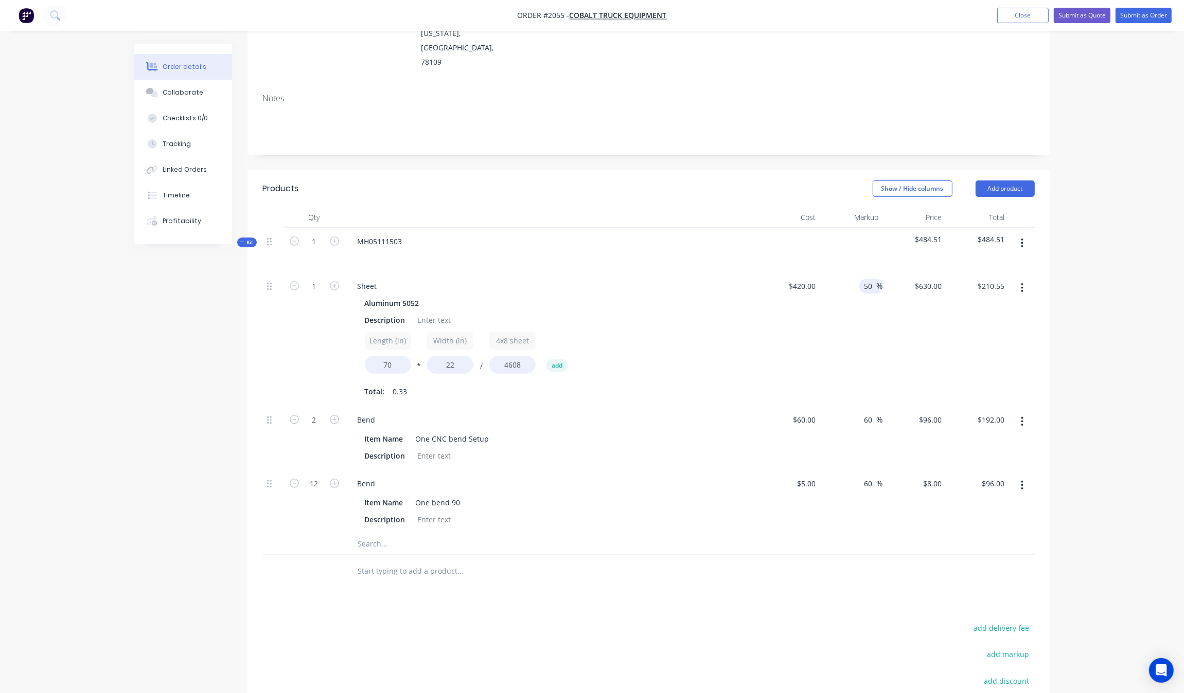
click at [880, 312] on div "50 50 %" at bounding box center [850, 340] width 63 height 134
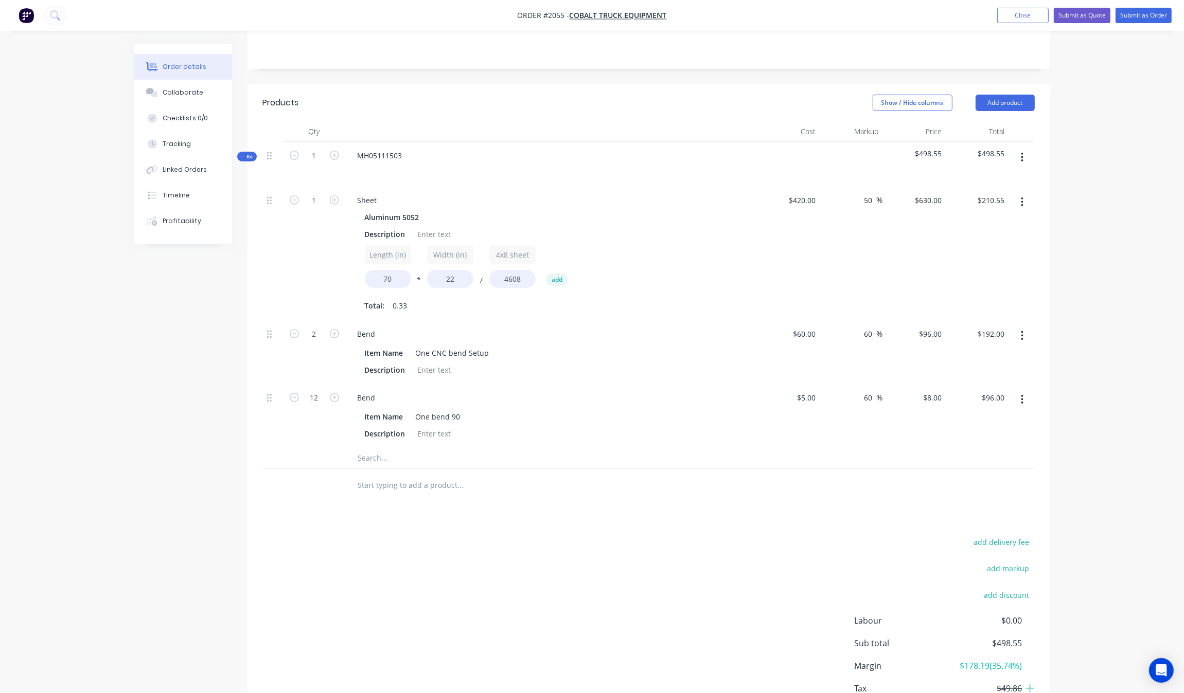
scroll to position [225, 0]
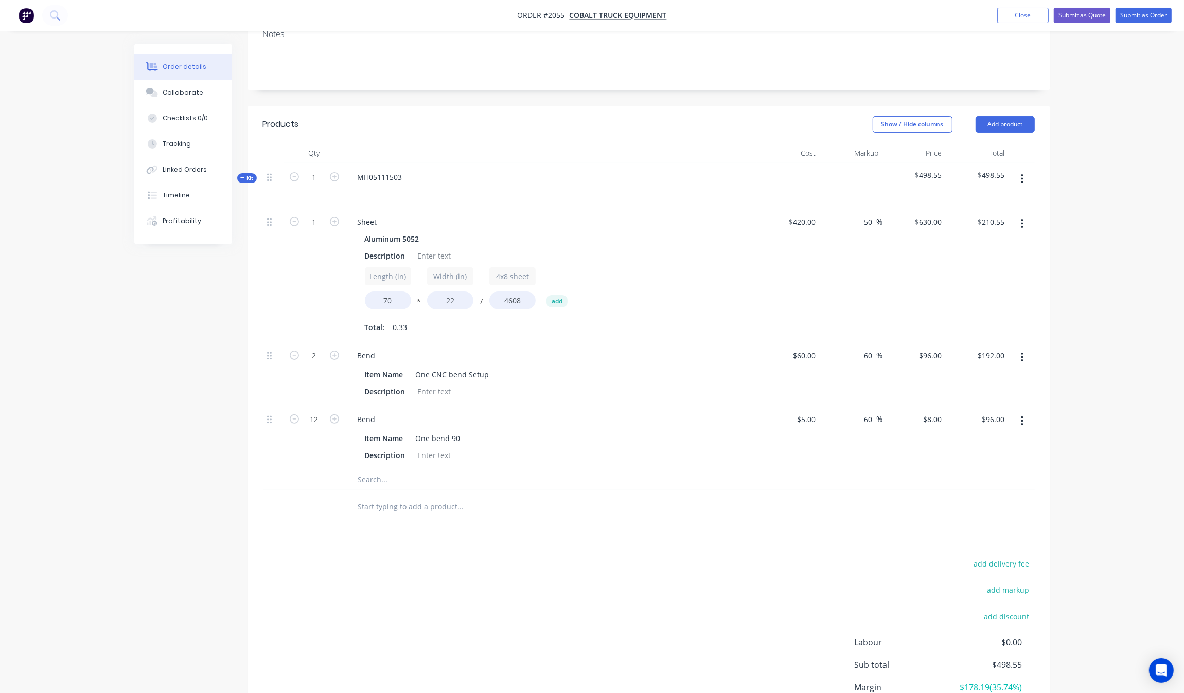
click at [1006, 107] on header "Products Show / Hide columns Add product" at bounding box center [648, 124] width 802 height 37
click at [1025, 116] on button "Add product" at bounding box center [1004, 124] width 59 height 16
drag, startPoint x: 1002, startPoint y: 116, endPoint x: 666, endPoint y: 247, distance: 360.6
click at [666, 249] on div "Products Show / Hide columns Add product Product catalogue Basic product Produc…" at bounding box center [648, 315] width 802 height 418
drag, startPoint x: 679, startPoint y: 226, endPoint x: 844, endPoint y: 184, distance: 170.4
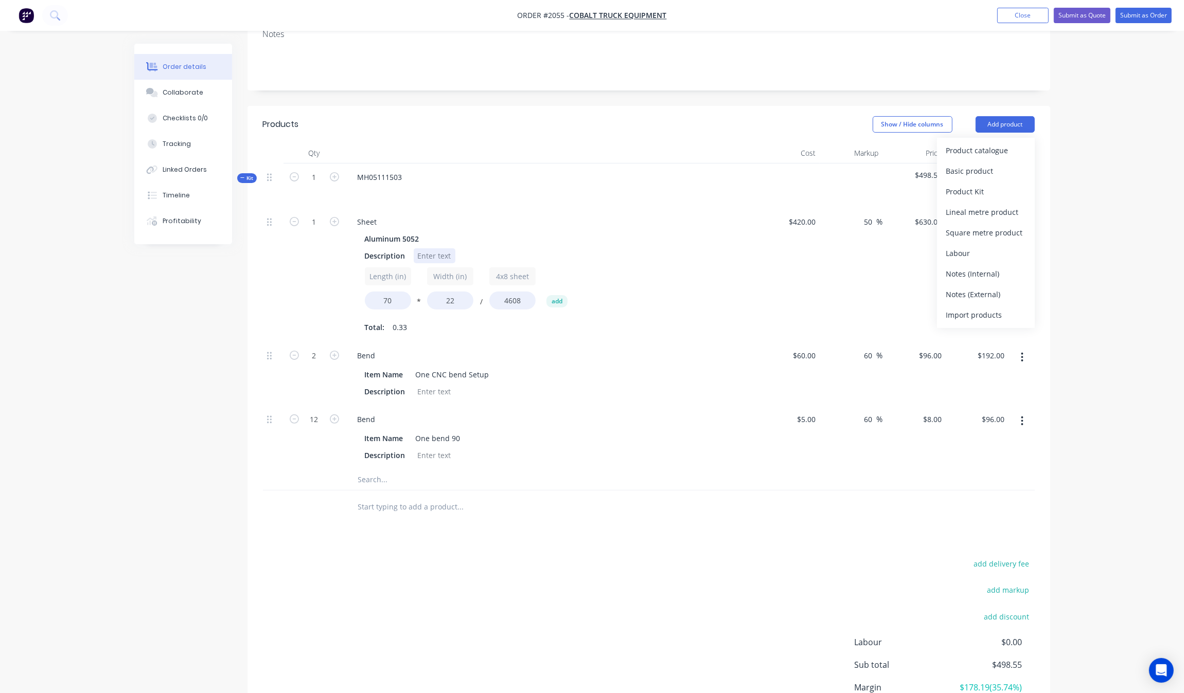
click at [688, 248] on div "Description" at bounding box center [549, 255] width 377 height 15
drag, startPoint x: 1017, startPoint y: 147, endPoint x: 1015, endPoint y: 154, distance: 8.0
click at [1018, 170] on button "button" at bounding box center [1022, 179] width 24 height 19
click at [996, 219] on div "Add product to kit" at bounding box center [985, 226] width 79 height 15
click at [998, 240] on div "Product catalogue" at bounding box center [985, 247] width 79 height 15
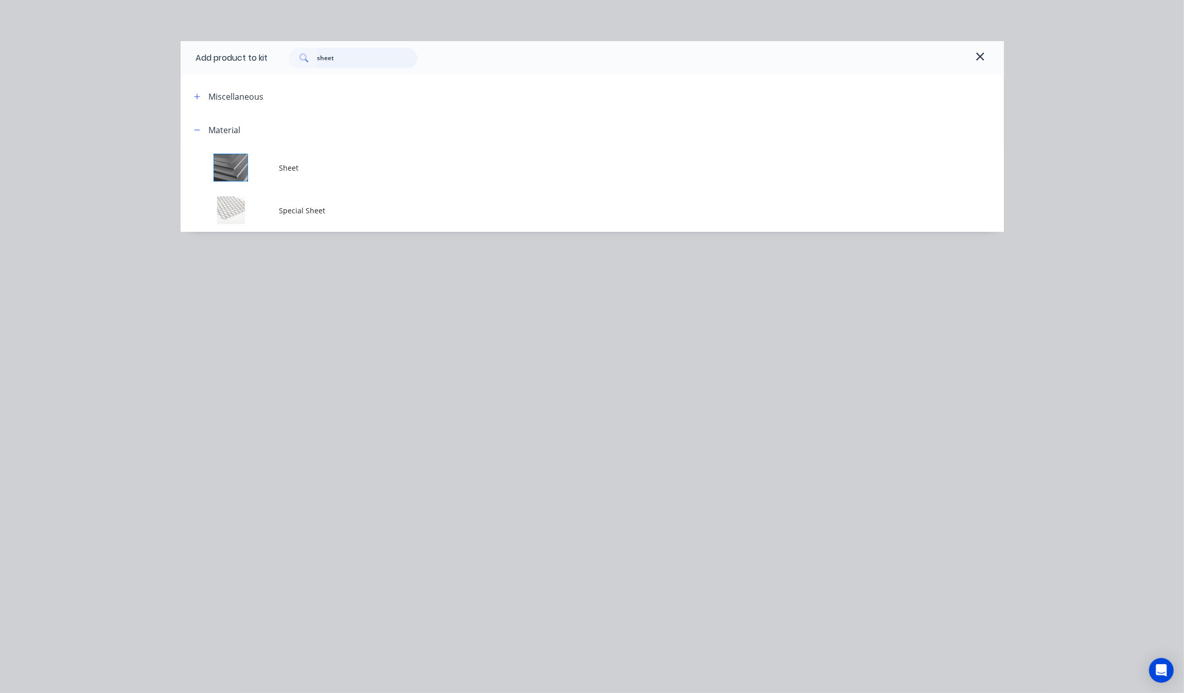
click at [366, 49] on input "sheet" at bounding box center [367, 58] width 100 height 21
click at [366, 52] on input "sheet" at bounding box center [367, 58] width 100 height 21
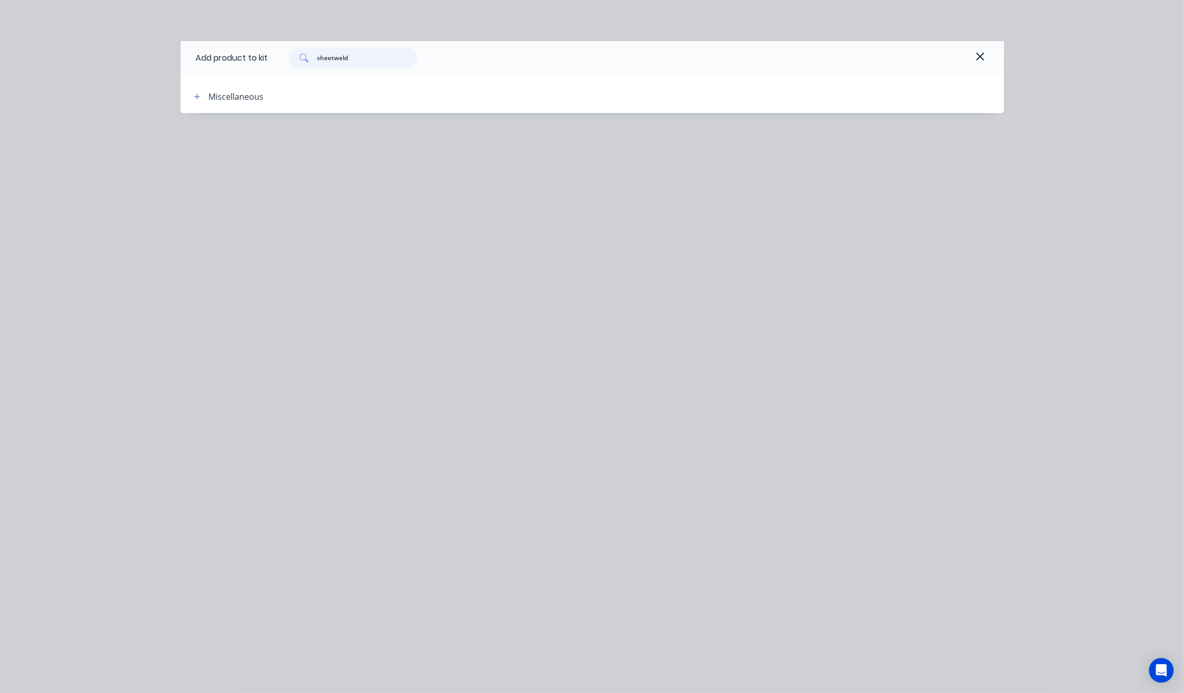
click at [345, 65] on input "sheetweld" at bounding box center [367, 58] width 100 height 21
click at [345, 63] on input "sheetweld" at bounding box center [367, 58] width 100 height 21
drag, startPoint x: 345, startPoint y: 63, endPoint x: 331, endPoint y: 65, distance: 14.1
click at [343, 63] on input "sheetweld" at bounding box center [367, 58] width 100 height 21
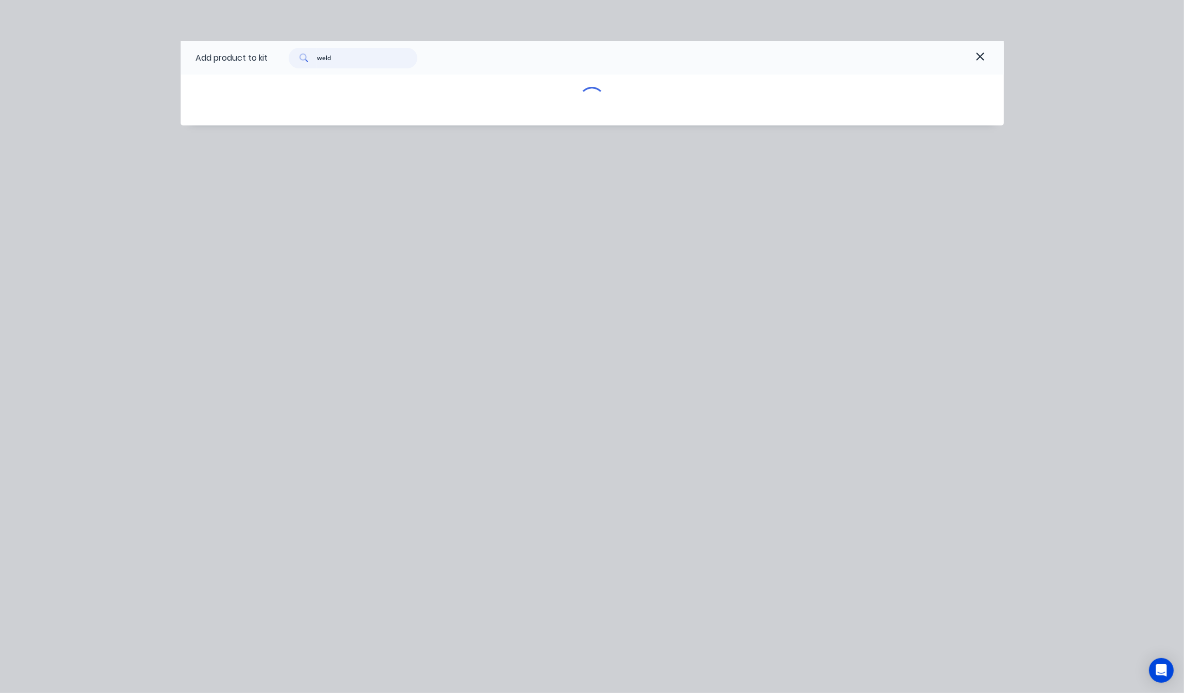
type input "weld"
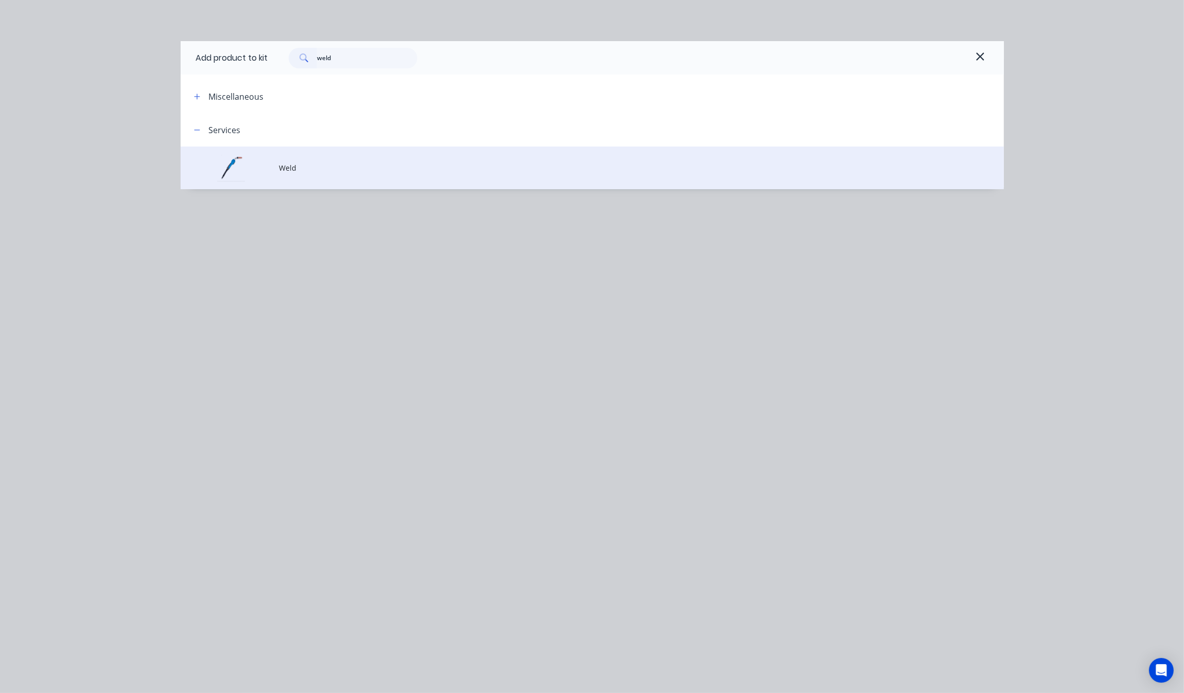
click at [317, 179] on td "Weld" at bounding box center [641, 168] width 724 height 43
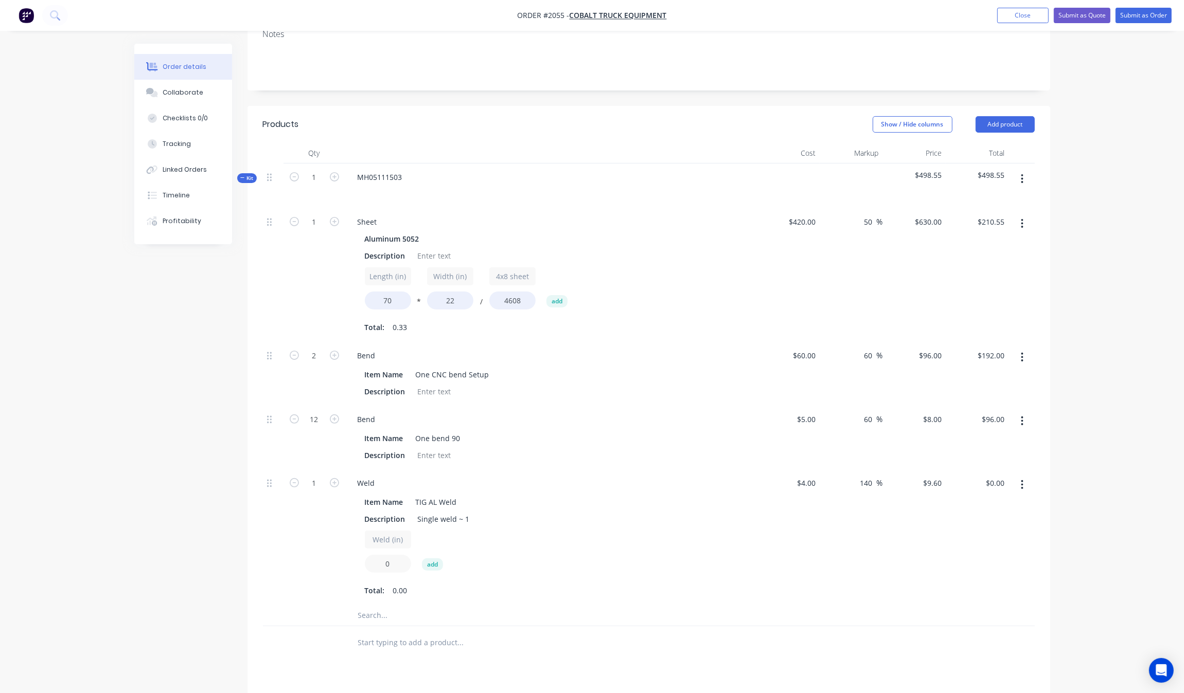
drag, startPoint x: 392, startPoint y: 539, endPoint x: 378, endPoint y: 543, distance: 14.5
click at [377, 555] on input "0" at bounding box center [388, 564] width 46 height 18
type input "24"
type input "$230.40"
click at [649, 548] on div "Weld (in) 24 add" at bounding box center [551, 554] width 372 height 46
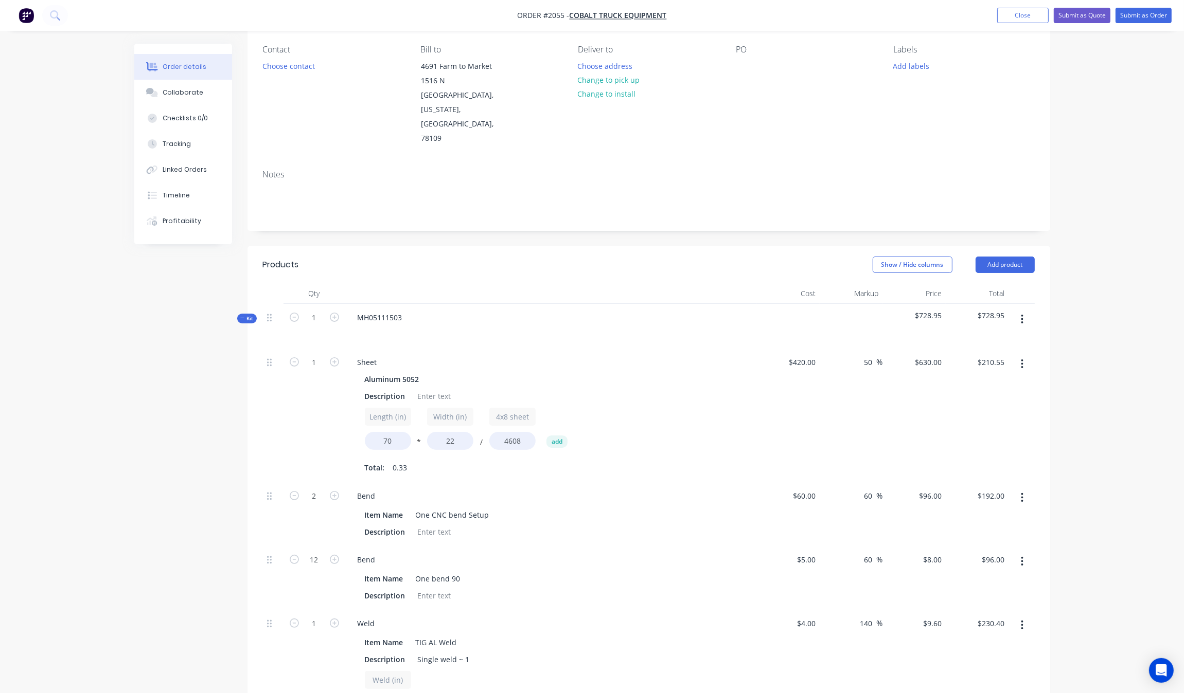
scroll to position [40, 0]
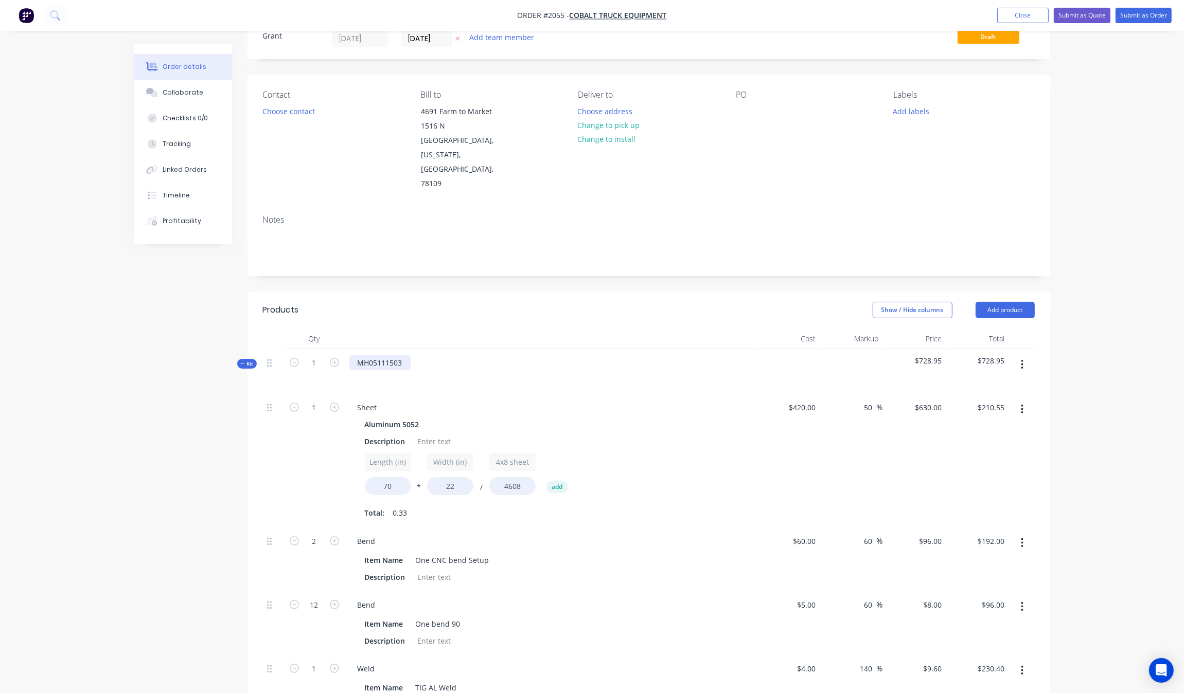
click at [400, 355] on div "MH05111503" at bounding box center [379, 362] width 61 height 15
copy div "MH05111503"
click at [511, 370] on div at bounding box center [550, 377] width 403 height 15
click at [390, 355] on div "MH05111503" at bounding box center [379, 362] width 61 height 15
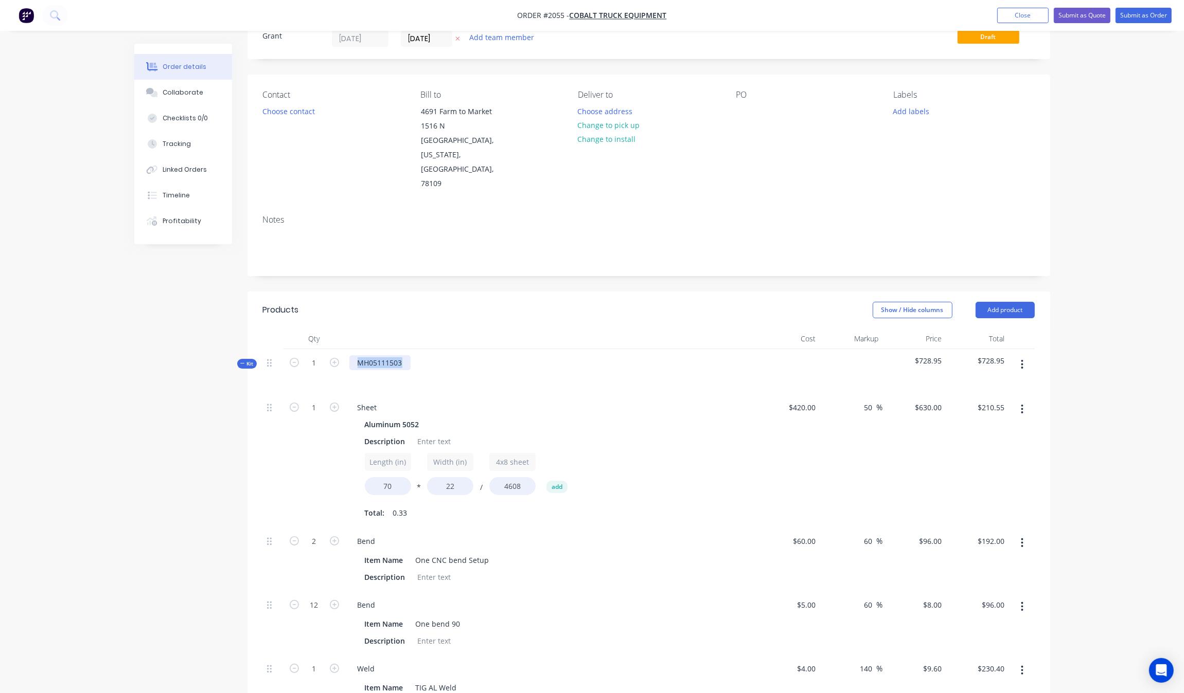
click at [390, 355] on div "MH05111503" at bounding box center [379, 362] width 61 height 15
click at [594, 302] on div "Show / Hide columns Add product" at bounding box center [729, 310] width 607 height 16
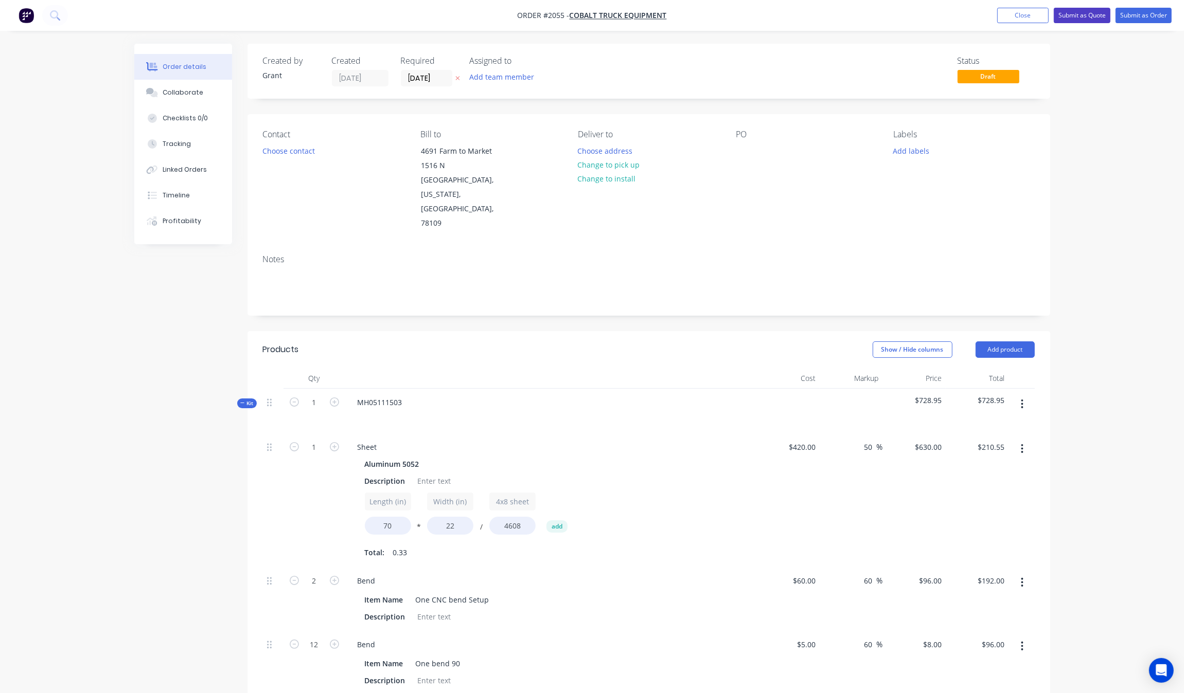
click at [1091, 15] on button "Submit as Quote" at bounding box center [1081, 15] width 57 height 15
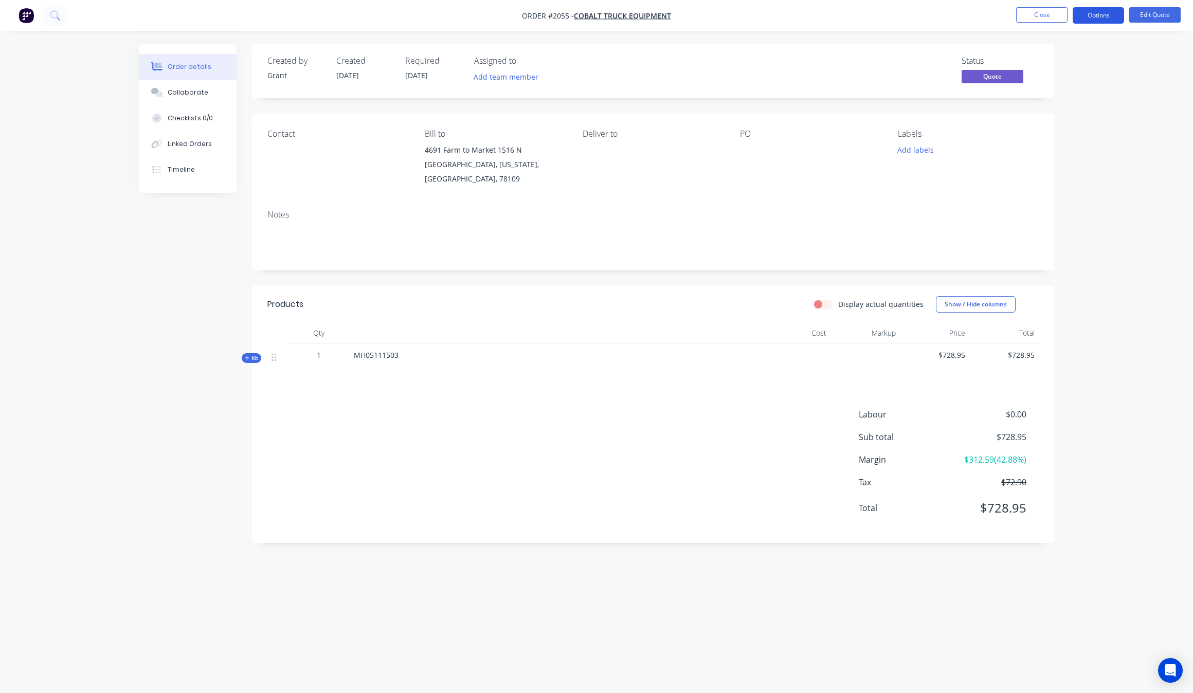
click at [1106, 16] on button "Options" at bounding box center [1098, 15] width 51 height 16
click at [1073, 53] on button "Quote" at bounding box center [1067, 62] width 113 height 21
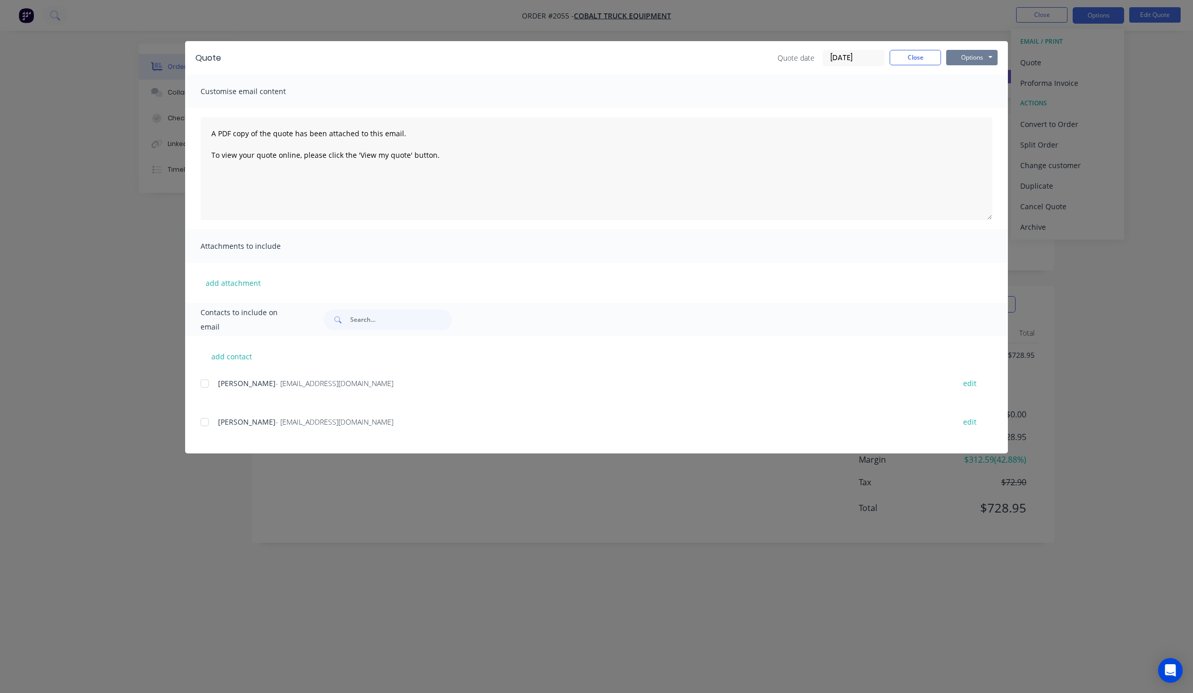
click at [967, 62] on button "Options" at bounding box center [971, 57] width 51 height 15
click at [971, 94] on button "Print" at bounding box center [979, 93] width 66 height 17
drag, startPoint x: 137, startPoint y: 329, endPoint x: 147, endPoint y: 327, distance: 10.0
click at [139, 329] on div "Quote Quote date [DATE] Close Options Preview Print Email Customise email conte…" at bounding box center [596, 346] width 1193 height 693
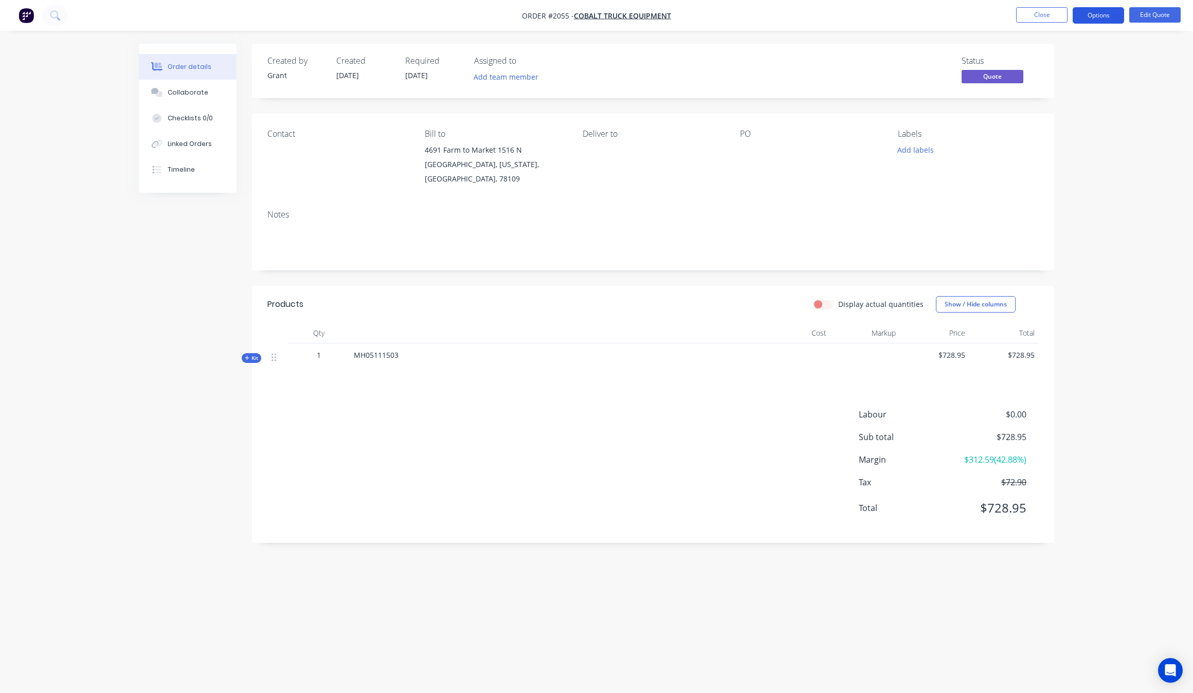
click at [1114, 15] on button "Options" at bounding box center [1098, 15] width 51 height 16
click at [1086, 69] on div "Quote" at bounding box center [1068, 62] width 95 height 15
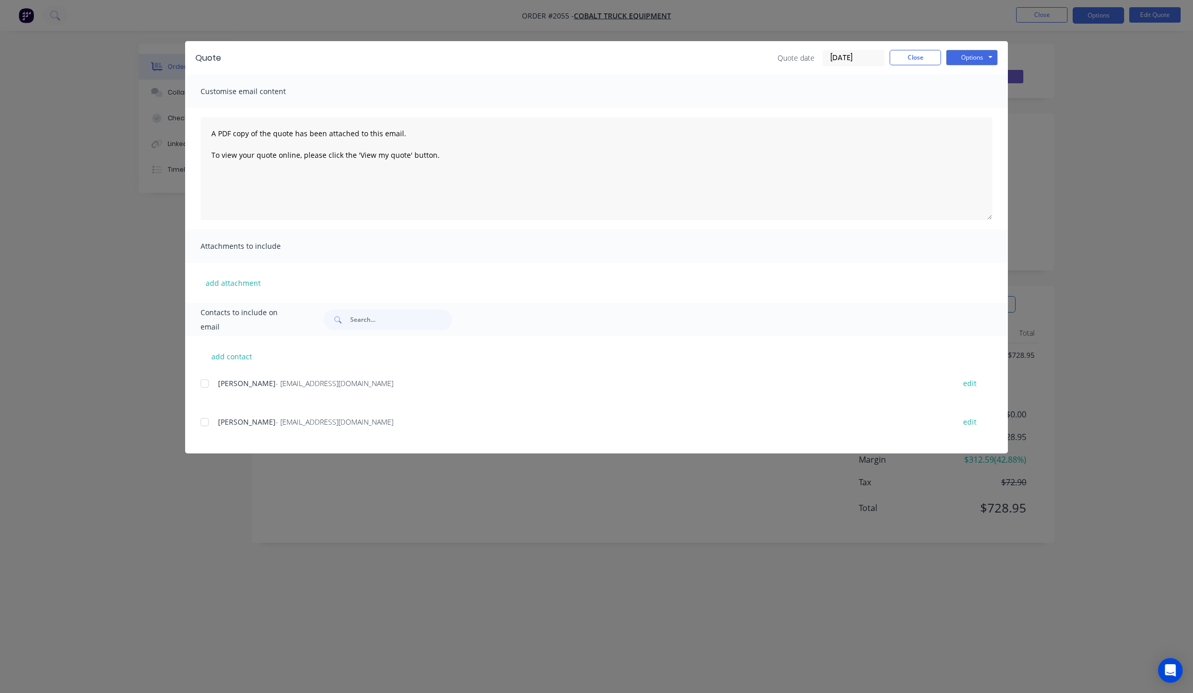
click at [989, 67] on div "Quote Quote date [DATE] Close Options Preview Print Email" at bounding box center [596, 57] width 823 height 33
click at [993, 54] on button "Options" at bounding box center [971, 57] width 51 height 15
click at [984, 93] on button "Print" at bounding box center [979, 93] width 66 height 17
drag, startPoint x: 128, startPoint y: 379, endPoint x: 155, endPoint y: 374, distance: 28.2
click at [128, 379] on div "Quote Quote date [DATE] Close Options Preview Print Email Customise email conte…" at bounding box center [596, 346] width 1193 height 693
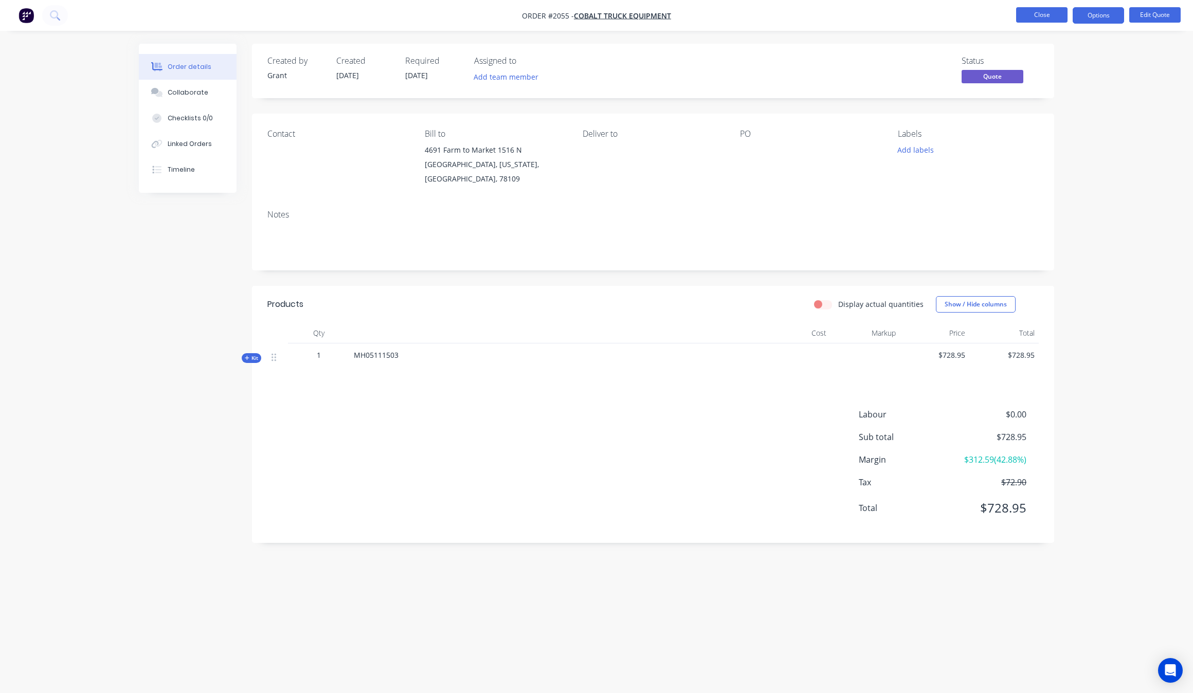
click at [1035, 12] on button "Close" at bounding box center [1041, 14] width 51 height 15
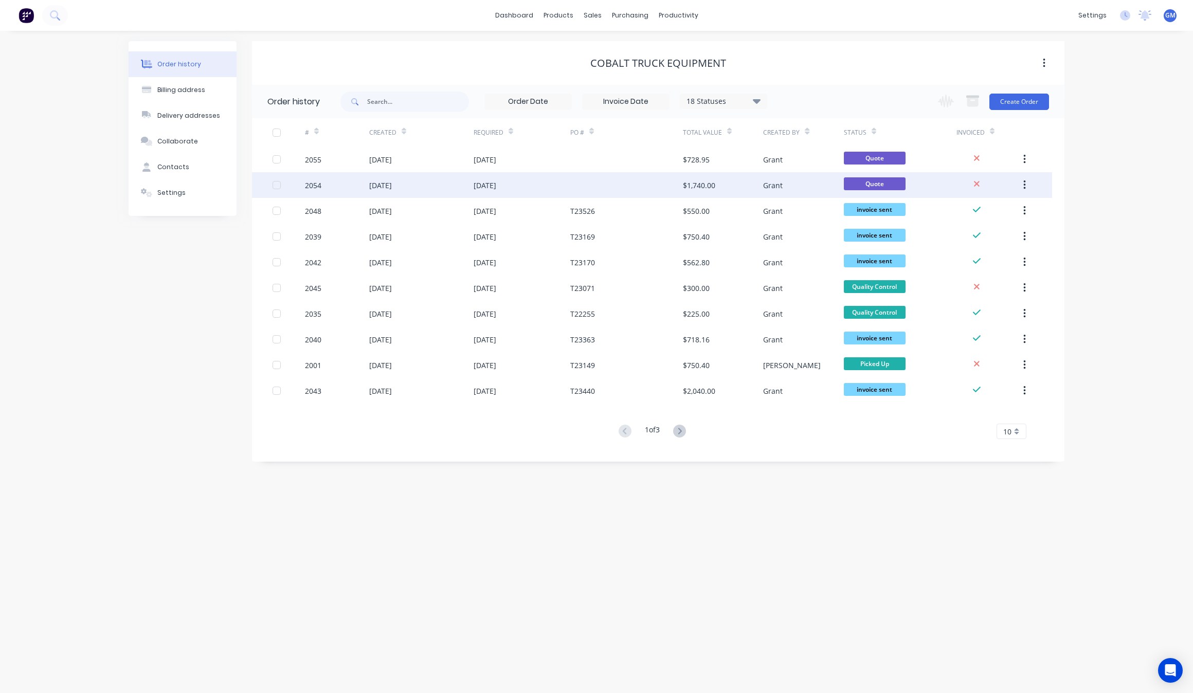
click at [693, 177] on div "$1,740.00" at bounding box center [723, 185] width 80 height 26
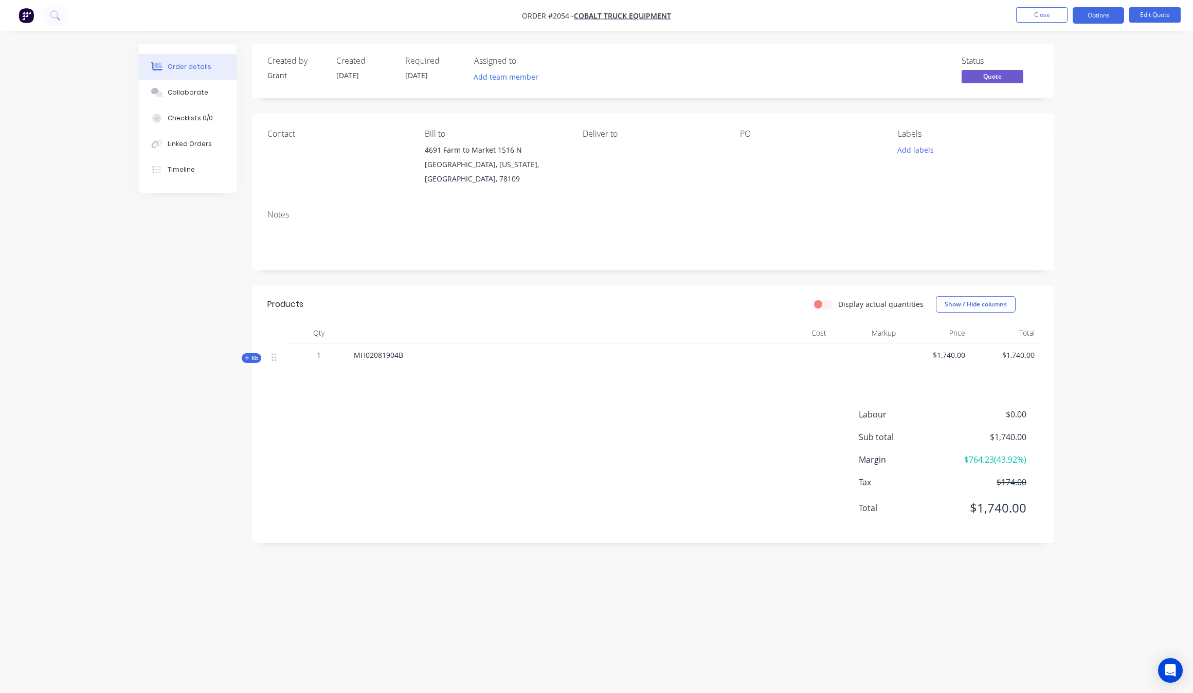
click at [253, 354] on span "Kit" at bounding box center [251, 358] width 13 height 8
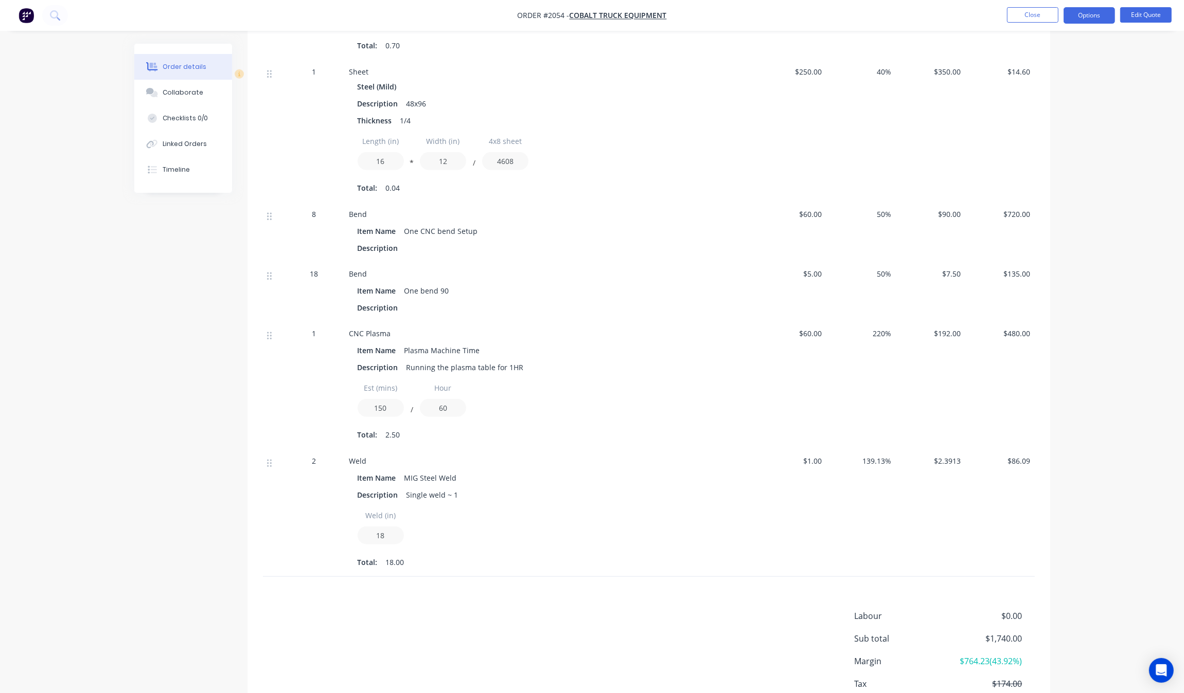
scroll to position [942, 0]
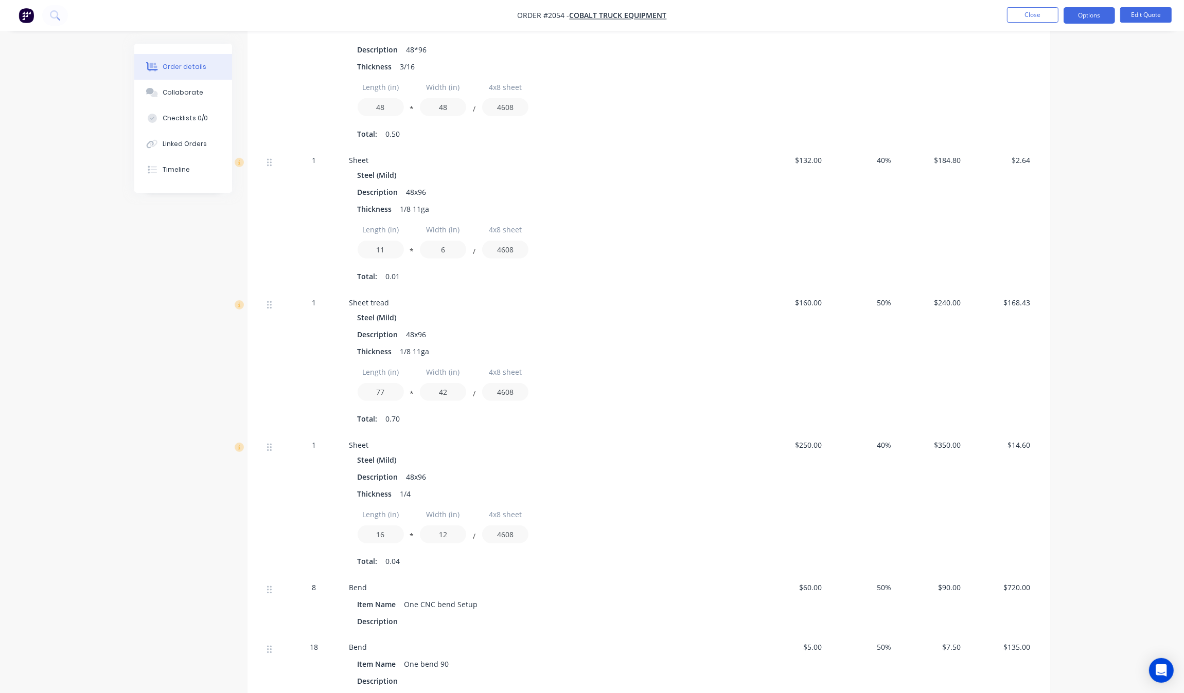
scroll to position [514, 0]
drag, startPoint x: 1104, startPoint y: 322, endPoint x: 1043, endPoint y: 363, distance: 73.5
click at [1104, 322] on div "Order details Collaborate Checklists 0/0 Linked Orders Timeline Order details C…" at bounding box center [592, 308] width 1184 height 1645
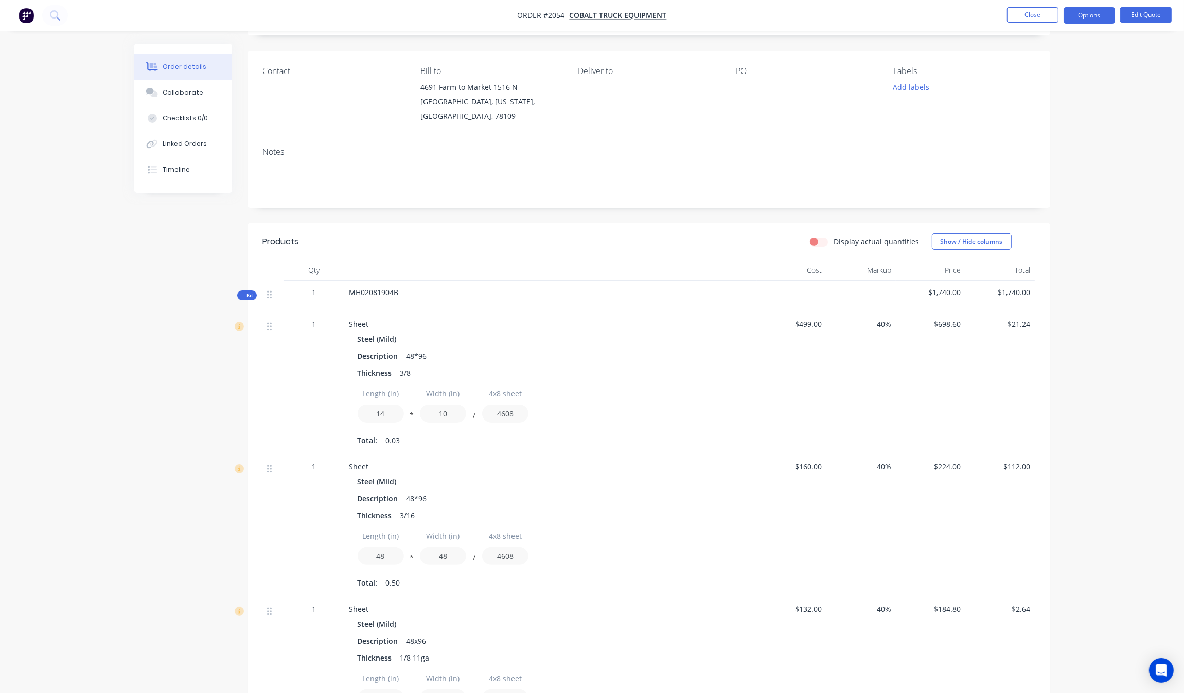
scroll to position [0, 0]
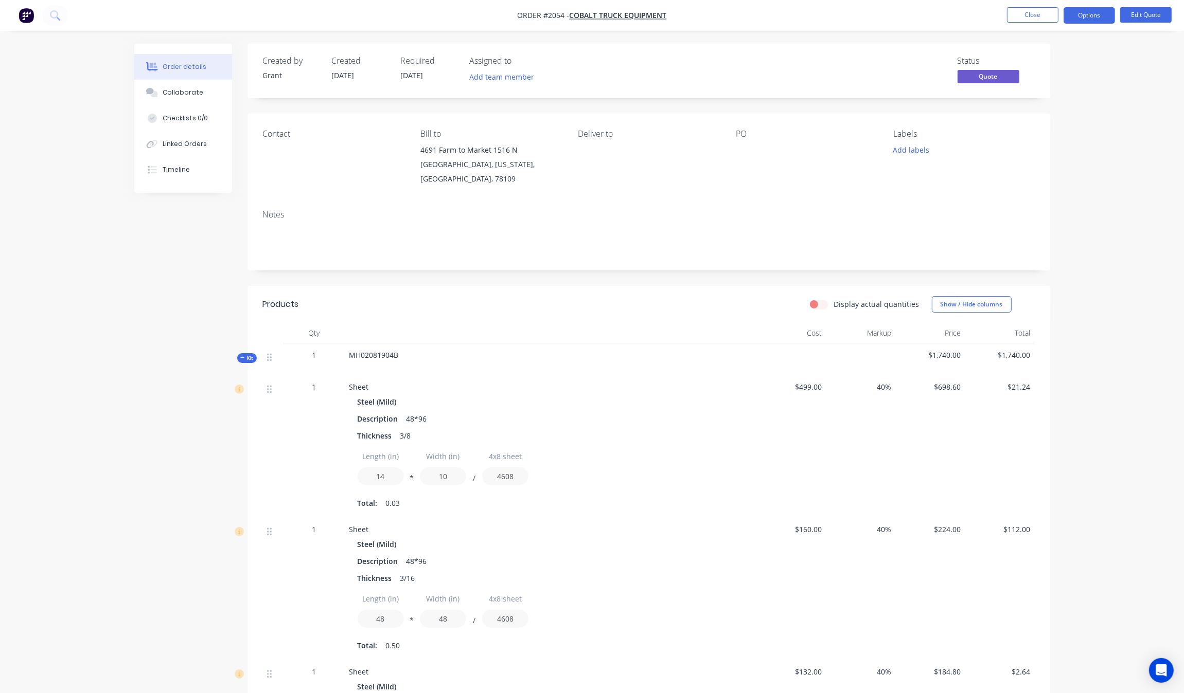
click at [200, 62] on div "Order details" at bounding box center [185, 66] width 44 height 9
click at [1036, 13] on button "Close" at bounding box center [1032, 14] width 51 height 15
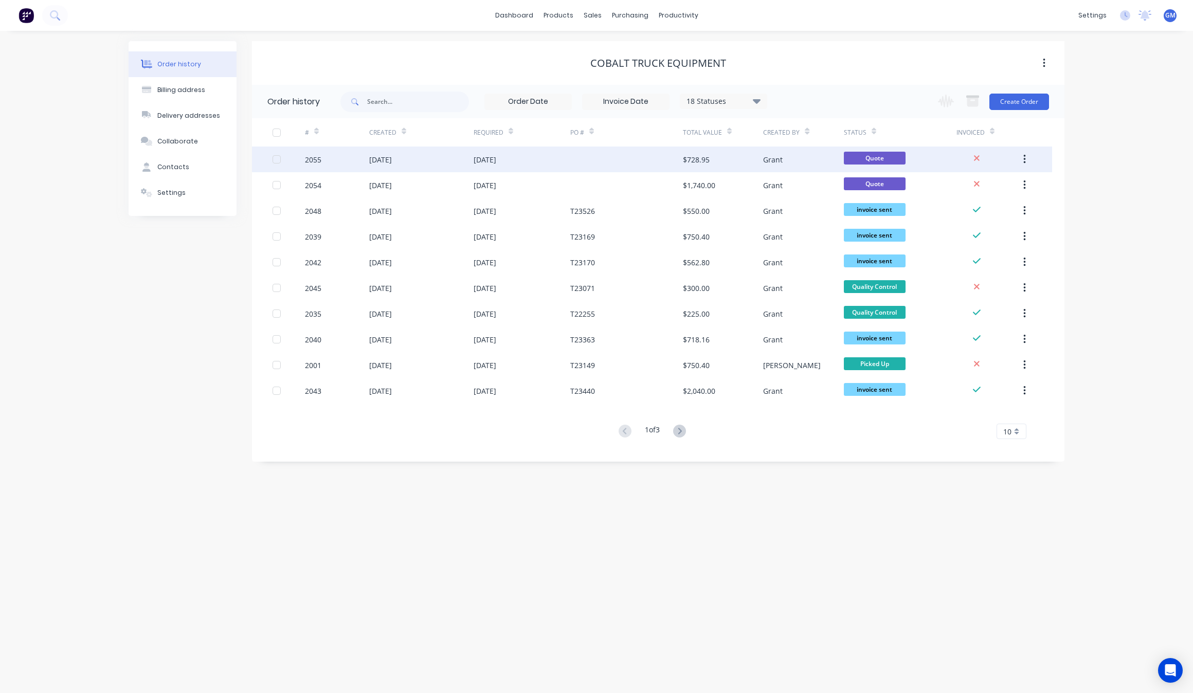
click at [726, 153] on div "$728.95" at bounding box center [723, 160] width 80 height 26
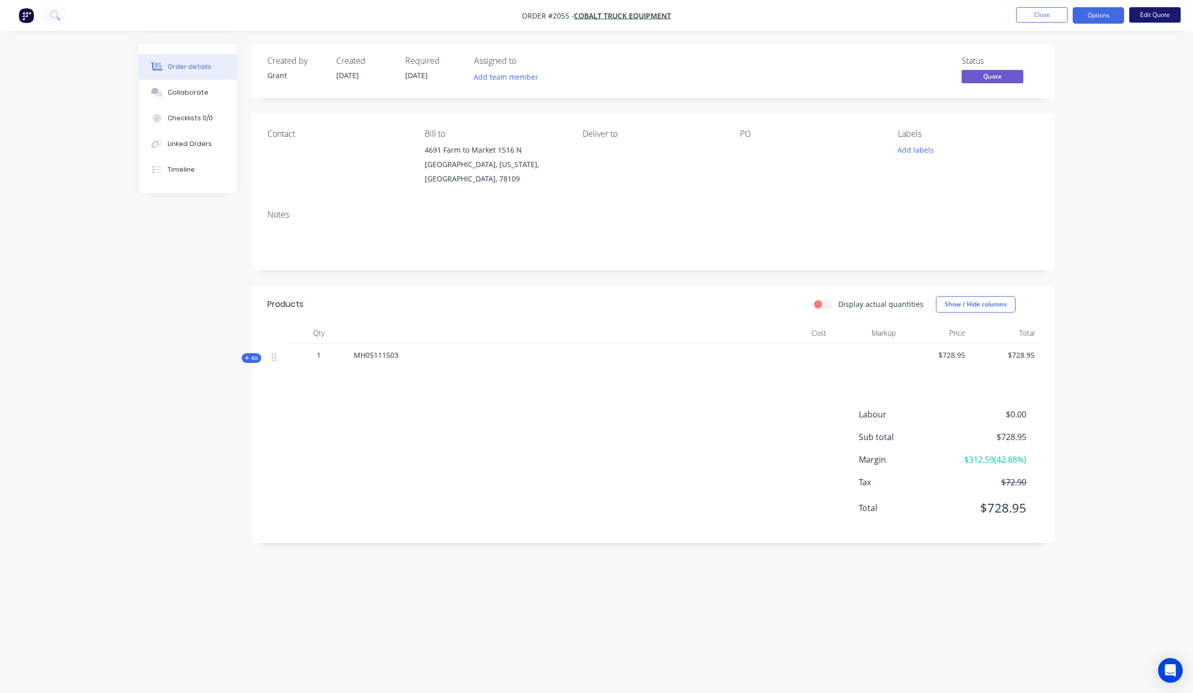
click at [1152, 11] on button "Edit Quote" at bounding box center [1155, 14] width 51 height 15
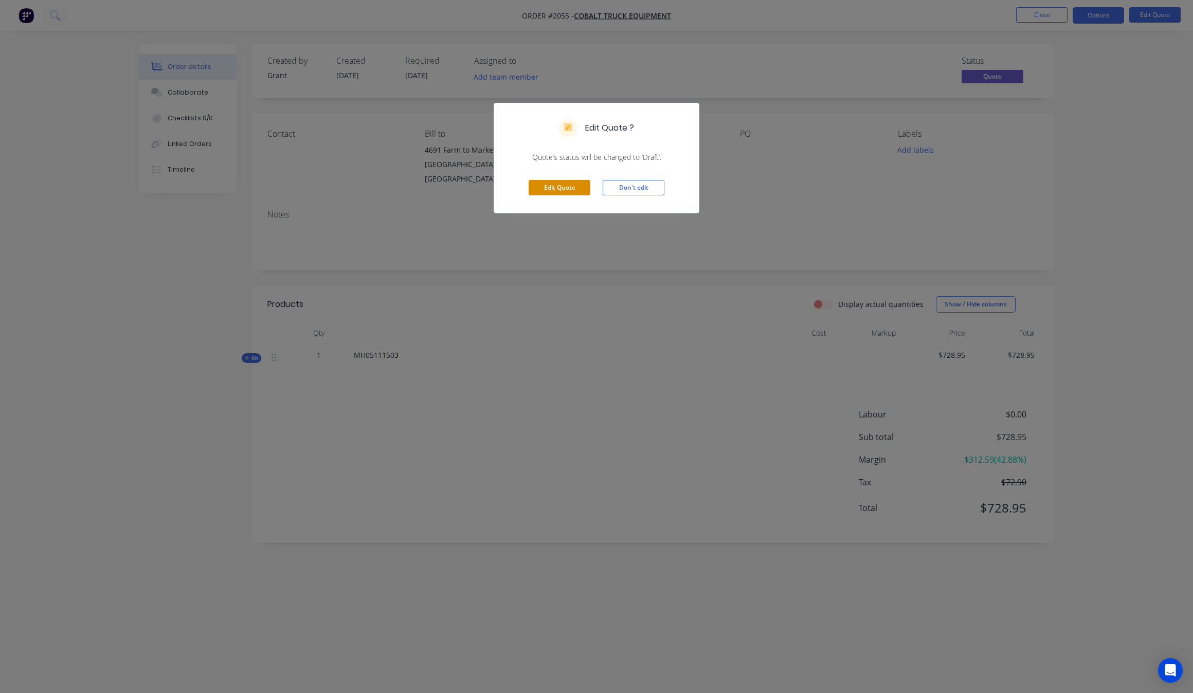
click at [561, 188] on button "Edit Quote" at bounding box center [560, 187] width 62 height 15
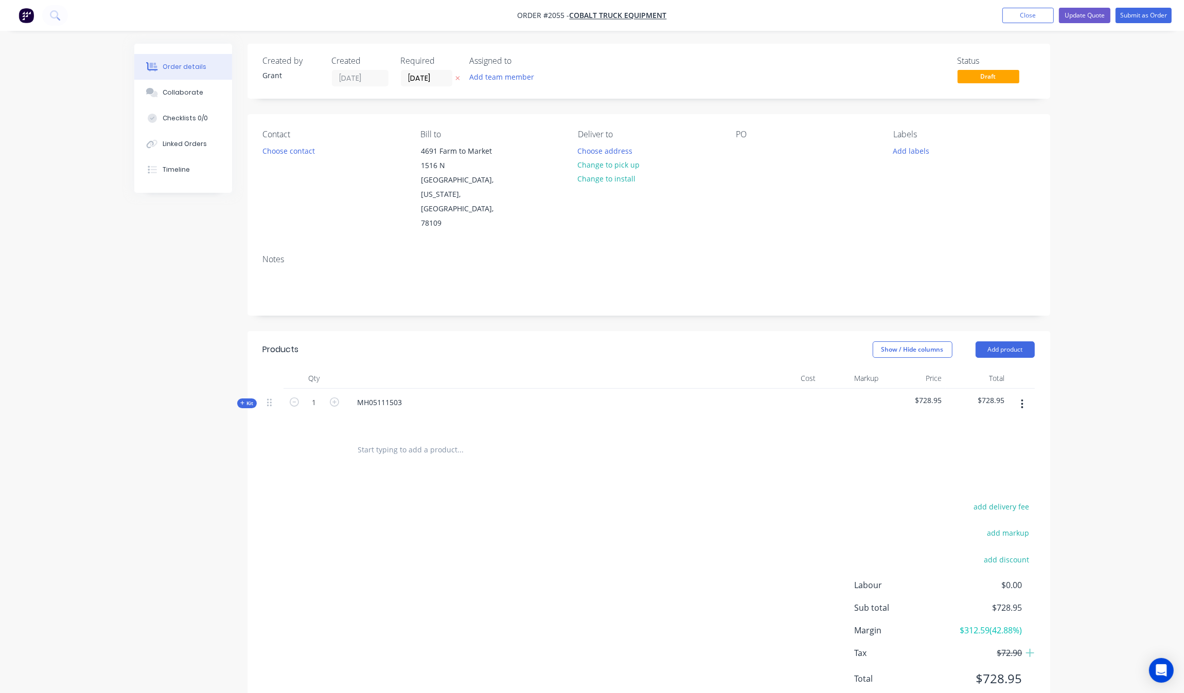
click at [243, 401] on icon at bounding box center [242, 403] width 5 height 5
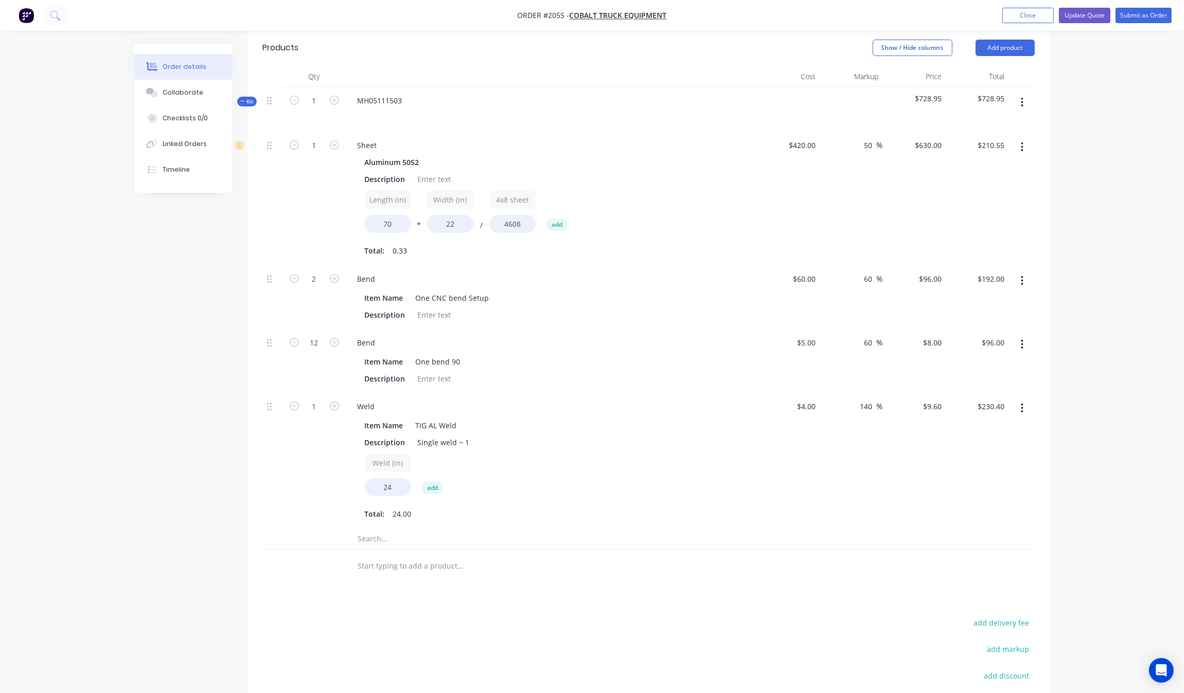
scroll to position [297, 0]
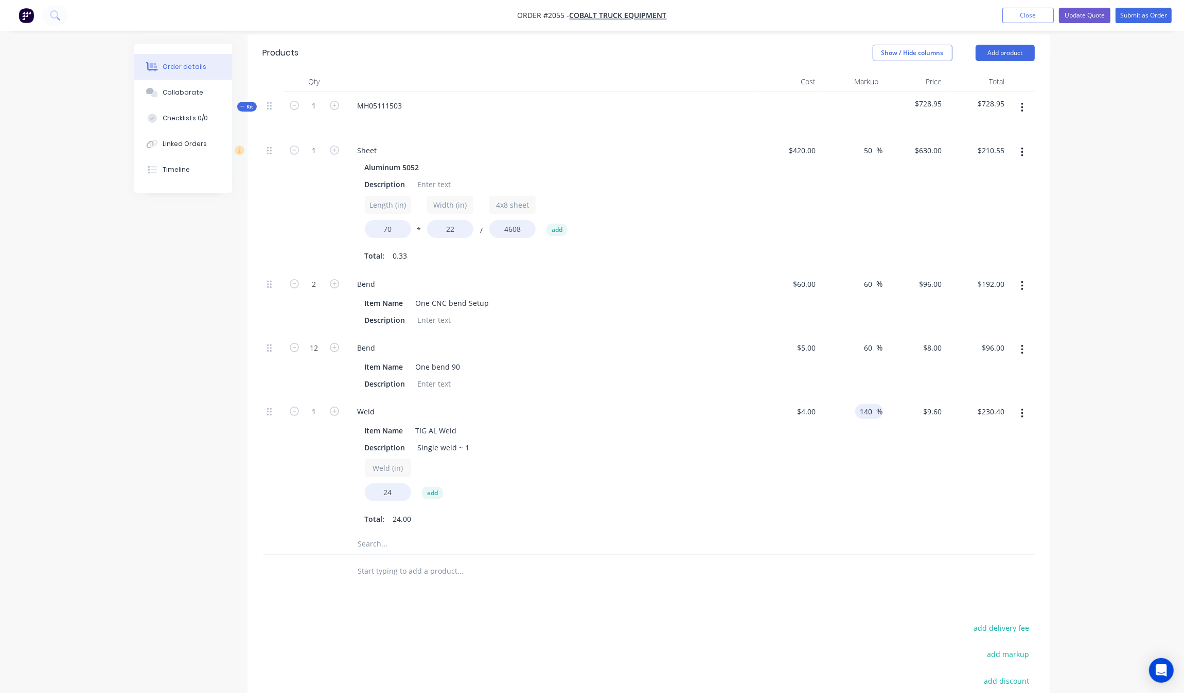
click at [870, 404] on input "140" at bounding box center [867, 411] width 17 height 15
click at [826, 455] on div "140 140 %" at bounding box center [850, 466] width 63 height 136
click at [404, 484] on input "24" at bounding box center [388, 493] width 46 height 18
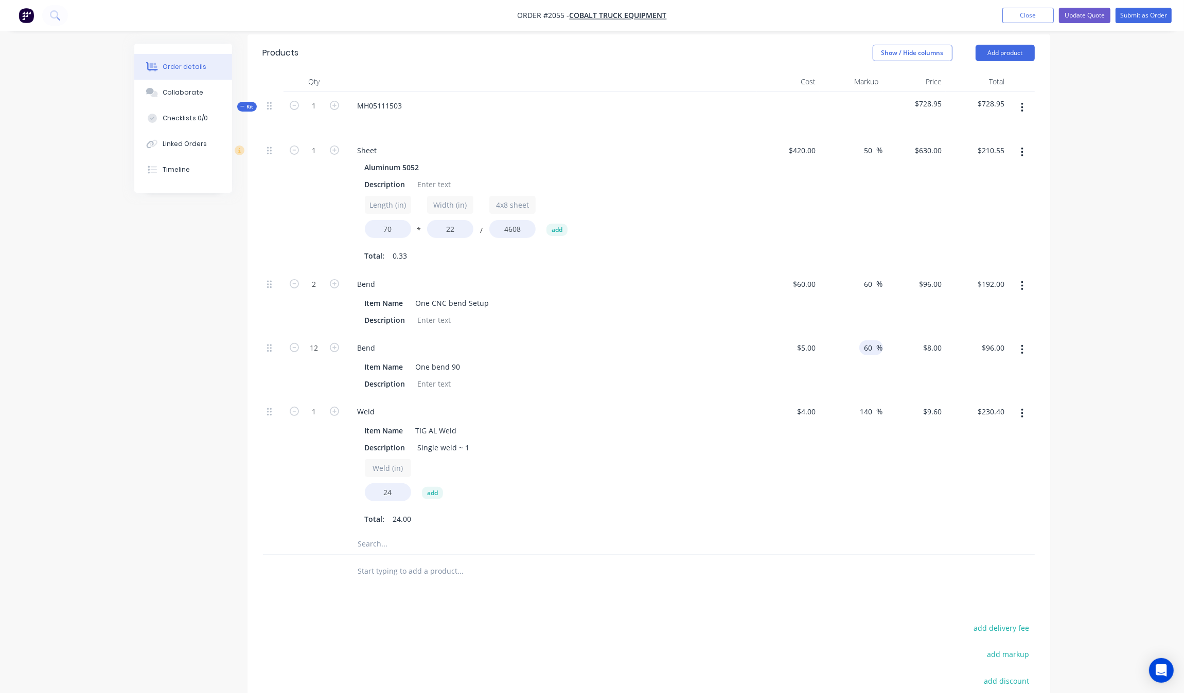
click at [873, 341] on input "60" at bounding box center [869, 348] width 13 height 15
type input "50"
type input "$7.50"
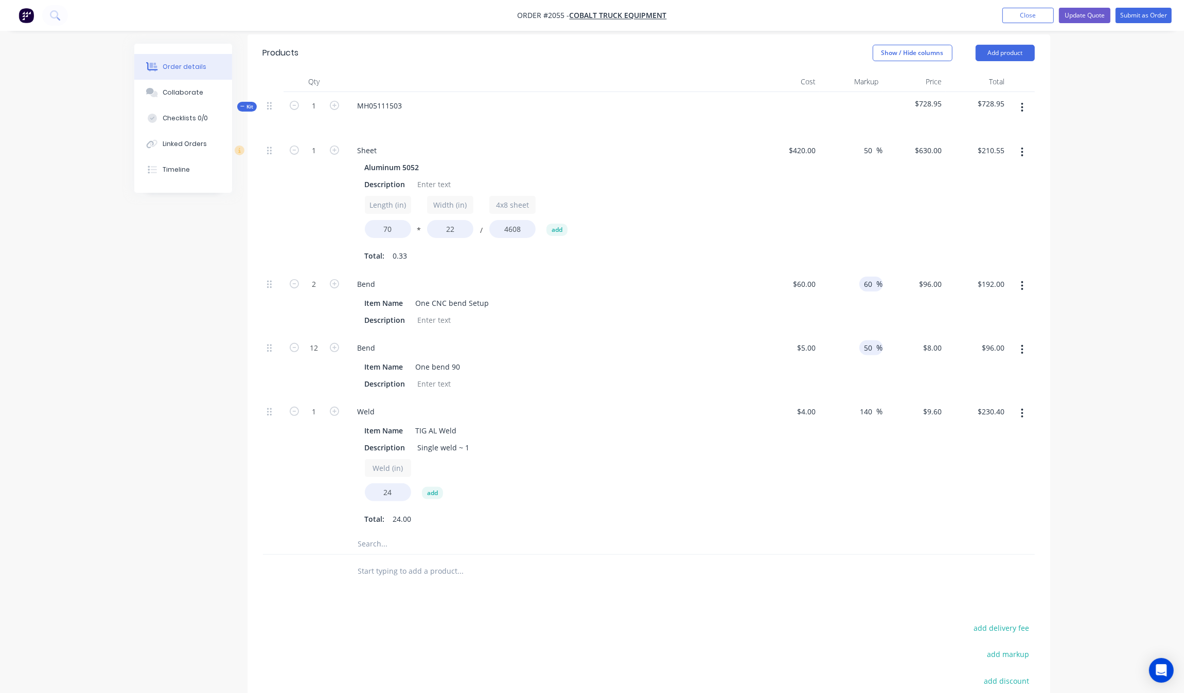
type input "$90.00"
click at [862, 277] on div "60 60 %" at bounding box center [871, 284] width 24 height 15
click at [865, 277] on input "60" at bounding box center [869, 284] width 13 height 15
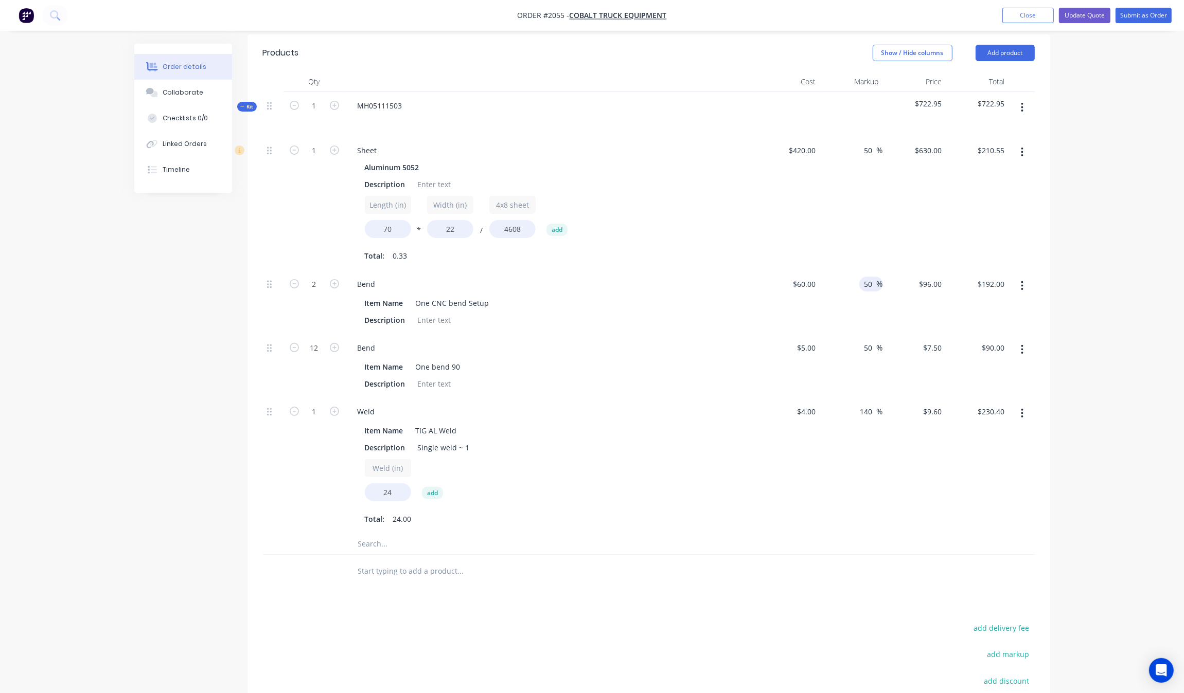
type input "50"
type input "$90.00"
type input "$180.00"
click at [806, 489] on div "$4.00 $4.00" at bounding box center [788, 466] width 63 height 136
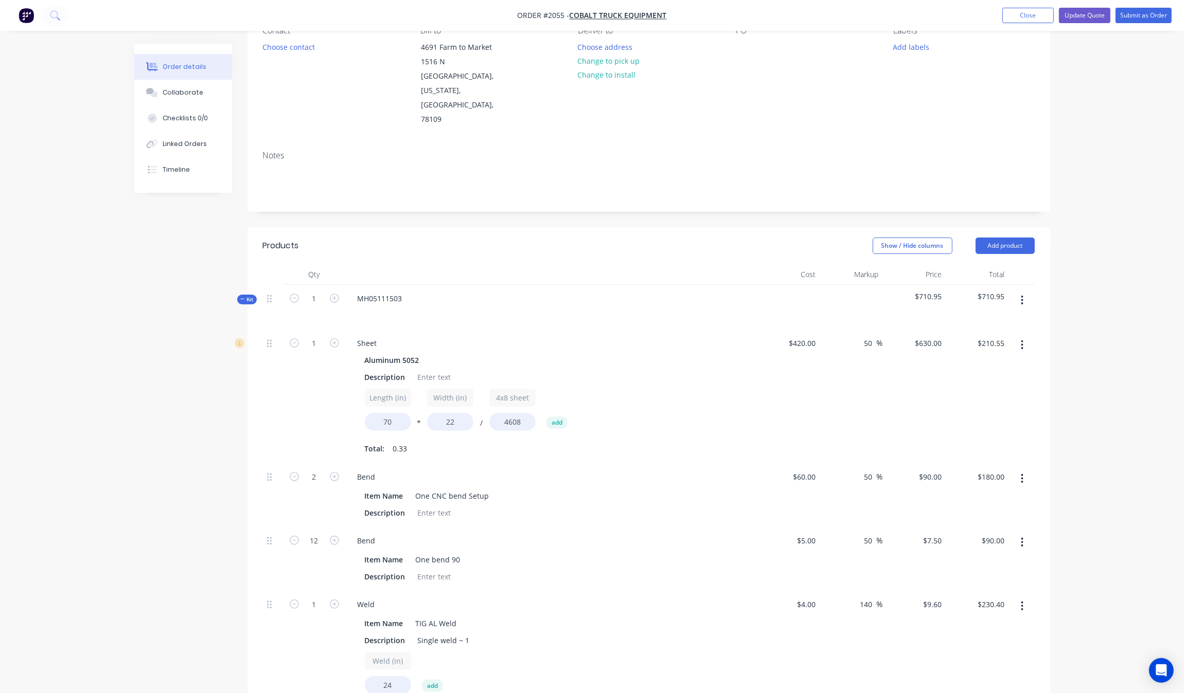
scroll to position [232, 0]
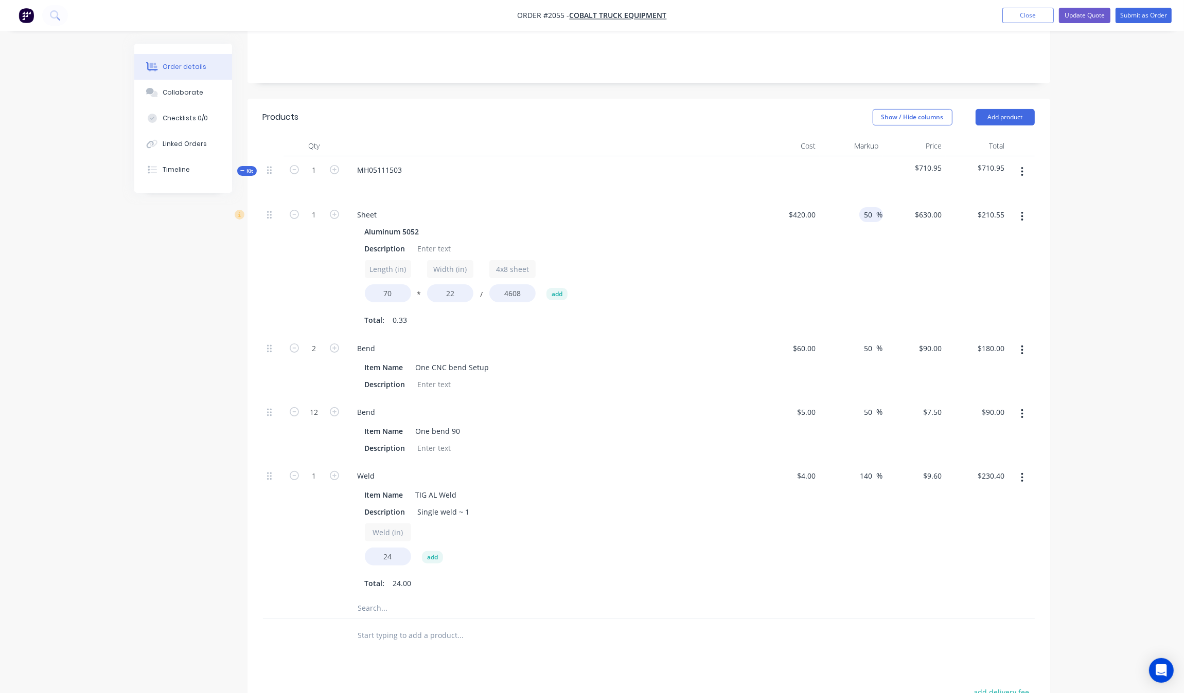
click at [872, 207] on input "50" at bounding box center [869, 214] width 13 height 15
type input "5040"
type input "$21,588.00"
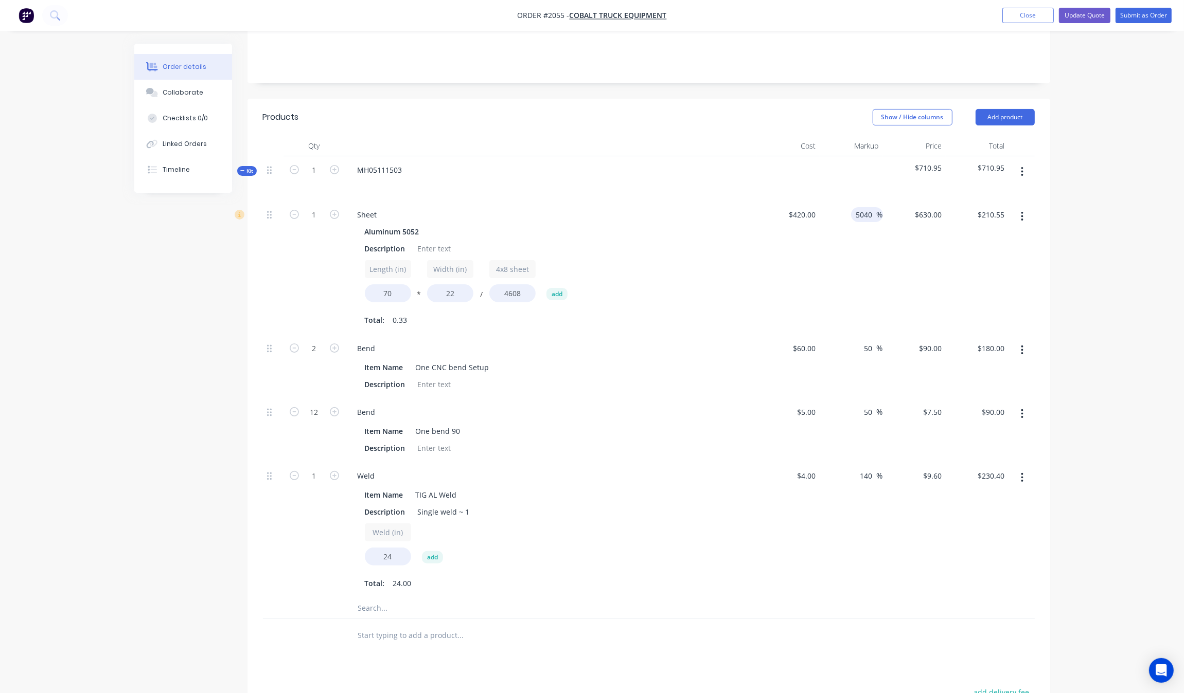
type input "$7,214.71"
click at [896, 227] on div "$21,588.00 $630.00" at bounding box center [914, 268] width 63 height 134
click at [866, 201] on div "5040 5040 %" at bounding box center [850, 268] width 63 height 134
click at [867, 207] on input "5040" at bounding box center [866, 214] width 22 height 15
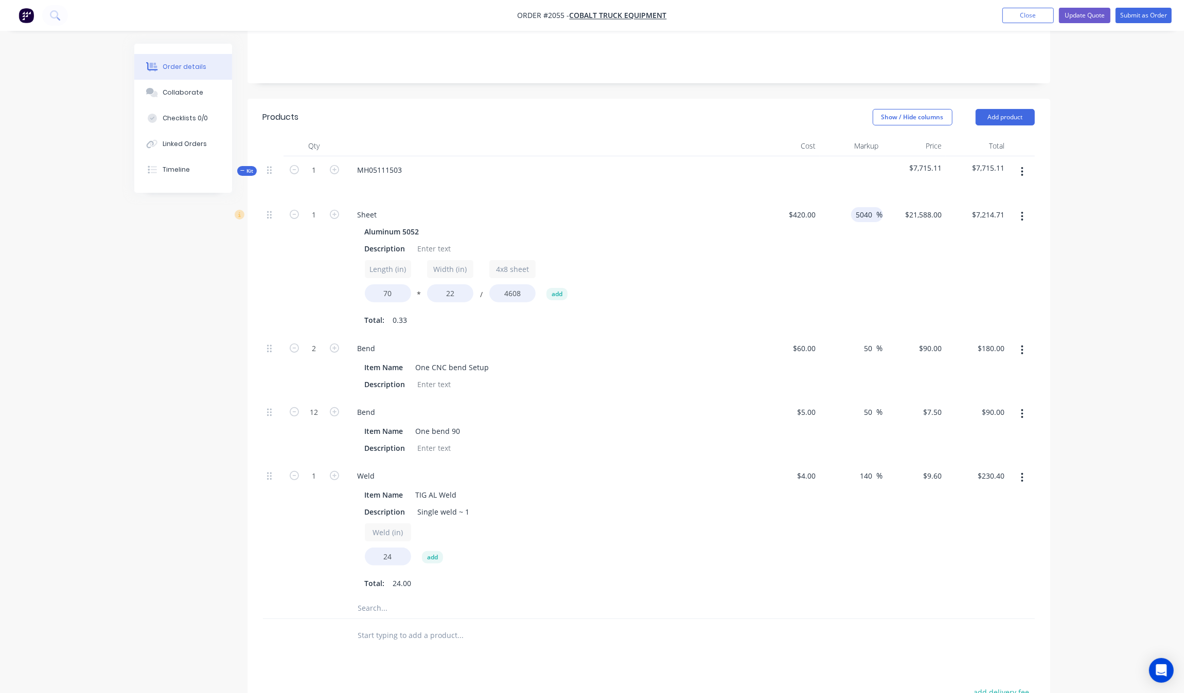
click at [867, 207] on input "5040" at bounding box center [866, 214] width 22 height 15
type input "40"
type input "$588.00"
type input "$196.51"
click at [870, 216] on div "40 40 %" at bounding box center [850, 268] width 63 height 134
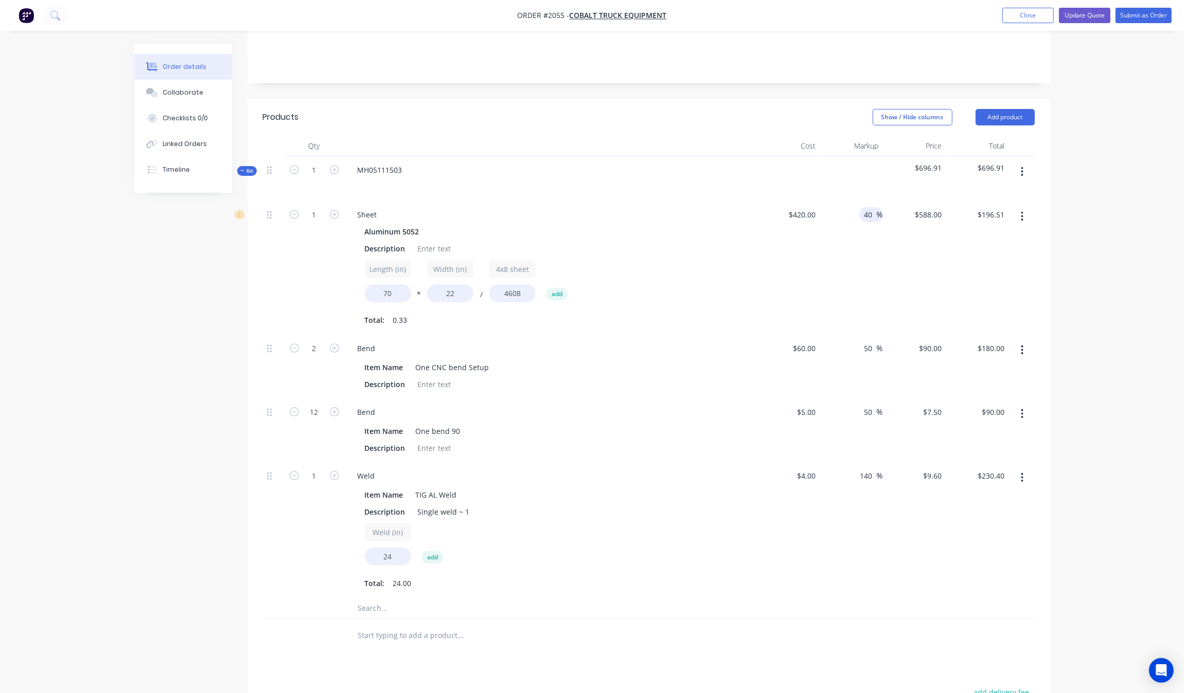
click at [870, 207] on input "40" at bounding box center [869, 214] width 13 height 15
type input "35"
type input "$567.00"
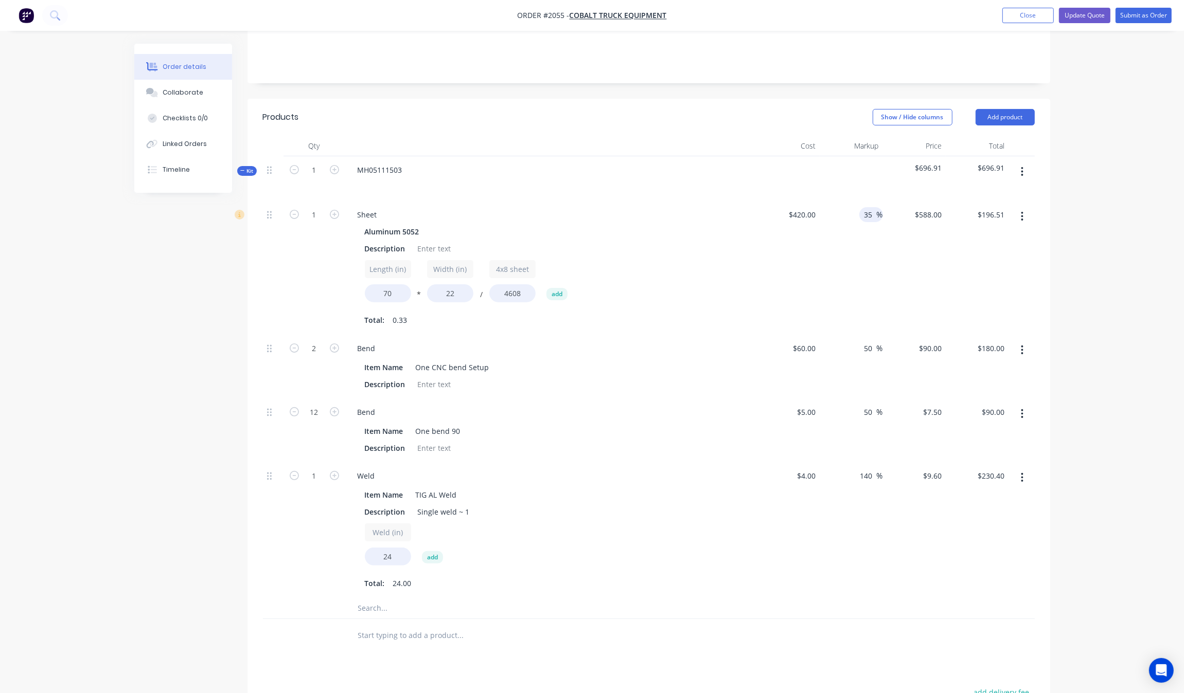
type input "$189.49"
click at [886, 276] on div "$567.00 $588.00" at bounding box center [914, 268] width 63 height 134
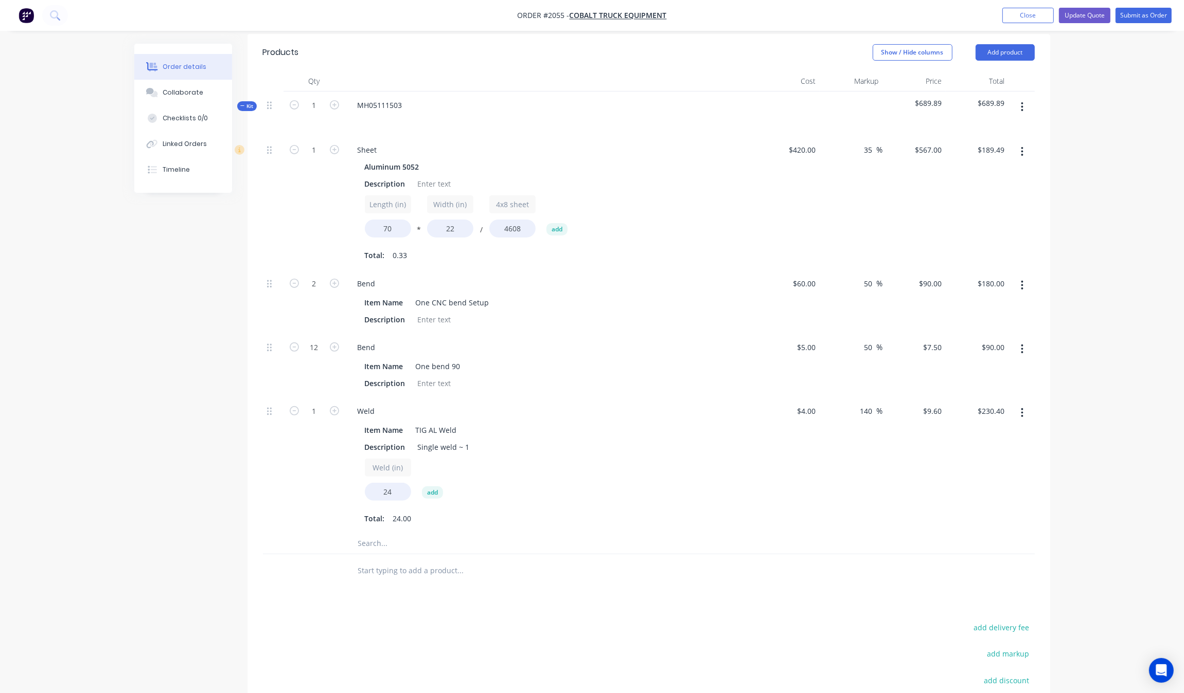
scroll to position [297, 0]
click at [872, 404] on input "140" at bounding box center [867, 411] width 17 height 15
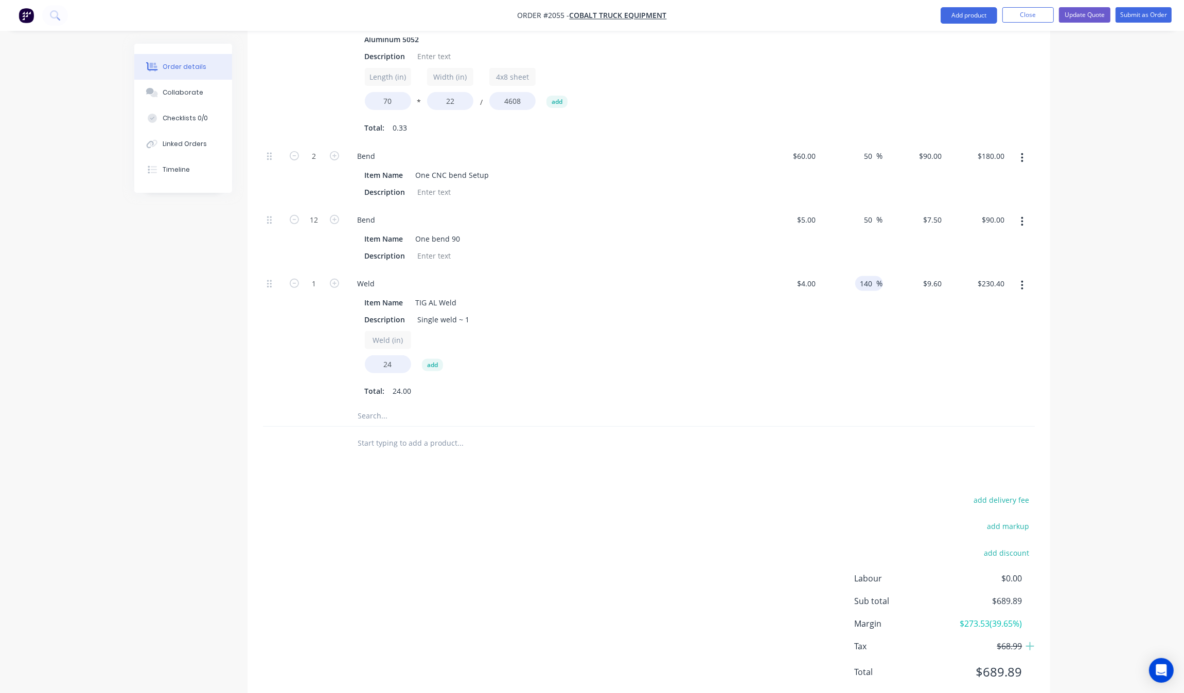
scroll to position [425, 0]
drag, startPoint x: 871, startPoint y: 256, endPoint x: 866, endPoint y: 258, distance: 5.5
click at [866, 276] on input "1401" at bounding box center [866, 283] width 22 height 15
type input "141"
type input "$9.64"
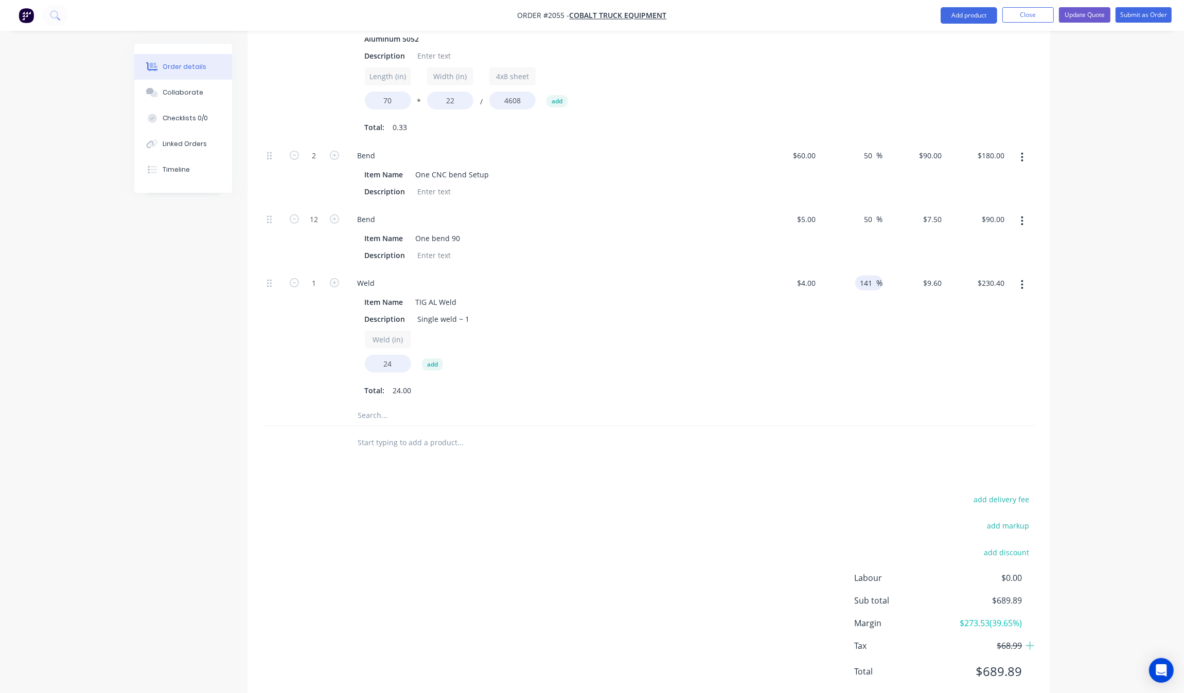
type input "$231.36"
click at [841, 346] on div "141 141 %" at bounding box center [850, 338] width 63 height 136
click at [868, 276] on input "141" at bounding box center [867, 283] width 17 height 15
type input "14.05"
type input "$4.562"
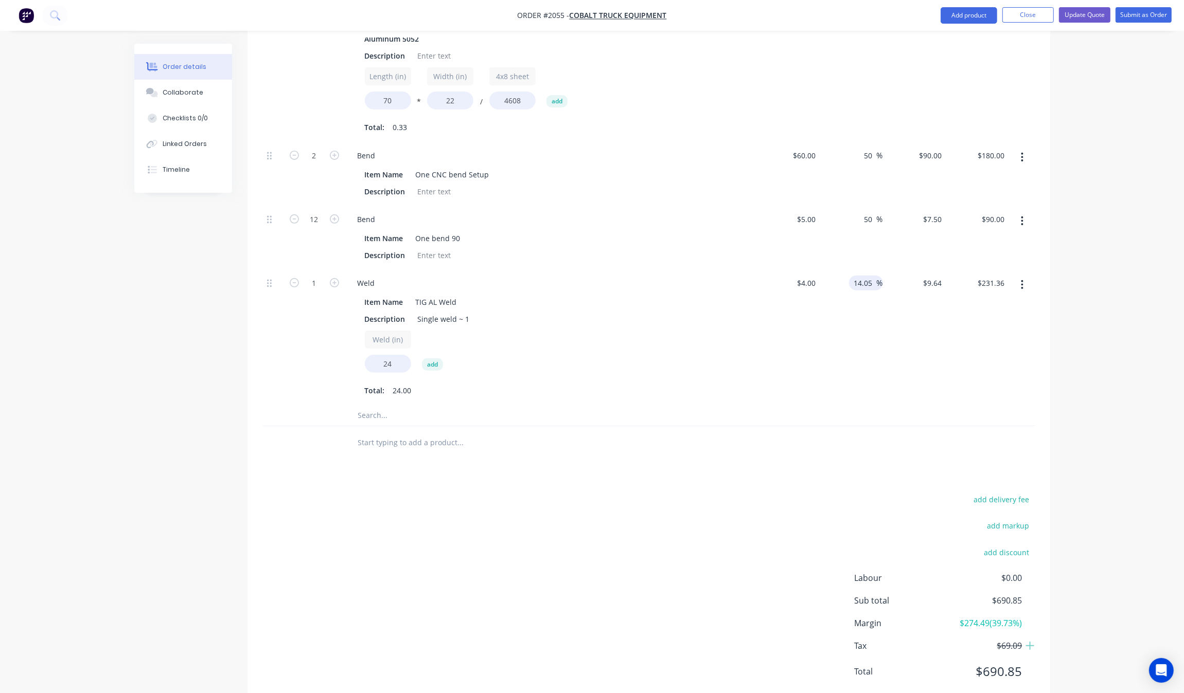
type input "$109.49"
click at [849, 274] on div "14.05 14.05 %" at bounding box center [850, 338] width 63 height 136
click at [872, 276] on input "14.05" at bounding box center [865, 283] width 24 height 15
type input "14.06"
type input "$4.5624"
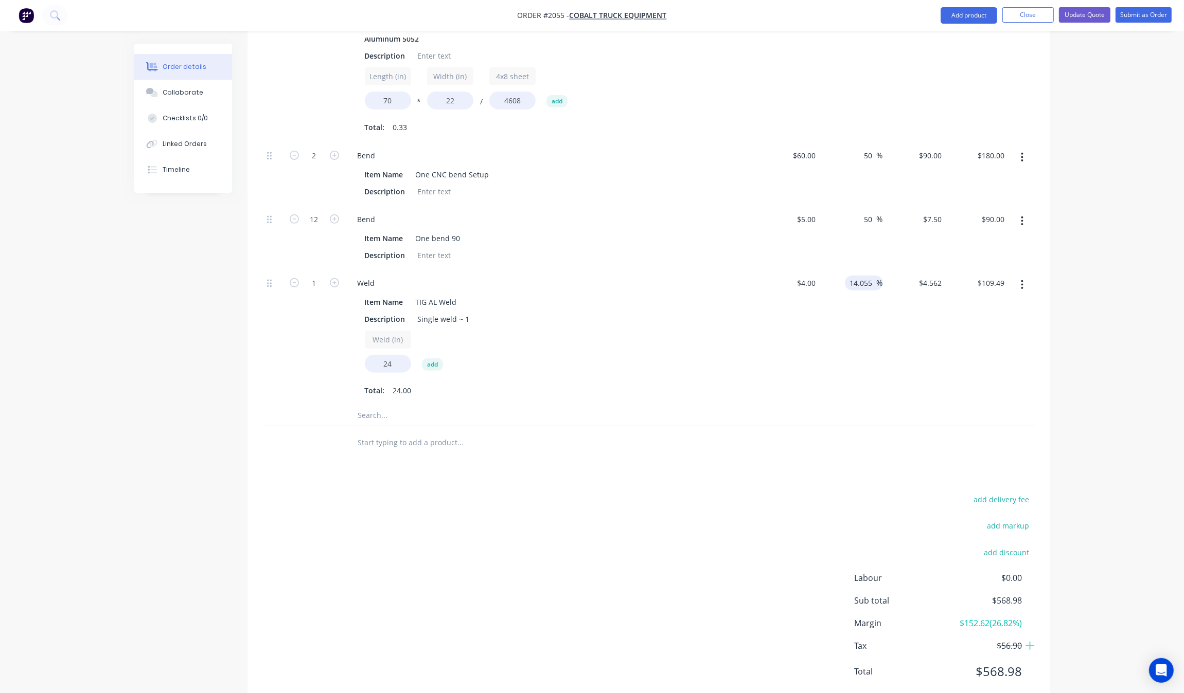
type input "$109.50"
click at [837, 307] on div "14.06 14.06 %" at bounding box center [850, 338] width 63 height 136
click at [876, 277] on span "%" at bounding box center [879, 283] width 6 height 12
type input "14.07"
type input "$4.5628"
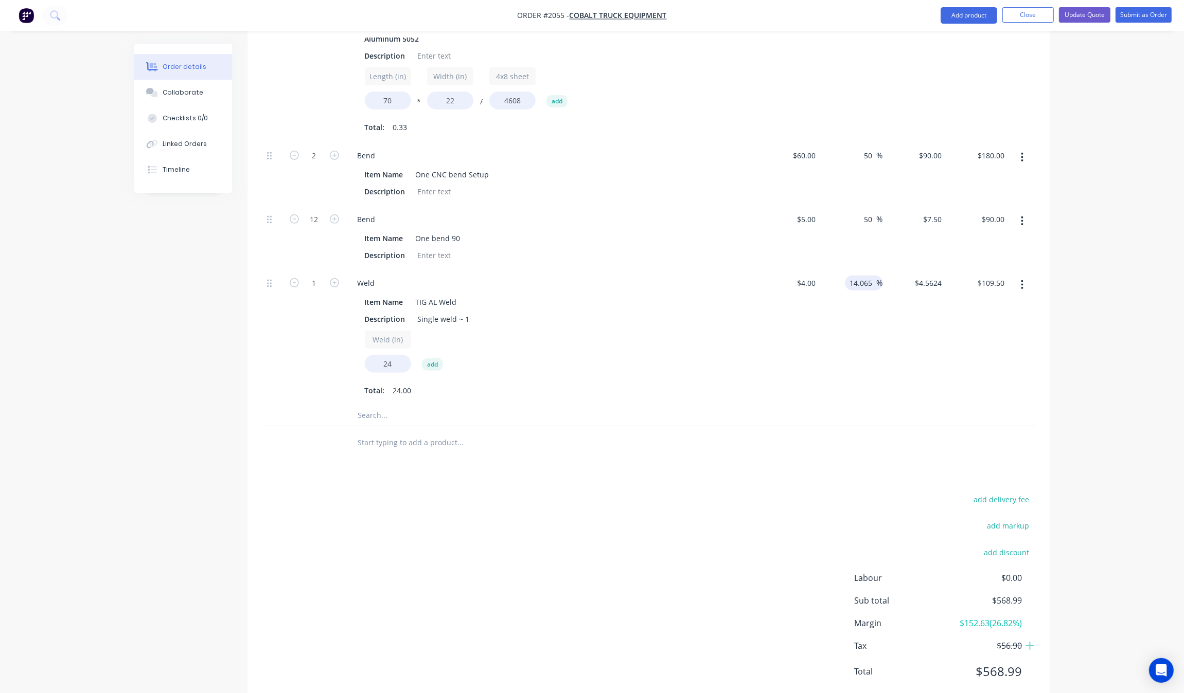
type input "$109.51"
click at [874, 361] on div "14.07 14.065 %" at bounding box center [850, 338] width 63 height 136
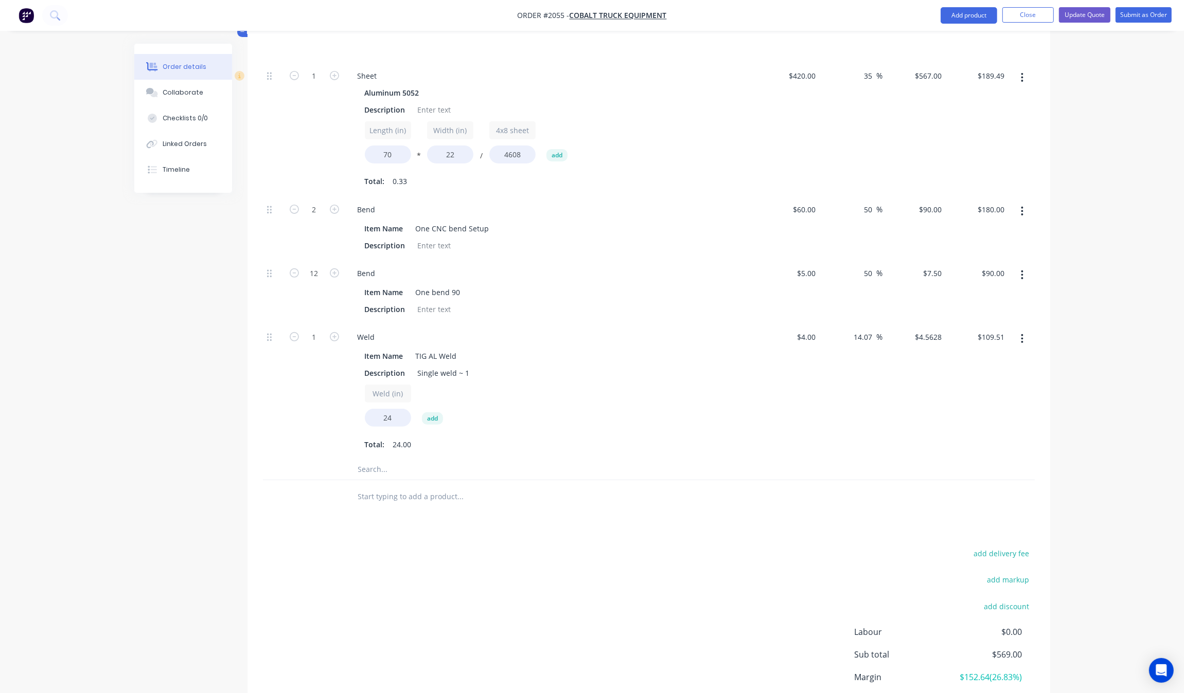
scroll to position [297, 0]
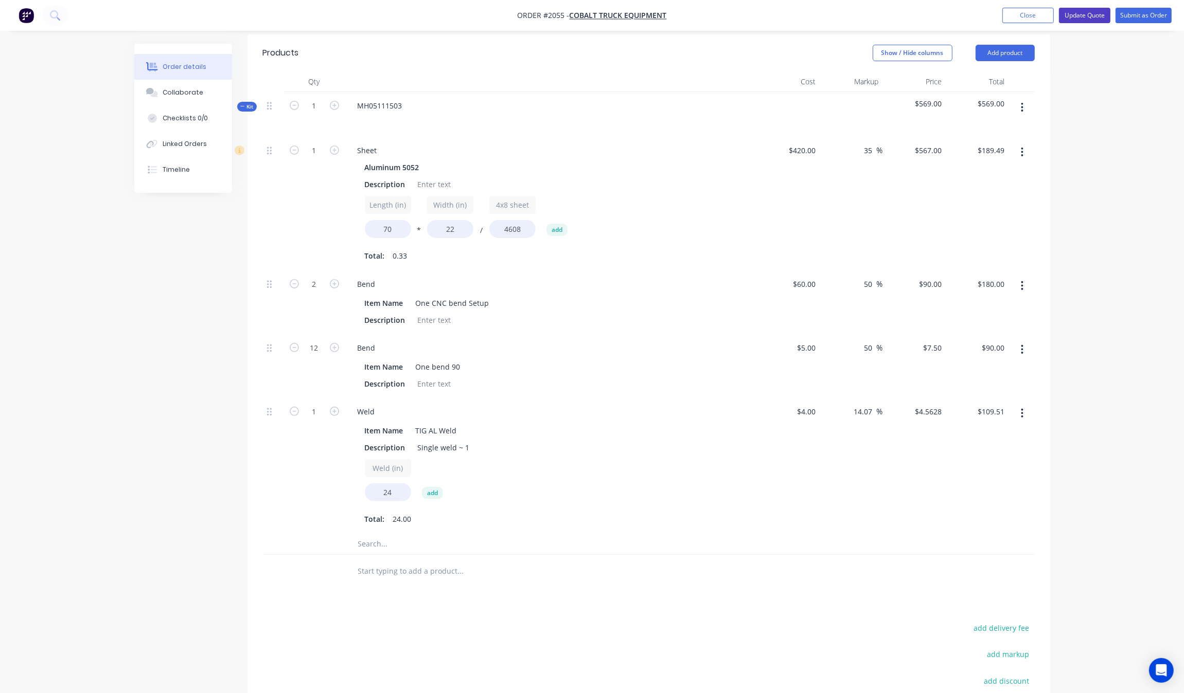
click at [1094, 16] on button "Update Quote" at bounding box center [1084, 15] width 51 height 15
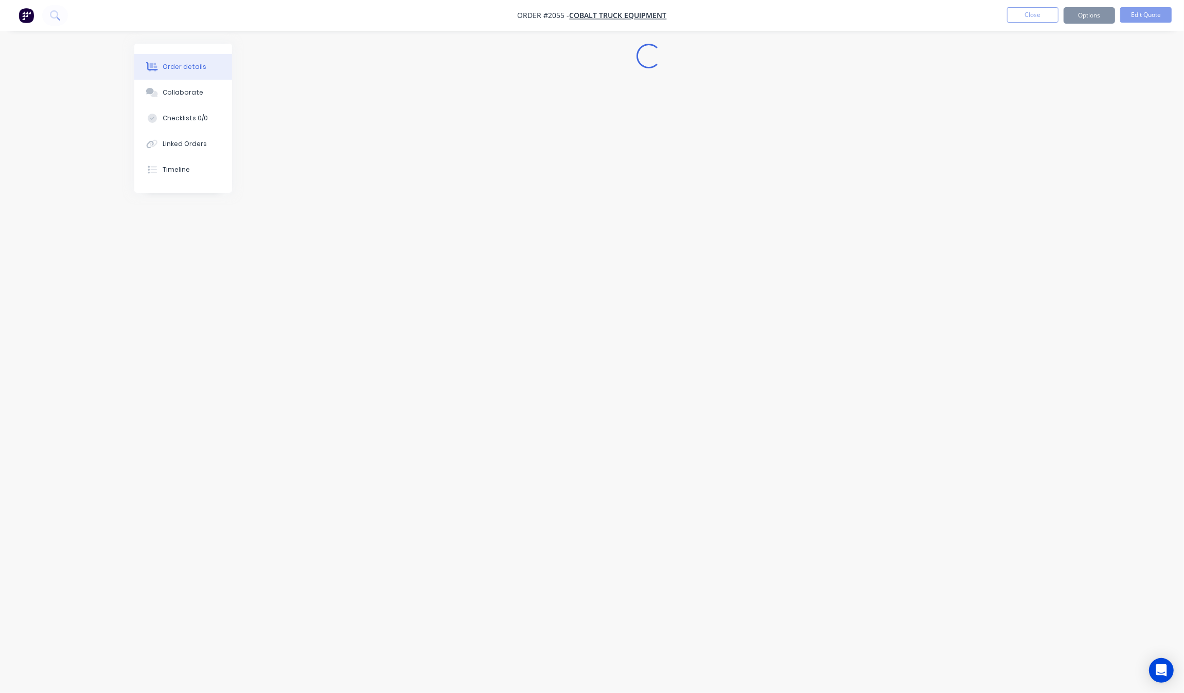
scroll to position [0, 0]
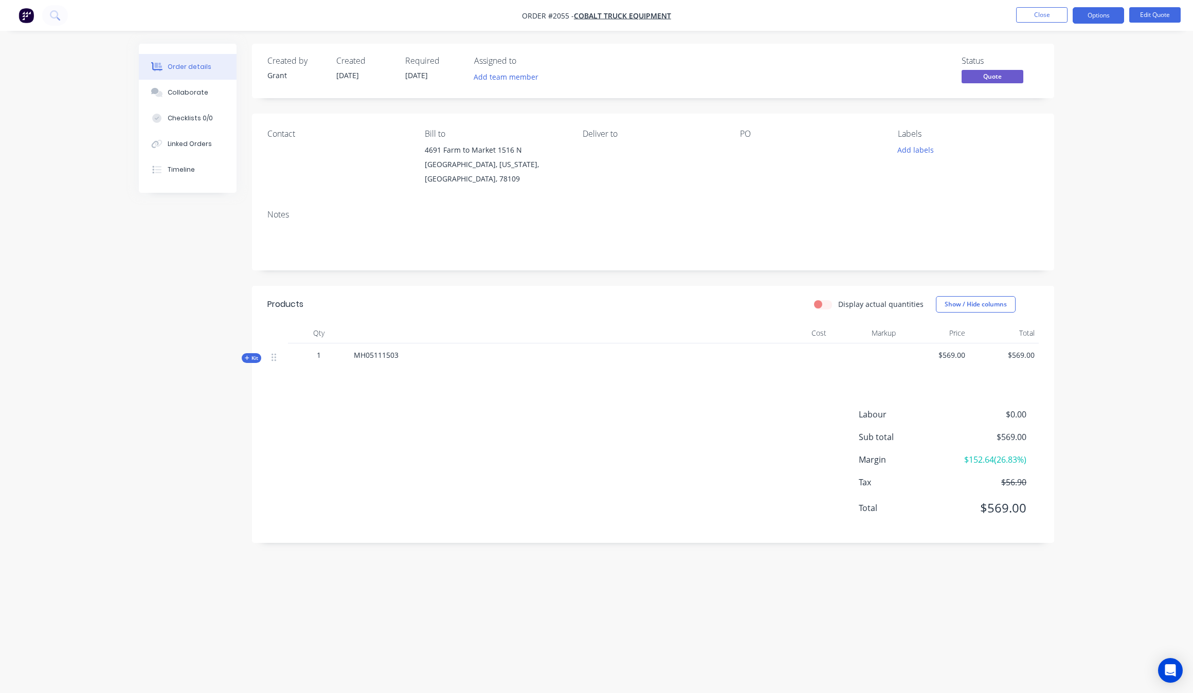
click at [1145, 6] on nav "Order #2055 - Cobalt Truck Equipment Close Options Edit Quote" at bounding box center [596, 15] width 1193 height 31
click at [1149, 8] on button "Edit Quote" at bounding box center [1155, 14] width 51 height 15
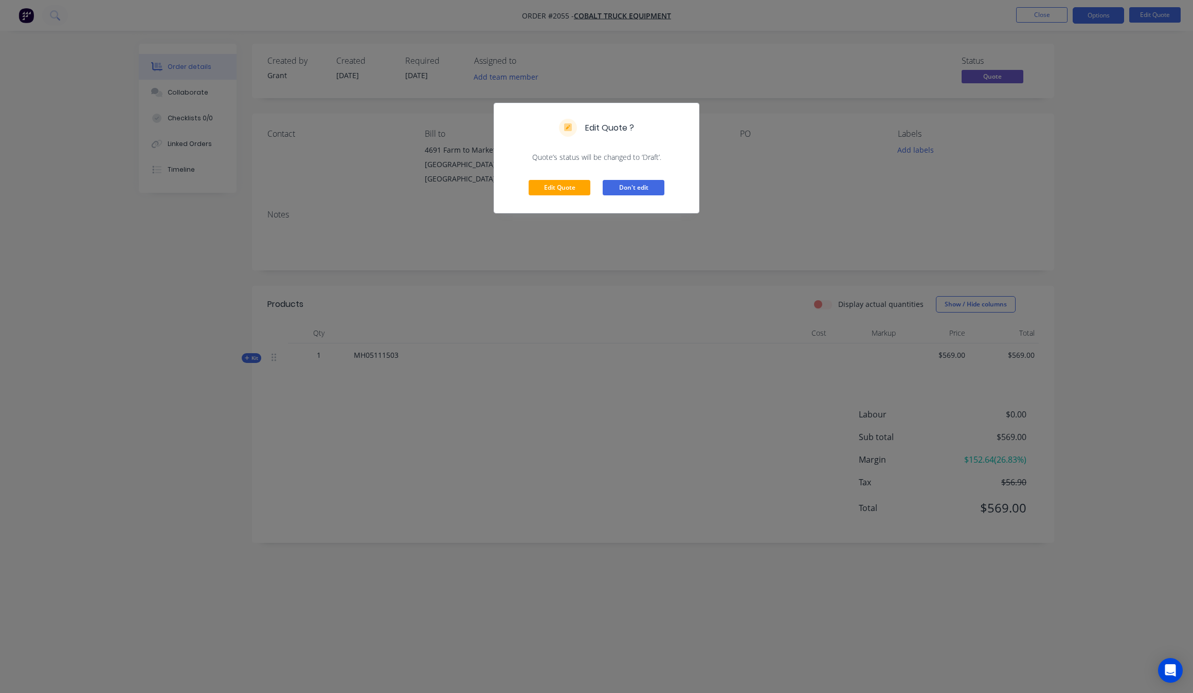
click at [610, 191] on button "Don't edit" at bounding box center [634, 187] width 62 height 15
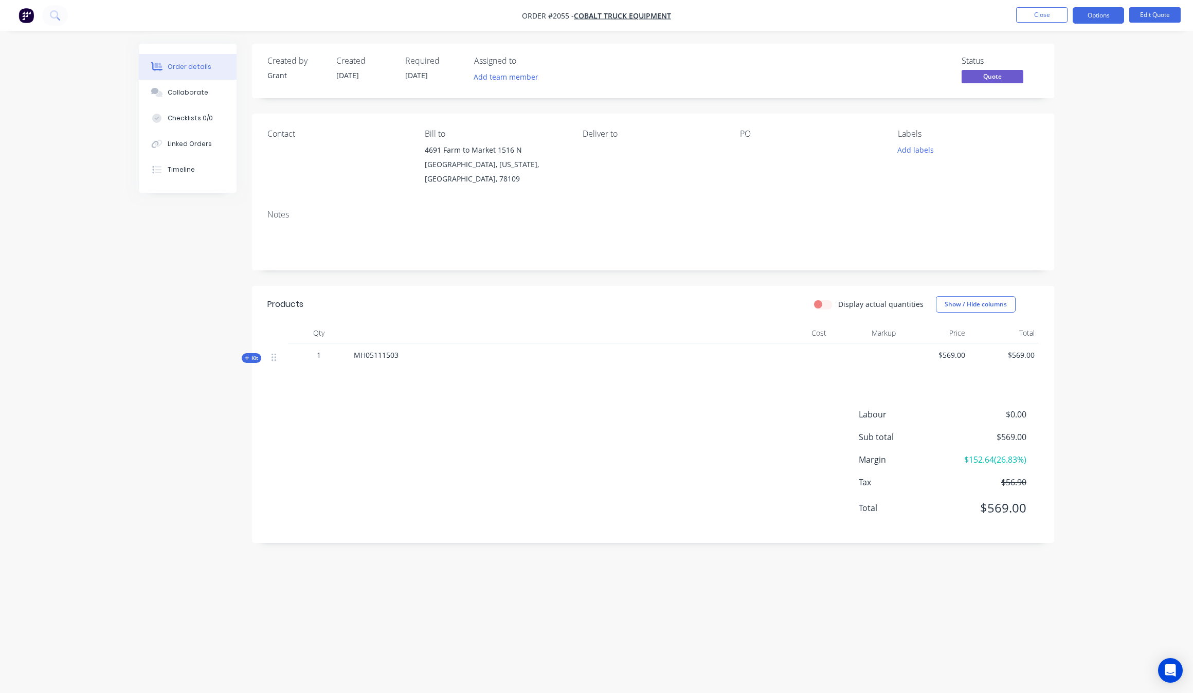
click at [1188, 7] on ul "Close Options Edit Quote" at bounding box center [1098, 15] width 189 height 16
click at [1155, 12] on button "Edit Quote" at bounding box center [1155, 14] width 51 height 15
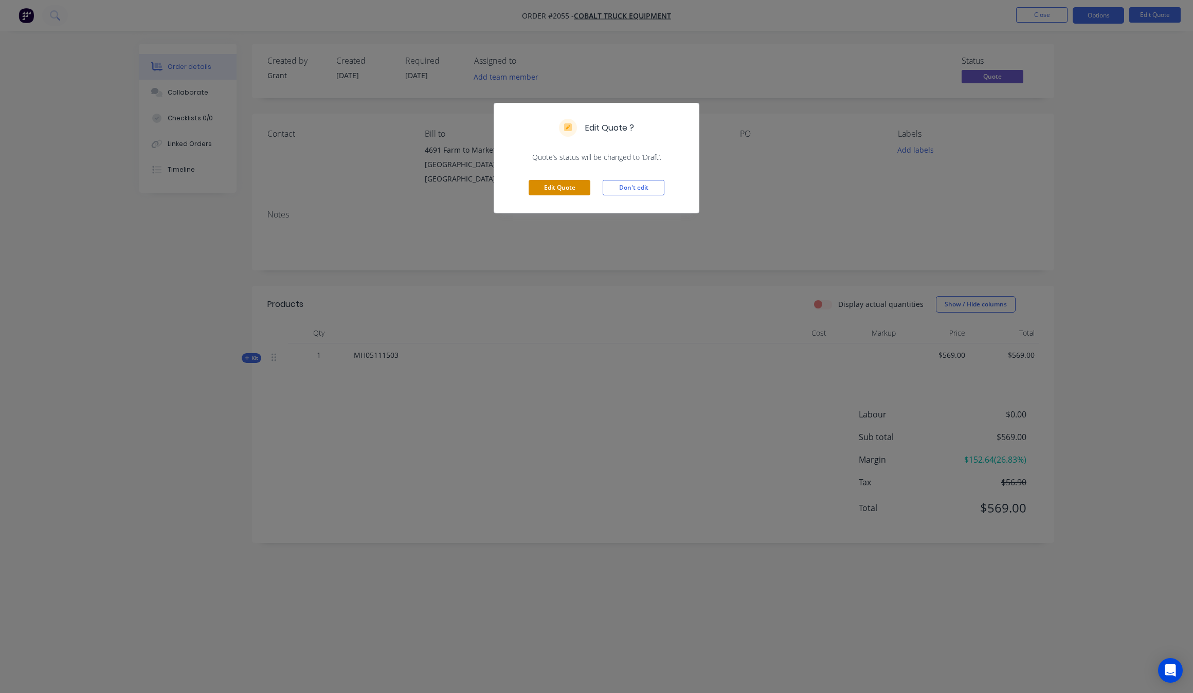
click at [585, 191] on button "Edit Quote" at bounding box center [560, 187] width 62 height 15
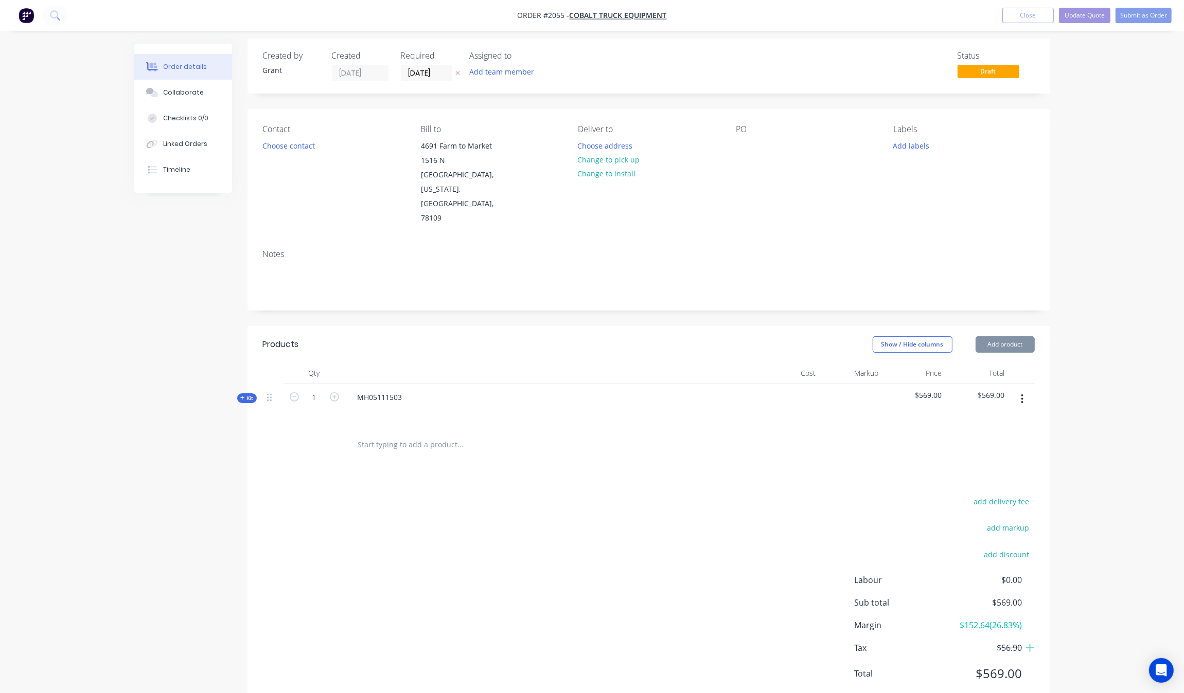
scroll to position [8, 0]
drag, startPoint x: 244, startPoint y: 367, endPoint x: 250, endPoint y: 367, distance: 5.7
click at [244, 393] on icon at bounding box center [242, 395] width 5 height 5
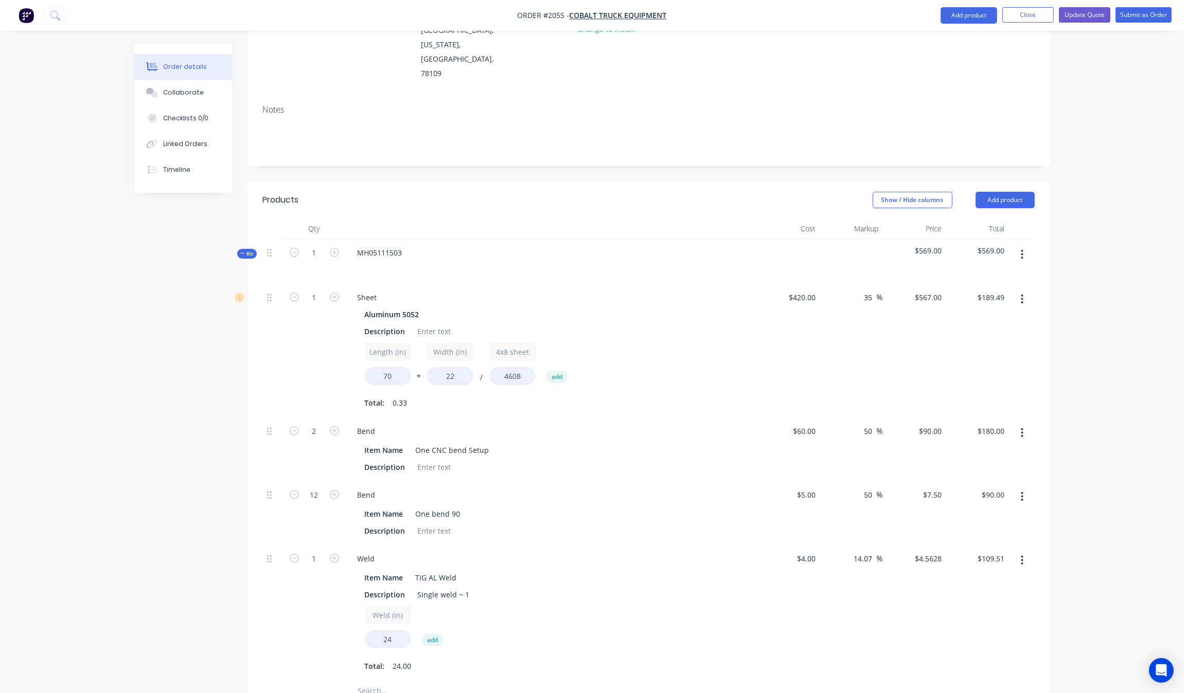
scroll to position [425, 0]
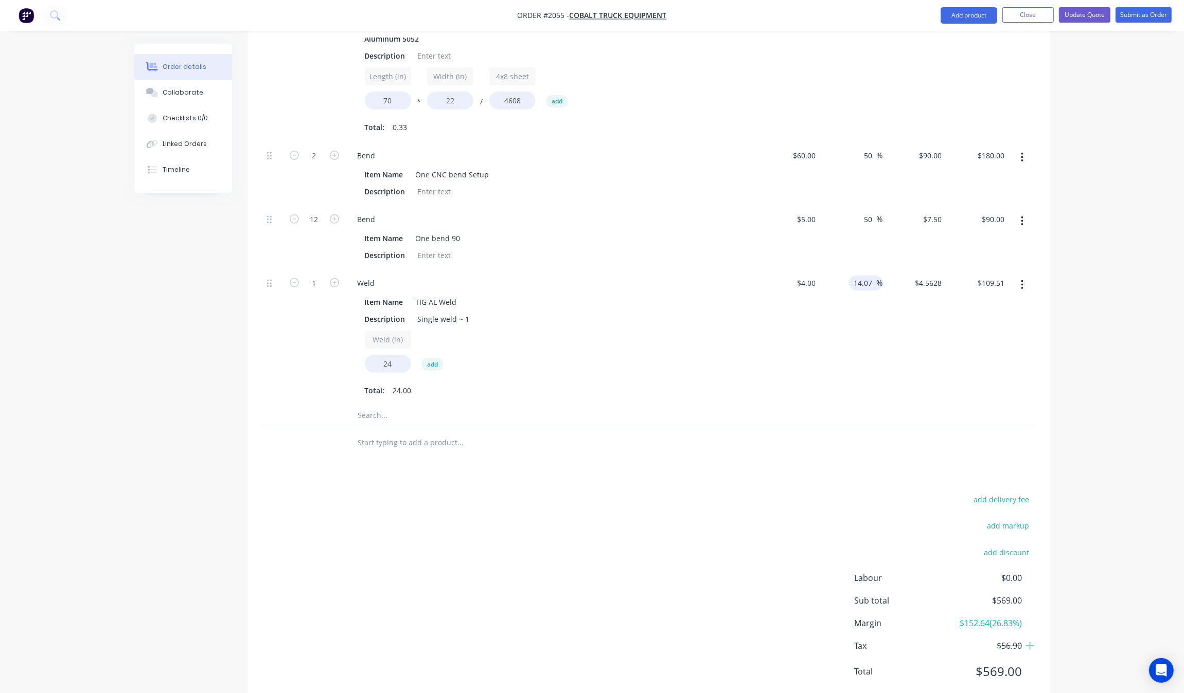
click at [868, 276] on input "14.07" at bounding box center [865, 283] width 24 height 15
click at [863, 276] on input "14.07" at bounding box center [865, 283] width 24 height 15
type input "140.07"
type input "$9.6028"
type input "$230.47"
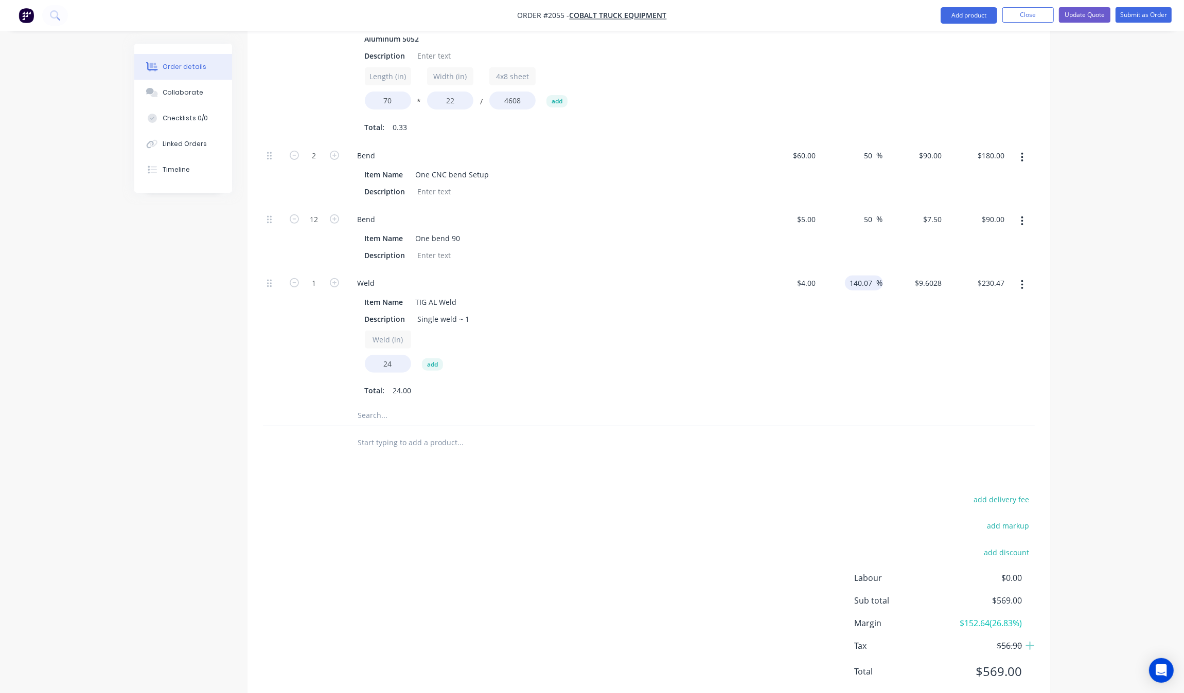
drag, startPoint x: 902, startPoint y: 363, endPoint x: 911, endPoint y: 397, distance: 35.7
click at [902, 378] on div "1 Sheet Aluminum 5052 Description Length (in) 70 * Width (in) 22 / 4x8 sheet 46…" at bounding box center [649, 217] width 772 height 418
click at [901, 405] on div at bounding box center [649, 415] width 772 height 21
click at [869, 276] on input "140.07" at bounding box center [863, 283] width 28 height 15
type input "140.06"
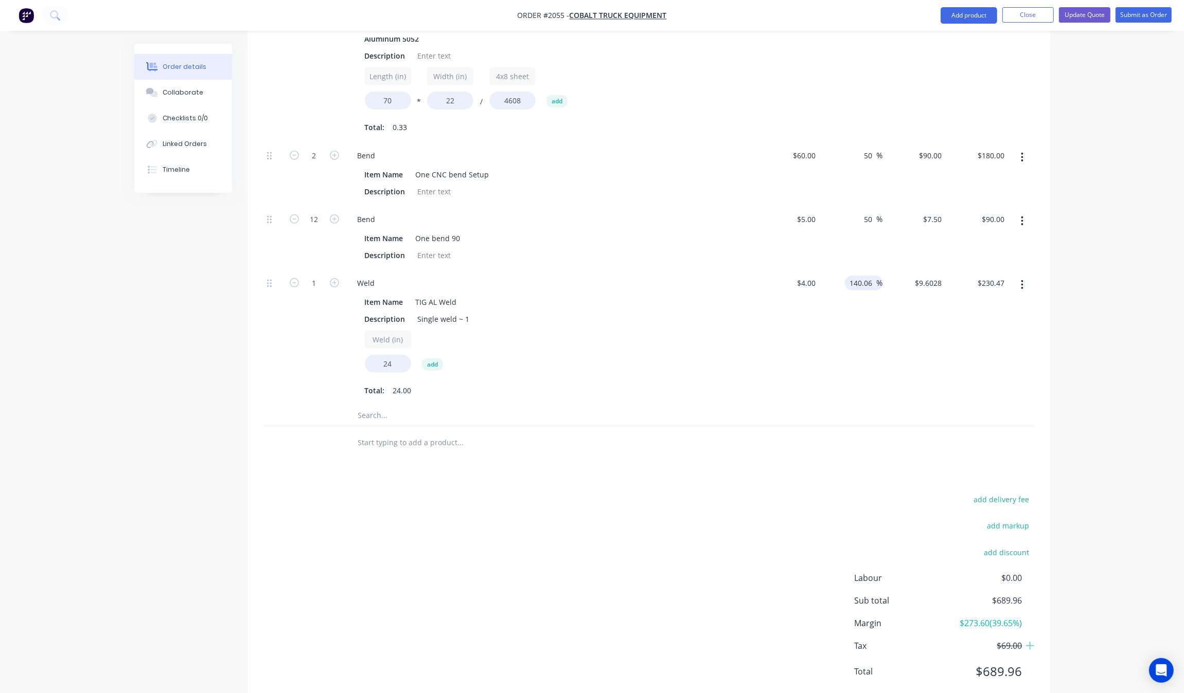
type input "$9.6024"
type input "$230.46"
click at [870, 374] on div "140.06 140.06 %" at bounding box center [850, 338] width 63 height 136
click at [872, 276] on input "140.06" at bounding box center [863, 283] width 28 height 15
type input "140"
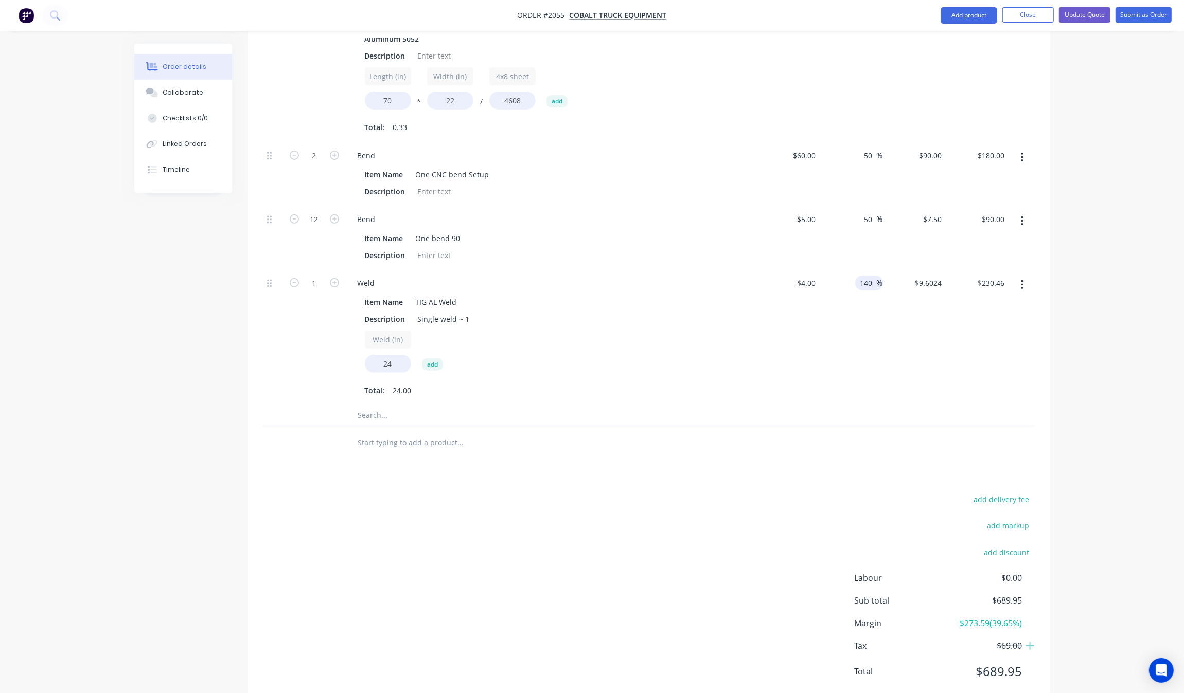
type input "$9.60"
type input "$230.40"
click at [884, 337] on div "$9.60 $9.6024" at bounding box center [914, 338] width 63 height 136
click at [874, 276] on input "140" at bounding box center [867, 283] width 17 height 15
type input "135"
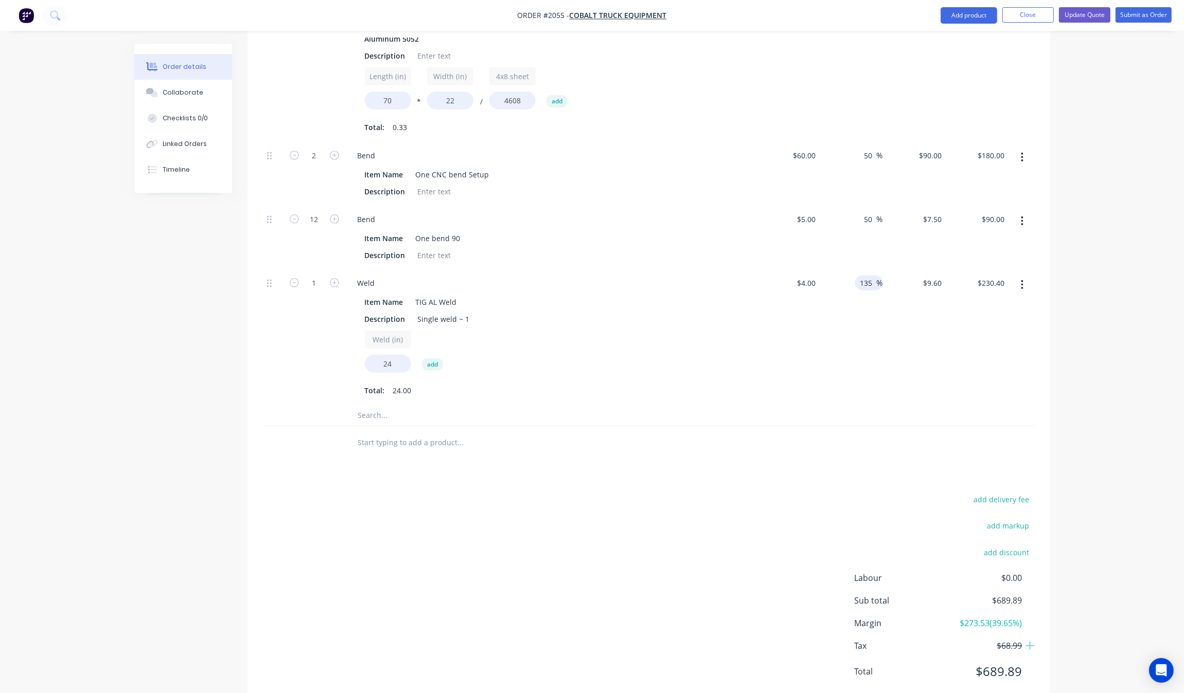
type input "$9.40"
type input "$225.60"
click at [925, 306] on div "$9.40 $9.60" at bounding box center [914, 338] width 63 height 136
click at [873, 276] on input "135" at bounding box center [867, 283] width 17 height 15
type input "134"
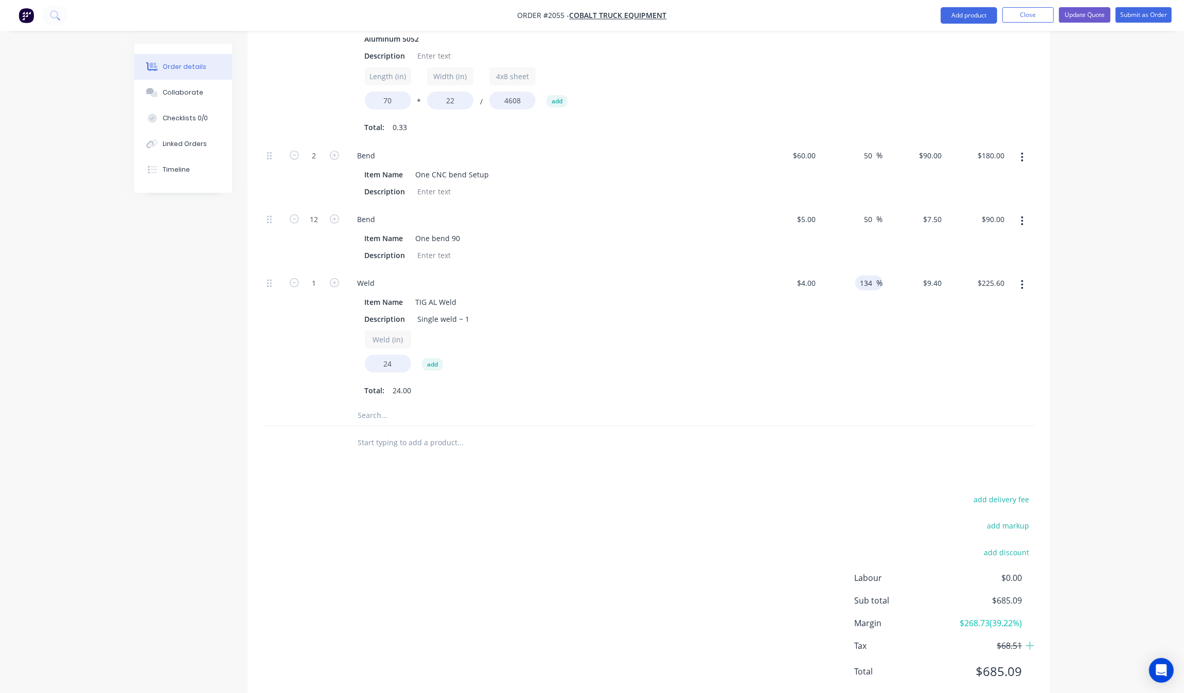
type input "$9.36"
type input "$224.64"
click at [861, 305] on div "134 134 %" at bounding box center [850, 338] width 63 height 136
click at [876, 277] on span "%" at bounding box center [879, 283] width 6 height 12
type input "134.5"
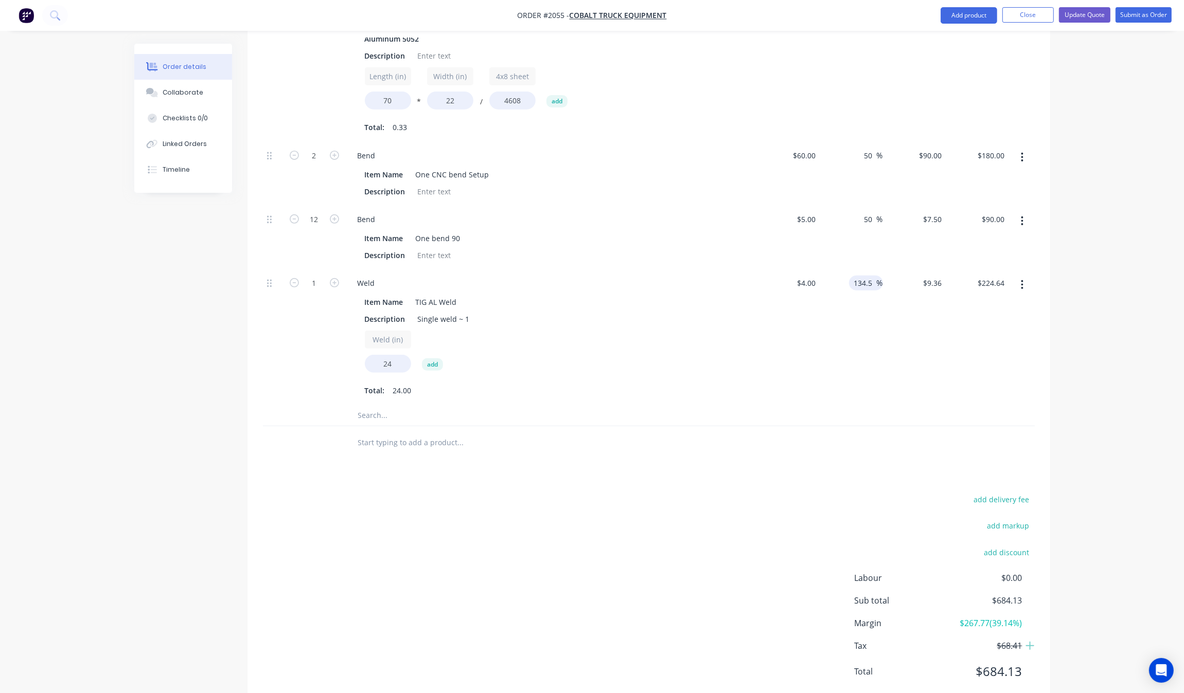
type input "$9.38"
type input "$225.12"
click at [899, 324] on div "$9.38 $9.36" at bounding box center [914, 338] width 63 height 136
click at [876, 277] on span "%" at bounding box center [879, 283] width 6 height 12
type input "134.75"
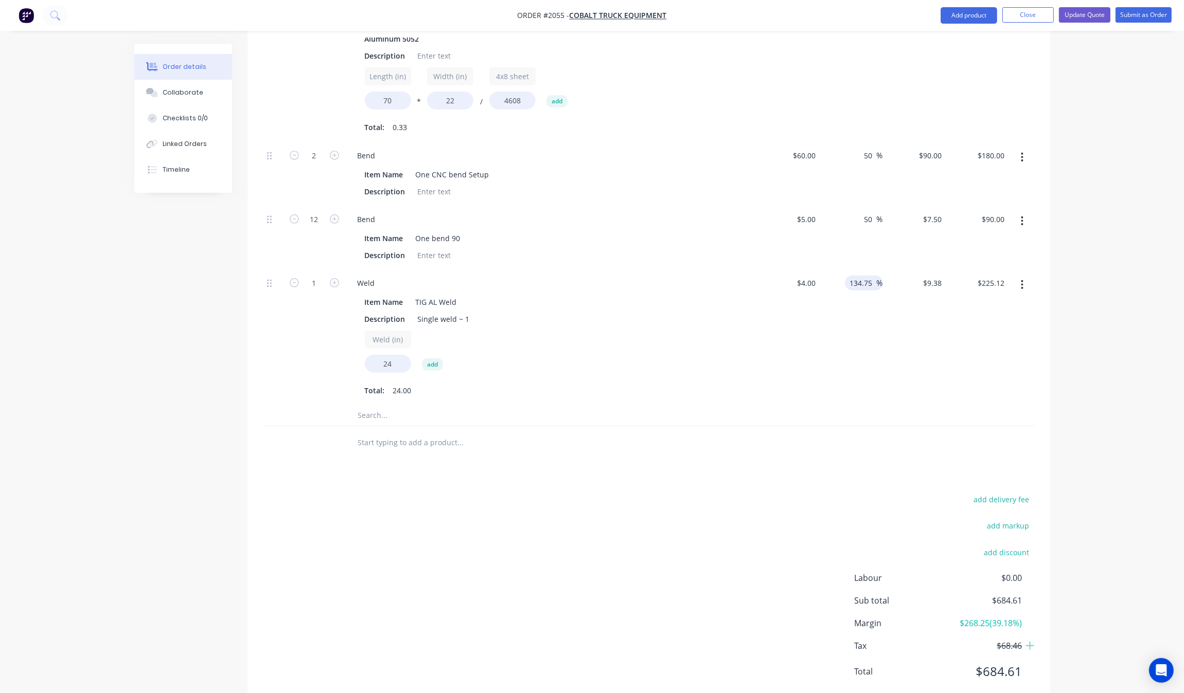
type input "$9.39"
type input "$225.36"
drag, startPoint x: 891, startPoint y: 328, endPoint x: 909, endPoint y: 325, distance: 18.8
click at [892, 328] on div "$9.39 $9.39" at bounding box center [914, 338] width 63 height 136
click at [876, 277] on span "%" at bounding box center [879, 283] width 6 height 12
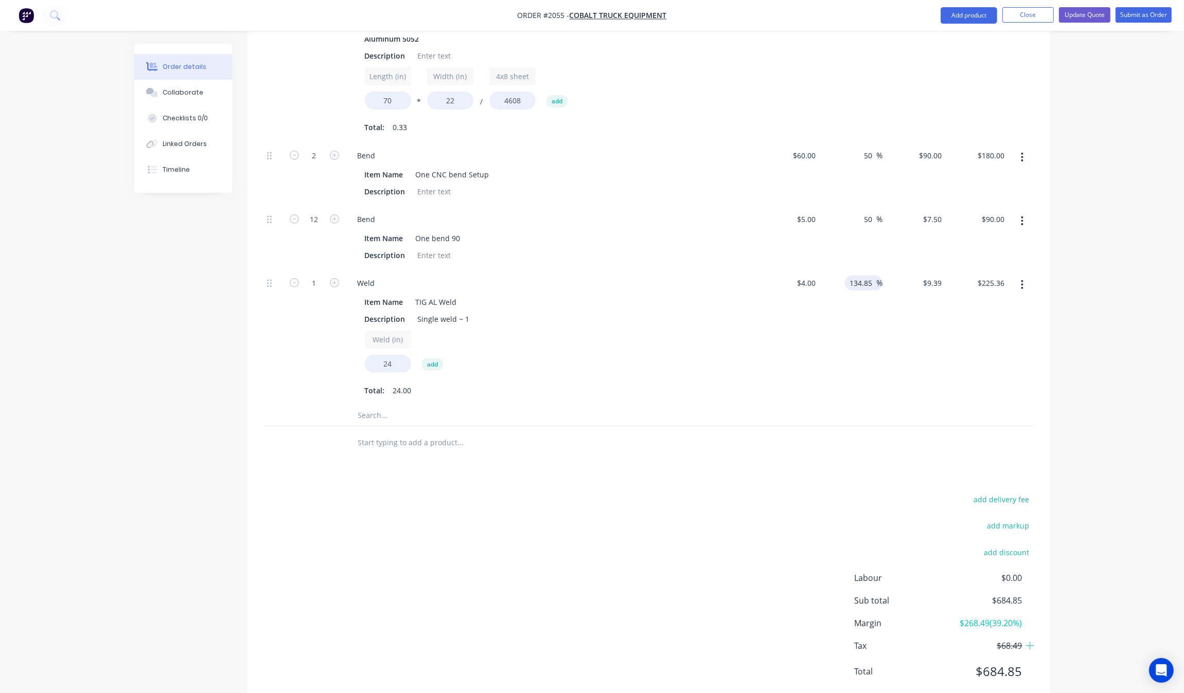
type input "134.85"
click at [846, 302] on div "134.85 134.85 %" at bounding box center [850, 338] width 63 height 136
click at [867, 276] on input "134.85" at bounding box center [863, 283] width 28 height 15
click at [871, 276] on input "134.85" at bounding box center [863, 283] width 28 height 15
click at [886, 347] on div "$9.396 $9.394" at bounding box center [914, 338] width 63 height 136
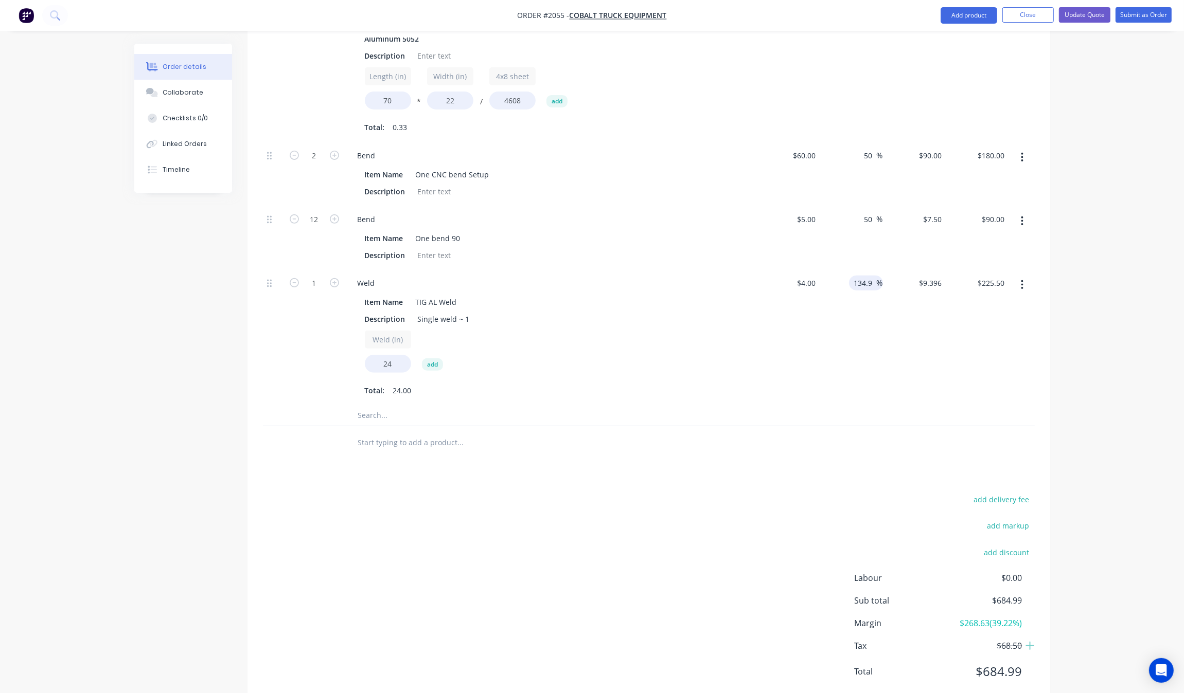
click at [875, 276] on input "134.9" at bounding box center [865, 283] width 24 height 15
drag, startPoint x: 813, startPoint y: 386, endPoint x: 822, endPoint y: 374, distance: 15.0
click at [822, 374] on div "1 Sheet Aluminum 5052 Description Length (in) 70 * Width (in) 22 / 4x8 sheet 46…" at bounding box center [649, 217] width 772 height 418
click at [873, 276] on input "134.92" at bounding box center [863, 283] width 28 height 15
drag, startPoint x: 851, startPoint y: 347, endPoint x: 861, endPoint y: 343, distance: 10.1
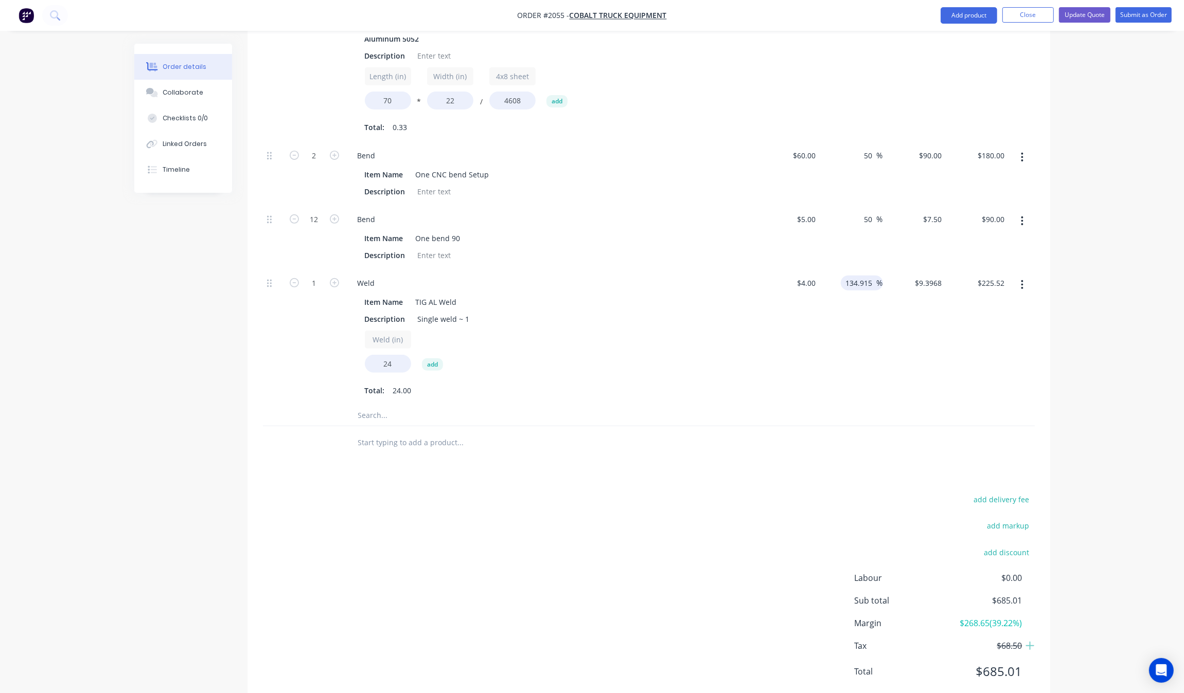
click at [854, 345] on div "134.915 134.915 %" at bounding box center [850, 338] width 63 height 136
click at [872, 276] on input "134.915" at bounding box center [861, 283] width 32 height 15
click at [896, 330] on div "$9.3964 $9.3968" at bounding box center [914, 338] width 63 height 136
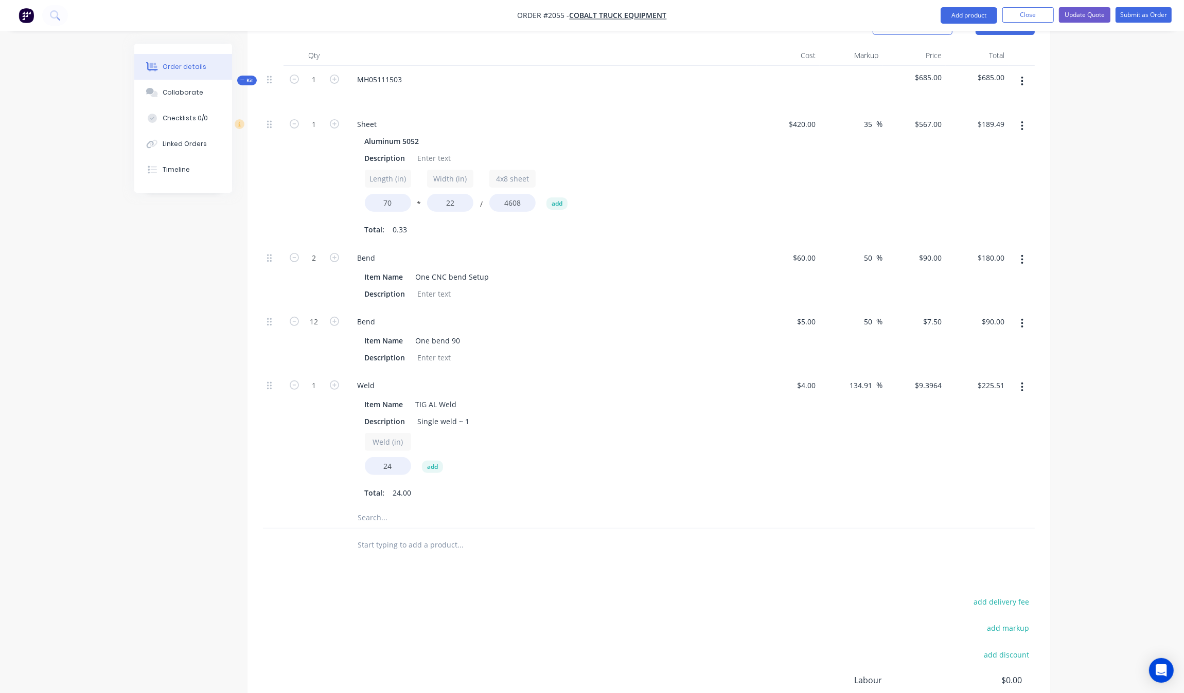
scroll to position [104, 0]
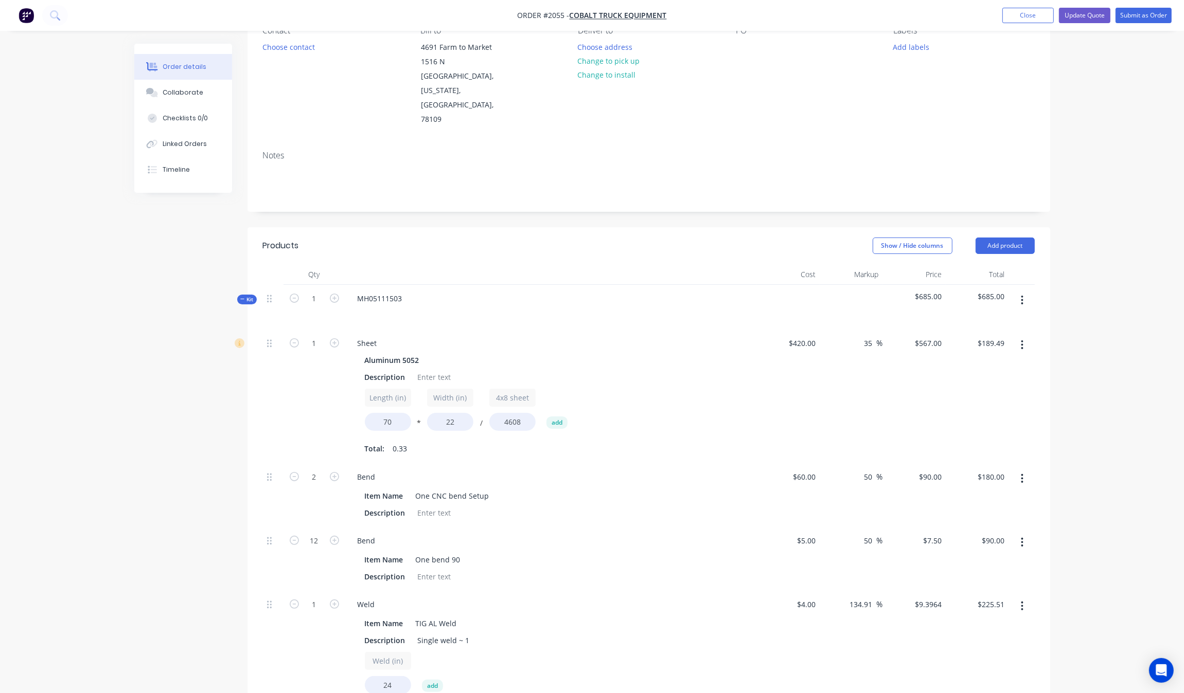
click at [1094, 27] on nav "Order #2055 - Cobalt Truck Equipment Add product Close Update Quote Submit as O…" at bounding box center [592, 15] width 1184 height 31
click at [1109, 21] on ul "Add product Close Update Quote Submit as Order" at bounding box center [1087, 15] width 194 height 15
click at [1100, 21] on button "Update Quote" at bounding box center [1084, 15] width 51 height 15
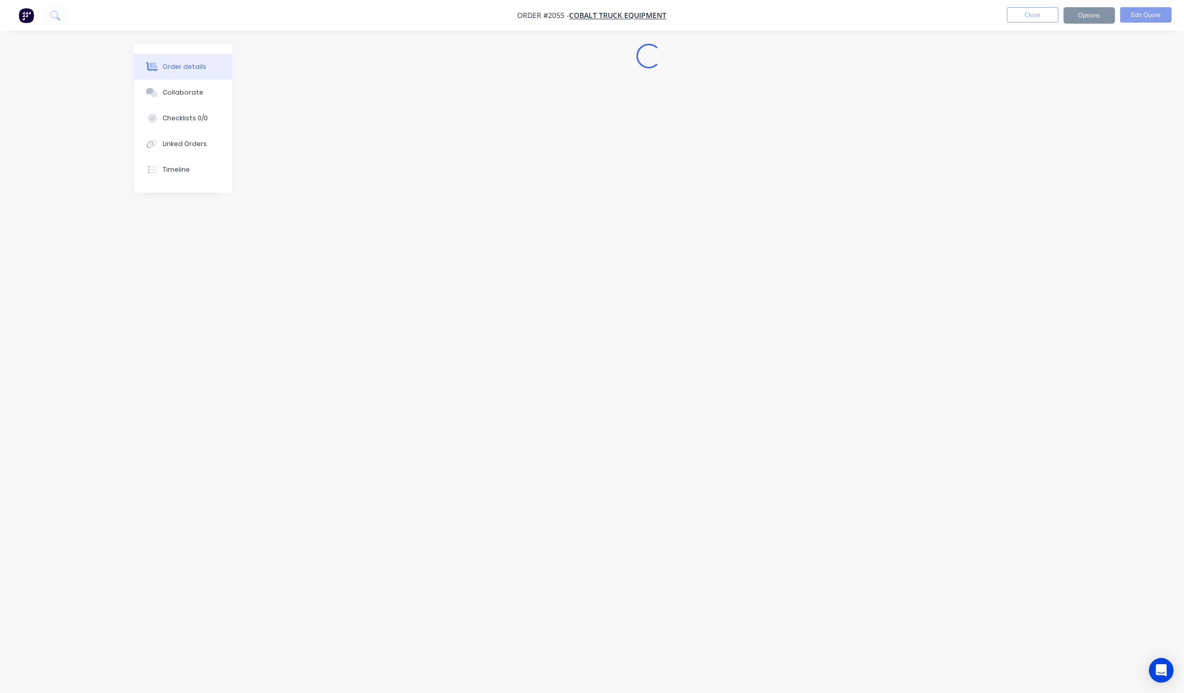
scroll to position [0, 0]
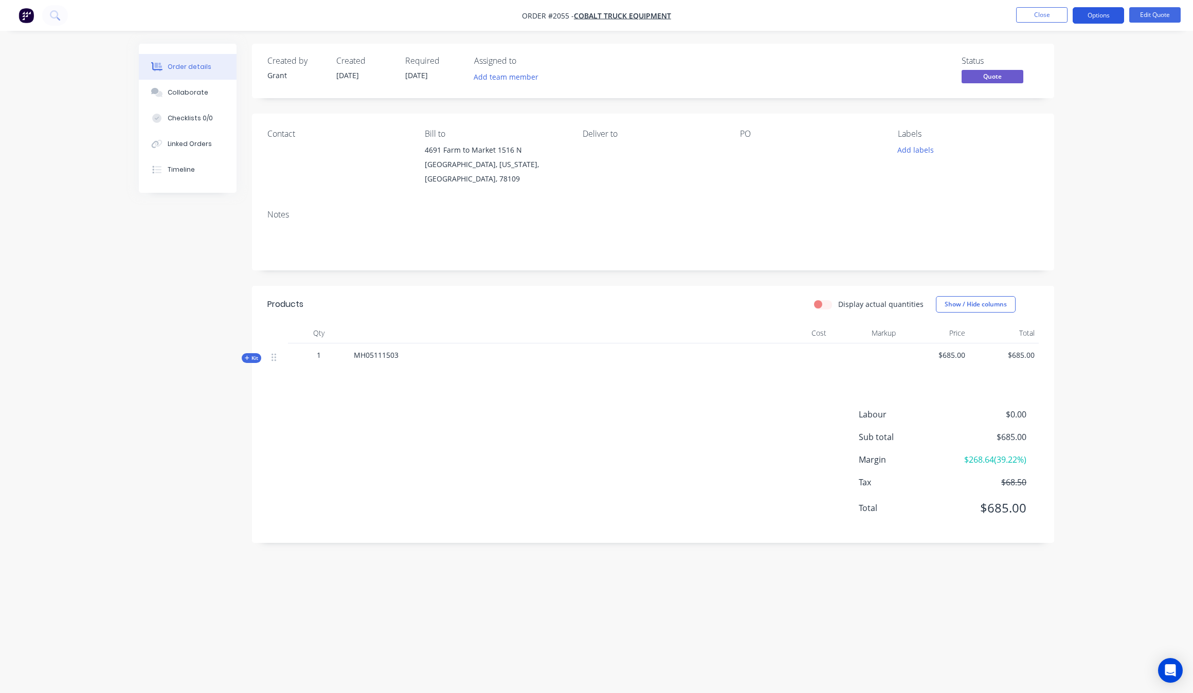
click at [1112, 22] on button "Options" at bounding box center [1098, 15] width 51 height 16
click at [1071, 60] on div "Quote" at bounding box center [1068, 62] width 95 height 15
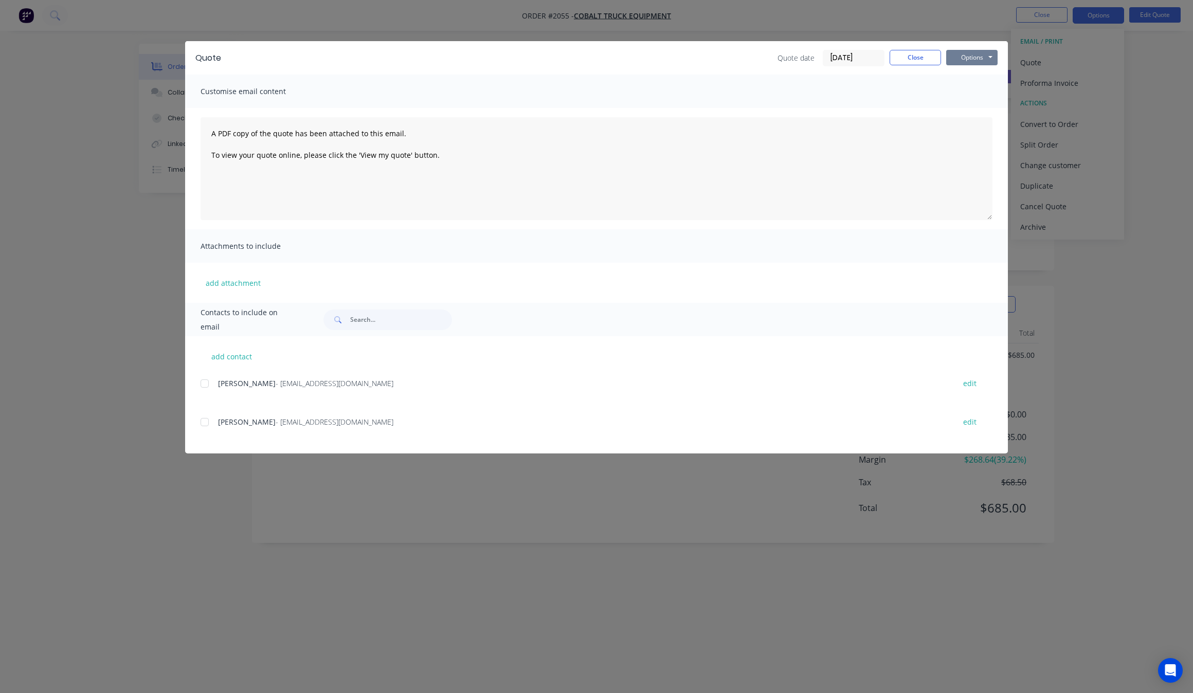
click at [968, 59] on button "Options" at bounding box center [971, 57] width 51 height 15
click at [967, 98] on button "Print" at bounding box center [979, 93] width 66 height 17
click at [163, 277] on div "Quote Quote date [DATE] Close Options Preview Print Email Customise email conte…" at bounding box center [596, 346] width 1193 height 693
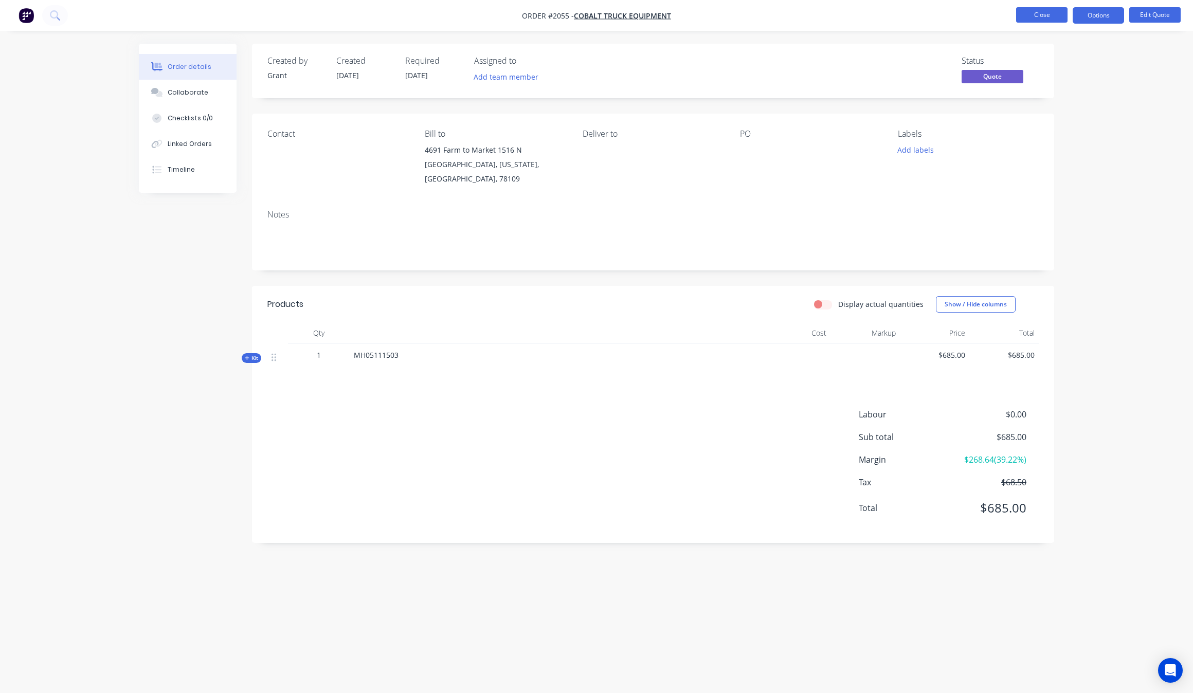
click at [1048, 14] on button "Close" at bounding box center [1041, 14] width 51 height 15
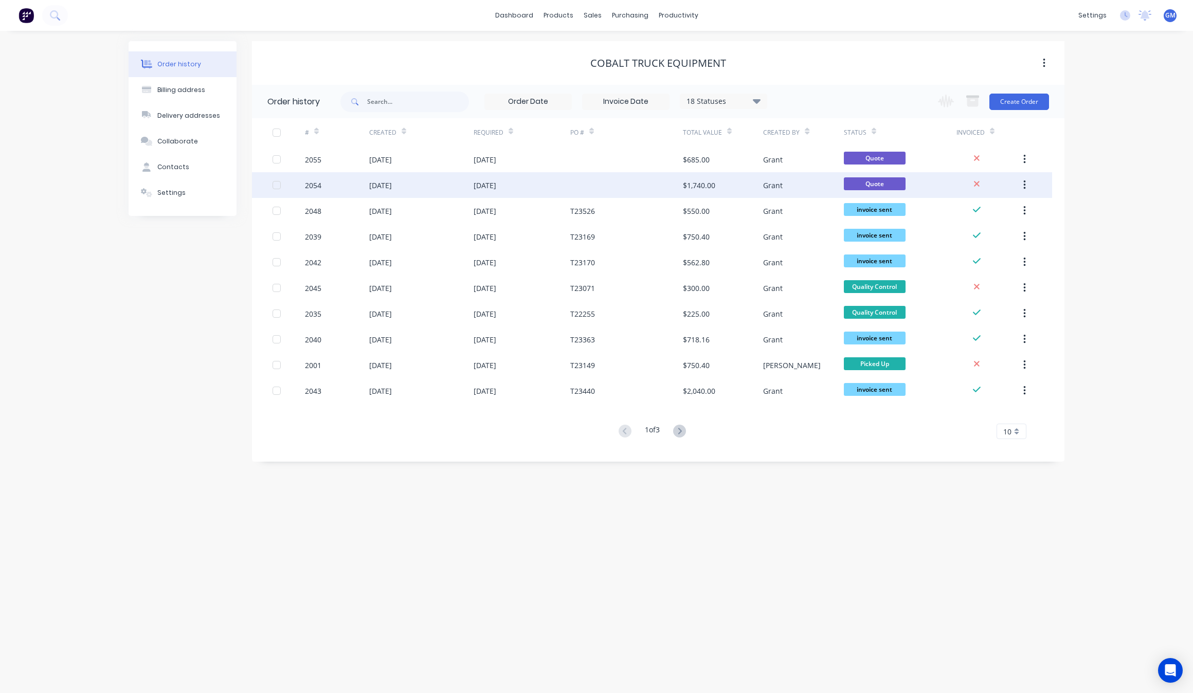
click at [613, 181] on div at bounding box center [626, 185] width 113 height 26
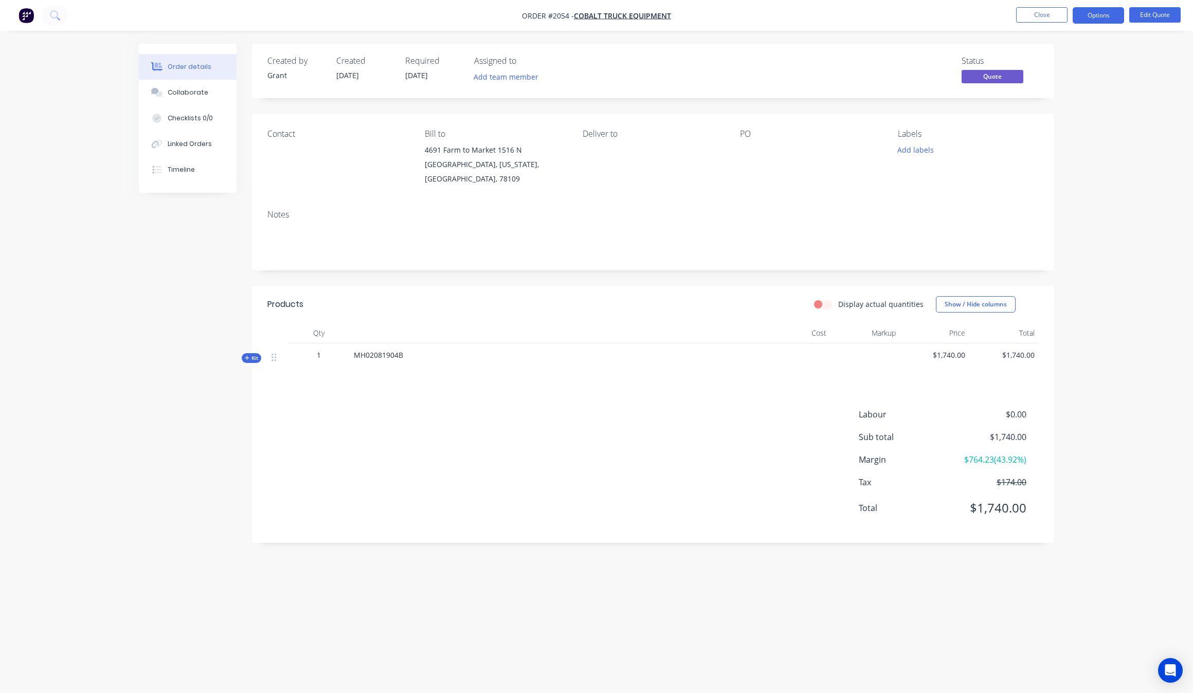
click at [260, 351] on div "Qty Cost Markup Price Total Kit 1 MH02081904B $1,740.00 $1,740.00" at bounding box center [653, 349] width 802 height 52
drag, startPoint x: 255, startPoint y: 351, endPoint x: 261, endPoint y: 348, distance: 6.7
click at [257, 354] on span "Kit" at bounding box center [251, 358] width 13 height 8
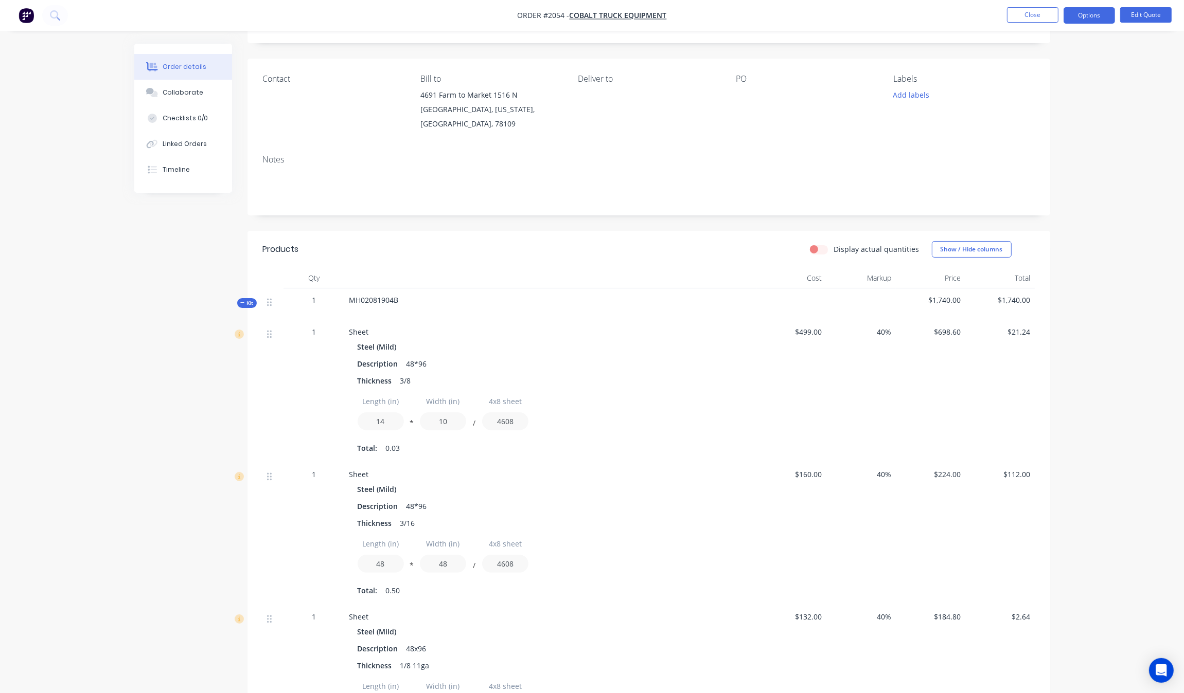
scroll to position [42, 0]
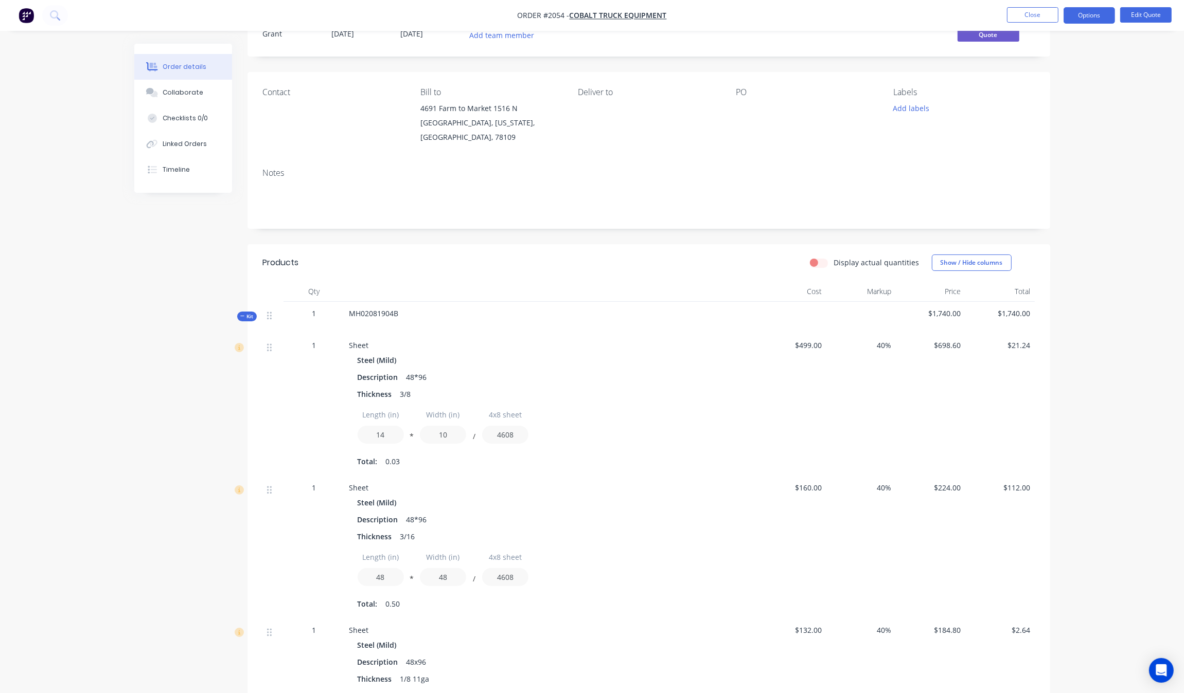
click at [243, 314] on icon at bounding box center [242, 316] width 5 height 5
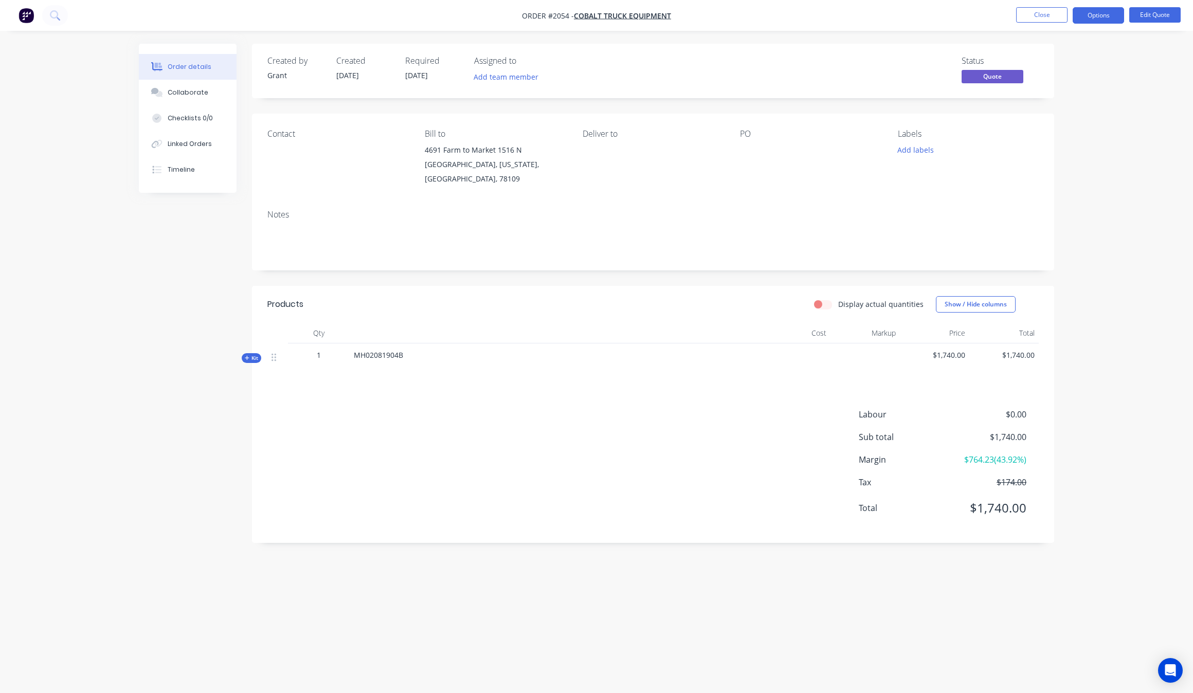
click at [538, 481] on div "Labour $0.00 Sub total $1,740.00 Margin $764.23 ( 43.92 %) Tax $174.00 Total $1…" at bounding box center [653, 467] width 772 height 119
click at [1037, 19] on button "Close" at bounding box center [1041, 14] width 51 height 15
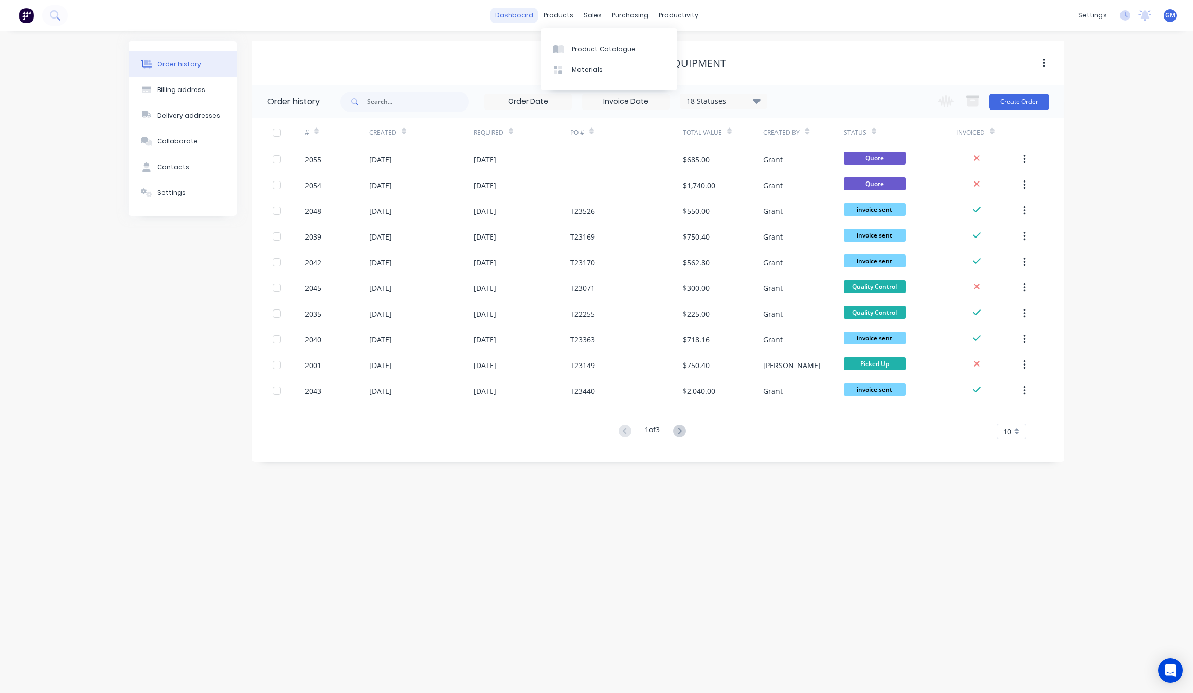
click at [534, 17] on link "dashboard" at bounding box center [514, 15] width 48 height 15
